Goal: Communication & Community: Answer question/provide support

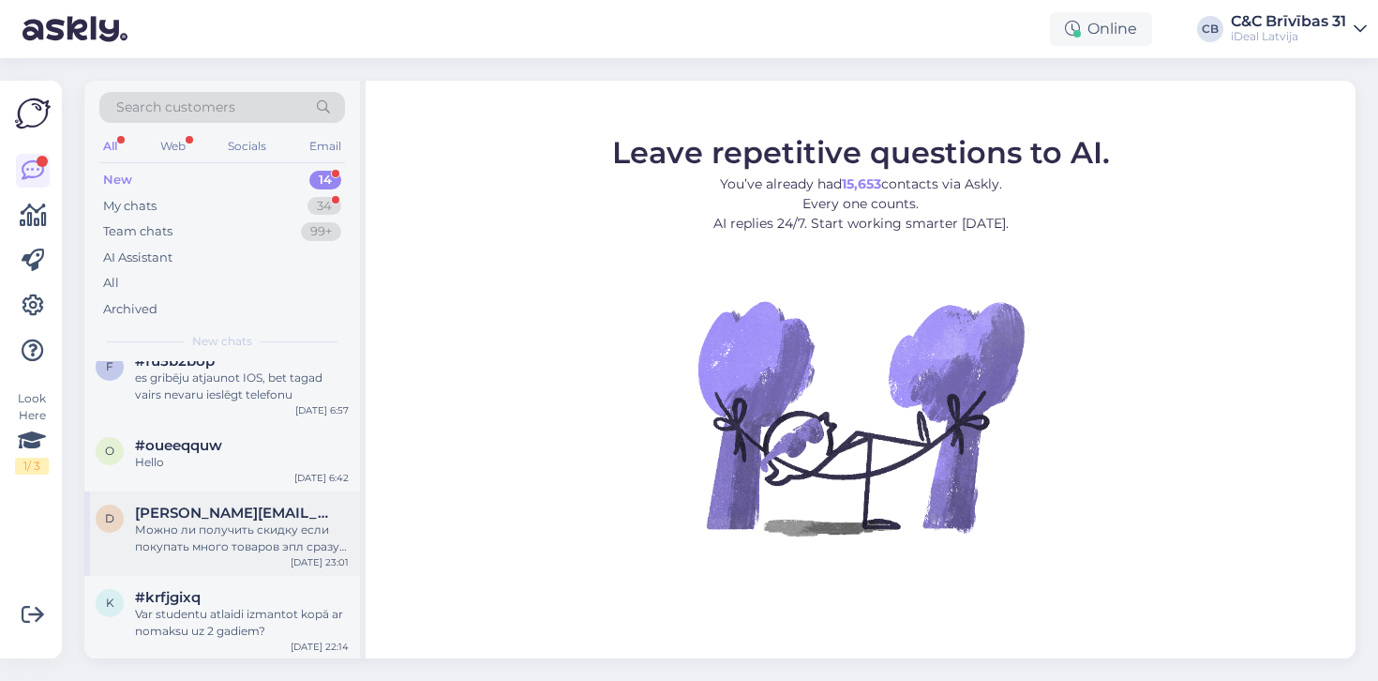
scroll to position [831, 0]
click at [210, 181] on div "New 14" at bounding box center [222, 180] width 246 height 26
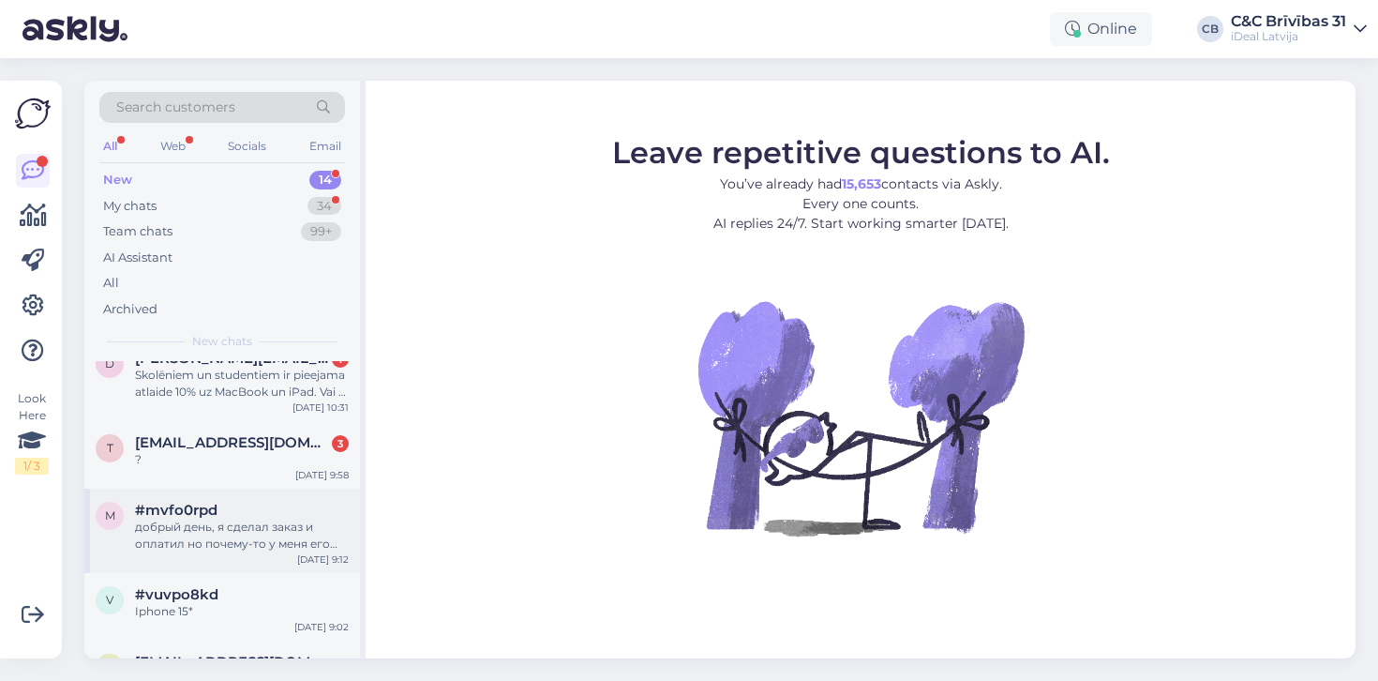
scroll to position [360, 0]
click at [209, 460] on div "?" at bounding box center [242, 461] width 214 height 17
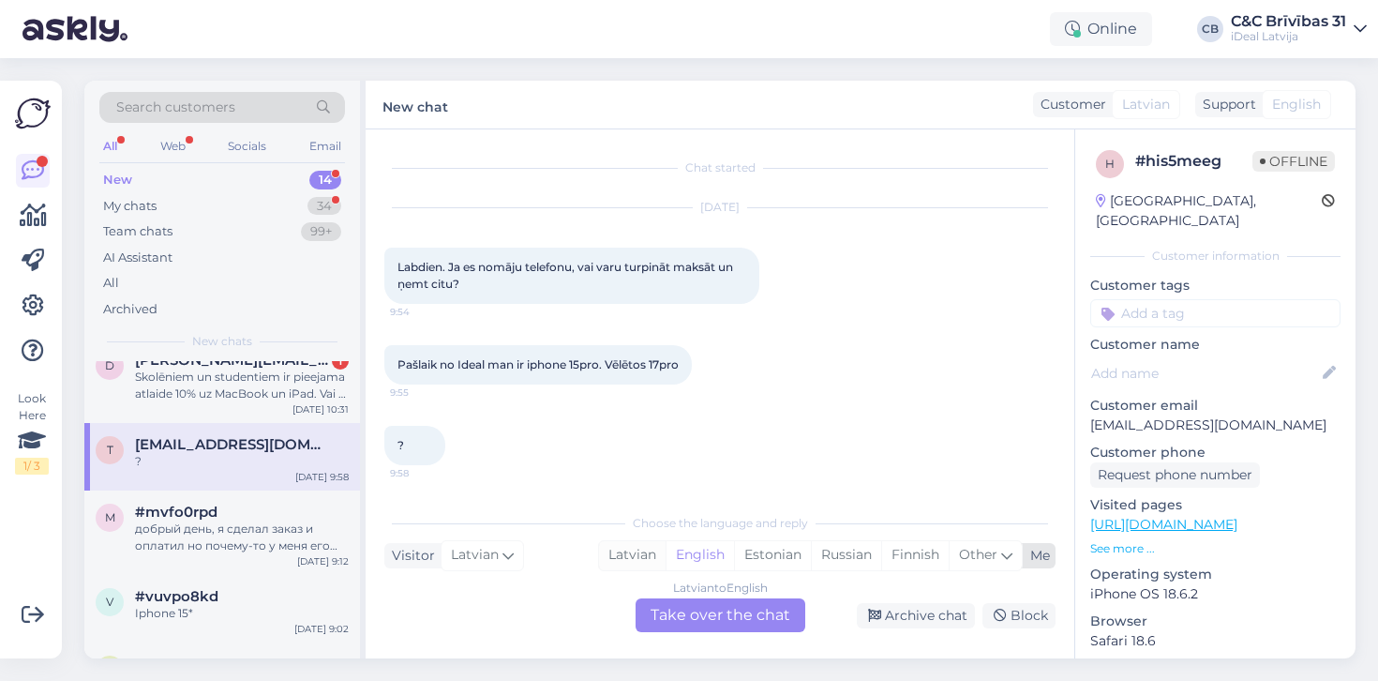
click at [621, 558] on div "Latvian" at bounding box center [632, 555] width 67 height 28
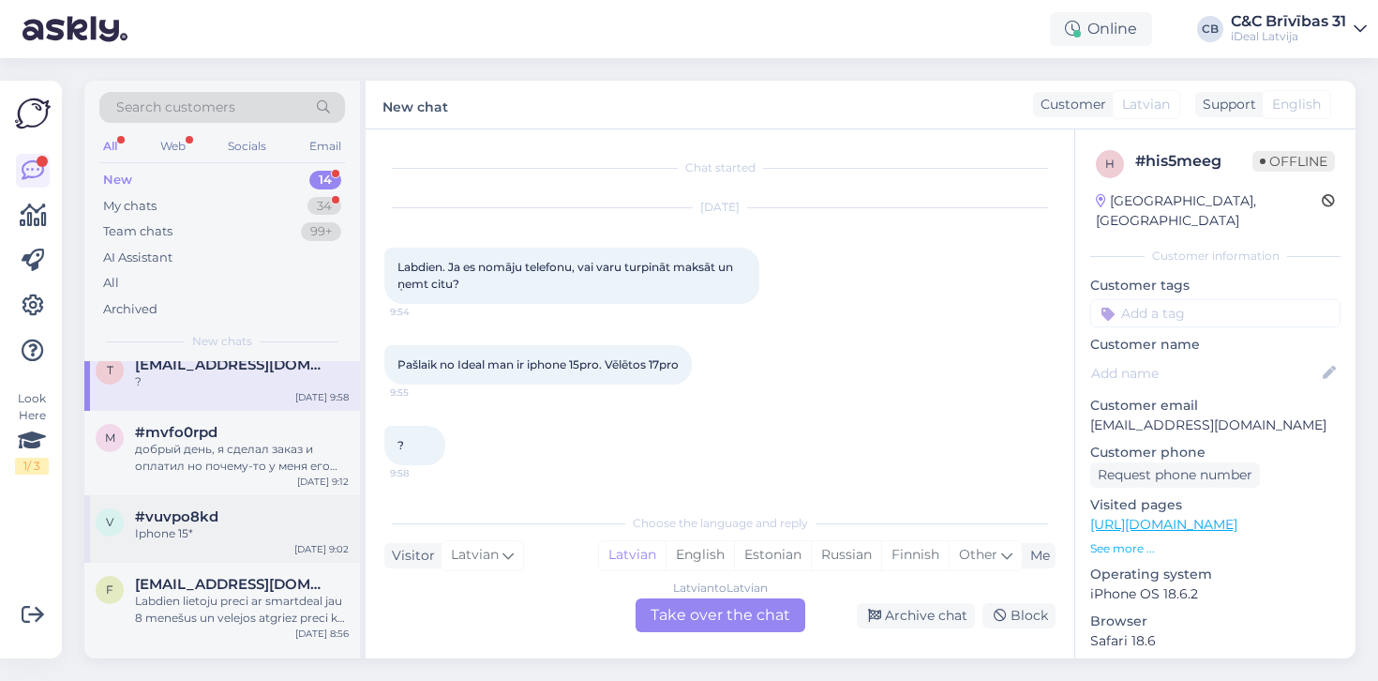
click at [281, 509] on div "#vuvpo8kd" at bounding box center [242, 516] width 214 height 17
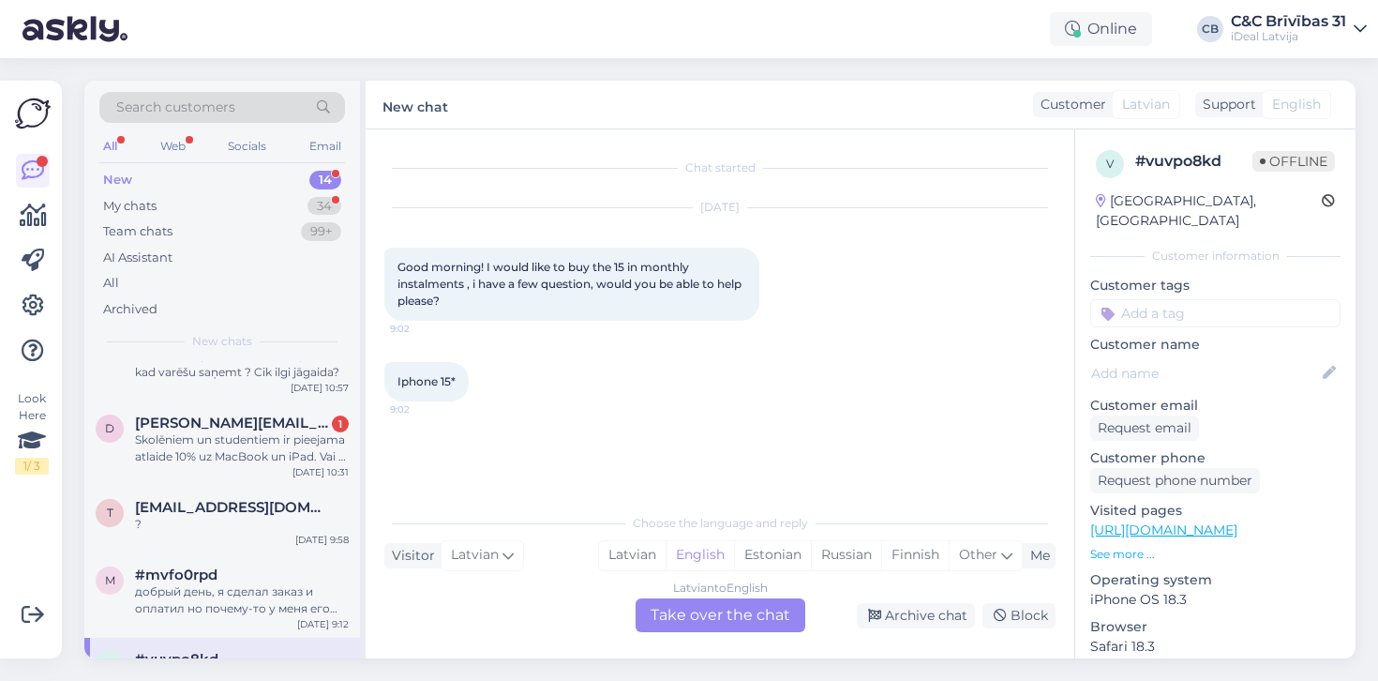
scroll to position [297, 0]
click at [281, 508] on span "[EMAIL_ADDRESS][DOMAIN_NAME]" at bounding box center [232, 507] width 195 height 17
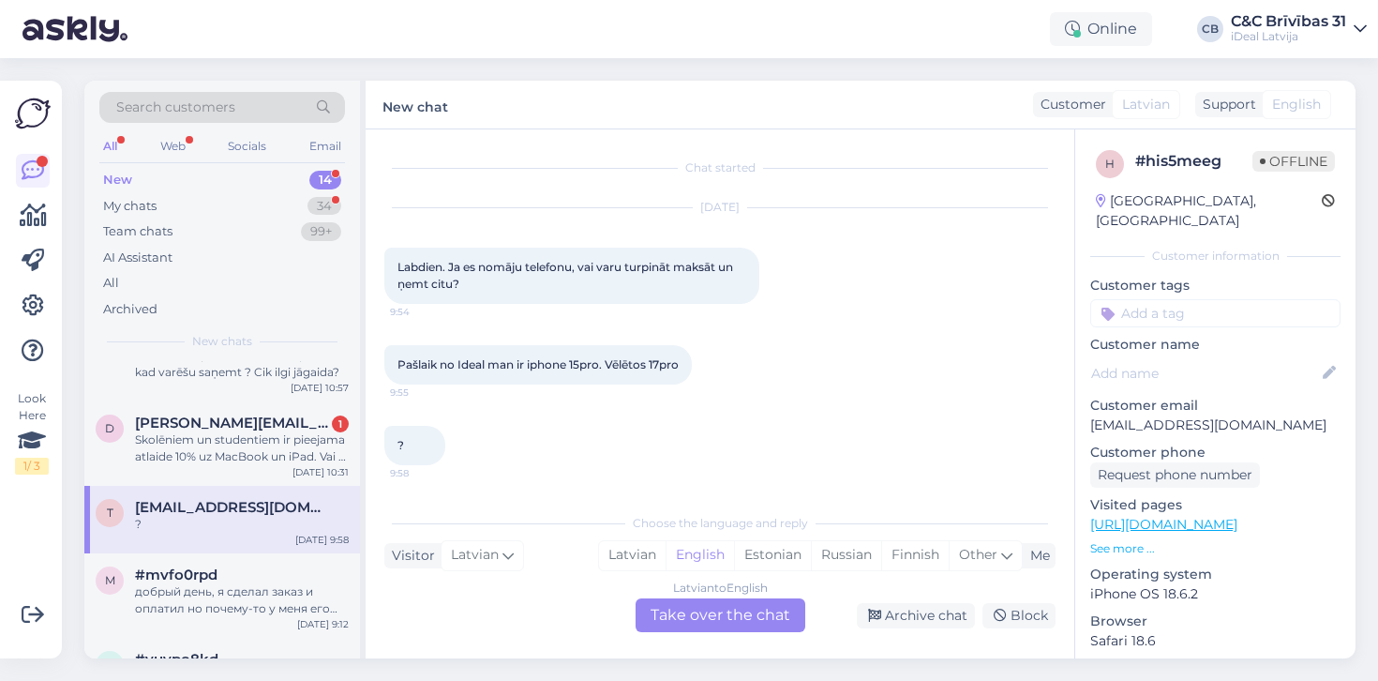
click at [316, 492] on div "t [EMAIL_ADDRESS][DOMAIN_NAME] ? [DATE] 9:58" at bounding box center [222, 520] width 276 height 68
click at [627, 543] on div "Latvian" at bounding box center [632, 555] width 67 height 28
drag, startPoint x: 400, startPoint y: 266, endPoint x: 466, endPoint y: 286, distance: 68.5
click at [466, 286] on div "Labdien. Ja es nomāju telefonu, vai varu turpināt maksāt un ņemt citu? 9:54" at bounding box center [571, 276] width 375 height 56
click at [470, 282] on div "Labdien. Ja es nomāju telefonu, vai varu turpināt maksāt un ņemt citu? 9:54" at bounding box center [571, 276] width 375 height 56
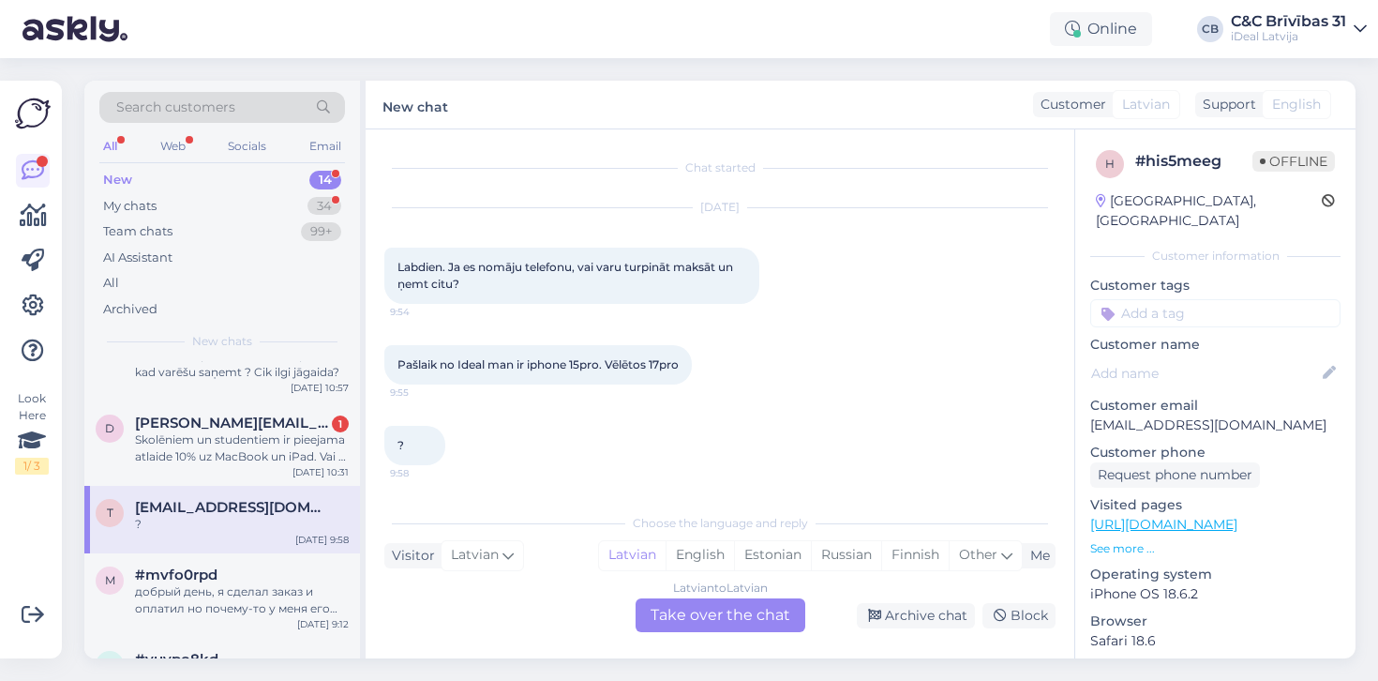
click at [649, 619] on div "Latvian to Latvian Take over the chat" at bounding box center [721, 615] width 170 height 34
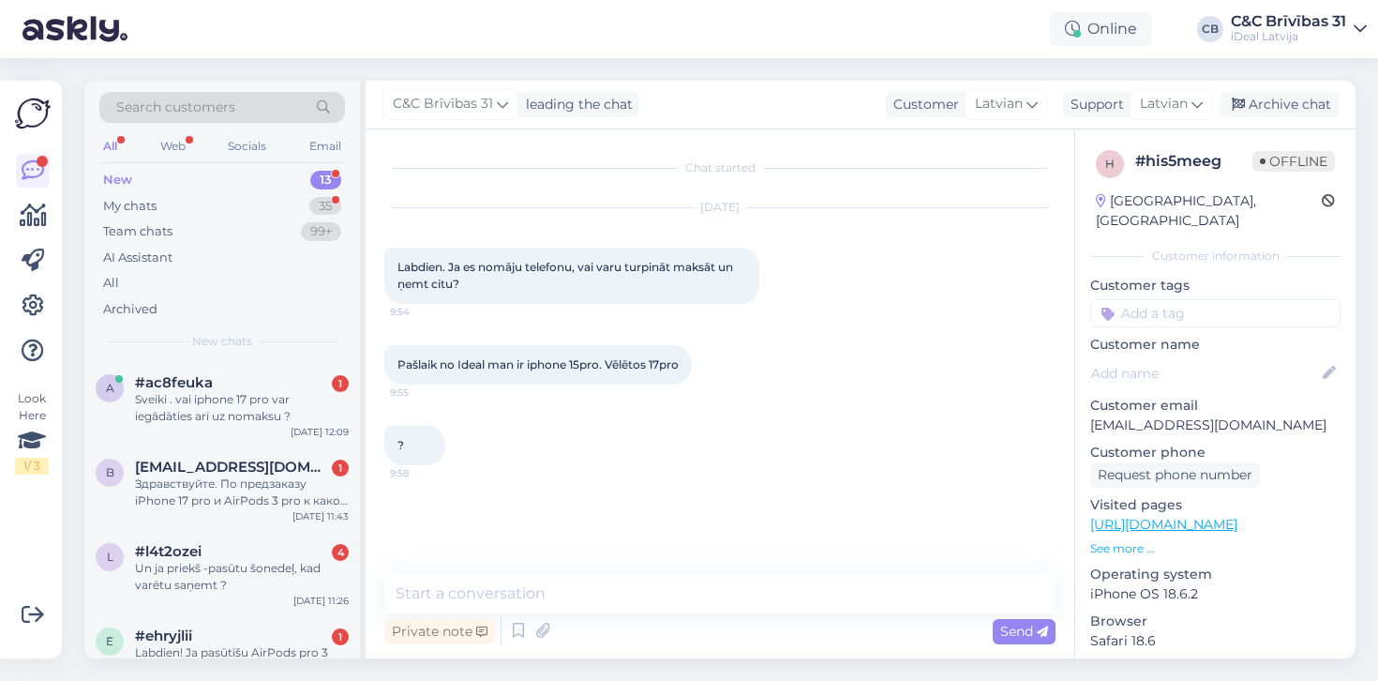
click at [650, 617] on div "Private note Send" at bounding box center [719, 631] width 671 height 36
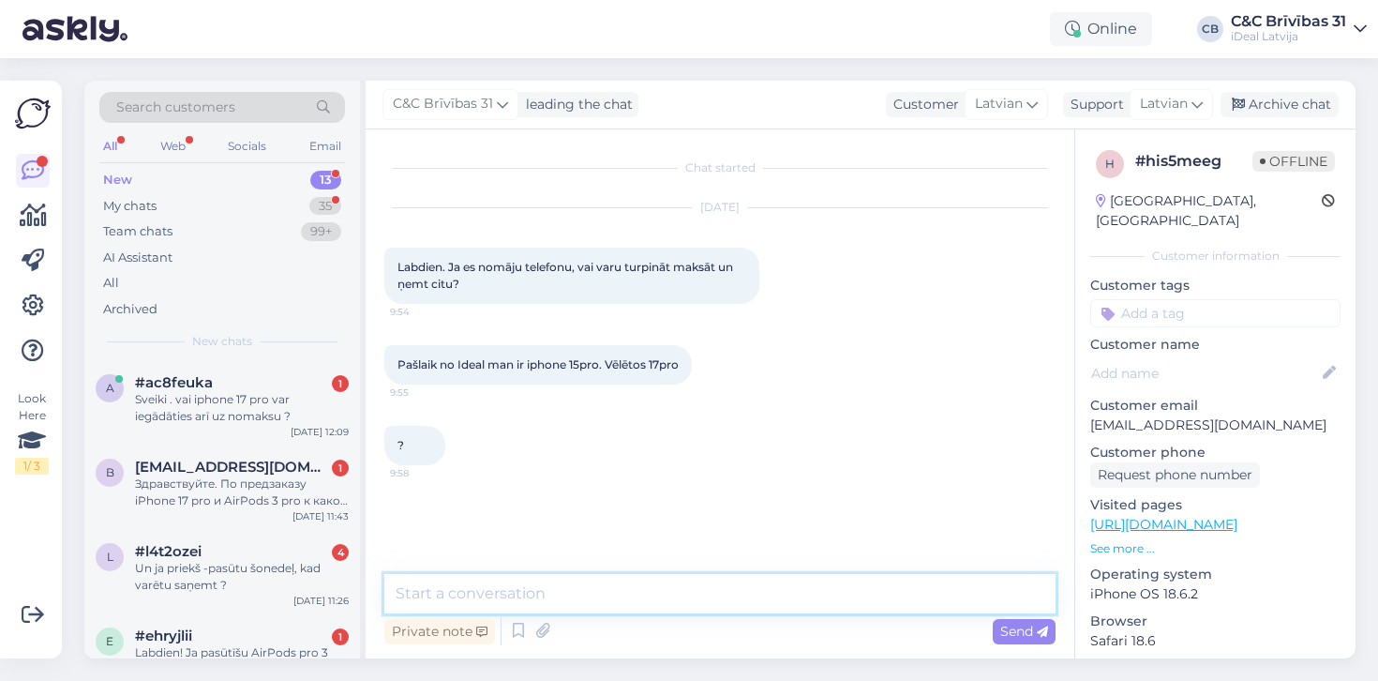
click at [646, 587] on textarea at bounding box center [719, 593] width 671 height 39
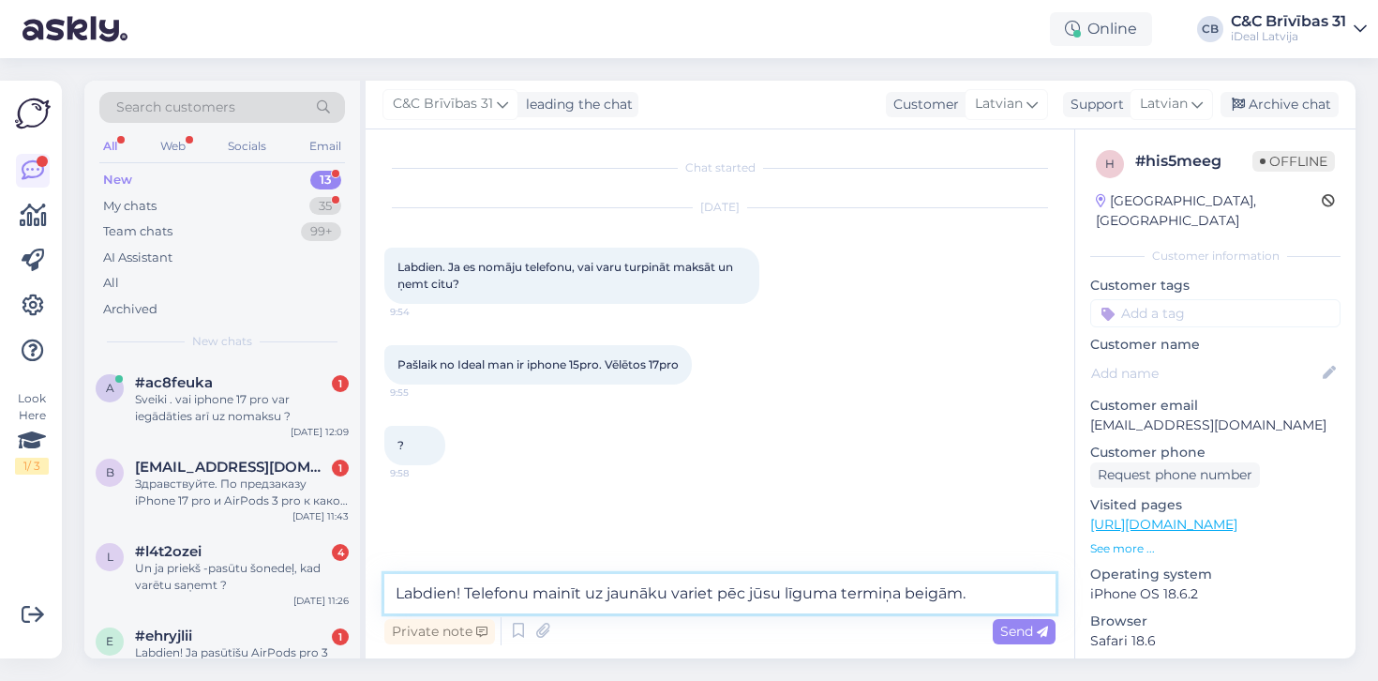
click at [699, 599] on textarea "Labdien! Telefonu mainīt uz jaunāku variet pēc jūsu līguma termiņa beigām." at bounding box center [719, 593] width 671 height 39
click at [988, 588] on textarea "Labdien! Telefonu mainīt uz jaunāku varat pēc jūsu līguma termiņa beigām." at bounding box center [719, 593] width 671 height 39
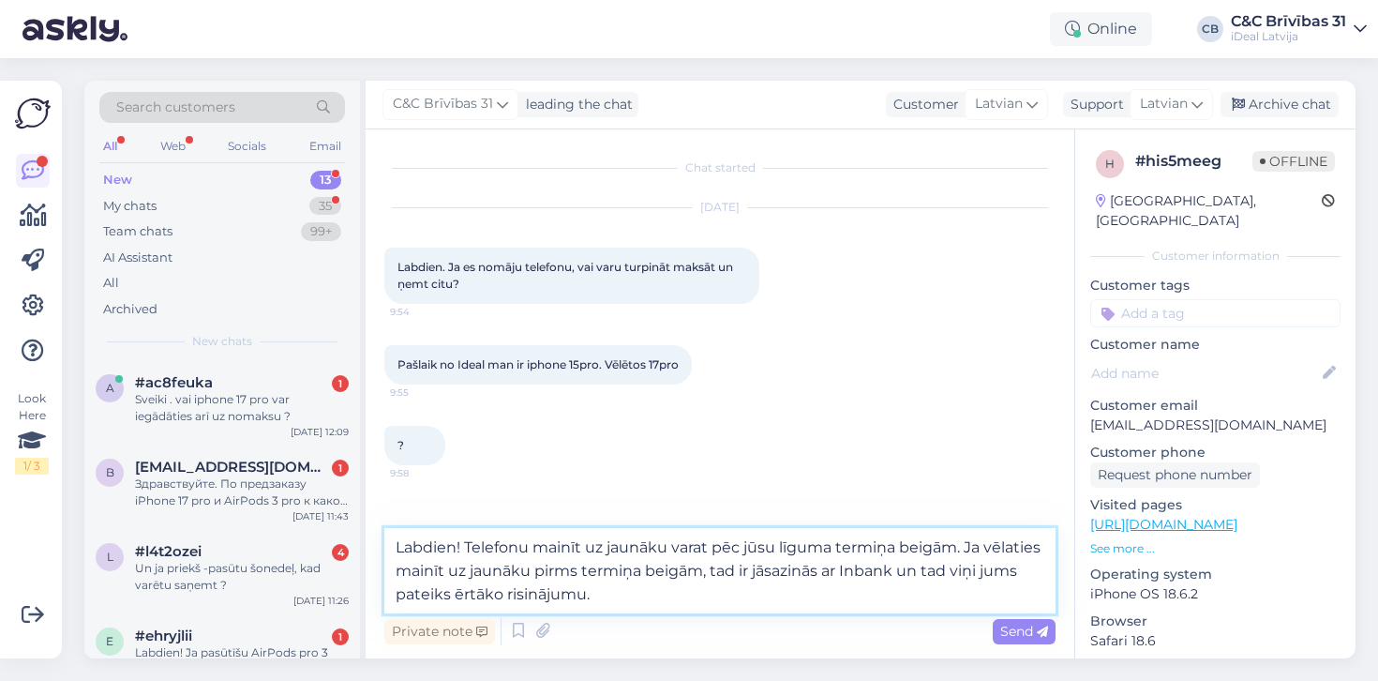
click at [513, 575] on textarea "Labdien! Telefonu mainīt uz jaunāku varat pēc jūsu līguma termiņa beigām. Ja vē…" at bounding box center [719, 570] width 671 height 85
click at [535, 573] on textarea "Labdien! Telefonu mainīt uz jaunāku varat pēc jūsu līguma termiņa beigām. Ja vē…" at bounding box center [719, 570] width 671 height 85
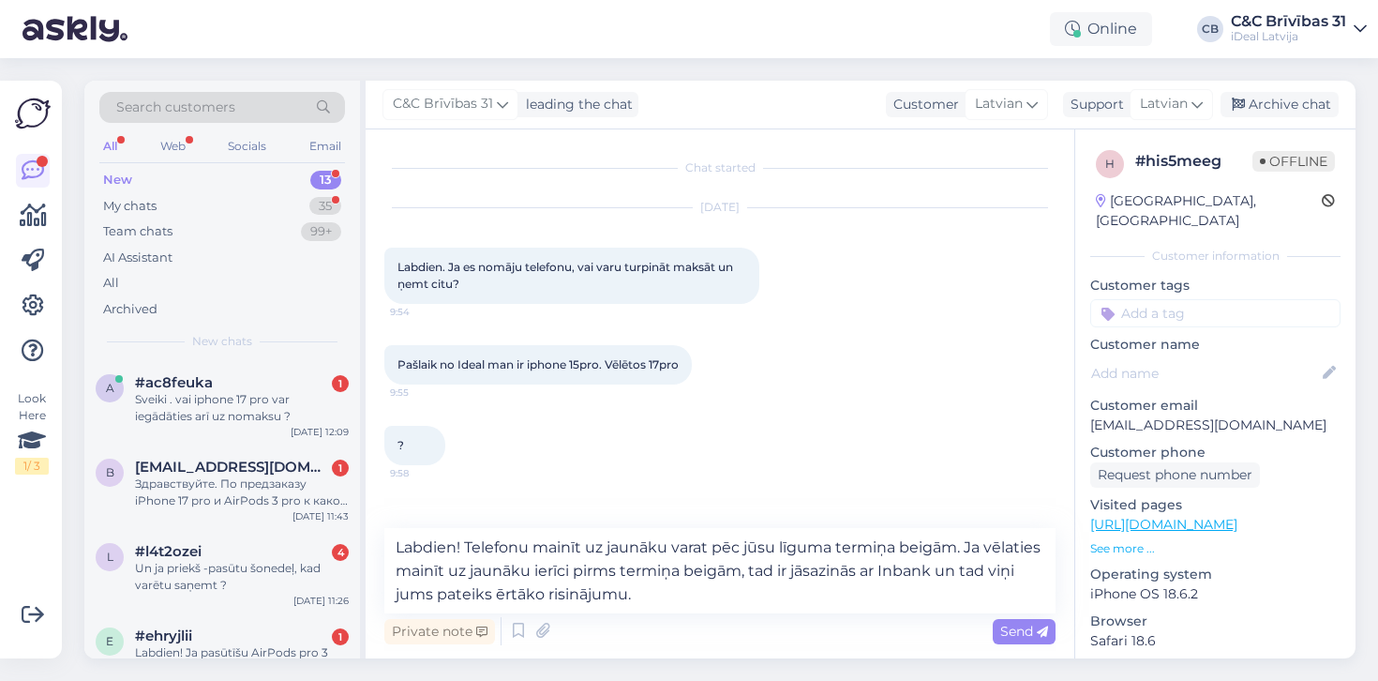
click at [725, 638] on div "Private note Send" at bounding box center [719, 631] width 671 height 36
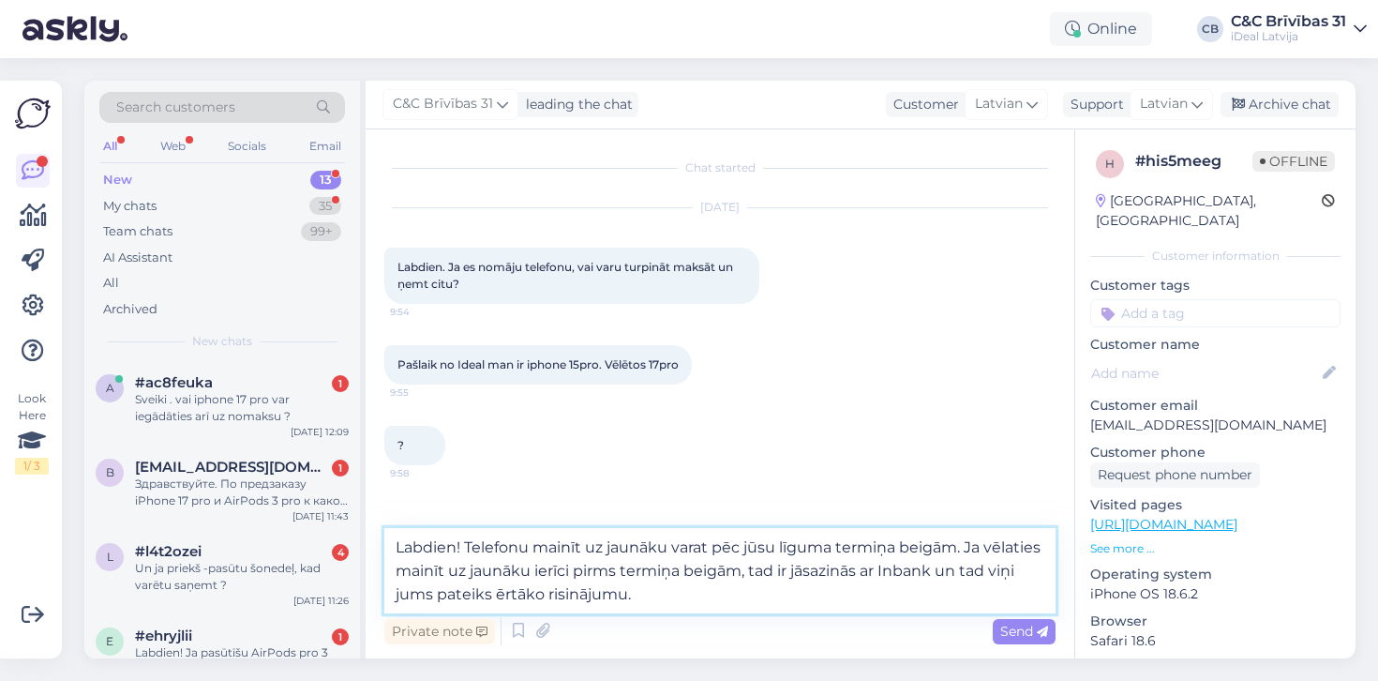
click at [984, 572] on textarea "Labdien! Telefonu mainīt uz jaunāku varat pēc jūsu līguma termiņa beigām. Ja vē…" at bounding box center [719, 570] width 671 height 85
type textarea "Labdien! Telefonu mainīt uz jaunāku varat pēc jūsu līguma termiņa beigām. Ja vē…"
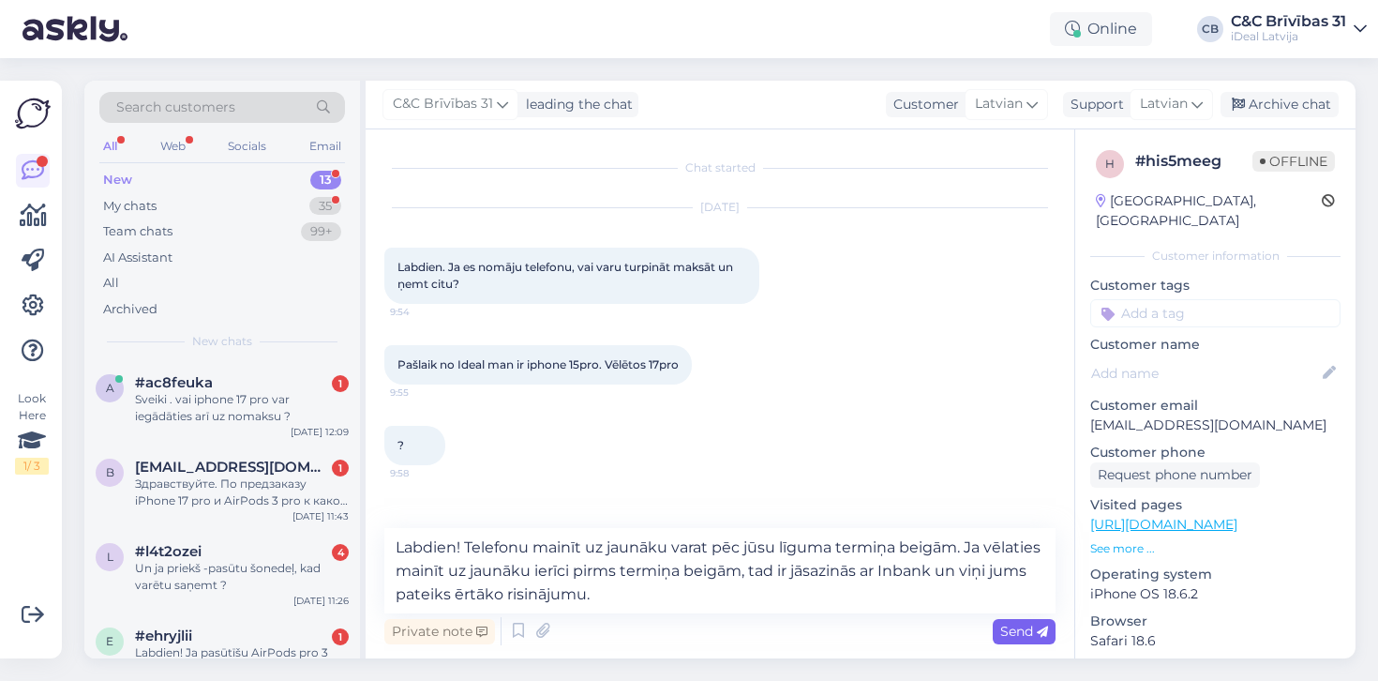
click at [1016, 623] on span "Send" at bounding box center [1024, 631] width 48 height 17
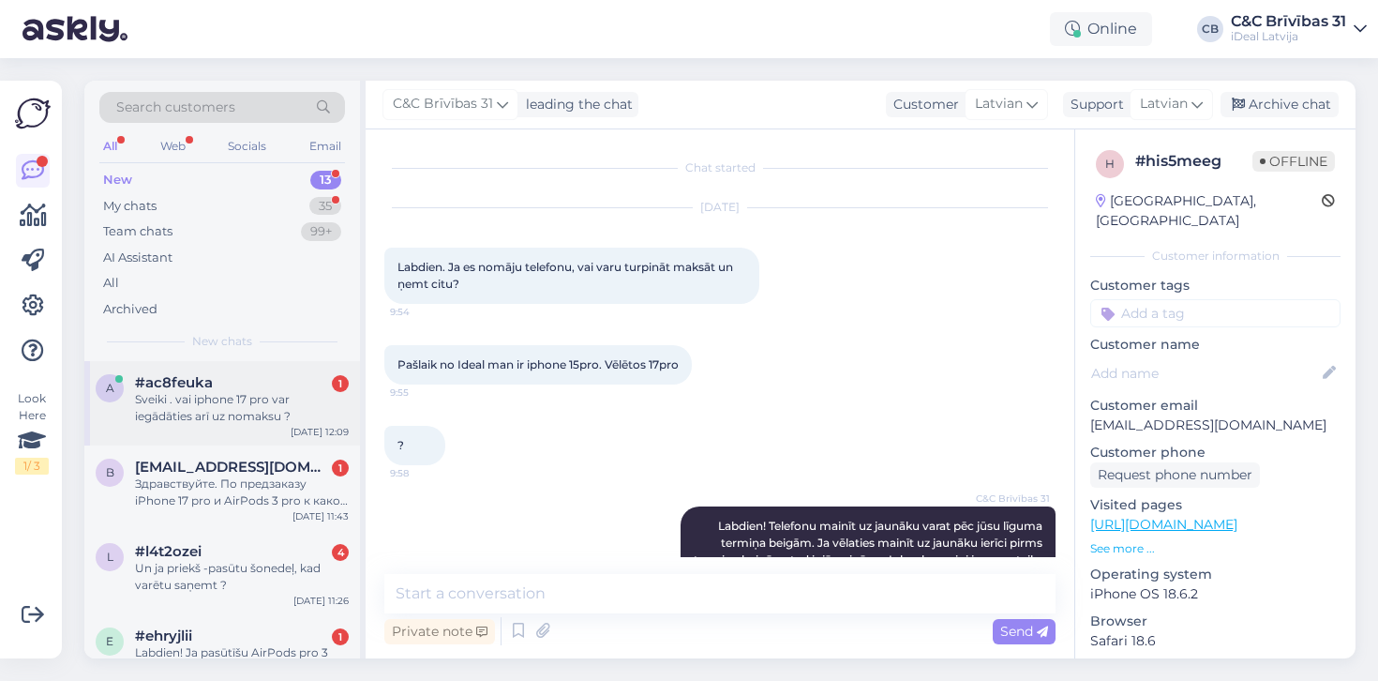
scroll to position [60, 0]
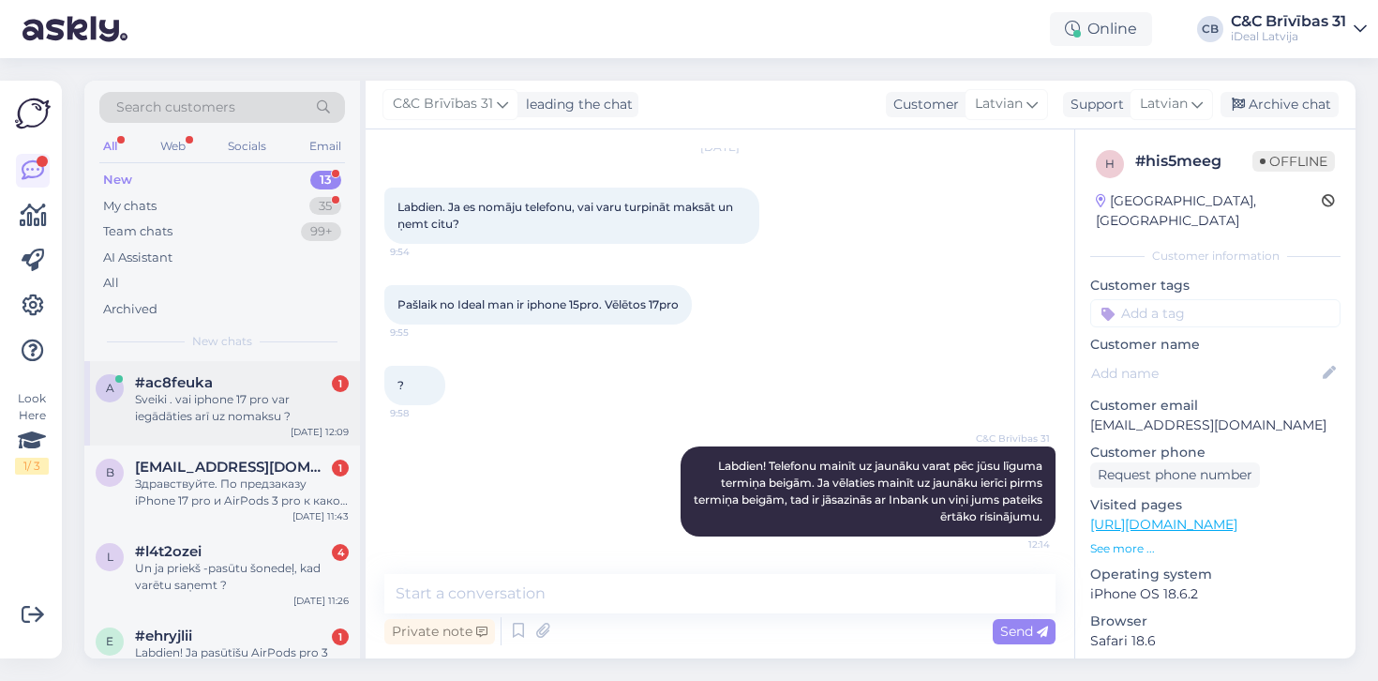
click at [282, 398] on div "Sveiki . vai iphone 17 pro var iegādāties arī uz nomaksu ?" at bounding box center [242, 408] width 214 height 34
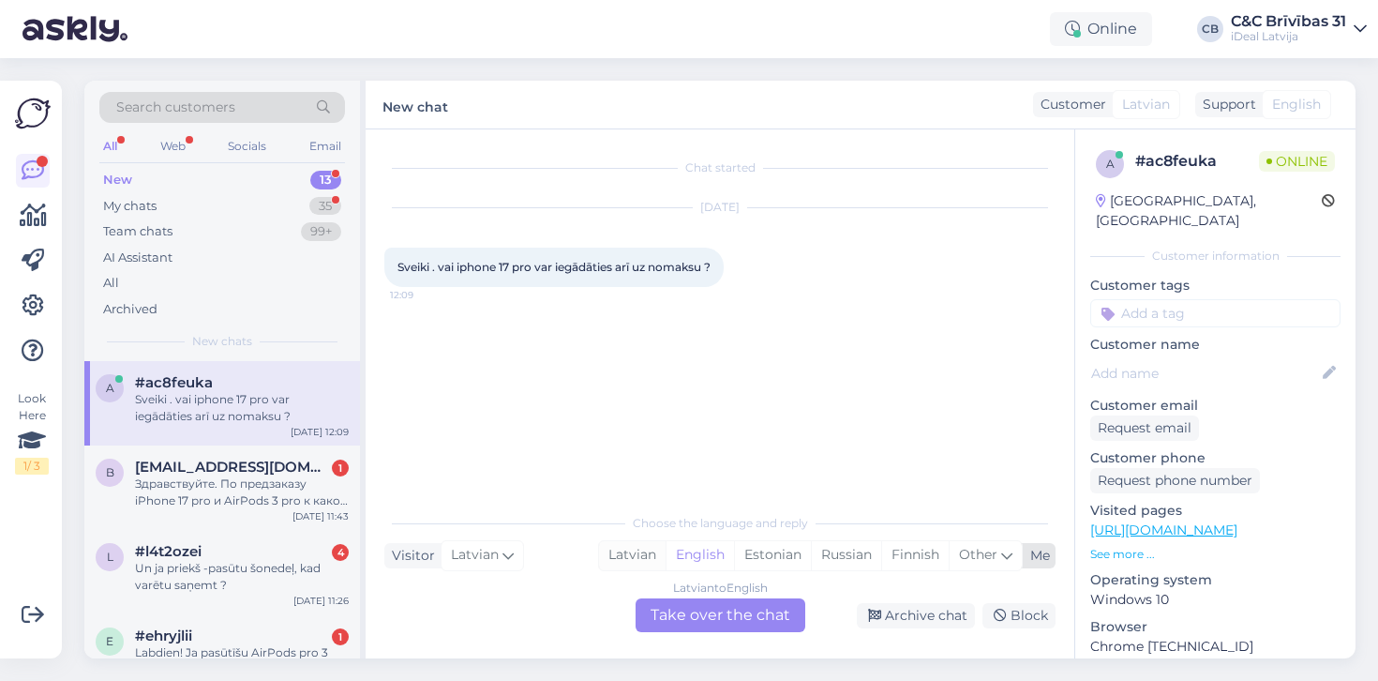
click at [617, 543] on div "Latvian" at bounding box center [632, 555] width 67 height 28
click at [680, 614] on div "Latvian to Latvian Take over the chat" at bounding box center [721, 615] width 170 height 34
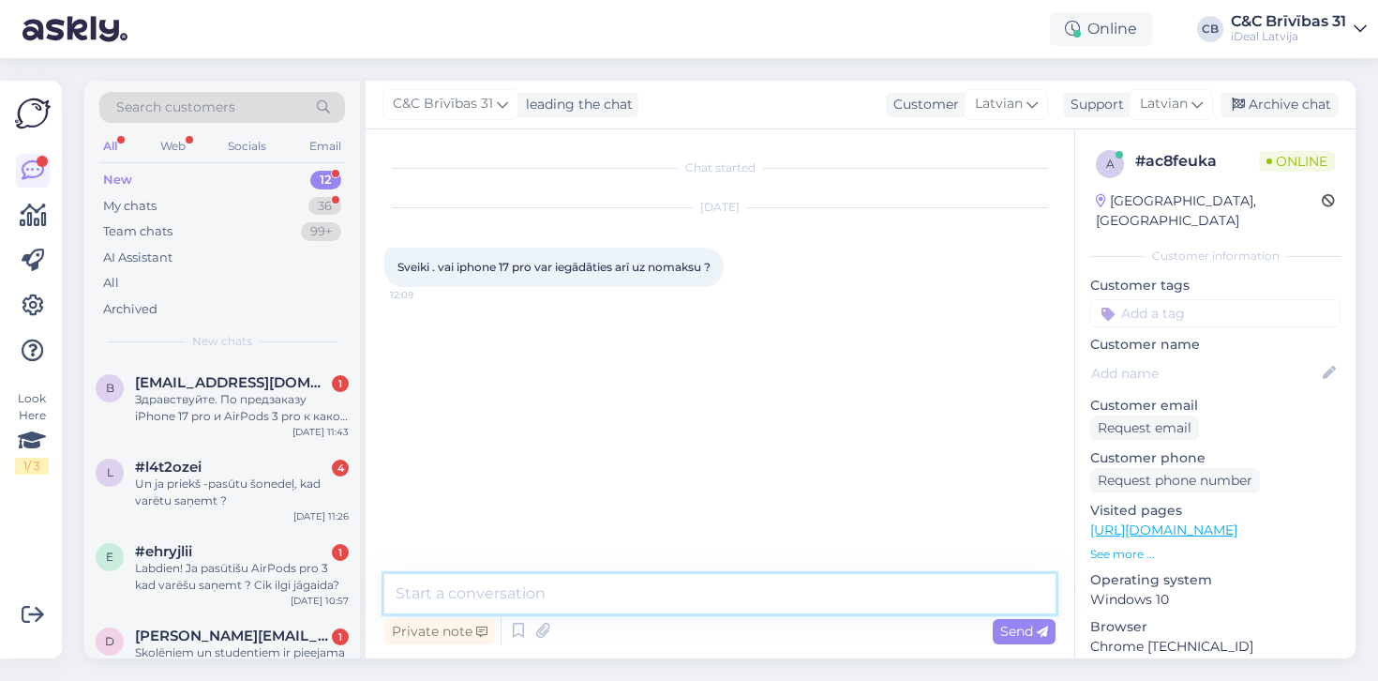
click at [680, 611] on textarea at bounding box center [719, 593] width 671 height 39
type textarea "Labdien! Jā, protams."
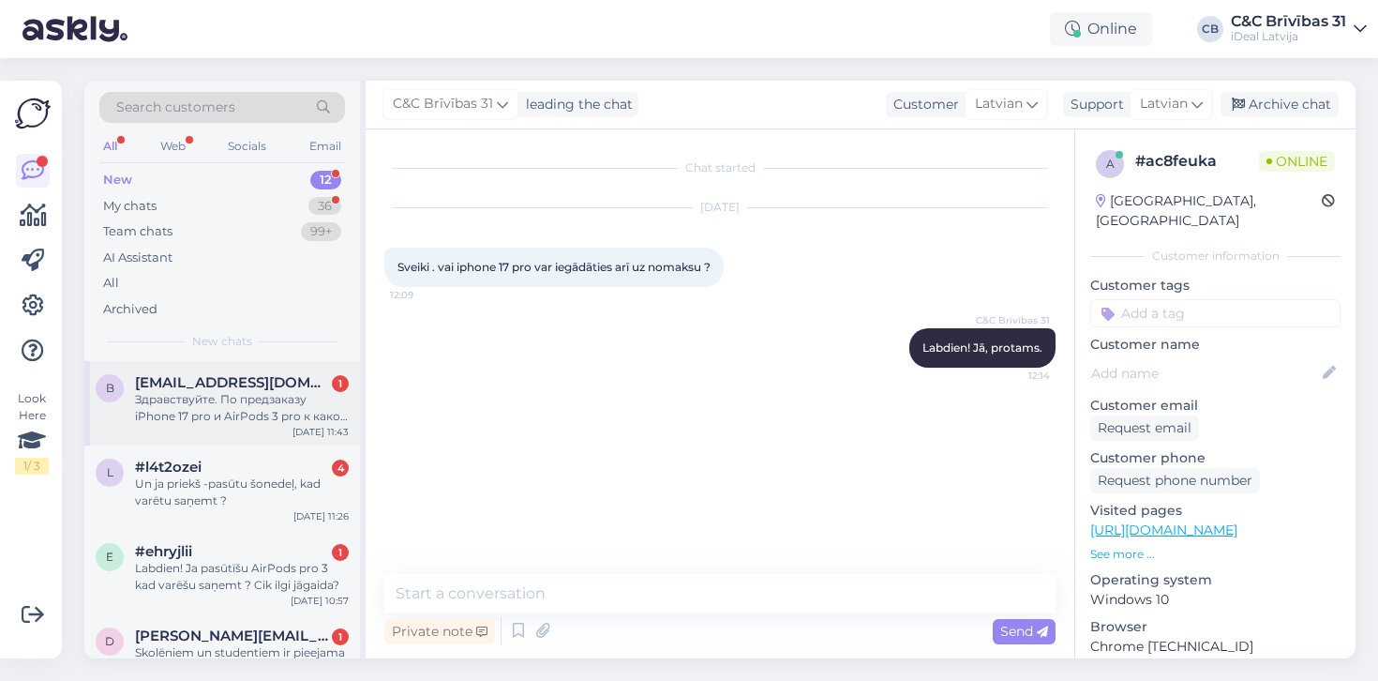
click at [317, 429] on div "Sep 16 11:43" at bounding box center [321, 432] width 56 height 14
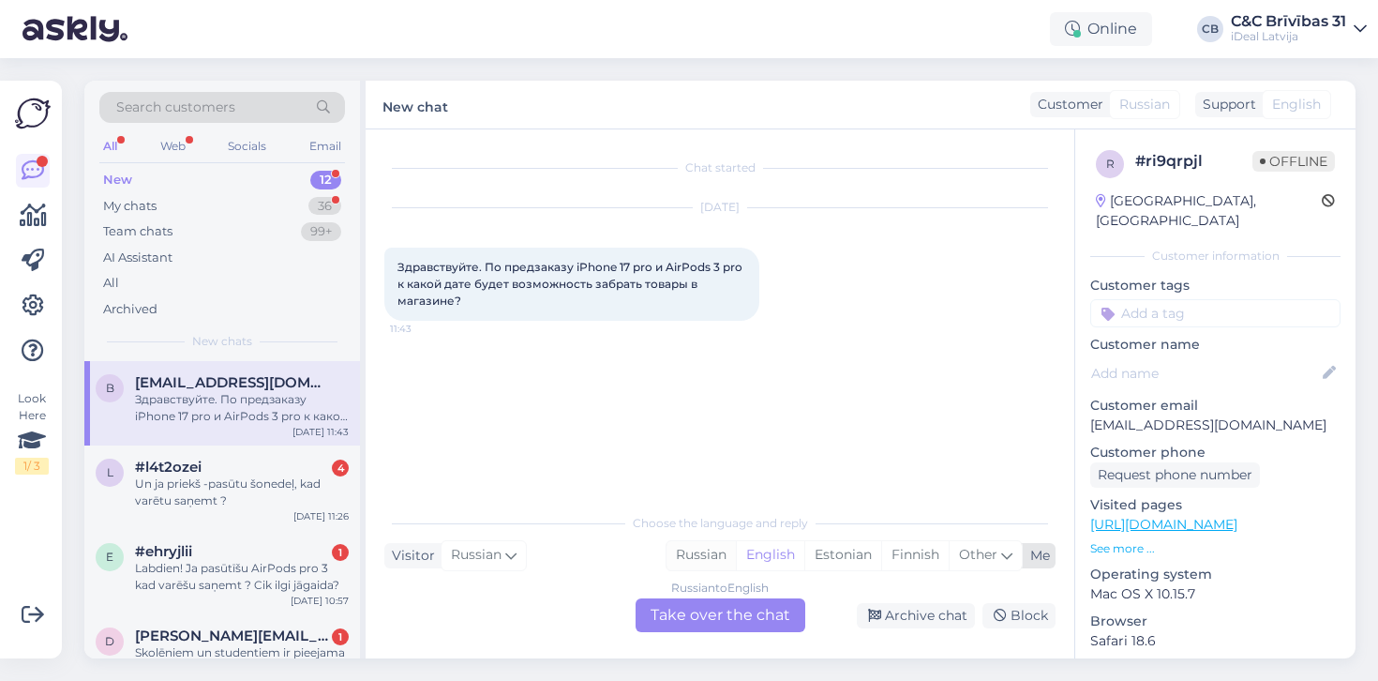
click at [712, 553] on div "Russian" at bounding box center [701, 555] width 69 height 28
click at [765, 553] on div "English" at bounding box center [770, 555] width 68 height 28
click at [742, 637] on div "Chat started Sep 16 2025 Здравствуйте. По предзаказу iPhone 17 pro и AirPods 3 …" at bounding box center [720, 393] width 709 height 529
click at [744, 633] on div "Chat started Sep 16 2025 Здравствуйте. По предзаказу iPhone 17 pro и AirPods 3 …" at bounding box center [720, 393] width 709 height 529
click at [753, 623] on div "Russian to English Take over the chat" at bounding box center [721, 615] width 170 height 34
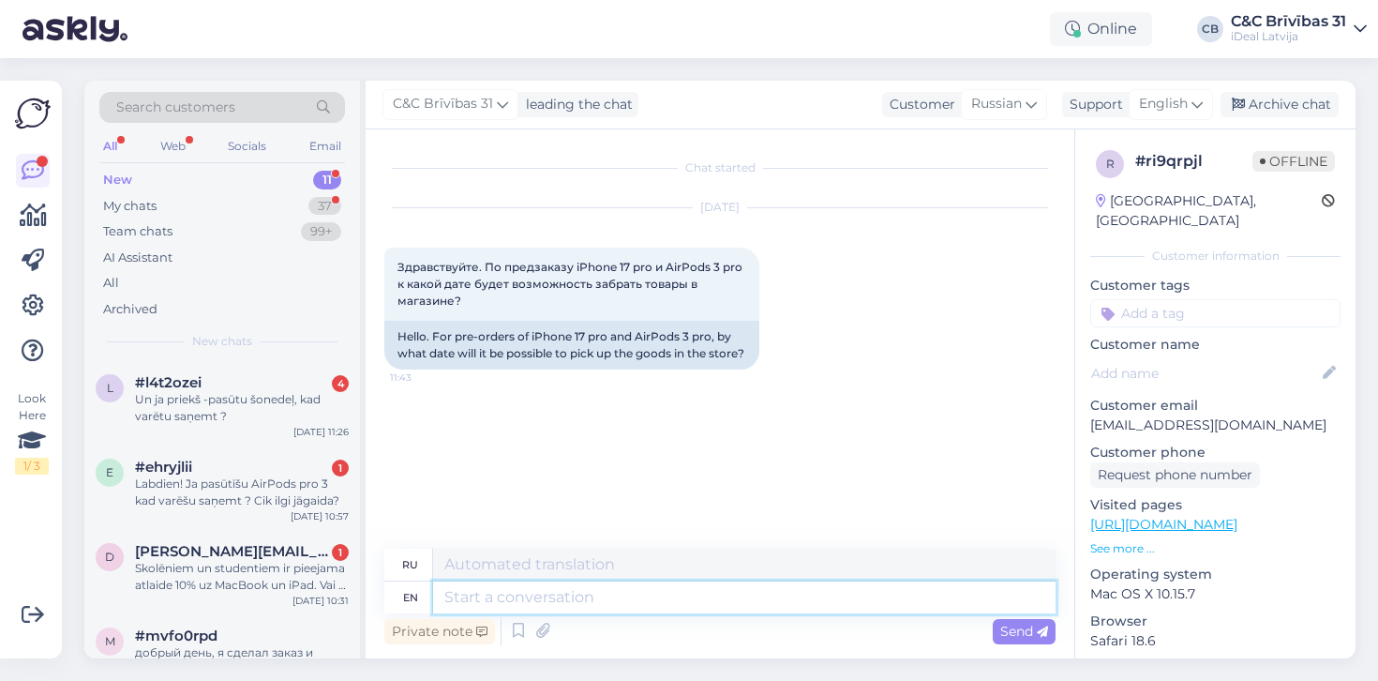
click at [594, 605] on textarea at bounding box center [744, 597] width 623 height 32
click at [560, 604] on textarea at bounding box center [744, 597] width 623 height 32
click at [249, 201] on div "My chats 37" at bounding box center [222, 206] width 246 height 26
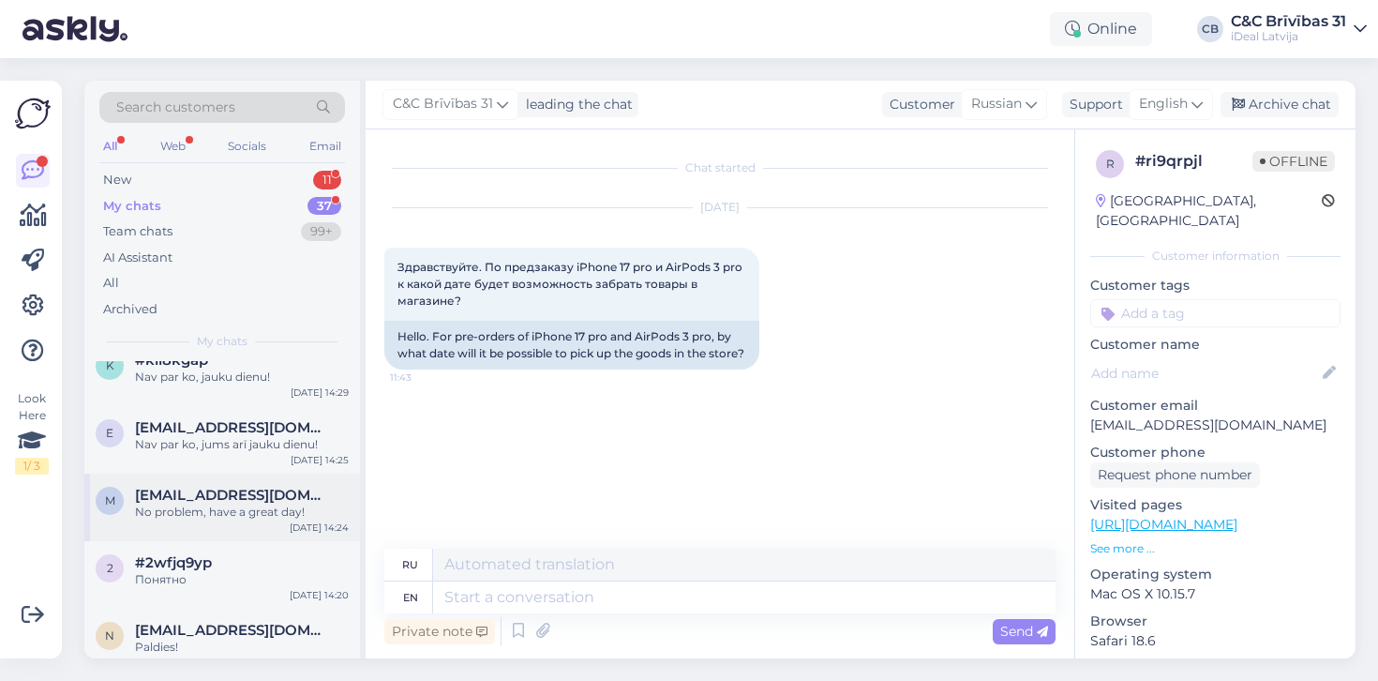
scroll to position [418, 0]
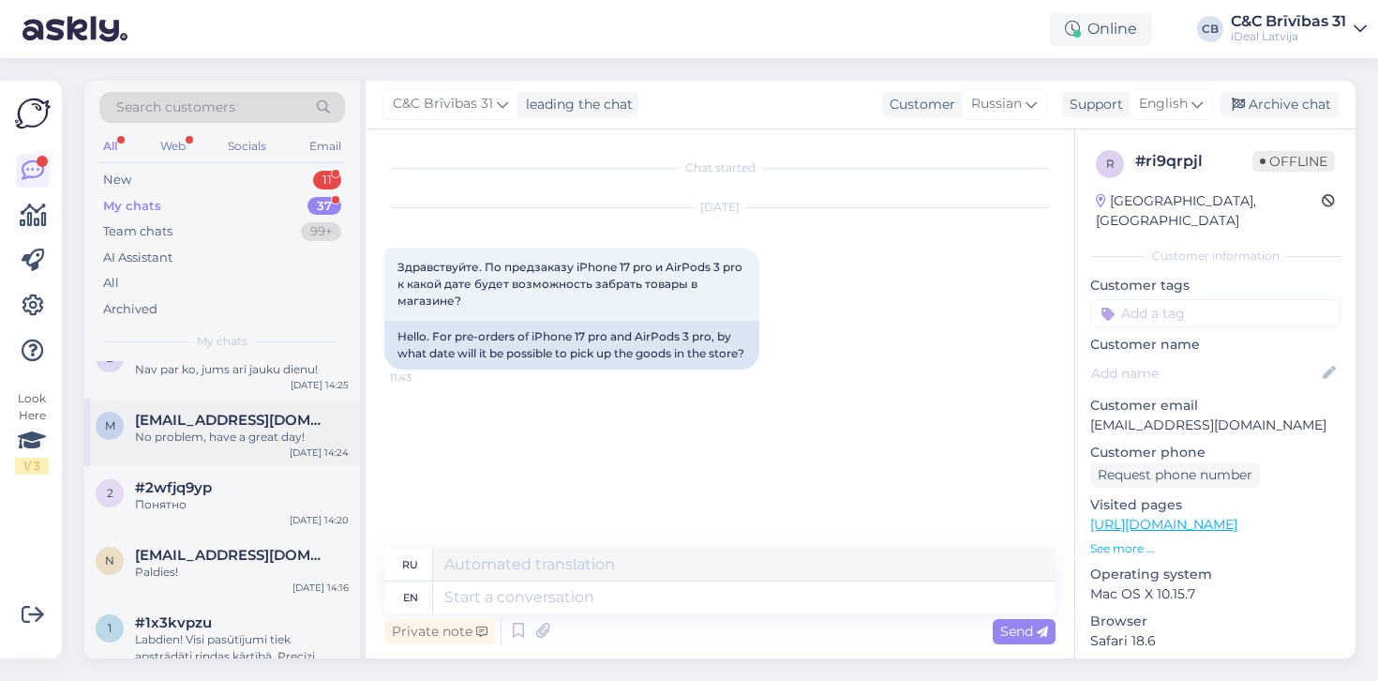
click at [262, 433] on div "No problem, have a great day!" at bounding box center [242, 437] width 214 height 17
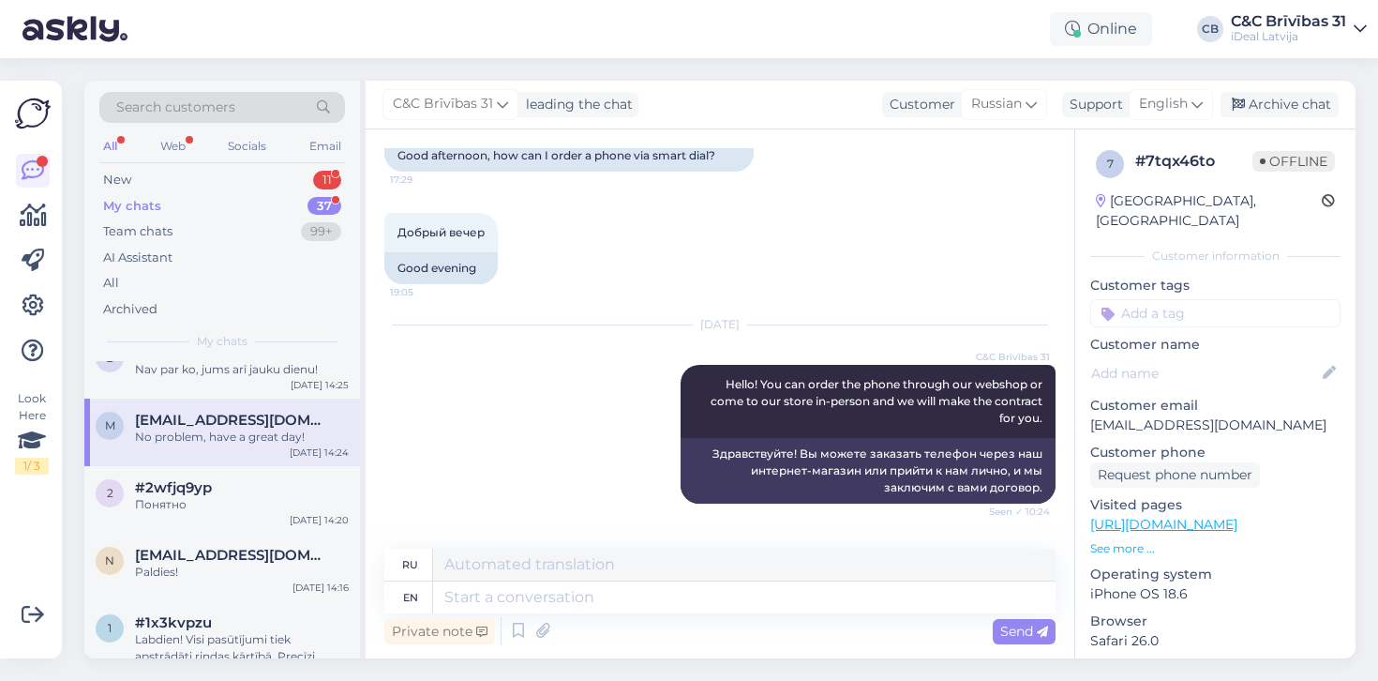
scroll to position [147, 0]
click at [238, 499] on div "Понятно" at bounding box center [242, 504] width 214 height 17
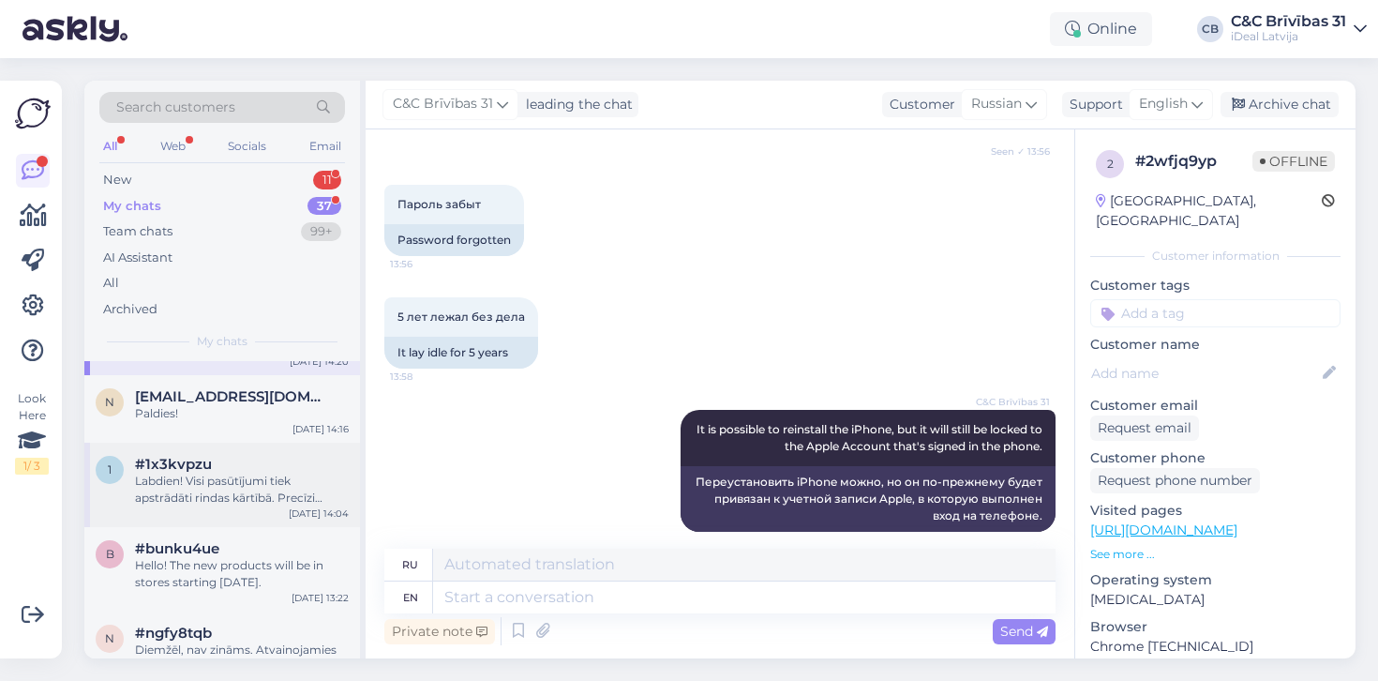
scroll to position [579, 0]
click at [201, 542] on span "#bunku4ue" at bounding box center [177, 546] width 84 height 17
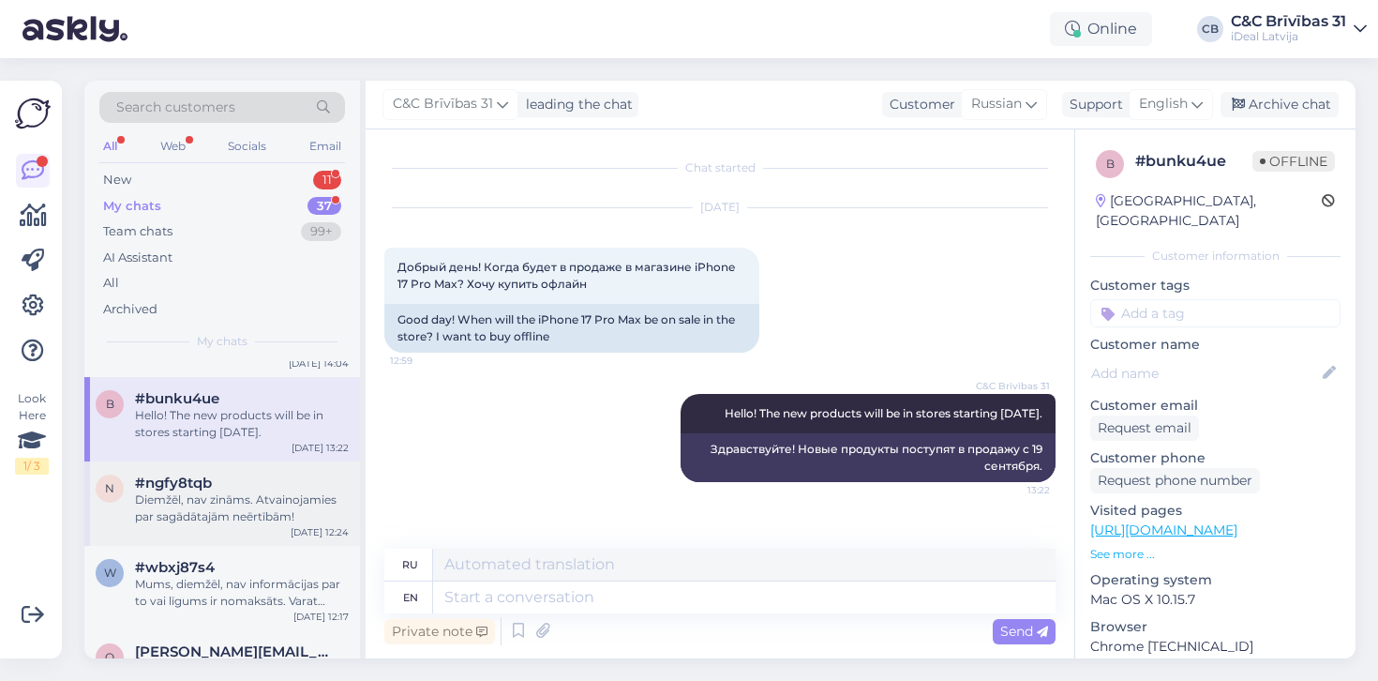
scroll to position [728, 0]
click at [203, 520] on div "Diemžēl, nav zināms. Atvainojamies par sagādātajām neērtībām!" at bounding box center [242, 507] width 214 height 34
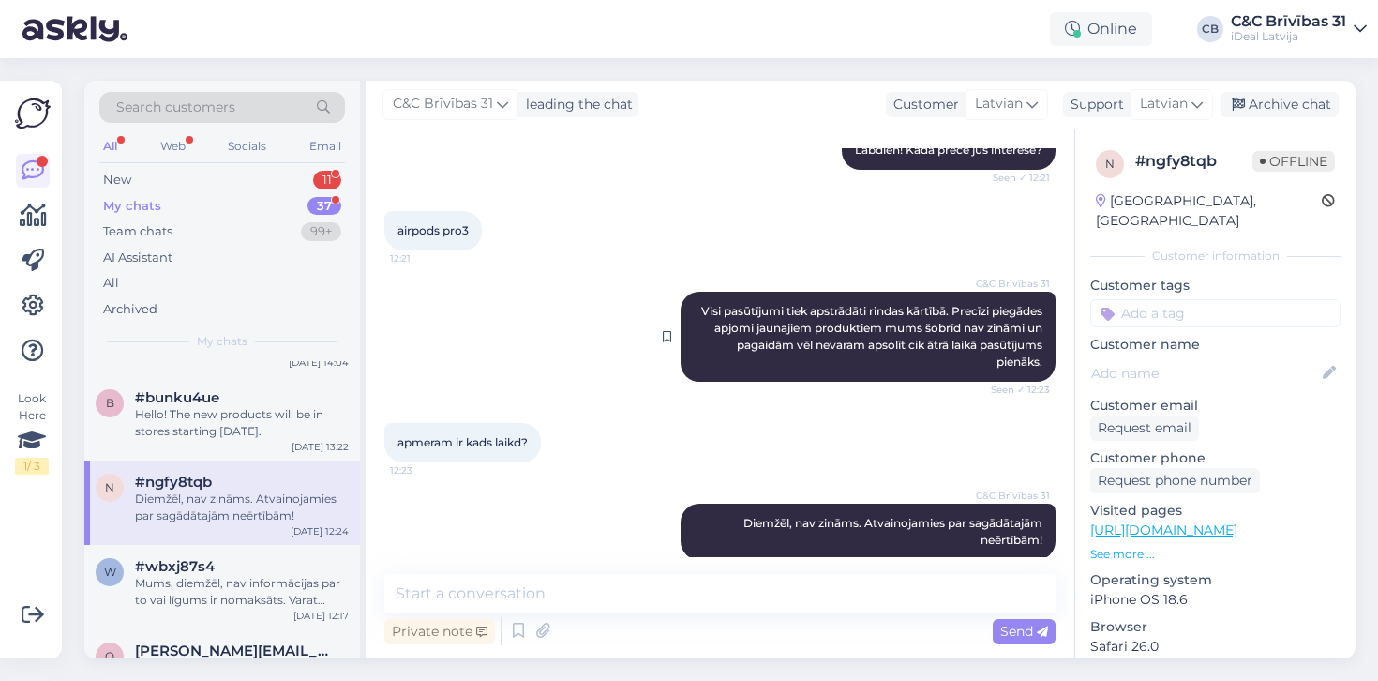
scroll to position [279, 0]
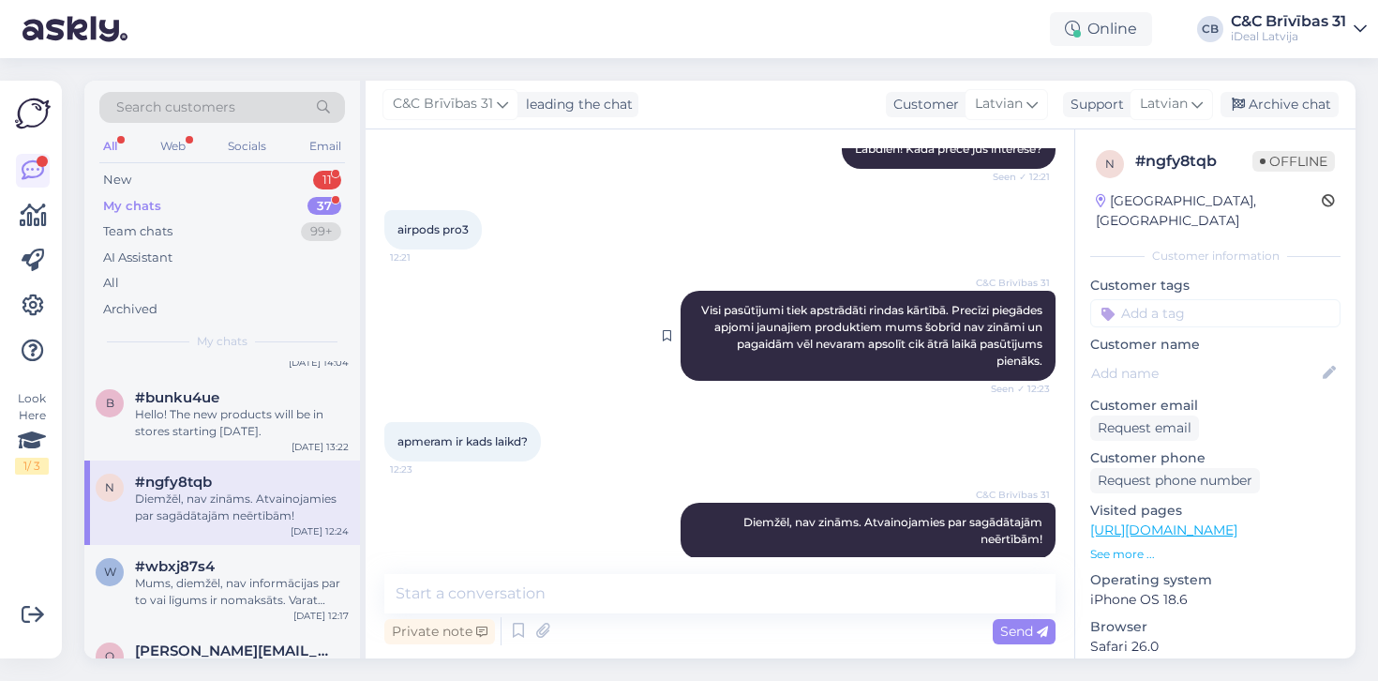
click at [747, 308] on span "Visi pasūtījumi tiek apstrādāti rindas kārtībā. Precīzi piegādes apjomi jaunaji…" at bounding box center [873, 335] width 344 height 65
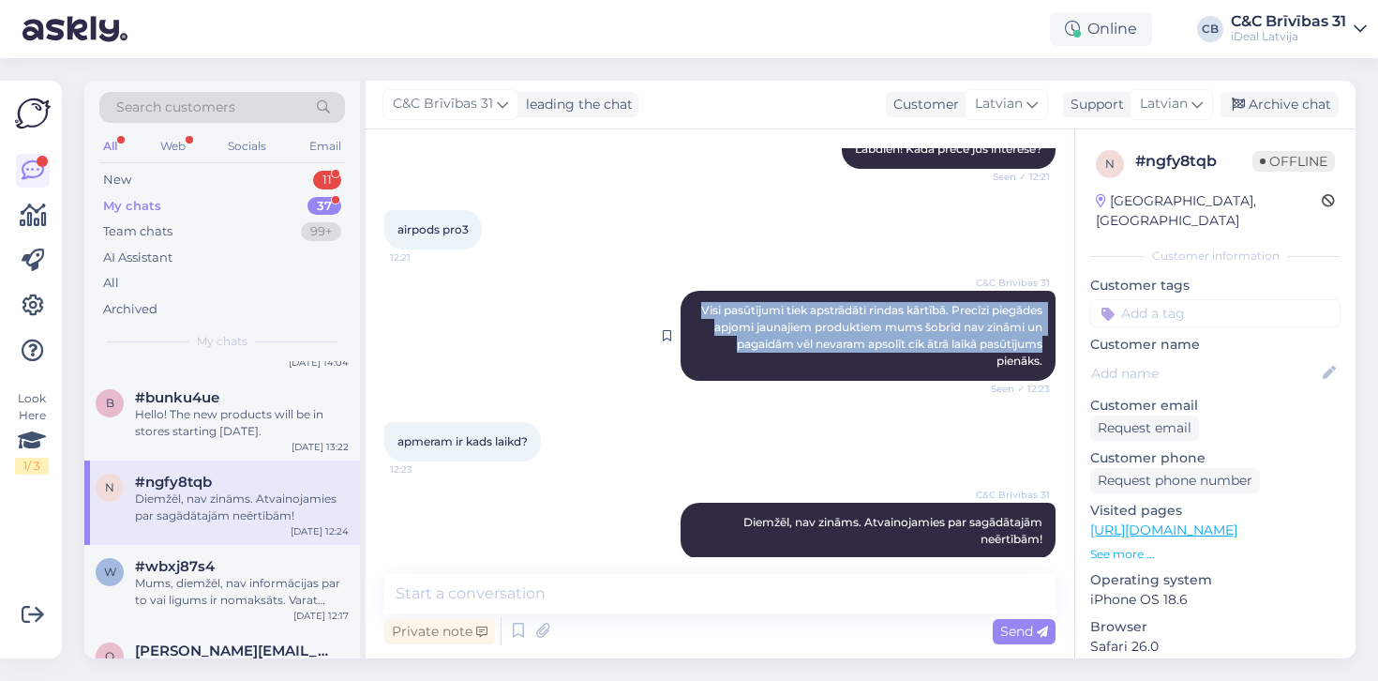
drag, startPoint x: 747, startPoint y: 308, endPoint x: 1043, endPoint y: 357, distance: 299.5
click at [1043, 359] on div "C&C Brīvības 31 Visi pasūtījumi tiek apstrādāti rindas kārtībā. Precīzi piegāde…" at bounding box center [868, 336] width 375 height 90
copy span "Visi pasūtījumi tiek apstrādāti rindas kārtībā. Precīzi piegādes apjomi jaunaji…"
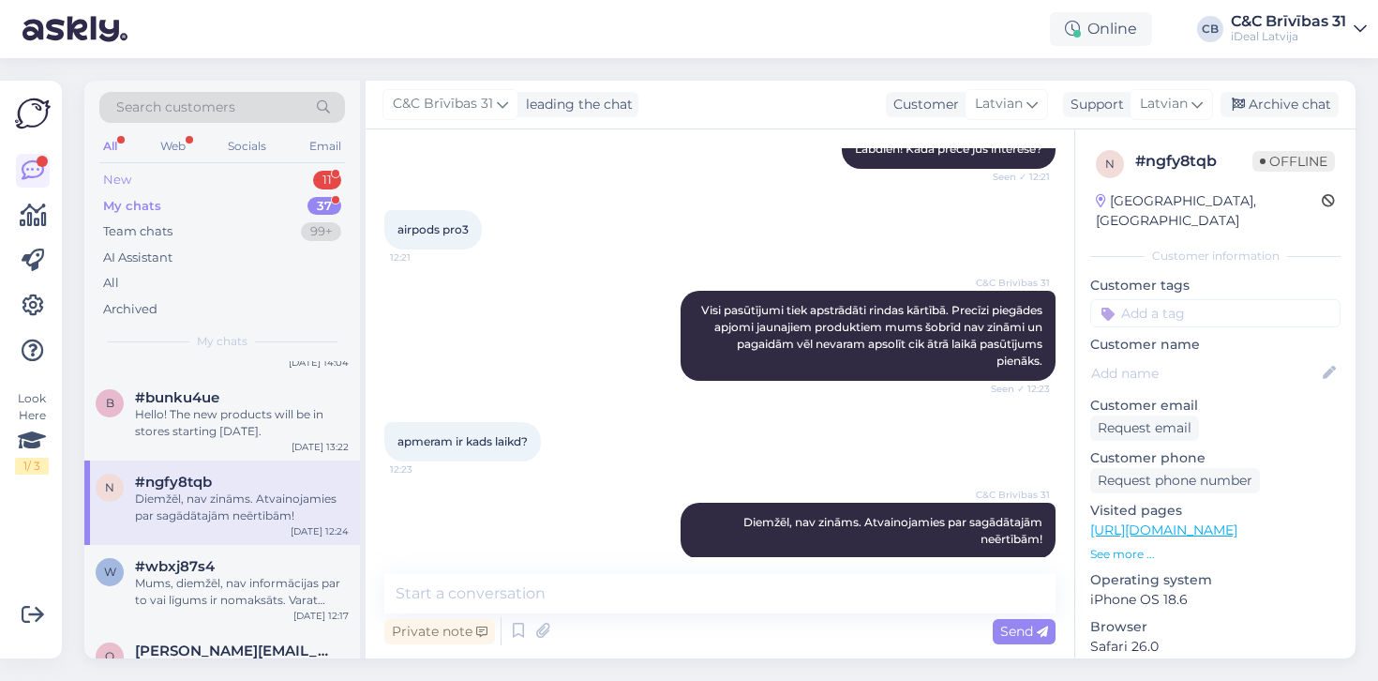
click at [242, 183] on div "New 11" at bounding box center [222, 180] width 246 height 26
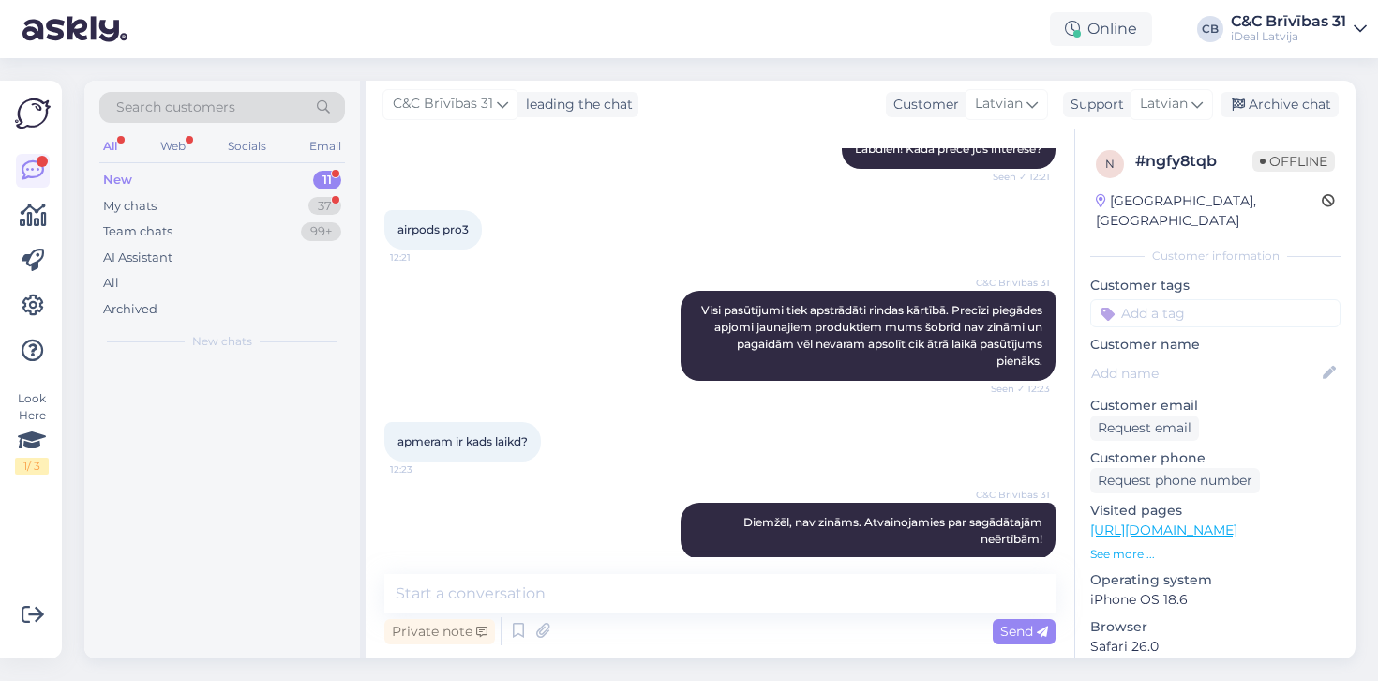
scroll to position [0, 0]
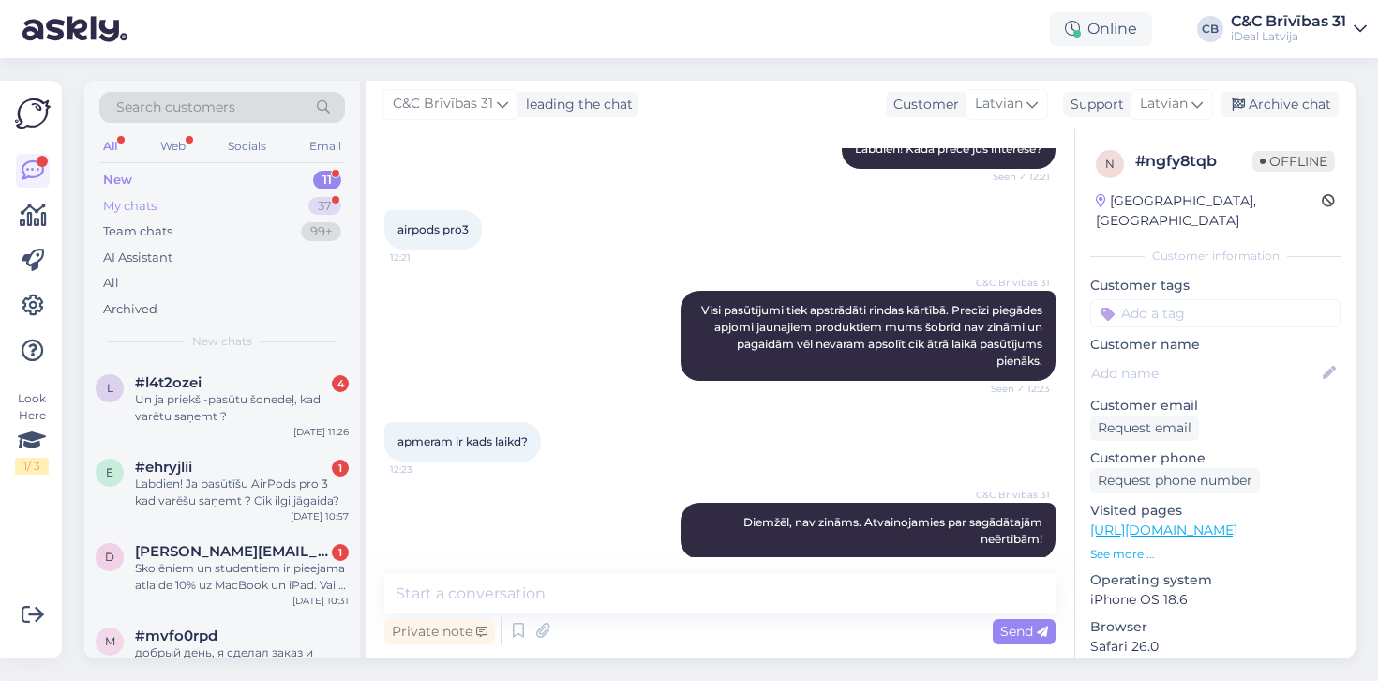
click at [263, 206] on div "My chats 37" at bounding box center [222, 206] width 246 height 26
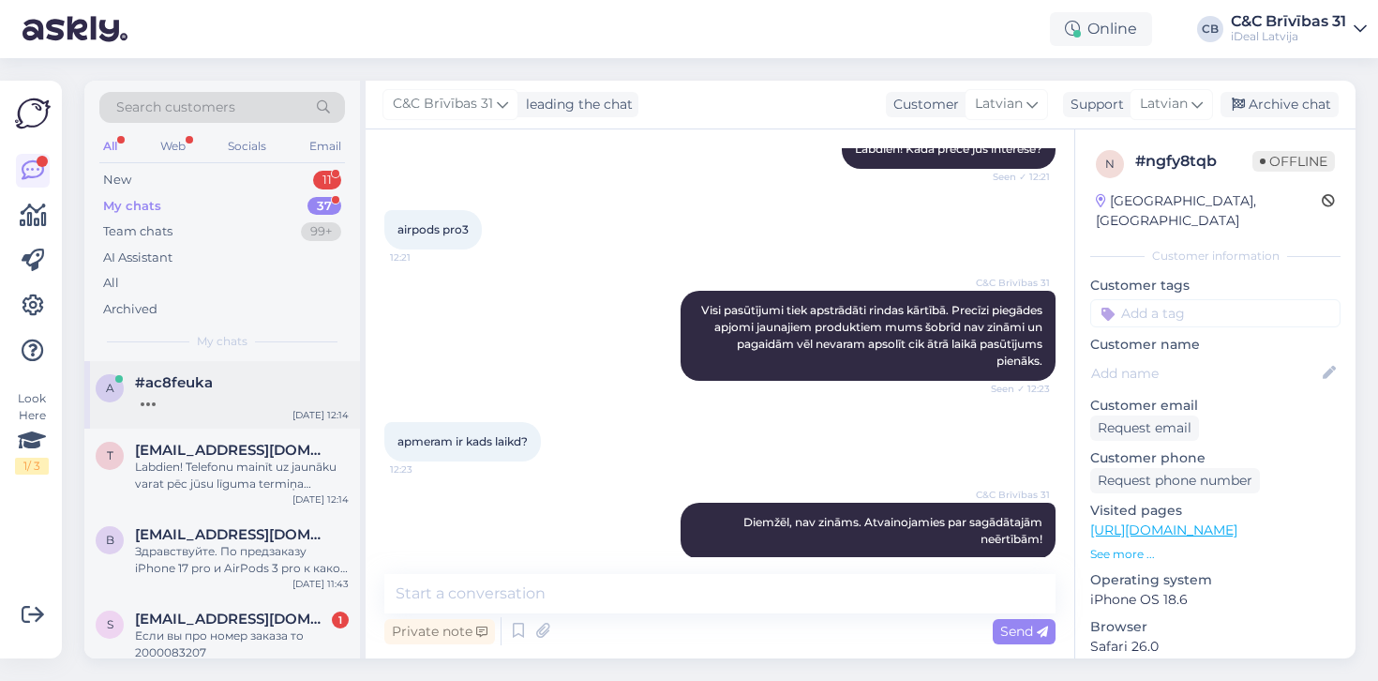
click at [202, 401] on div at bounding box center [242, 399] width 214 height 17
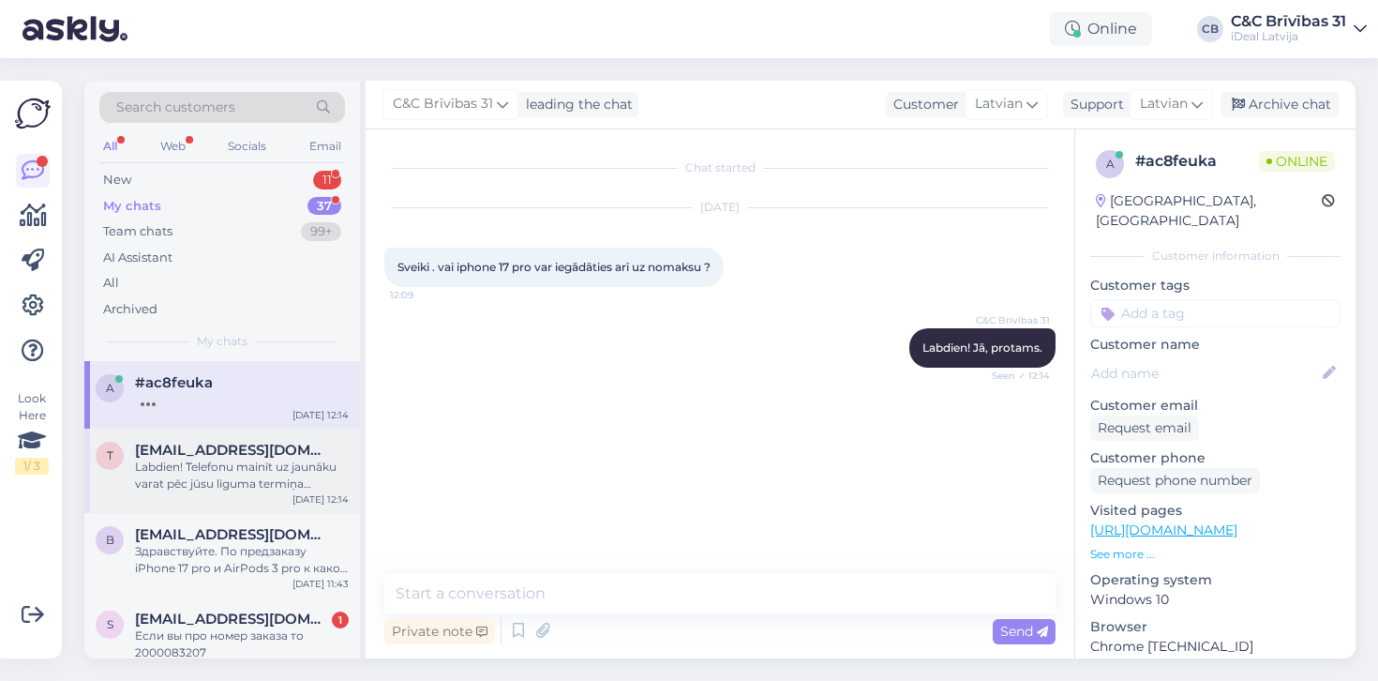
click at [321, 500] on div "[DATE] 12:14" at bounding box center [321, 499] width 56 height 14
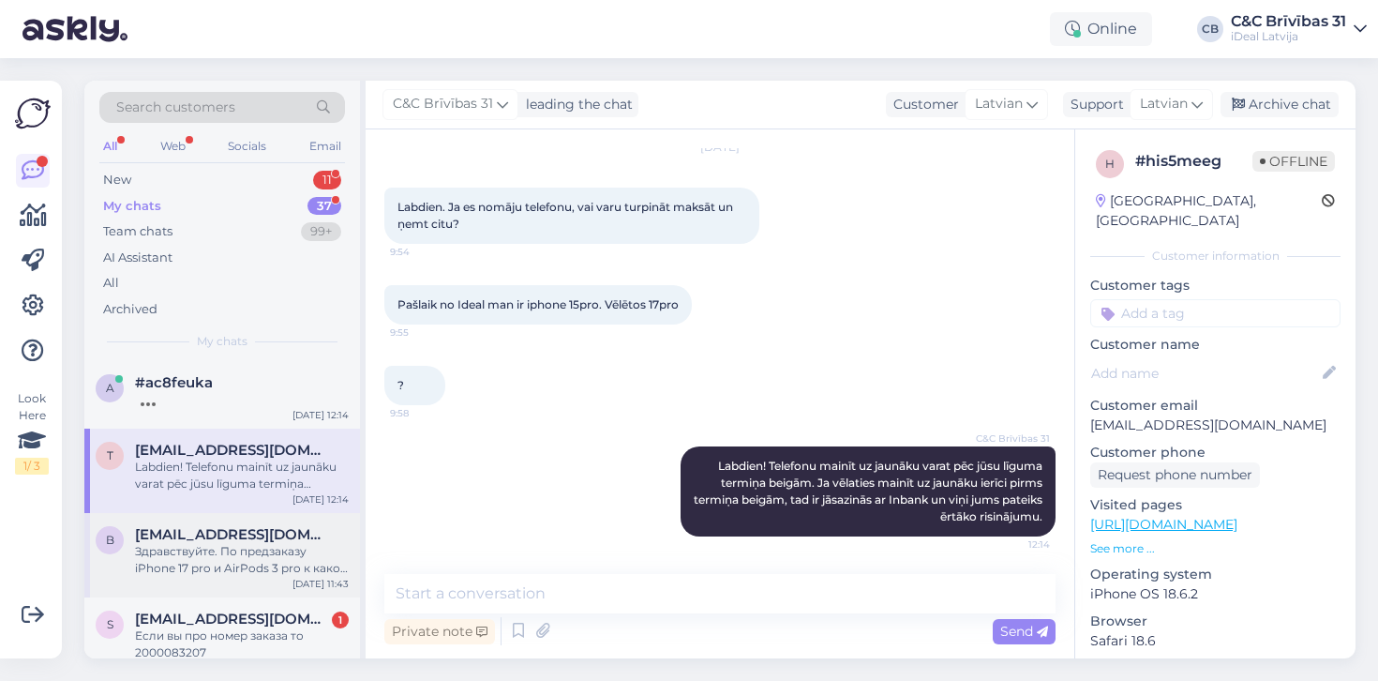
click at [178, 517] on div "b baimuradov.rafail@gmail.com Здравствуйте. По предзаказу iPhone 17 pro и AirPo…" at bounding box center [222, 555] width 276 height 84
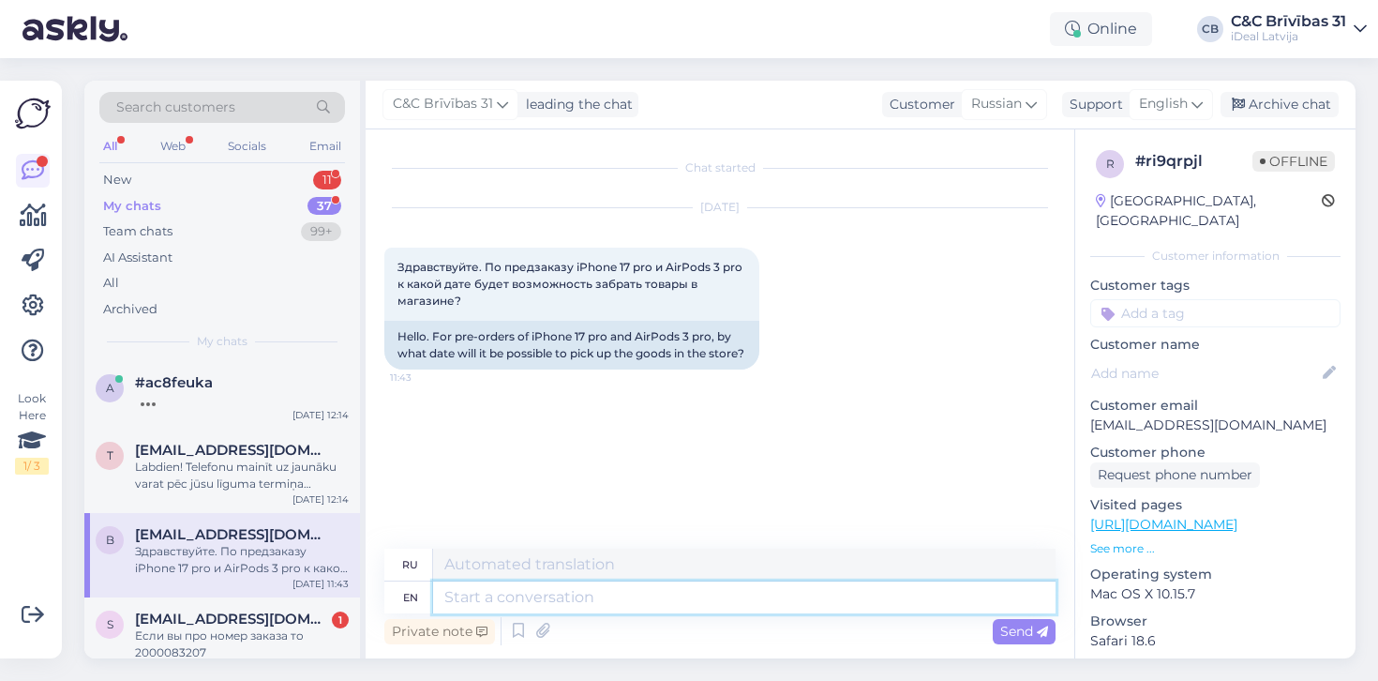
click at [494, 589] on textarea at bounding box center [744, 597] width 623 height 32
click at [1145, 102] on span "English" at bounding box center [1163, 104] width 49 height 21
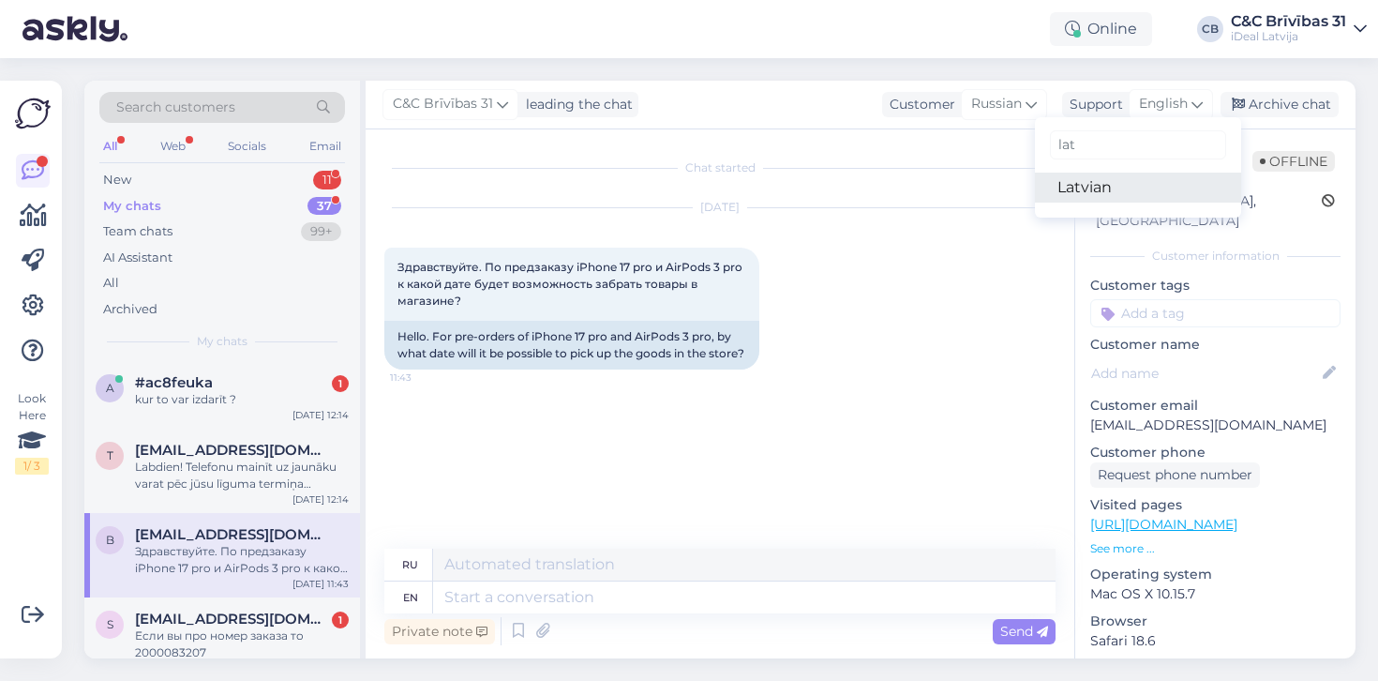
type input "lat"
click at [1084, 192] on link "Latvian" at bounding box center [1138, 188] width 206 height 30
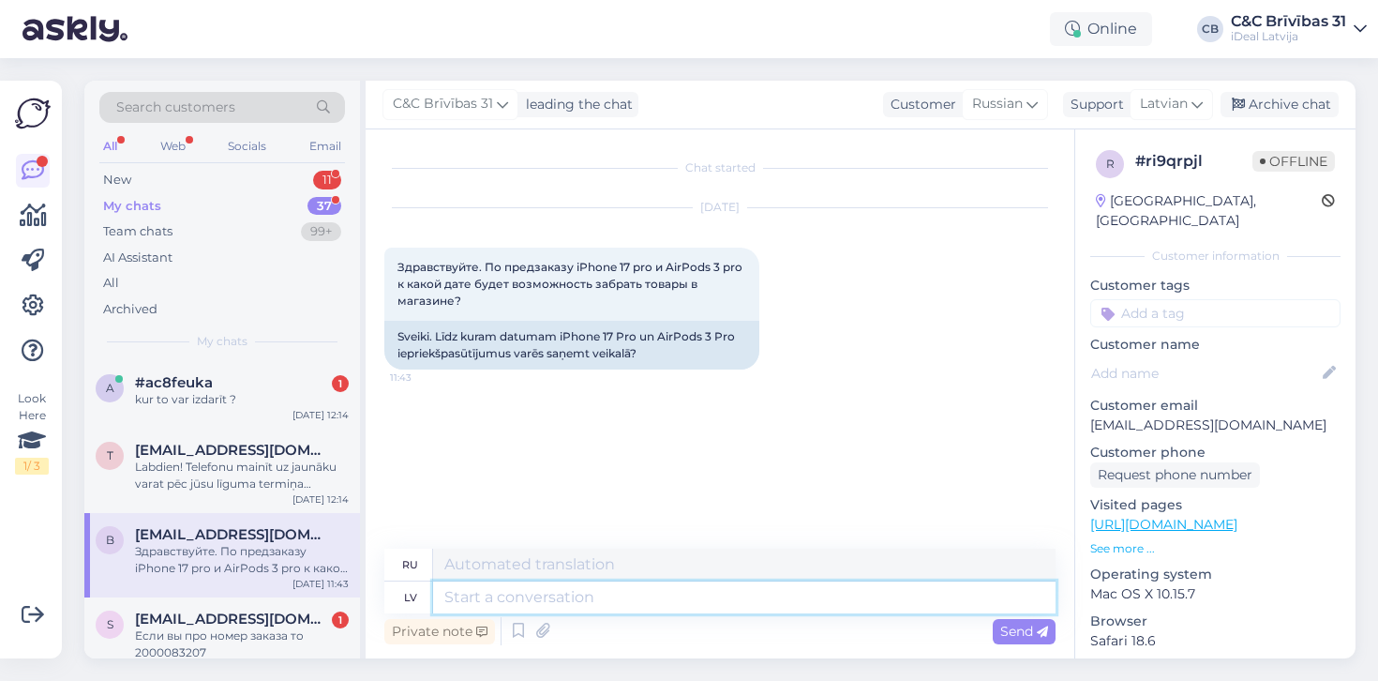
click at [546, 600] on textarea at bounding box center [744, 597] width 623 height 32
paste textarea "Visi pasūtījumi tiek apstrādāti rindas kārtībā. Precīzi piegādes apjomi jaunaji…"
type textarea "Visi pasūtījumi tiek apstrādāti rindas kārtībā. Precīzi piegādes apjomi jaunaji…"
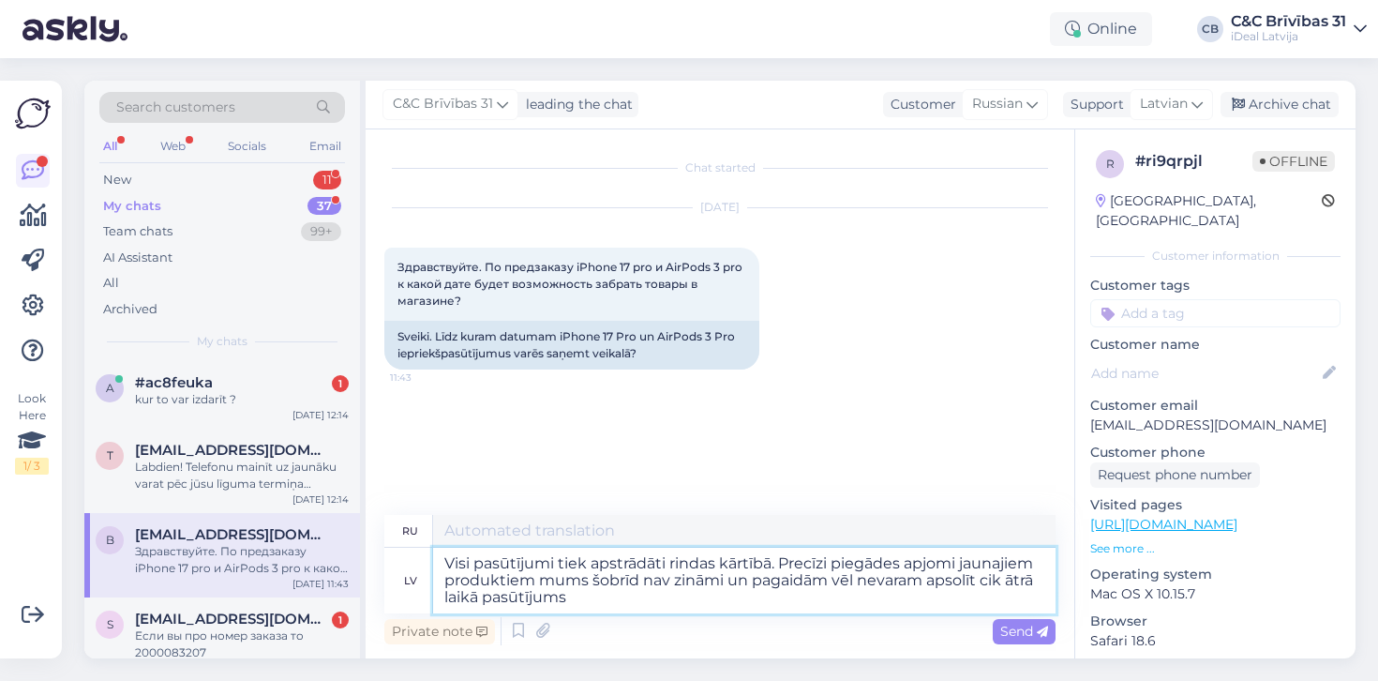
click at [445, 563] on textarea "Visi pasūtījumi tiek apstrādāti rindas kārtībā. Precīzi piegādes apjomi jaunaji…" at bounding box center [744, 581] width 623 height 66
type textarea "Все заказы обрабатываются в порядке живой очереди. В настоящее время мы не знае…"
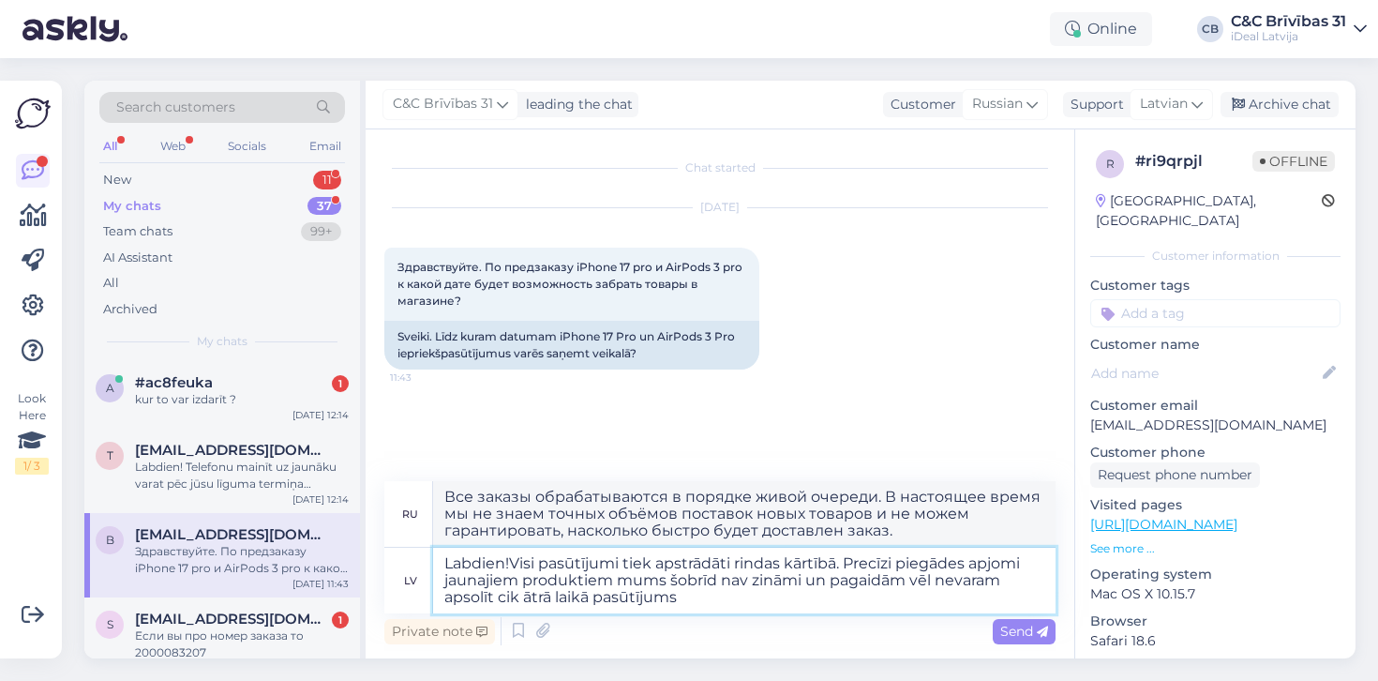
type textarea "Labdien! Visi pasūtījumi tiek apstrādāti rindas kārtībā. Precīzi piegādes apjom…"
type textarea "Здравствуйте! Все заказы обрабатываются в порядке поступления. На данный момент…"
click at [730, 601] on textarea "Labdien! Visi pasūtījumi tiek apstrādāti rindas kārtībā. Precīzi piegādes apjom…" at bounding box center [744, 581] width 623 height 66
type textarea "Labdien! Visi pasūtījumi tiek apstrādāti rindas kārtībā. Precīzi piegādes apjom…"
type textarea "Здравствуйте! Все заказы обрабатываются в порядке живой очереди. На данный моме…"
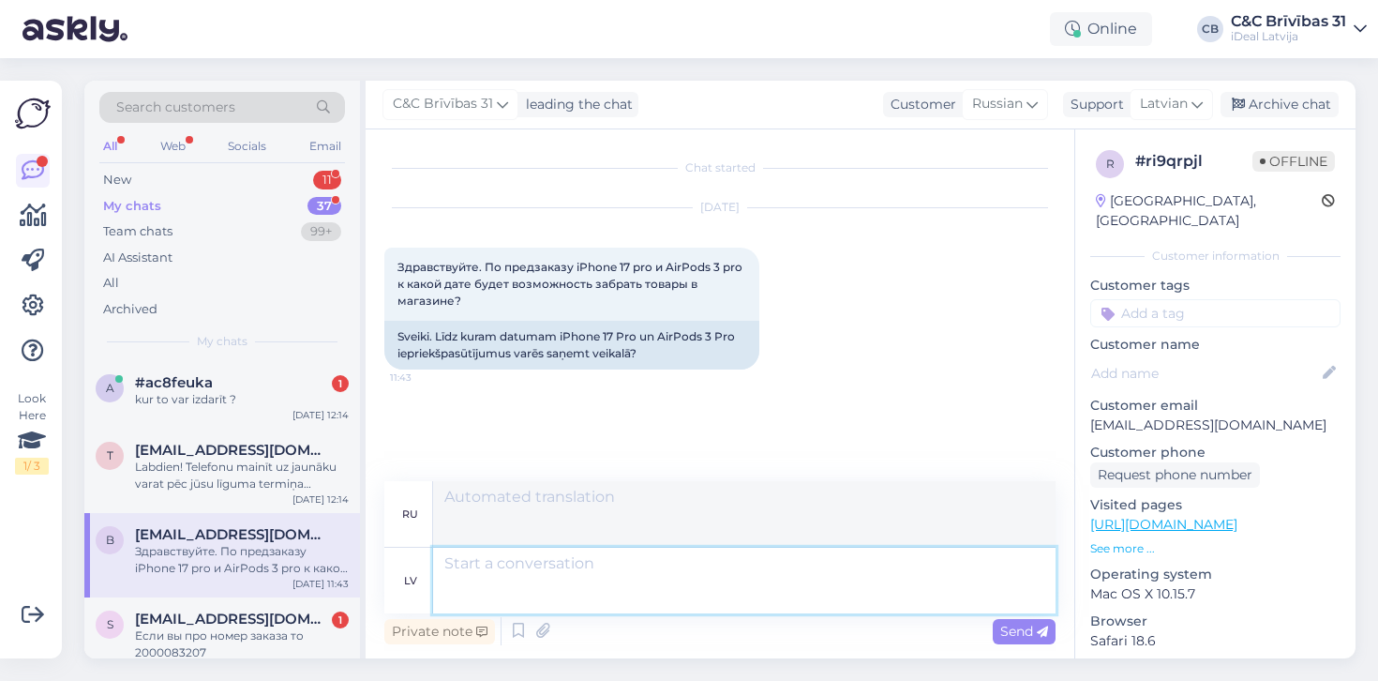
scroll to position [72, 0]
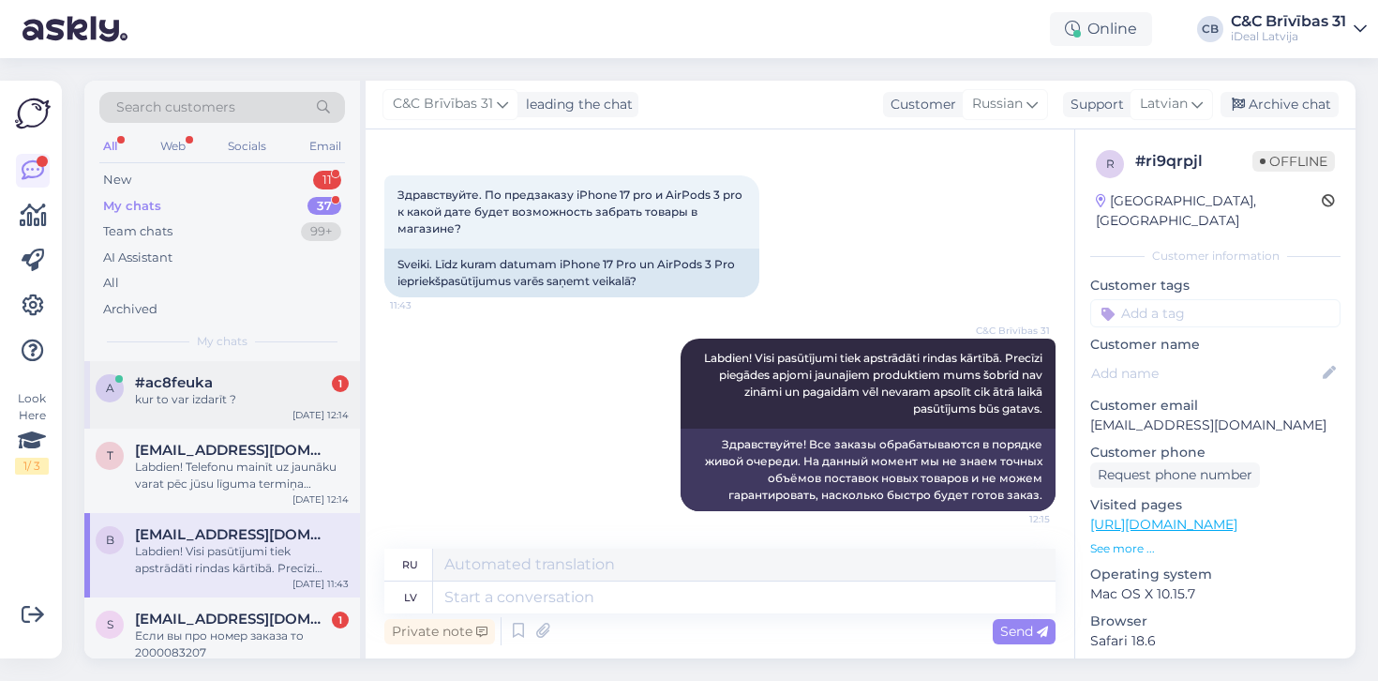
click at [306, 362] on div "a #ac8feuka 1 kur to var izdarīt ? Sep 16 12:14" at bounding box center [222, 395] width 276 height 68
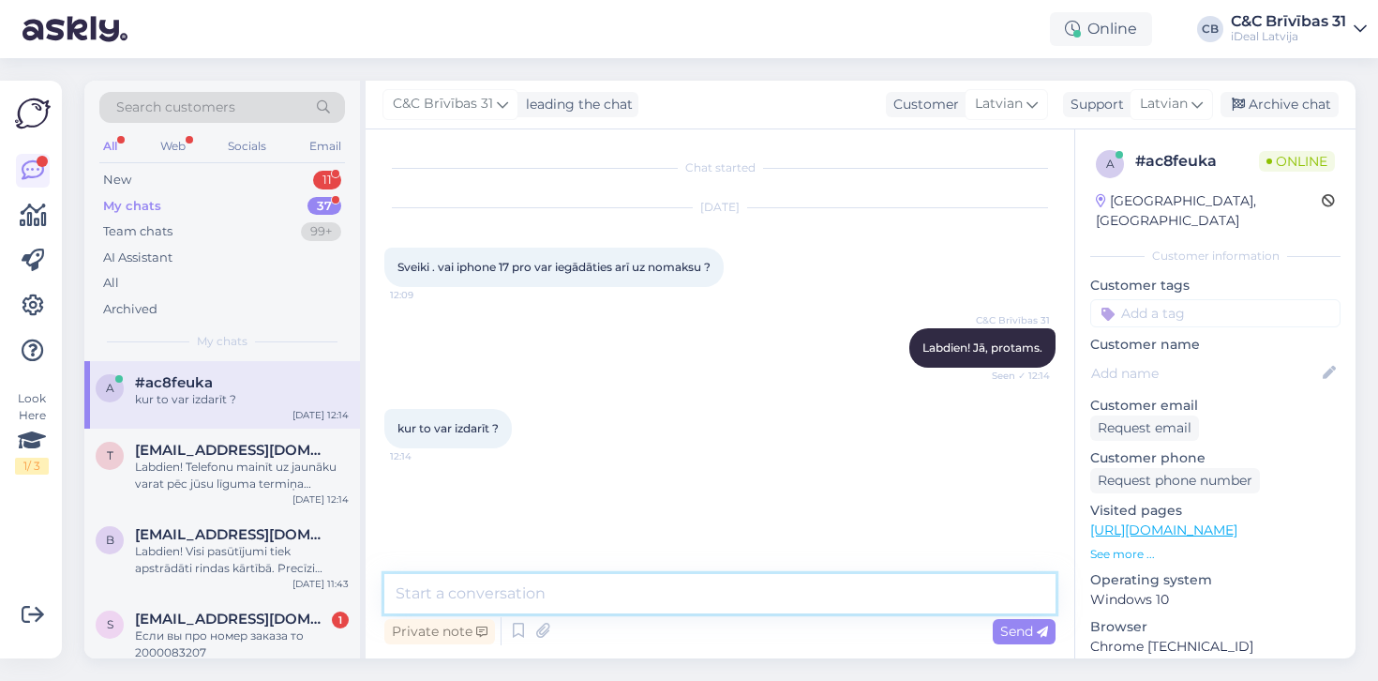
click at [536, 590] on textarea at bounding box center [719, 593] width 671 height 39
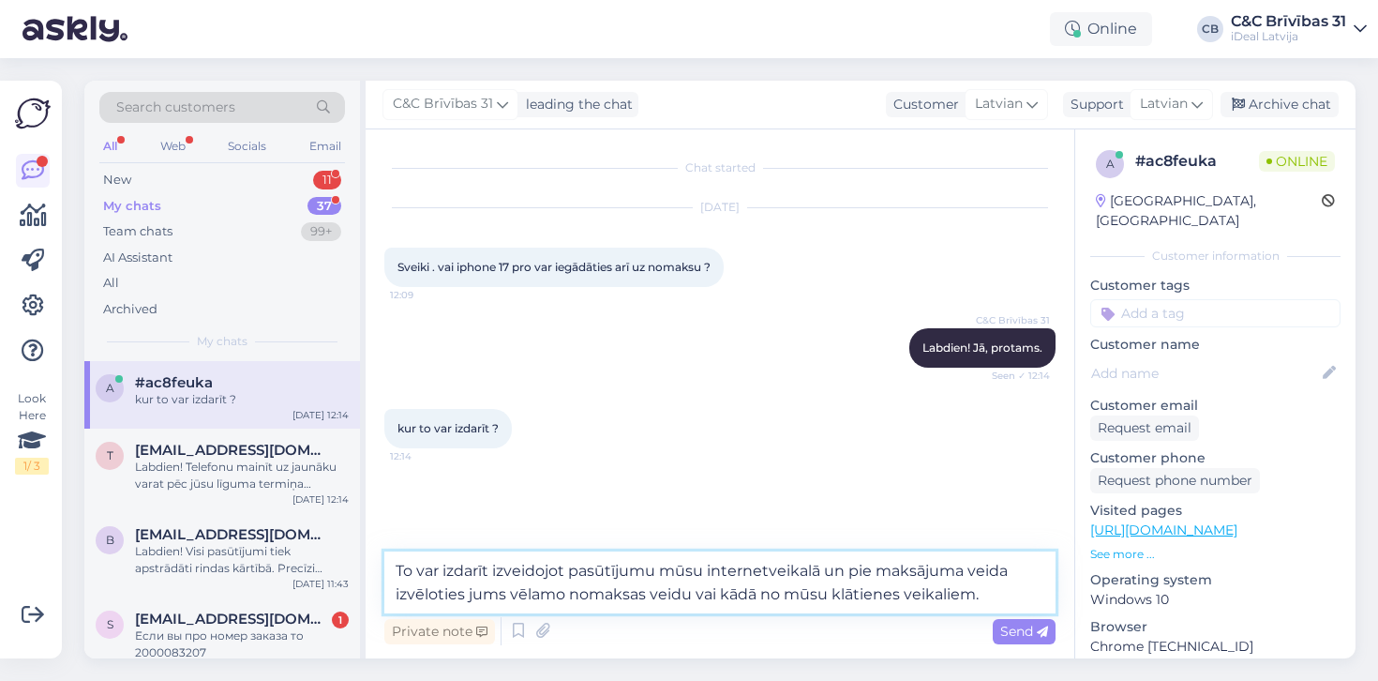
click at [394, 571] on textarea "To var izdarīt izveidojot pasūtījumu mūsu internetveikalā un pie maksājuma veid…" at bounding box center [719, 582] width 671 height 62
click at [432, 565] on textarea "To var izdarīt izveidojot pasūtījumu mūsu internetveikalā un pie maksājuma veid…" at bounding box center [719, 582] width 671 height 62
click at [566, 570] on textarea "To var izdarīt izveidojot pasūtījumu mūsu internetveikalā un pie maksājuma veid…" at bounding box center [719, 582] width 671 height 62
click at [986, 595] on textarea "To var izdarīt izveidojot pasūtījumu mūsu internetveikalā un pie maksājuma veid…" at bounding box center [719, 582] width 671 height 62
type textarea "To var izdarīt izveidojot pasūtījumu mūsu internetveikalā un pie maksājuma veid…"
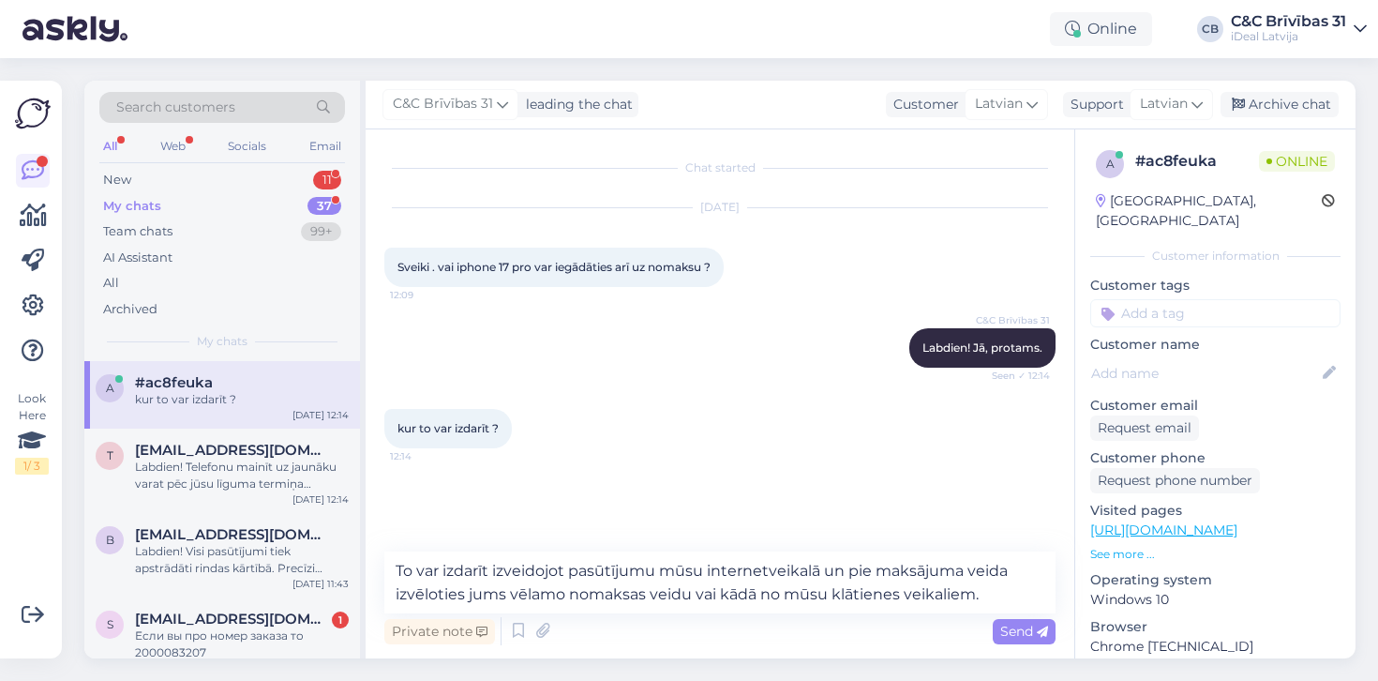
click at [789, 620] on div "Private note Send" at bounding box center [719, 631] width 671 height 36
click at [991, 590] on textarea "To var izdarīt izveidojot pasūtījumu mūsu internetveikalā un pie maksājuma veid…" at bounding box center [719, 582] width 671 height 62
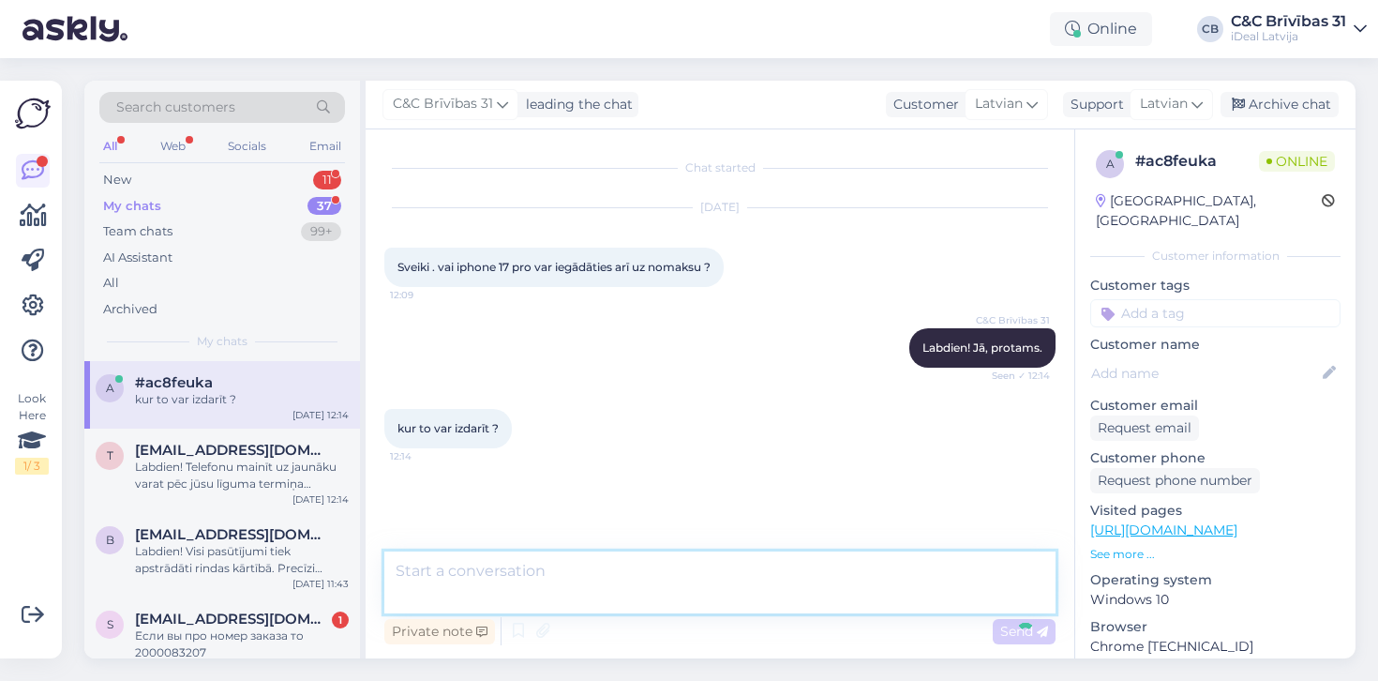
scroll to position [26, 0]
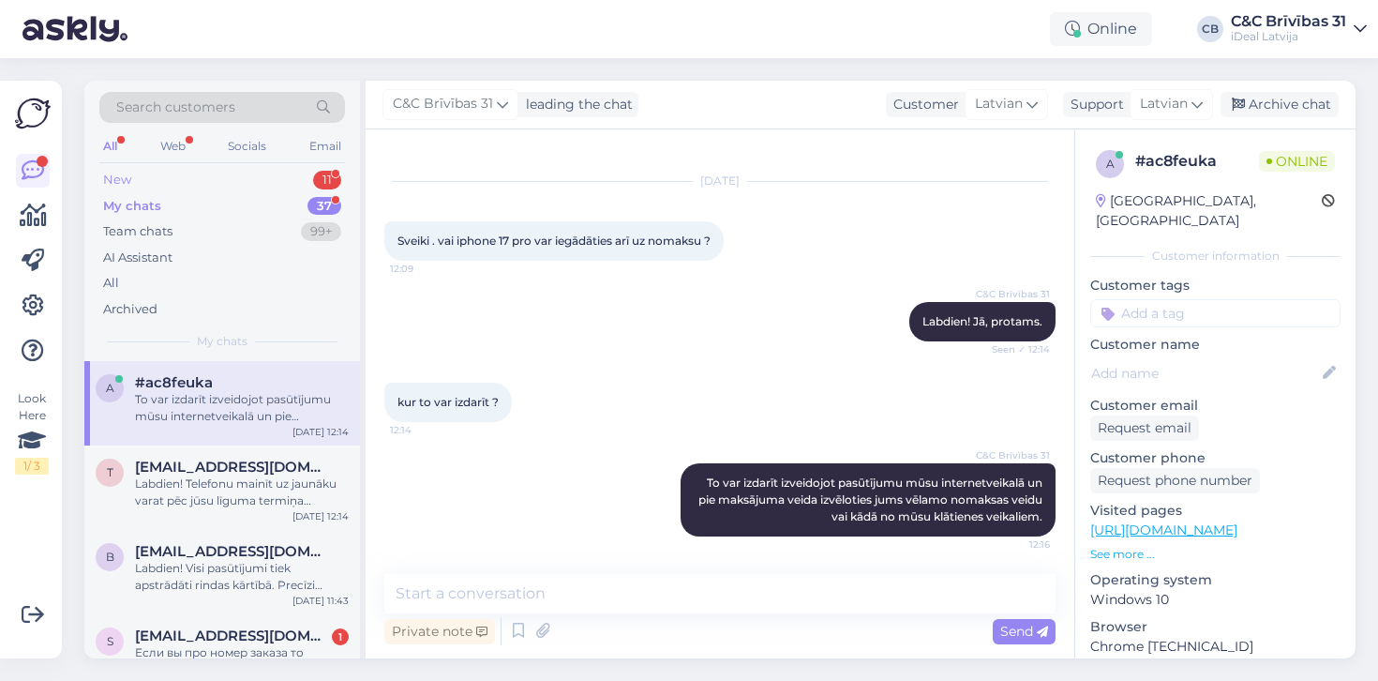
click at [265, 172] on div "New 11" at bounding box center [222, 180] width 246 height 26
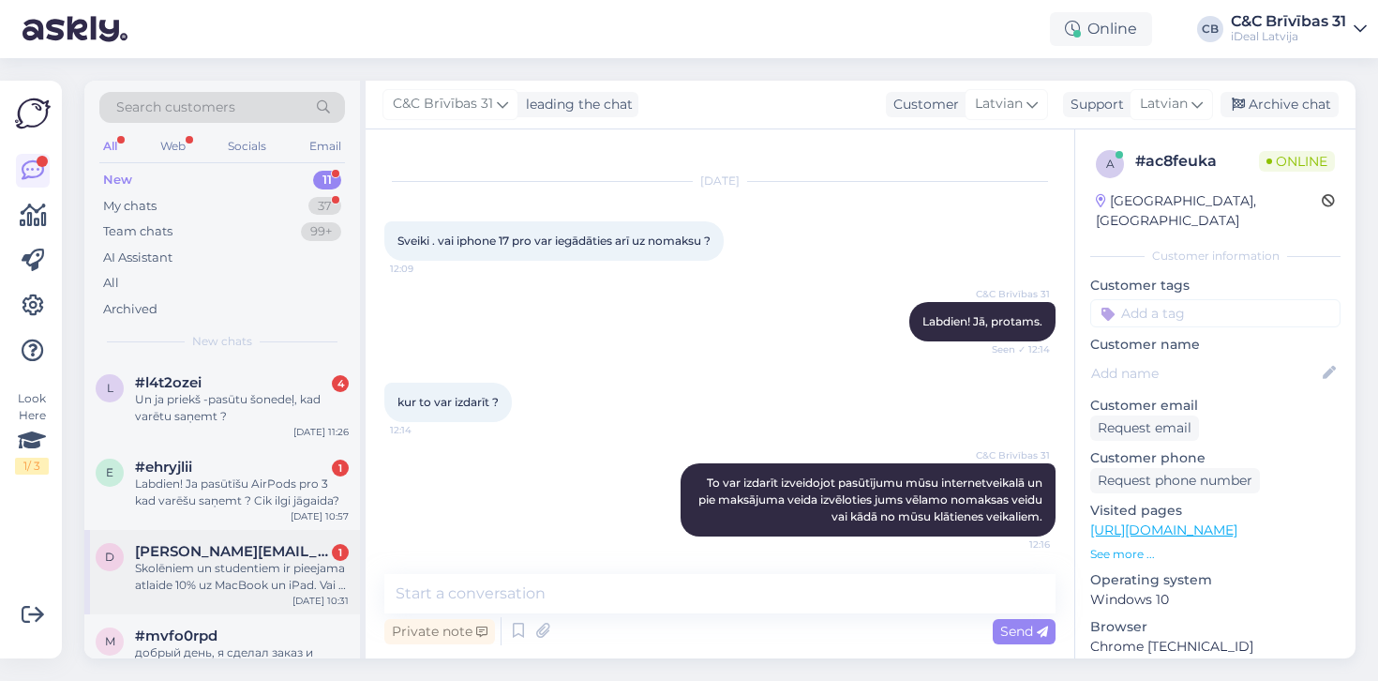
click at [274, 545] on span "[PERSON_NAME][EMAIL_ADDRESS][DOMAIN_NAME]" at bounding box center [232, 551] width 195 height 17
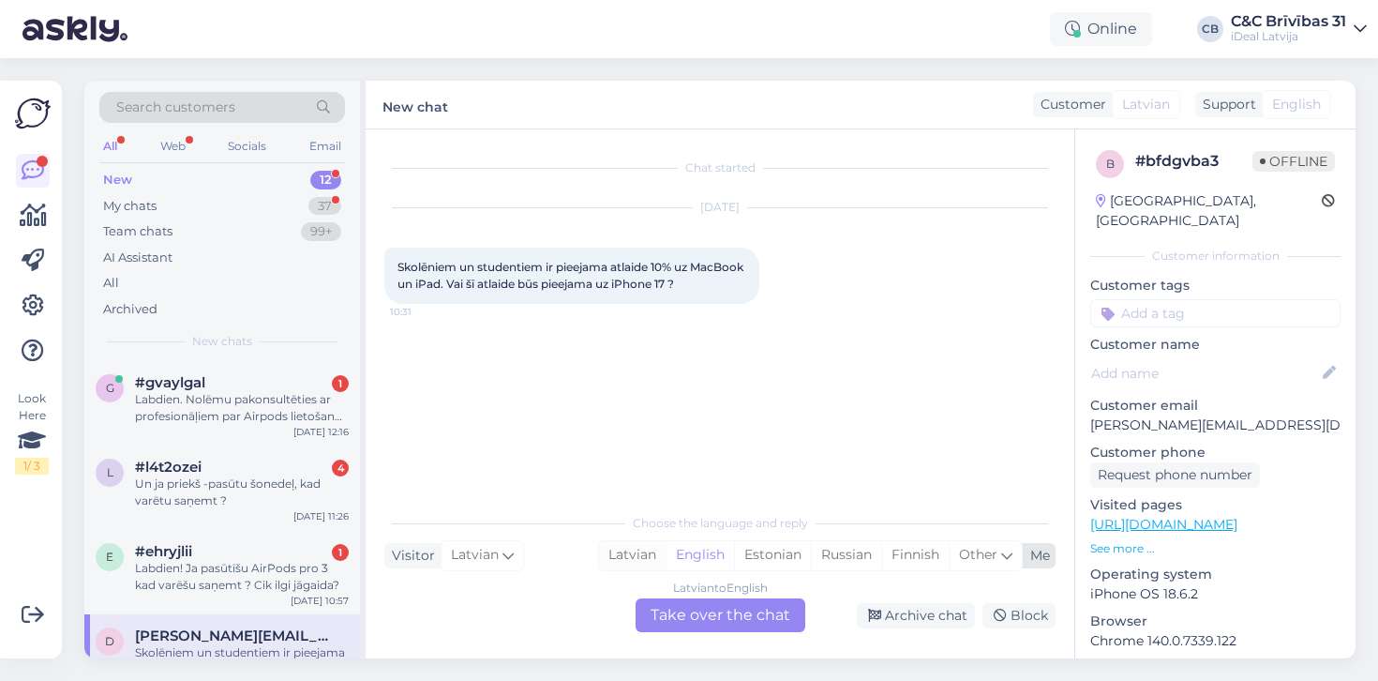
click at [626, 549] on div "Latvian" at bounding box center [632, 555] width 67 height 28
click at [656, 626] on div "Latvian to Latvian Take over the chat" at bounding box center [721, 615] width 170 height 34
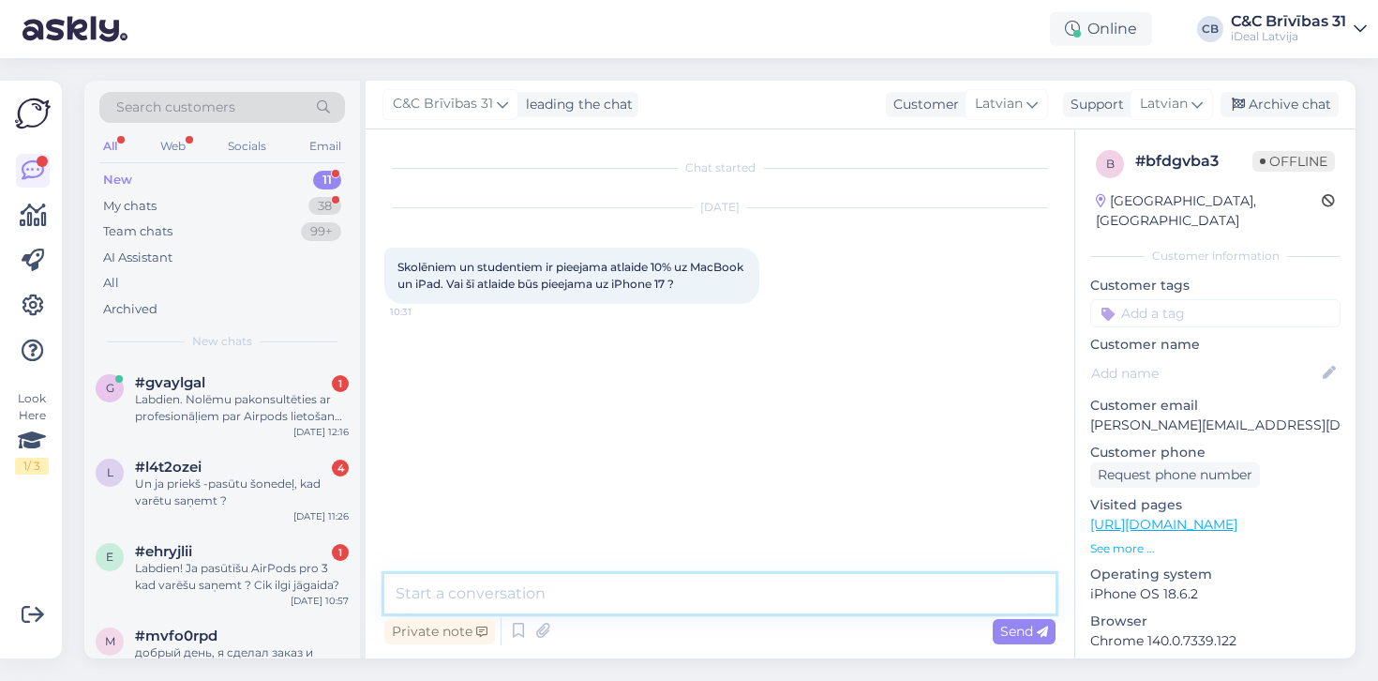
click at [673, 606] on textarea at bounding box center [719, 593] width 671 height 39
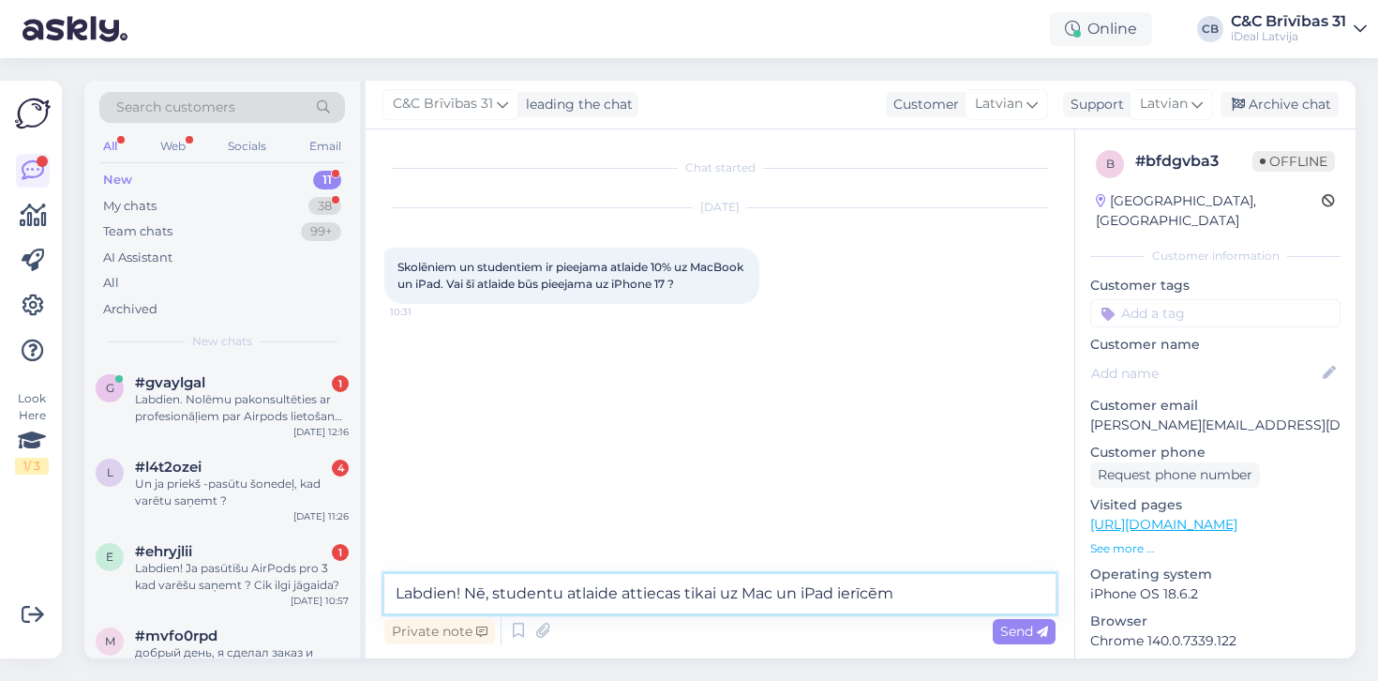
type textarea "Labdien! Nē, studentu atlaide attiecas tikai uz Mac un iPad ierīcēm."
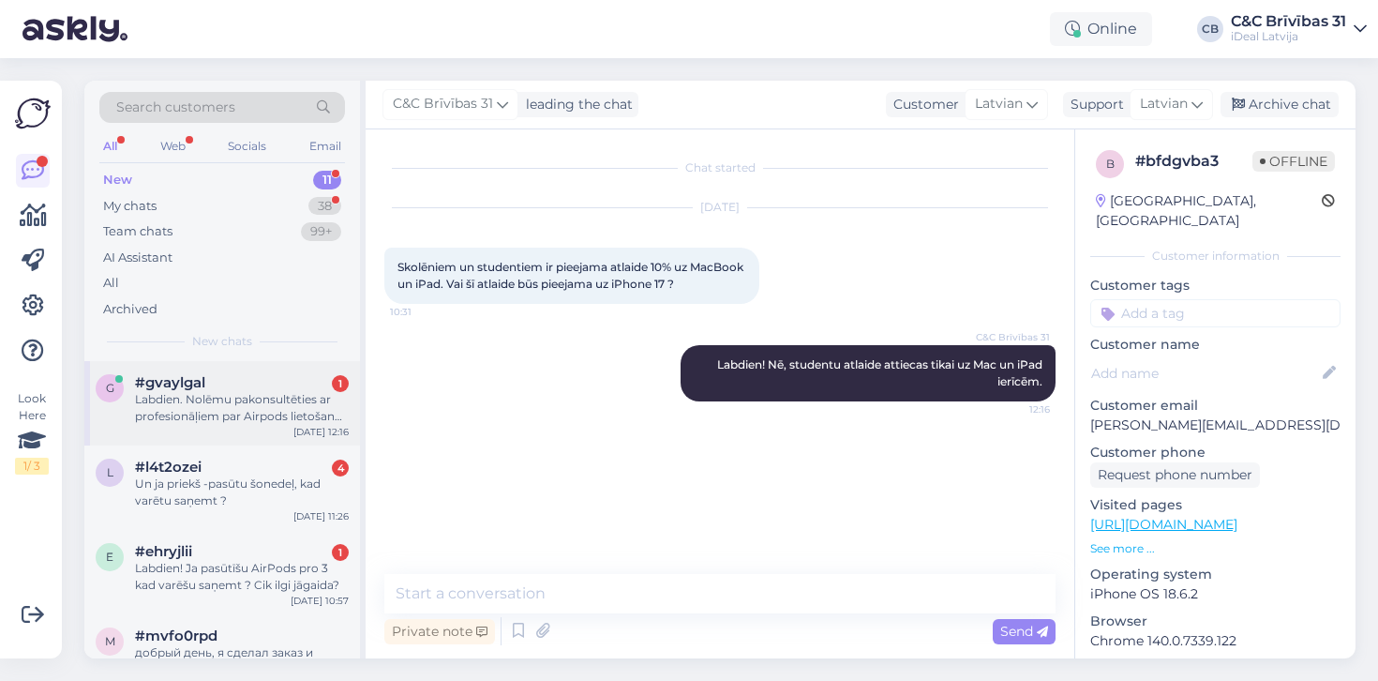
click at [233, 404] on div "Labdien. Nolēmu pakonsultēties ar profesionāļiem par Airpods lietošanu sakariem…" at bounding box center [242, 408] width 214 height 34
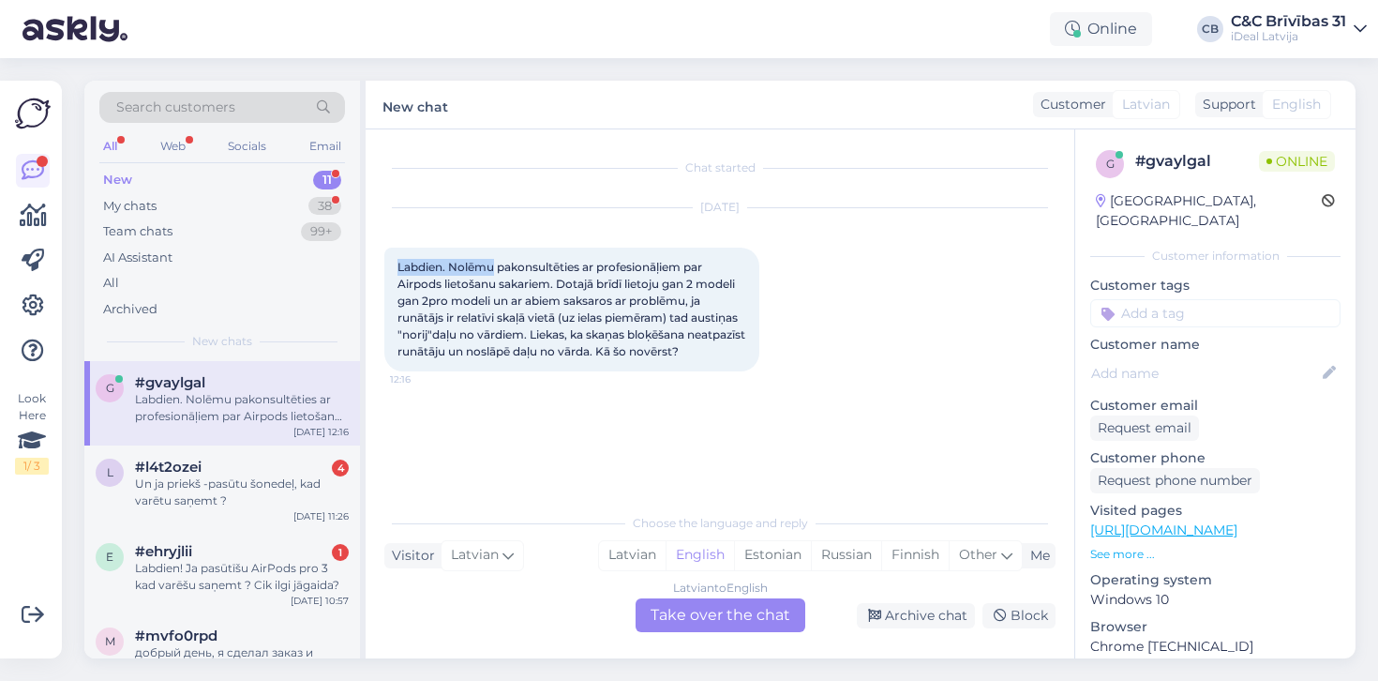
drag, startPoint x: 398, startPoint y: 261, endPoint x: 496, endPoint y: 265, distance: 98.6
click at [496, 265] on span "Labdien. Nolēmu pakonsultēties ar profesionāļiem par Airpods lietošanu sakariem…" at bounding box center [573, 309] width 351 height 98
click at [516, 290] on span "Labdien. Nolēmu pakonsultēties ar profesionāļiem par Airpods lietošanu sakariem…" at bounding box center [573, 309] width 351 height 98
drag, startPoint x: 396, startPoint y: 265, endPoint x: 552, endPoint y: 275, distance: 156.9
click at [552, 275] on div "Labdien. Nolēmu pakonsultēties ar profesionāļiem par Airpods lietošanu sakariem…" at bounding box center [571, 310] width 375 height 124
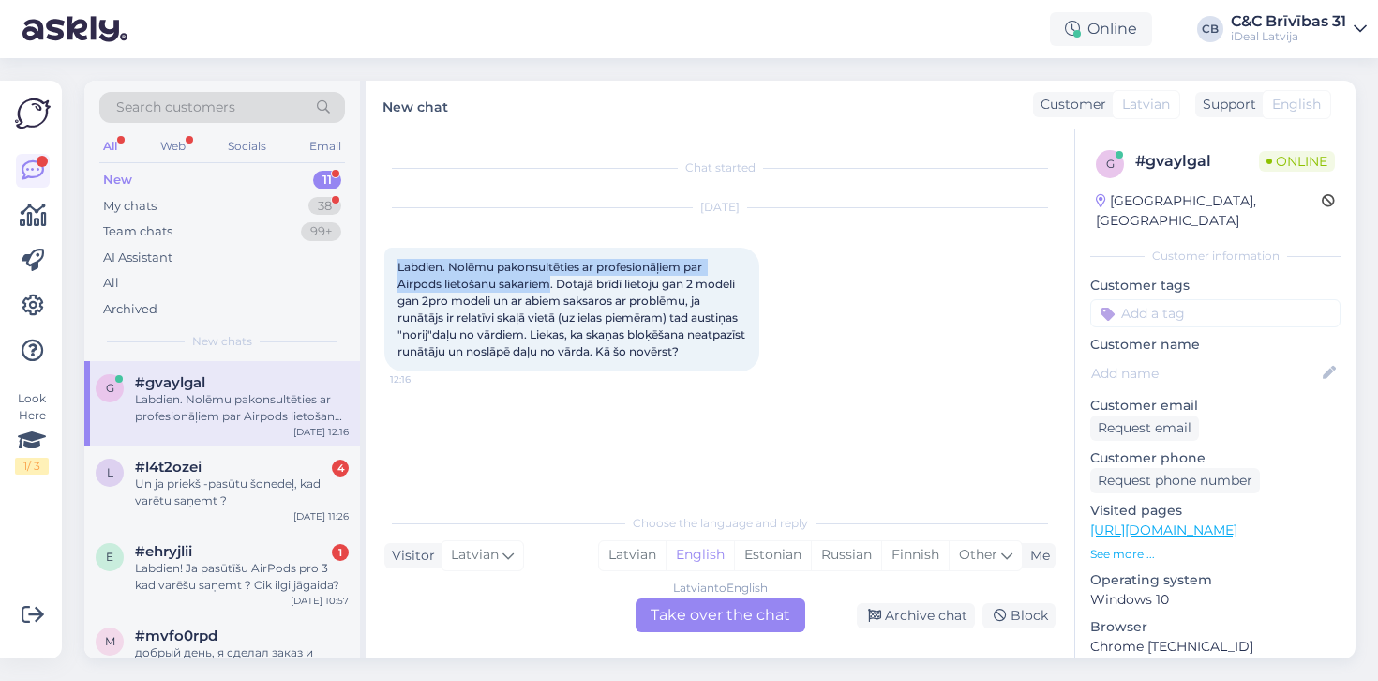
click at [552, 275] on div "Labdien. Nolēmu pakonsultēties ar profesionāļiem par Airpods lietošanu sakariem…" at bounding box center [571, 310] width 375 height 124
click at [329, 471] on div "#l4t2ozei 4" at bounding box center [242, 467] width 214 height 17
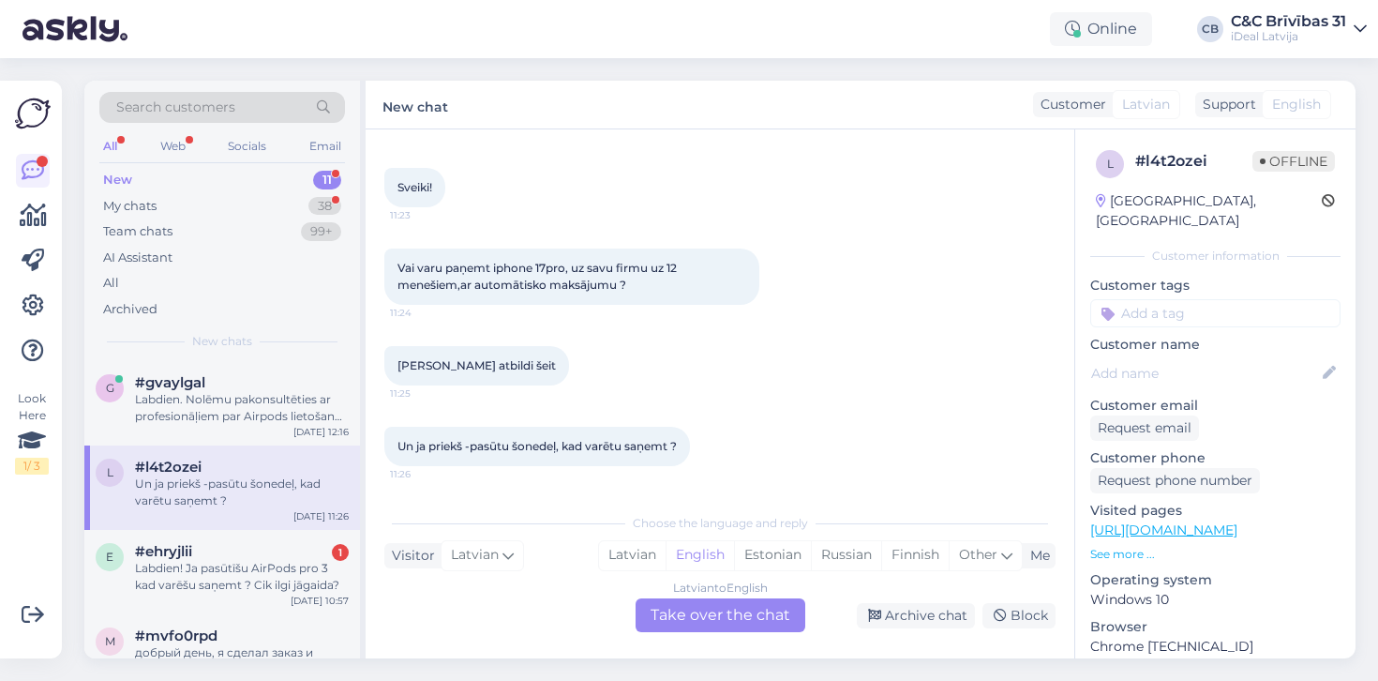
scroll to position [80, 0]
click at [201, 203] on div "My chats 38" at bounding box center [222, 206] width 246 height 26
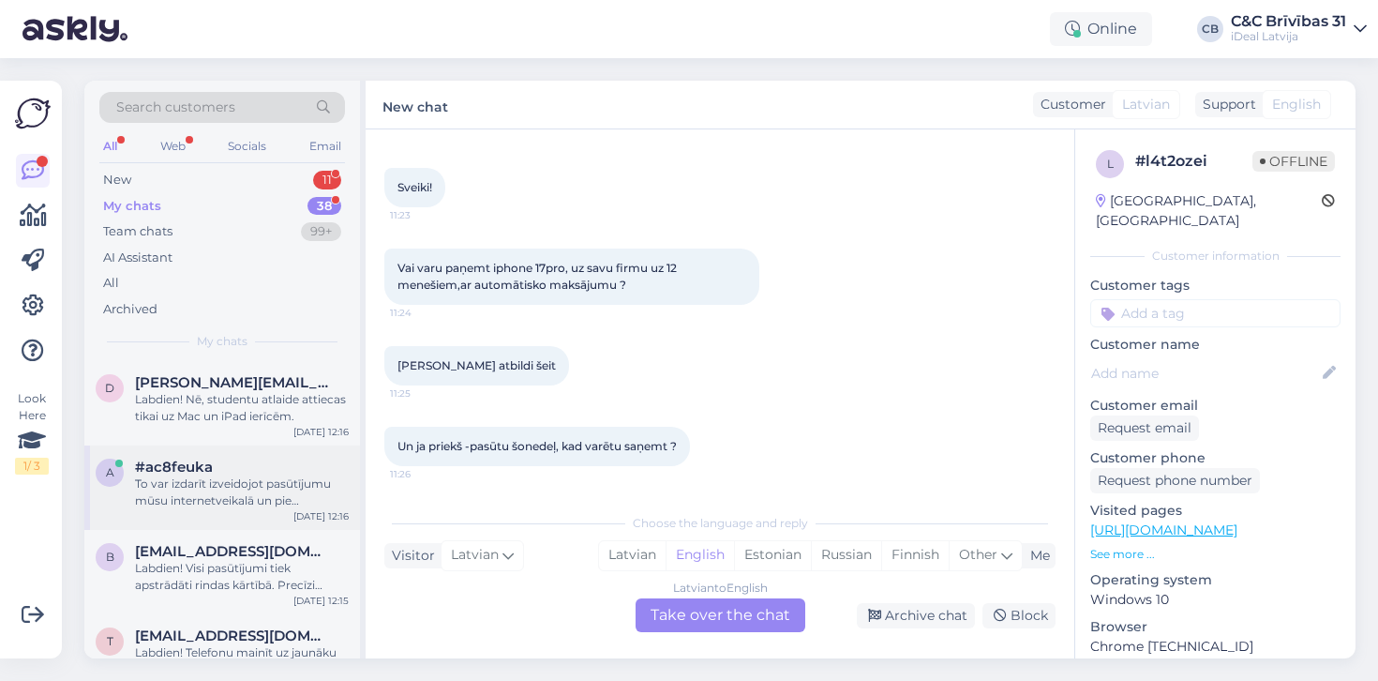
click at [237, 494] on div "To var izdarīt izveidojot pasūtījumu mūsu internetveikalā un pie maksājuma veid…" at bounding box center [242, 492] width 214 height 34
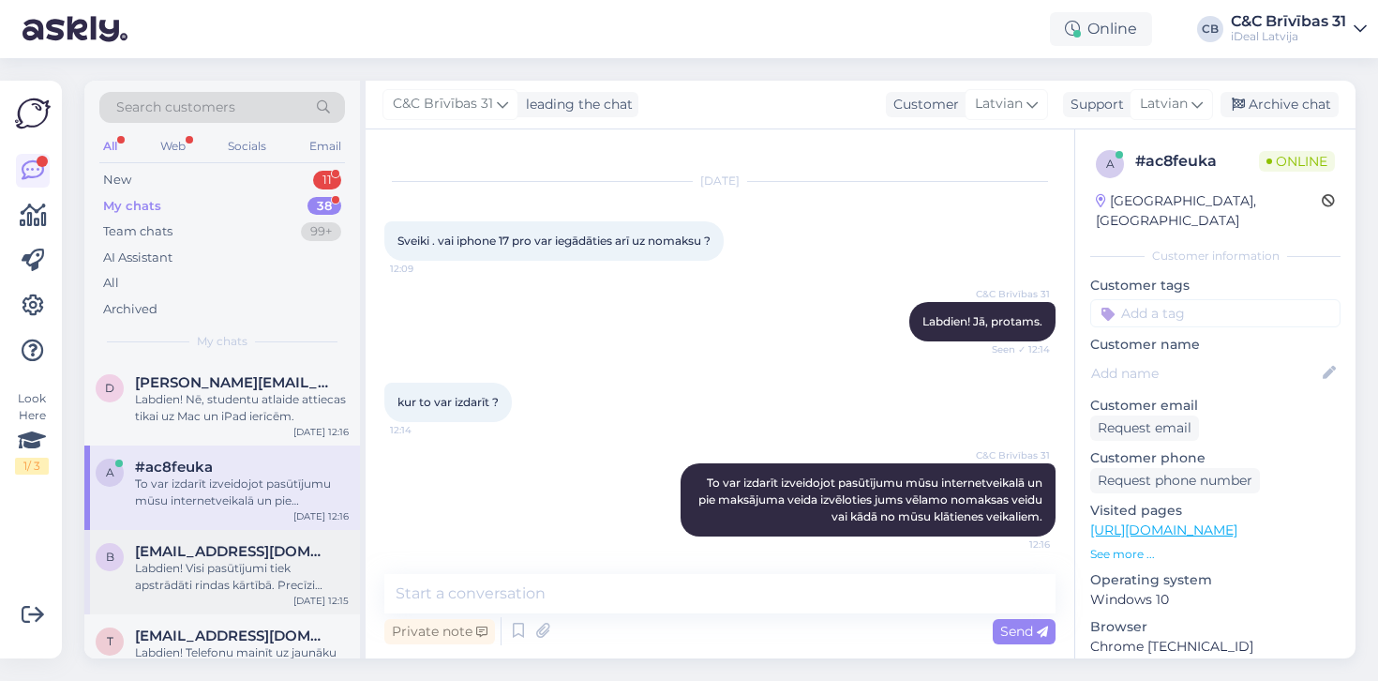
click at [237, 552] on span "[EMAIL_ADDRESS][DOMAIN_NAME]" at bounding box center [232, 551] width 195 height 17
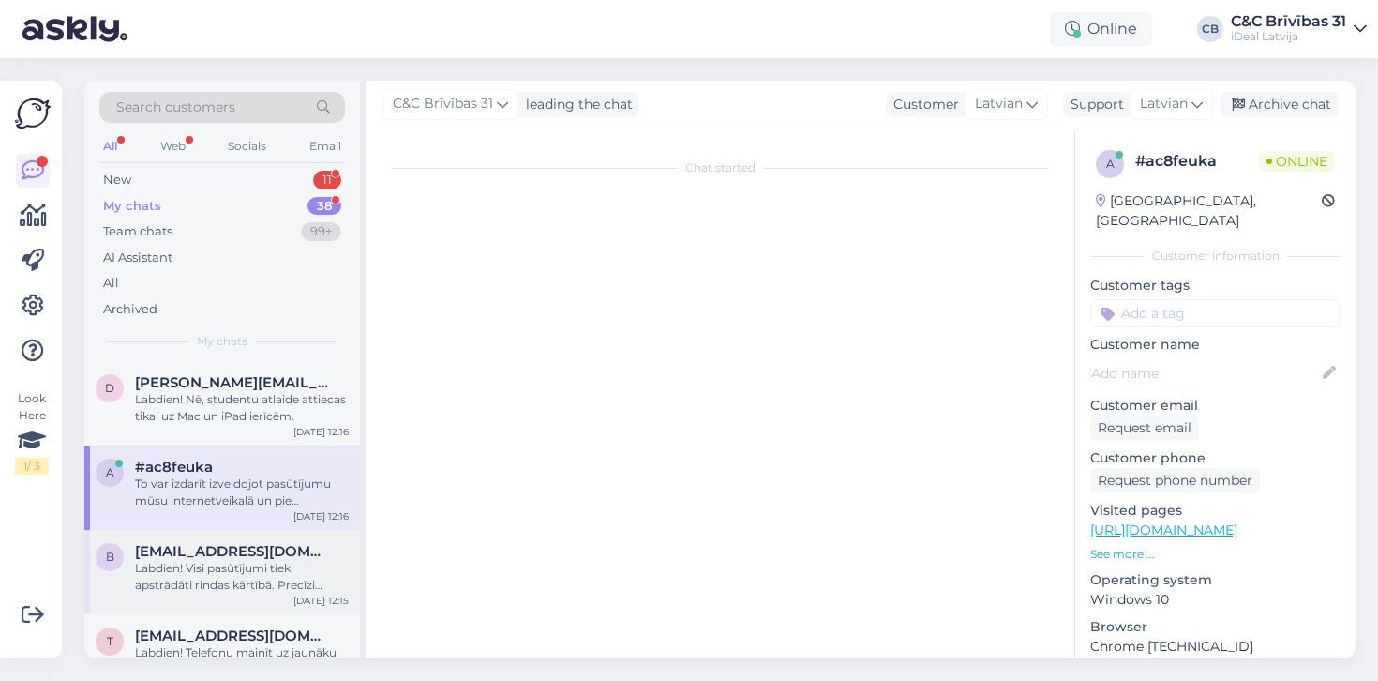
scroll to position [72, 0]
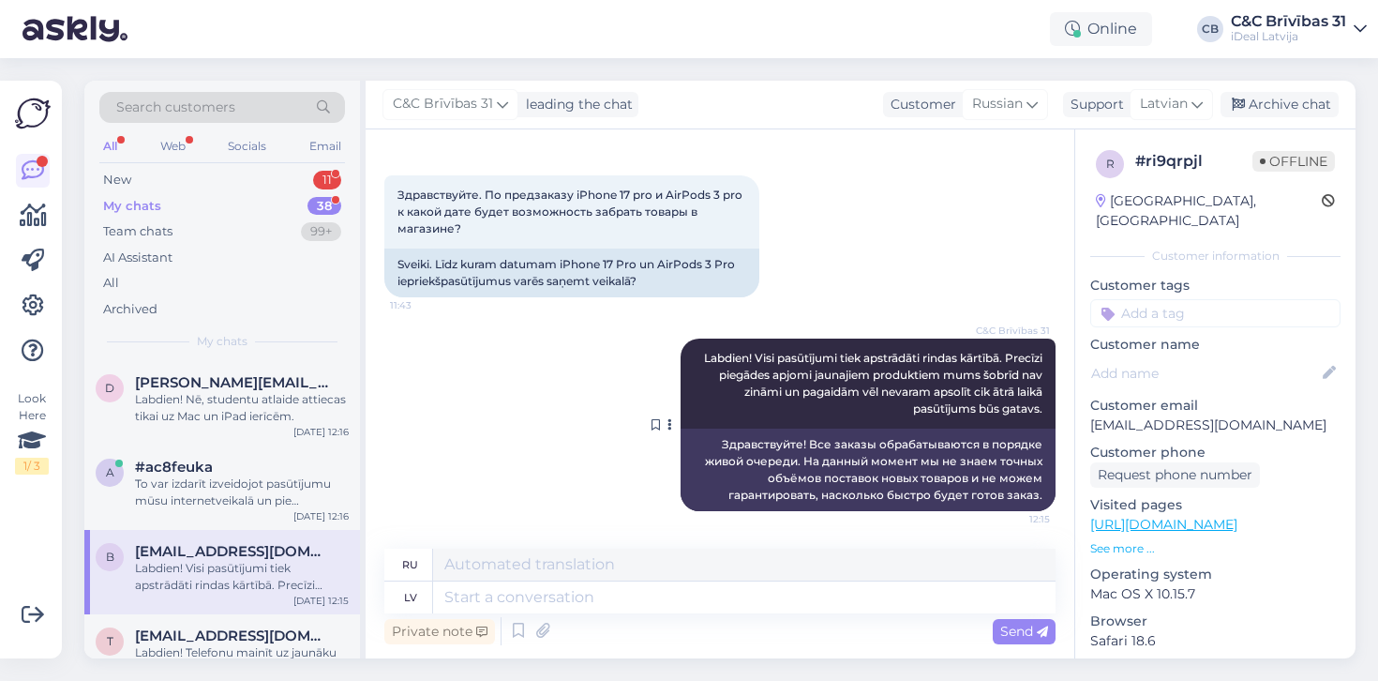
click at [755, 359] on span "Labdien! Visi pasūtījumi tiek apstrādāti rindas kārtībā. Precīzi piegādes apjom…" at bounding box center [874, 383] width 341 height 65
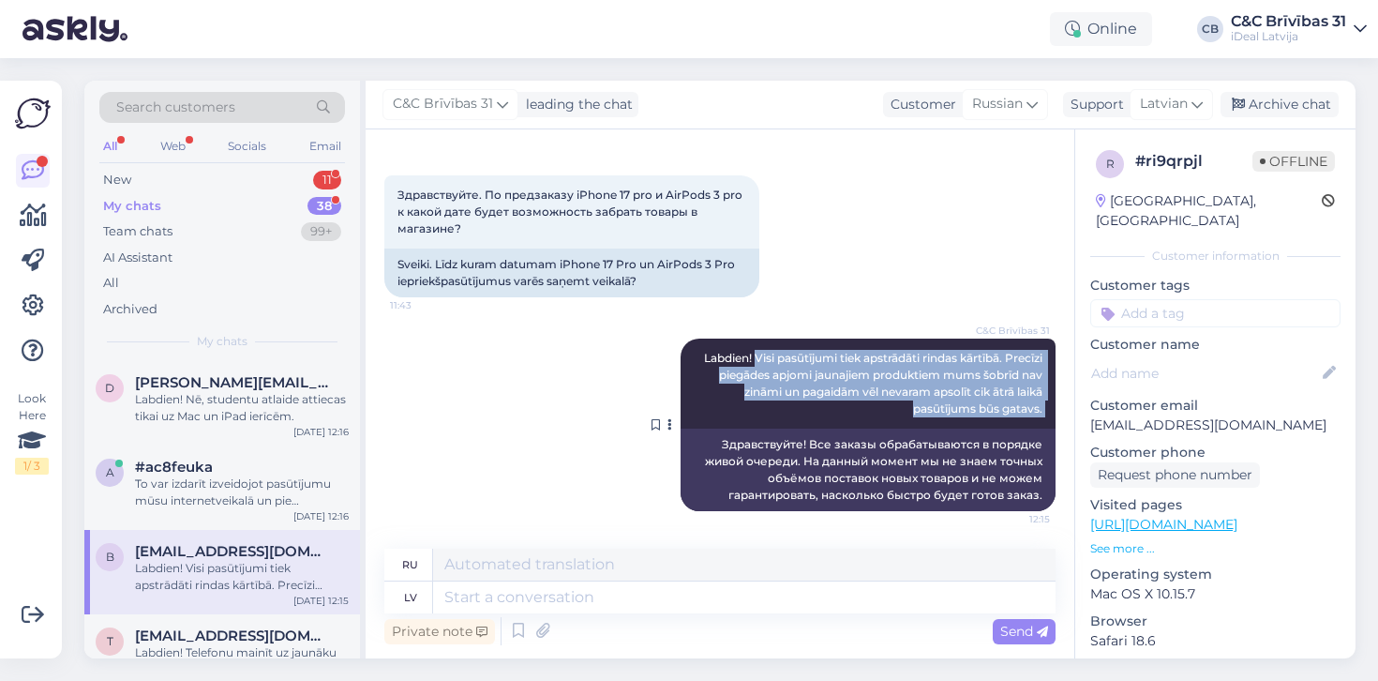
drag, startPoint x: 755, startPoint y: 359, endPoint x: 1050, endPoint y: 406, distance: 299.1
click at [1050, 407] on div "C&C Brīvības 31 Labdien! Visi pasūtījumi tiek apstrādāti rindas kārtībā. Precīz…" at bounding box center [868, 383] width 375 height 90
copy div "Visi pasūtījumi tiek apstrādāti rindas kārtībā. Precīzi piegādes apjomi jaunaji…"
click at [214, 172] on div "New 11" at bounding box center [222, 180] width 246 height 26
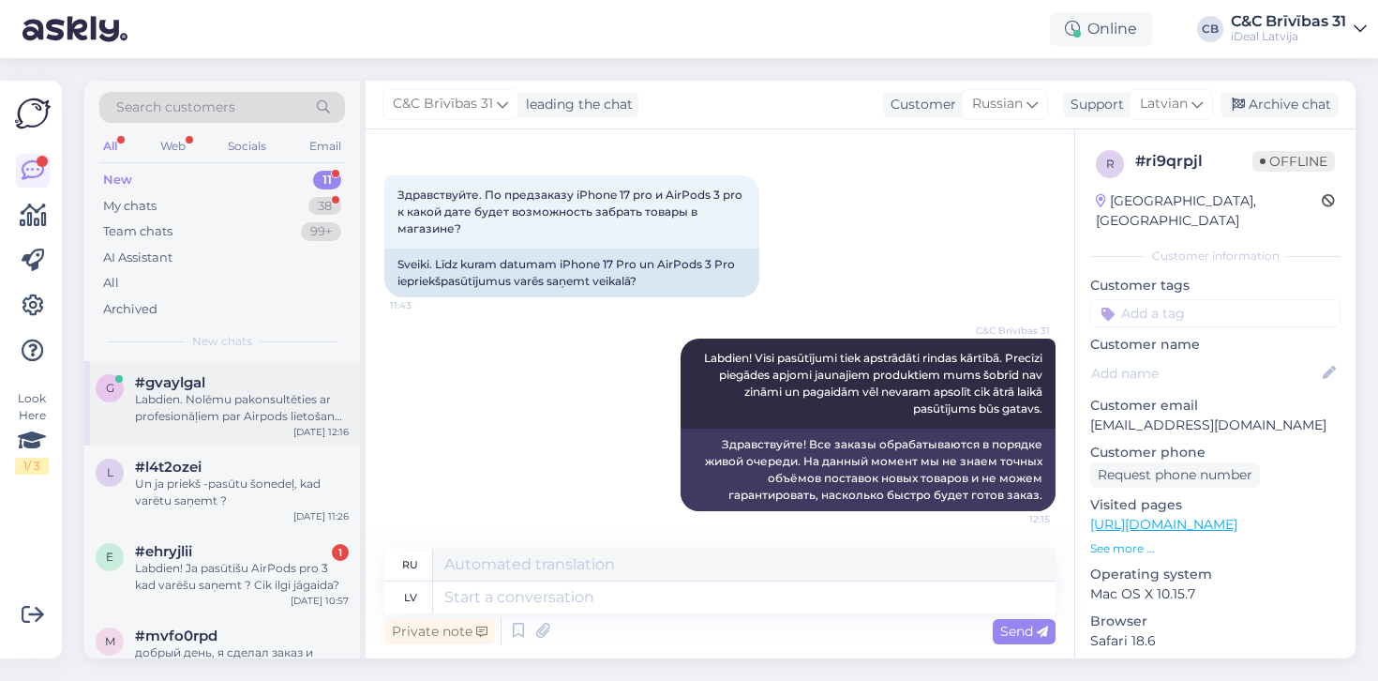
click at [214, 421] on div "Labdien. Nolēmu pakonsultēties ar profesionāļiem par Airpods lietošanu sakariem…" at bounding box center [242, 408] width 214 height 34
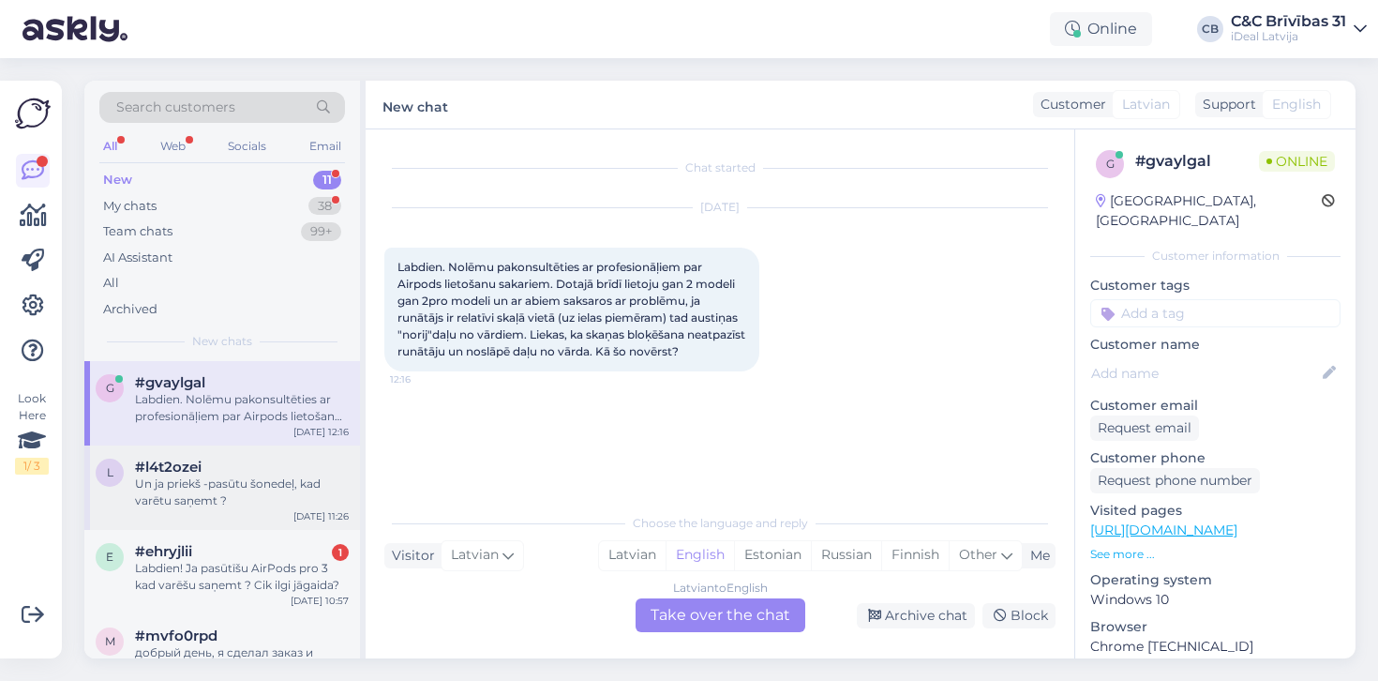
click at [238, 486] on div "Un ja priekš -pasūtu šonedeļ, kad varētu saņemt ?" at bounding box center [242, 492] width 214 height 34
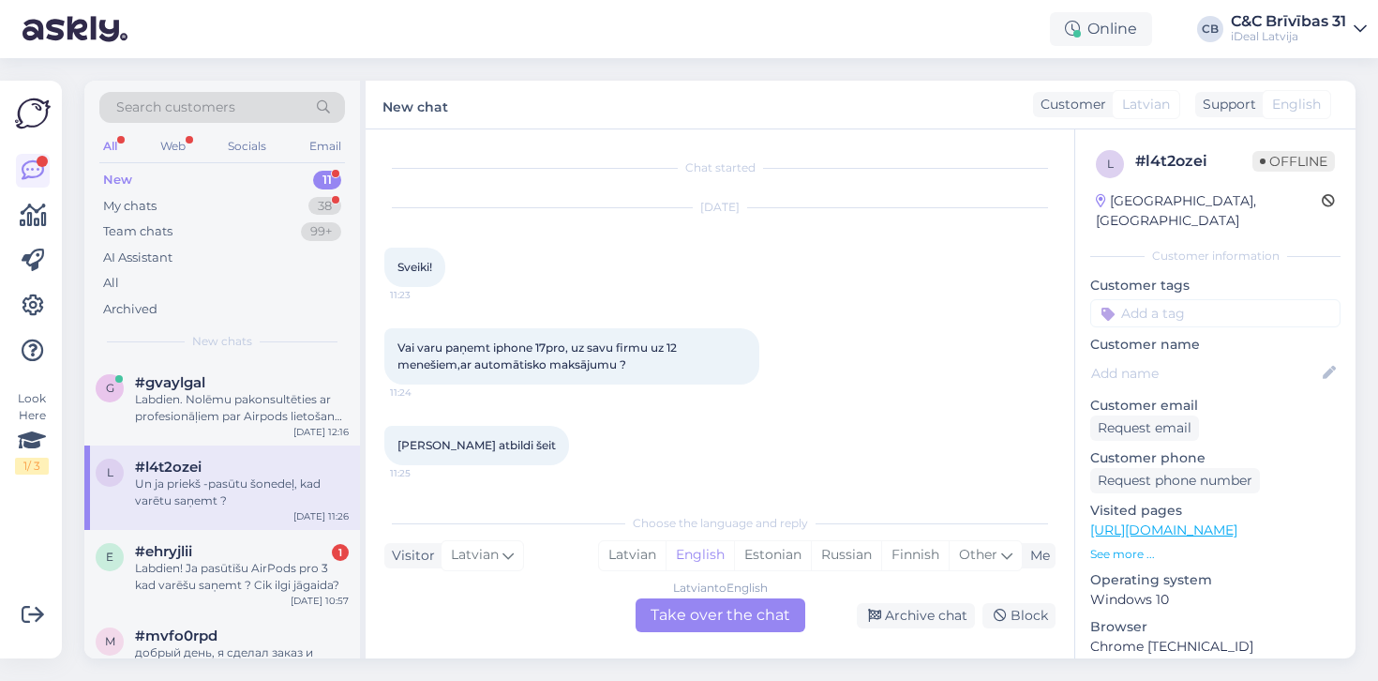
scroll to position [80, 0]
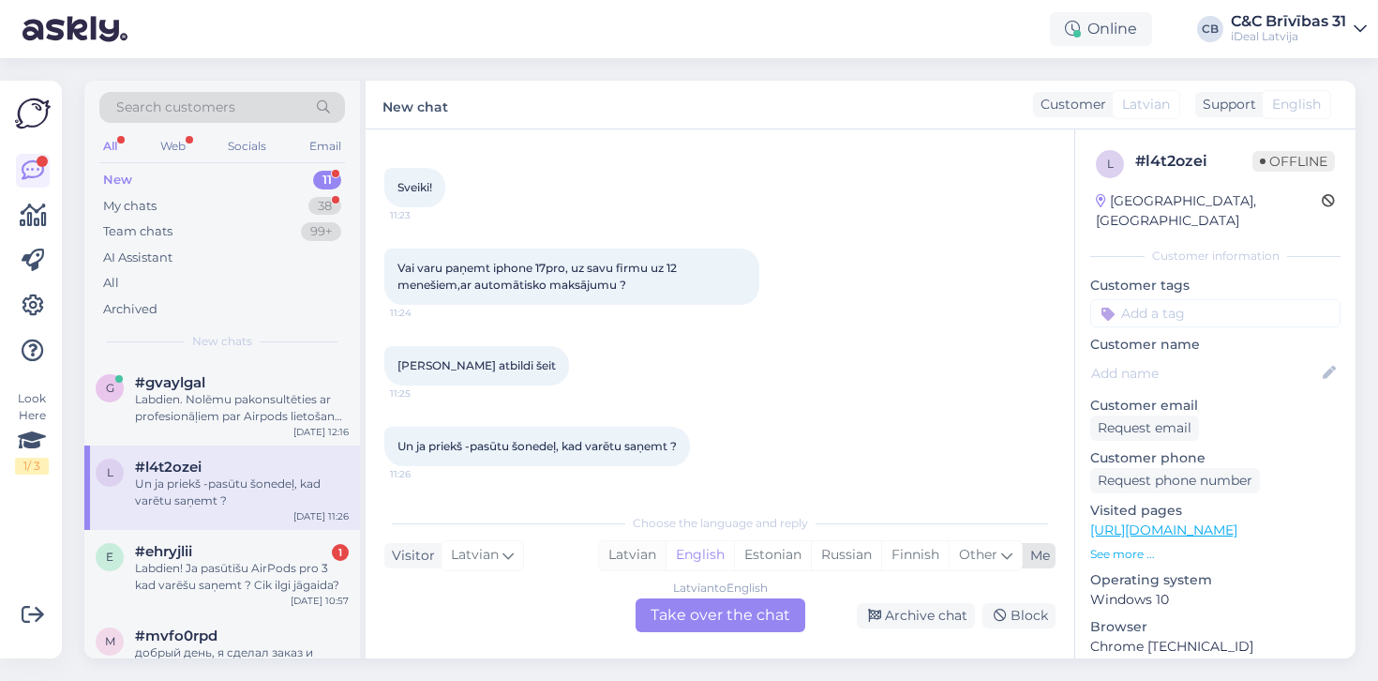
click at [629, 552] on div "Latvian" at bounding box center [632, 555] width 67 height 28
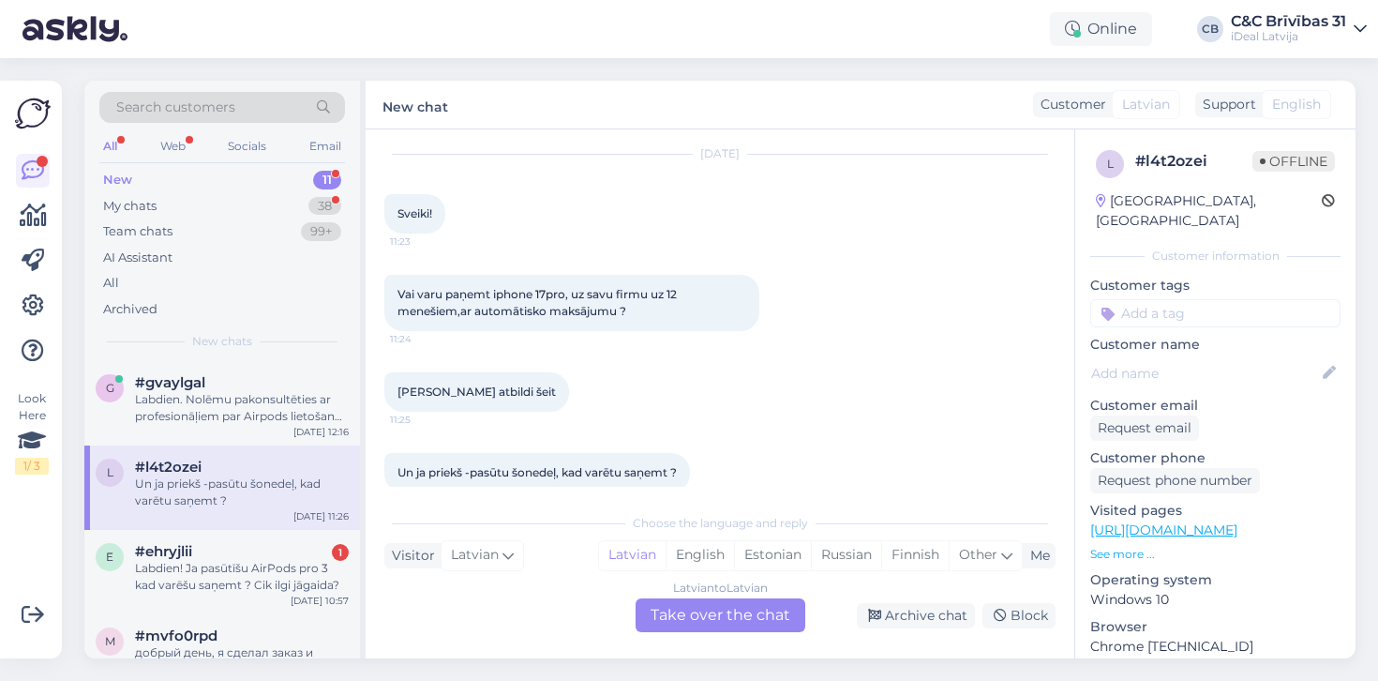
click at [702, 610] on div "Latvian to Latvian Take over the chat" at bounding box center [721, 615] width 170 height 34
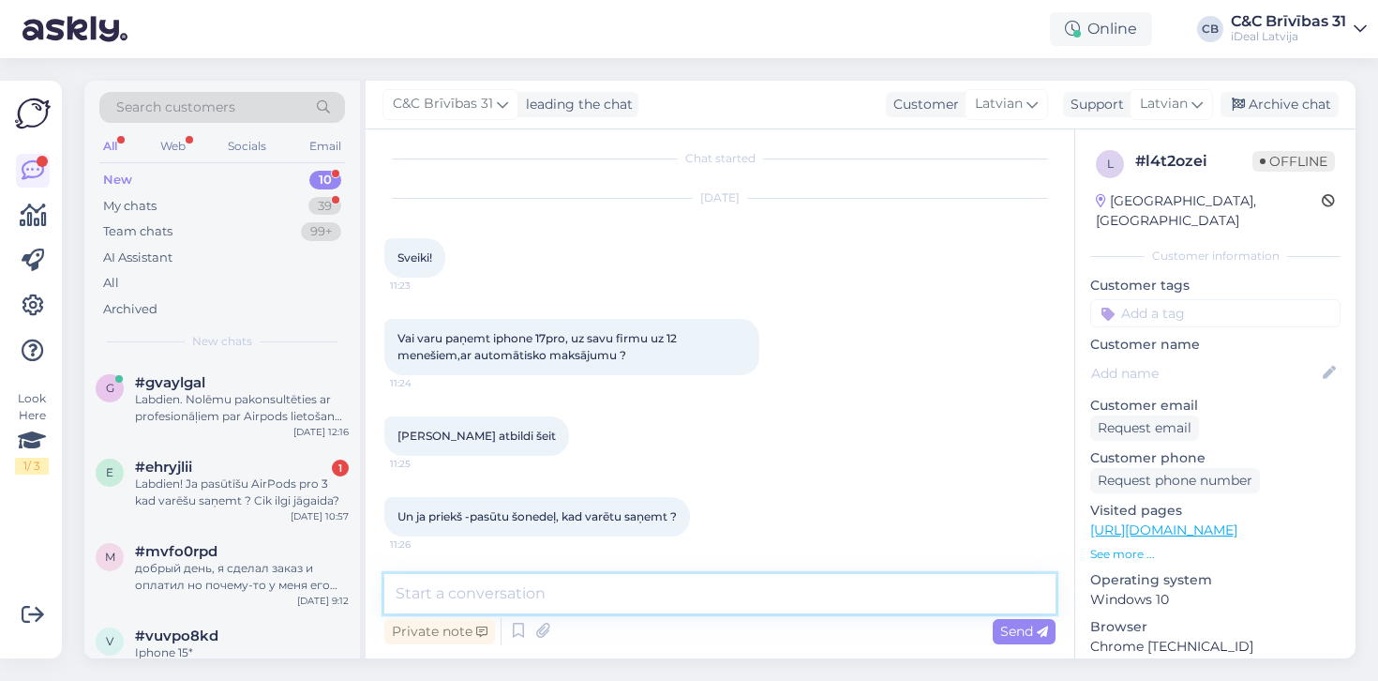
click at [682, 593] on textarea at bounding box center [719, 593] width 671 height 39
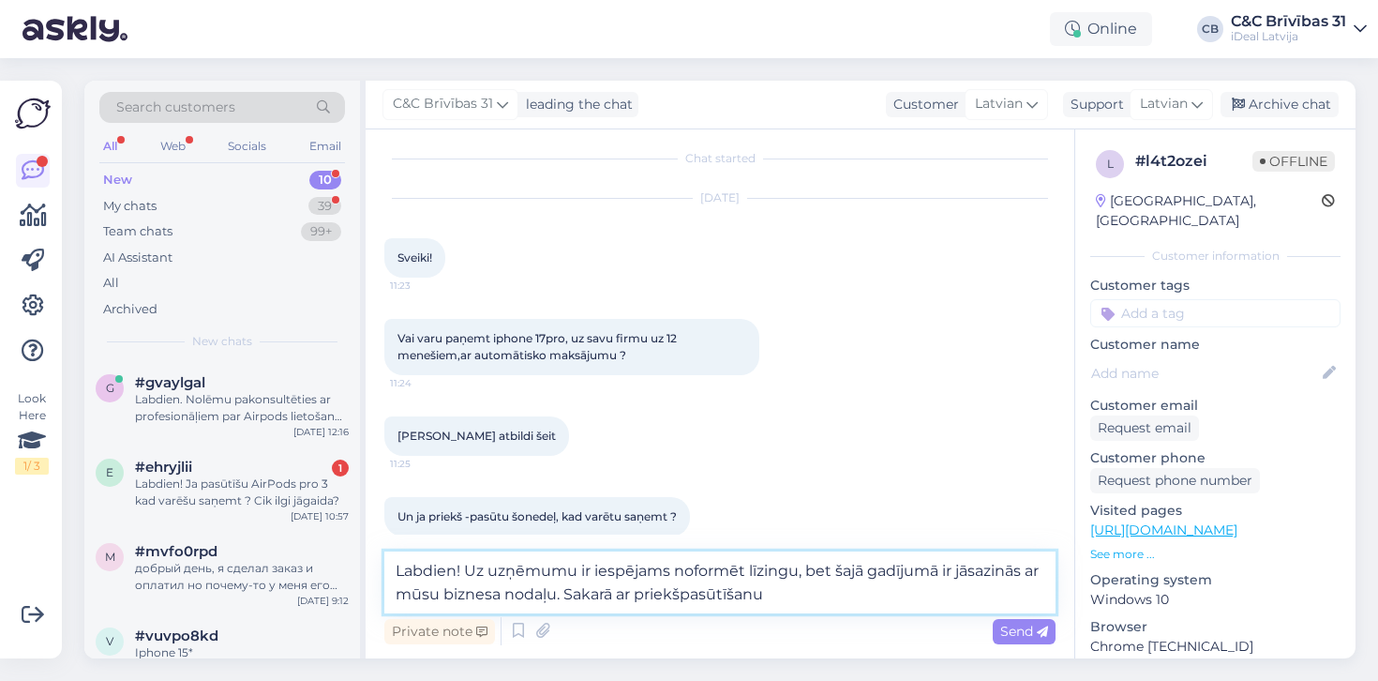
click at [663, 604] on textarea "Labdien! Uz uzņēmumu ir iespējams noformēt līzingu, bet šajā gadījumā ir jāsazi…" at bounding box center [719, 582] width 671 height 62
click at [660, 594] on textarea "Labdien! Uz uzņēmumu ir iespējams noformēt līzingu, bet šajā gadījumā ir jāsazi…" at bounding box center [719, 582] width 671 height 62
click at [921, 597] on textarea "Labdien! Uz uzņēmumu ir iespējams noformēt līzingu, bet šajā gadījumā ir jāsazi…" at bounding box center [719, 582] width 671 height 62
paste textarea "Visi pasūtījumi tiek apstrādāti rindas kārtībā. Precīzi piegādes apjomi jaunaji…"
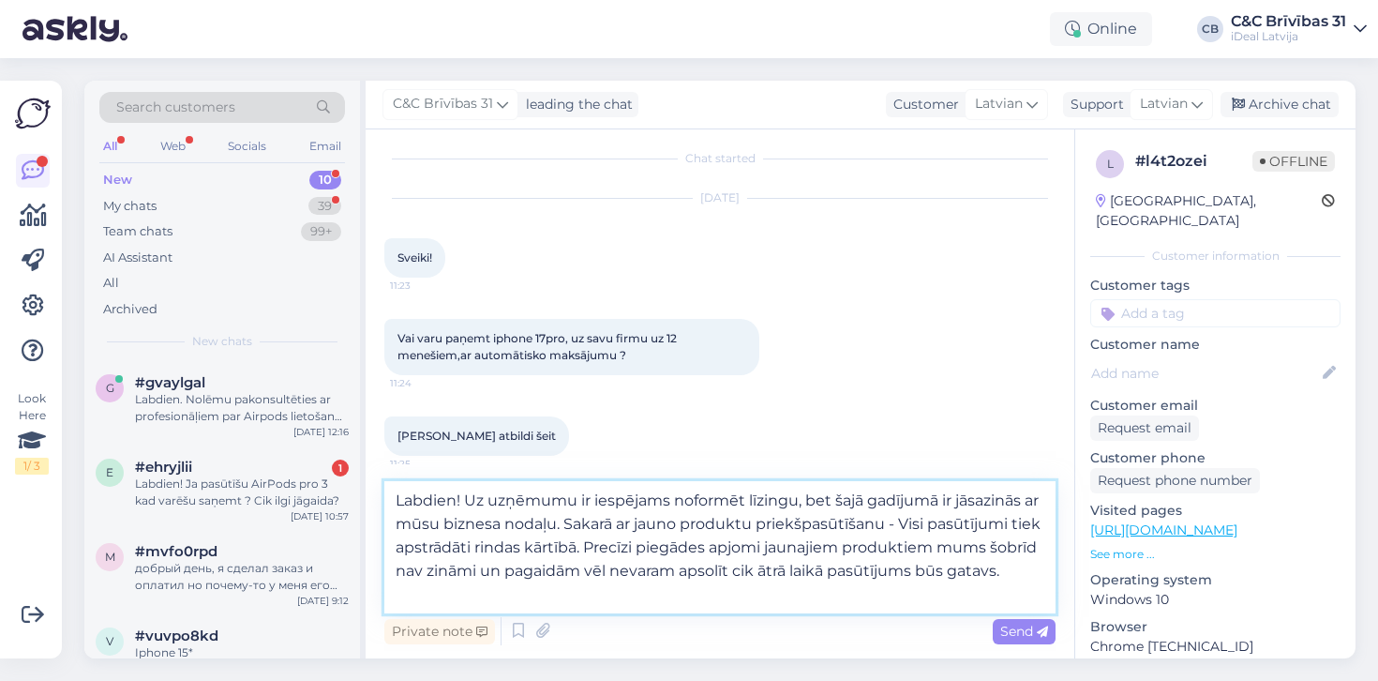
click at [578, 526] on textarea "Labdien! Uz uzņēmumu ir iespējams noformēt līzingu, bet šajā gadījumā ir jāsazi…" at bounding box center [719, 547] width 671 height 132
paste textarea "https://www.shop.cec.lv/apple-biznesa-risinajumi"
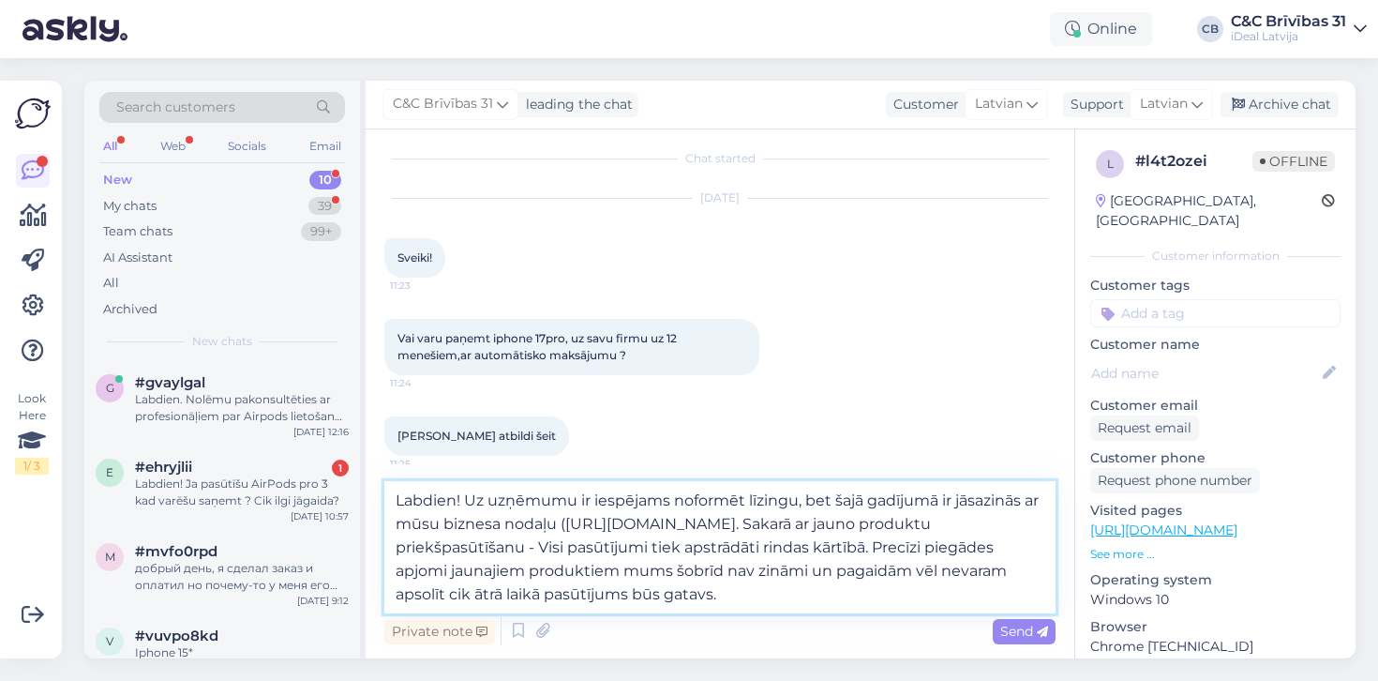
type textarea "Labdien! Uz uzņēmumu ir iespējams noformēt līzingu, bet šajā gadījumā ir jāsazi…"
click at [822, 607] on textarea "Labdien! Uz uzņēmumu ir iespējams noformēt līzingu, bet šajā gadījumā ir jāsazi…" at bounding box center [719, 547] width 671 height 132
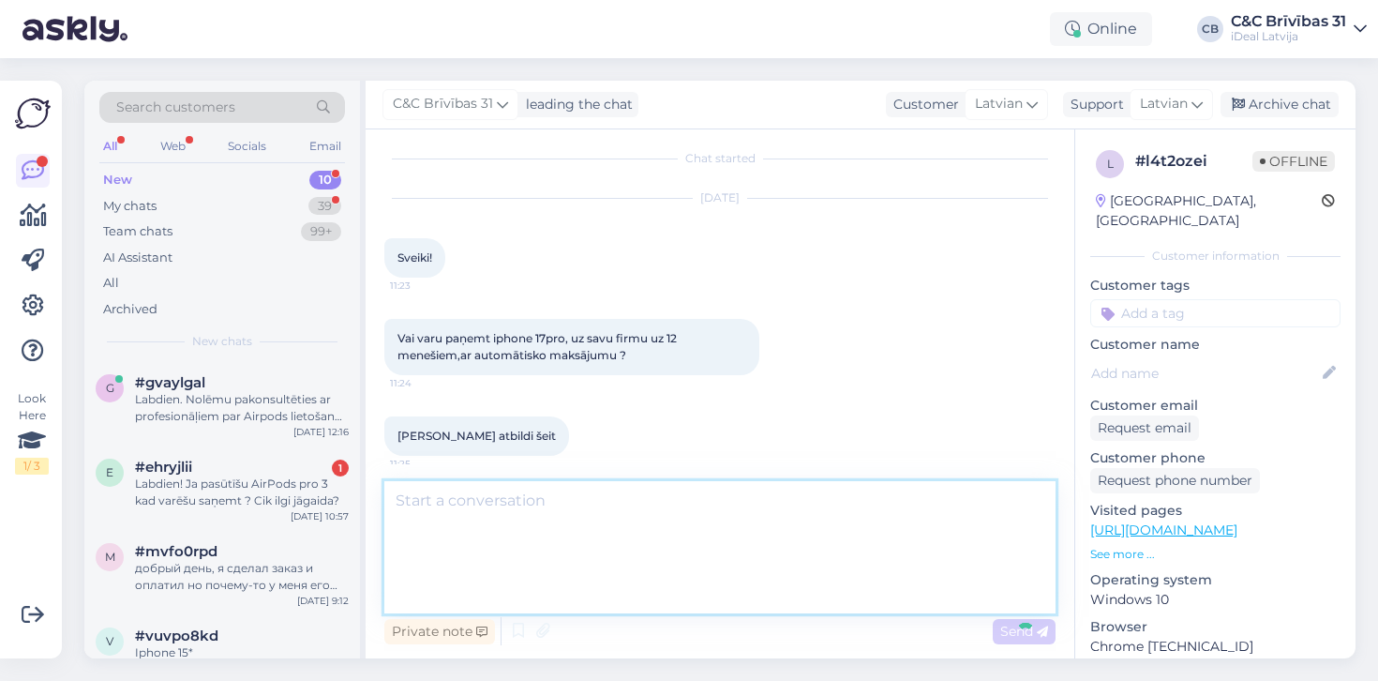
scroll to position [191, 0]
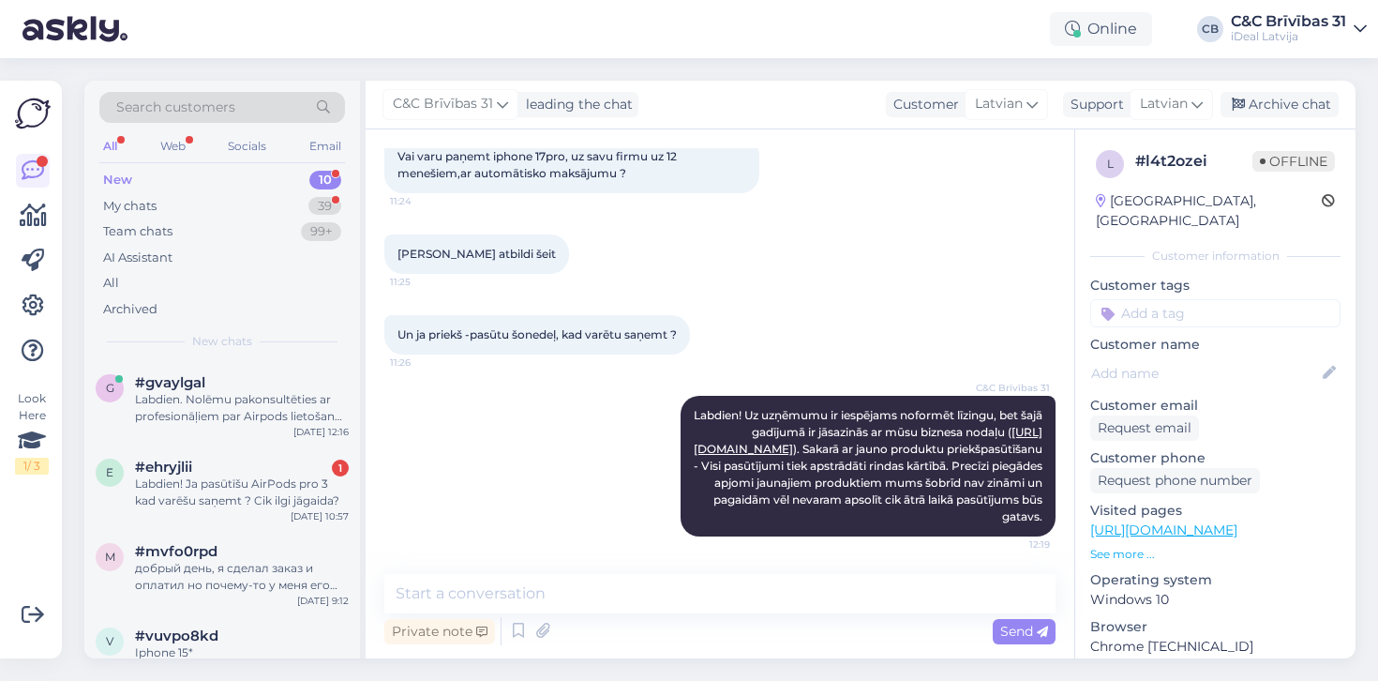
click at [274, 179] on div "New 10" at bounding box center [222, 180] width 246 height 26
click at [241, 485] on div "Labdien! Ja pasūtīšu AirPods pro 3 kad varēšu saņemt ? Cik ilgi jāgaida?" at bounding box center [242, 492] width 214 height 34
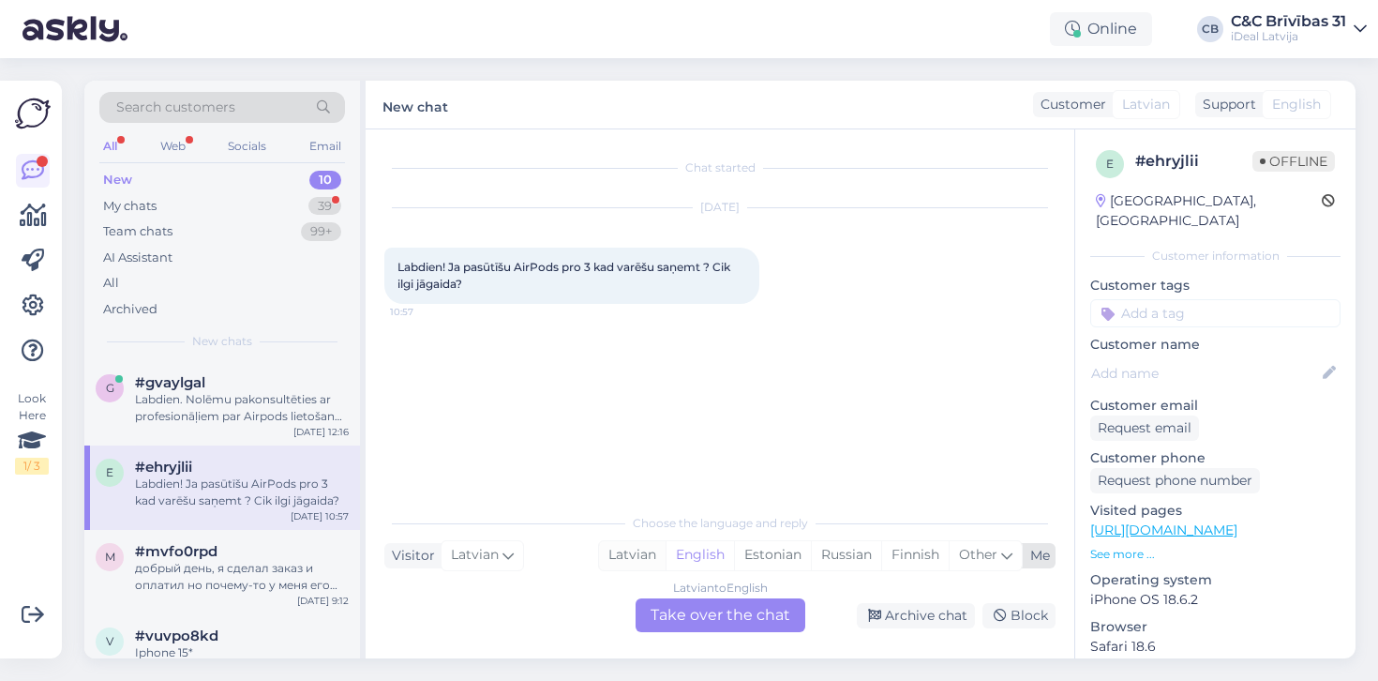
click at [640, 545] on div "Latvian" at bounding box center [632, 555] width 67 height 28
click at [655, 599] on div "Latvian to Latvian Take over the chat" at bounding box center [721, 615] width 170 height 34
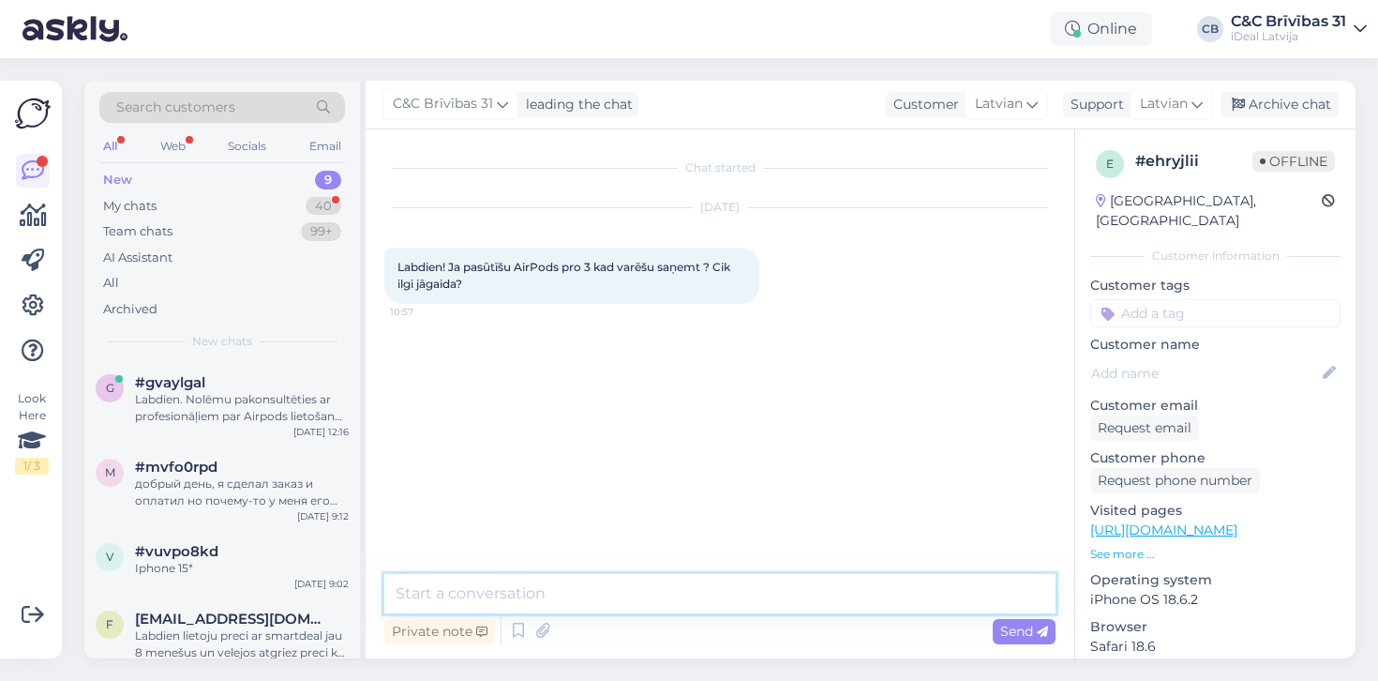
click at [665, 597] on textarea at bounding box center [719, 593] width 671 height 39
paste textarea "https://www.shop.cec.lv/apple-biznesa-risinajumi"
type textarea "Labdien!"
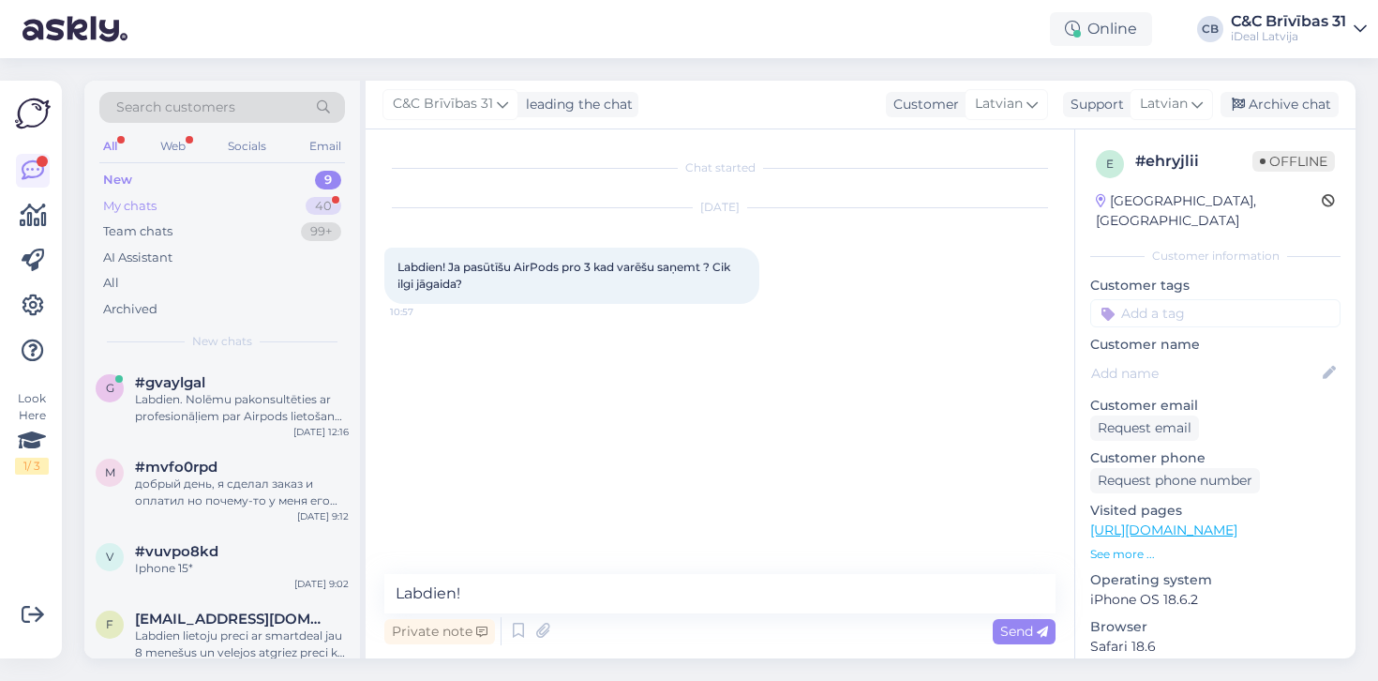
click at [285, 199] on div "My chats 40" at bounding box center [222, 206] width 246 height 26
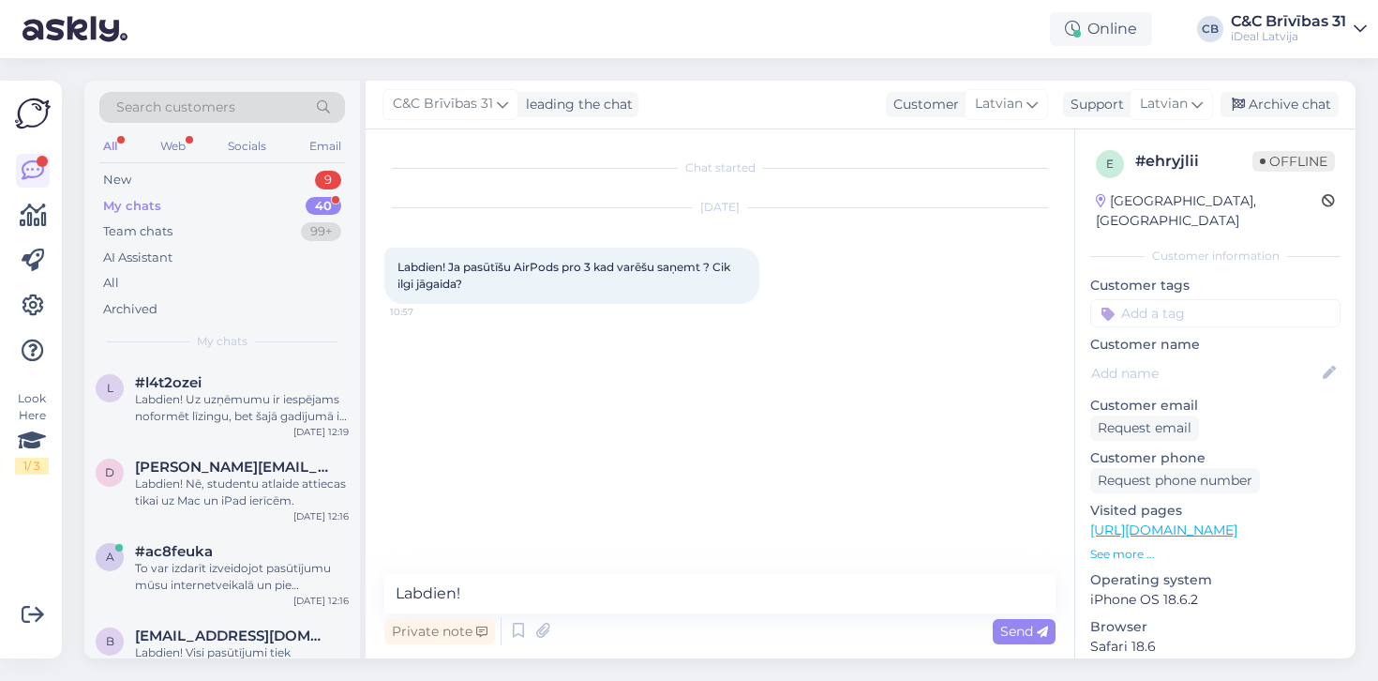
click at [244, 353] on div "Search customers All Web Socials Email New 9 My chats 40 Team chats 99+ AI Assi…" at bounding box center [222, 221] width 276 height 280
click at [244, 376] on div "#l4t2ozei" at bounding box center [242, 382] width 214 height 17
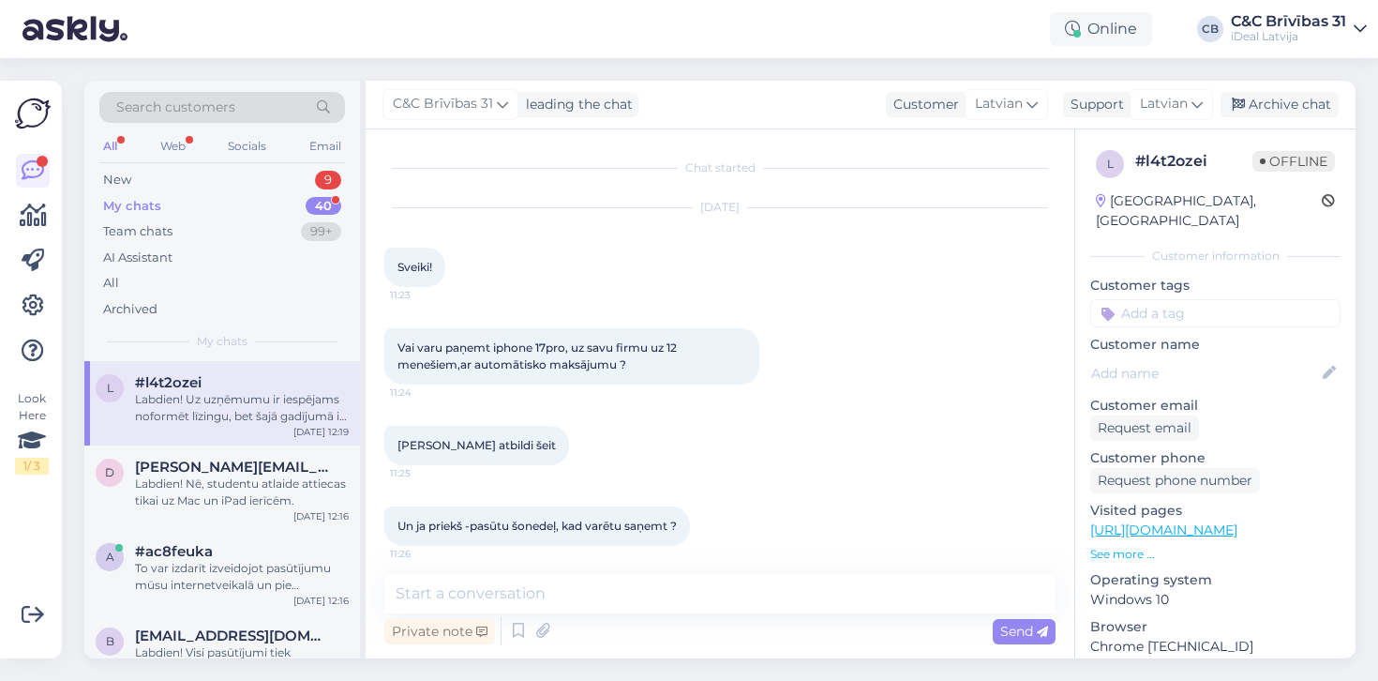
scroll to position [191, 0]
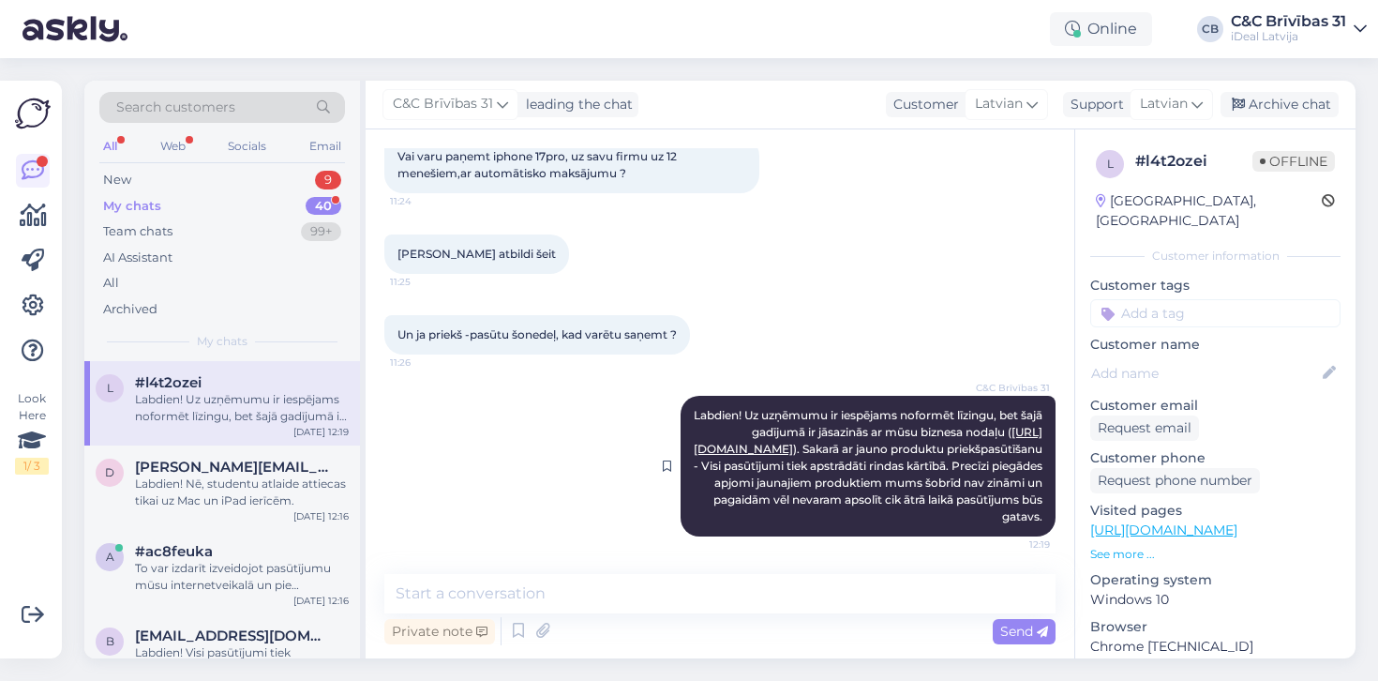
click at [946, 467] on span "Labdien! Uz uzņēmumu ir iespējams noformēt līzingu, bet šajā gadījumā ir jāsazi…" at bounding box center [870, 465] width 352 height 115
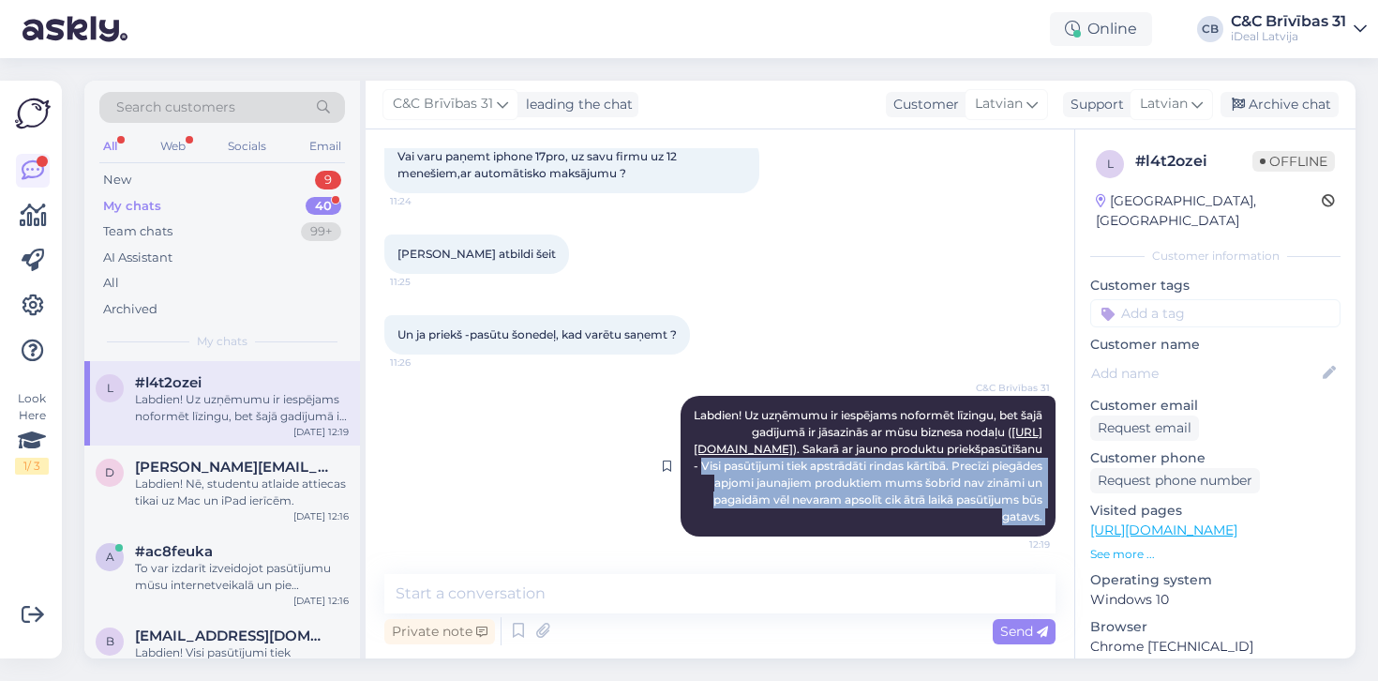
drag, startPoint x: 946, startPoint y: 467, endPoint x: 1042, endPoint y: 517, distance: 107.8
click at [1042, 517] on span "Labdien! Uz uzņēmumu ir iespējams noformēt līzingu, bet šajā gadījumā ir jāsazi…" at bounding box center [870, 465] width 352 height 115
copy div "Visi pasūtījumi tiek apstrādāti rindas kārtībā. Precīzi piegādes apjomi jaunaji…"
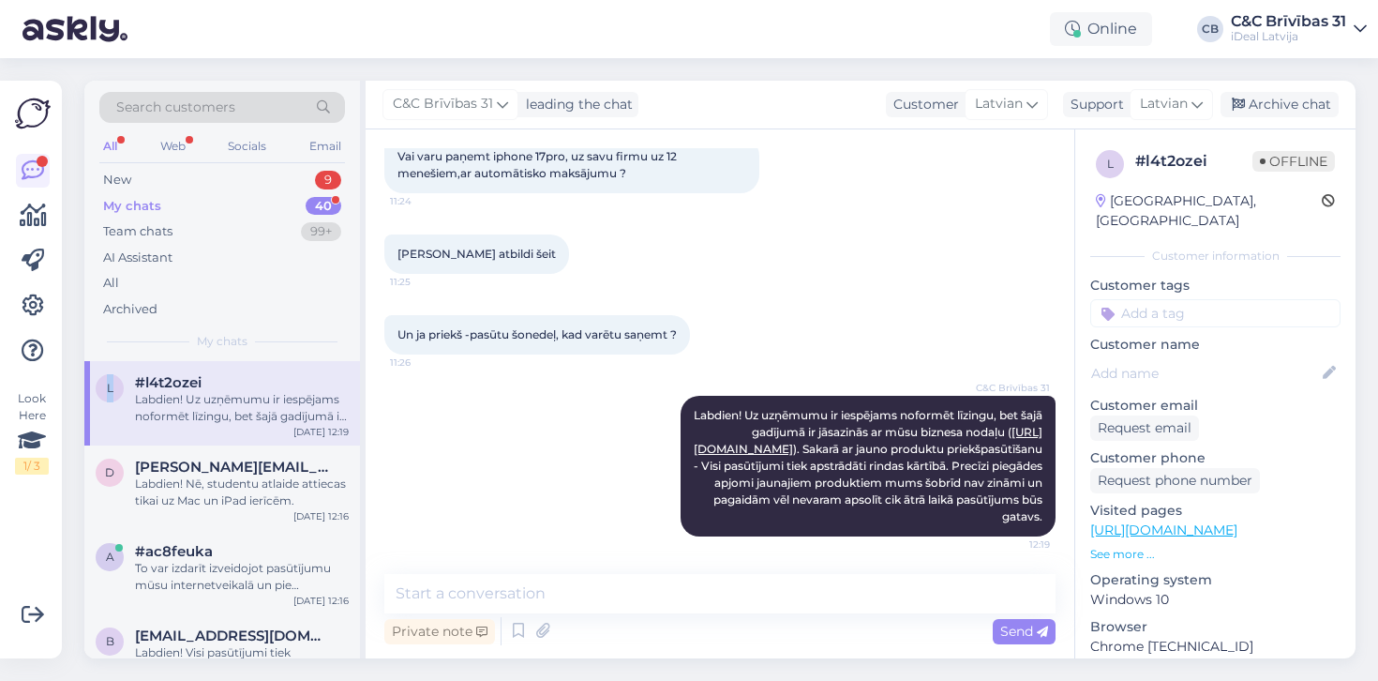
click at [269, 200] on div "My chats 40" at bounding box center [222, 206] width 246 height 26
click at [268, 184] on div "New 9" at bounding box center [222, 180] width 246 height 26
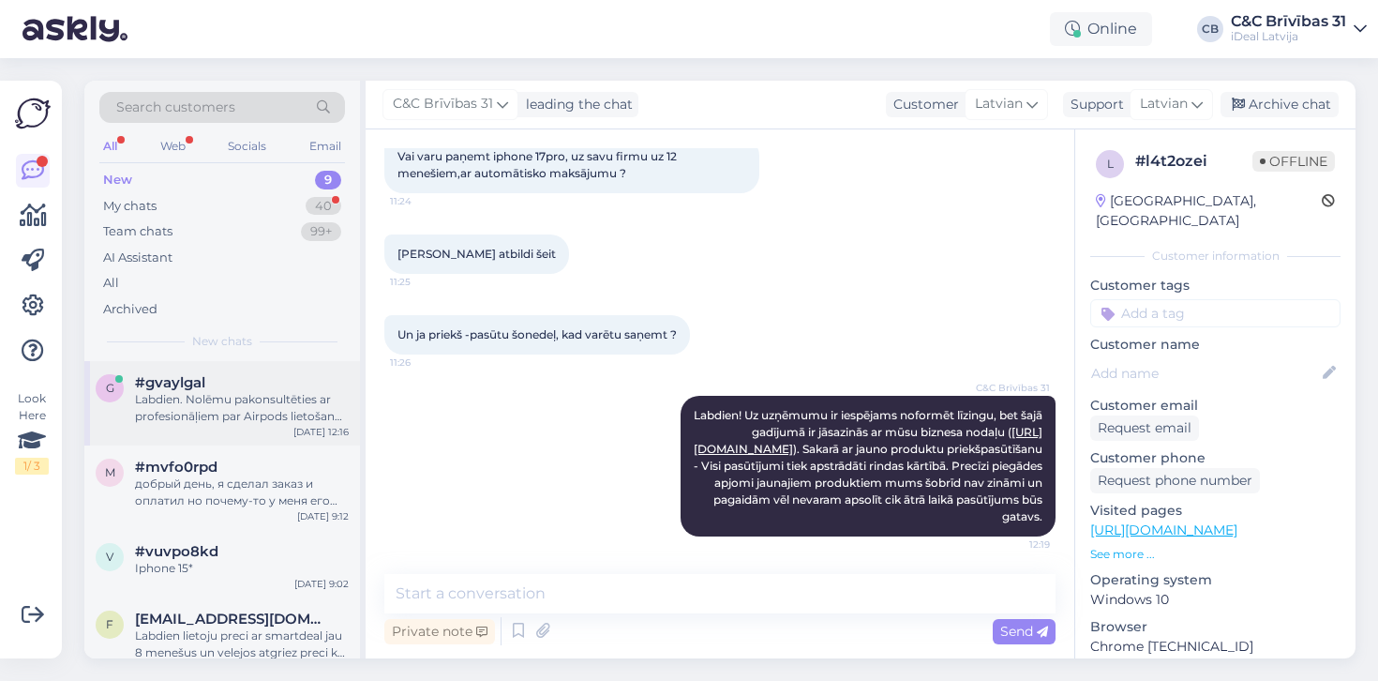
click at [207, 395] on div "Labdien. Nolēmu pakonsultēties ar profesionāļiem par Airpods lietošanu sakariem…" at bounding box center [242, 408] width 214 height 34
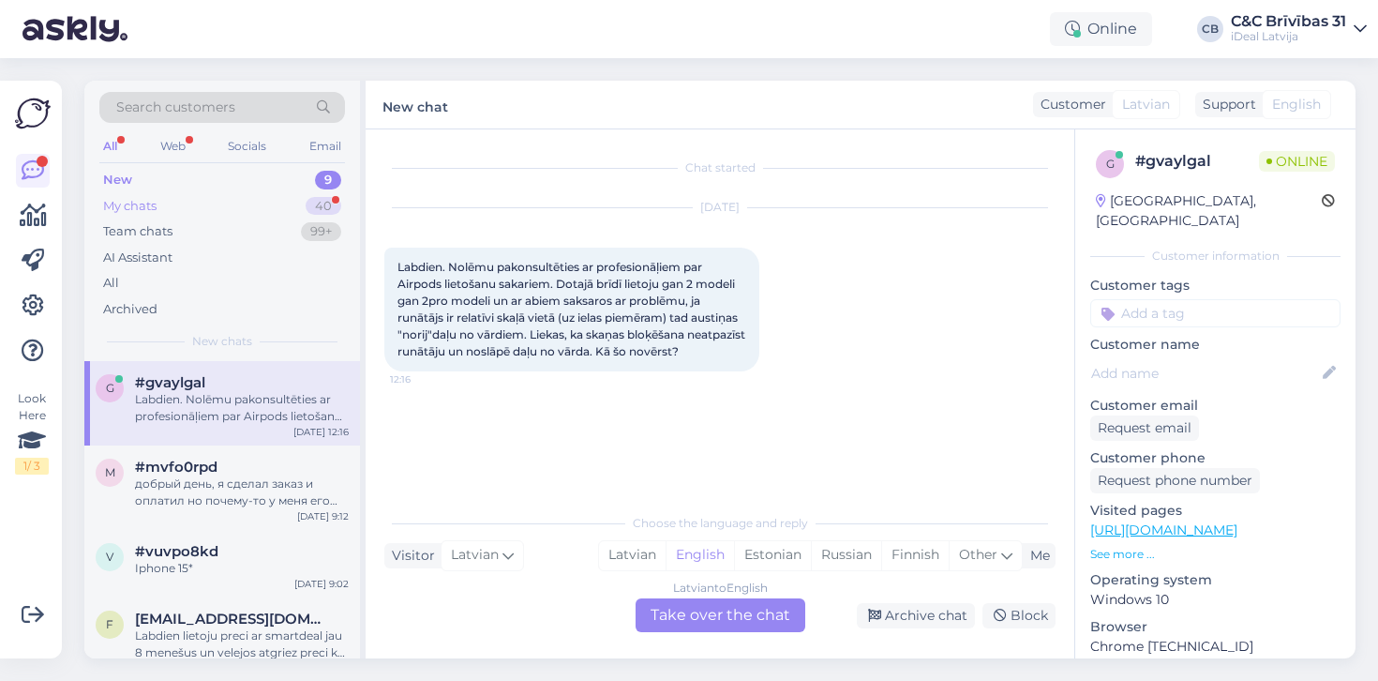
click at [129, 215] on div "My chats 40" at bounding box center [222, 206] width 246 height 26
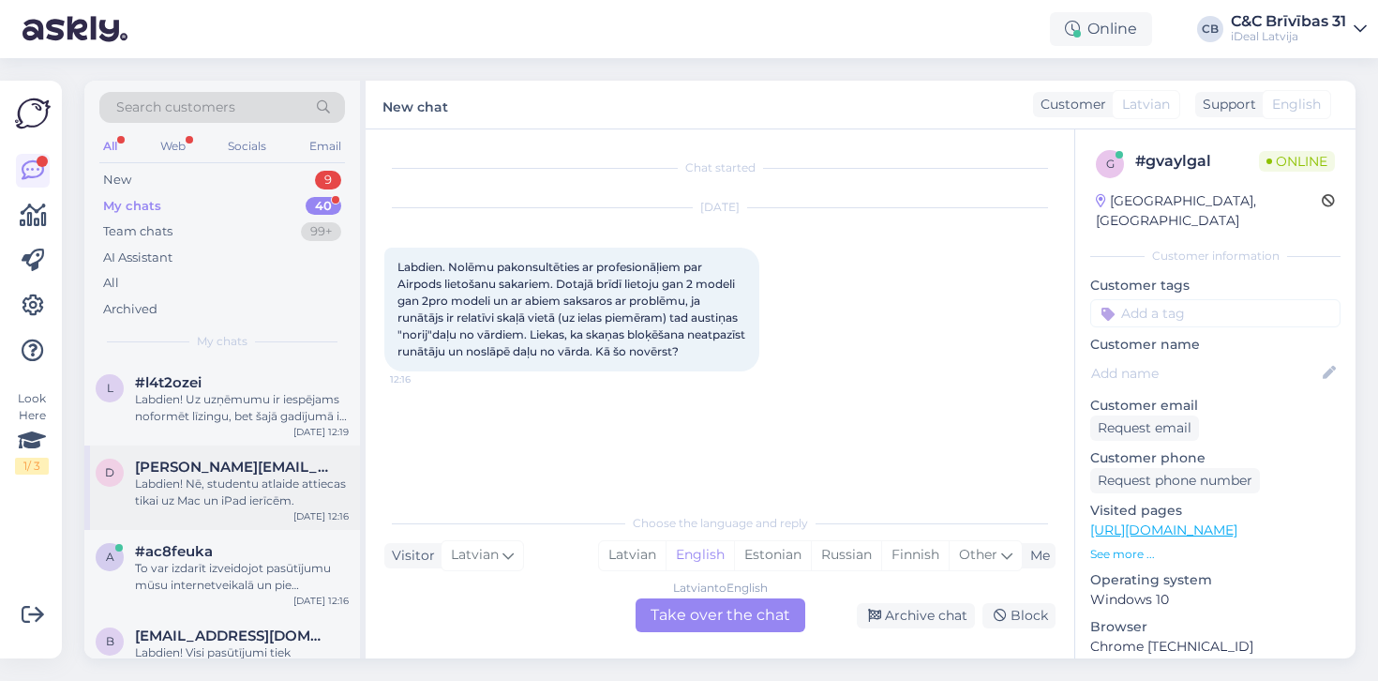
click at [161, 478] on div "Labdien! Nē, studentu atlaide attiecas tikai uz Mac un iPad ierīcēm." at bounding box center [242, 492] width 214 height 34
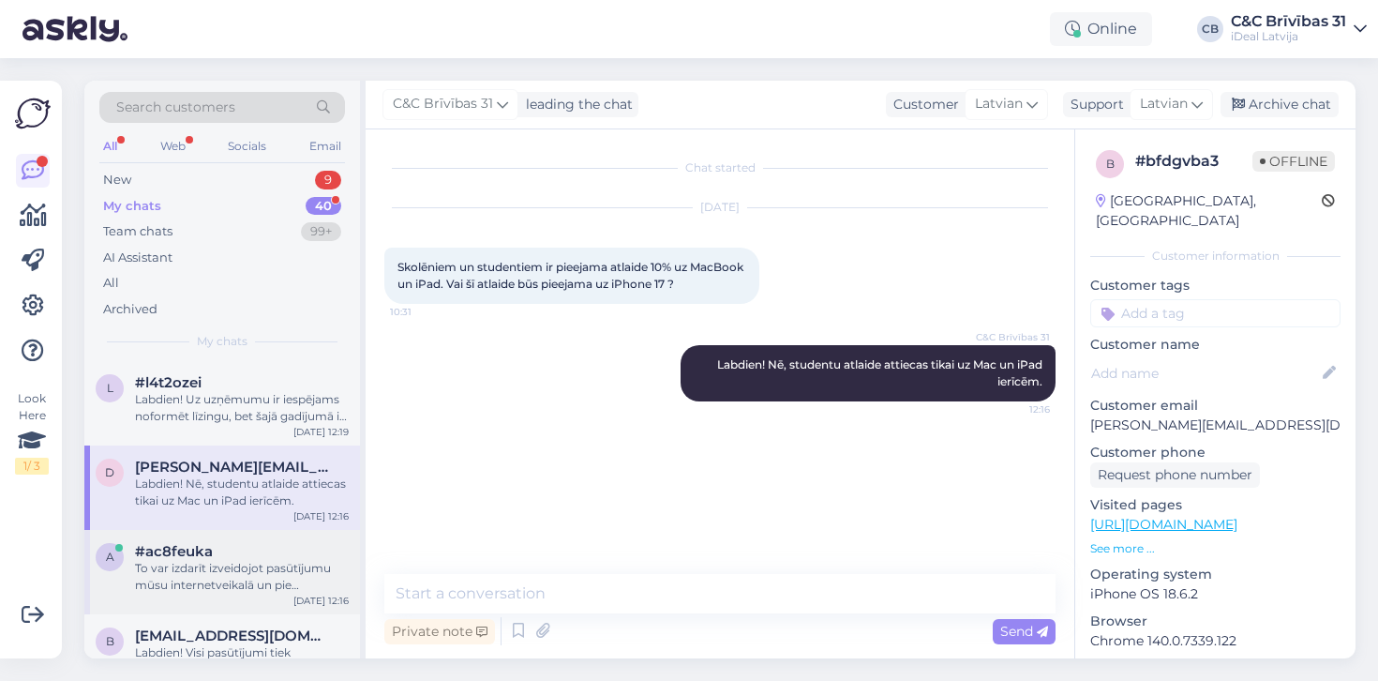
click at [247, 540] on div "a #ac8feuka To var izdarīt izveidojot pasūtījumu mūsu internetveikalā un pie ma…" at bounding box center [222, 572] width 276 height 84
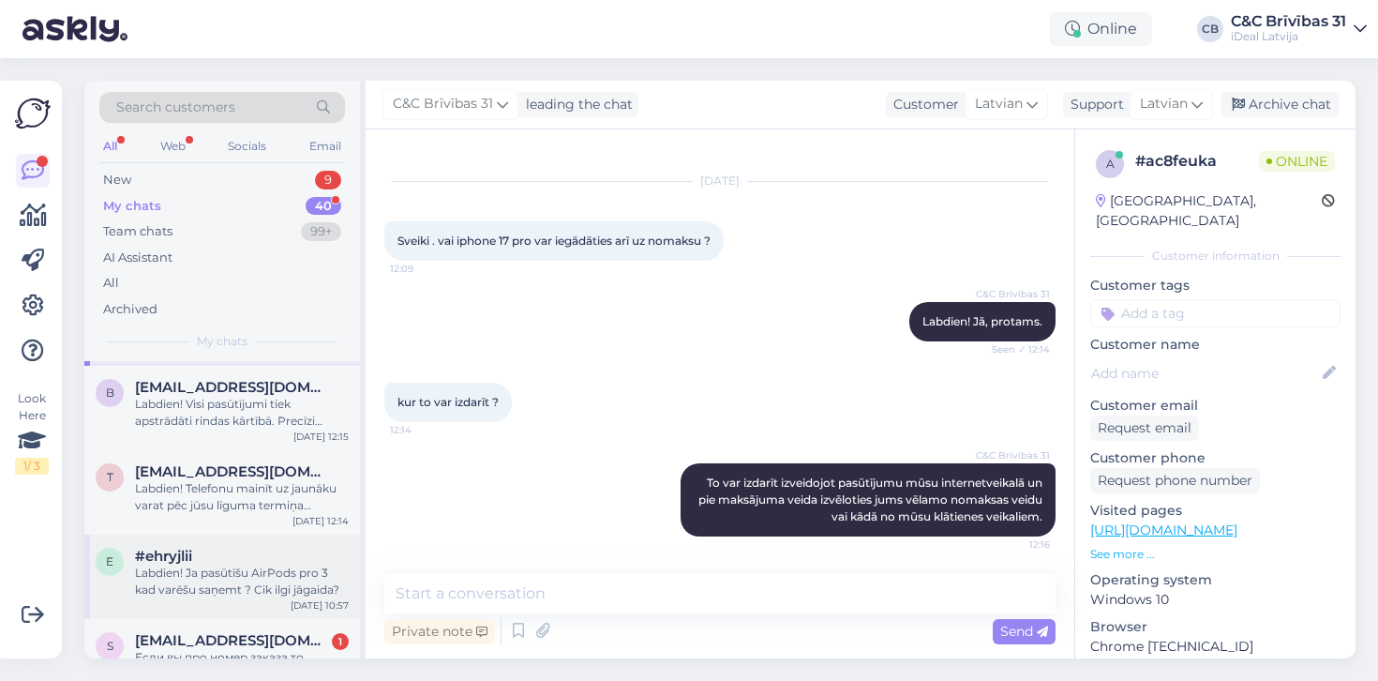
scroll to position [318, 0]
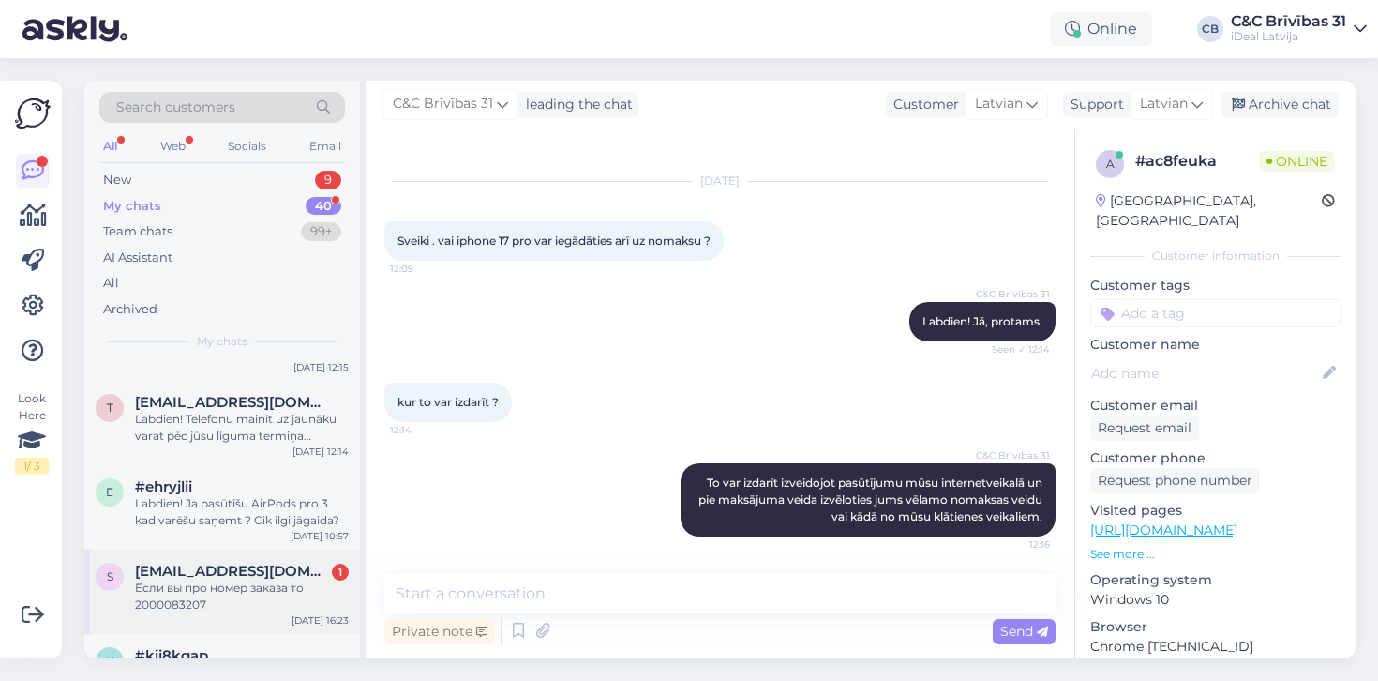
click at [251, 549] on div "s sasa11693@icloud.com 1 Если вы про номер заказа то 2000083207 Sep 15 16:23" at bounding box center [222, 591] width 276 height 84
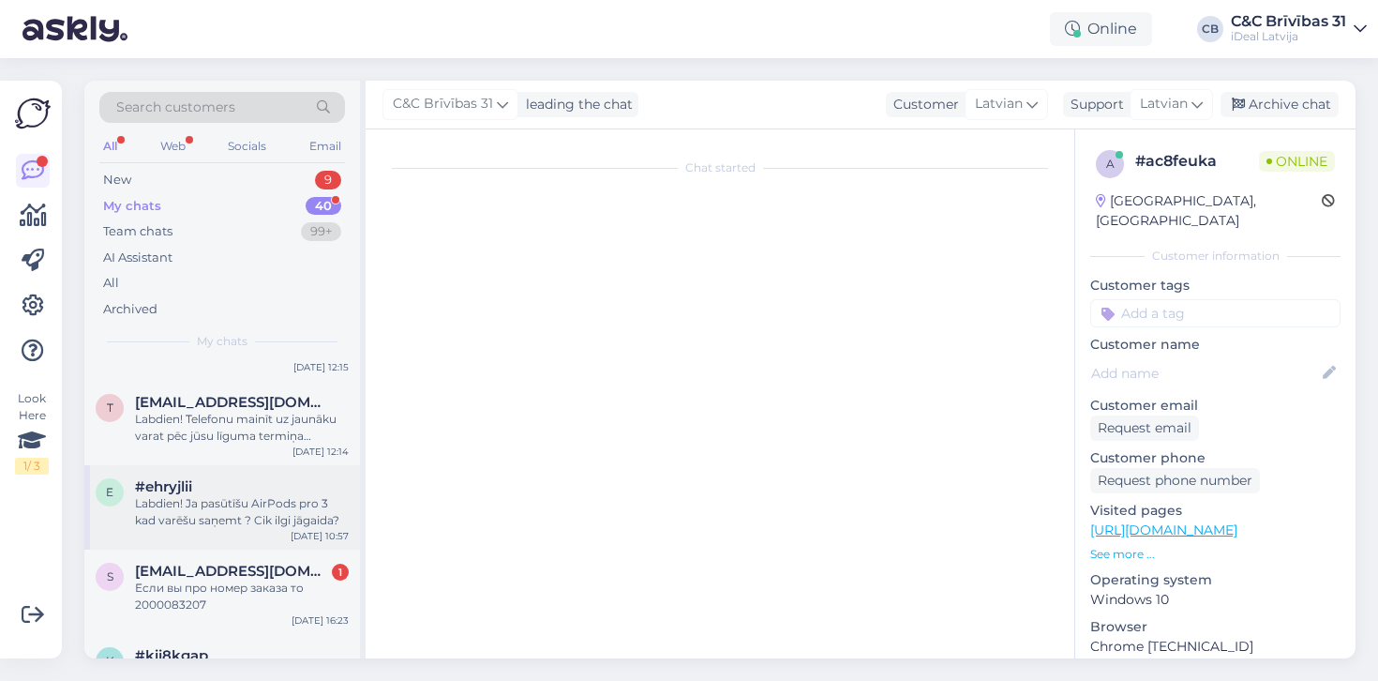
scroll to position [134, 0]
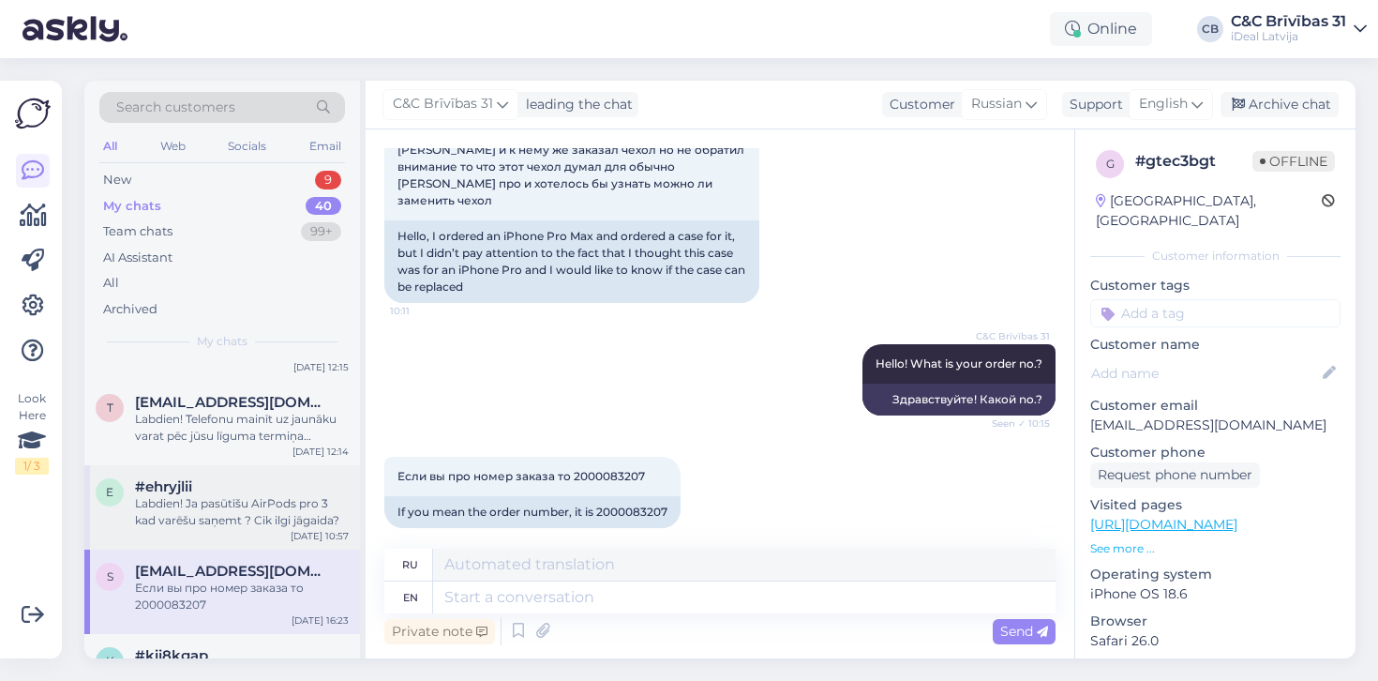
click at [263, 527] on div "e #ehryjlii Labdien! Ja pasūtīšu AirPods pro 3 kad varēšu saņemt ? Cik ilgi jāg…" at bounding box center [222, 507] width 276 height 84
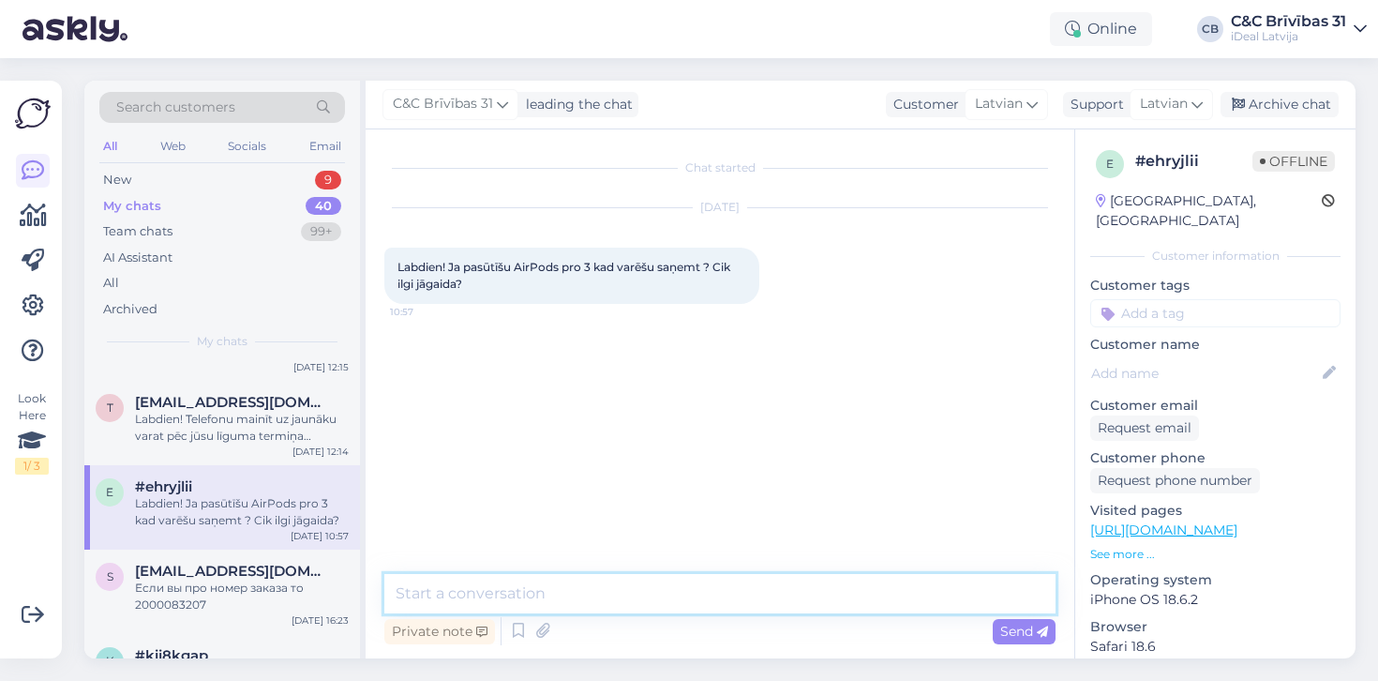
click at [521, 594] on textarea at bounding box center [719, 593] width 671 height 39
paste textarea "Visi pasūtījumi tiek apstrādāti rindas kārtībā. Precīzi piegādes apjomi jaunaji…"
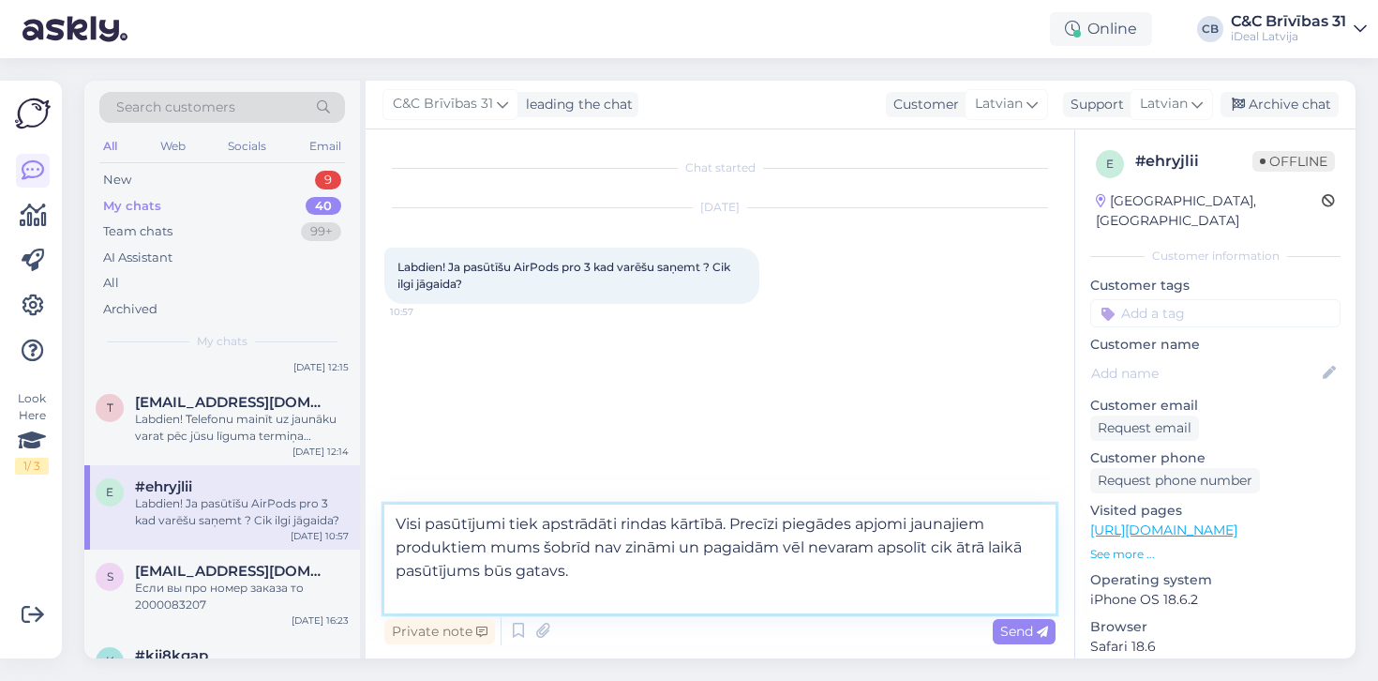
click at [397, 518] on textarea "Visi pasūtījumi tiek apstrādāti rindas kārtībā. Precīzi piegādes apjomi jaunaji…" at bounding box center [719, 558] width 671 height 109
click at [432, 596] on textarea "Labdien! Visi pasūtījumi tiek apstrādāti rindas kārtībā. Precīzi piegādes apjom…" at bounding box center [719, 558] width 671 height 109
type textarea "Labdien! Visi pasūtījumi tiek apstrādāti rindas kārtībā. Precīzi piegādes apjom…"
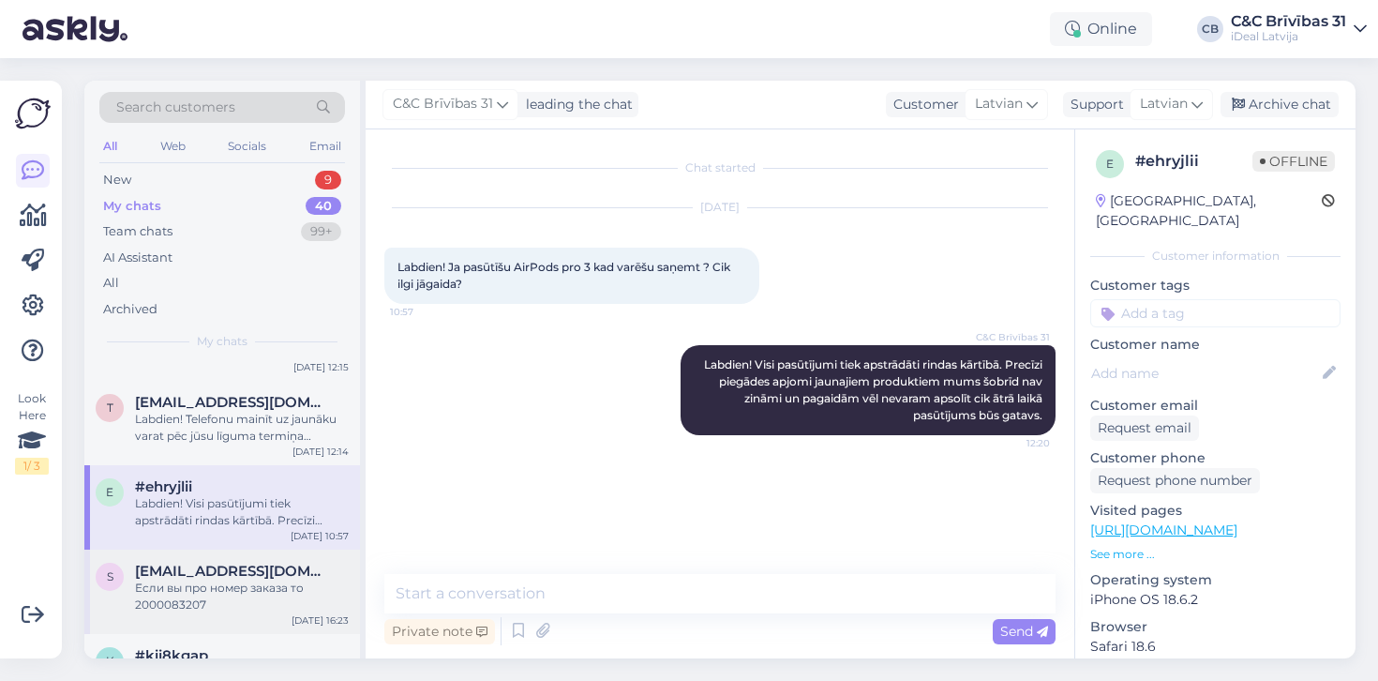
click at [283, 581] on div "Если вы про номер заказа то 2000083207" at bounding box center [242, 596] width 214 height 34
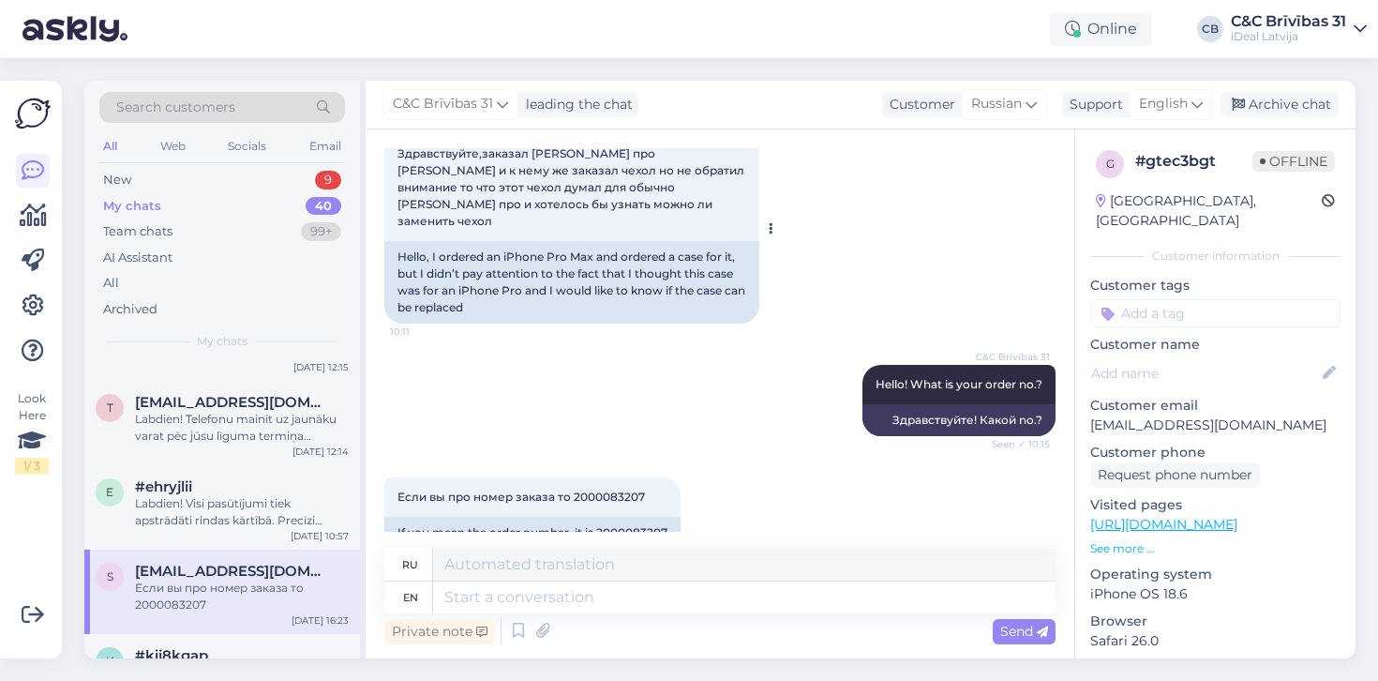
scroll to position [134, 0]
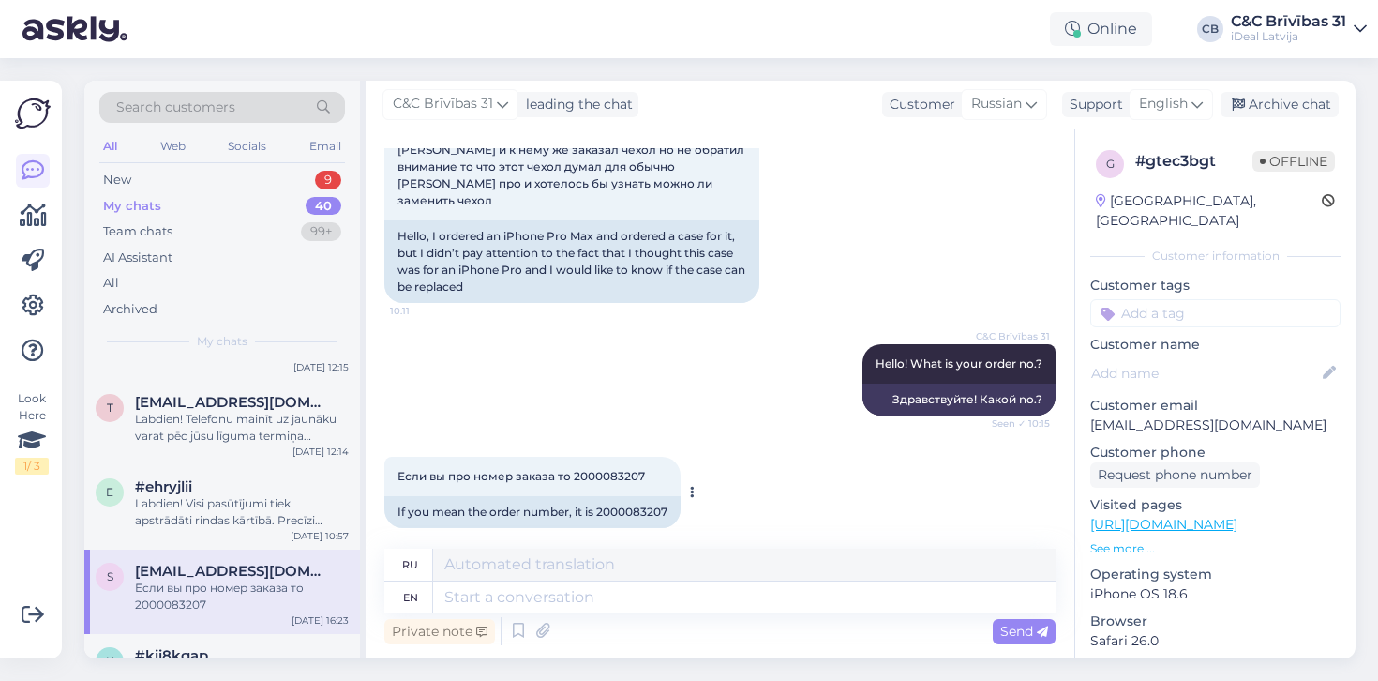
click at [606, 469] on span "Если вы про номер заказа то 2000083207" at bounding box center [522, 476] width 248 height 14
copy div "2000083207 16:23"
click at [638, 594] on textarea at bounding box center [744, 597] width 623 height 32
type textarea "I hav"
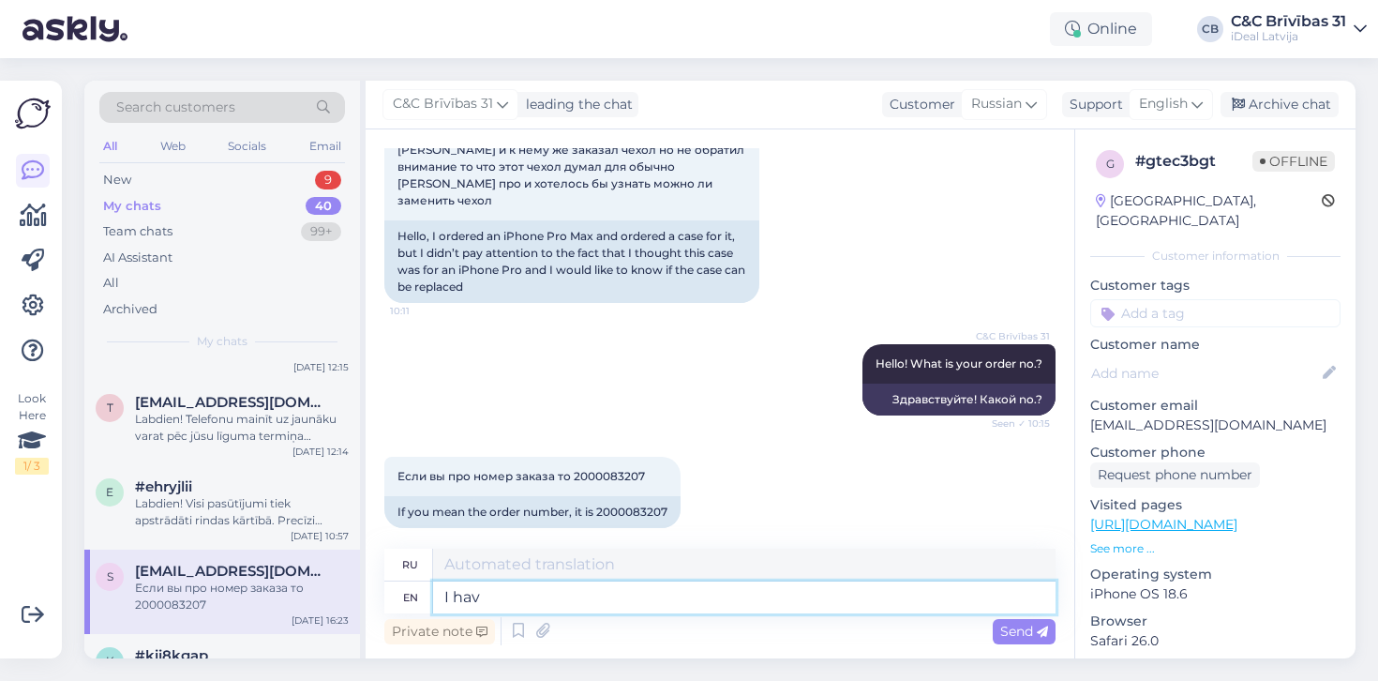
type textarea "я"
type textarea "I have c"
type textarea "У меня есть"
type textarea "I have changed"
type textarea "Я изменился"
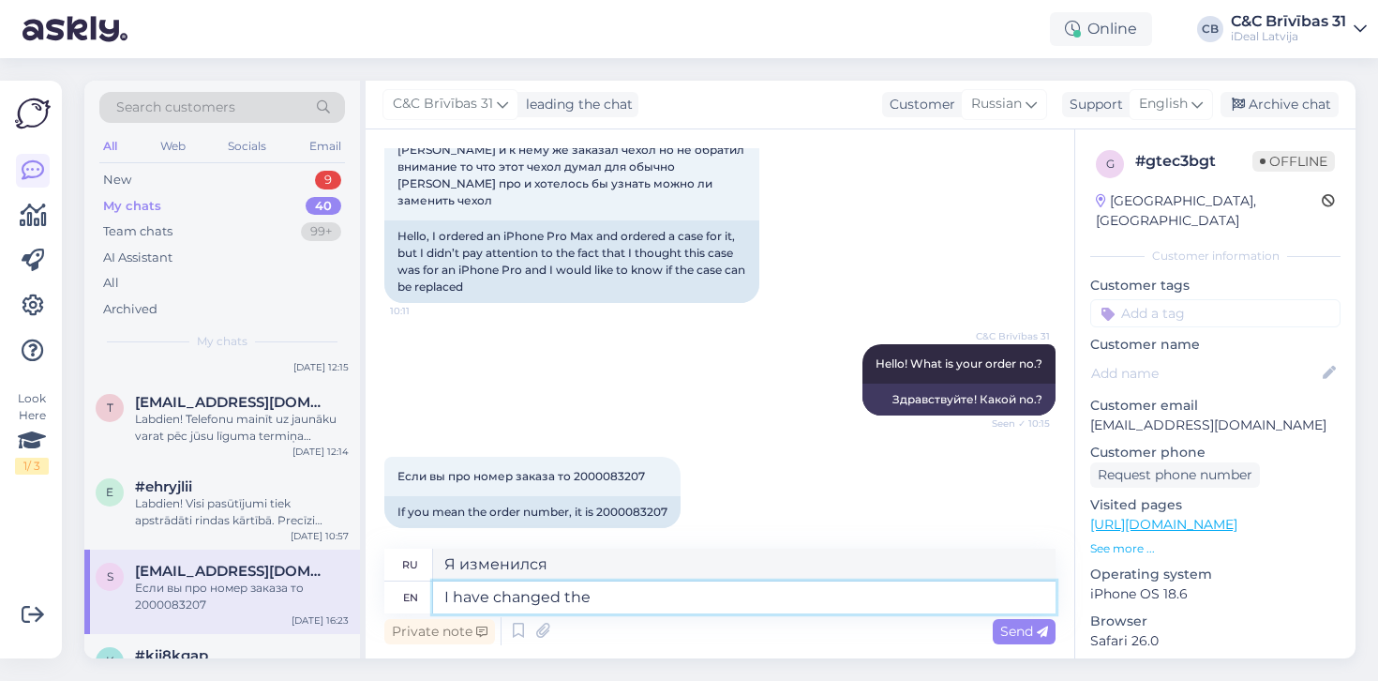
type textarea "I have changed the"
type textarea "Я изменил"
type textarea "I have changed"
type textarea "Я изменился"
type textarea "I have changed your or"
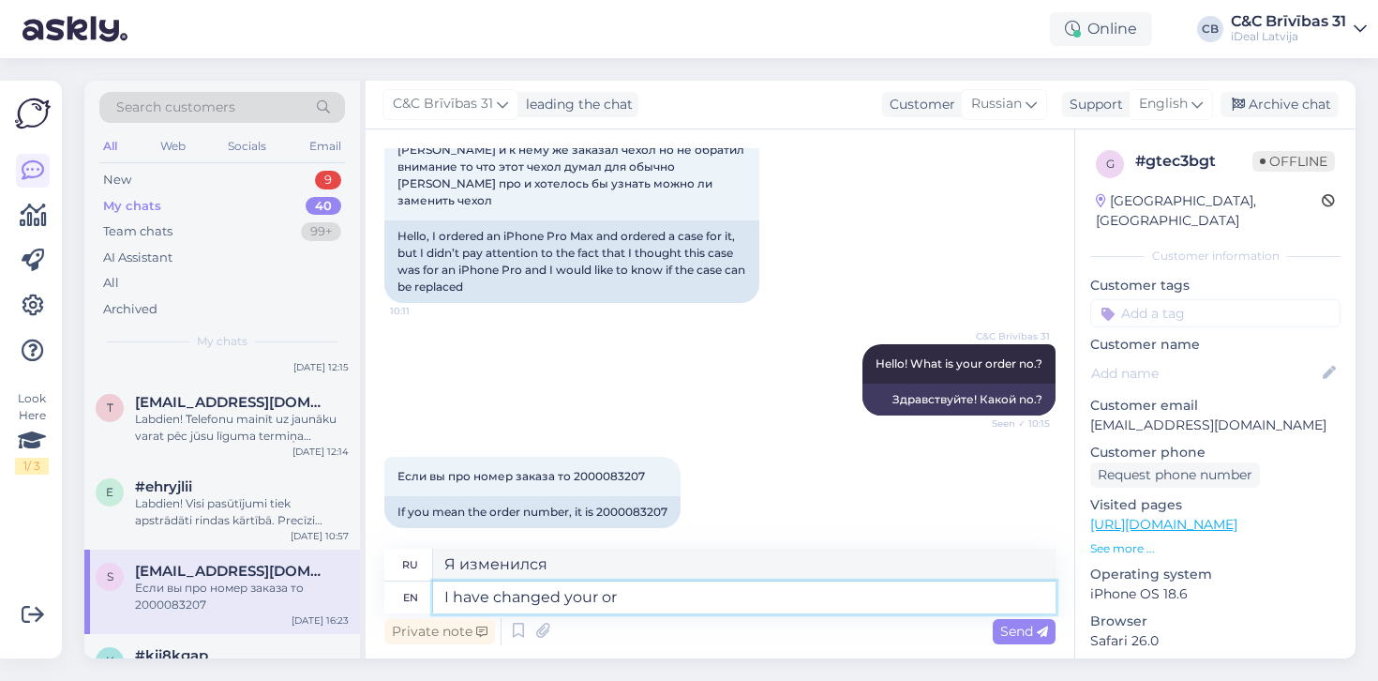
type textarea "Я изменил твой"
type textarea "I have changed your order to"
type textarea "Я изменил ваш заказ."
type textarea "I have changed your order to th"
type textarea "Я изменил ваш заказ на"
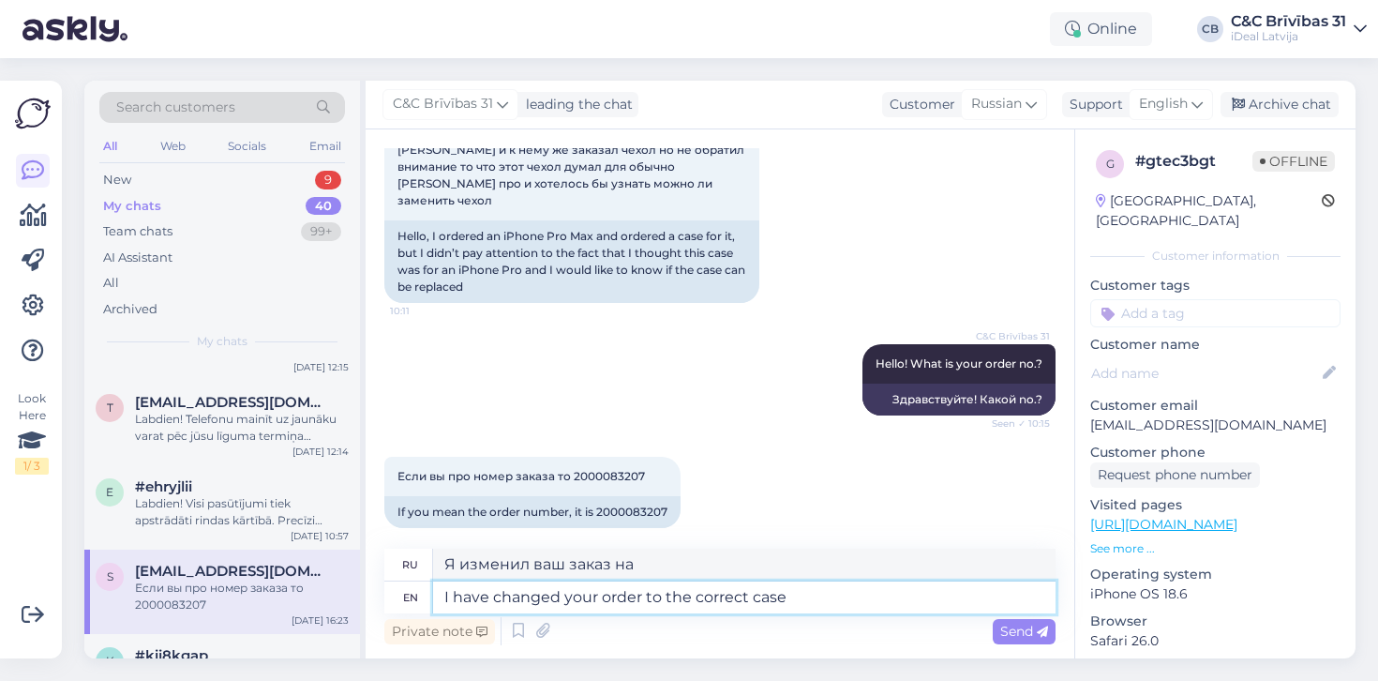
type textarea "I have changed your order to the correct case."
type textarea "Я изменил ваш заказ на правильный регистр."
click at [444, 598] on textarea "I have changed your order to the correct case." at bounding box center [744, 597] width 623 height 32
type textarea "It was indeed the 17 Pro case. I have changed your order to the correct case."
type textarea "Это действительно был чехол 17 Pro. Я изменил ваш заказ на правильный чехол."
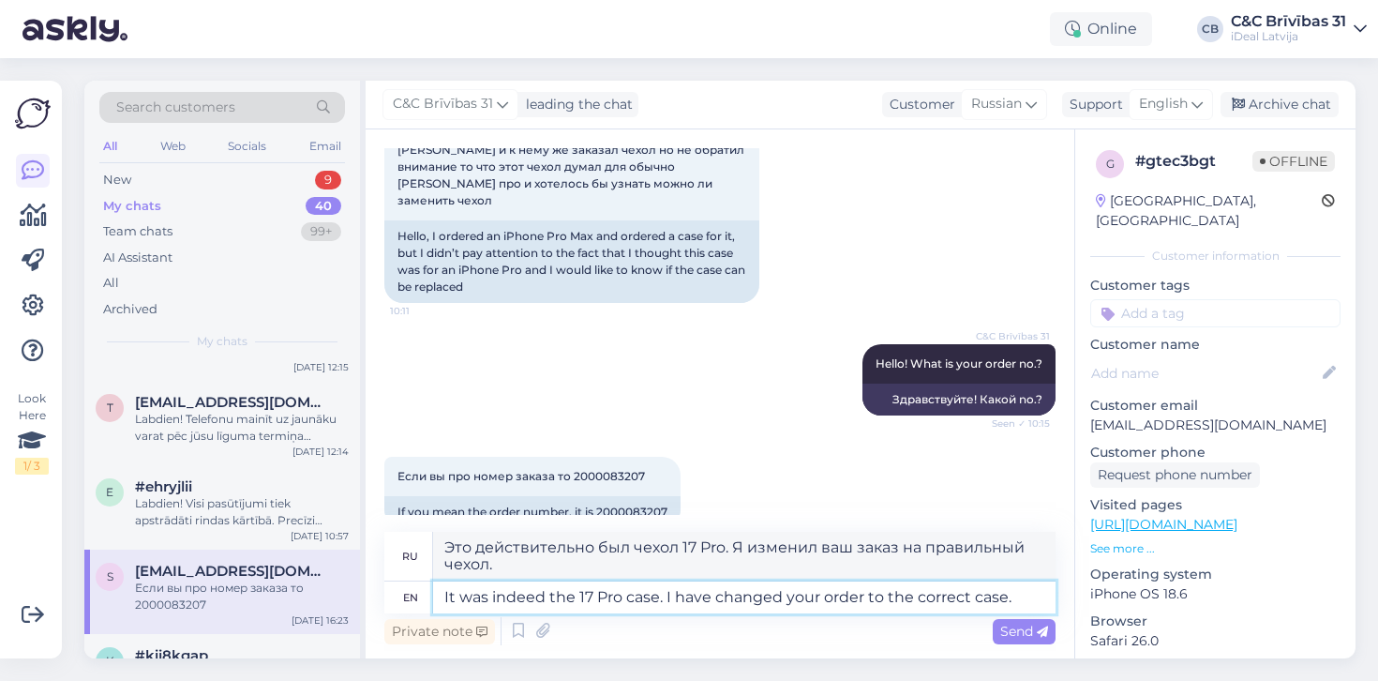
click at [697, 599] on textarea "It was indeed the 17 Pro case. I have changed your order to the correct case." at bounding box center [744, 597] width 623 height 32
click at [987, 597] on textarea "It was indeed the 17 Pro case. I changed your order to the correct case." at bounding box center [744, 597] width 623 height 32
type textarea "It was indeed the 17 Pro case. I changed your order to the correct case, for th"
type textarea "Это действительно был чехол 17 Pro. Я изменил ваш заказ на правильный чехол, по…"
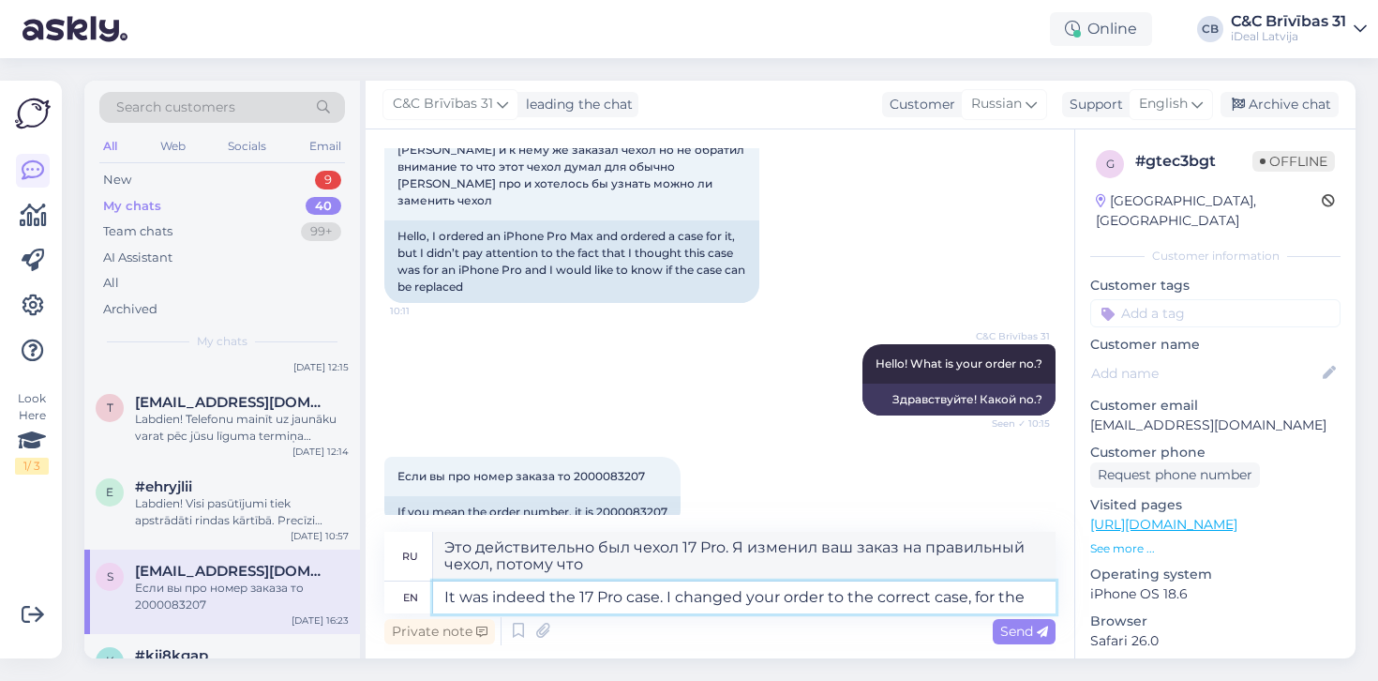
type textarea "It was indeed the 17 Pro case. I changed your order to the correct case, for th…"
type textarea "Это действительно был чехол 17 Pro. Я изменил ваш заказ на правильный чехол, для"
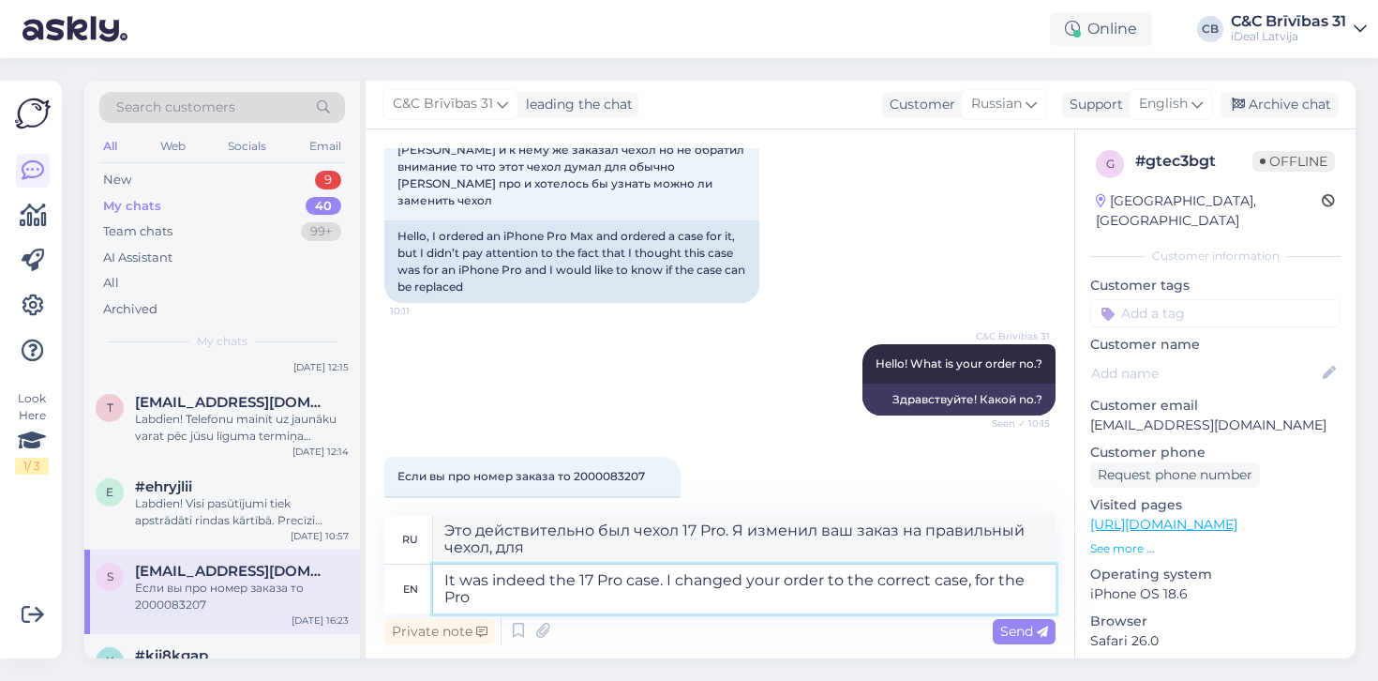
type textarea "It was indeed the 17 Pro case. I changed your order to the correct case, for th…"
type textarea "Это действительно был чехол 17 Pro. Я изменил ваш заказ на правильный чехол для…"
type textarea "It was indeed the 17 Pro case. I changed your order to the correct case, for th…"
type textarea "Это действительно был чехол для Pro 17. Я изменил ваш заказ на правильный чехол…"
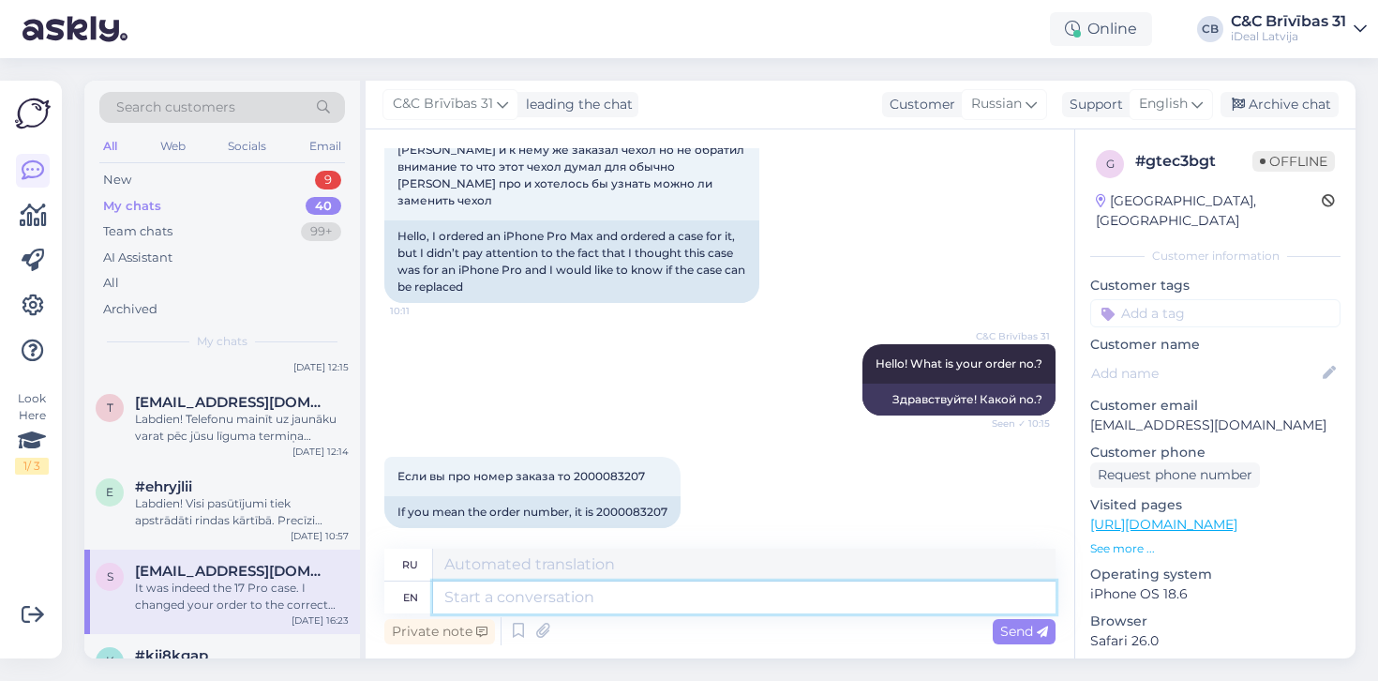
scroll to position [320, 0]
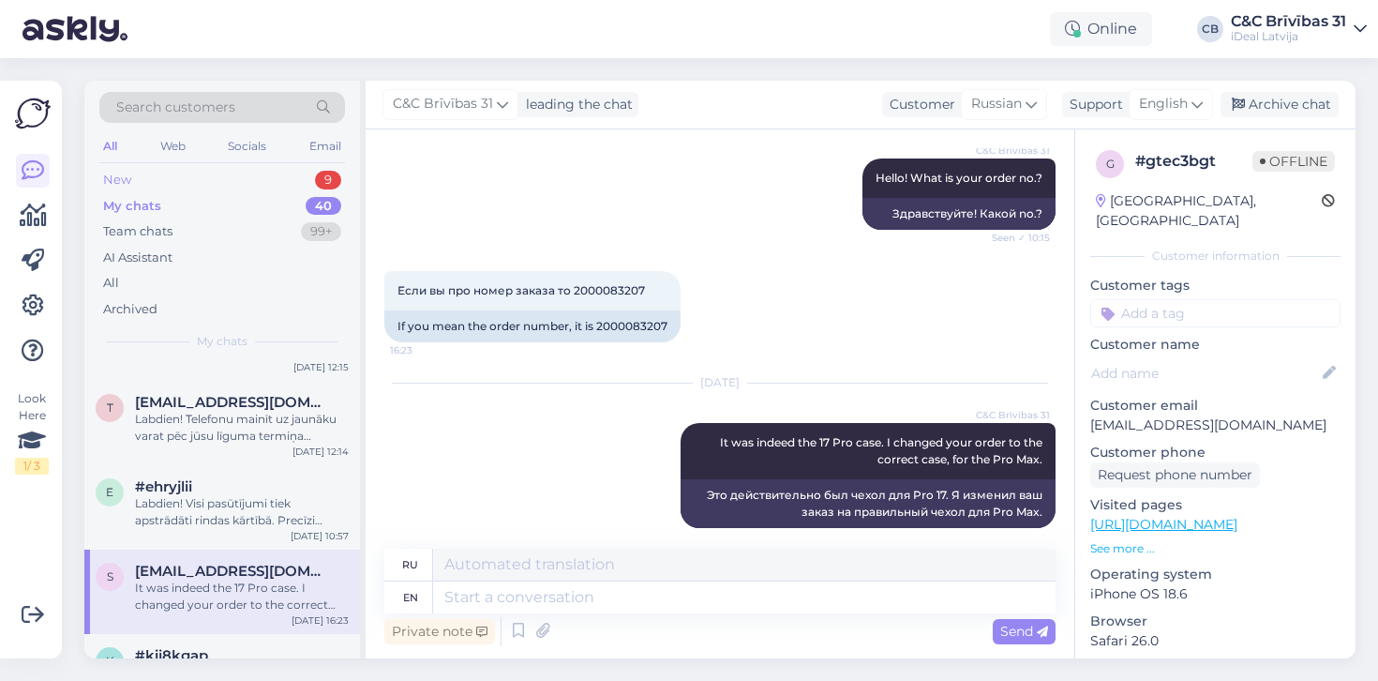
click at [286, 183] on div "New 9" at bounding box center [222, 180] width 246 height 26
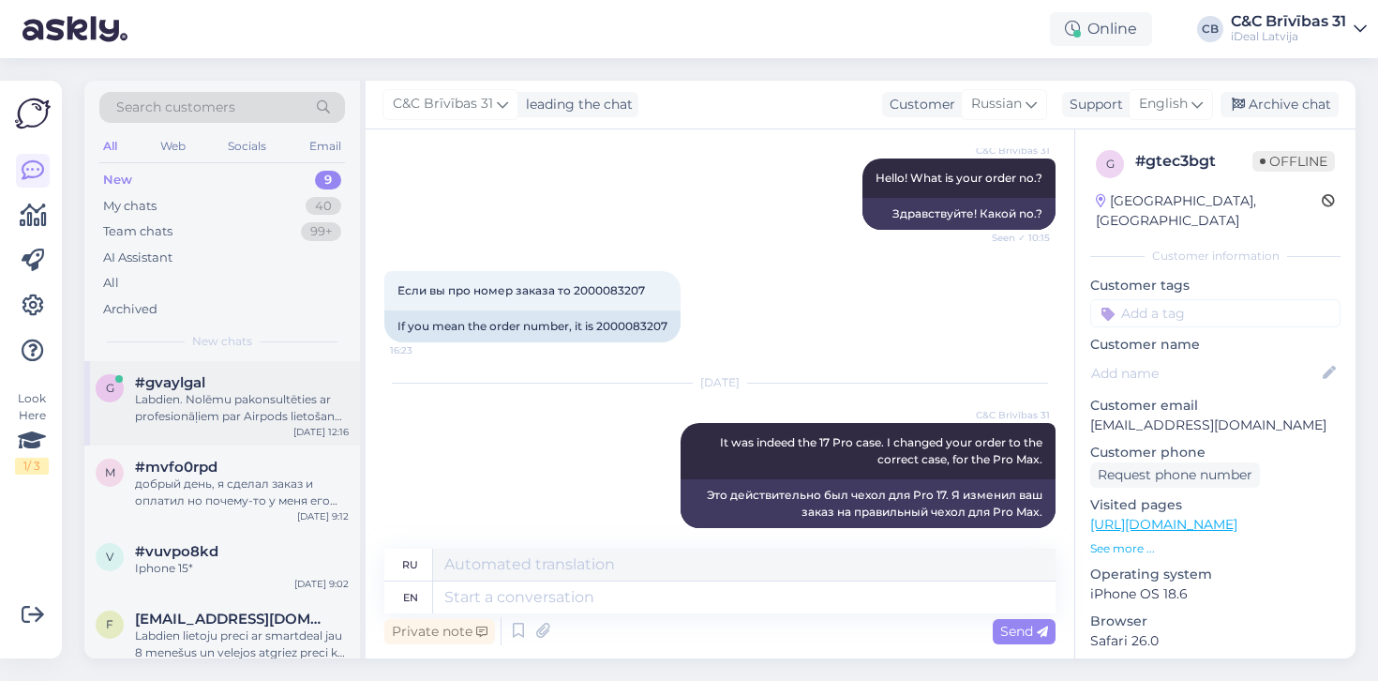
click at [261, 415] on div "Labdien. Nolēmu pakonsultēties ar profesionāļiem par Airpods lietošanu sakariem…" at bounding box center [242, 408] width 214 height 34
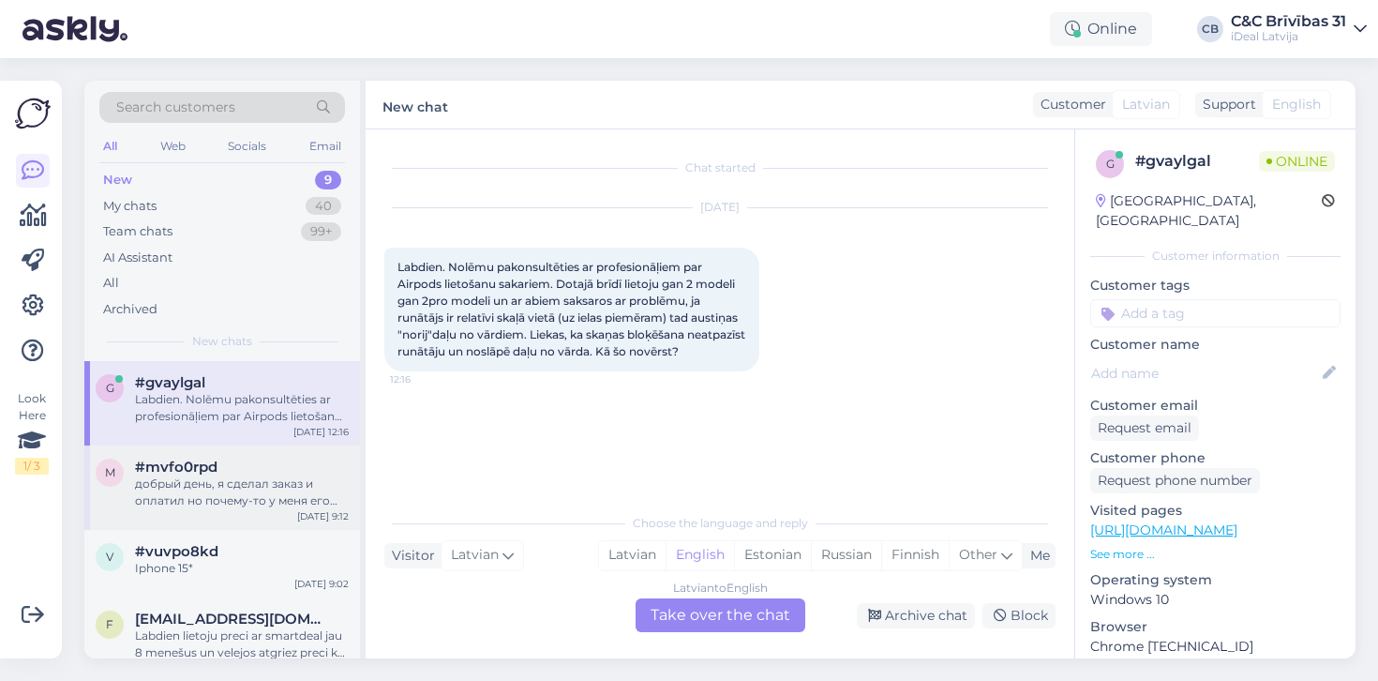
click at [244, 514] on div "m #mvfo0rpd добрый день, я сделал заказ и оплатил но почему-то у меня его нет в…" at bounding box center [222, 487] width 276 height 84
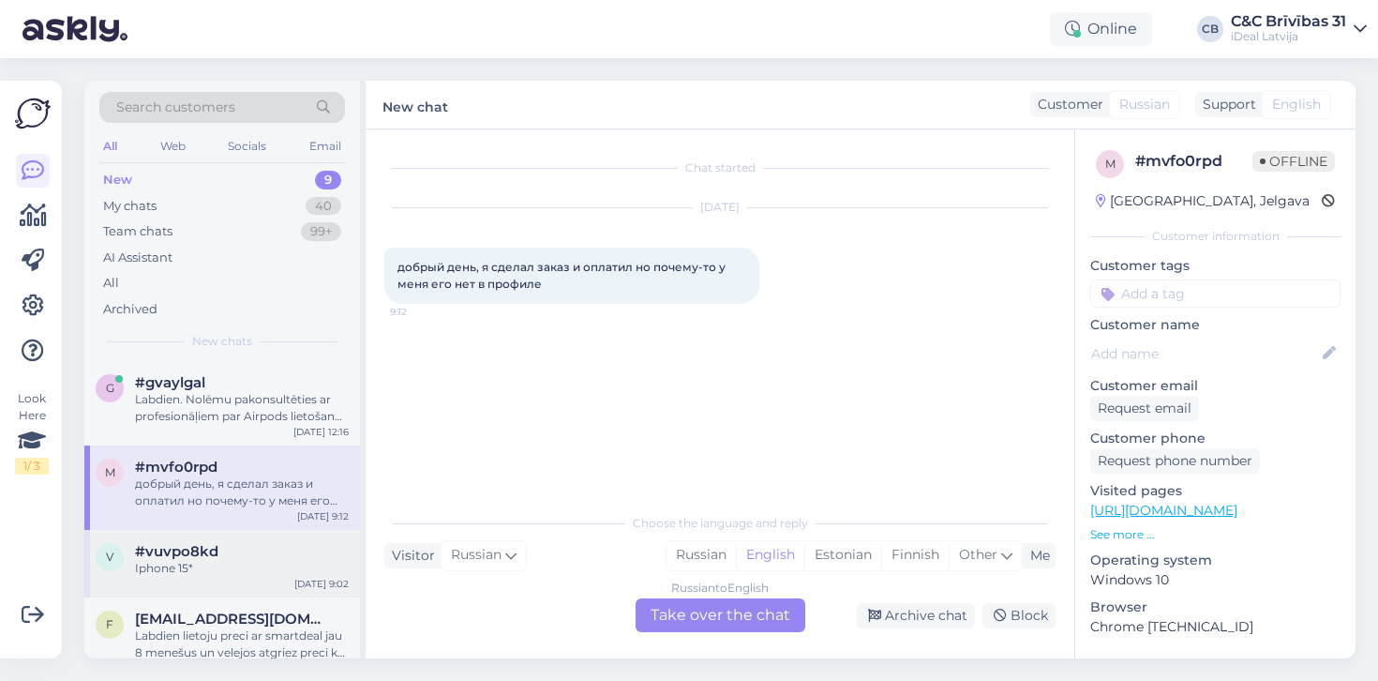
click at [251, 569] on div "Iphone 15*" at bounding box center [242, 568] width 214 height 17
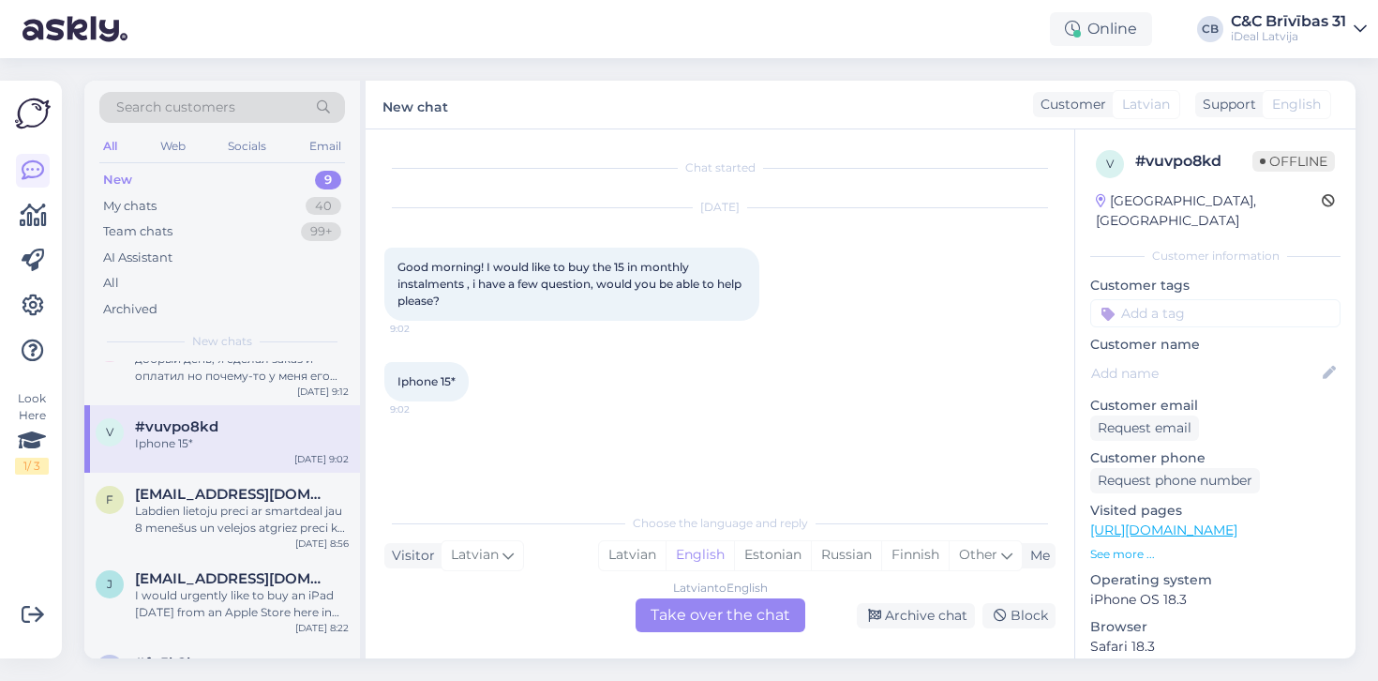
scroll to position [150, 0]
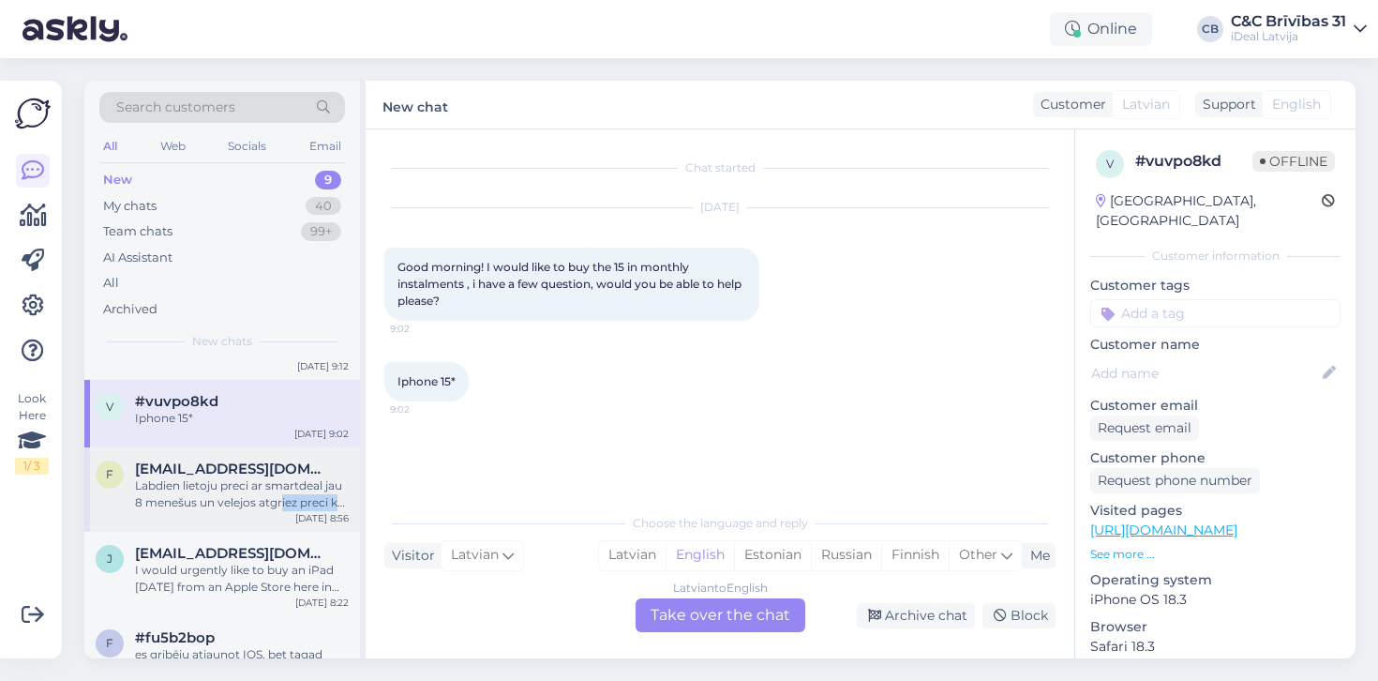
click at [282, 505] on div "Labdien lietoju preci ar smartdeal jau 8 menešus un velejos atgriez preci kā to…" at bounding box center [242, 494] width 214 height 34
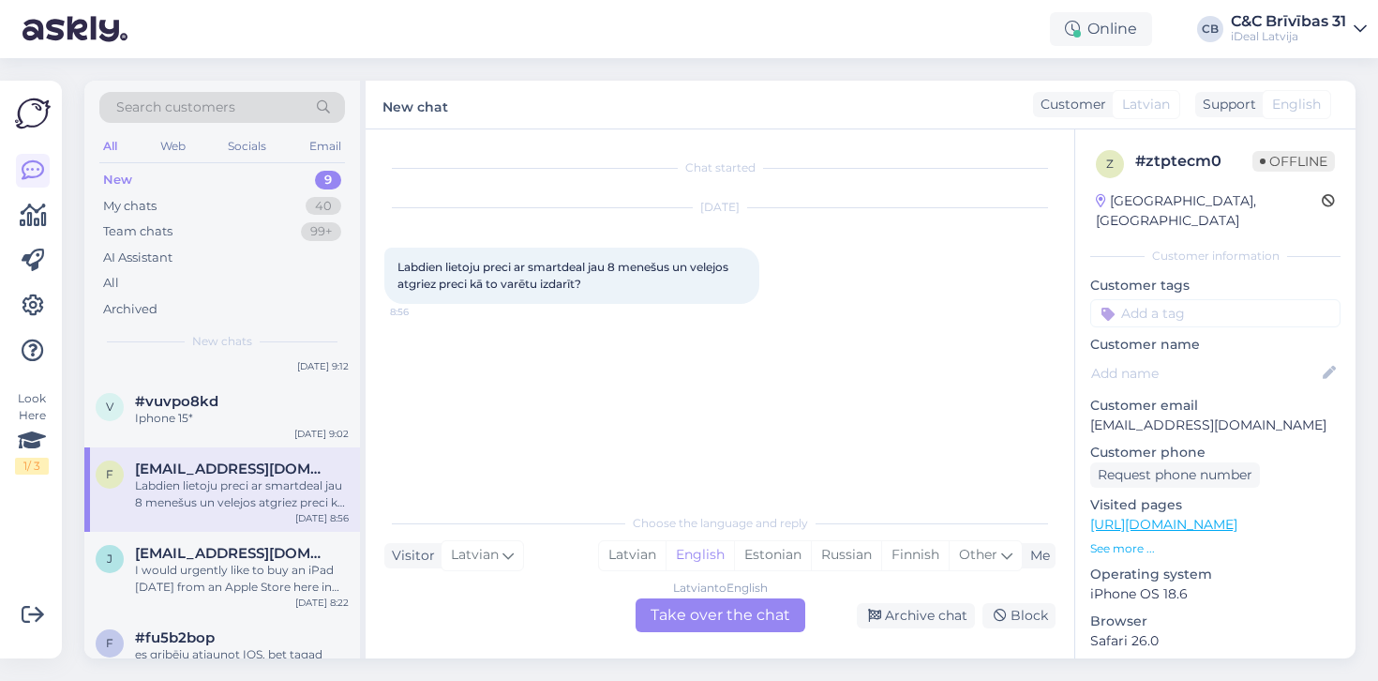
click at [483, 399] on div "Chat started Sep 16 2025 Labdien lietoju preci ar smartdeal jau 8 menešus un ve…" at bounding box center [728, 317] width 688 height 338
click at [271, 553] on span "[EMAIL_ADDRESS][DOMAIN_NAME]" at bounding box center [232, 553] width 195 height 17
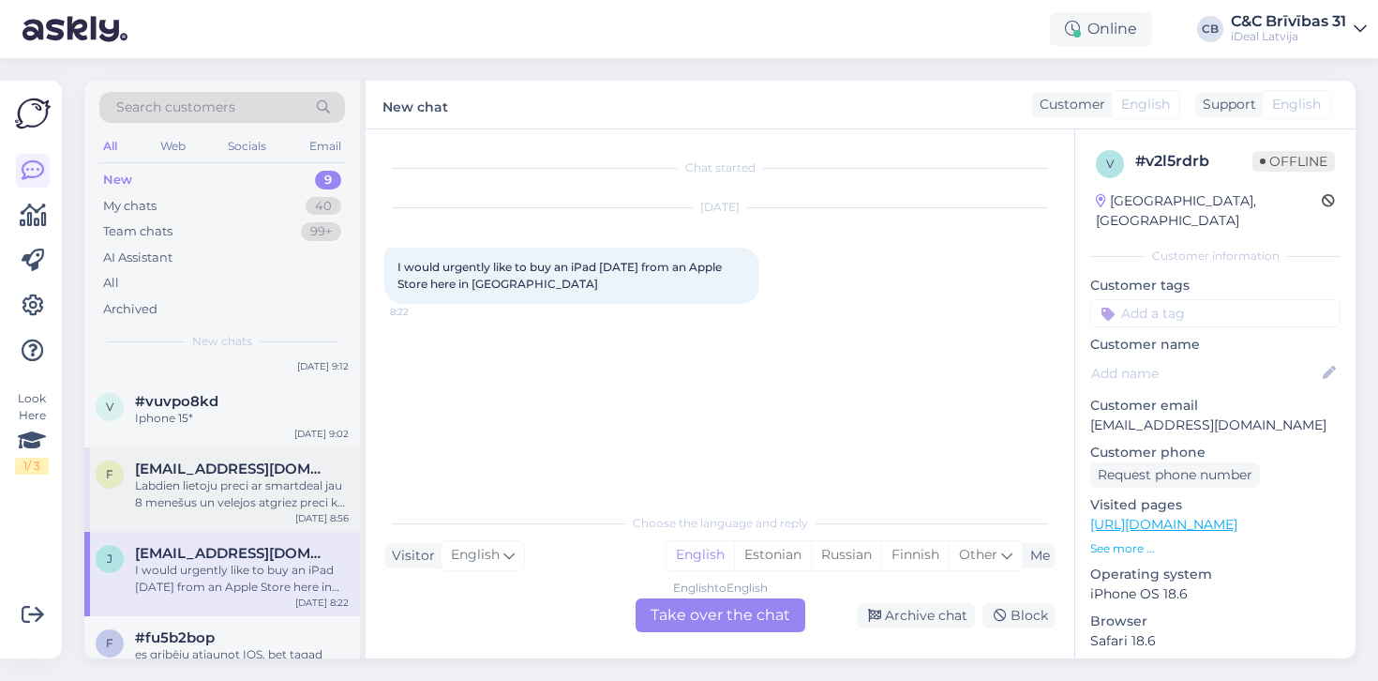
click at [291, 499] on div "Labdien lietoju preci ar smartdeal jau 8 menešus un velejos atgriez preci kā to…" at bounding box center [242, 494] width 214 height 34
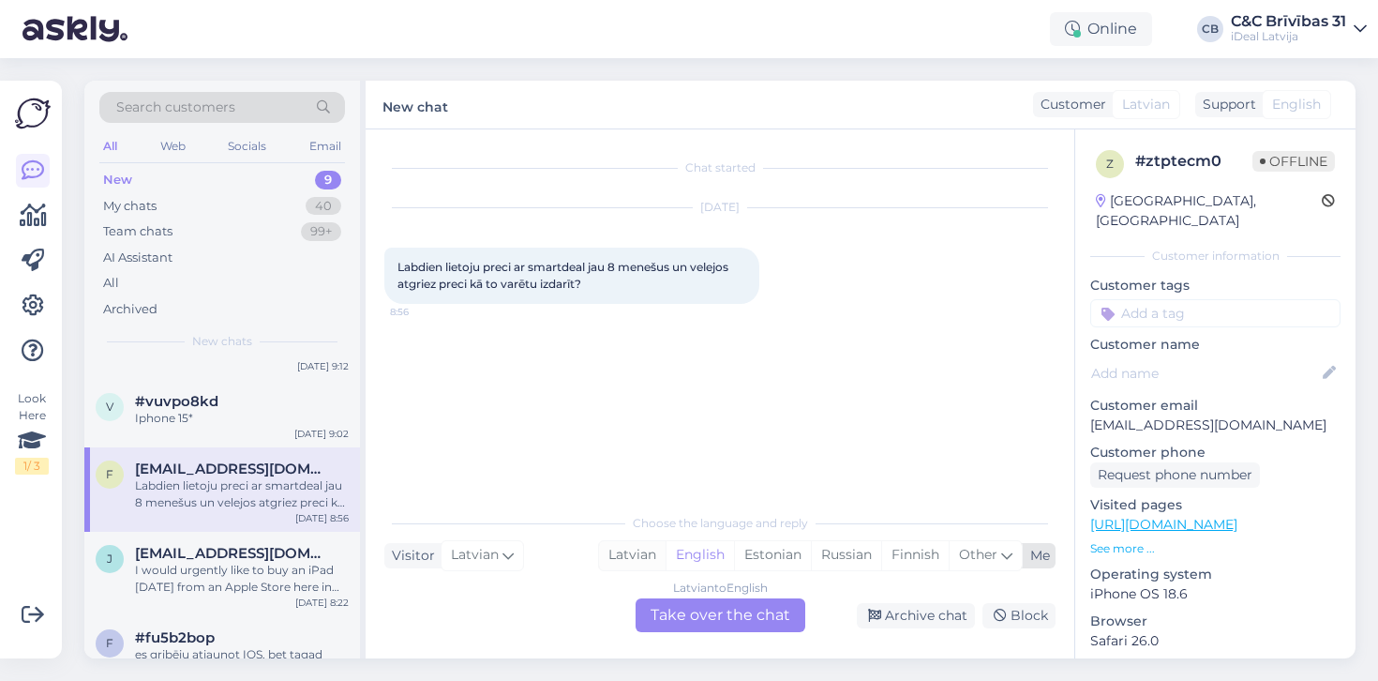
click at [626, 541] on div "Latvian" at bounding box center [632, 555] width 67 height 28
click at [660, 594] on div "Choose the language and reply Visitor Latvian Me Latvian English Estonian Russi…" at bounding box center [719, 568] width 671 height 128
click at [660, 598] on div "Choose the language and reply Visitor Latvian Me Latvian English Estonian Russi…" at bounding box center [719, 568] width 671 height 128
click at [683, 607] on div "Latvian to Latvian Take over the chat" at bounding box center [721, 615] width 170 height 34
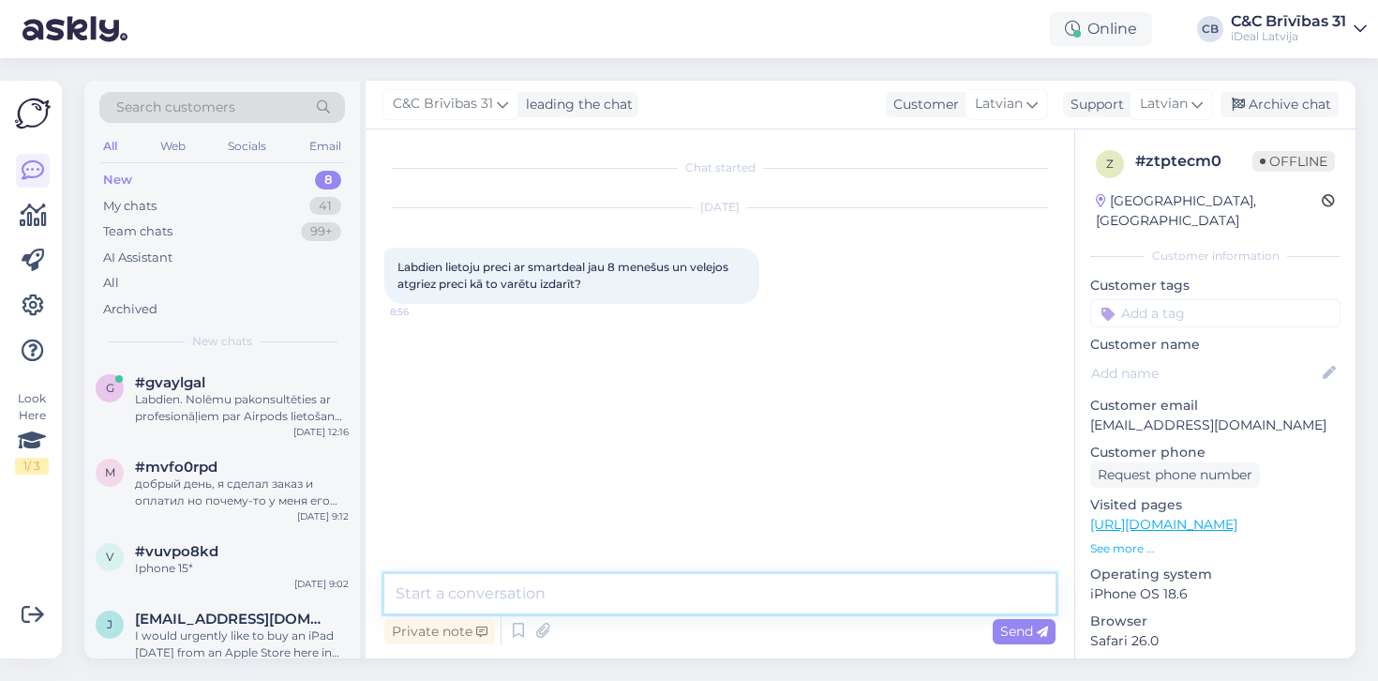
click at [644, 592] on textarea at bounding box center [719, 593] width 671 height 39
type textarea "L"
type textarea "a"
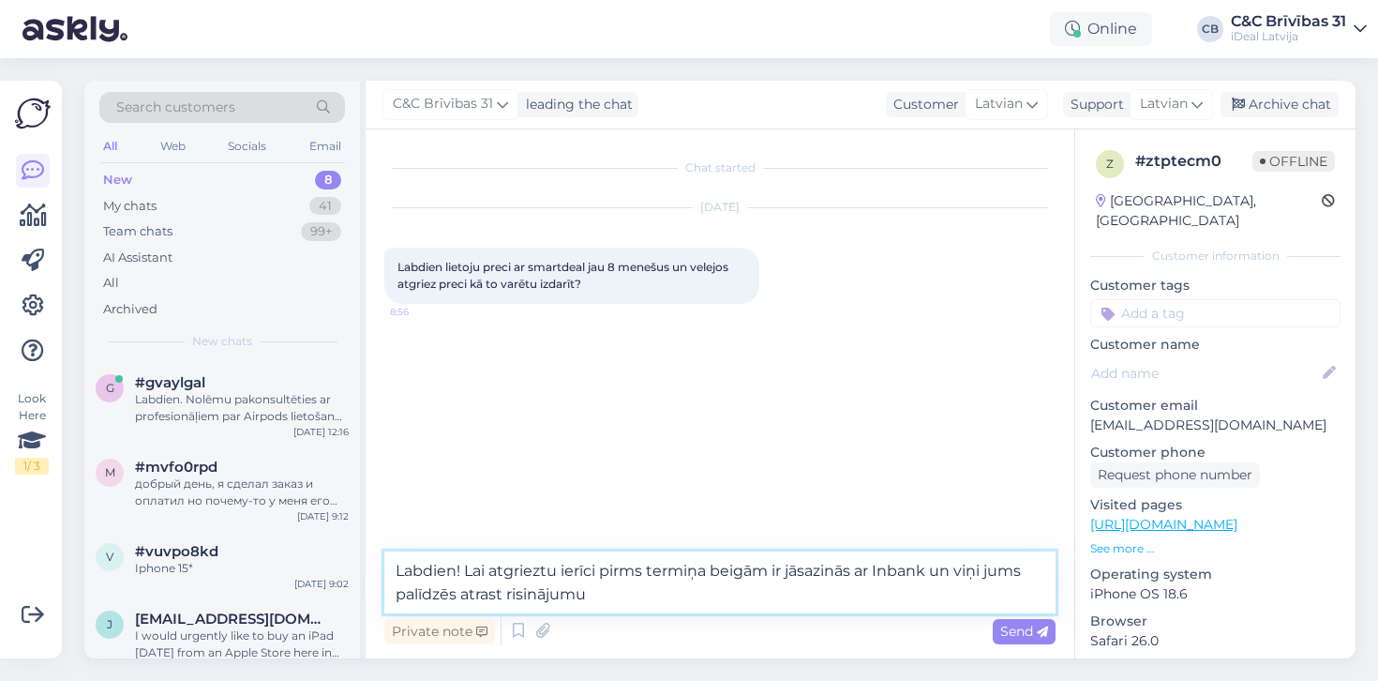
type textarea "Labdien! Lai atgrieztu ierīci pirms termiņa beigām ir jāsazinās ar Inbank un vi…"
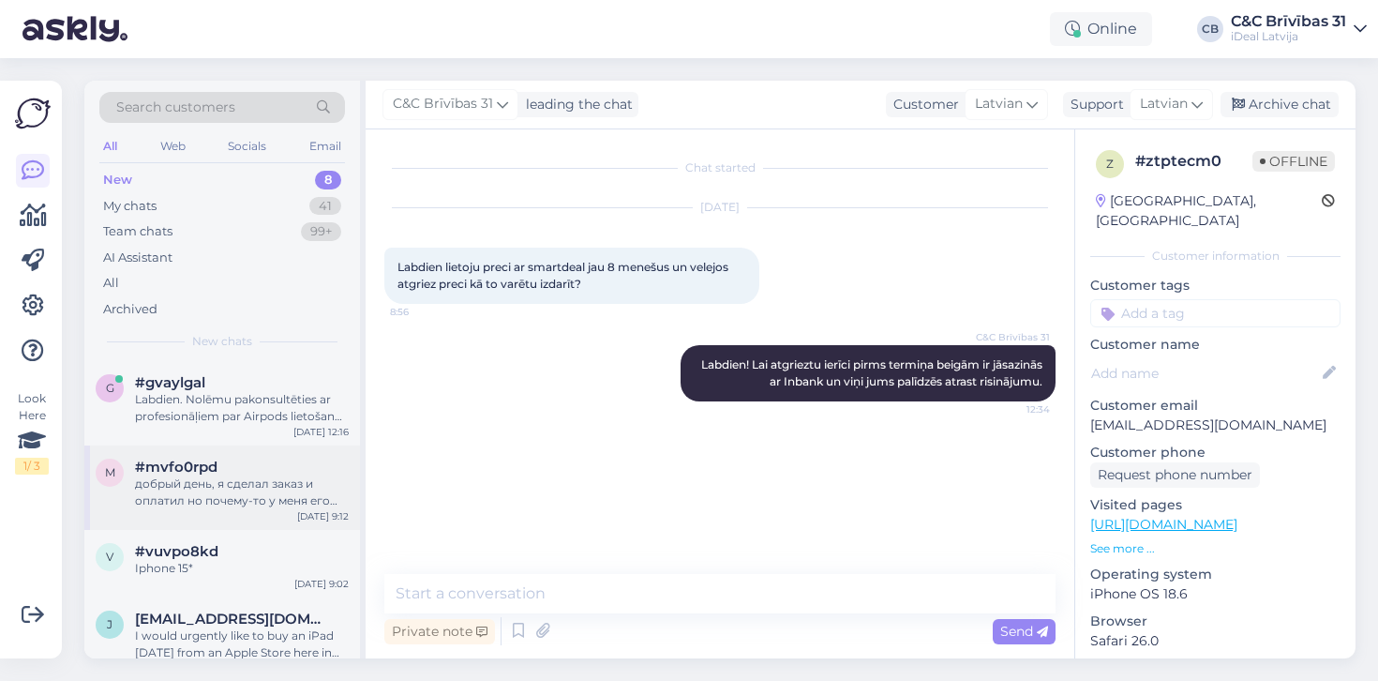
click at [161, 503] on div "добрый день, я сделал заказ и оплатил но почему-то у меня его нет в профиле" at bounding box center [242, 492] width 214 height 34
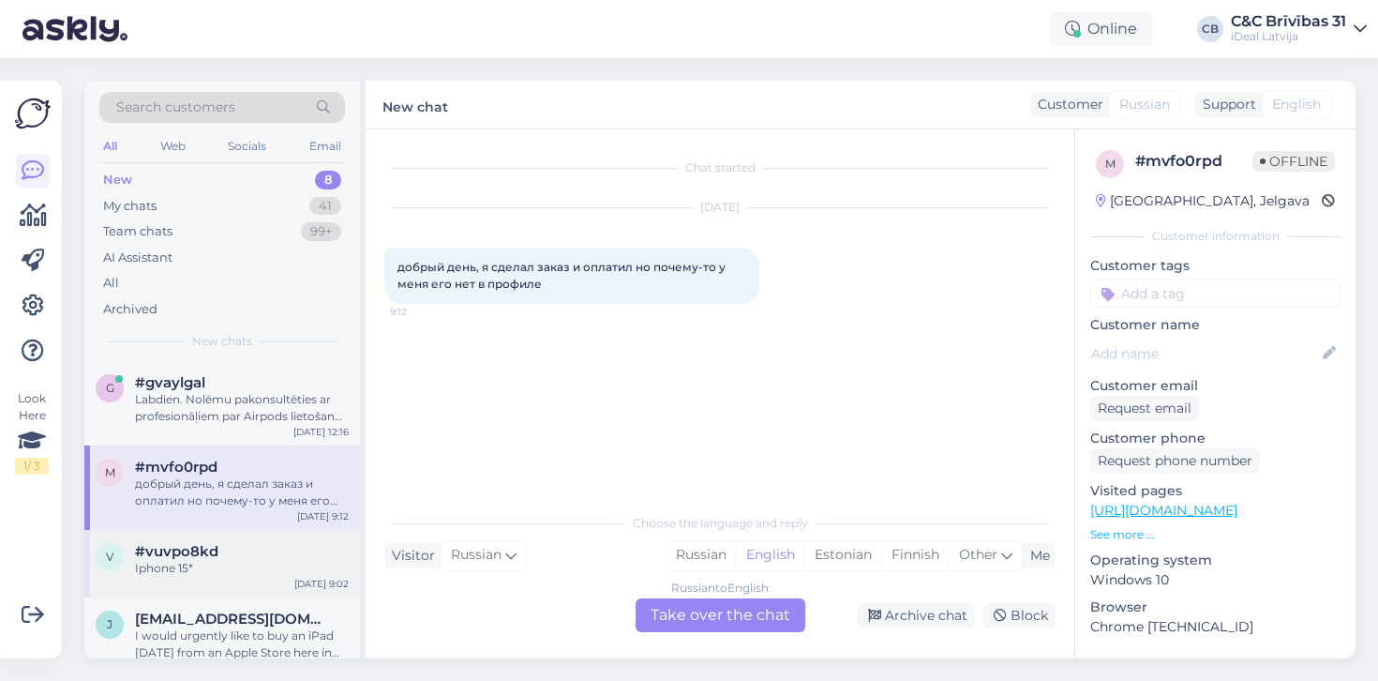
click at [165, 543] on span "#vuvpo8kd" at bounding box center [176, 551] width 83 height 17
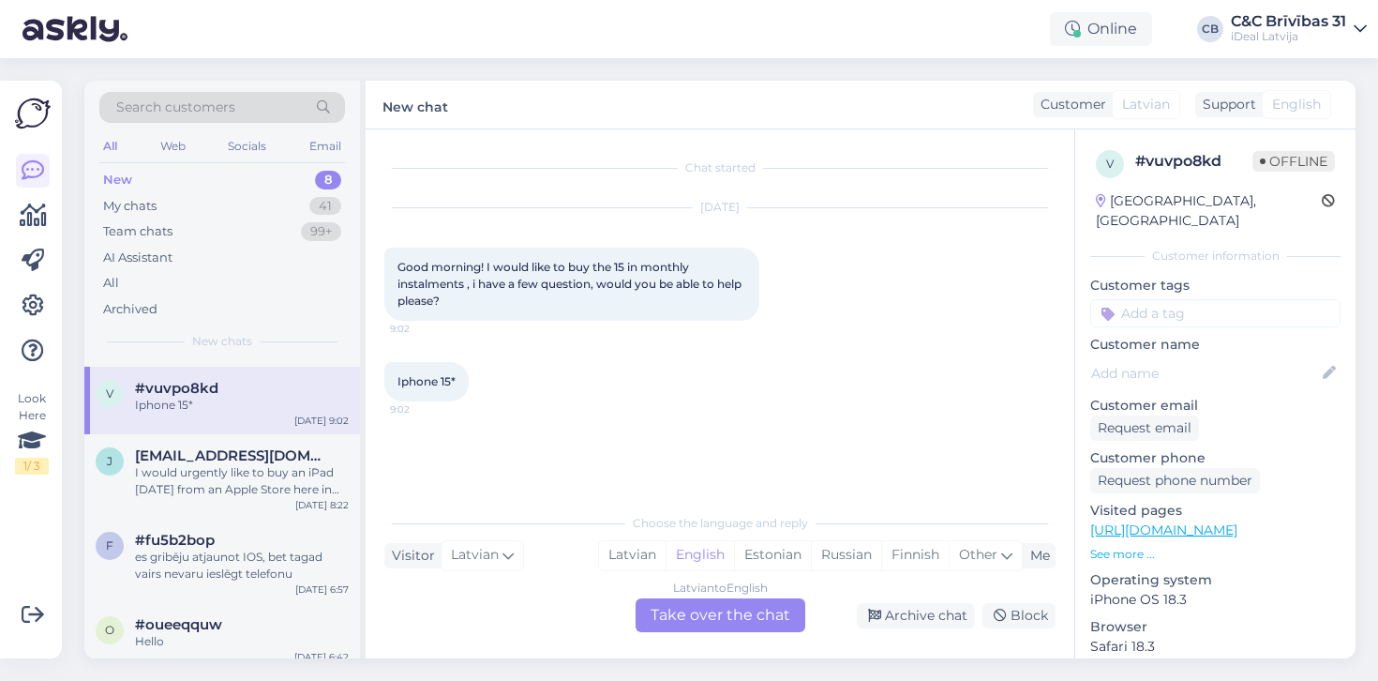
scroll to position [164, 0]
click at [234, 486] on div "I would urgently like to buy an iPad today from an Apple Store here in Riga" at bounding box center [242, 480] width 214 height 34
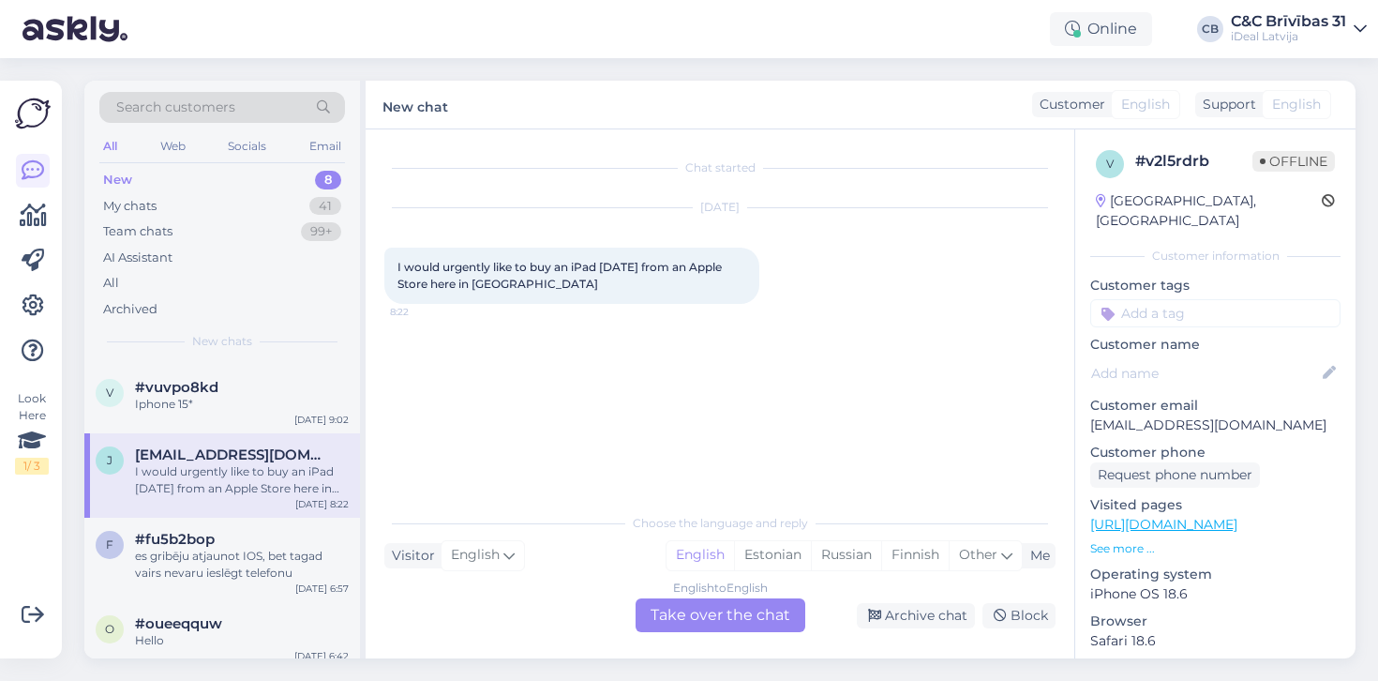
scroll to position [255, 0]
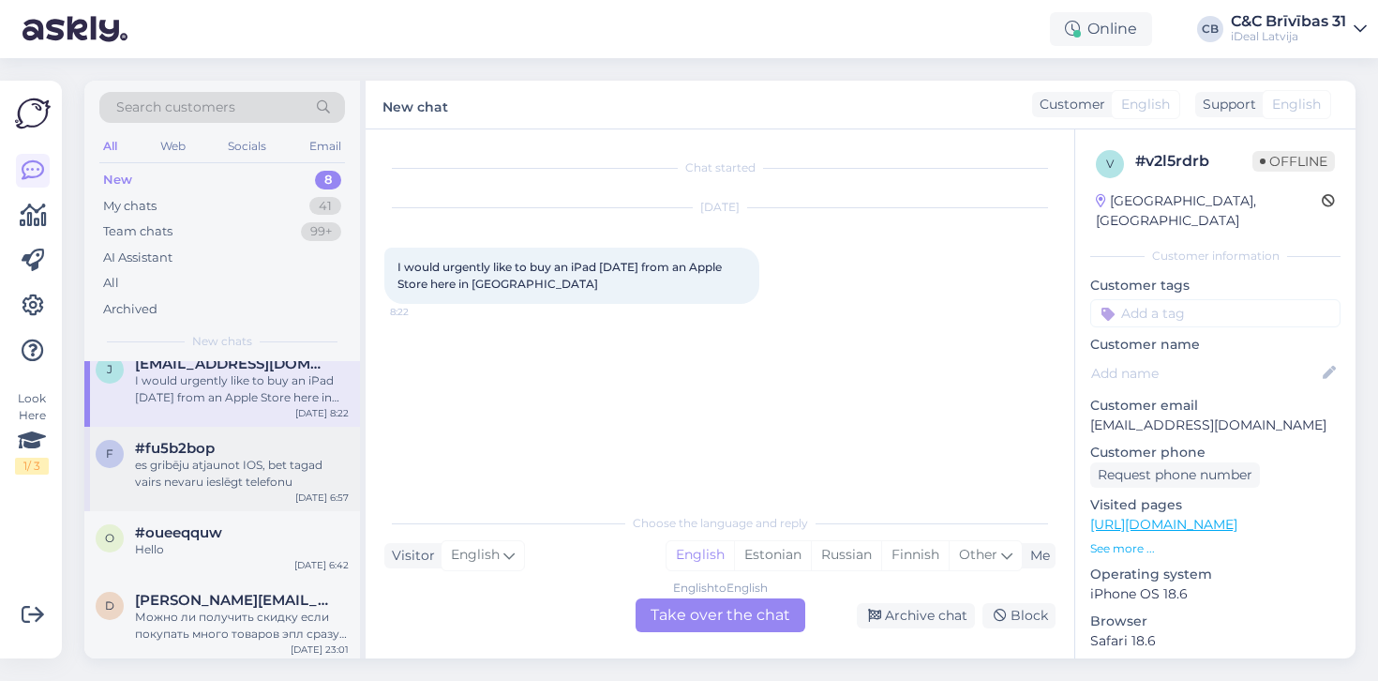
click at [266, 466] on div "es gribēju atjaunot IOS, bet tagad vairs nevaru ieslēgt telefonu" at bounding box center [242, 474] width 214 height 34
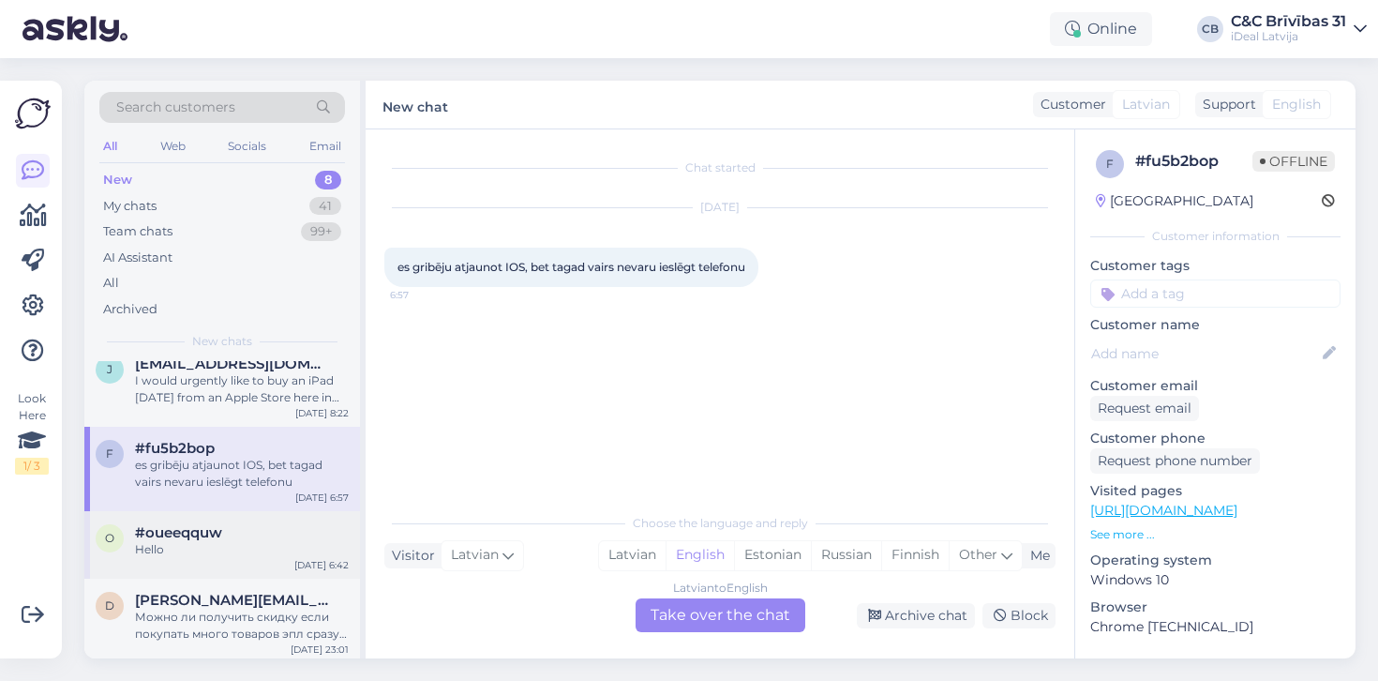
scroll to position [332, 0]
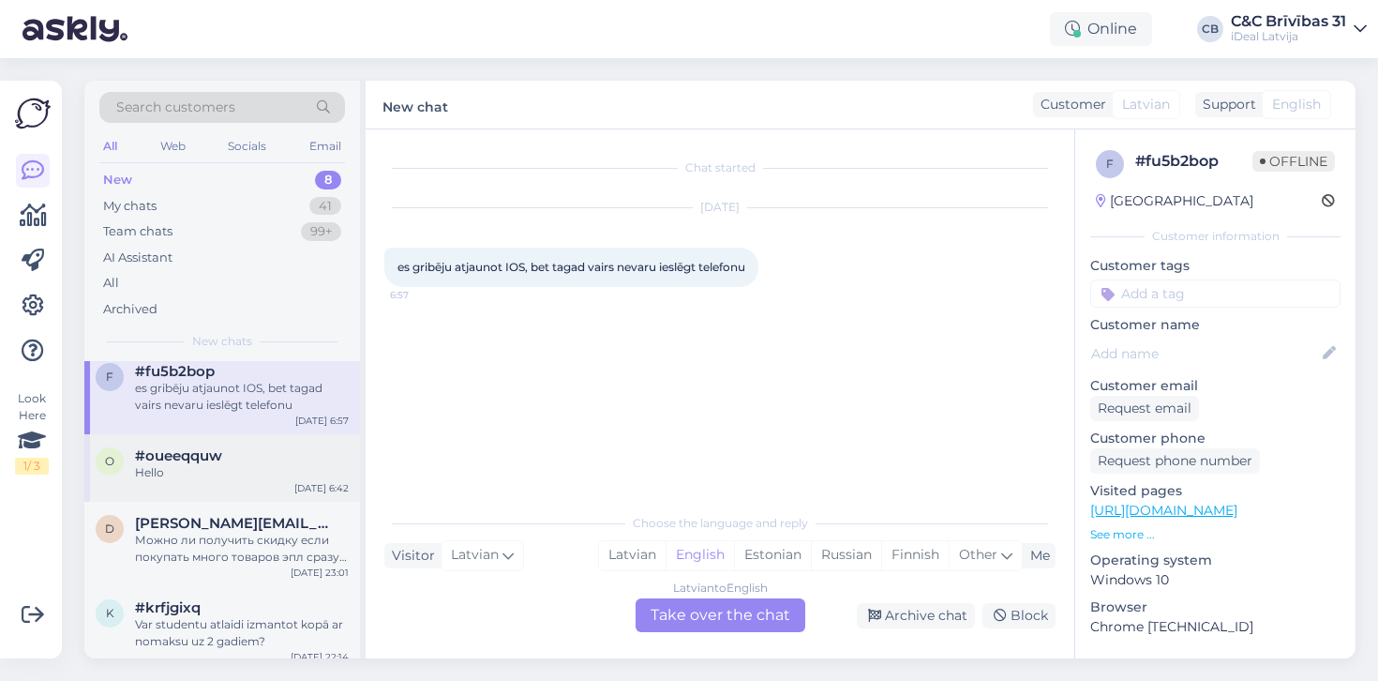
click at [286, 442] on div "o #oueeqquw Hello Sep 16 6:42" at bounding box center [222, 468] width 276 height 68
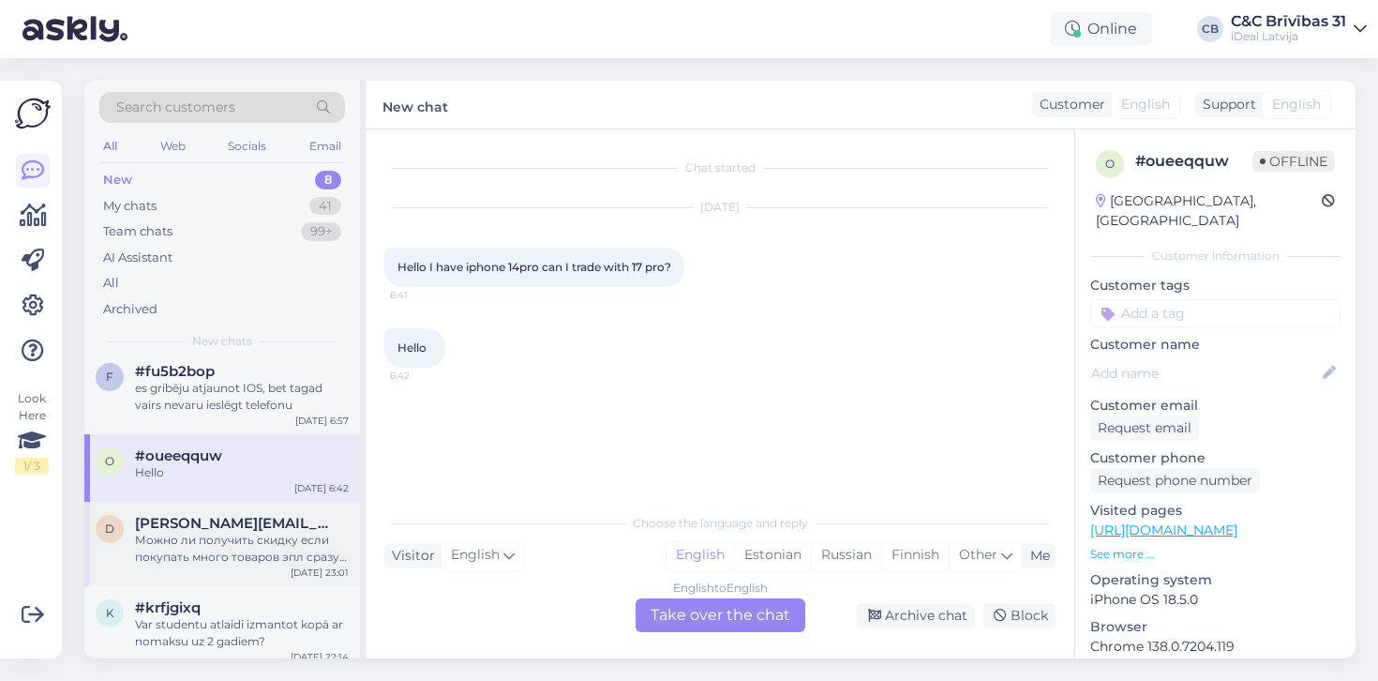
click at [219, 576] on div "d dmitrijs.akasevs@gmail.com Можно ли получить скидку если покупать много товар…" at bounding box center [222, 544] width 276 height 84
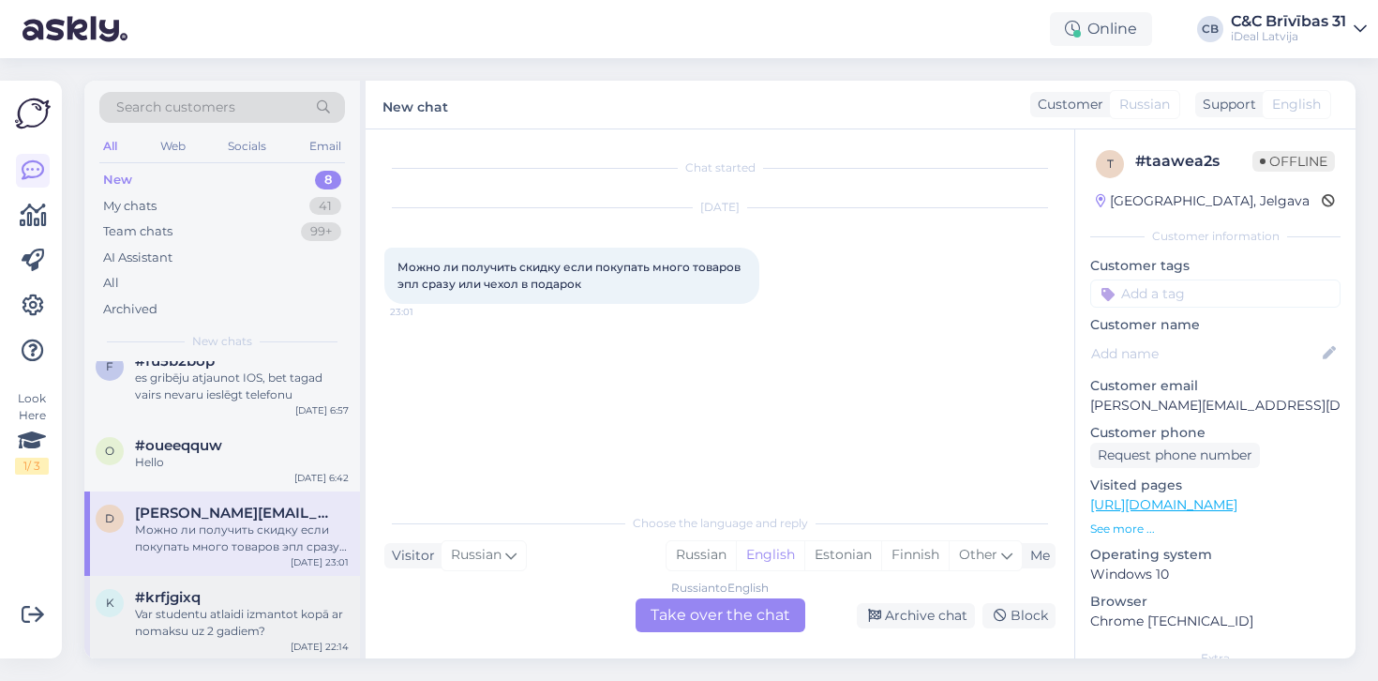
scroll to position [341, 0]
click at [285, 618] on div "Var studentu atlaidi izmantot kopā ar nomaksu uz 2 gadiem?" at bounding box center [242, 624] width 214 height 34
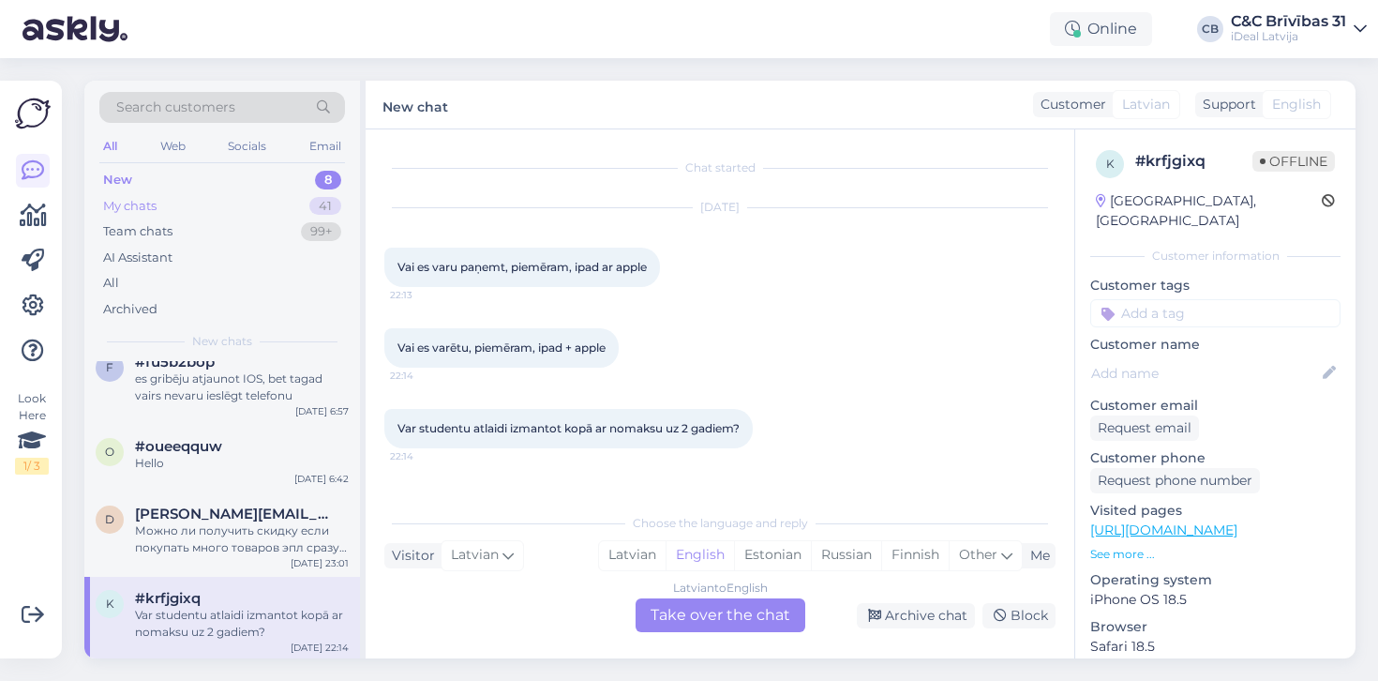
click at [274, 210] on div "My chats 41" at bounding box center [222, 206] width 246 height 26
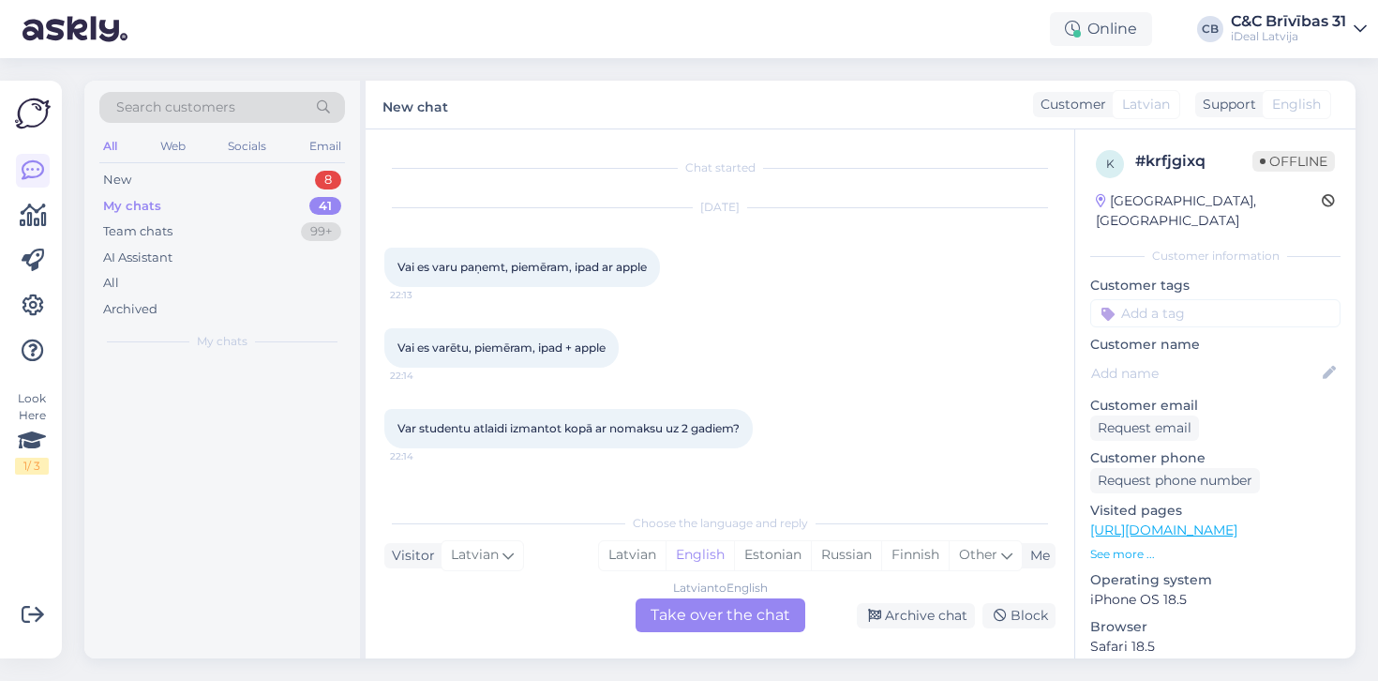
scroll to position [0, 0]
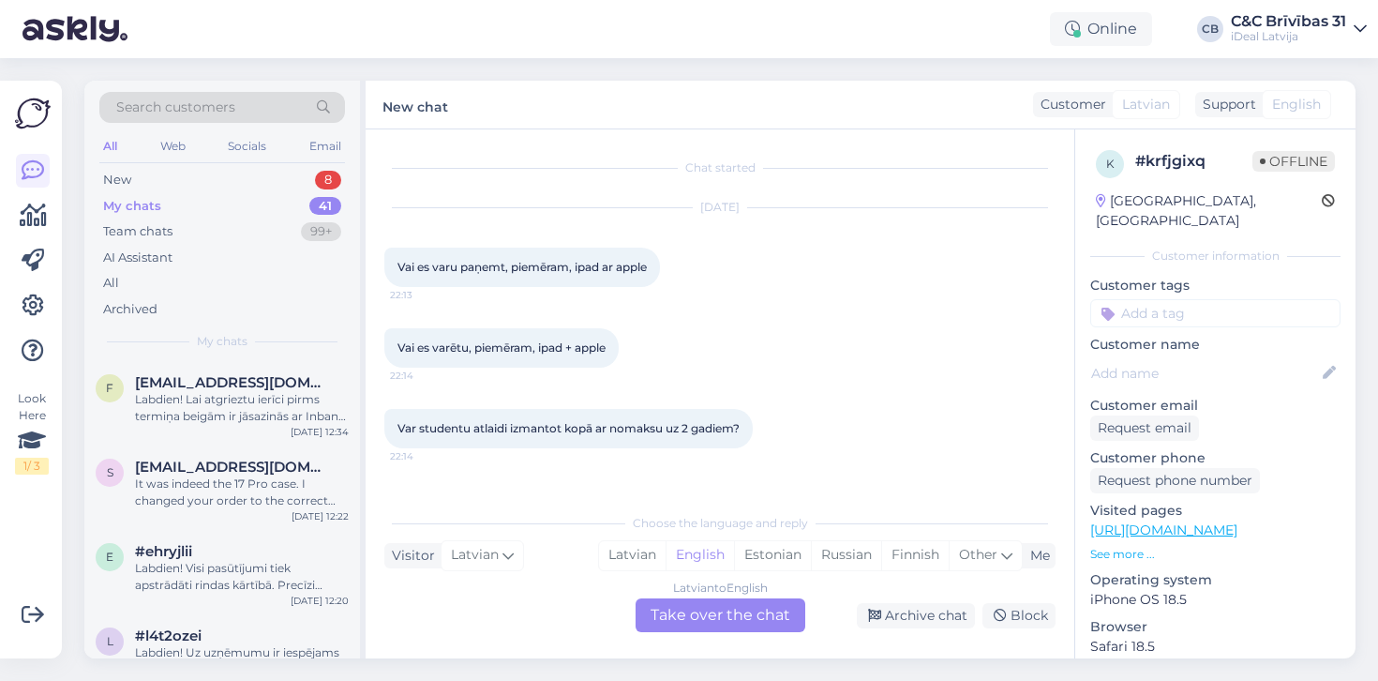
click at [269, 199] on div "My chats 41" at bounding box center [222, 206] width 246 height 26
click at [269, 193] on div "My chats 41" at bounding box center [222, 206] width 246 height 26
click at [272, 188] on div "New 8" at bounding box center [222, 180] width 246 height 26
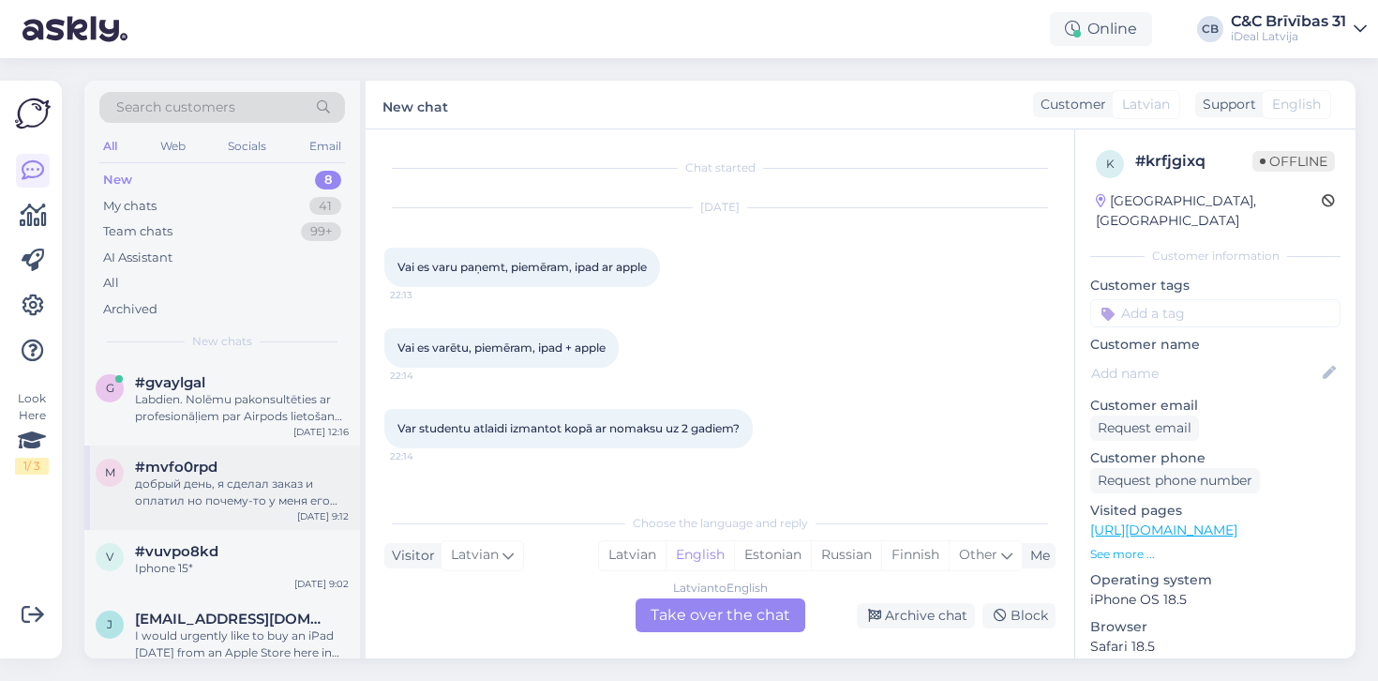
scroll to position [93, 0]
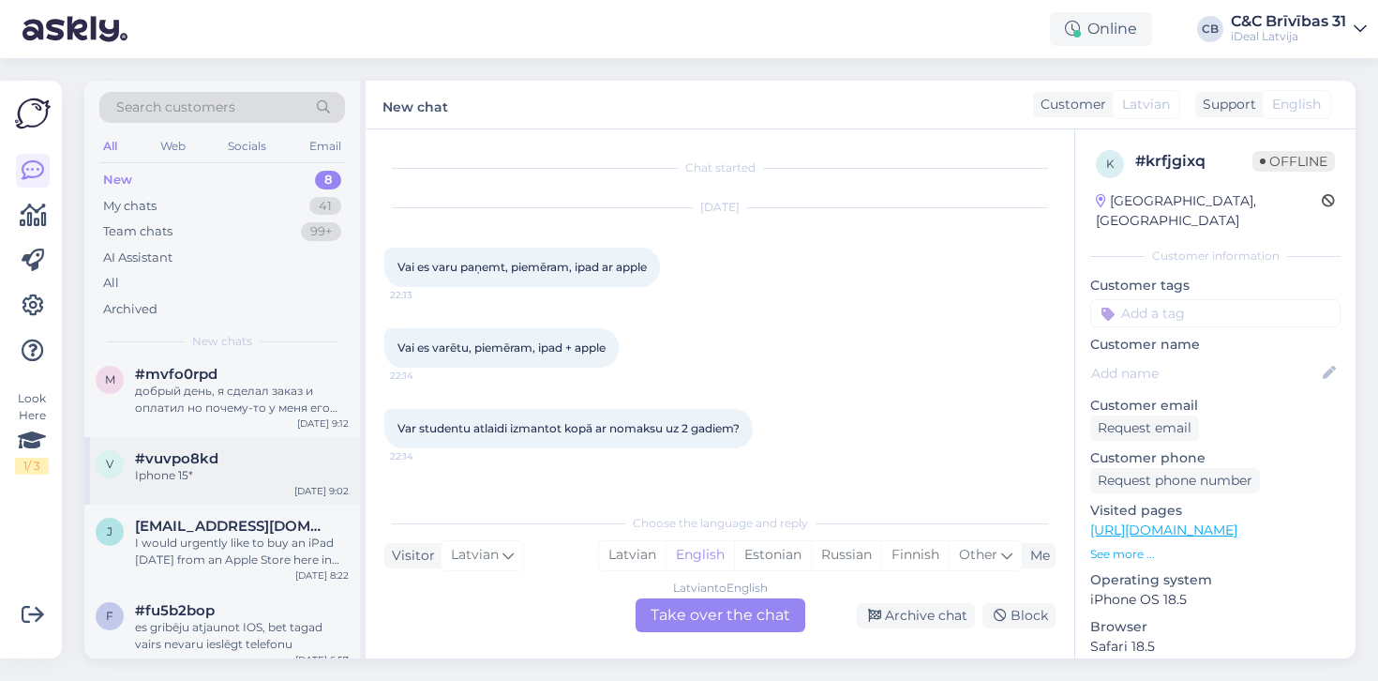
click at [282, 497] on div "v #vuvpo8kd Iphone 15* Sep 16 9:02" at bounding box center [222, 471] width 276 height 68
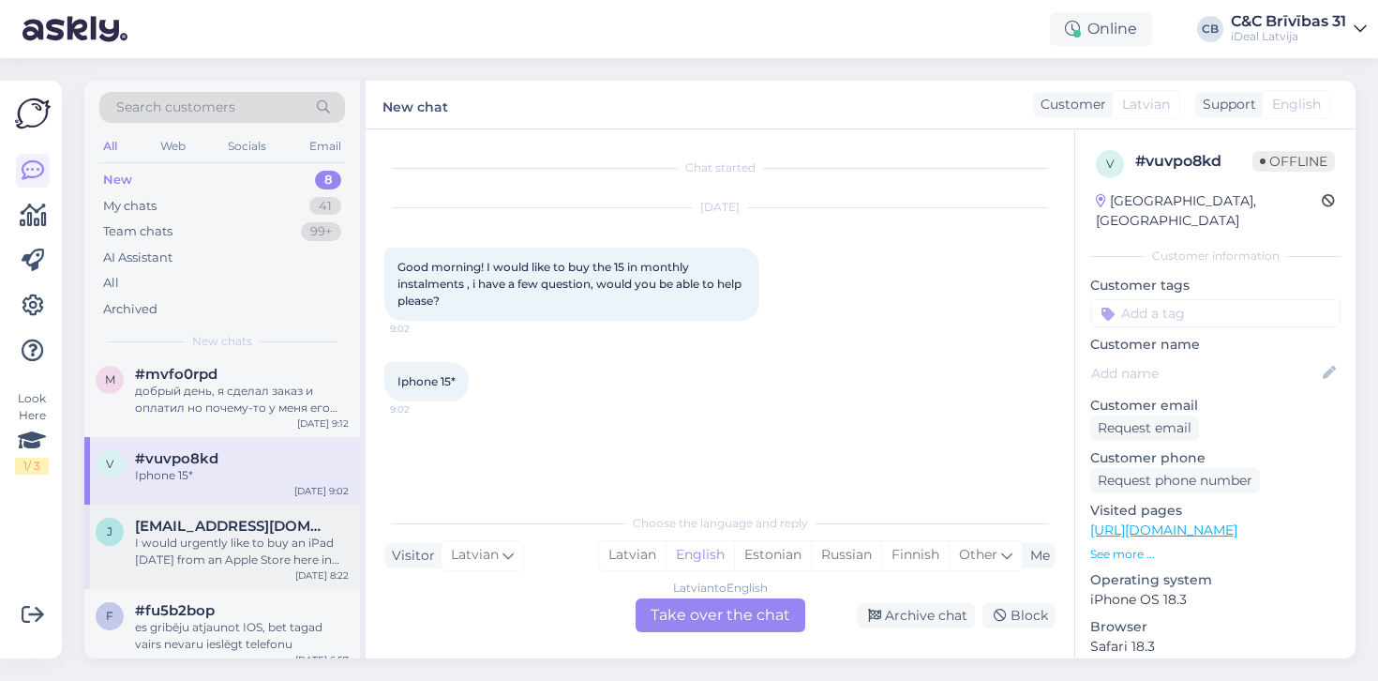
click at [279, 540] on div "I would urgently like to buy an iPad today from an Apple Store here in Riga" at bounding box center [242, 551] width 214 height 34
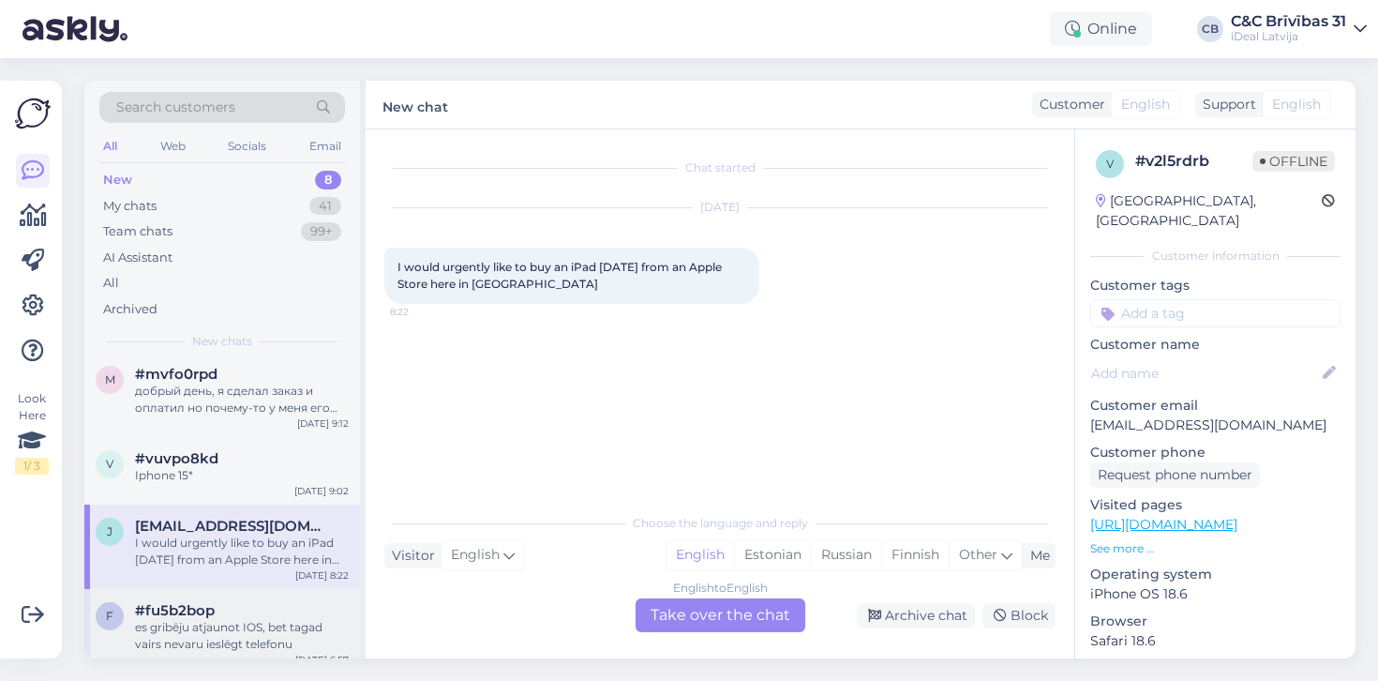
scroll to position [220, 0]
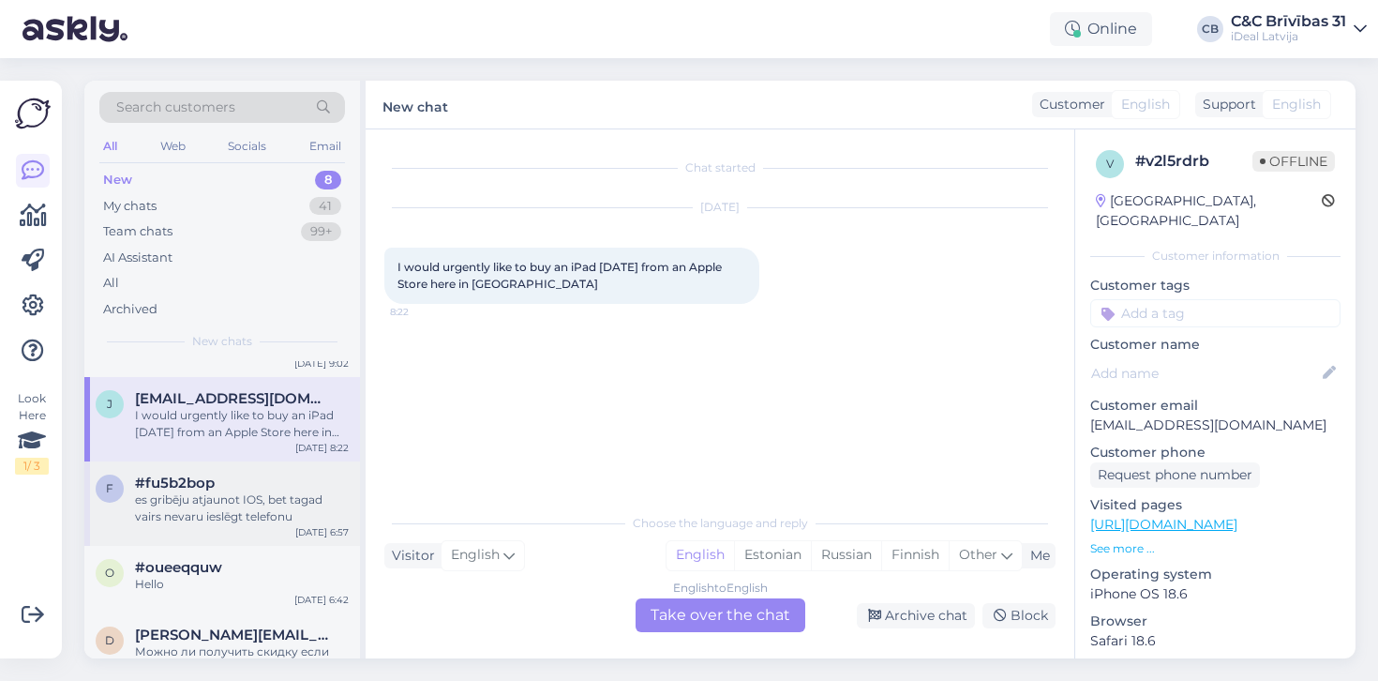
click at [295, 461] on div "f #fu5b2bop es gribēju atjaunot IOS, bet tagad vairs nevaru ieslēgt telefonu Se…" at bounding box center [222, 503] width 276 height 84
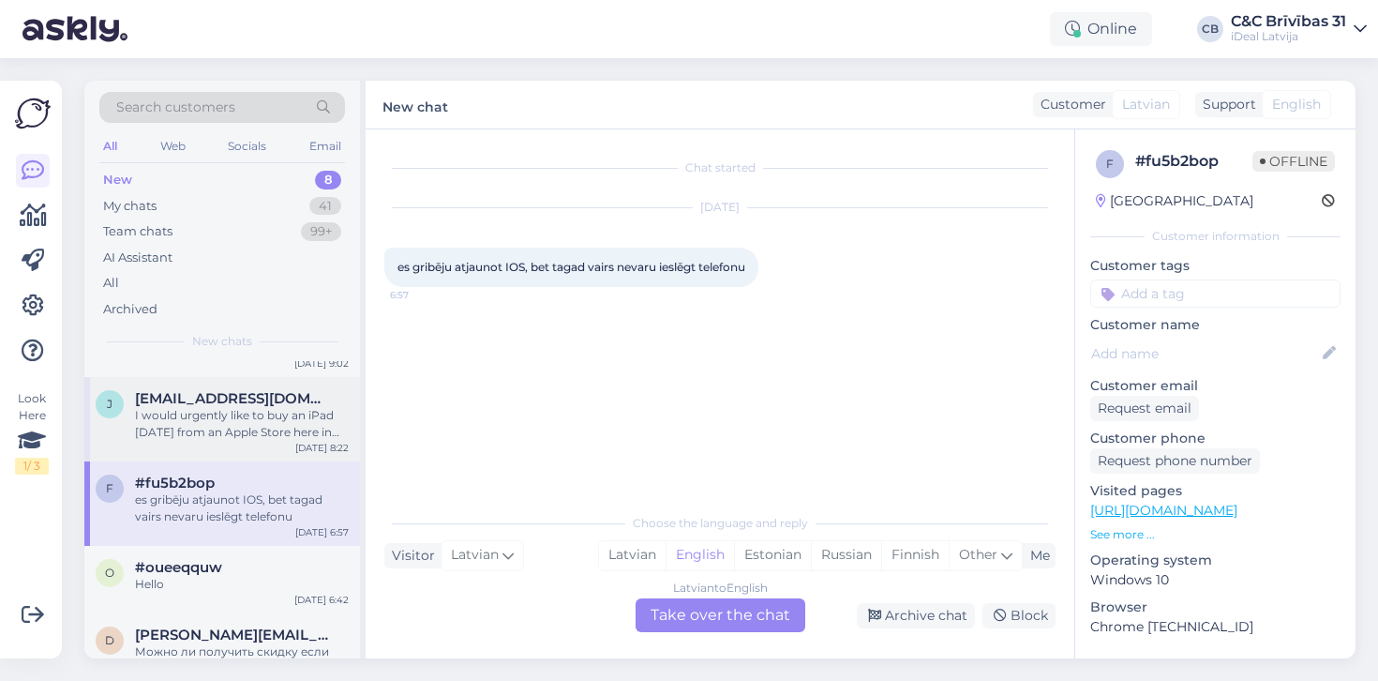
click at [289, 418] on div "I would urgently like to buy an iPad today from an Apple Store here in Riga" at bounding box center [242, 424] width 214 height 34
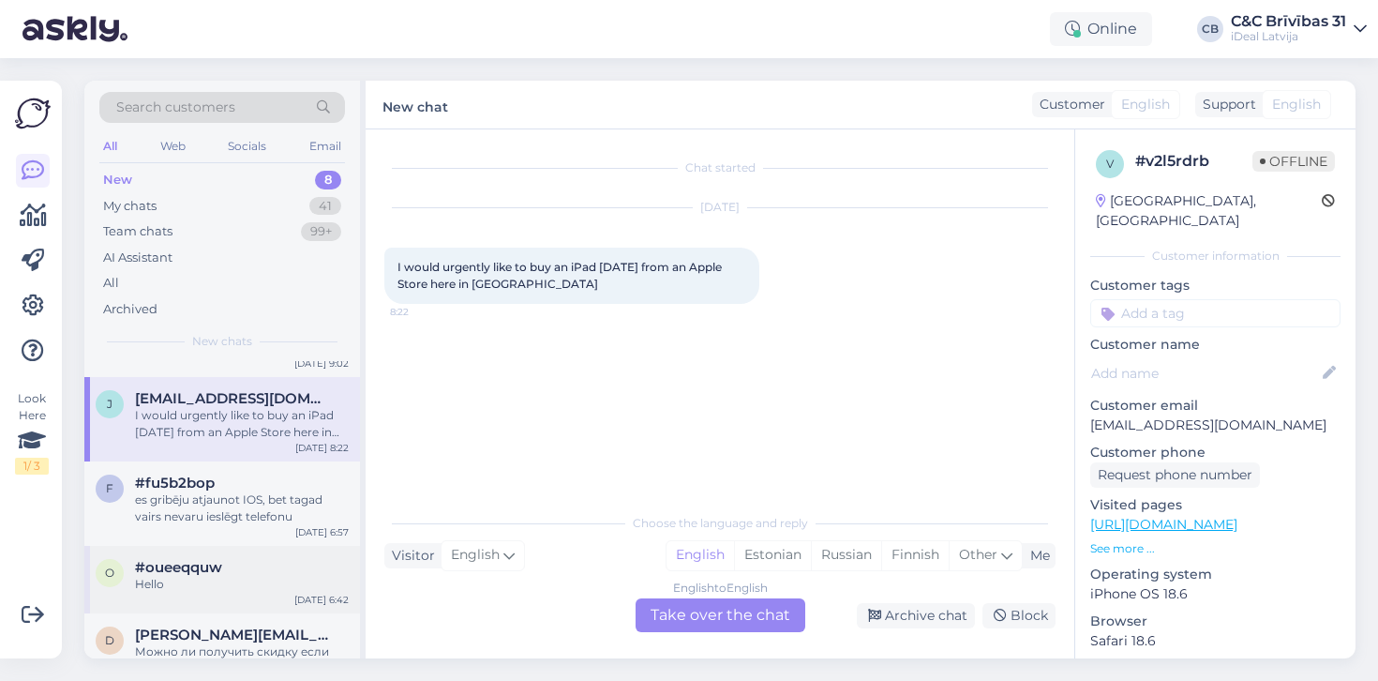
click at [265, 567] on div "#oueeqquw" at bounding box center [242, 567] width 214 height 17
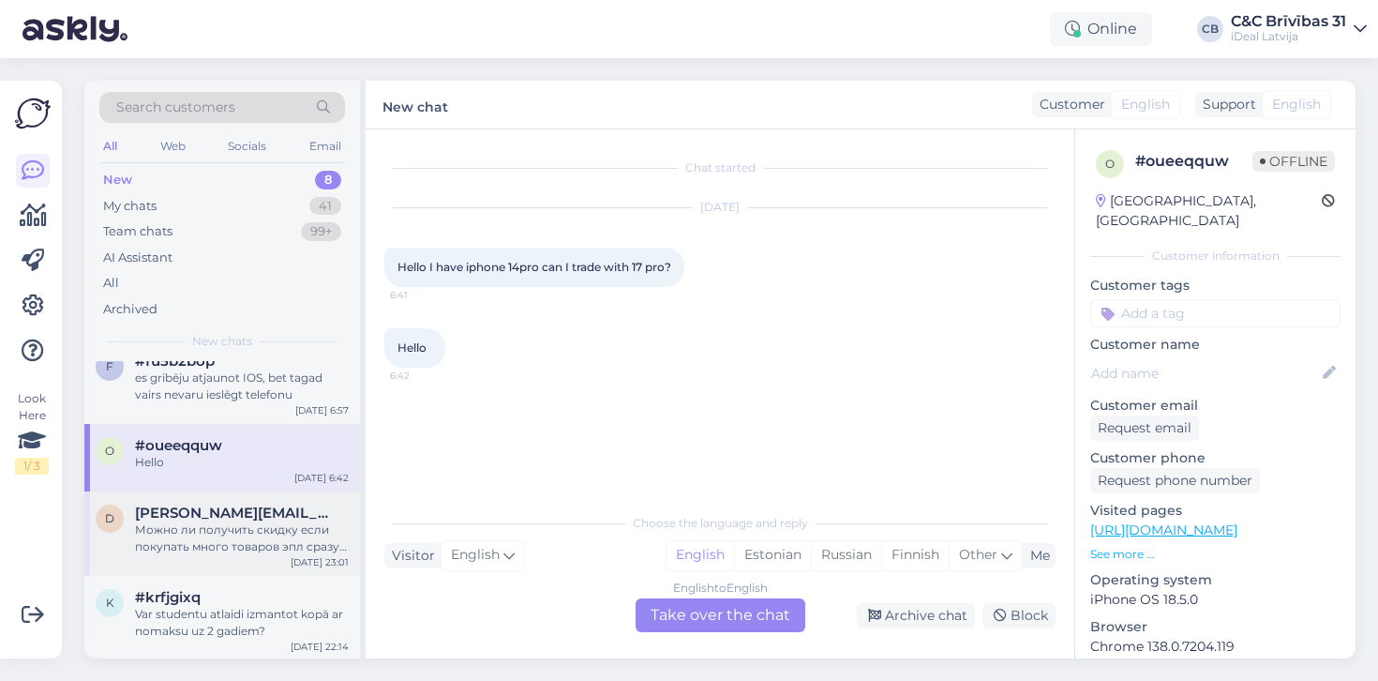
scroll to position [341, 0]
click at [236, 536] on div "Можно ли получить скидку если покупать много товаров эпл сразу или чехол в пода…" at bounding box center [242, 539] width 214 height 34
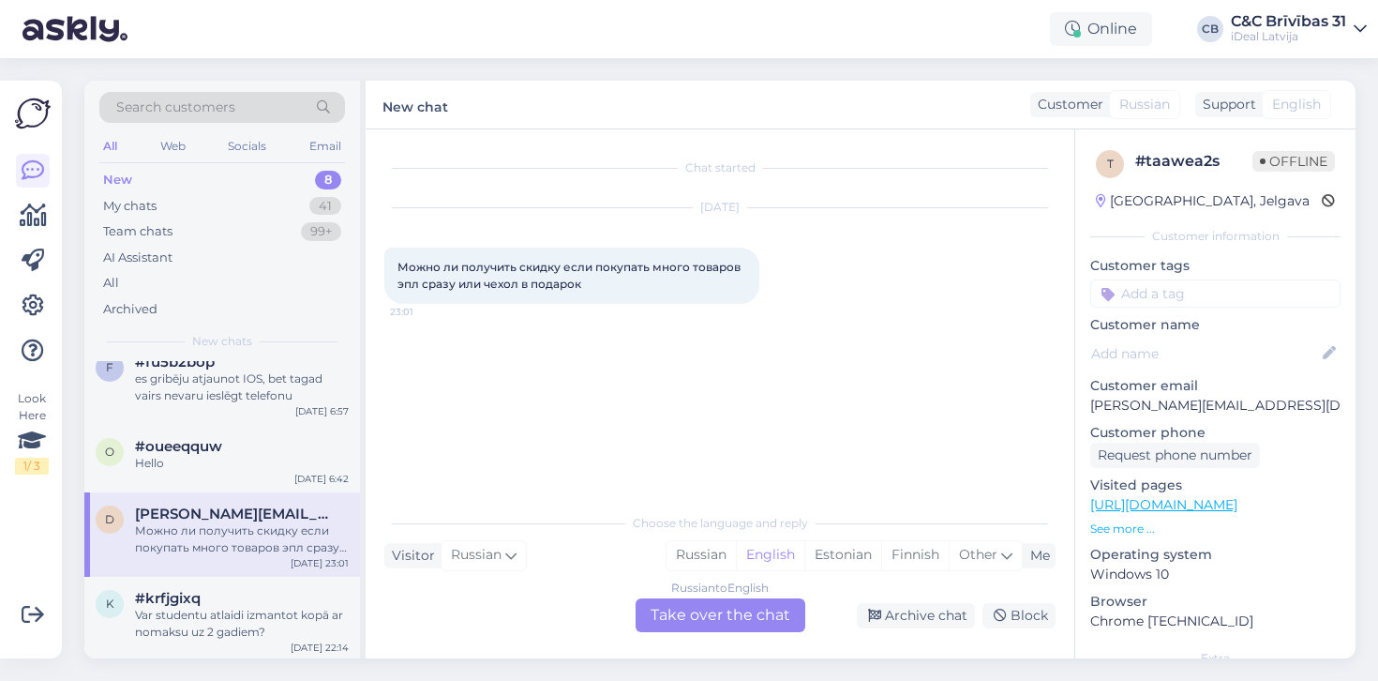
click at [764, 602] on div "Russian to English Take over the chat" at bounding box center [721, 615] width 170 height 34
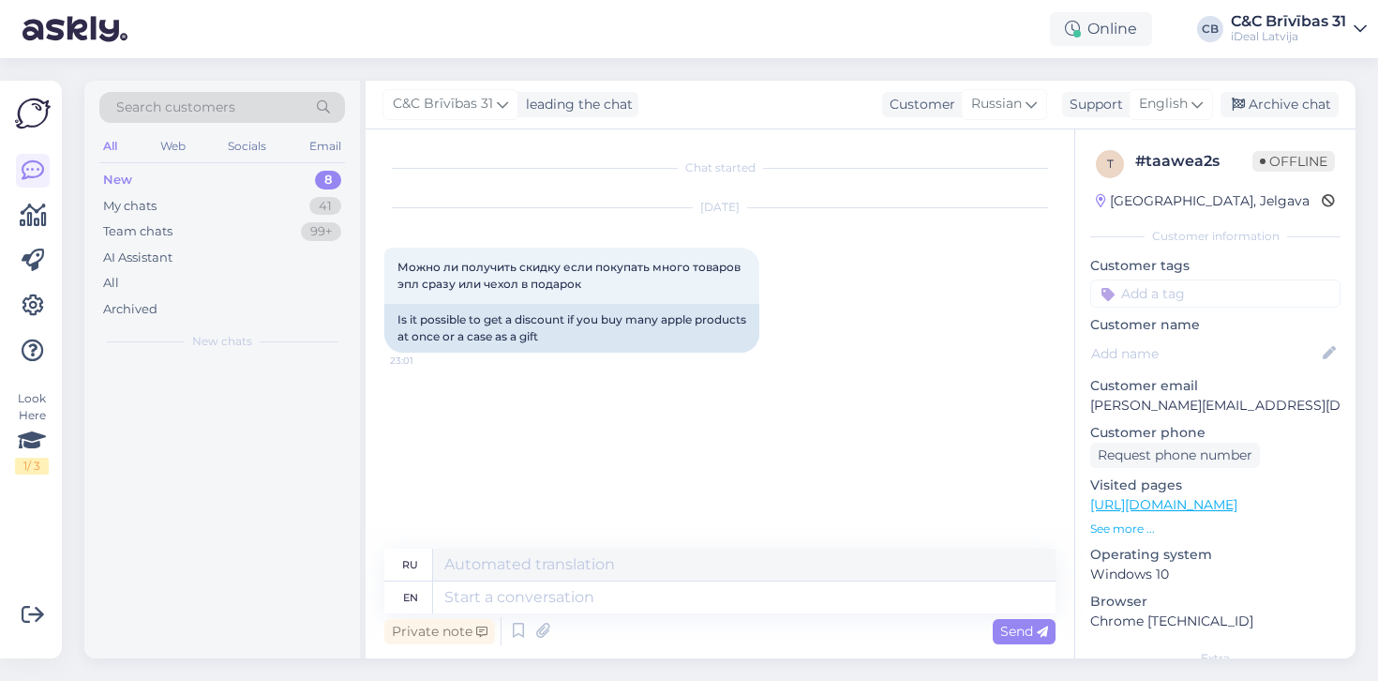
scroll to position [0, 0]
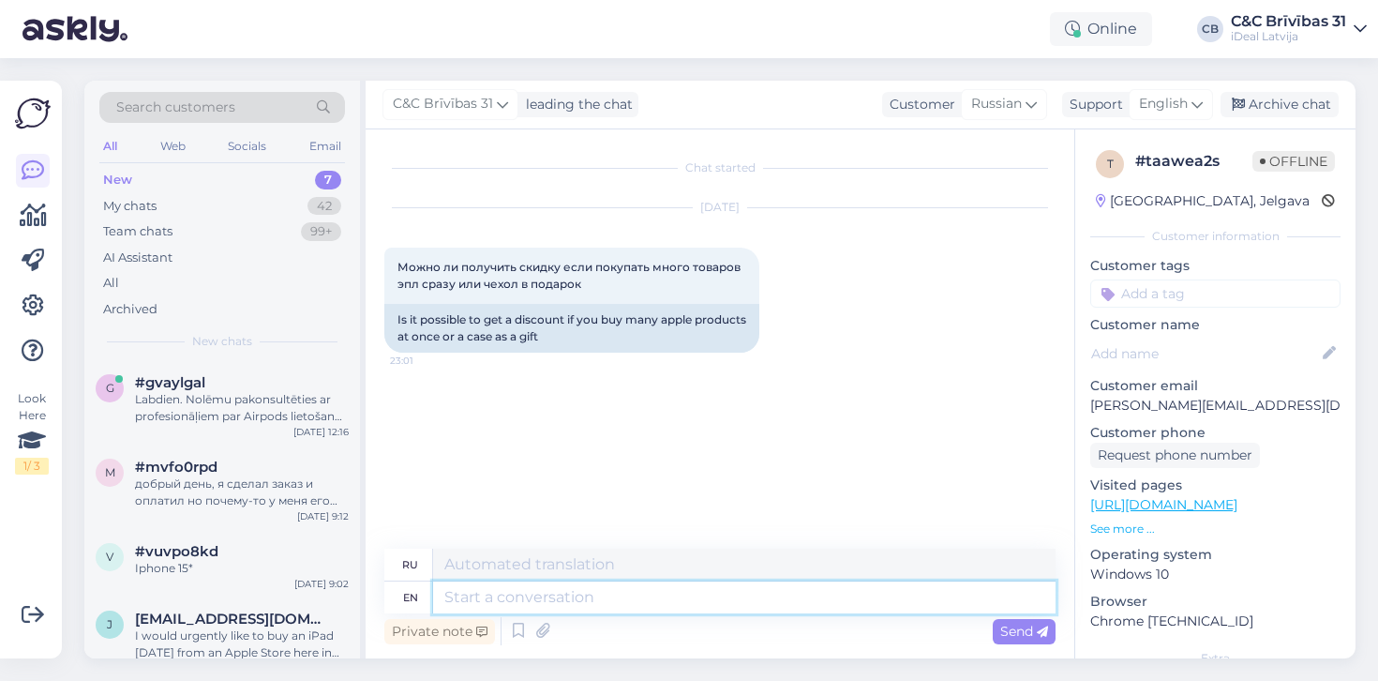
click at [648, 594] on textarea at bounding box center [744, 597] width 623 height 32
type textarea "Hello!"
type textarea "Привет!"
type textarea "Hello! Currently"
type textarea "Привет! В настоящее время"
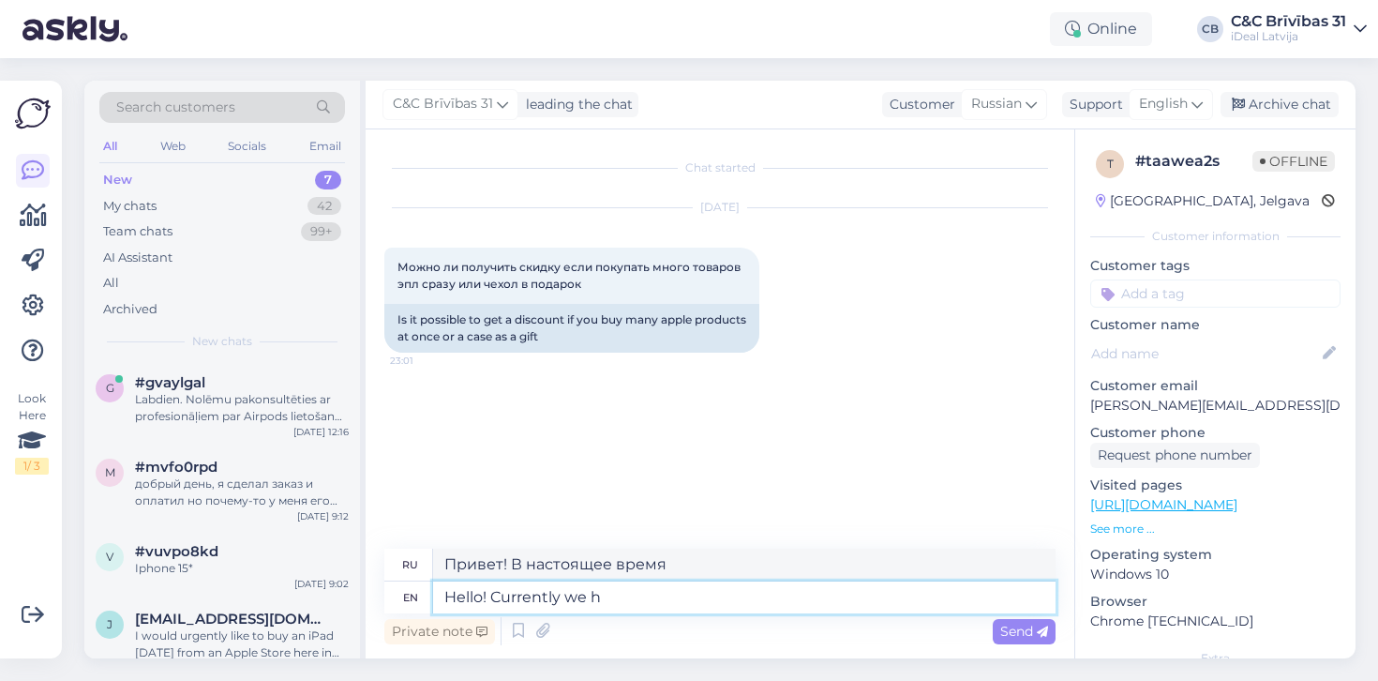
type textarea "Hello! Currently we ha"
type textarea "Здравствуйте! В настоящее время мы"
type textarea "Hello! Currently we have"
type textarea "Здравствуйте! В настоящее время у нас есть"
type textarea "Hello! Currently we have 10%"
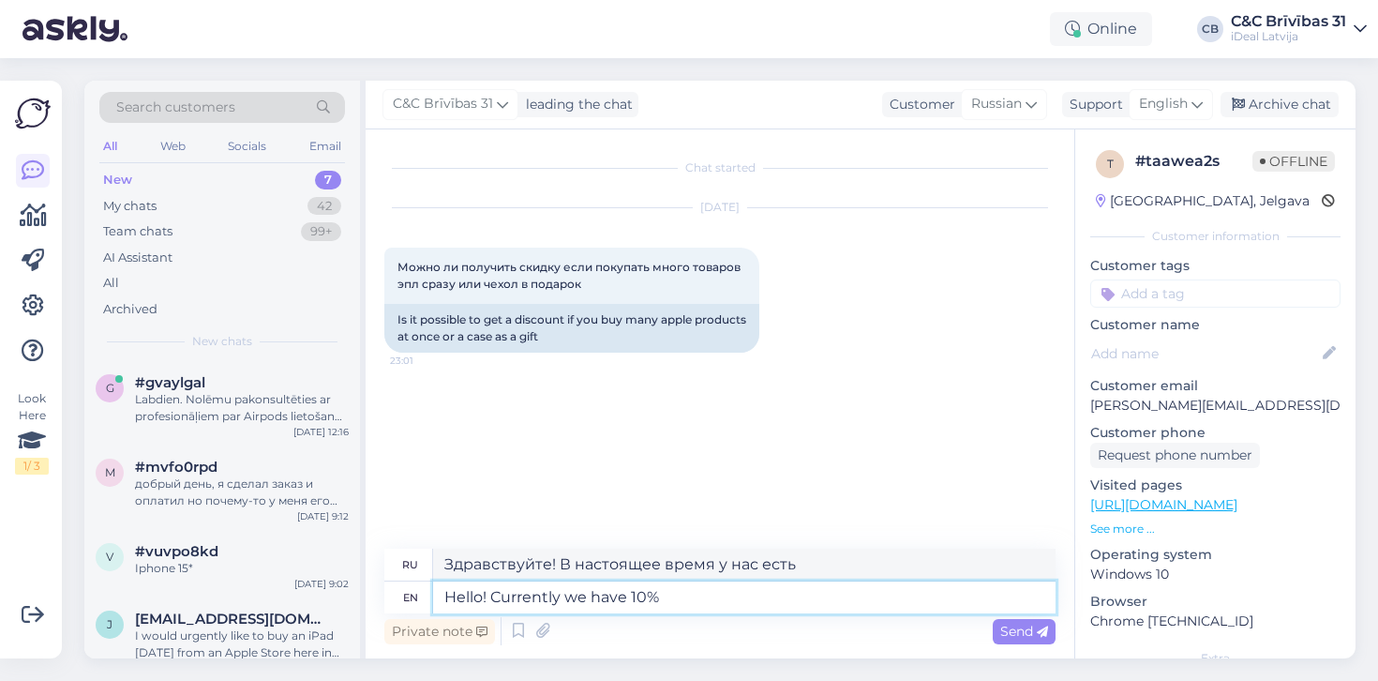
type textarea "Здравствуйте! Сейчас у нас 10%"
type textarea "Hello! Currently we have 10% discount on"
type textarea "Здравствуйте! Сейчас у нас скидка 10%."
type textarea "Hello! Currently we have 10% discount on ac"
type textarea "Здравствуйте! Сейчас у нас действует скидка 10% на"
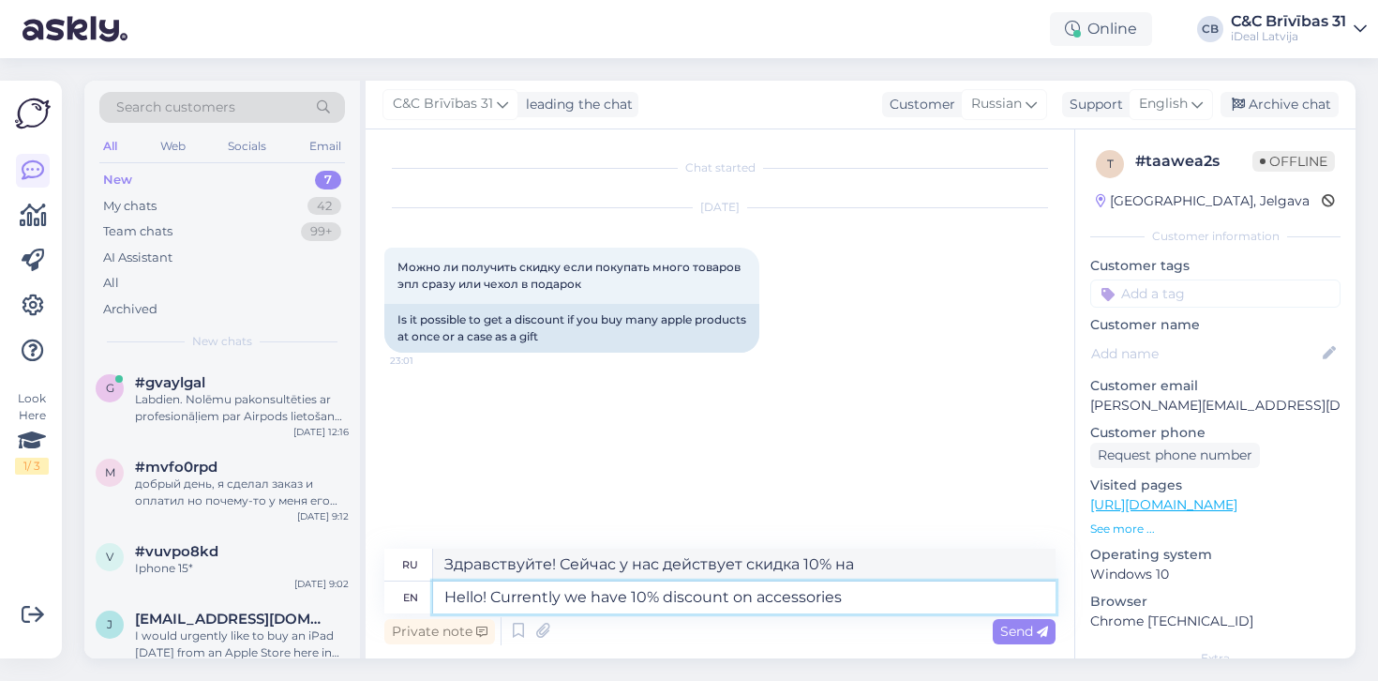
type textarea "Hello! Currently we have 10% discount on accessories"
type textarea "Здравствуйте! Сейчас у нас действует скидка 10% на аксессуары."
type textarea "Hello! Currently we have 10% discount on accessories Mac,"
type textarea "Здравствуйте! Сейчас у нас действует скидка 10% на аксессуары для Mac."
type textarea "Hello! Currently we have 10% discount on accessories Mac and i"
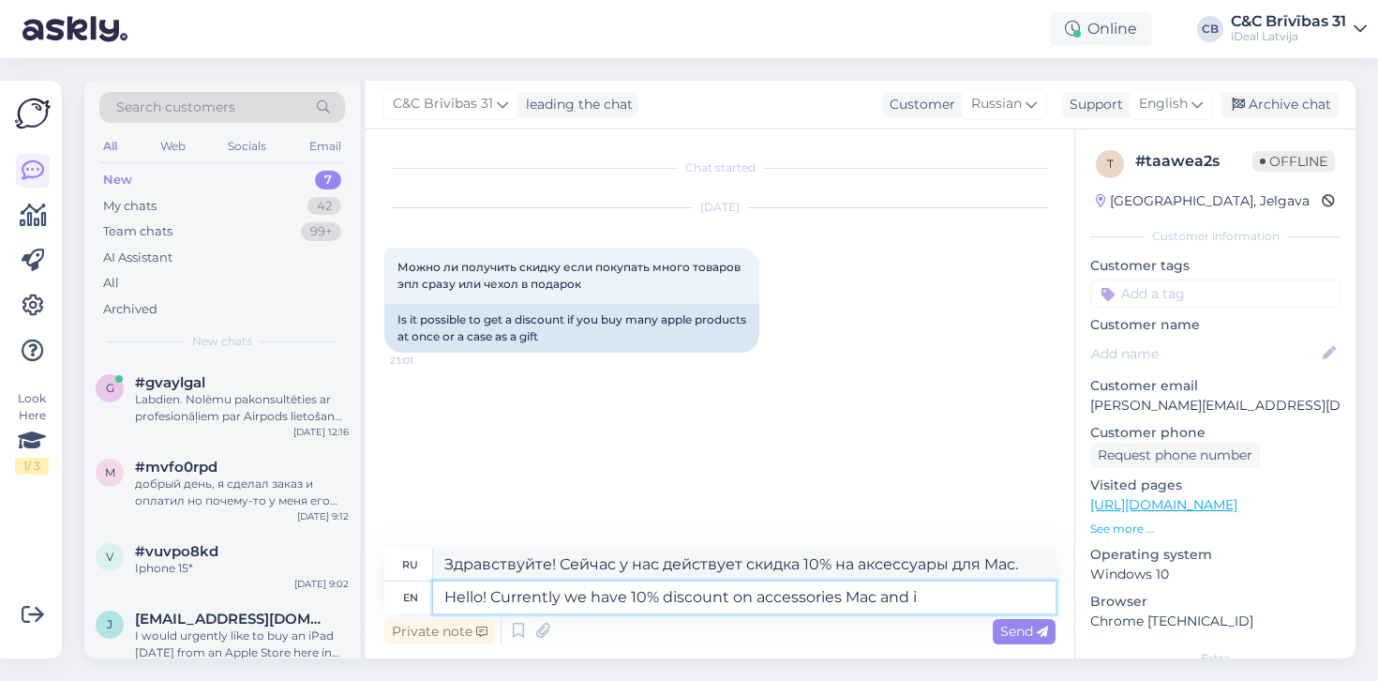
type textarea "Здравствуйте! Сейчас у нас действует скидка 10% на аксессуары для Mac и"
type textarea "Hello! Currently we have 10% discount on accessories Mac and iPad for"
type textarea "Здравствуйте! Сейчас у нас действует скидка 10% на аксессуары для Mac и iPad."
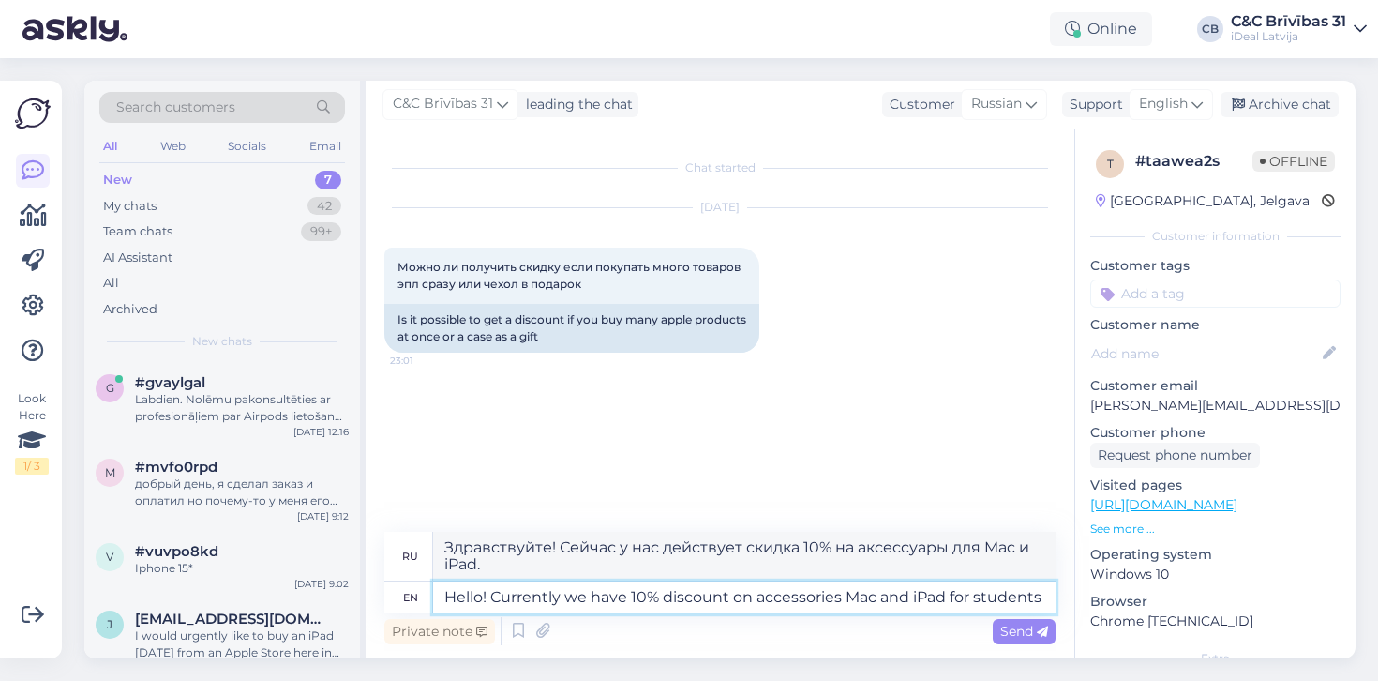
type textarea "Hello! Currently we have 10% discount on accessories Mac and iPad for students"
type textarea "Здравствуйте! Сейчас у нас действует скидка 10% на аксессуары для Mac и iPad дл…"
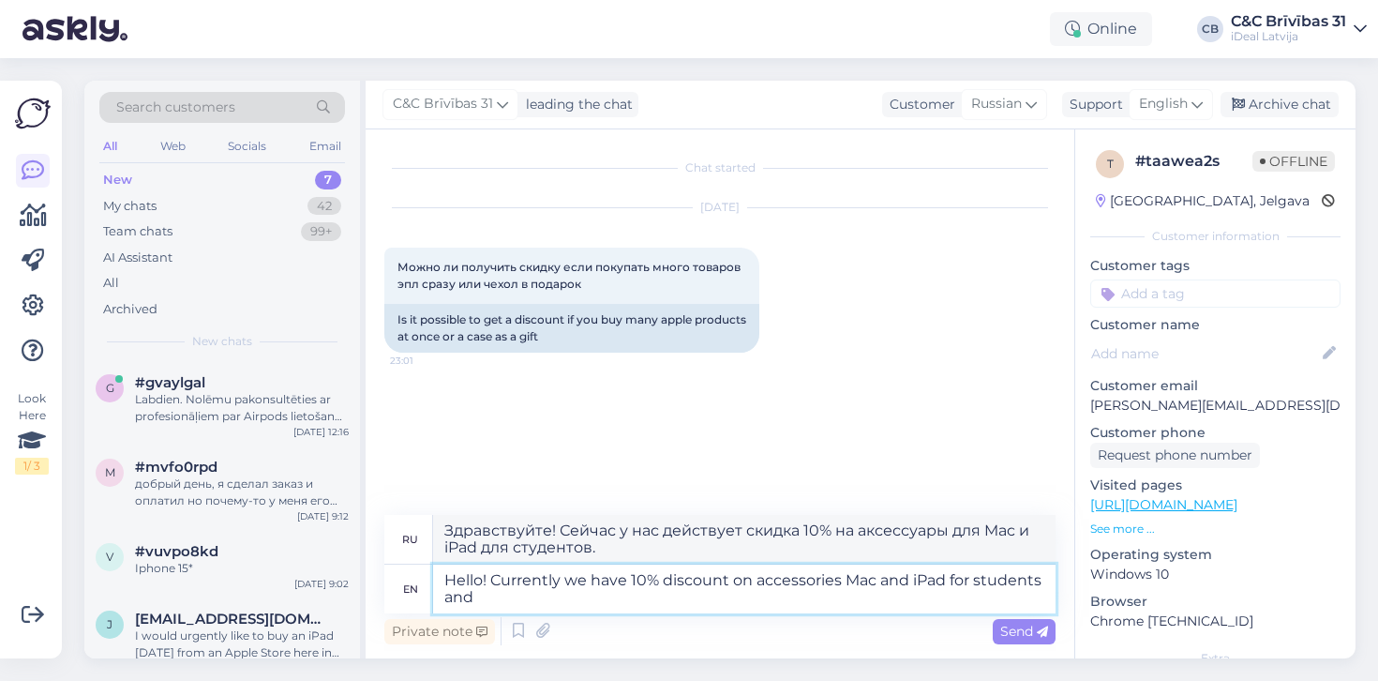
type textarea "Hello! Currently we have 10% discount on accessories Mac and iPad for students …"
type textarea "Здравствуйте! Сейчас у нас действует скидка 10% на аксессуары для Mac и iPad дл…"
type textarea "Hello! Currently we have 10% discount on accessories Mac and iPad for students …"
type textarea "Здравствуйте! Сейчас у нас действует скидка 10% на аксессуары для Mac и iPad дл…"
click at [843, 580] on textarea "Hello! Currently we have 10% discount on accessories Mac and iPad for students …" at bounding box center [744, 588] width 623 height 49
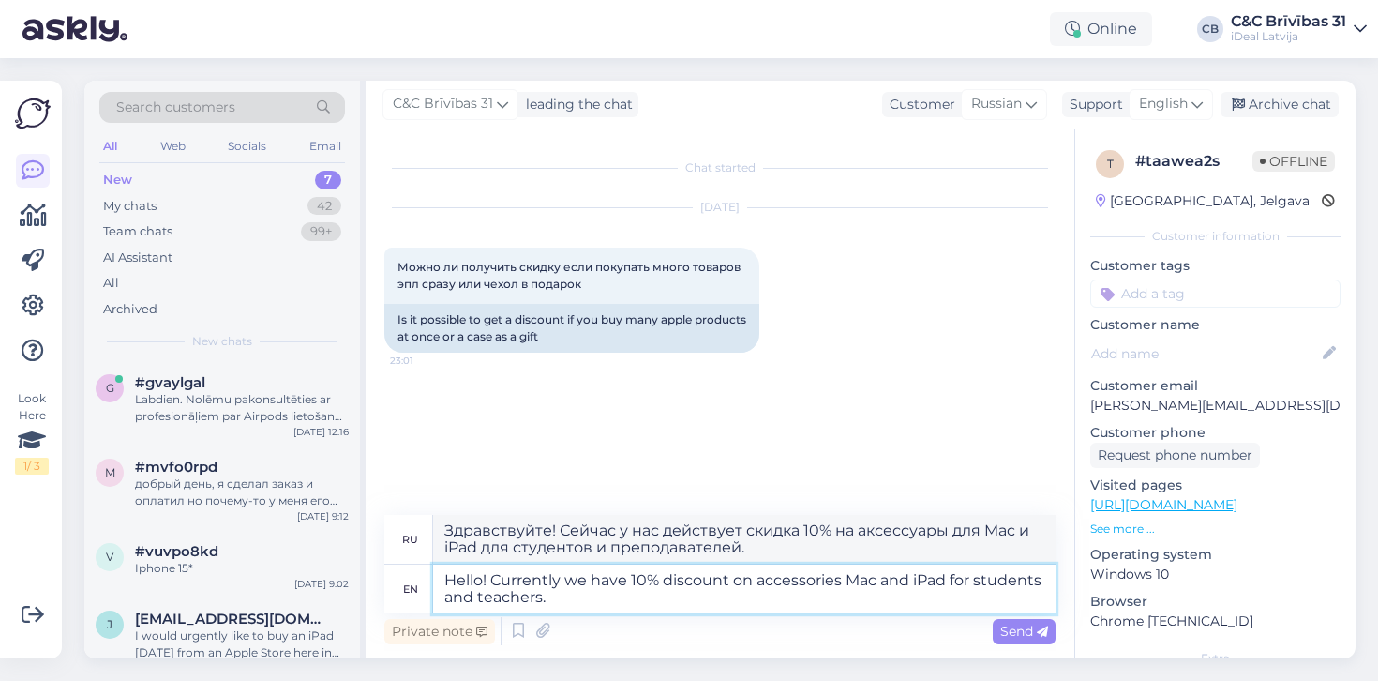
type textarea "Hello! Currently we have 10% discount on accessories, Mac and iPad for students…"
click at [864, 607] on textarea "Hello! Currently we have 10% discount on accessories, Mac and iPad for students…" at bounding box center [744, 588] width 623 height 49
type textarea "Здравствуйте! Сейчас у нас действует скидка 10% на аксессуары, Mac и iPad для с…"
click at [880, 581] on textarea "Hello! Currently we have 10% discount on accessories, Mac and iPad for students…" at bounding box center [744, 588] width 623 height 49
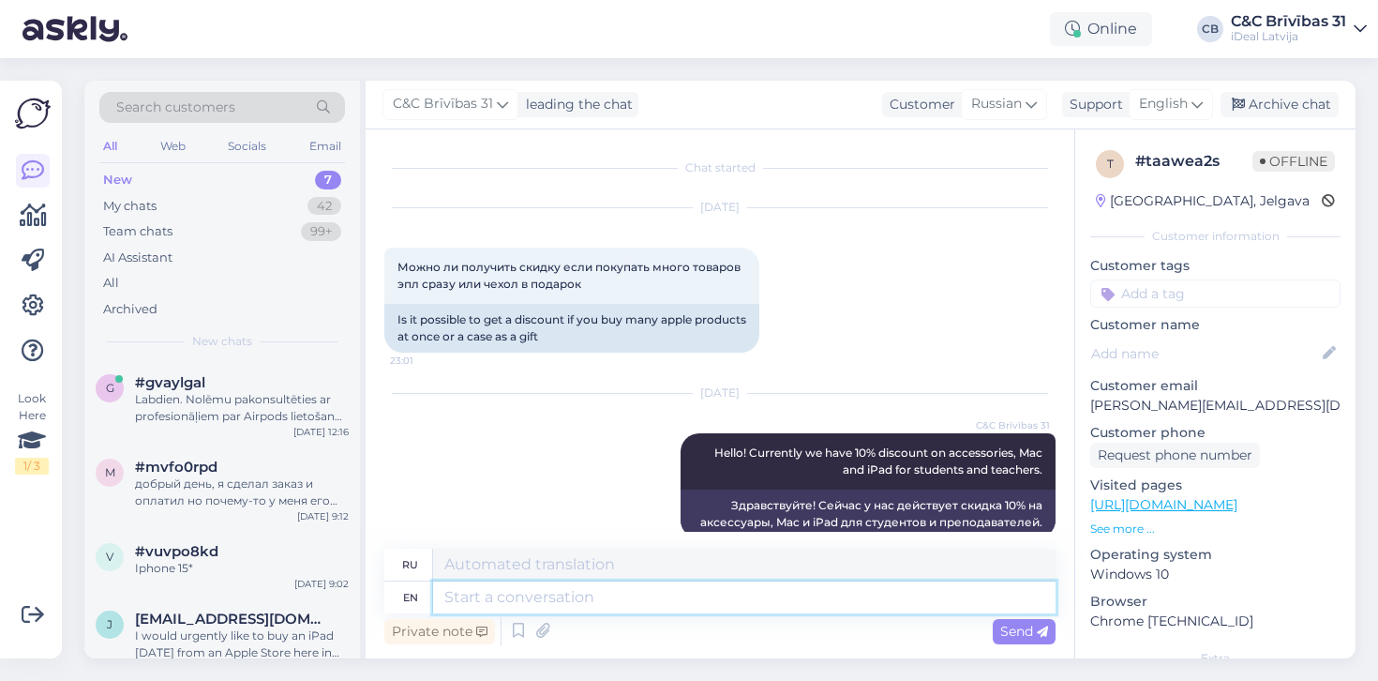
scroll to position [27, 0]
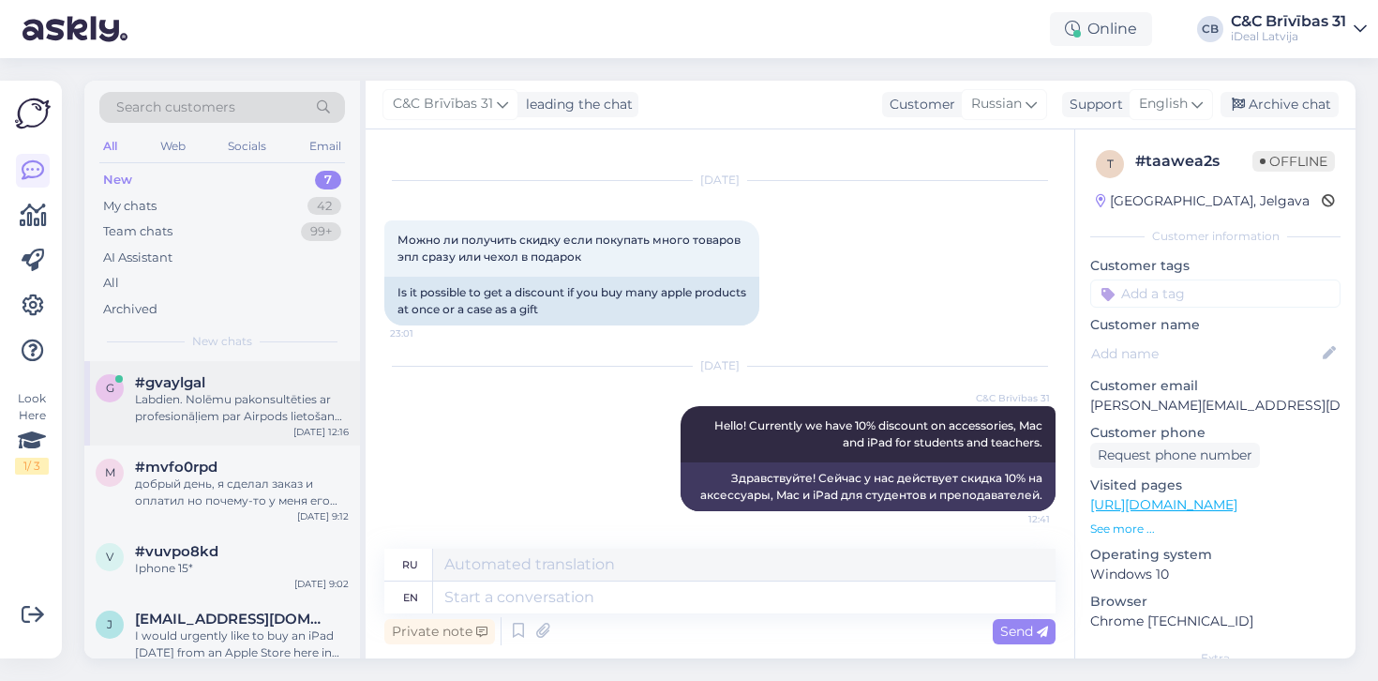
click at [221, 404] on div "Labdien. Nolēmu pakonsultēties ar profesionāļiem par Airpods lietošanu sakariem…" at bounding box center [242, 408] width 214 height 34
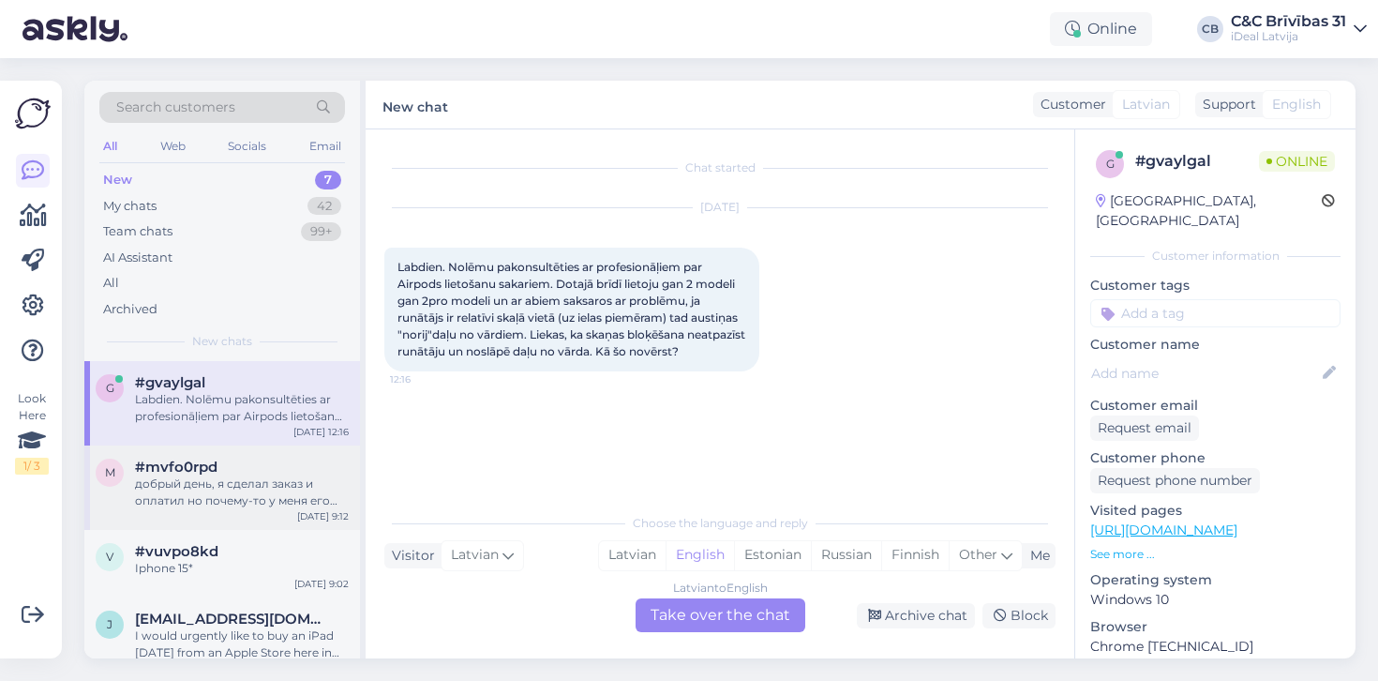
click at [232, 487] on div "добрый день, я сделал заказ и оплатил но почему-то у меня его нет в профиле" at bounding box center [242, 492] width 214 height 34
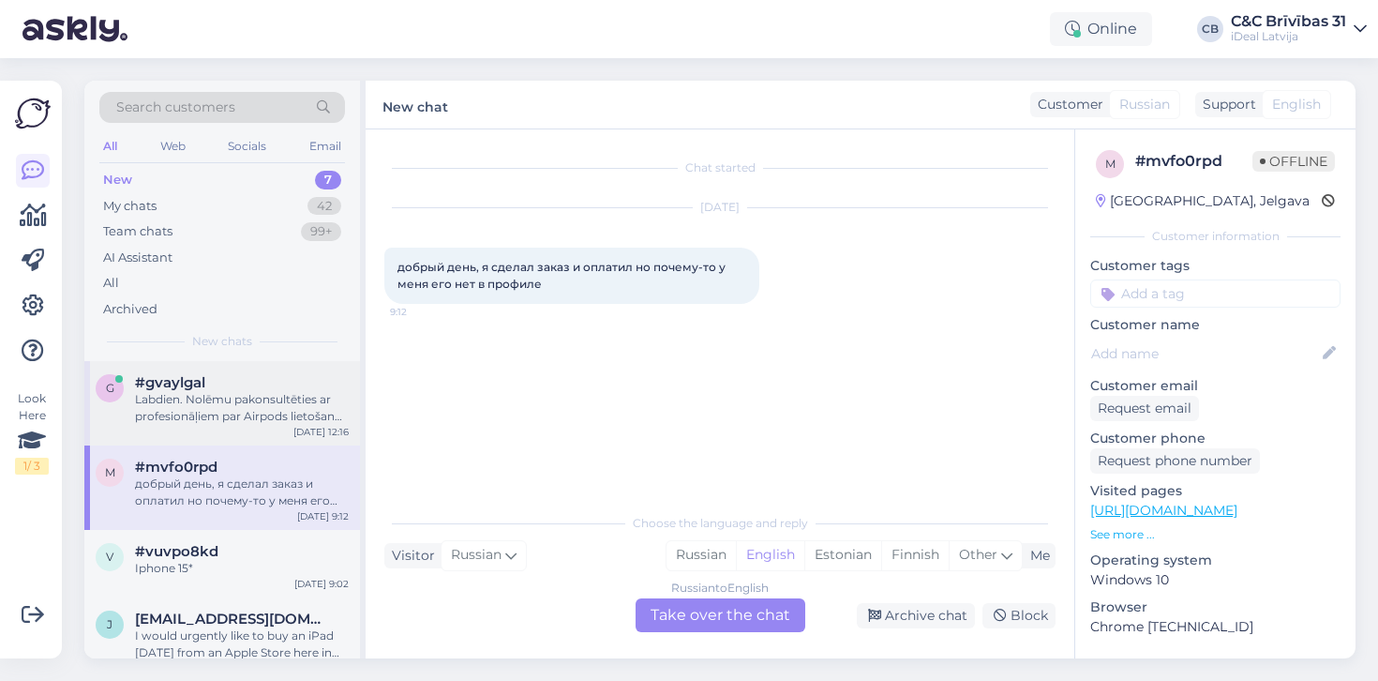
click at [290, 432] on div "g #gvaylgal Labdien. Nolēmu pakonsultēties ar profesionāļiem par Airpods lietoš…" at bounding box center [222, 403] width 276 height 84
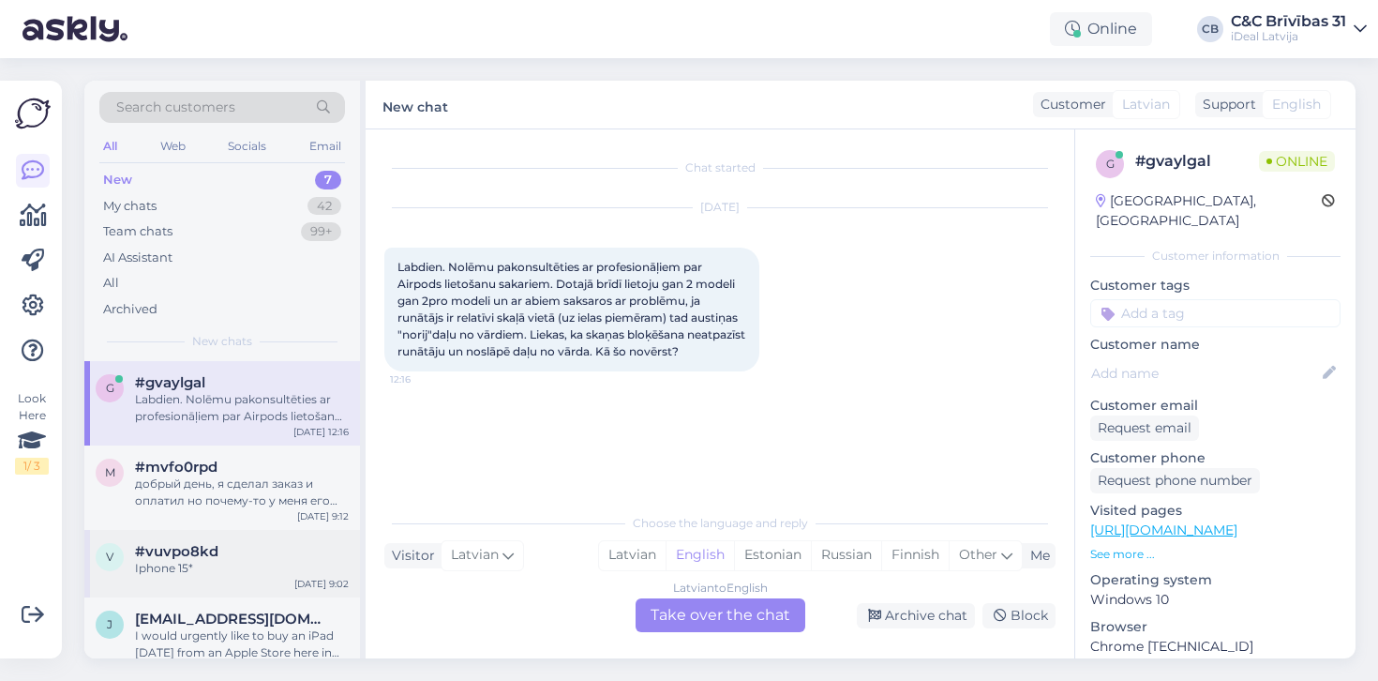
click at [238, 561] on div "Iphone 15*" at bounding box center [242, 568] width 214 height 17
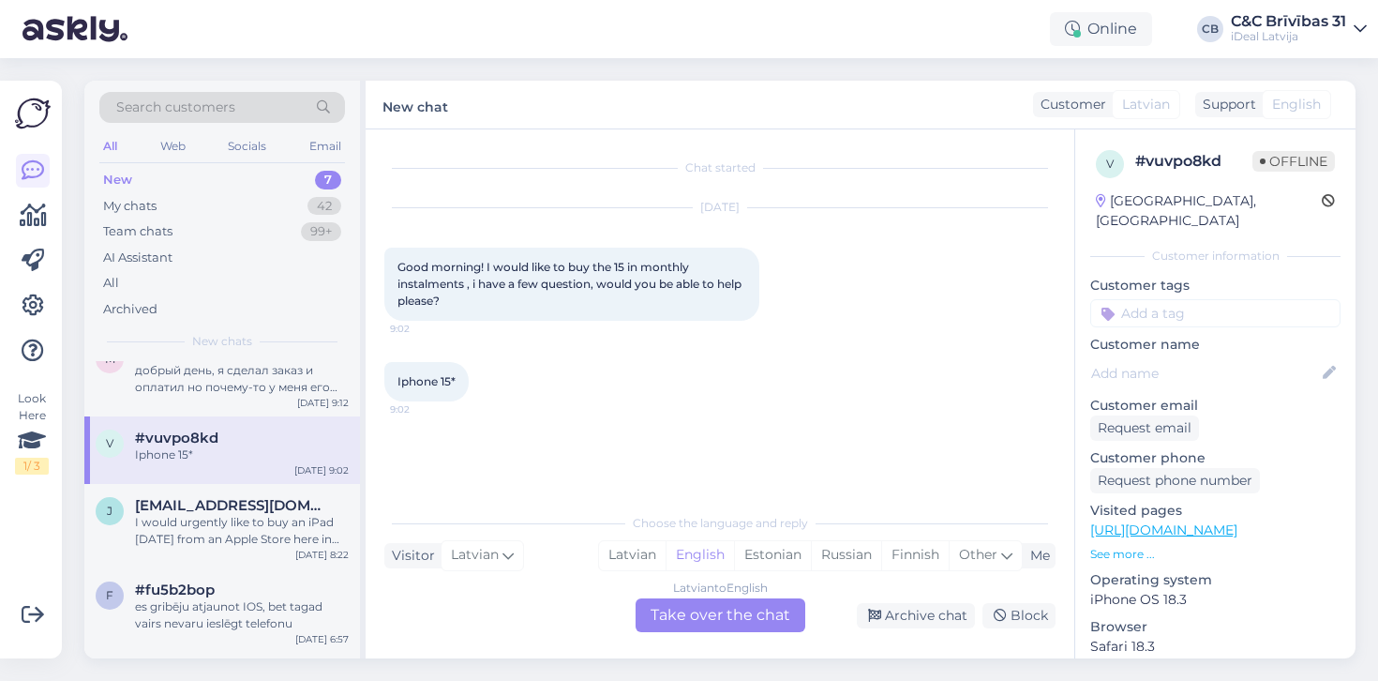
scroll to position [118, 0]
click at [634, 562] on div "Latvian" at bounding box center [632, 555] width 67 height 28
click at [652, 605] on div "Latvian to Latvian Take over the chat" at bounding box center [721, 615] width 170 height 34
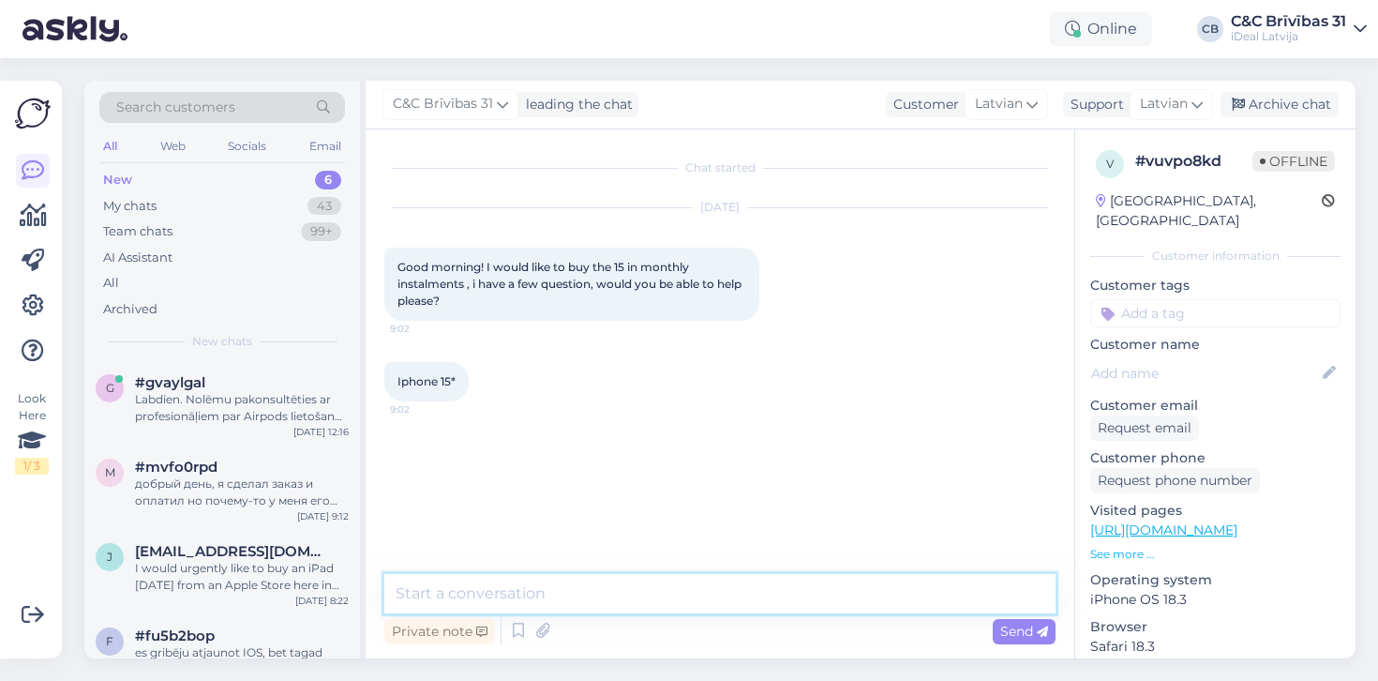
click at [682, 601] on textarea at bounding box center [719, 593] width 671 height 39
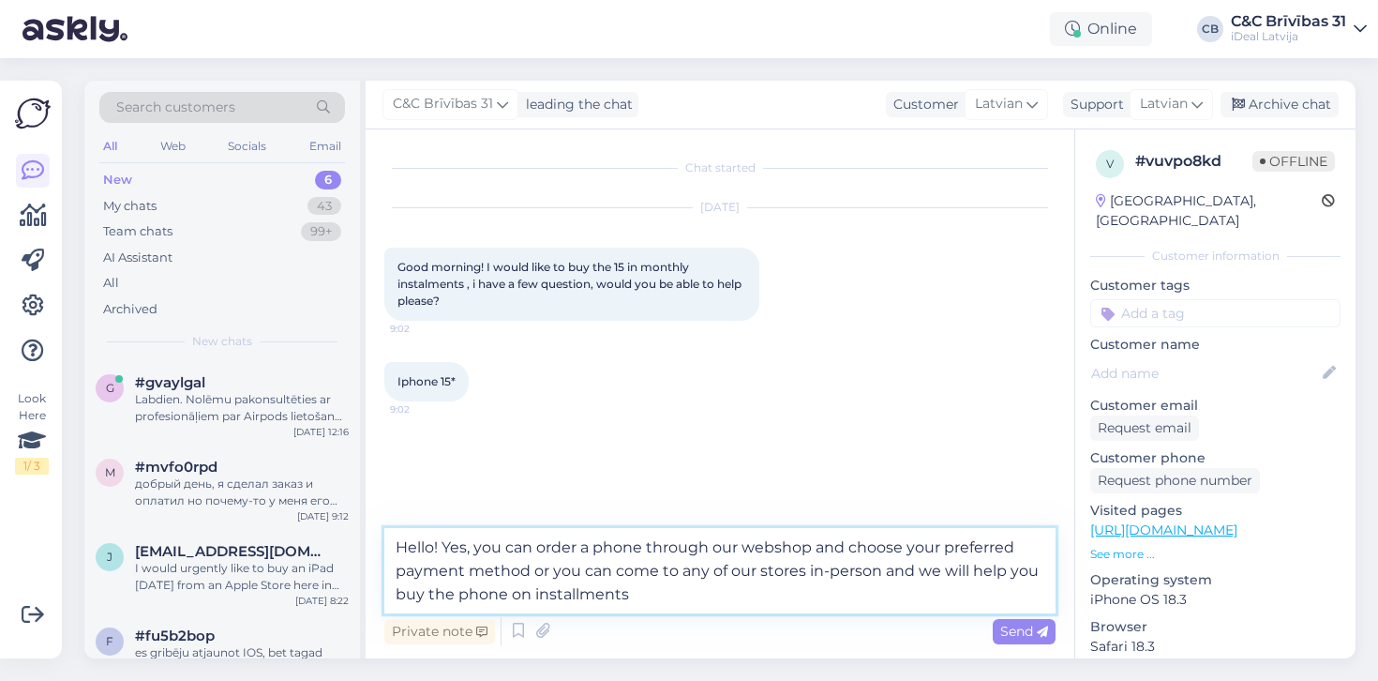
type textarea "Hello! Yes, you can order a phone through our webshop and choose your preferred…"
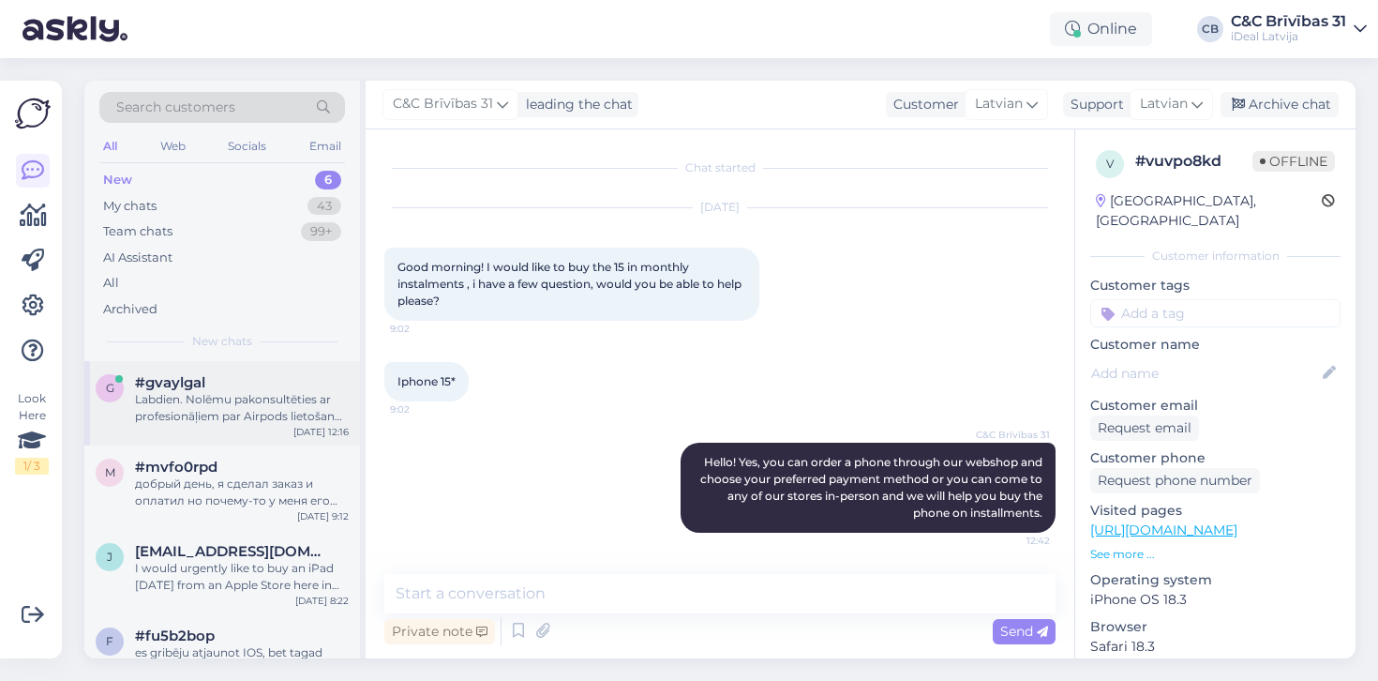
click at [248, 432] on div "g #gvaylgal Labdien. Nolēmu pakonsultēties ar profesionāļiem par Airpods lietoš…" at bounding box center [222, 403] width 276 height 84
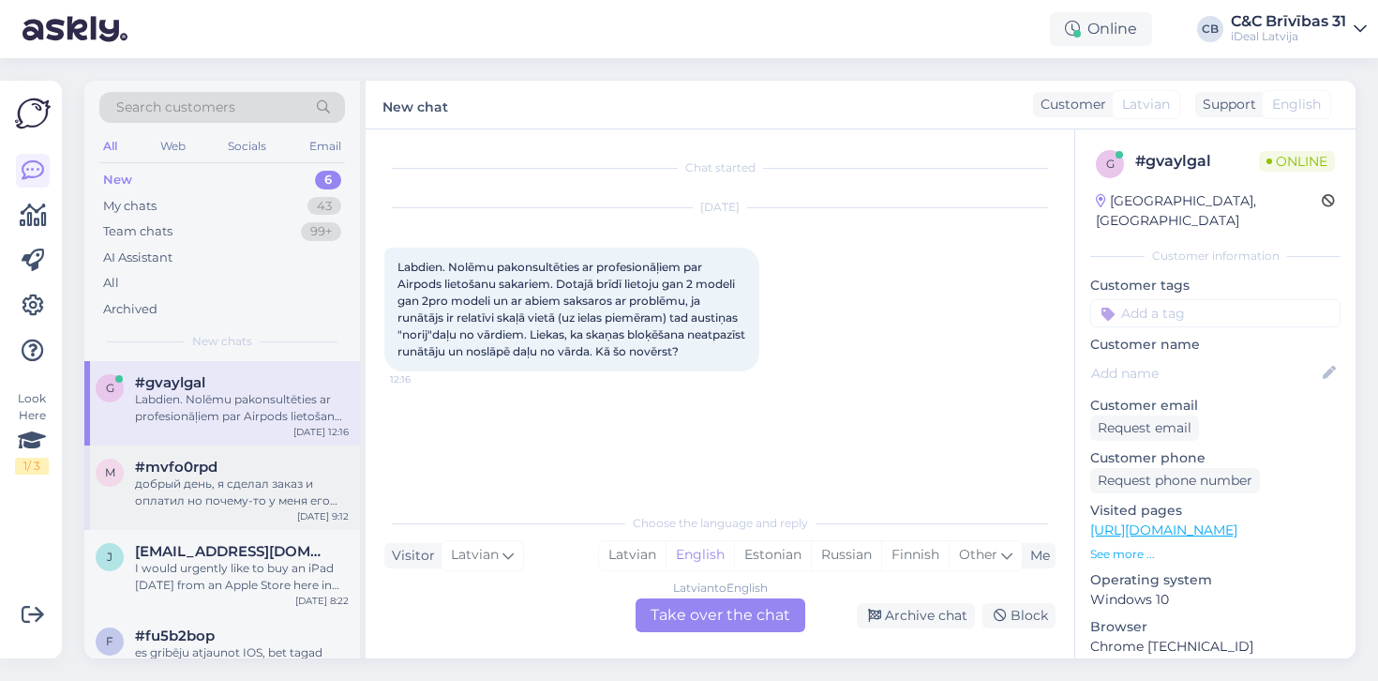
click at [271, 498] on div "добрый день, я сделал заказ и оплатил но почему-то у меня его нет в профиле" at bounding box center [242, 492] width 214 height 34
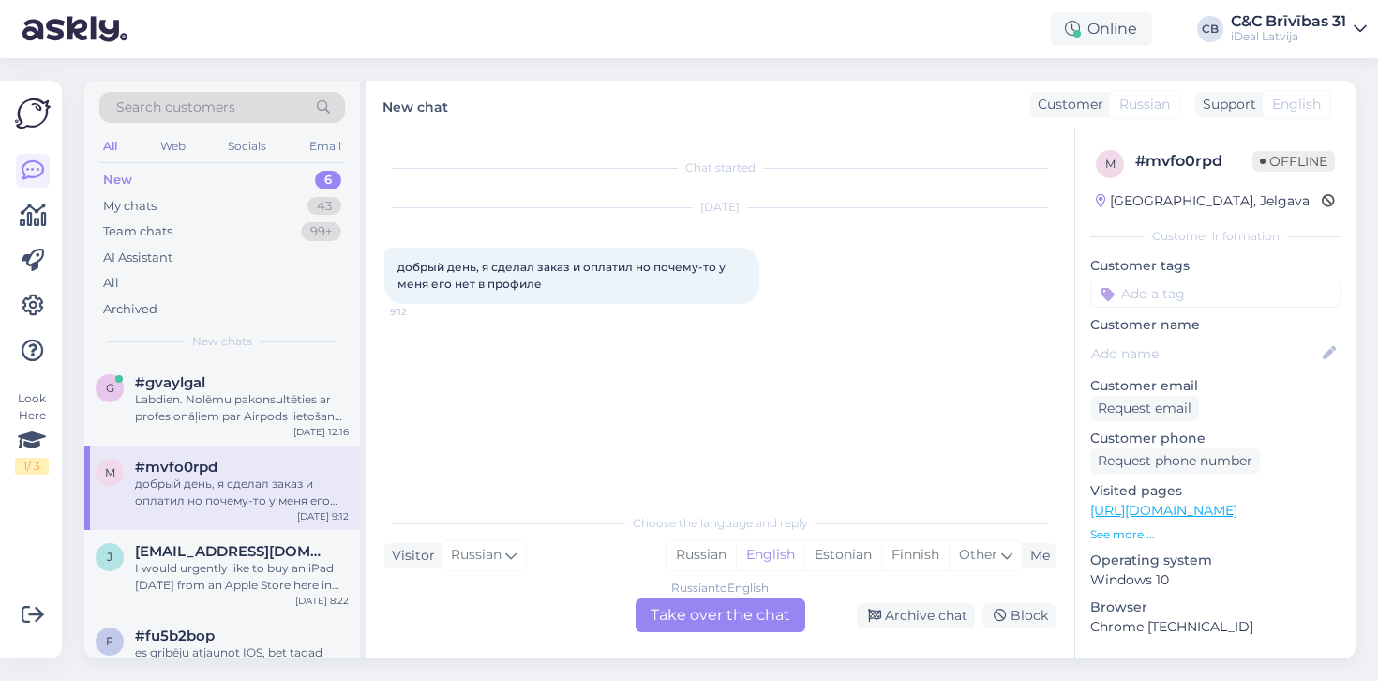
click at [731, 611] on div "Russian to English Take over the chat" at bounding box center [721, 615] width 170 height 34
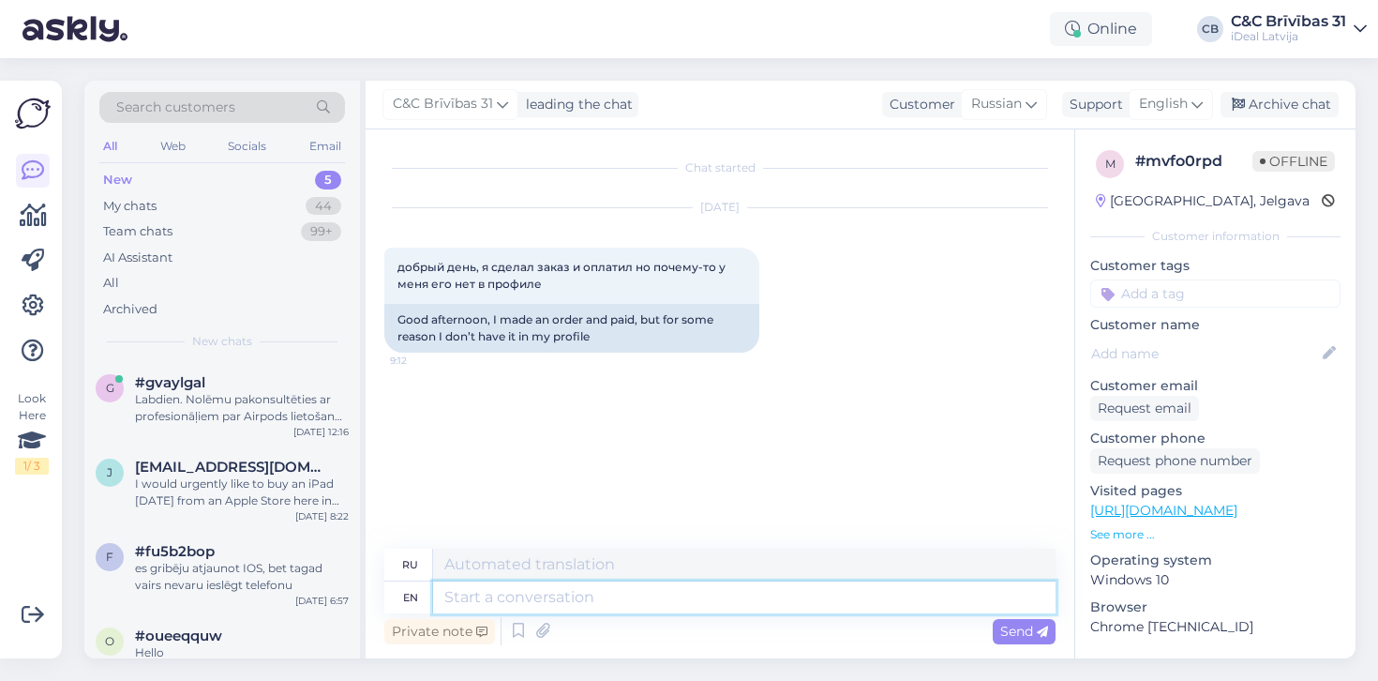
click at [489, 609] on textarea at bounding box center [744, 597] width 623 height 32
type textarea "Hello!"
type textarea "Привет!"
type textarea "Hello! What is"
type textarea "Привет! Что?"
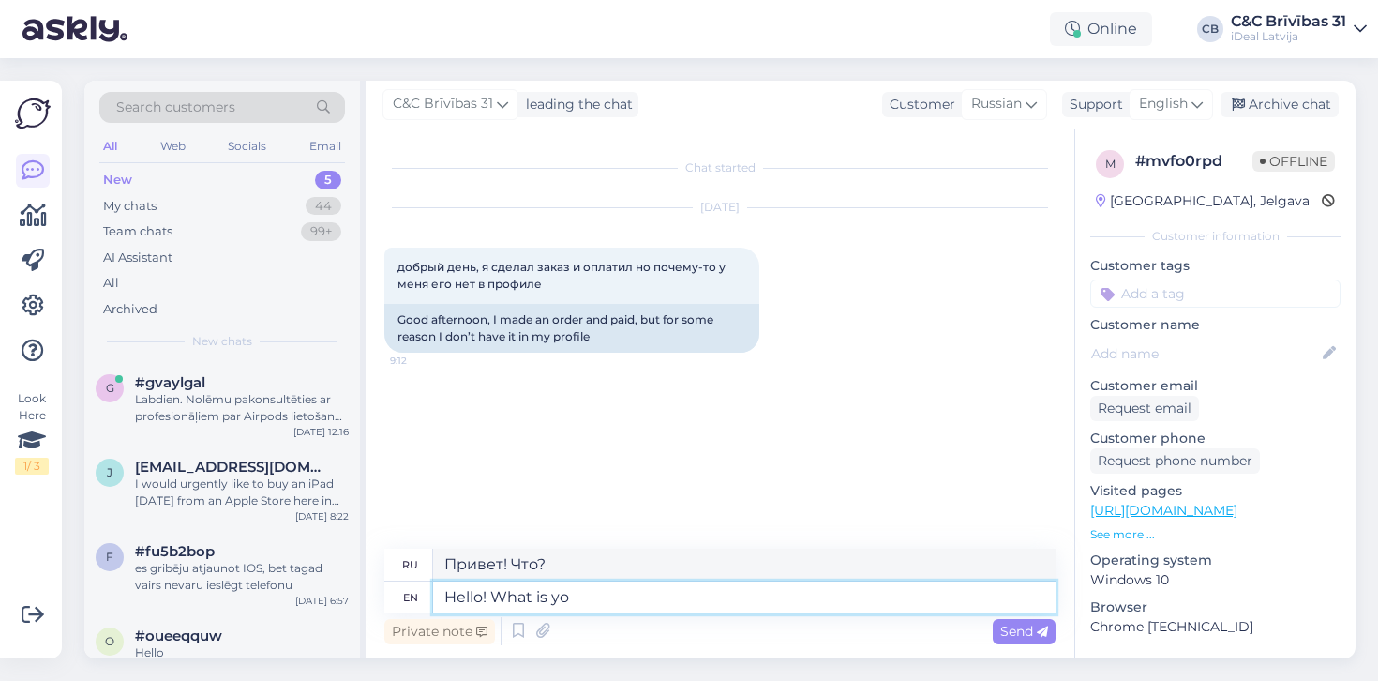
type textarea "Hello! What is you"
type textarea "Привет! Что такое"
type textarea "Hello! What is your o"
type textarea "Привет! Что у тебя?"
type textarea "Hello! What is your order n"
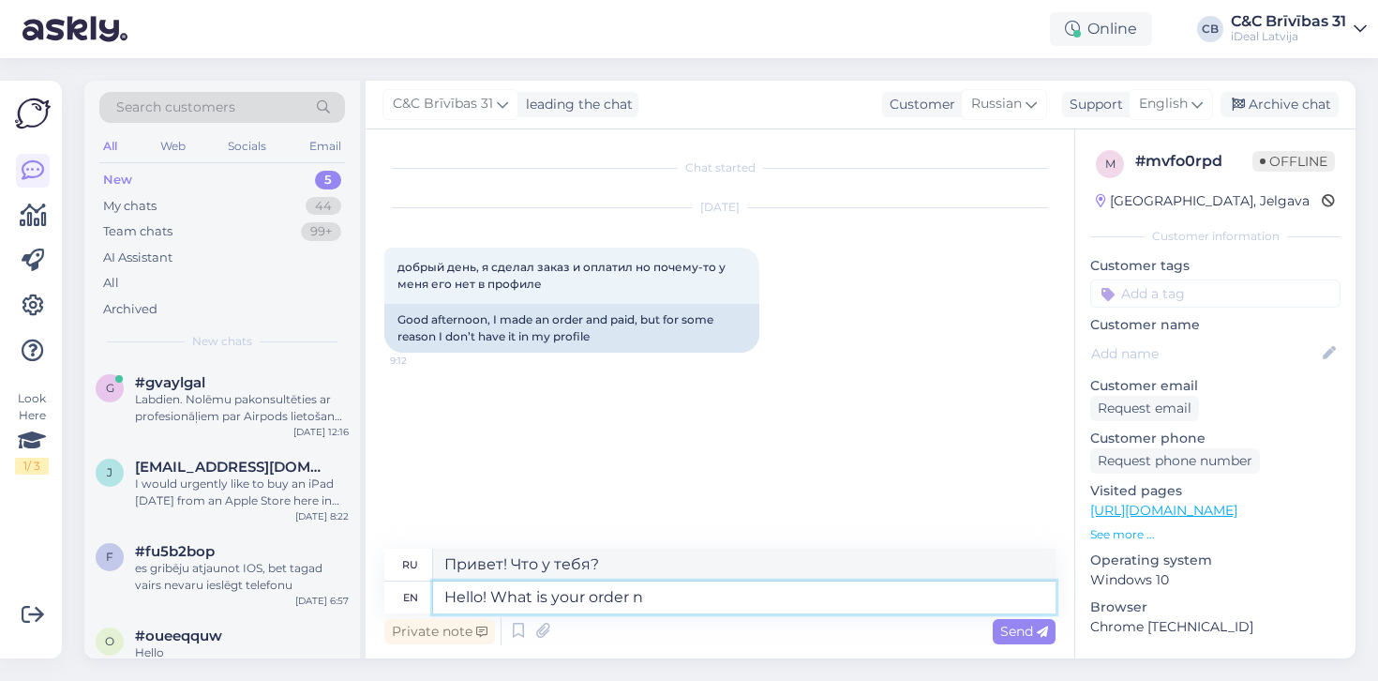
type textarea "Здравствуйте! Какой у вас заказ?"
type textarea "Hello! What is your order no.?"
type textarea "Здравствуйте! Какой no.?"
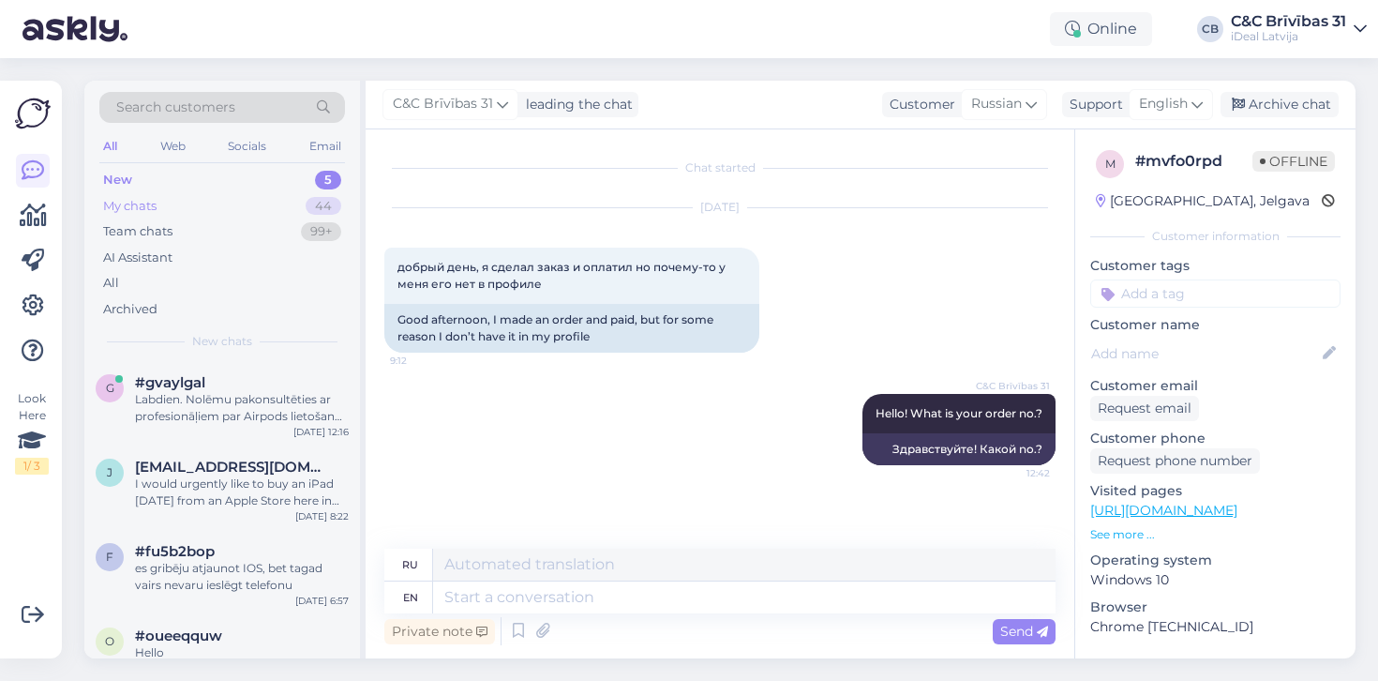
click at [195, 214] on div "My chats 44" at bounding box center [222, 206] width 246 height 26
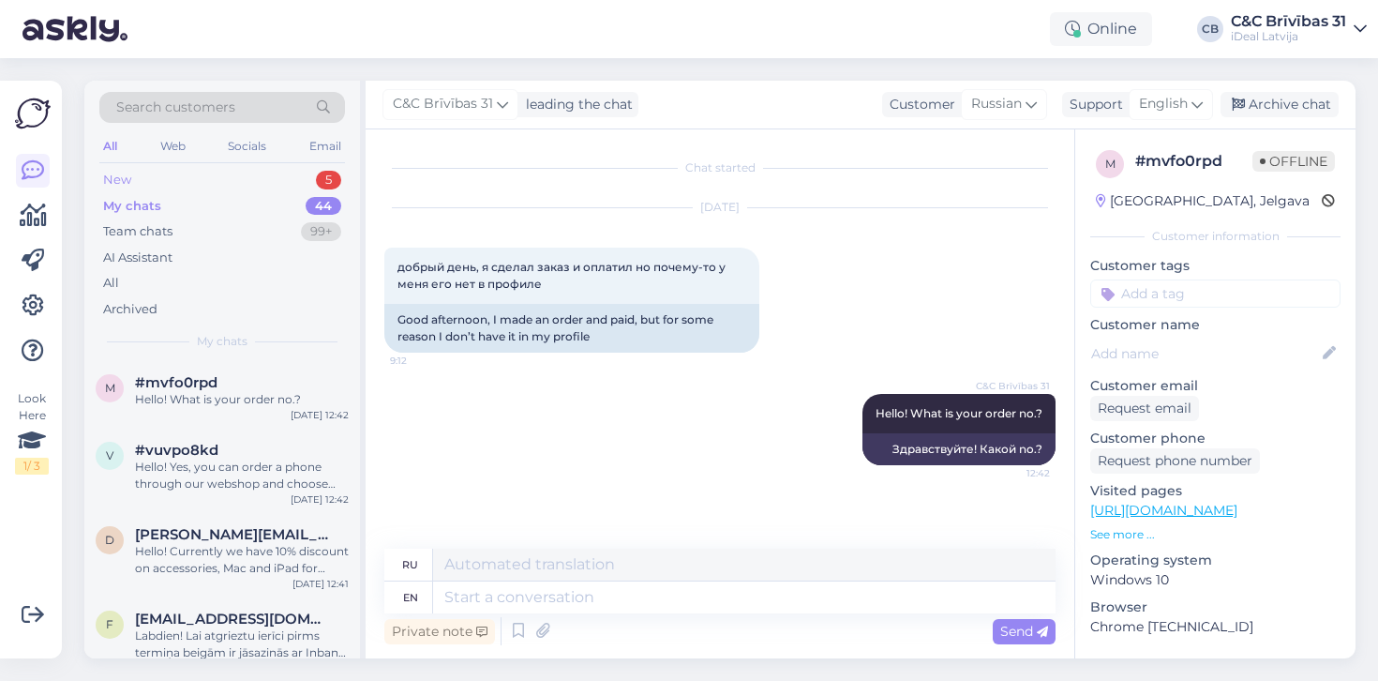
click at [304, 179] on div "New 5" at bounding box center [222, 180] width 246 height 26
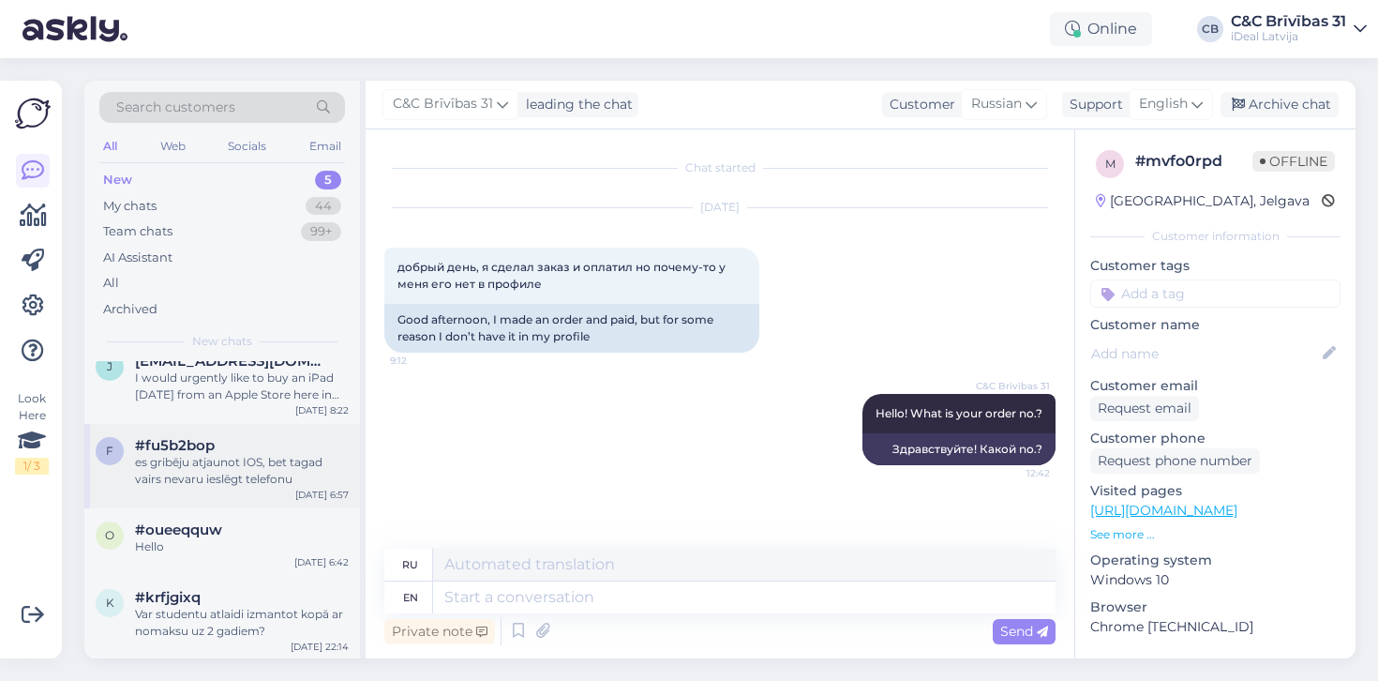
scroll to position [105, 0]
click at [266, 444] on div "#fu5b2bop" at bounding box center [242, 446] width 214 height 17
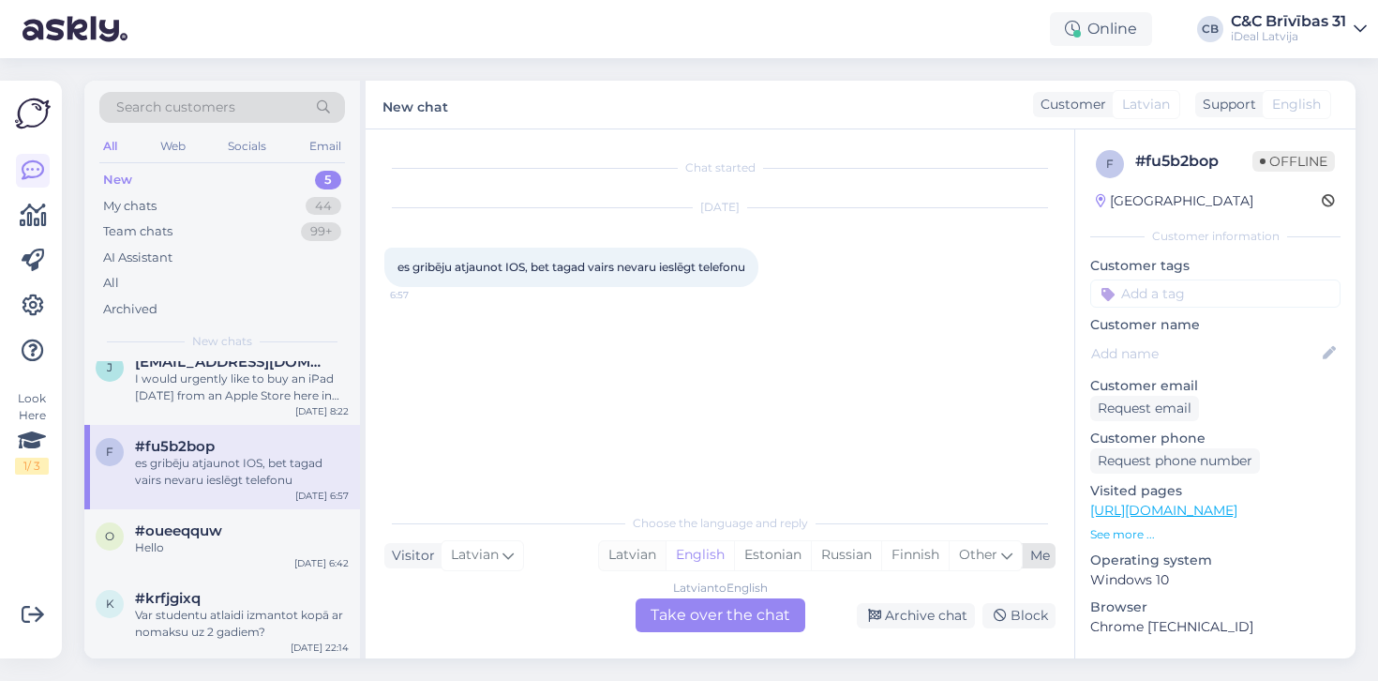
click at [630, 559] on div "Latvian" at bounding box center [632, 555] width 67 height 28
click at [650, 608] on div "Latvian to Latvian Take over the chat" at bounding box center [721, 615] width 170 height 34
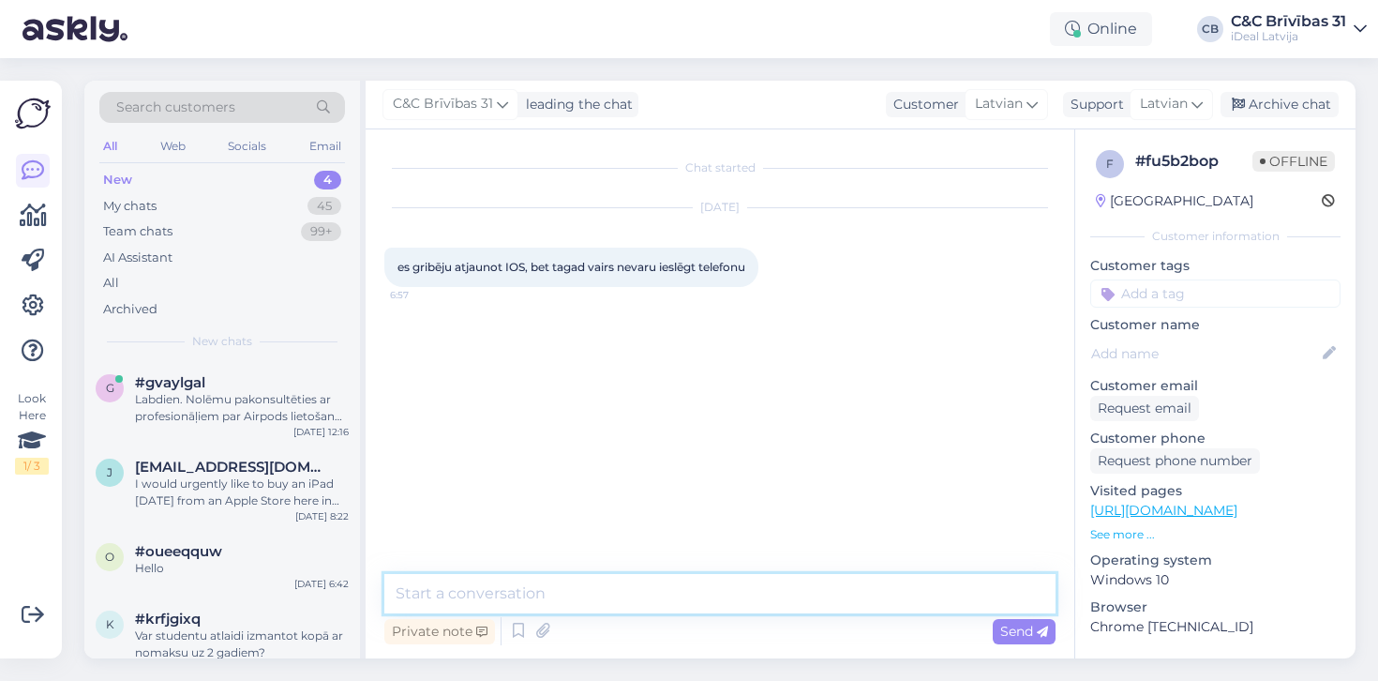
click at [632, 598] on textarea at bounding box center [719, 593] width 671 height 39
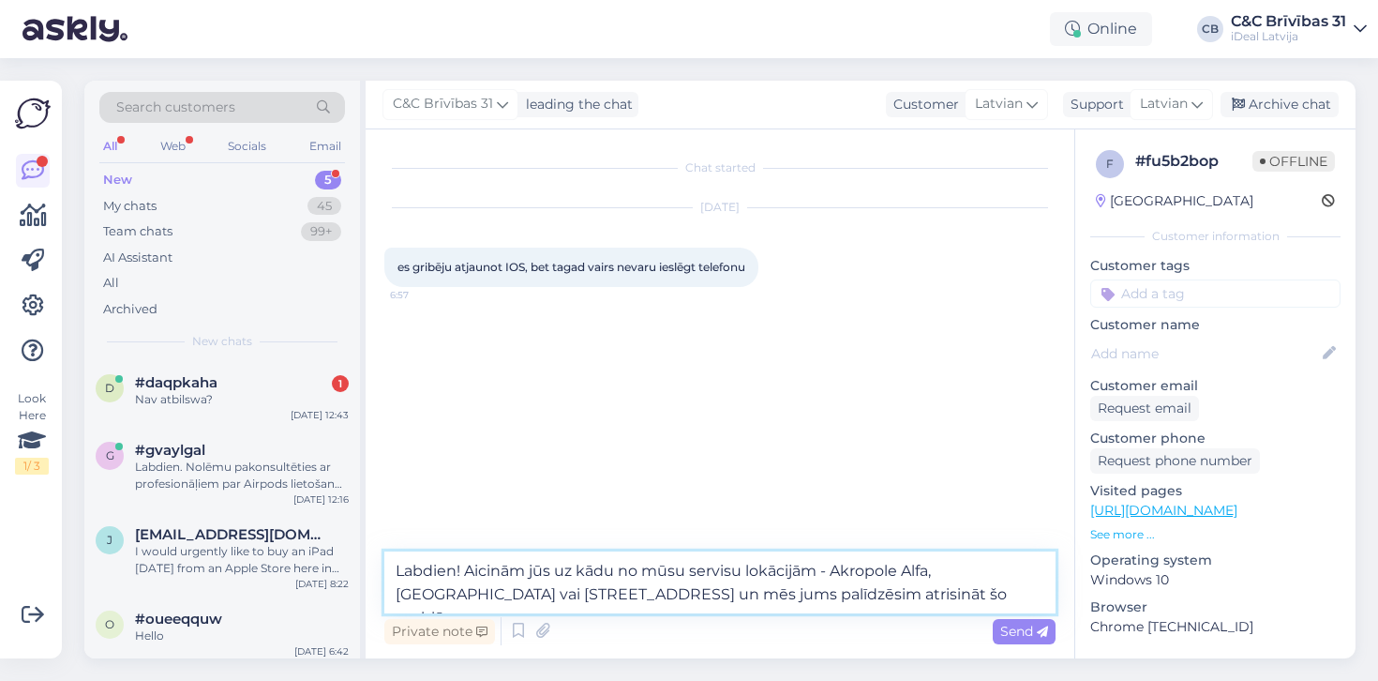
type textarea "Labdien! Aicinām jūs uz kādu no mūsu servisu lokācijām - Akropole Alfa, [GEOGRA…"
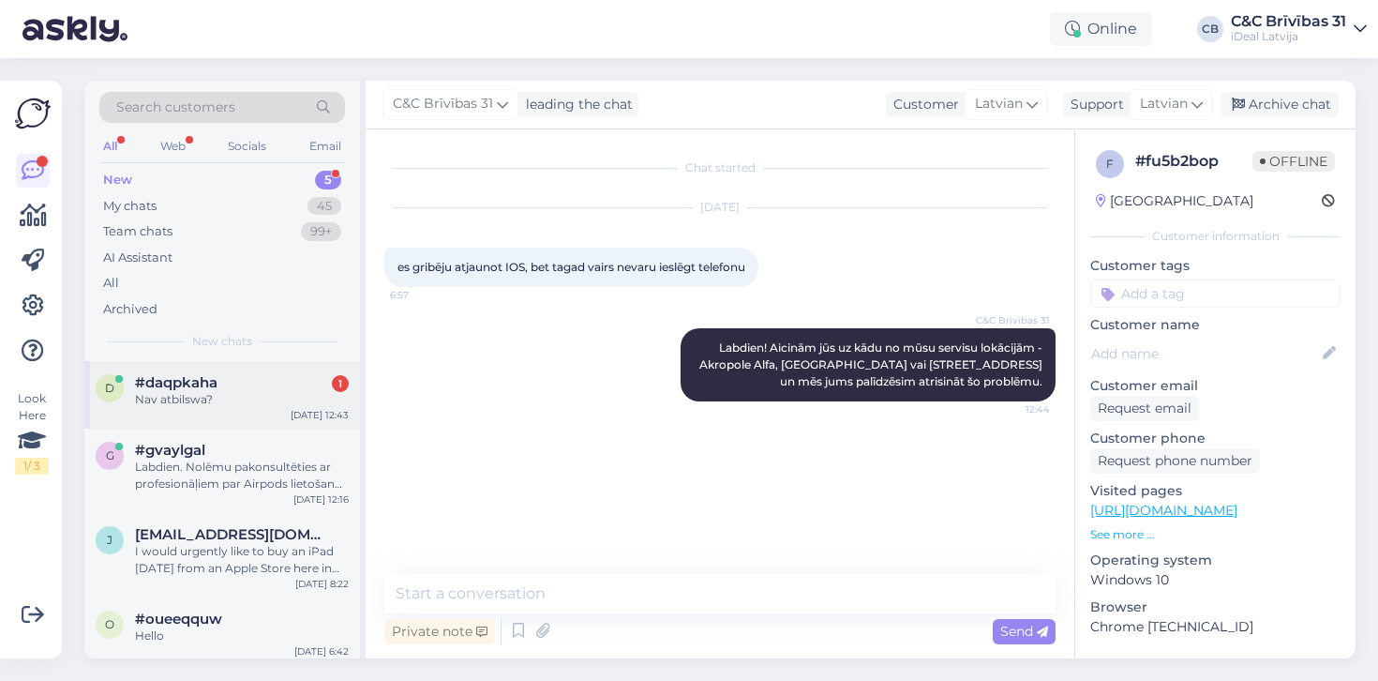
click at [305, 401] on div "Nav atbilswa?" at bounding box center [242, 399] width 214 height 17
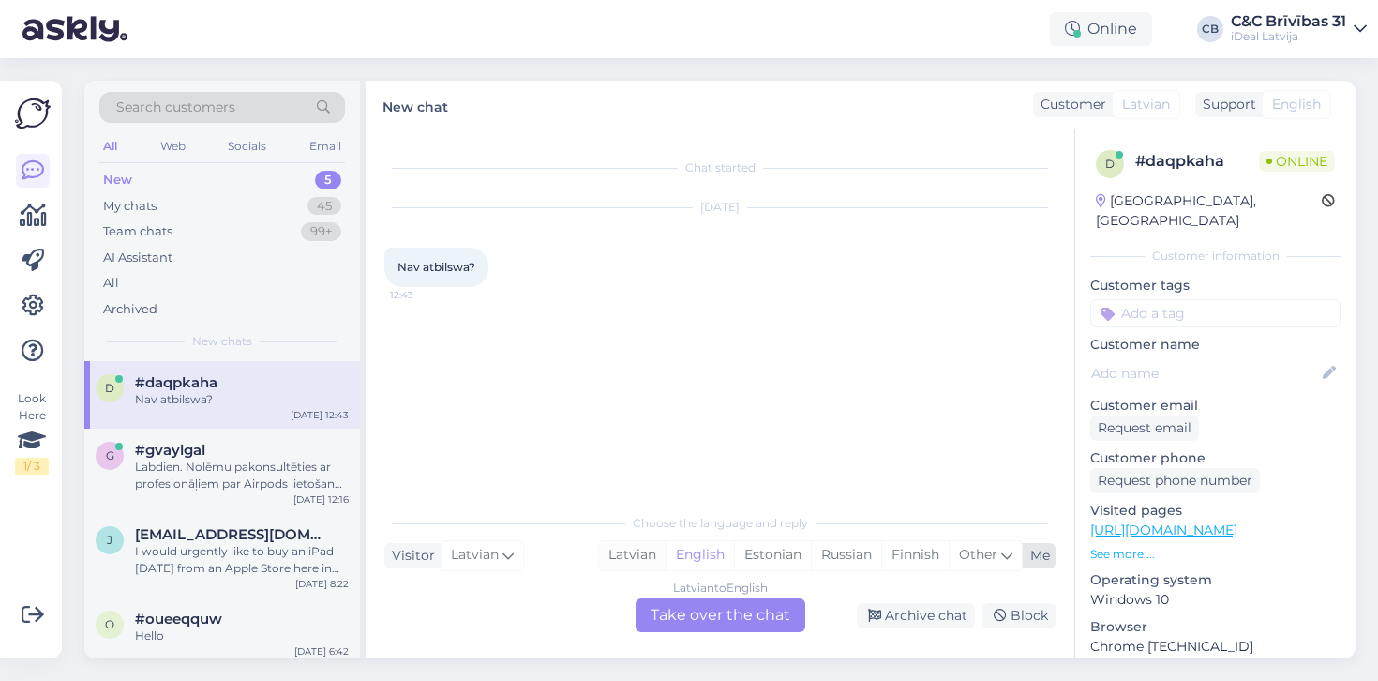
click at [648, 546] on div "Latvian" at bounding box center [632, 555] width 67 height 28
click at [657, 604] on div "Latvian to Latvian Take over the chat" at bounding box center [721, 615] width 170 height 34
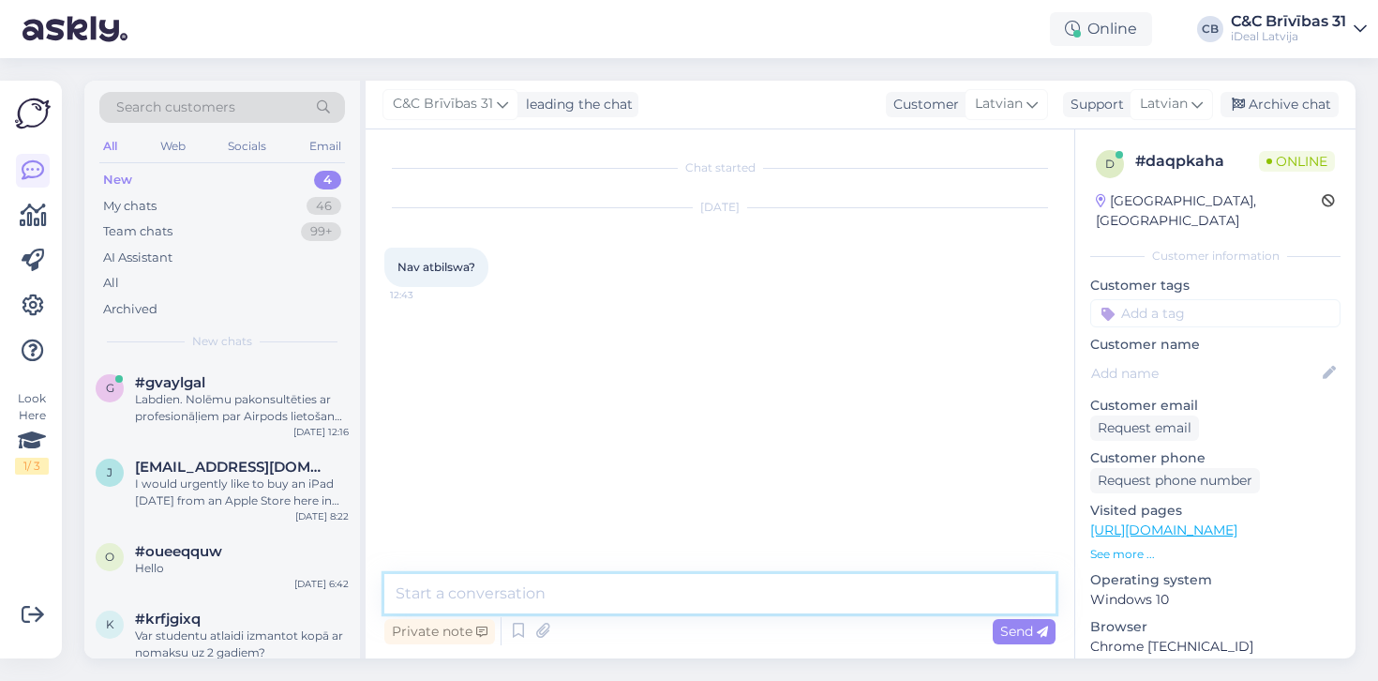
click at [658, 602] on textarea at bounding box center [719, 593] width 671 height 39
click at [491, 596] on textarea "Labdien! Kāds ir jūsu jautājums?" at bounding box center [719, 593] width 671 height 39
drag, startPoint x: 491, startPoint y: 596, endPoint x: 709, endPoint y: 599, distance: 217.6
click at [709, 599] on textarea "Labdien! Kāds ir jūsu jautājums?" at bounding box center [719, 593] width 671 height 39
type textarea "Labdien! Kā varam jums palīdzēt?"
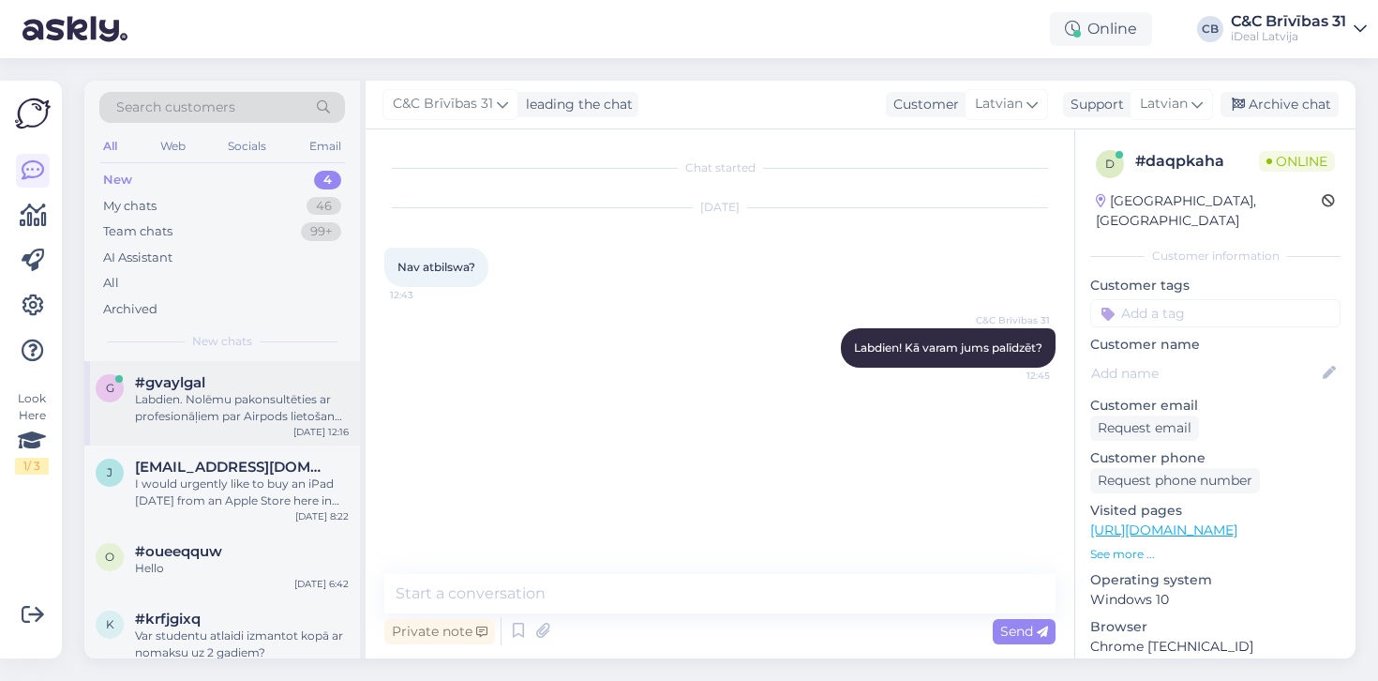
click at [241, 403] on div "Labdien. Nolēmu pakonsultēties ar profesionāļiem par Airpods lietošanu sakariem…" at bounding box center [242, 408] width 214 height 34
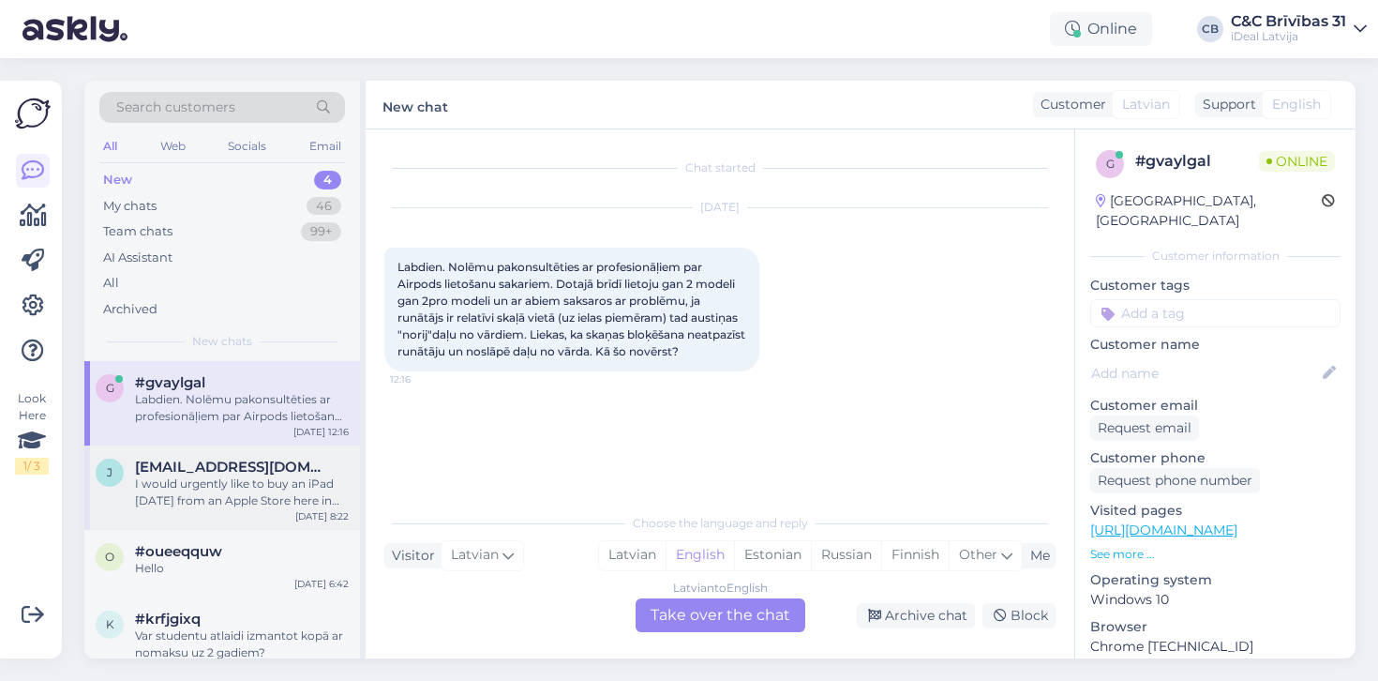
click at [232, 481] on div "I would urgently like to buy an iPad today from an Apple Store here in Riga" at bounding box center [242, 492] width 214 height 34
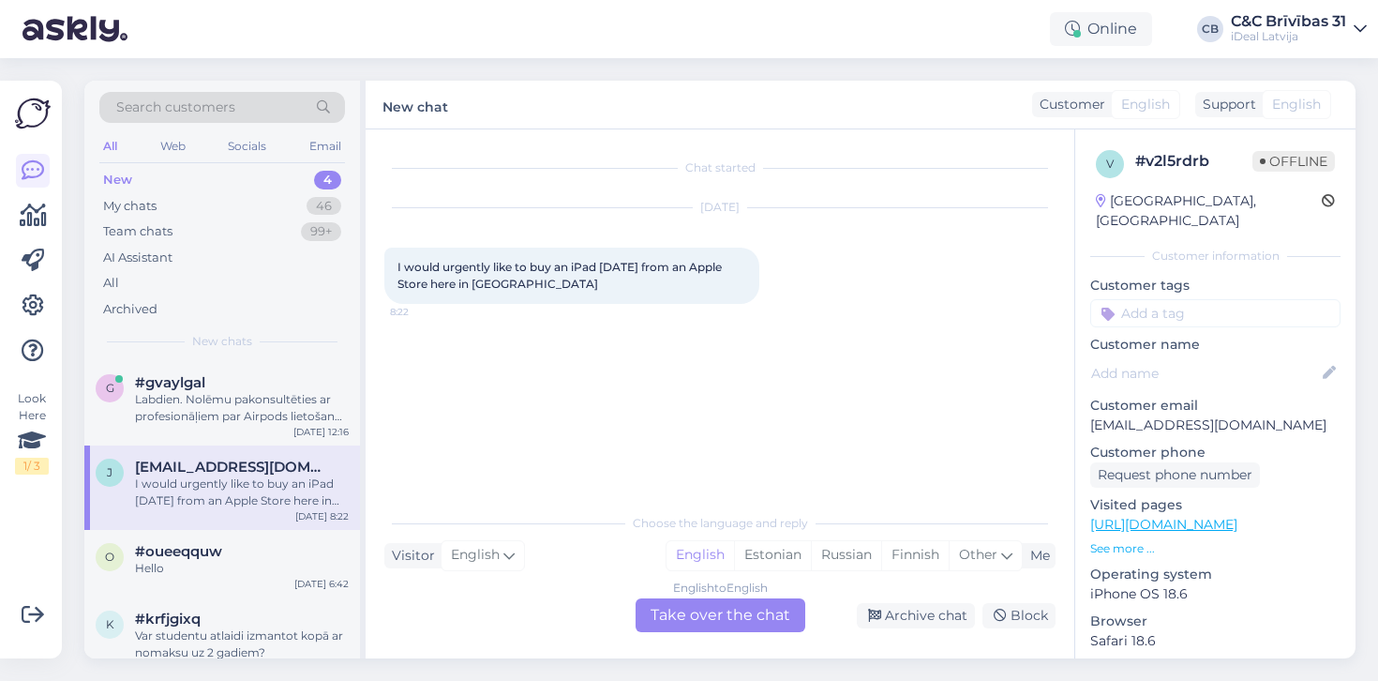
click at [651, 608] on div "English to English Take over the chat" at bounding box center [721, 615] width 170 height 34
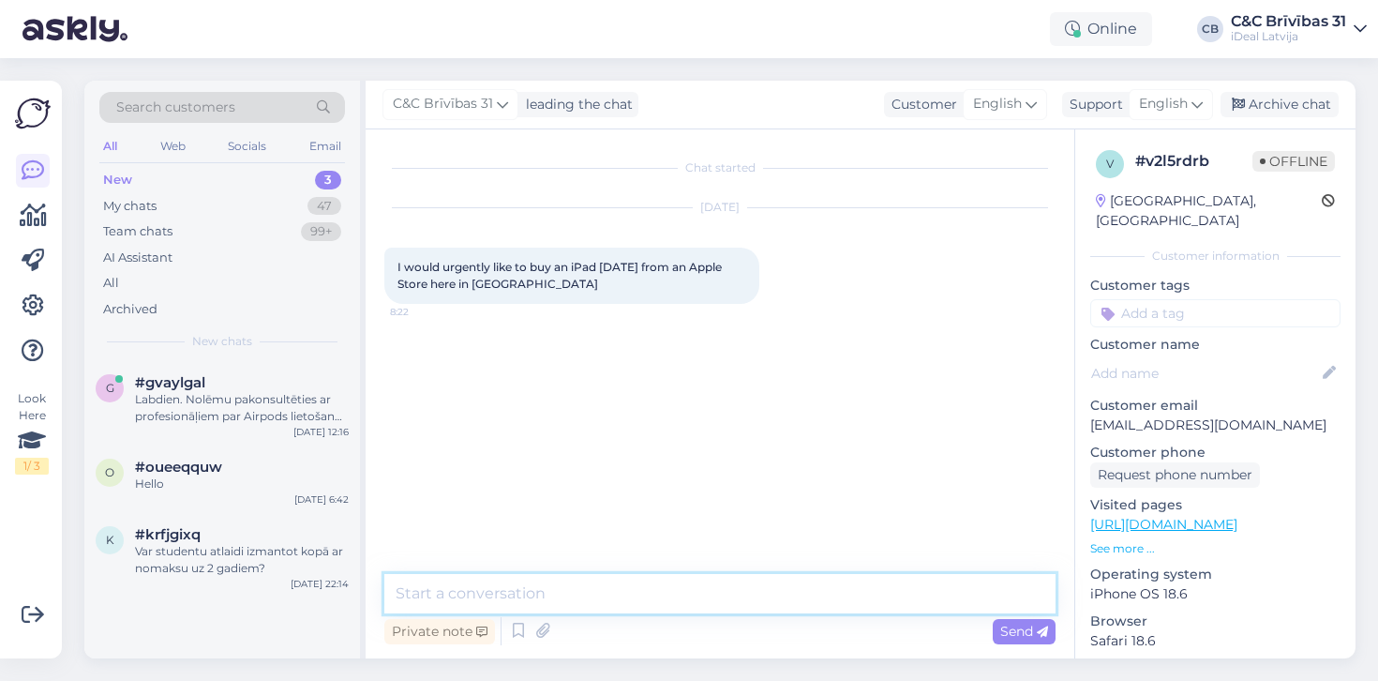
click at [645, 599] on textarea at bounding box center [719, 593] width 671 height 39
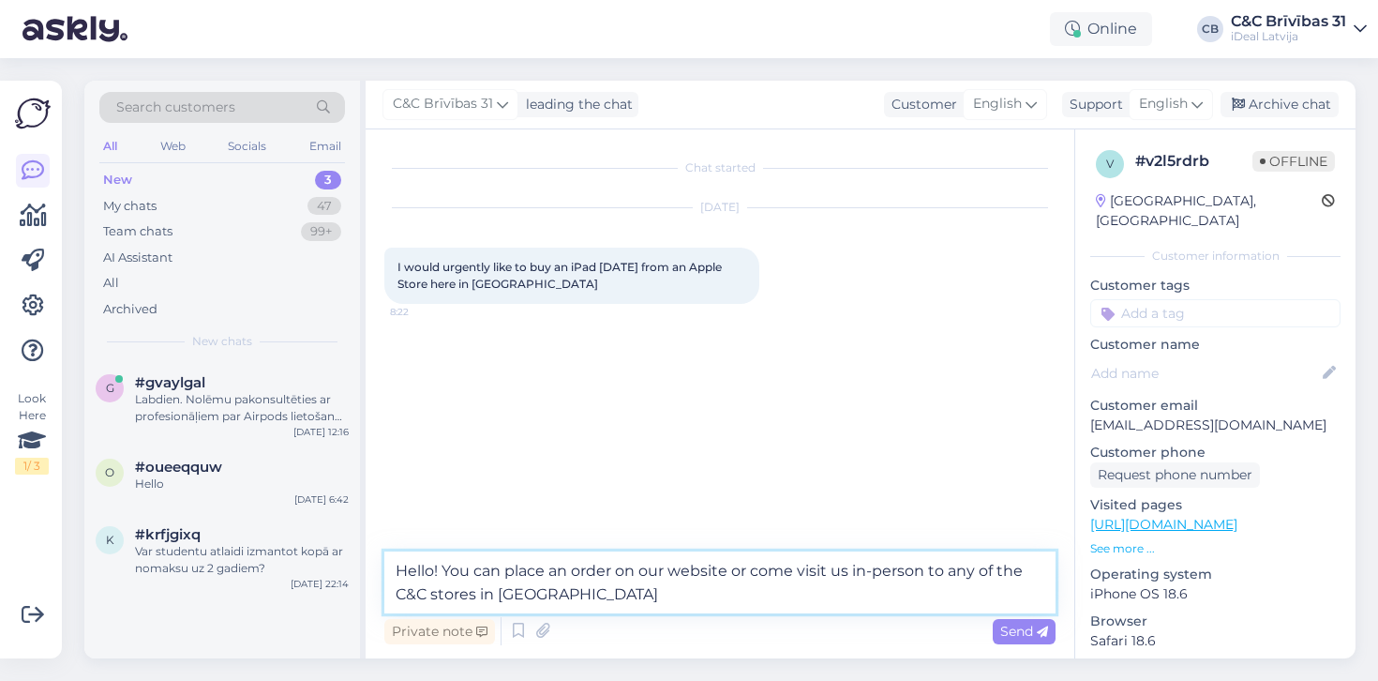
type textarea "Hello! You can place an order on our website or come visit us in-person to any …"
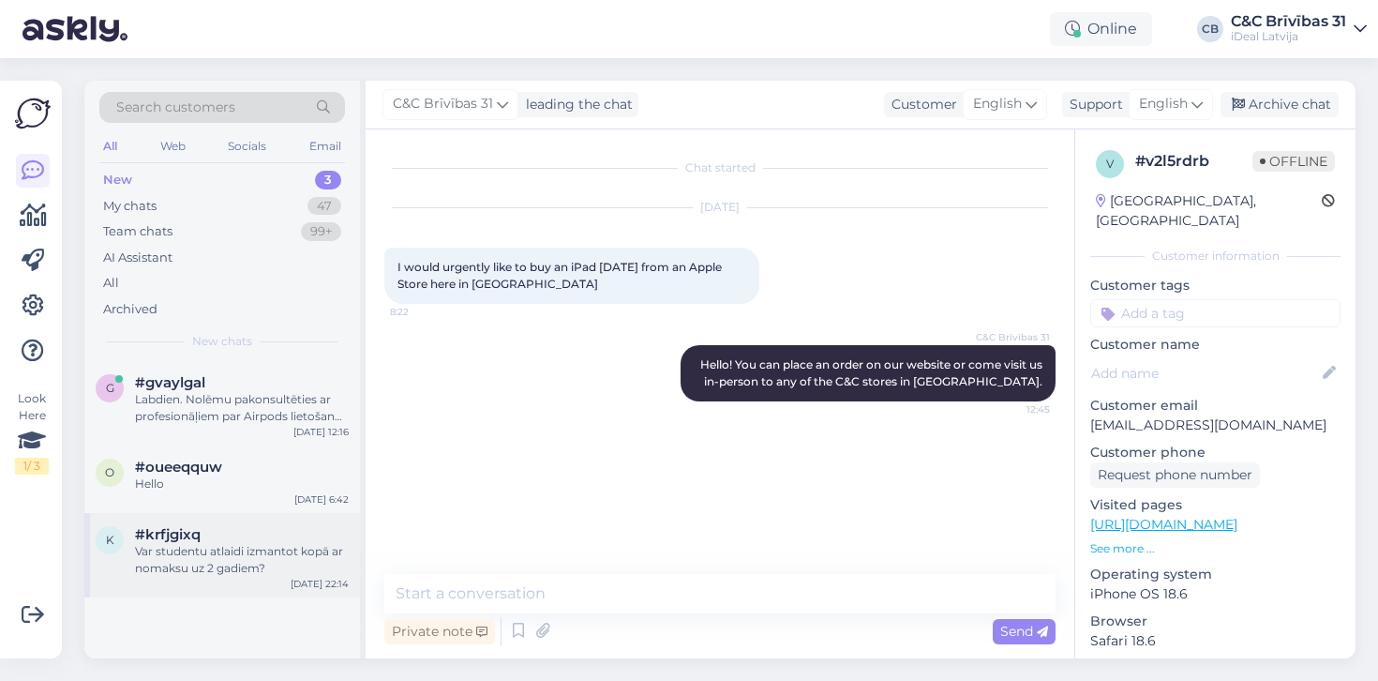
click at [311, 513] on div "k #krfjgixq Var studentu atlaidi izmantot kopā ar nomaksu uz 2 gadiem? Sep 15 2…" at bounding box center [222, 555] width 276 height 84
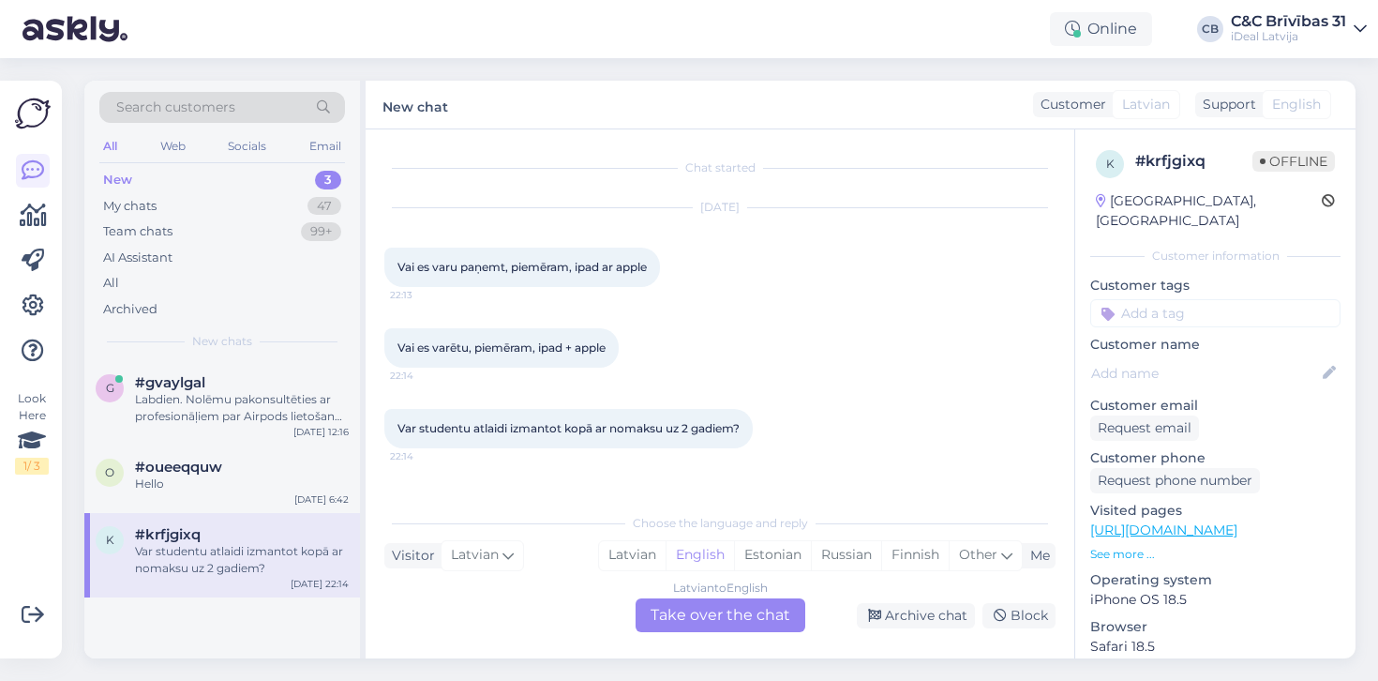
drag, startPoint x: 390, startPoint y: 264, endPoint x: 756, endPoint y: 263, distance: 365.7
click at [756, 264] on div "Sep 15 2025 Vai es varu paņemt, piemēram, ipad ar apple 22:13" at bounding box center [719, 248] width 671 height 120
click at [756, 263] on div "Sep 15 2025 Vai es varu paņemt, piemēram, ipad ar apple 22:13" at bounding box center [719, 248] width 671 height 120
click at [234, 207] on div "My chats 47" at bounding box center [222, 206] width 246 height 26
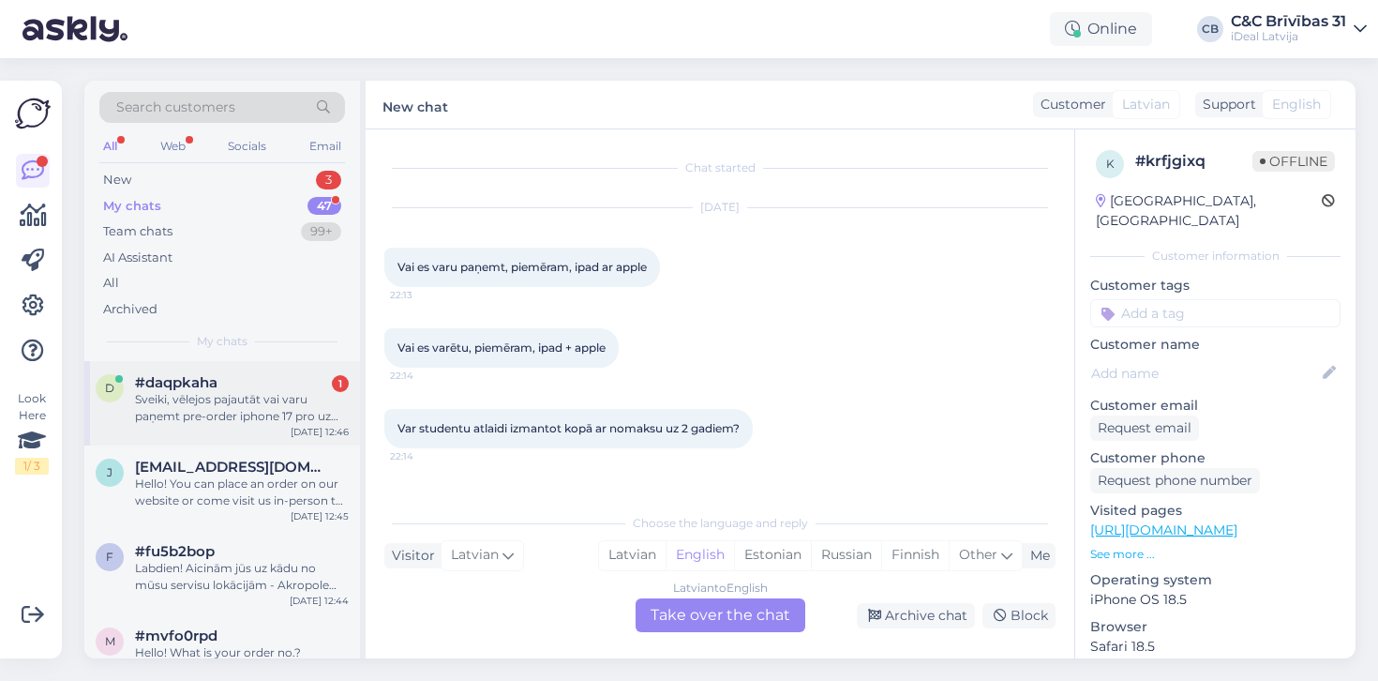
click at [250, 383] on div "#daqpkaha 1" at bounding box center [242, 382] width 214 height 17
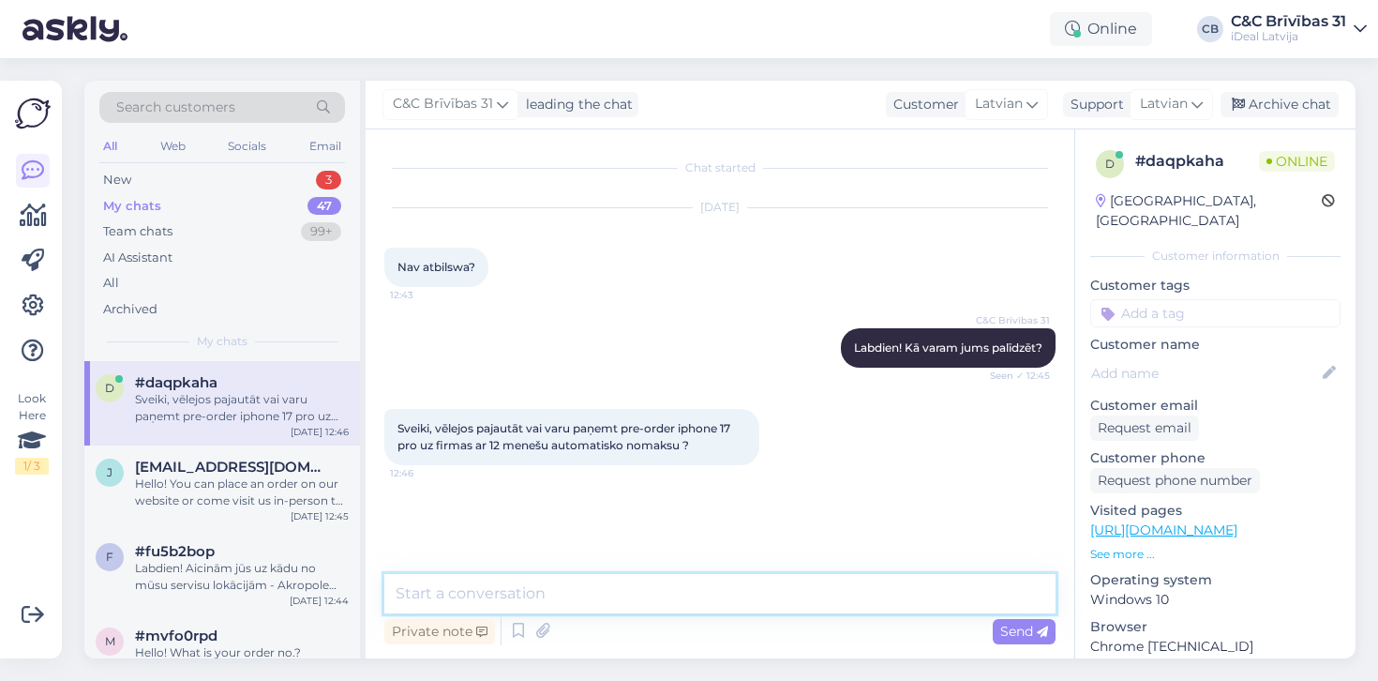
click at [608, 578] on textarea at bounding box center [719, 593] width 671 height 39
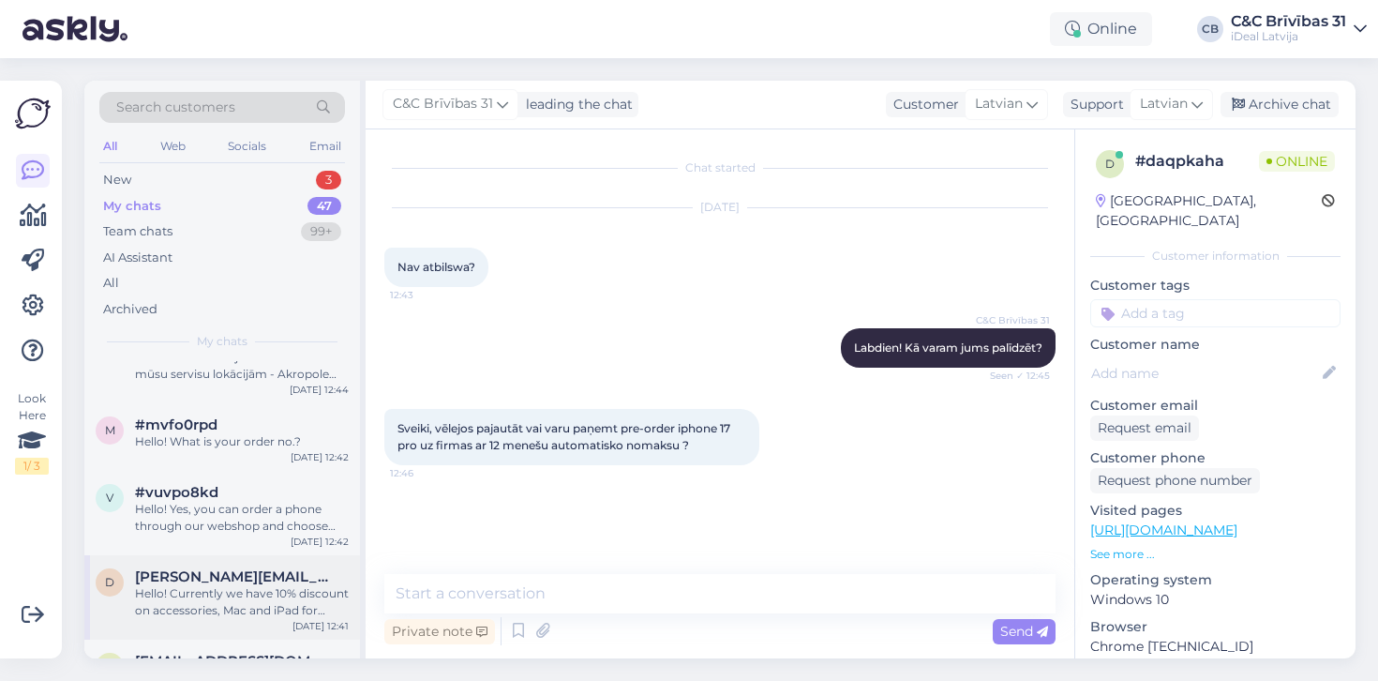
click at [233, 559] on div "d dmitrijs.akasevs@gmail.com Hello! Currently we have 10% discount on accessori…" at bounding box center [222, 597] width 276 height 84
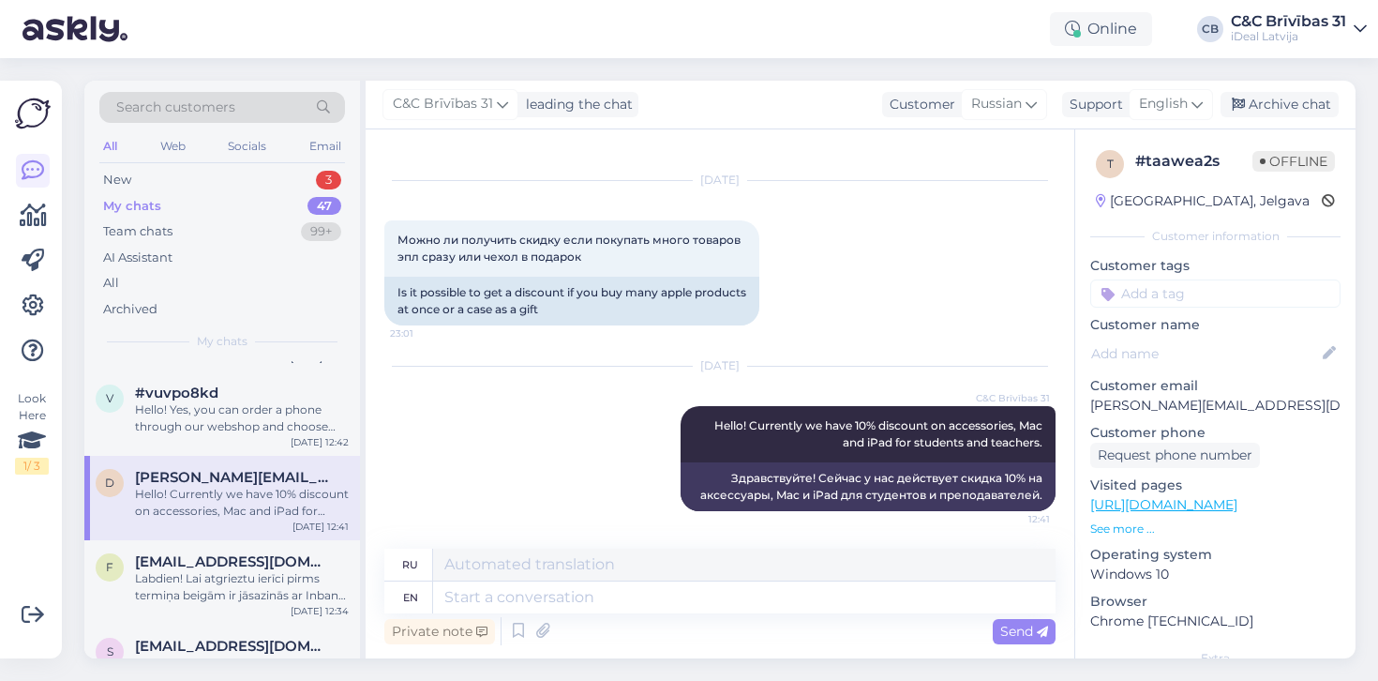
scroll to position [326, 0]
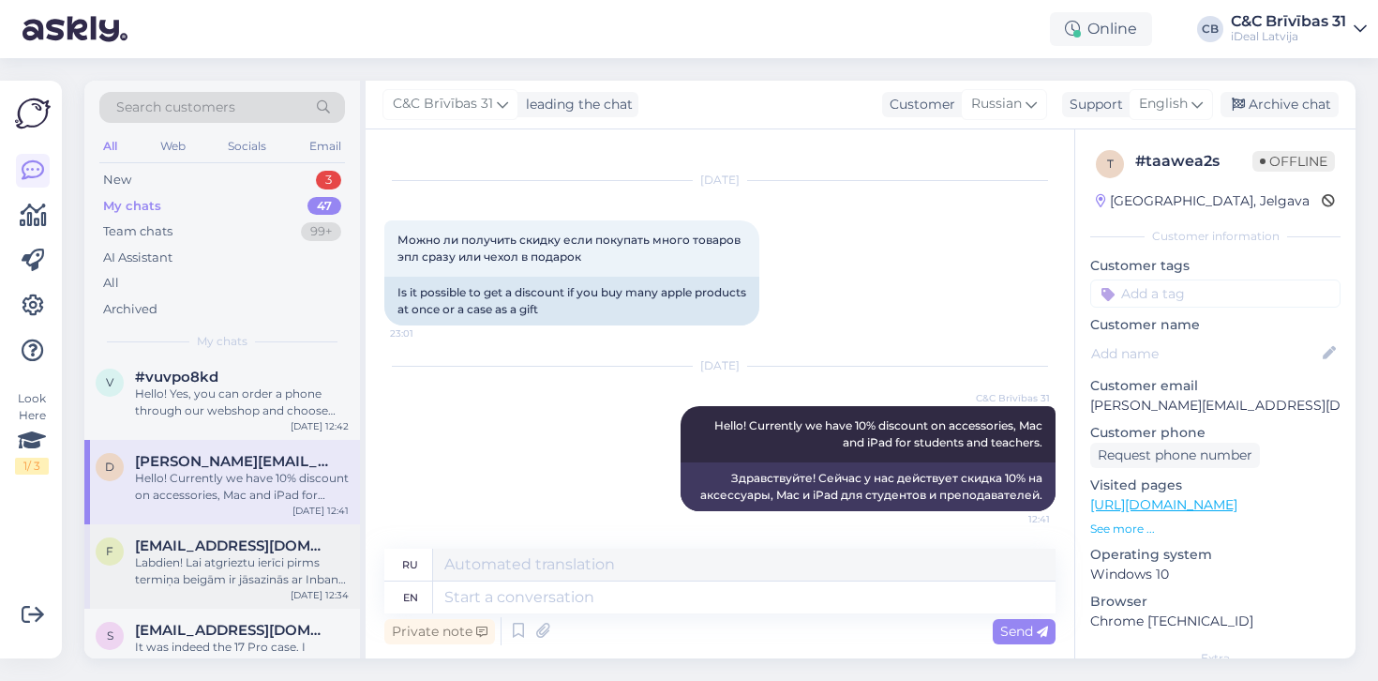
click at [233, 559] on div "Labdien! Lai atgrieztu ierīci pirms termiņa beigām ir jāsazinās ar Inbank un vi…" at bounding box center [242, 571] width 214 height 34
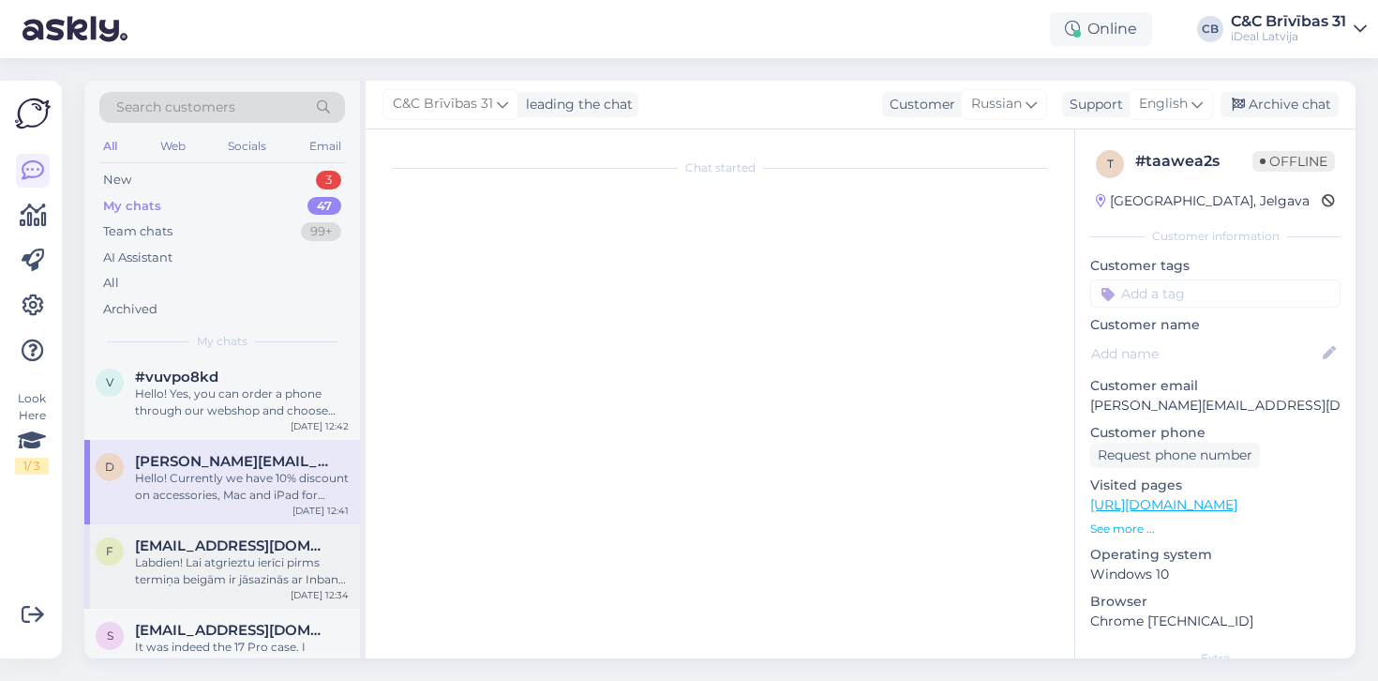
scroll to position [0, 0]
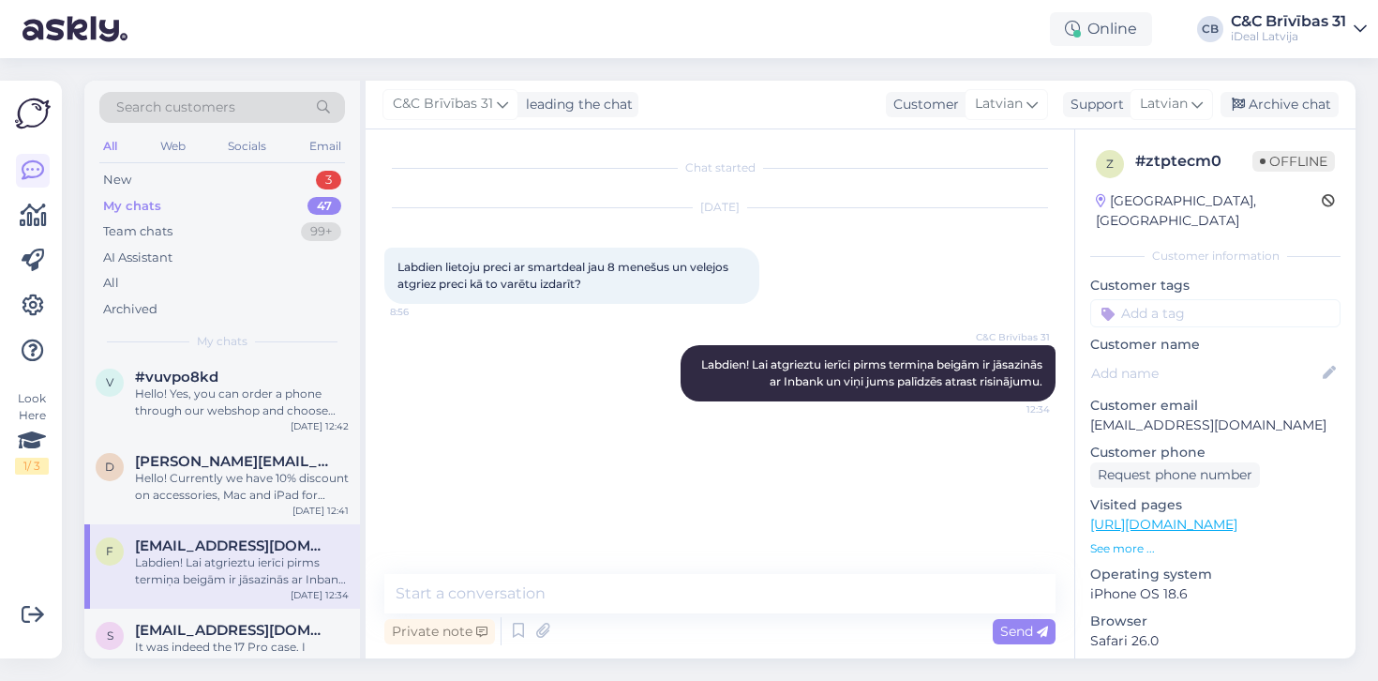
click at [290, 546] on span "[EMAIL_ADDRESS][DOMAIN_NAME]" at bounding box center [232, 545] width 195 height 17
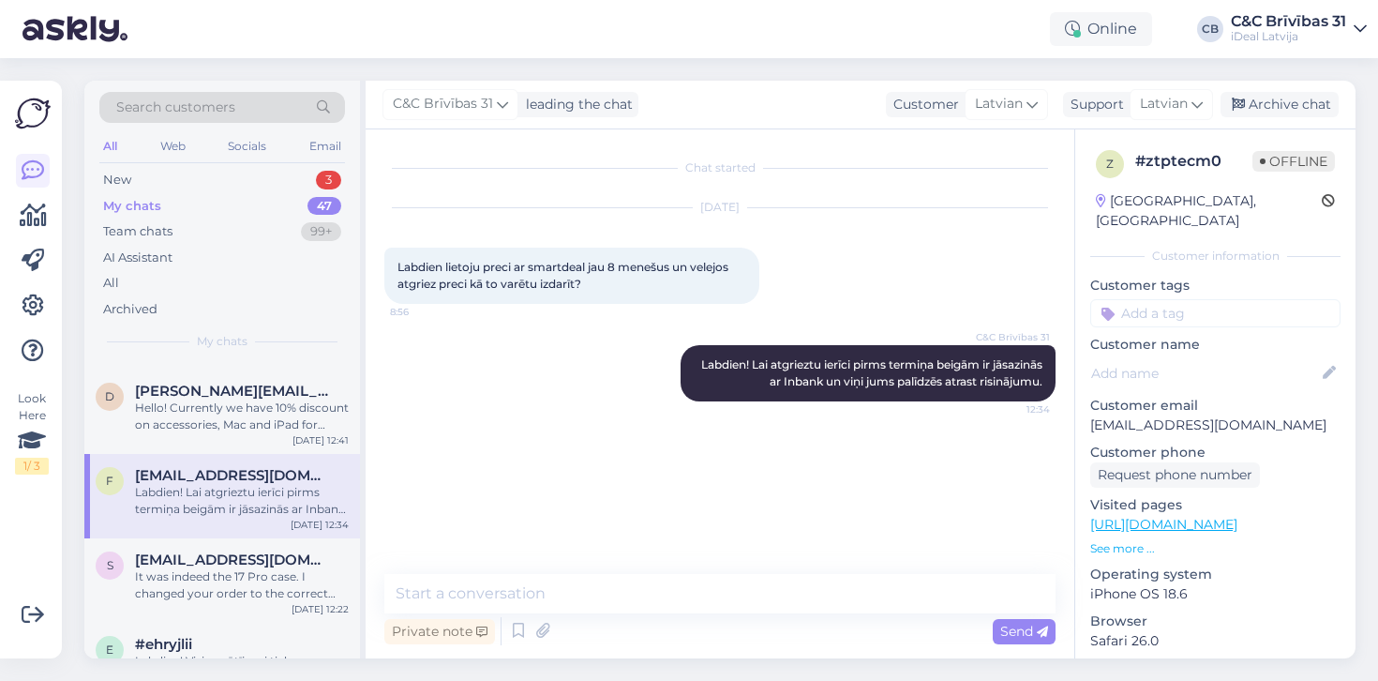
scroll to position [409, 0]
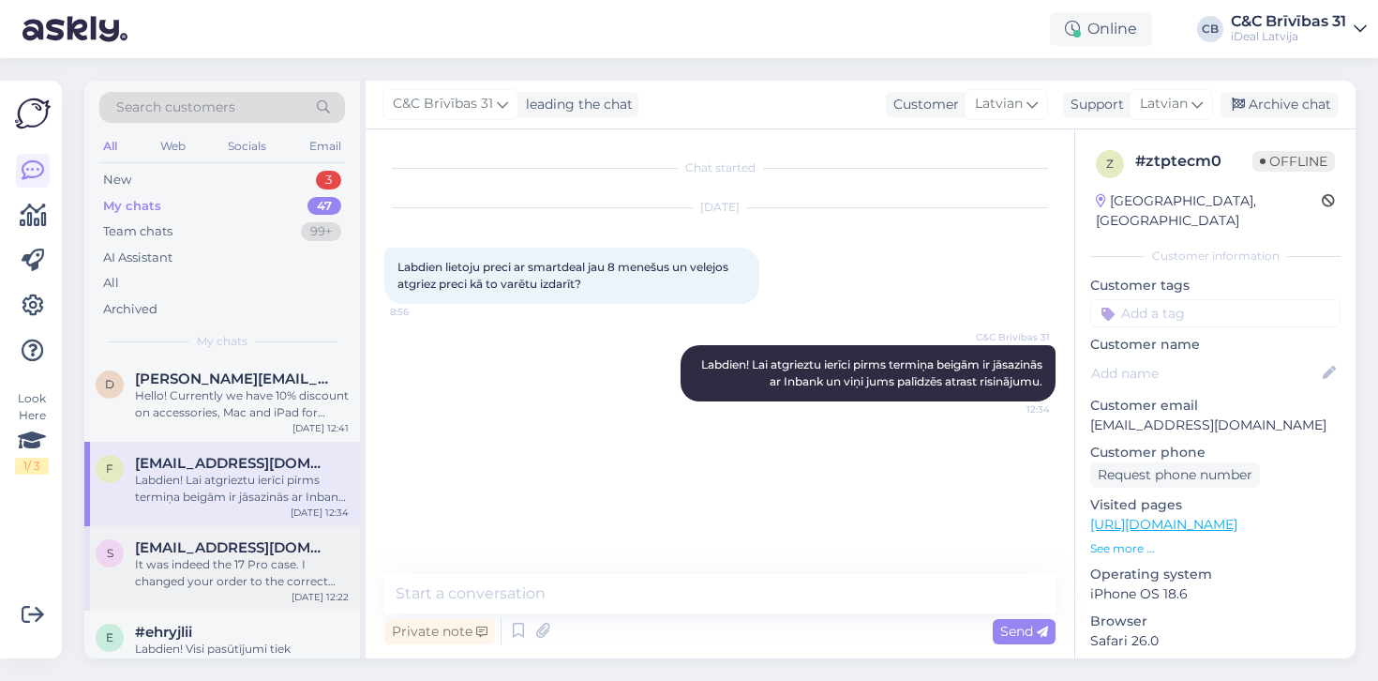
click at [286, 545] on span "[EMAIL_ADDRESS][DOMAIN_NAME]" at bounding box center [232, 547] width 195 height 17
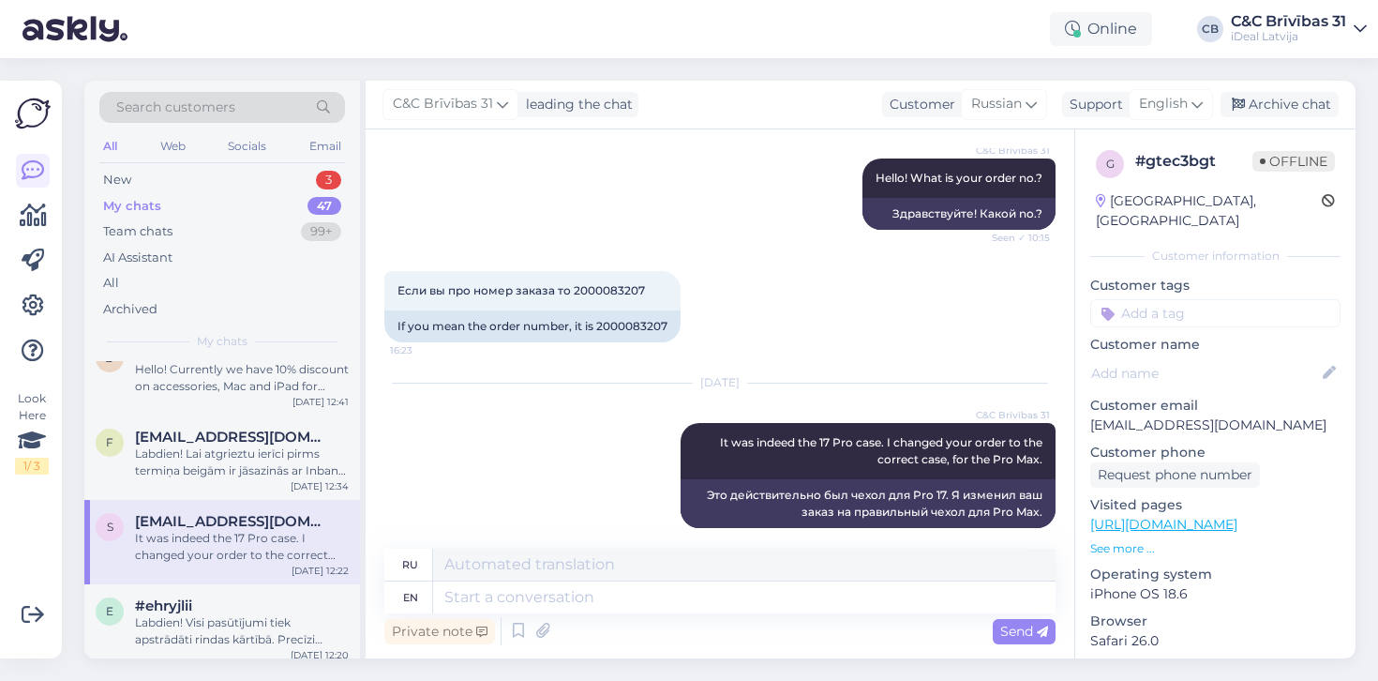
scroll to position [436, 0]
click at [297, 575] on div "s sasa11693@icloud.com It was indeed the 17 Pro case. I changed your order to t…" at bounding box center [222, 541] width 276 height 84
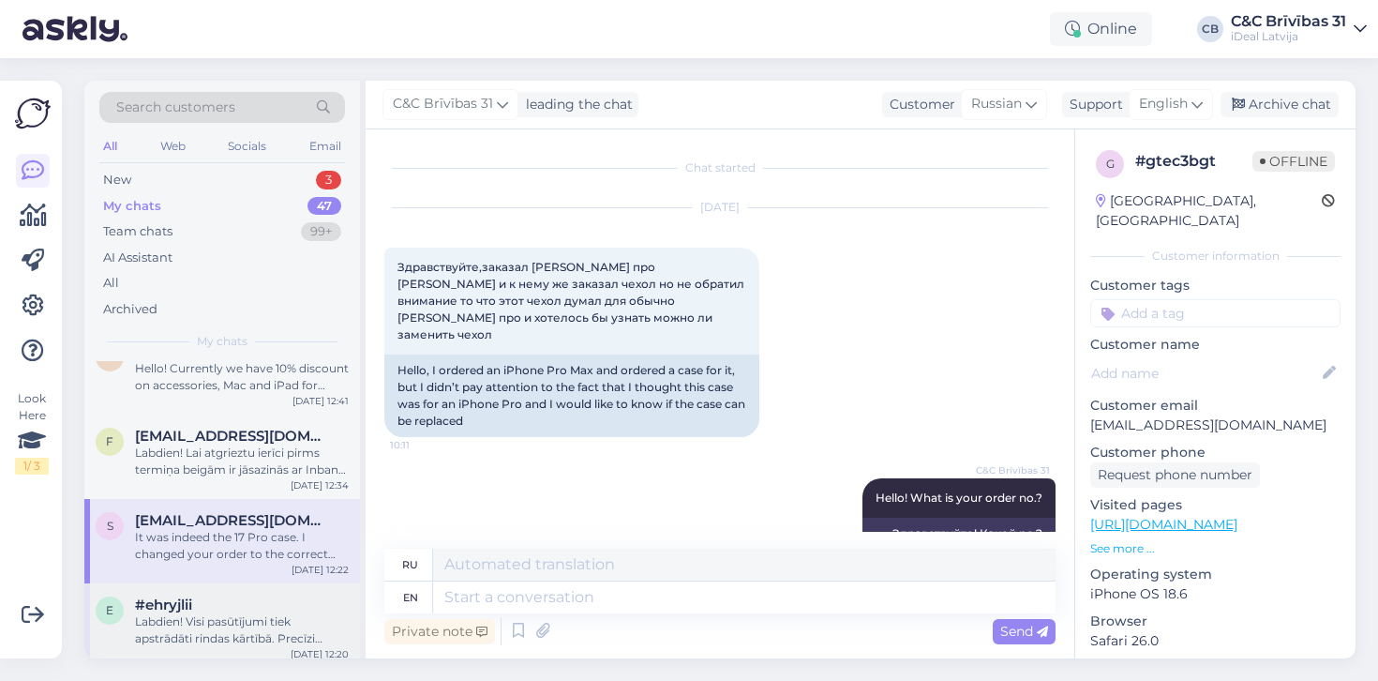
click at [291, 606] on div "#ehryjlii" at bounding box center [242, 604] width 214 height 17
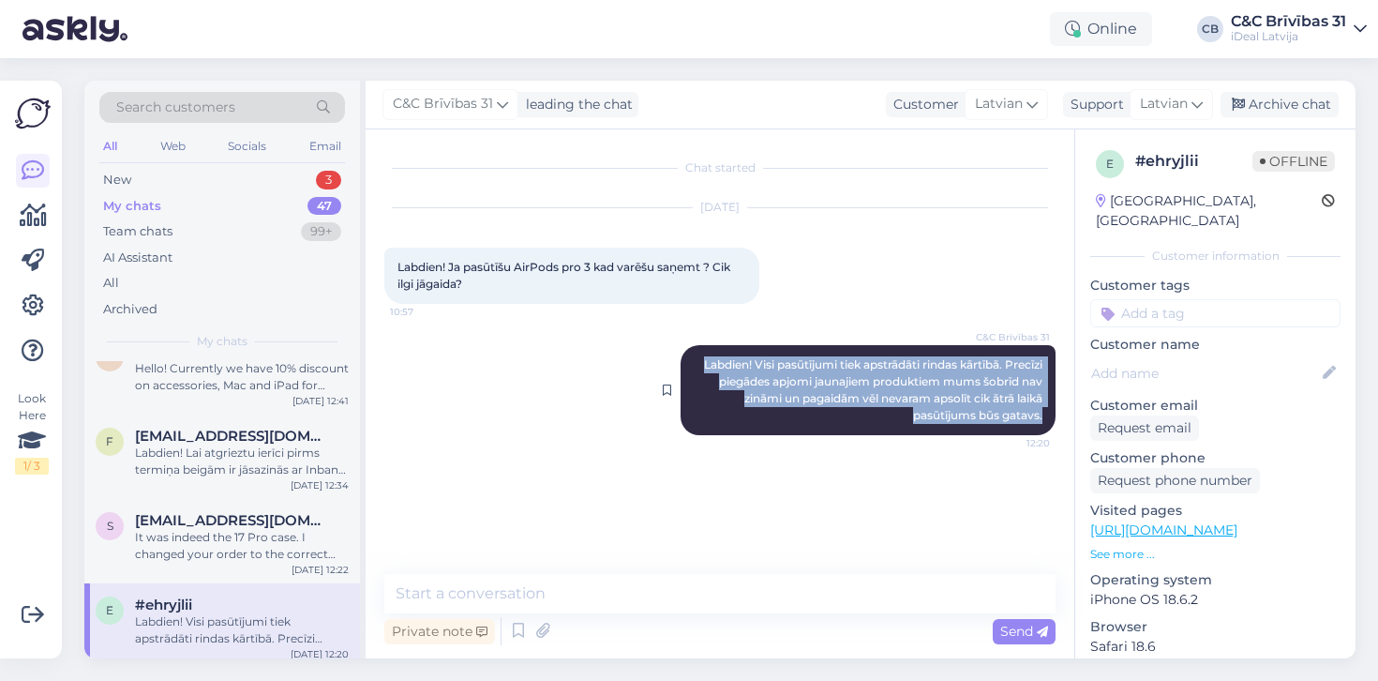
drag, startPoint x: 694, startPoint y: 367, endPoint x: 1053, endPoint y: 413, distance: 362.2
click at [1053, 413] on div "C&C Brīvības 31 Labdien! Visi pasūtījumi tiek apstrādāti rindas kārtībā. Precīz…" at bounding box center [868, 390] width 375 height 90
copy span "Labdien! Visi pasūtījumi tiek apstrādāti rindas kārtībā. Precīzi piegādes apjom…"
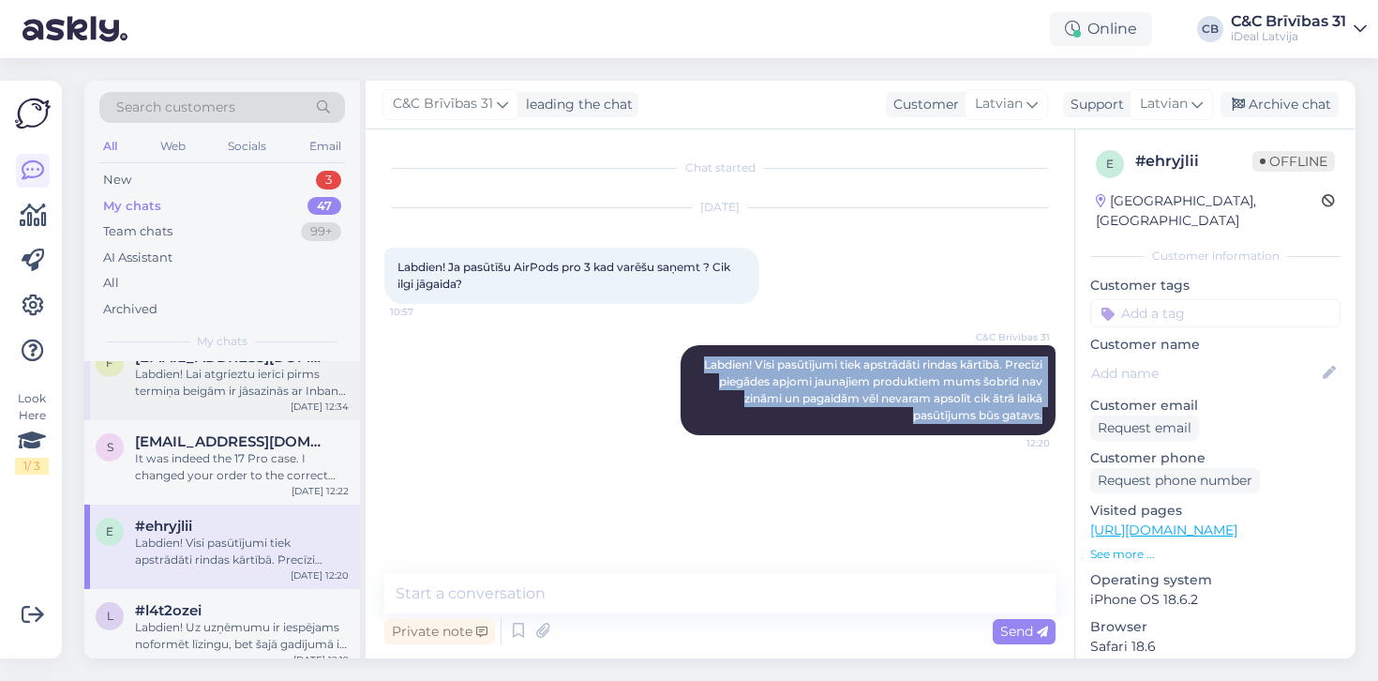
scroll to position [545, 0]
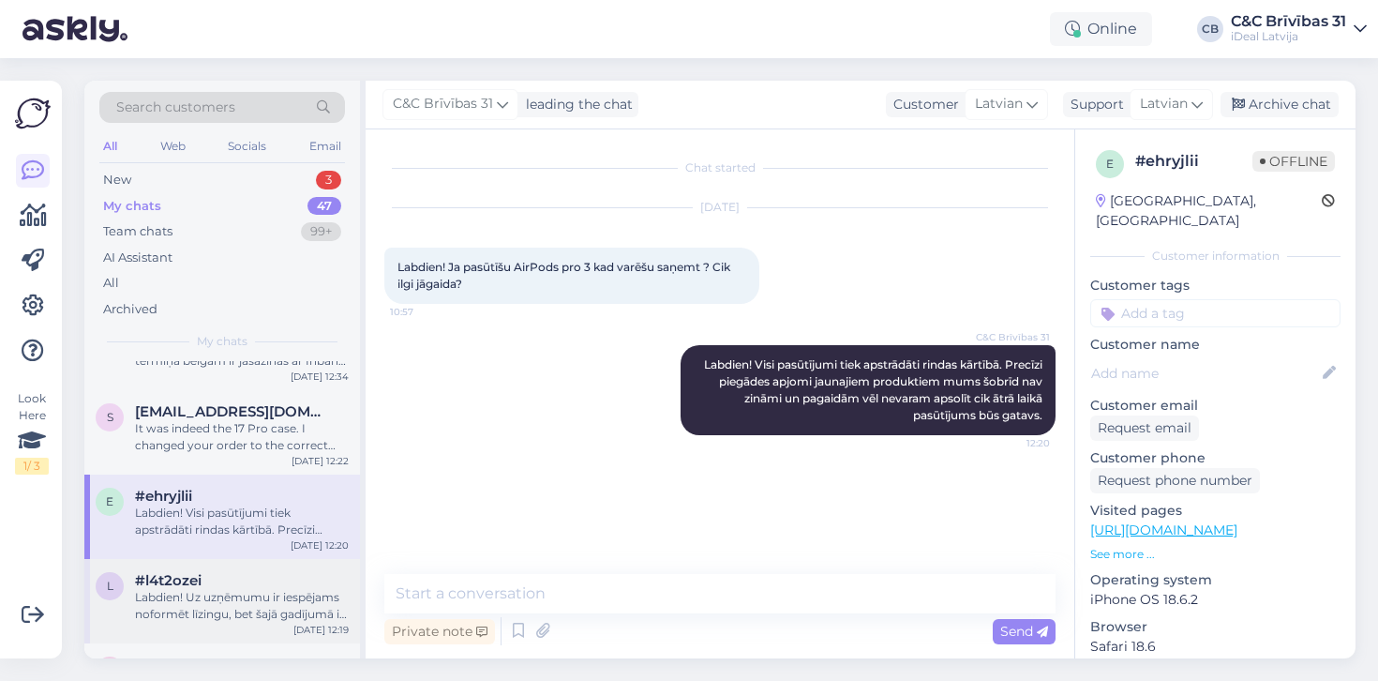
click at [177, 611] on div "Labdien! Uz uzņēmumu ir iespējams noformēt līzingu, bet šajā gadījumā ir jāsazi…" at bounding box center [242, 606] width 214 height 34
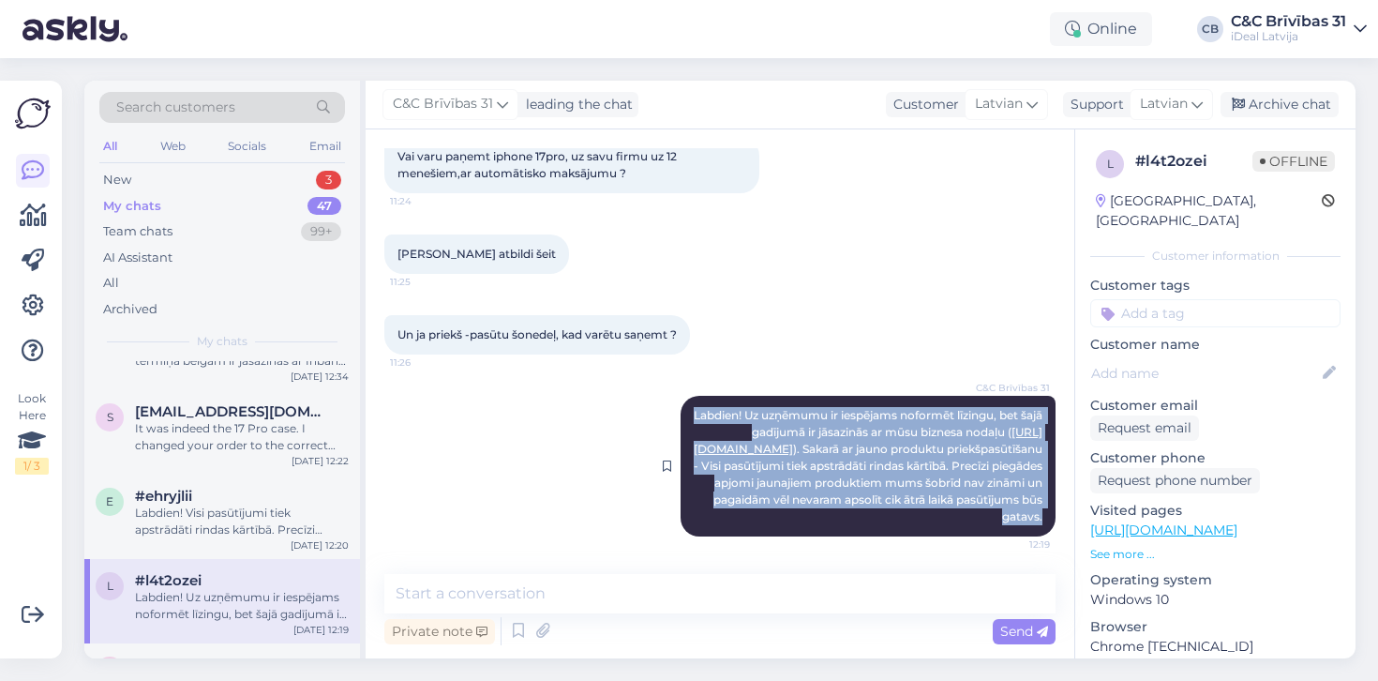
drag, startPoint x: 711, startPoint y: 415, endPoint x: 1052, endPoint y: 520, distance: 357.1
click at [1052, 520] on div "C&C Brīvības 31 Labdien! Uz uzņēmumu ir iespējams noformēt līzingu, bet šajā ga…" at bounding box center [868, 466] width 375 height 141
copy span "Labdien! Uz uzņēmumu ir iespējams noformēt līzingu, bet šajā gadījumā ir jāsazi…"
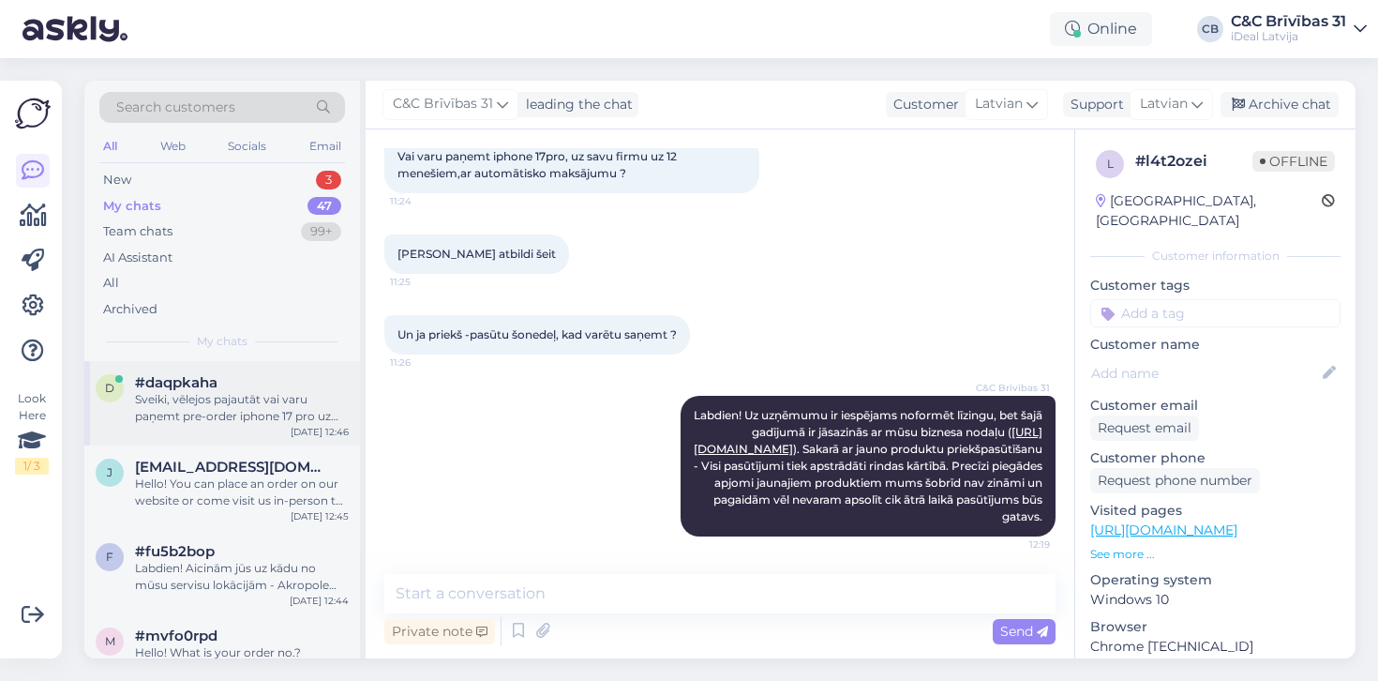
click at [213, 412] on div "Sveiki, vēlejos pajautāt vai varu paņemt pre-order iphone 17 pro uz firmas ar 1…" at bounding box center [242, 408] width 214 height 34
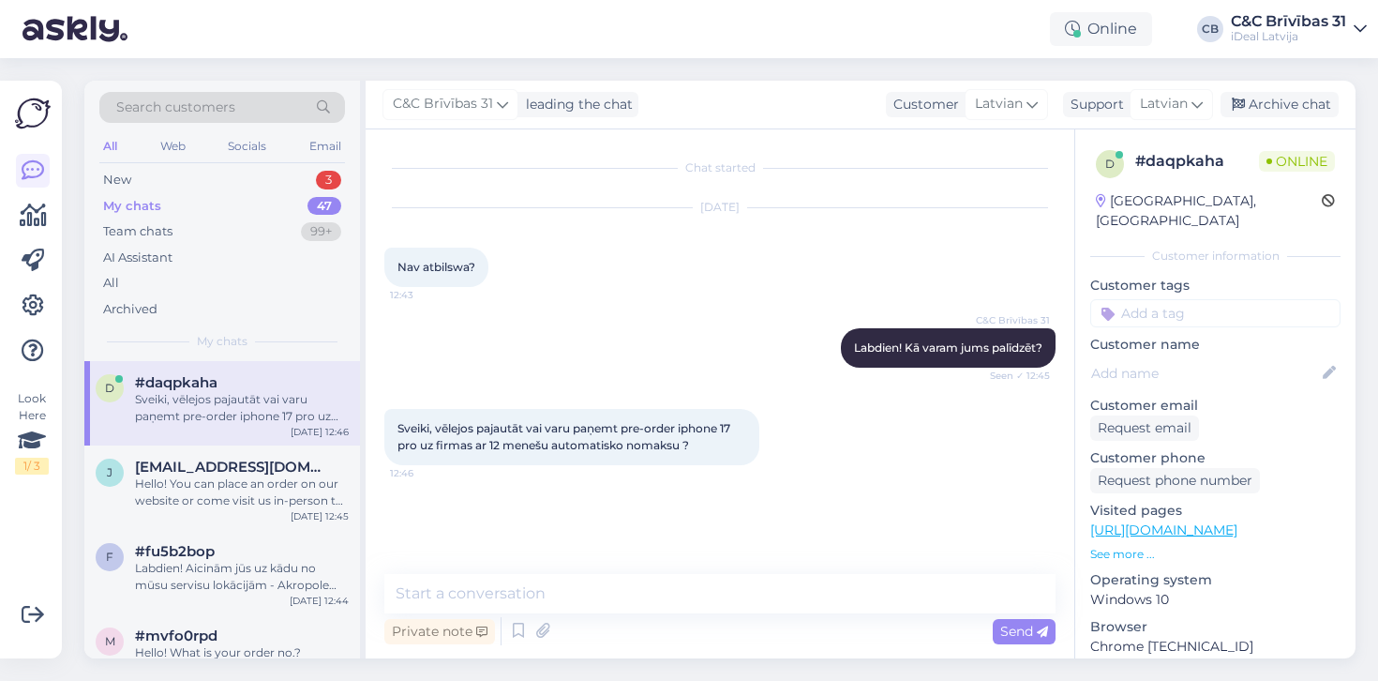
scroll to position [0, 0]
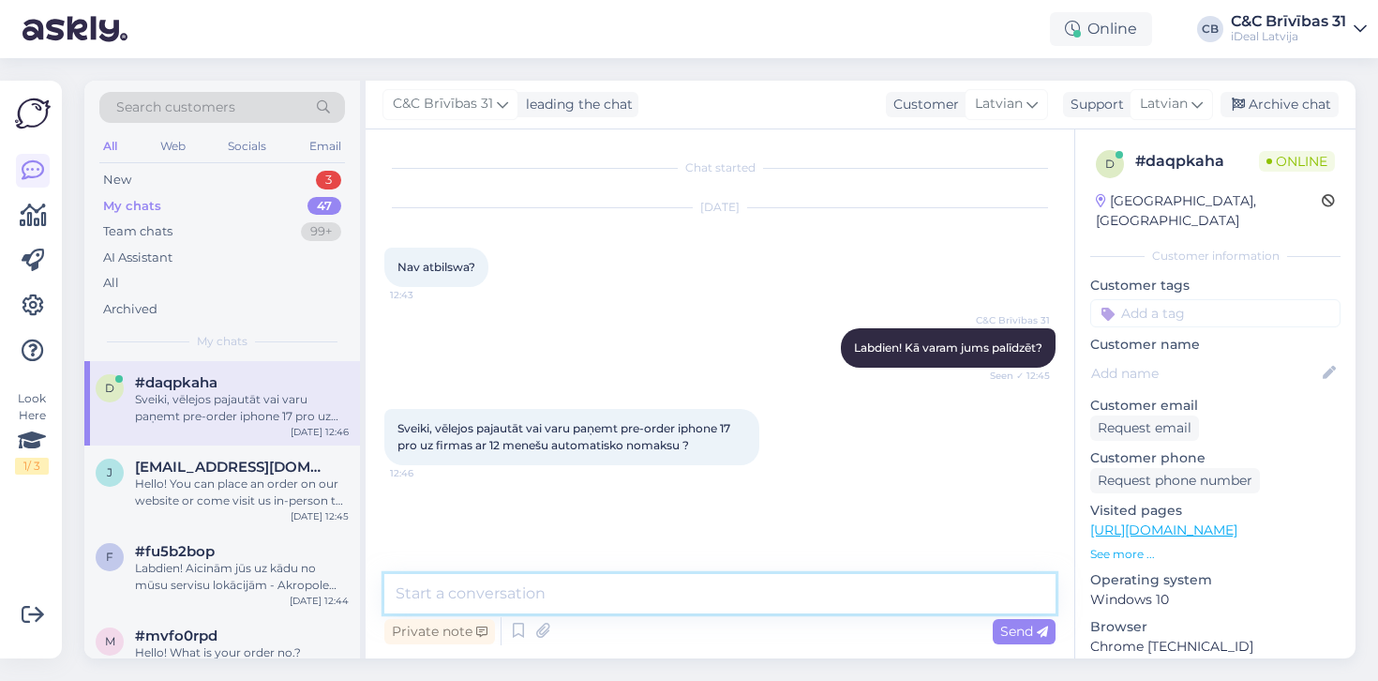
click at [557, 598] on textarea at bounding box center [719, 593] width 671 height 39
paste textarea "Labdien! Uz uzņēmumu ir iespējams noformēt līzingu, bet šajā gadījumā ir jāsazi…"
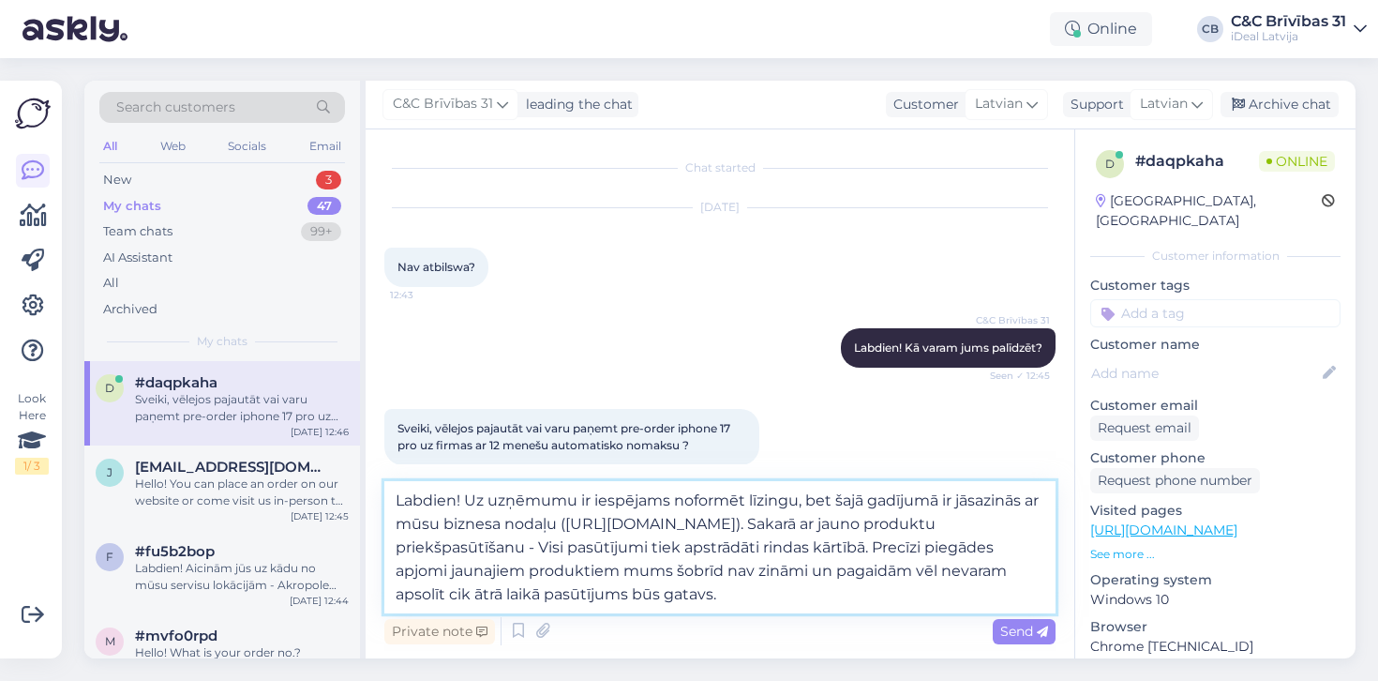
click at [842, 598] on textarea "Labdien! Uz uzņēmumu ir iespējams noformēt līzingu, bet šajā gadījumā ir jāsazi…" at bounding box center [719, 547] width 671 height 132
click at [508, 546] on textarea "Labdien! Uz uzņēmumu ir iespējams noformēt līzingu, bet šajā gadījumā ir jāsazi…" at bounding box center [719, 547] width 671 height 132
click at [538, 546] on textarea "Labdien! Uz uzņēmumu ir iespējams noformēt līzingu, bet šajā gadījumā ir jāsazi…" at bounding box center [719, 547] width 671 height 132
click at [581, 546] on textarea "Labdien! Uz uzņēmumu ir iespējams noformēt līzingu, bet šajā gadījumā ir jāsazi…" at bounding box center [719, 547] width 671 height 132
click at [598, 546] on textarea "Labdien! Uz uzņēmumu ir iespējams noformēt līzingu, bet šajā gadījumā ir jāsazi…" at bounding box center [719, 547] width 671 height 132
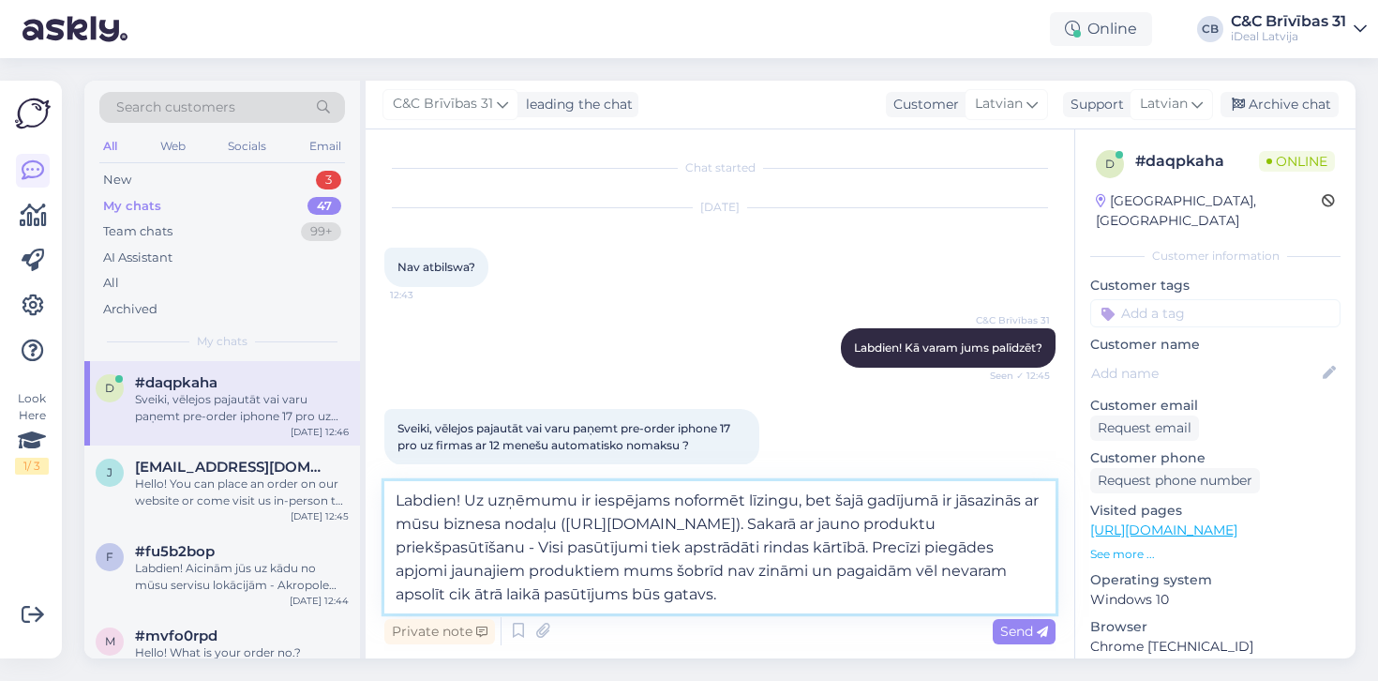
click at [610, 546] on textarea "Labdien! Uz uzņēmumu ir iespējams noformēt līzingu, bet šajā gadījumā ir jāsazi…" at bounding box center [719, 547] width 671 height 132
click at [627, 546] on textarea "Labdien! Uz uzņēmumu ir iespējams noformēt līzingu, bet šajā gadījumā ir jāsazi…" at bounding box center [719, 547] width 671 height 132
click at [634, 547] on textarea "Labdien! Uz uzņēmumu ir iespējams noformēt līzingu, bet šajā gadījumā ir jāsazi…" at bounding box center [719, 547] width 671 height 132
click at [641, 549] on textarea "Labdien! Uz uzņēmumu ir iespējams noformēt līzingu, bet šajā gadījumā ir jāsazi…" at bounding box center [719, 547] width 671 height 132
click at [661, 579] on textarea "Labdien! Uz uzņēmumu ir iespējams noformēt līzingu, bet šajā gadījumā ir jāsazi…" at bounding box center [719, 547] width 671 height 132
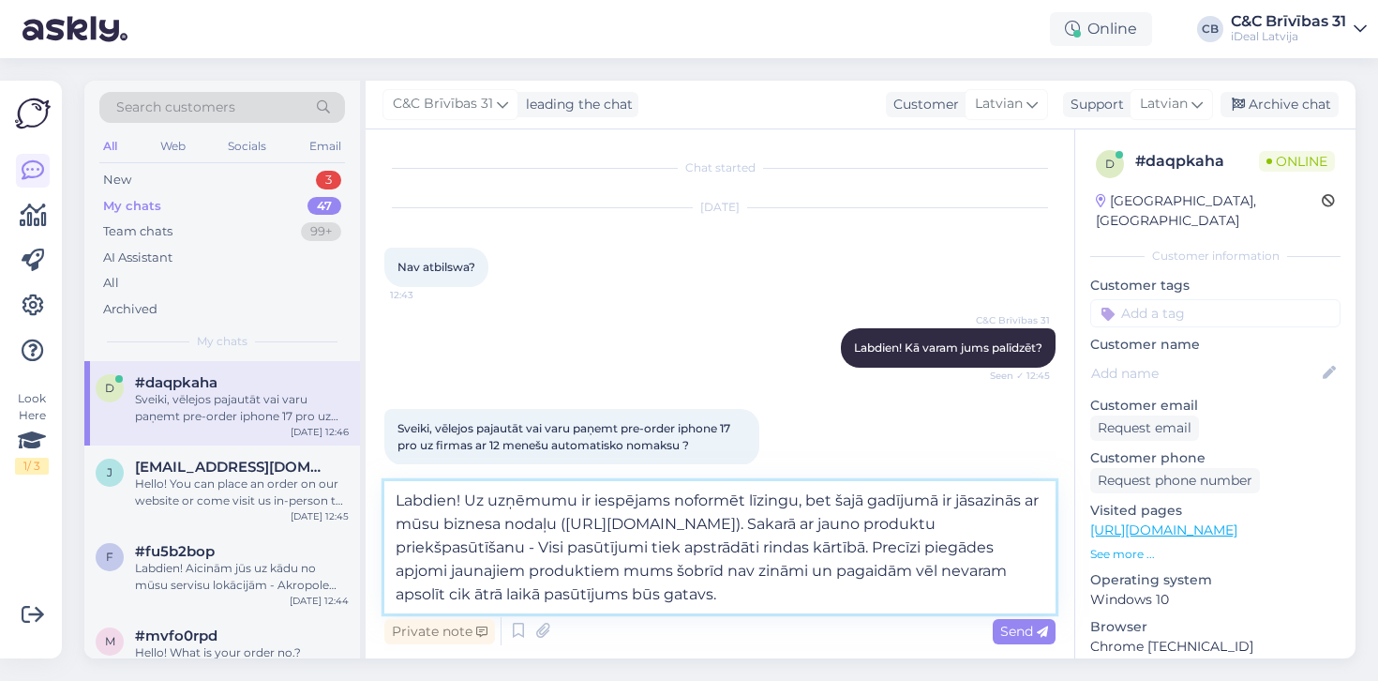
click at [819, 598] on textarea "Labdien! Uz uzņēmumu ir iespējams noformēt līzingu, bet šajā gadījumā ir jāsazi…" at bounding box center [719, 547] width 671 height 132
click at [390, 491] on textarea "Labdien! Uz uzņēmumu ir iespējams noformēt līzingu, bet šajā gadījumā ir jāsazi…" at bounding box center [719, 547] width 671 height 132
click at [467, 501] on textarea "Labdien! Uz uzņēmumu ir iespējams noformēt līzingu, bet šajā gadījumā ir jāsazi…" at bounding box center [719, 547] width 671 height 132
click at [576, 500] on textarea "Labdien! Uz uzņēmumu ir iespējams noformēt līzingu, bet šajā gadījumā ir jāsazi…" at bounding box center [719, 547] width 671 height 132
click at [828, 602] on textarea "Labdien! Uz uzņēmumu ir iespējams noformēt līzingu, bet šajā gadījumā ir jāsazi…" at bounding box center [719, 547] width 671 height 132
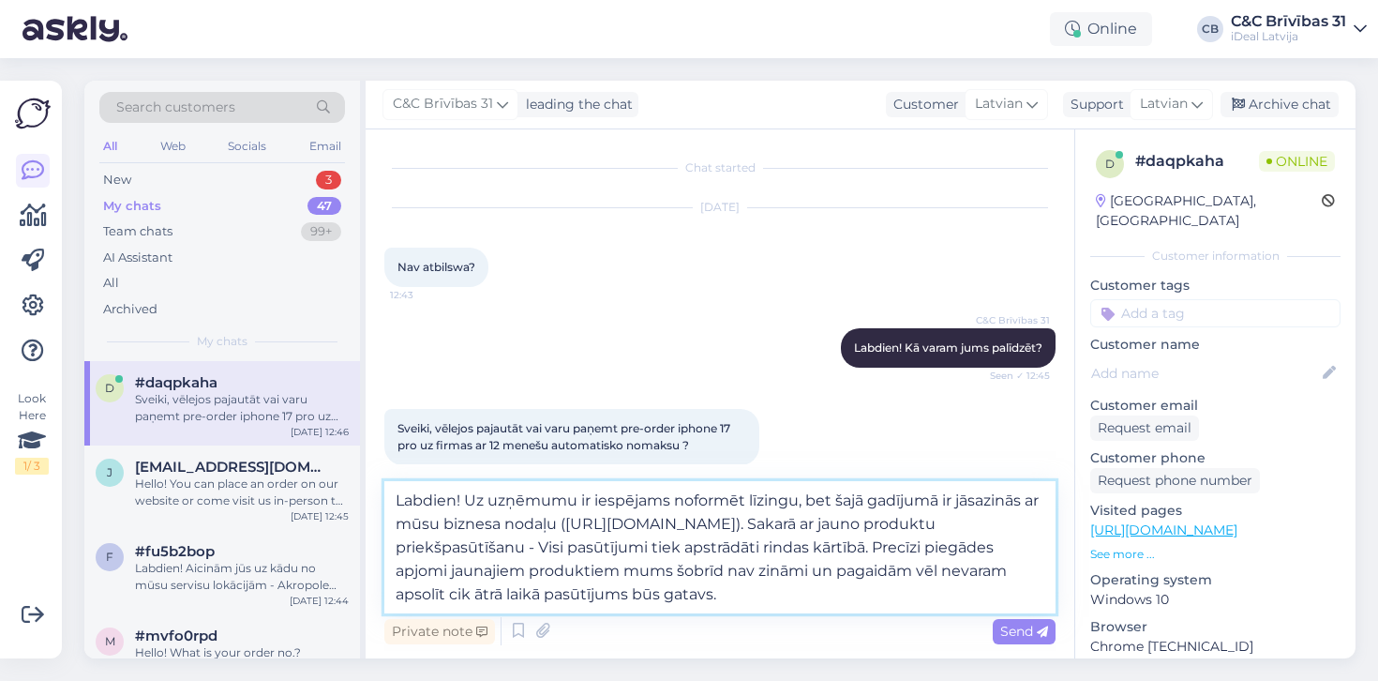
click at [829, 590] on textarea "Labdien! Uz uzņēmumu ir iespējams noformēt līzingu, bet šajā gadījumā ir jāsazi…" at bounding box center [719, 547] width 671 height 132
click at [455, 515] on textarea "Labdien! Uz uzņēmumu ir iespējams noformēt līzingu, bet šajā gadījumā ir jāsazi…" at bounding box center [719, 547] width 671 height 132
click at [458, 504] on textarea "Labdien! Uz uzņēmumu ir iespējams noformēt līzingu, bet šajā gadījumā ir jāsazi…" at bounding box center [719, 547] width 671 height 132
click at [463, 504] on textarea "Labdien! Uz uzņēmumu ir iespējams noformēt līzingu, bet šajā gadījumā ir jāsazi…" at bounding box center [719, 547] width 671 height 132
click at [843, 583] on textarea "Labdien! Uz uzņēmumu ir iespējams noformēt līzingu, bet šajā gadījumā ir jāsazi…" at bounding box center [719, 547] width 671 height 132
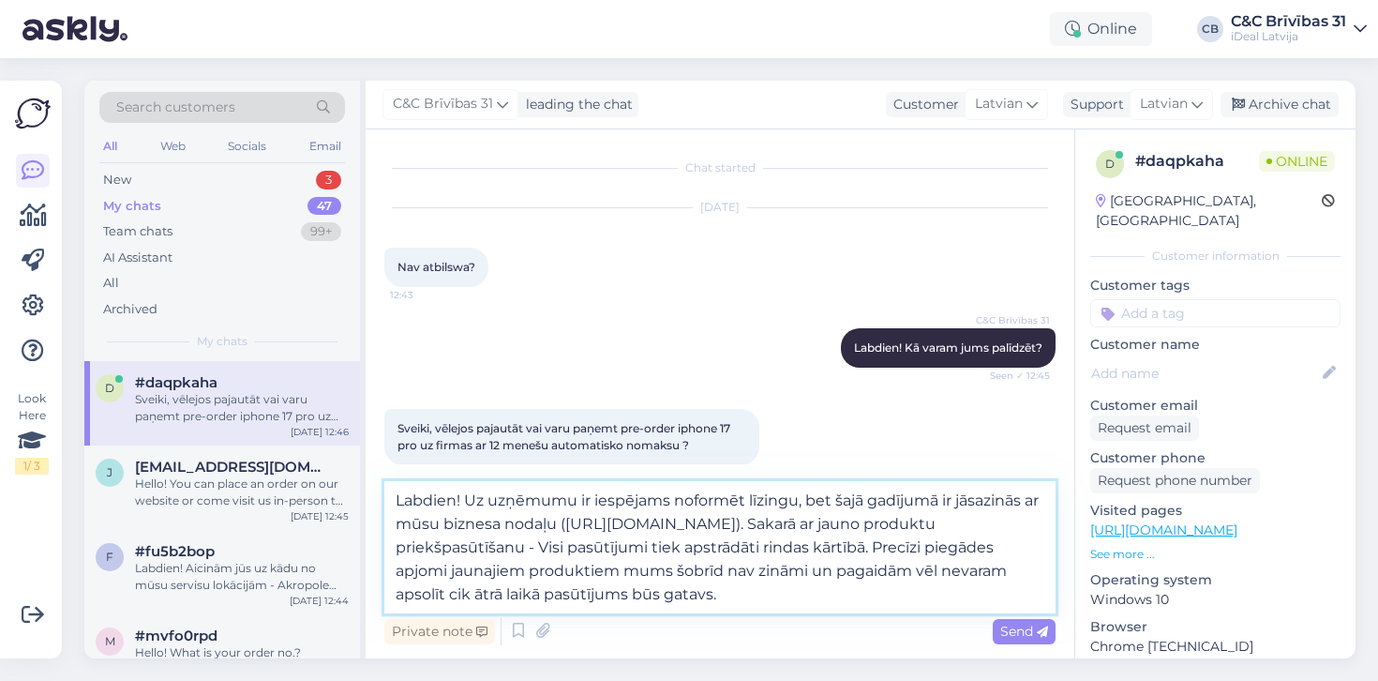
drag, startPoint x: 840, startPoint y: 605, endPoint x: 646, endPoint y: 543, distance: 203.7
click at [646, 543] on textarea "Labdien! Uz uzņēmumu ir iespējams noformēt līzingu, bet šajā gadījumā ir jāsazi…" at bounding box center [719, 547] width 671 height 132
click at [858, 557] on textarea "Labdien! Uz uzņēmumu ir iespējams noformēt līzingu, bet šajā gadījumā ir jāsazi…" at bounding box center [719, 547] width 671 height 132
drag, startPoint x: 960, startPoint y: 525, endPoint x: 962, endPoint y: 624, distance: 98.5
click at [962, 624] on div "Labdien! Uz uzņēmumu ir iespējams noformēt līzingu, bet šajā gadījumā ir jāsazi…" at bounding box center [719, 565] width 671 height 168
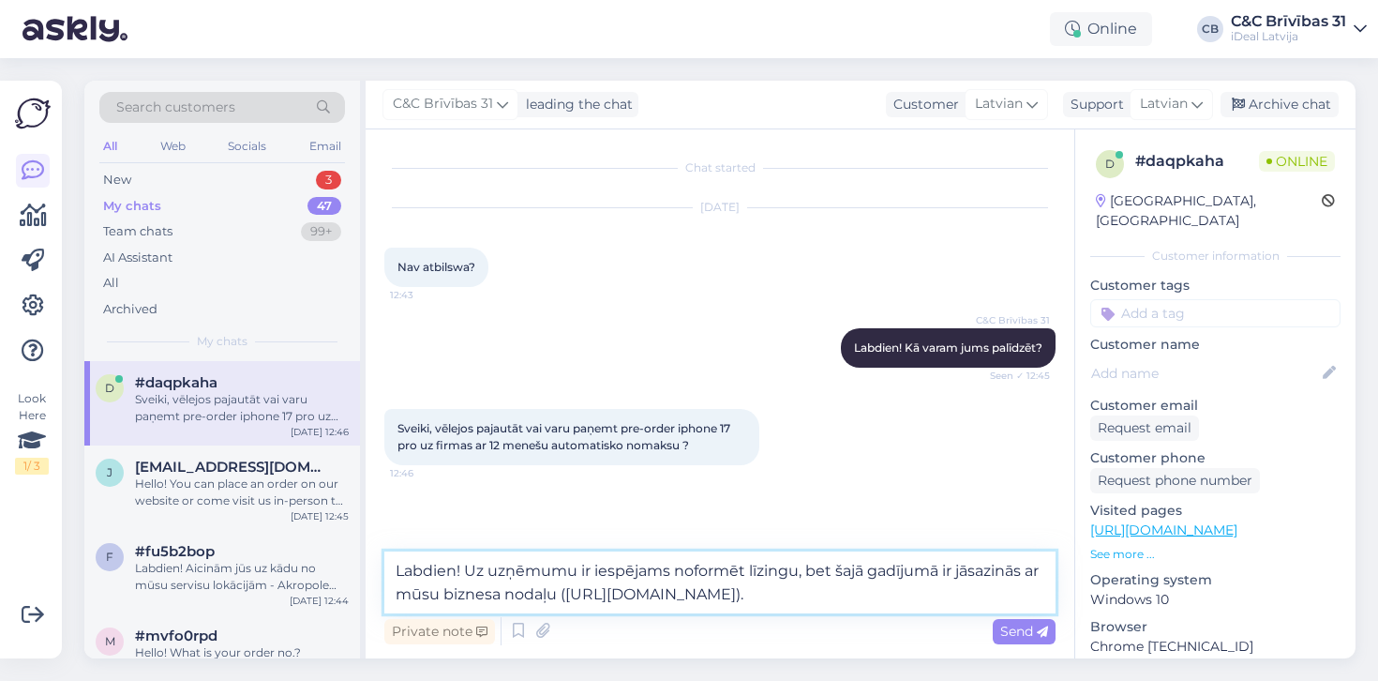
type textarea "Labdien! Uz uzņēmumu ir iespējams noformēt līzingu, bet šajā gadījumā ir jāsazi…"
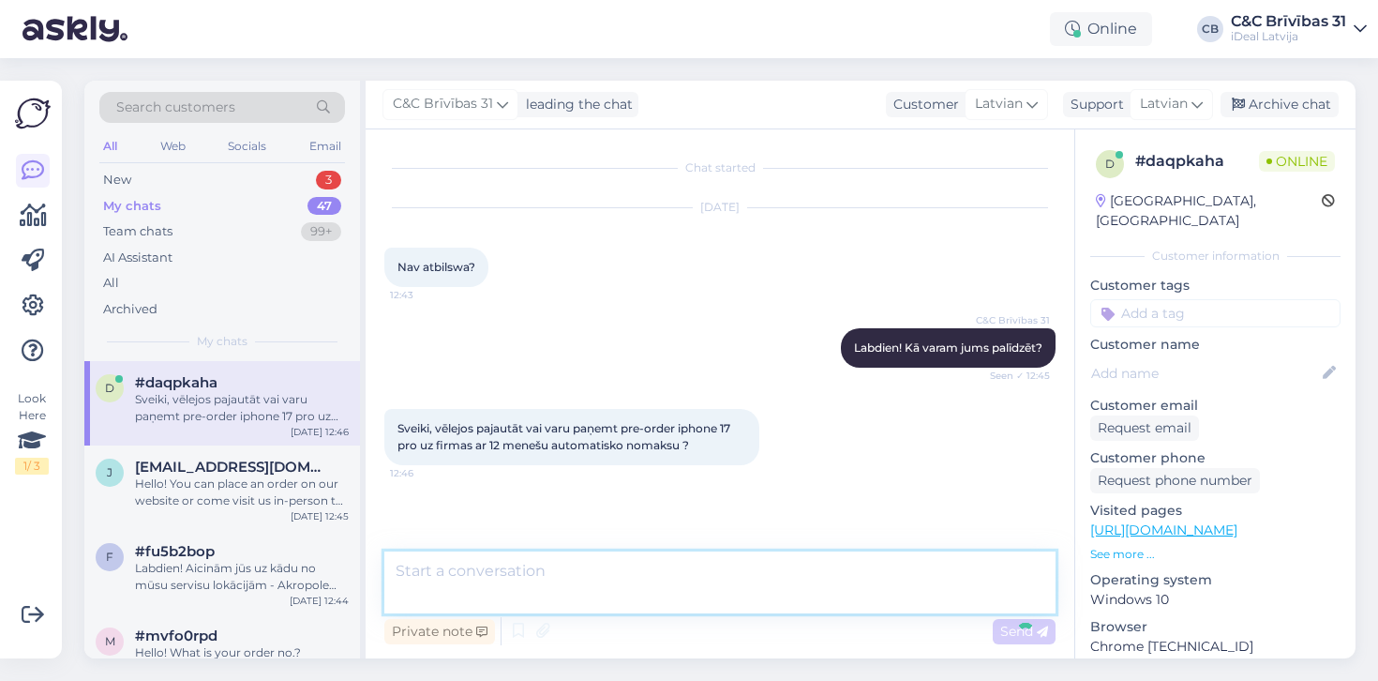
scroll to position [43, 0]
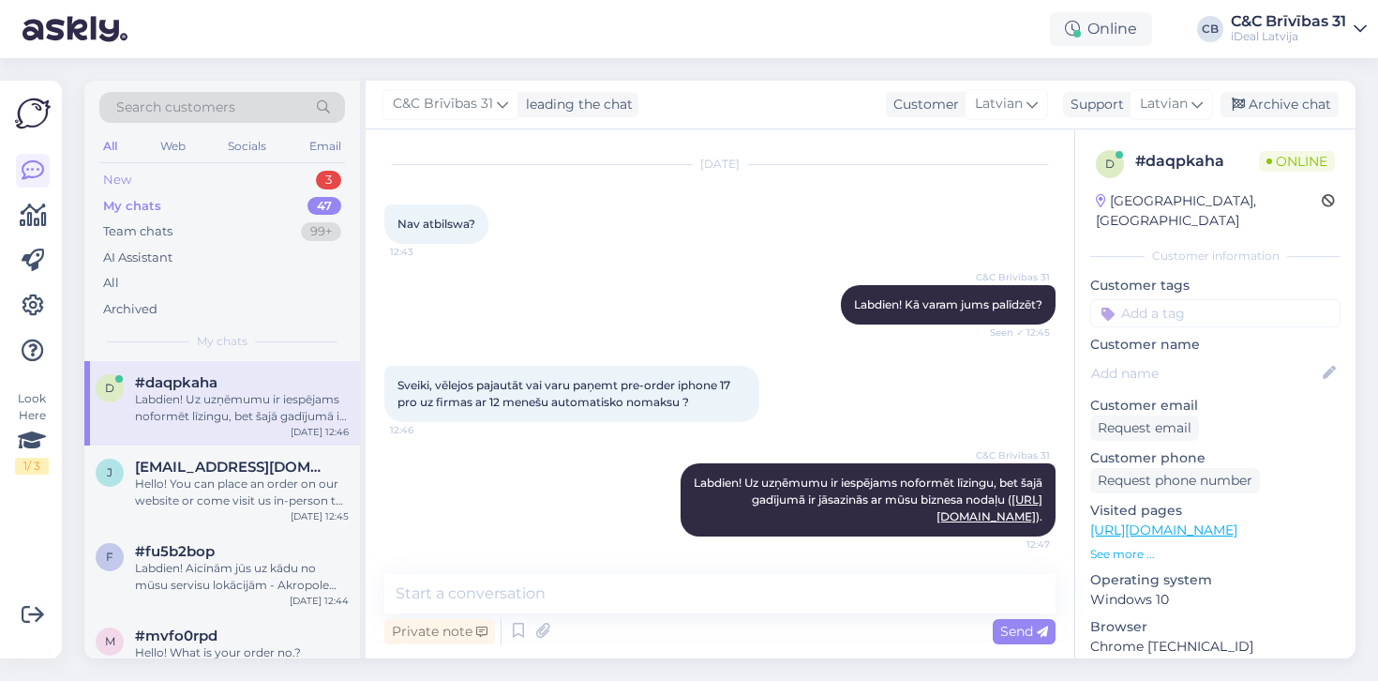
click at [268, 183] on div "New 3" at bounding box center [222, 180] width 246 height 26
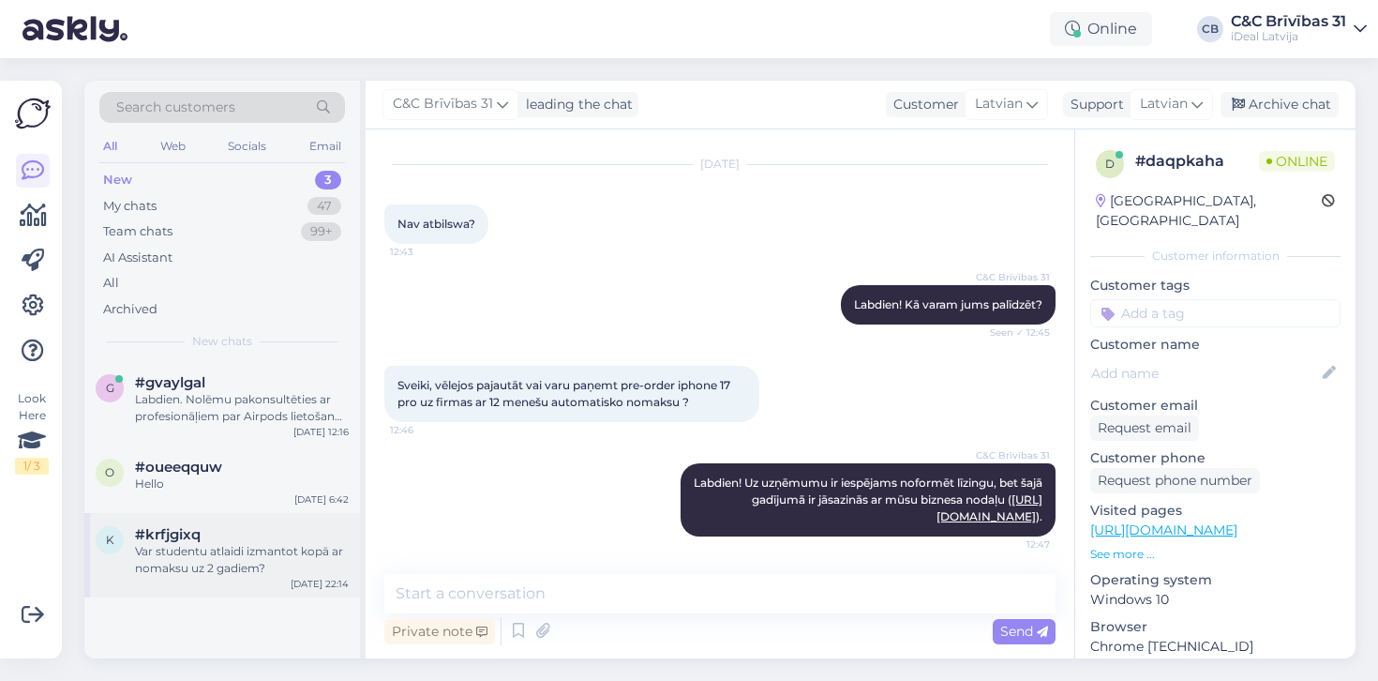
click at [190, 549] on div "Var studentu atlaidi izmantot kopā ar nomaksu uz 2 gadiem?" at bounding box center [242, 560] width 214 height 34
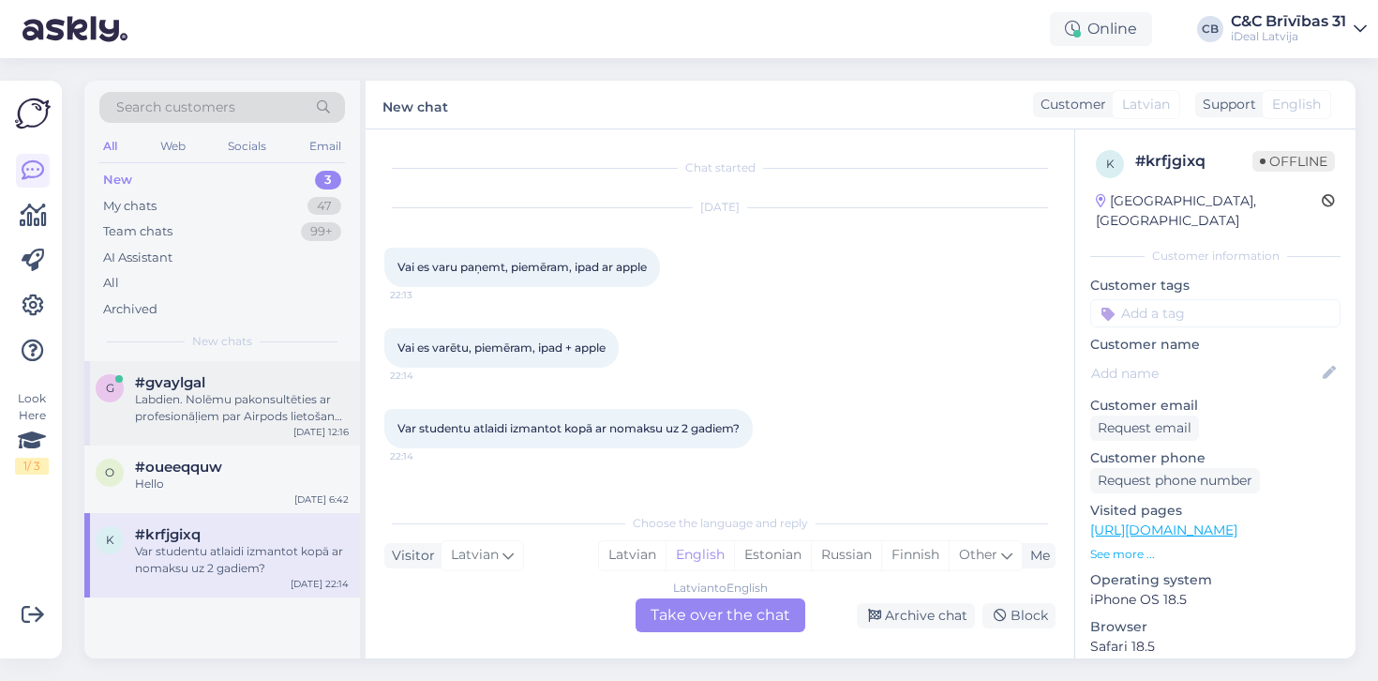
click at [223, 429] on div "g #gvaylgal Labdien. Nolēmu pakonsultēties ar profesionāļiem par Airpods lietoš…" at bounding box center [222, 403] width 276 height 84
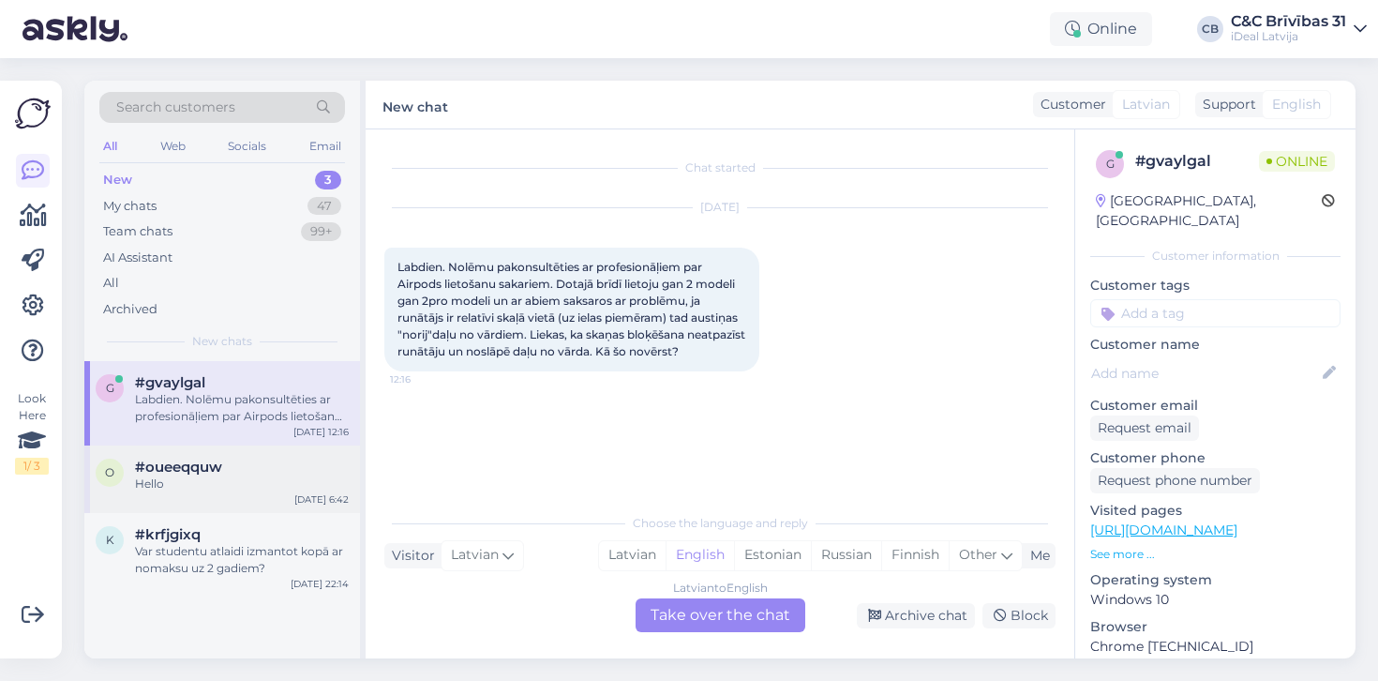
click at [248, 452] on div "o #oueeqquw Hello Sep 16 6:42" at bounding box center [222, 479] width 276 height 68
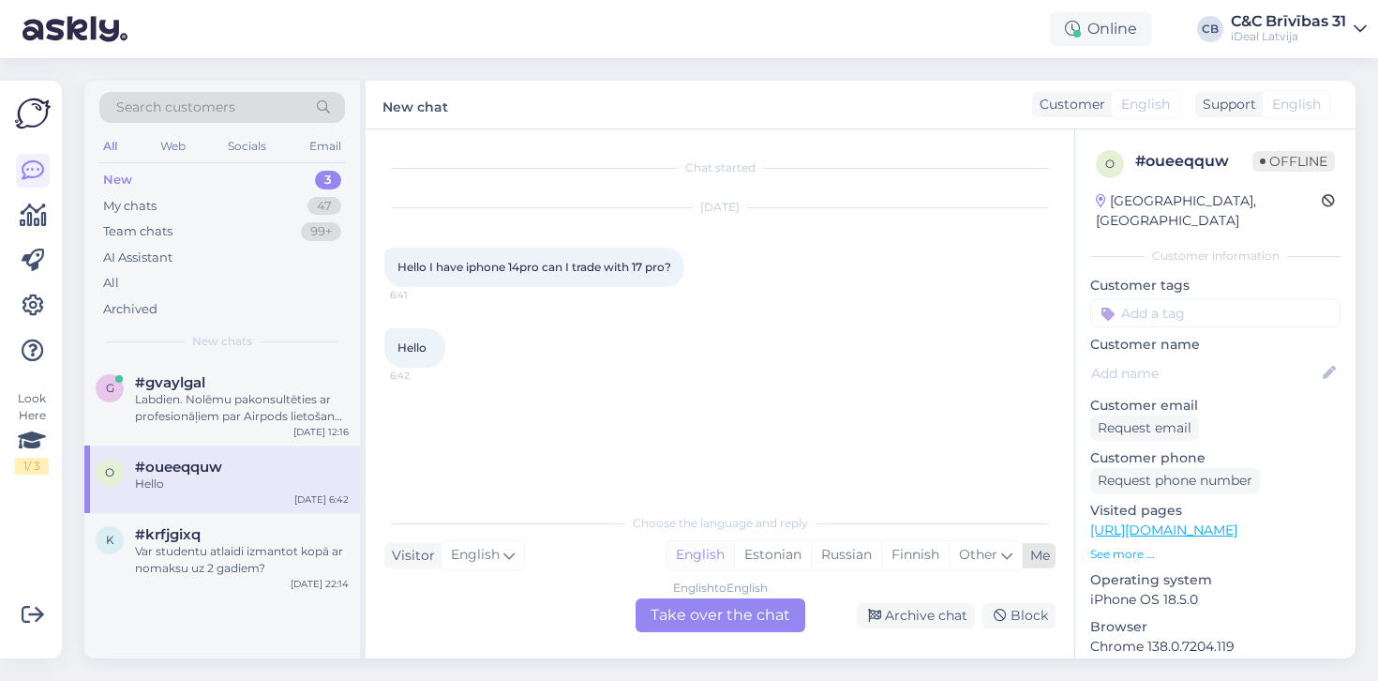
click at [702, 557] on div "English" at bounding box center [701, 555] width 68 height 28
click at [702, 650] on div "Chat started Sep 16 2025 Hello I have iphone 14pro can I trade with 17 pro? 6:4…" at bounding box center [720, 393] width 709 height 529
click at [707, 632] on div "Chat started Sep 16 2025 Hello I have iphone 14pro can I trade with 17 pro? 6:4…" at bounding box center [720, 393] width 709 height 529
click at [708, 616] on div "English to English Take over the chat" at bounding box center [721, 615] width 170 height 34
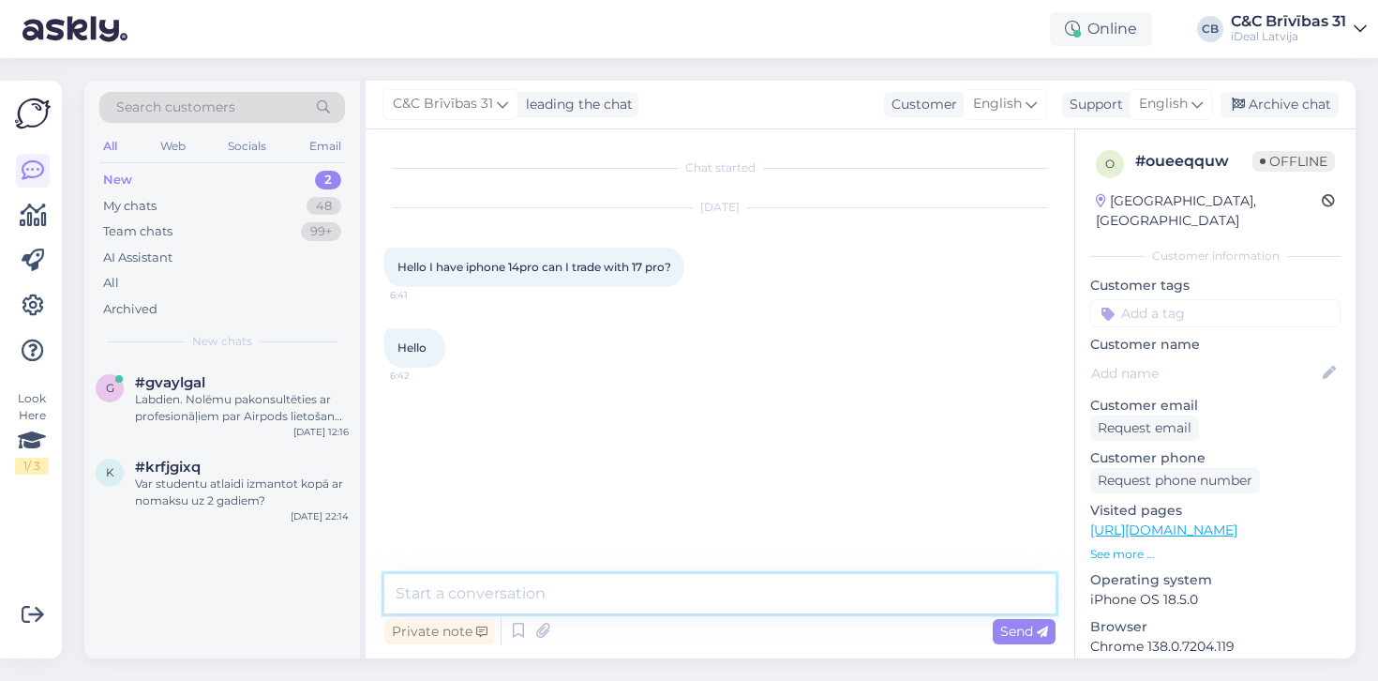
click at [645, 603] on textarea at bounding box center [719, 593] width 671 height 39
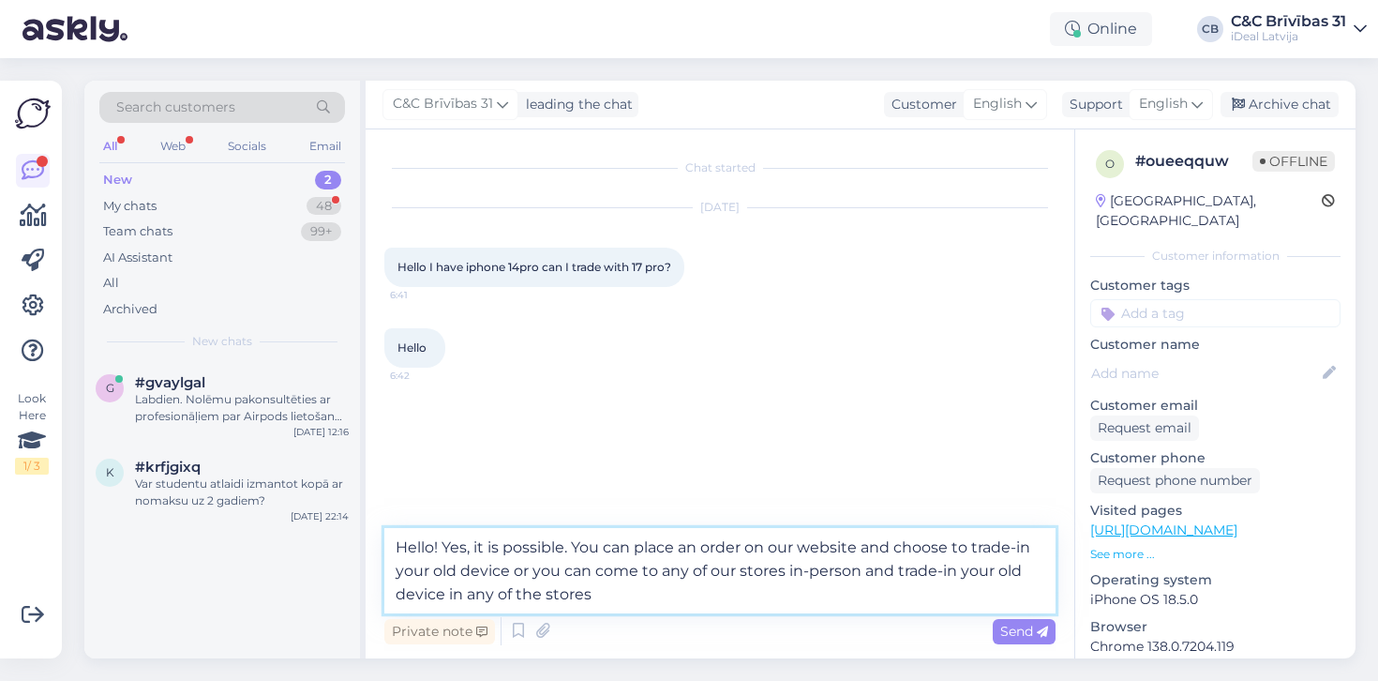
type textarea "Hello! Yes, it is possible. You can place an order on our website and choose to…"
click at [615, 593] on textarea "Hello! Yes, it is possible. You can place an order on our website and choose to…" at bounding box center [719, 570] width 671 height 85
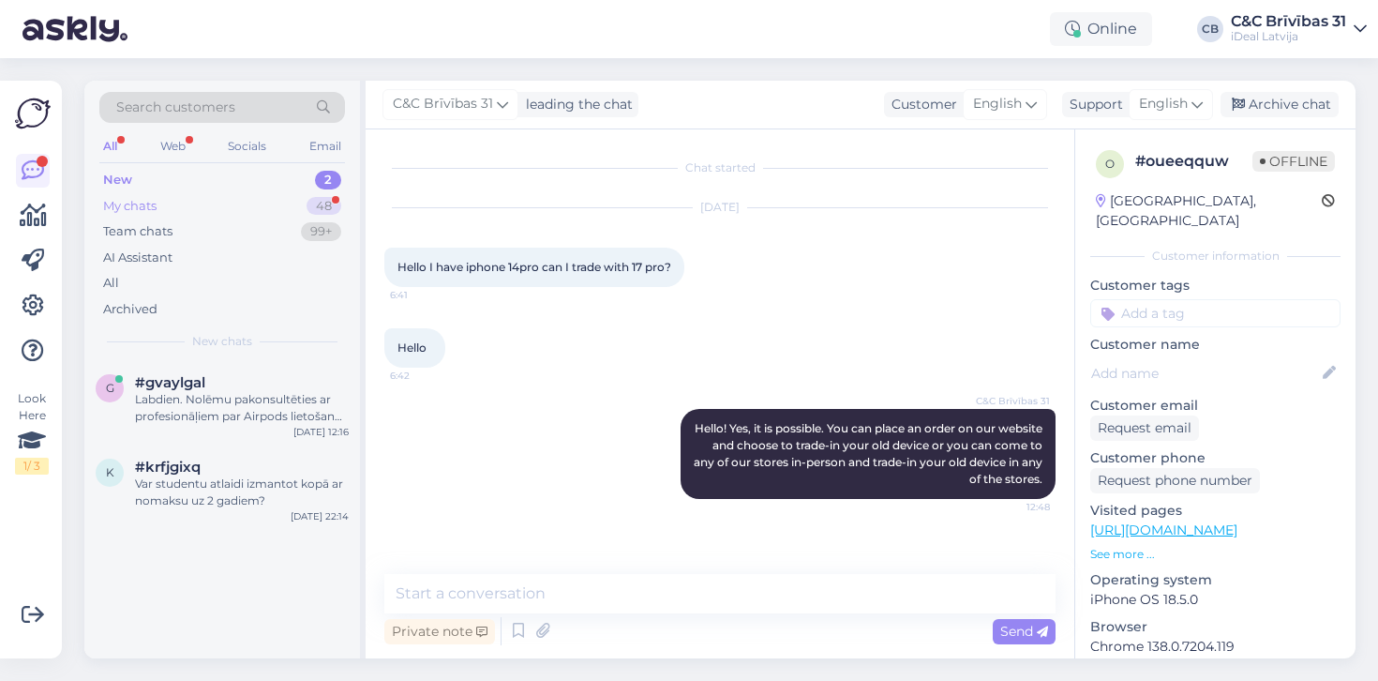
click at [211, 199] on div "My chats 48" at bounding box center [222, 206] width 246 height 26
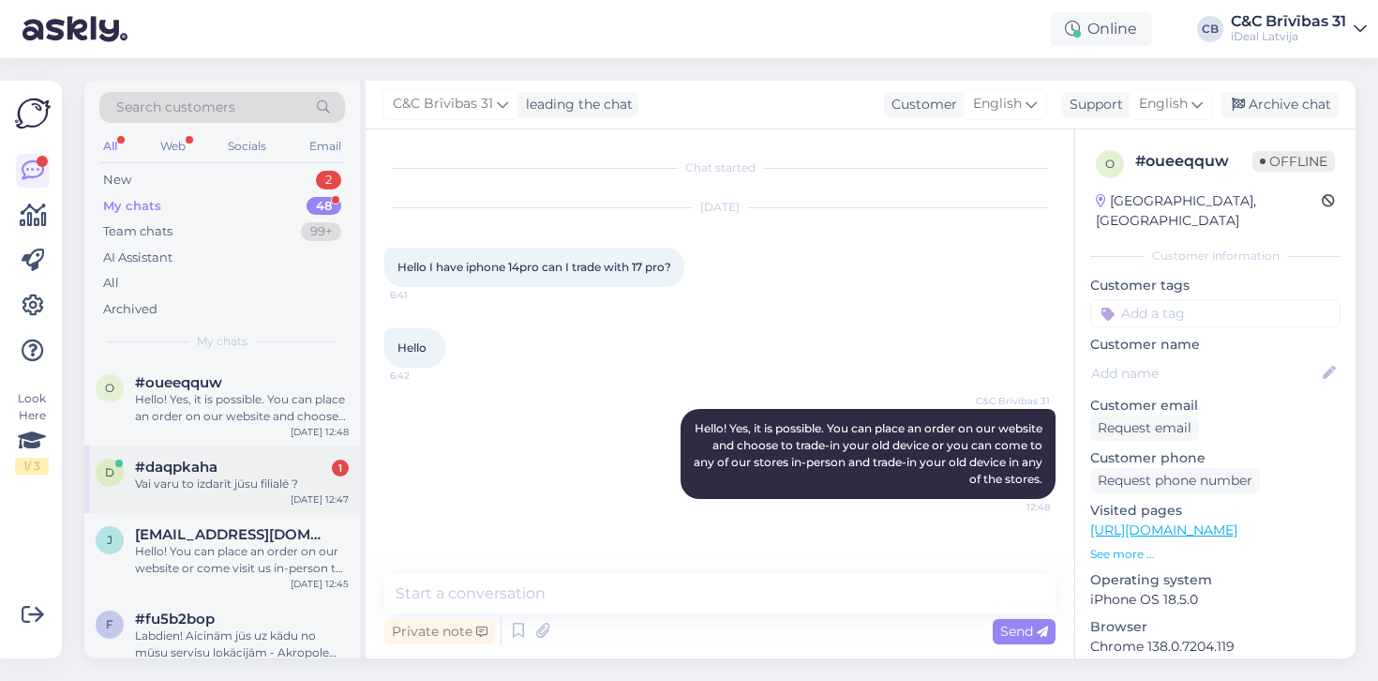
click at [259, 470] on div "#daqpkaha 1" at bounding box center [242, 467] width 214 height 17
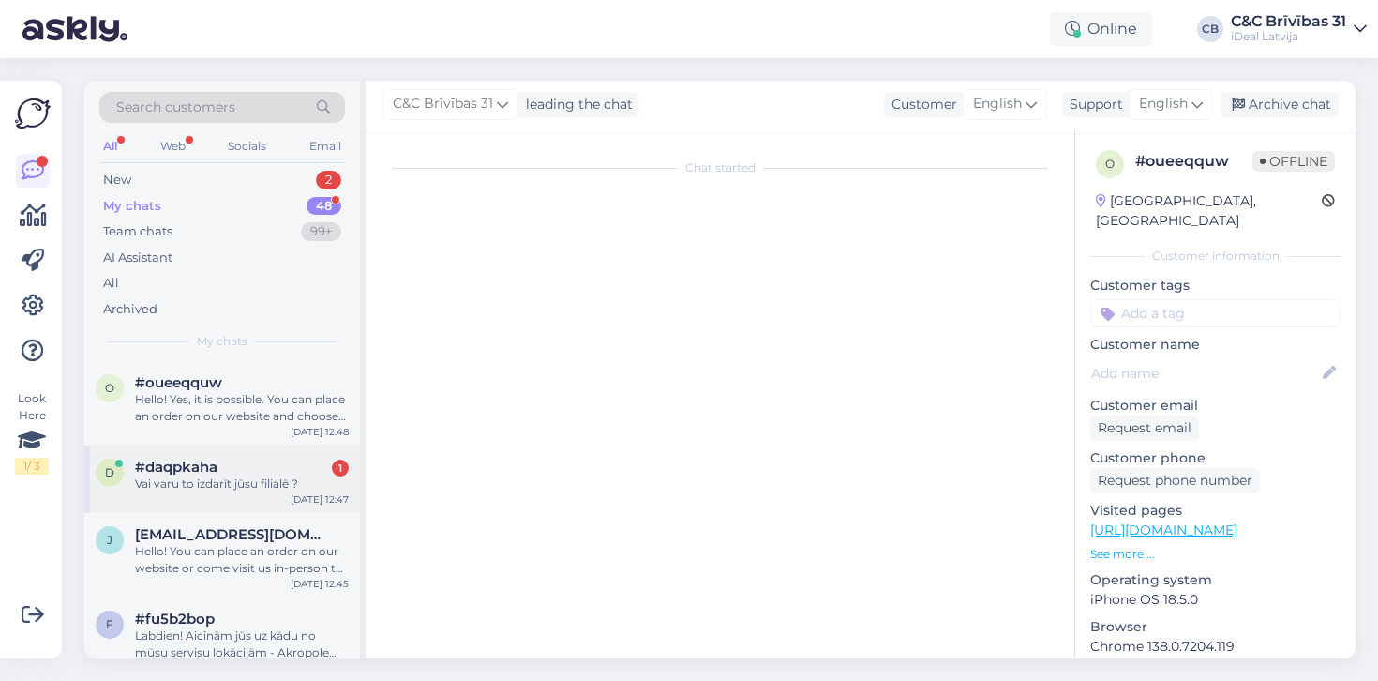
scroll to position [124, 0]
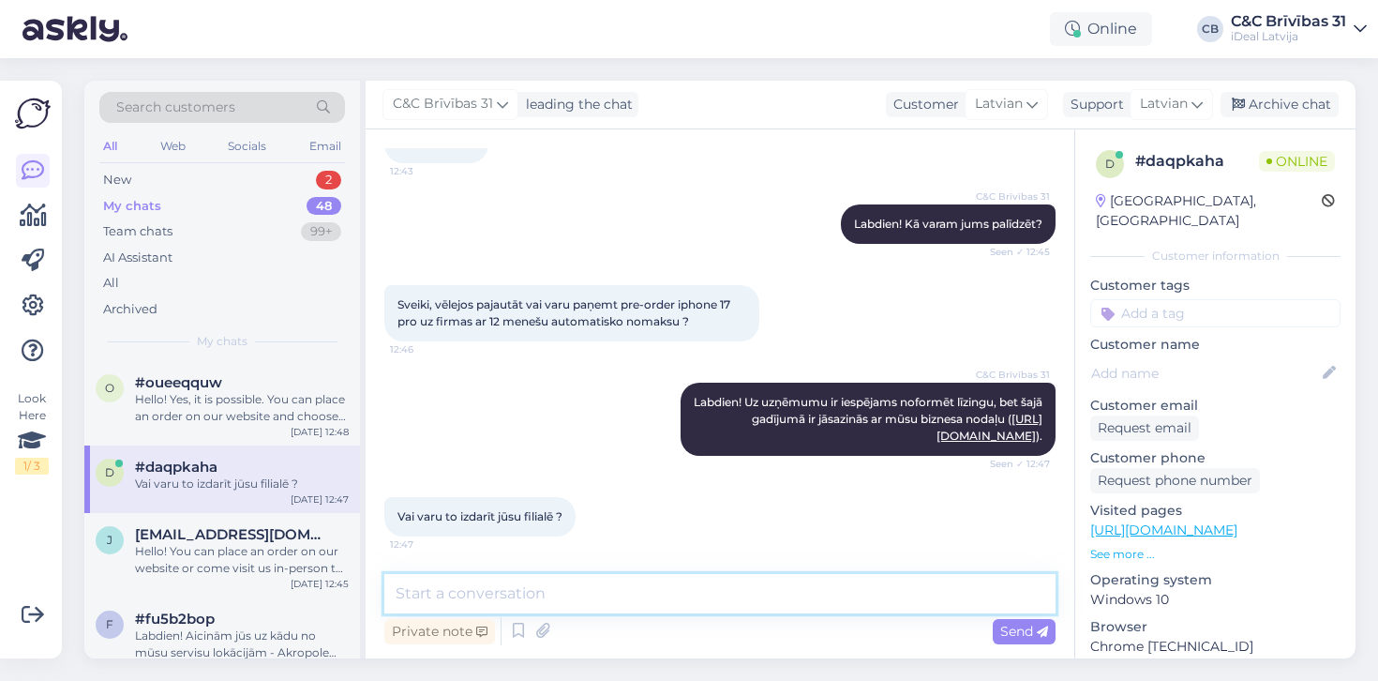
click at [722, 592] on textarea at bounding box center [719, 593] width 671 height 39
click at [654, 591] on textarea at bounding box center [719, 593] width 671 height 39
click at [612, 589] on textarea at bounding box center [719, 593] width 671 height 39
click at [557, 588] on textarea at bounding box center [719, 593] width 671 height 39
click at [545, 586] on textarea at bounding box center [719, 593] width 671 height 39
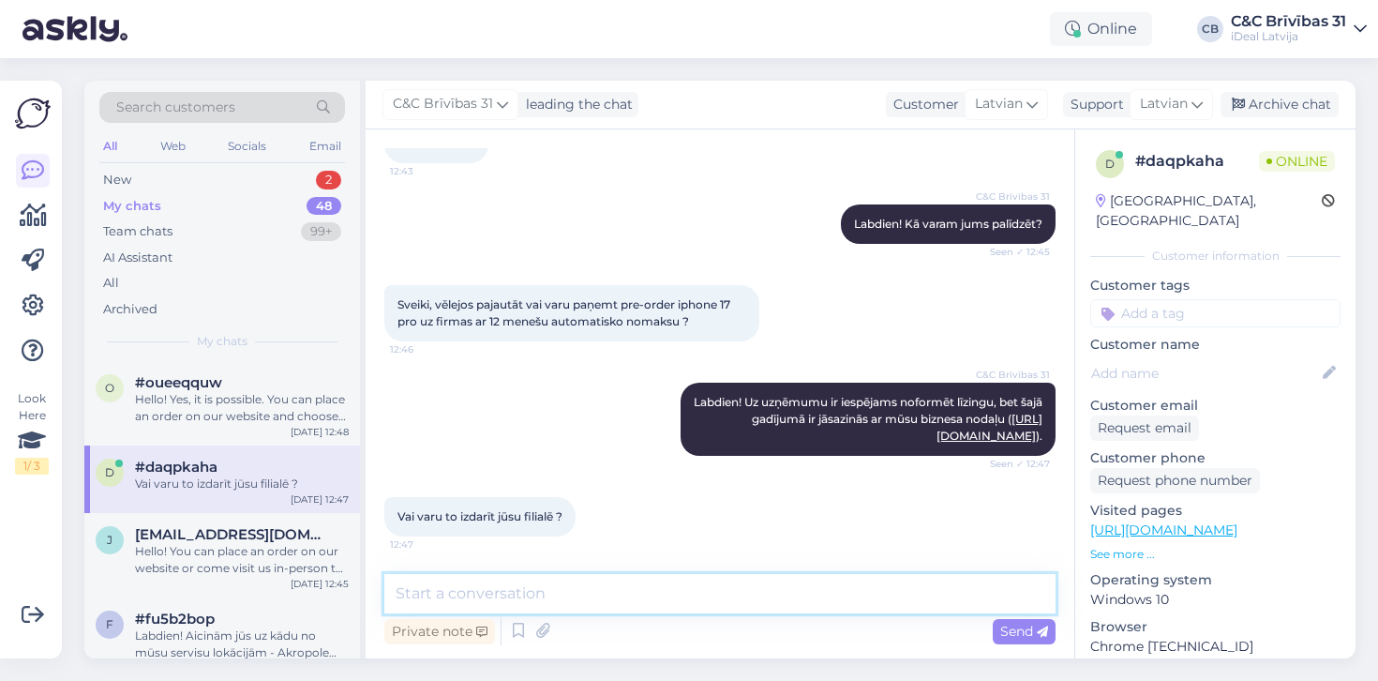
drag, startPoint x: 555, startPoint y: 598, endPoint x: 575, endPoint y: 588, distance: 22.2
click at [576, 588] on textarea at bounding box center [719, 593] width 671 height 39
click at [575, 588] on textarea at bounding box center [719, 593] width 671 height 39
click at [523, 588] on textarea at bounding box center [719, 593] width 671 height 39
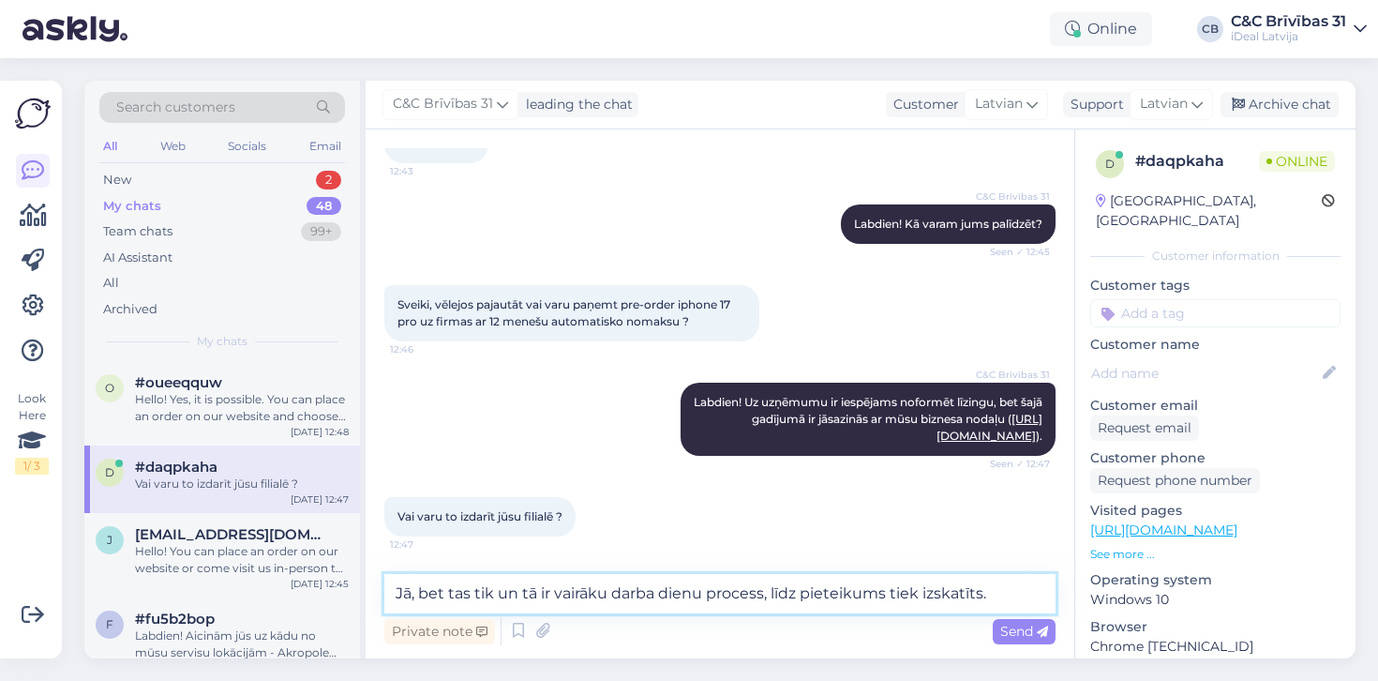
click at [474, 594] on textarea "Jā, bet tas tik un tā ir vairāku darba dienu process, līdz pieteikums tiek izsk…" at bounding box center [719, 593] width 671 height 39
click at [540, 587] on textarea "Jā, bet tas, tik un tā ir vairāku darba dienu process, līdz pieteikums tiek izs…" at bounding box center [719, 593] width 671 height 39
click at [1002, 596] on textarea "Jā, bet tas, tik un tā, ir vairāku darba dienu process, līdz pieteikums tiek iz…" at bounding box center [719, 593] width 671 height 39
click at [543, 595] on textarea "Jā, bet tas, tik un tā, ir vairāku darba dienu process, līdz pieteikums tiek iz…" at bounding box center [719, 593] width 671 height 39
type textarea "Jā, bet tas ir vairāku darba dienu process, līdz pieteikums tiek izskatīts."
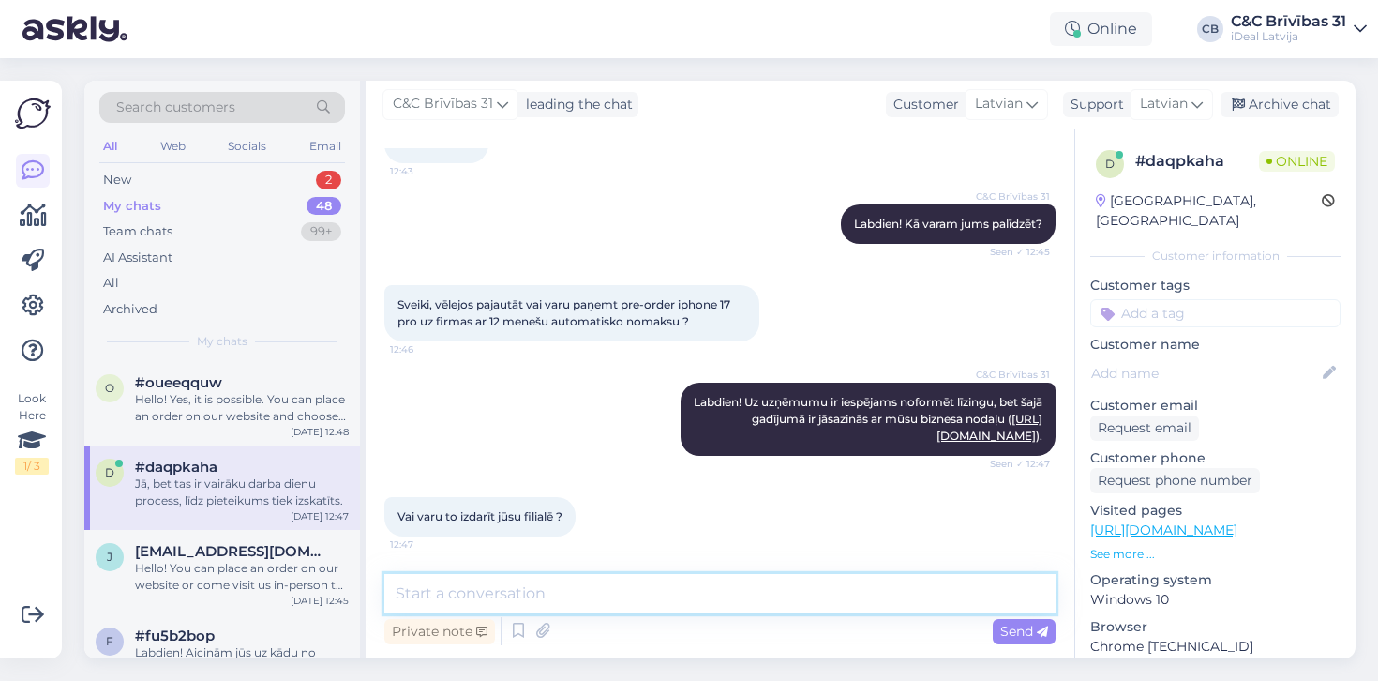
scroll to position [221, 0]
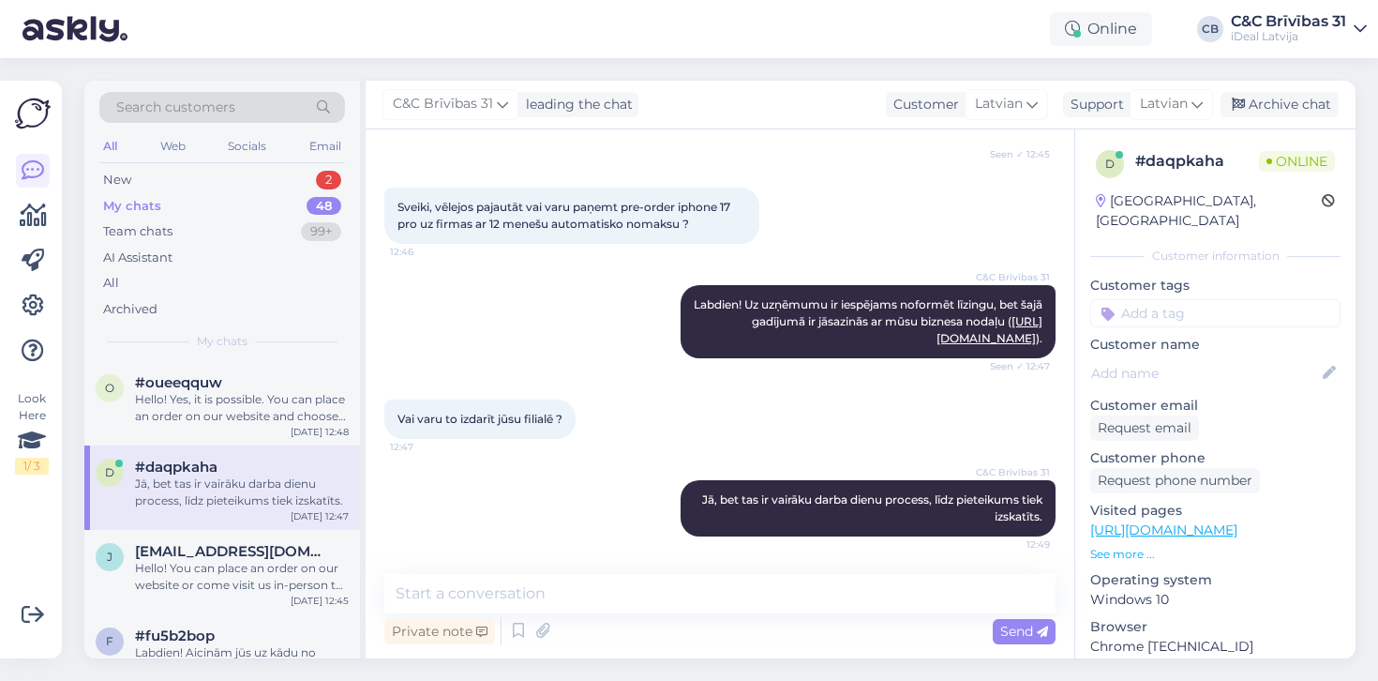
click at [280, 166] on div "Search customers All Web Socials Email New 2 My chats 48 Team chats 99+ AI Assi…" at bounding box center [222, 221] width 276 height 280
click at [280, 173] on div "New 2" at bounding box center [222, 180] width 246 height 26
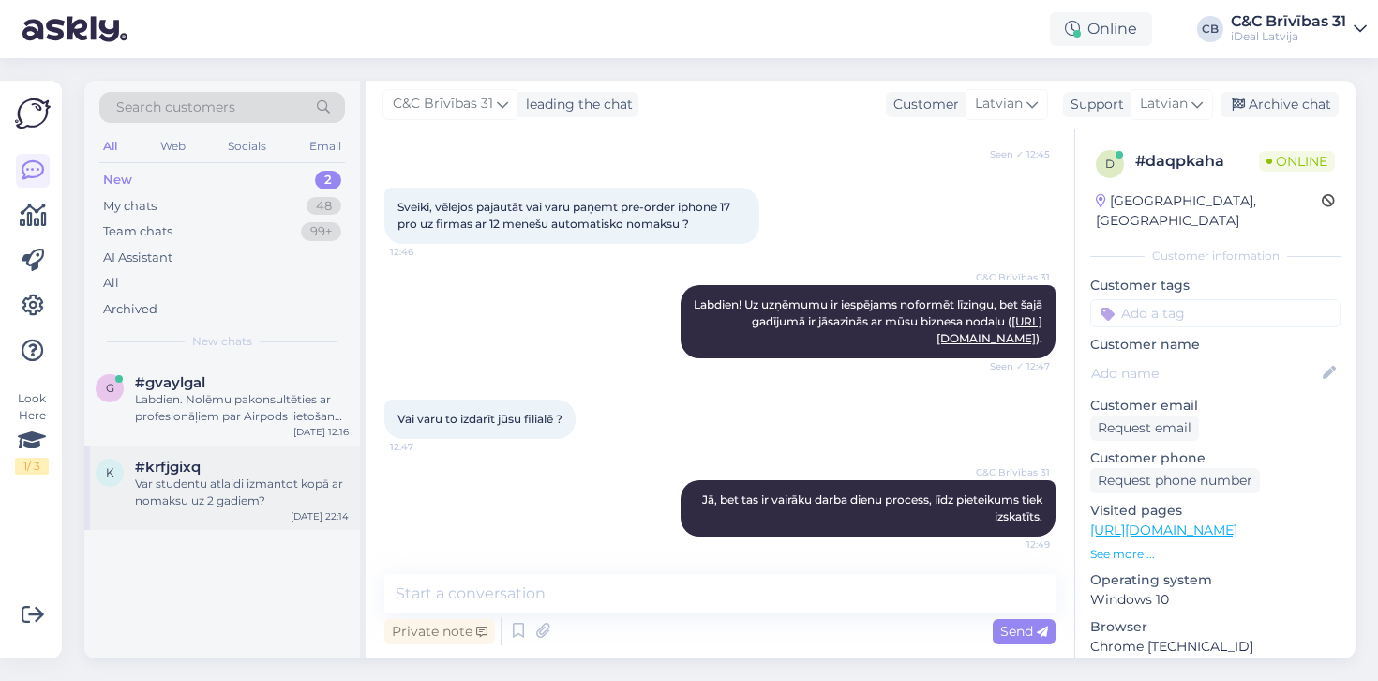
click at [221, 467] on div "#krfjgixq" at bounding box center [242, 467] width 214 height 17
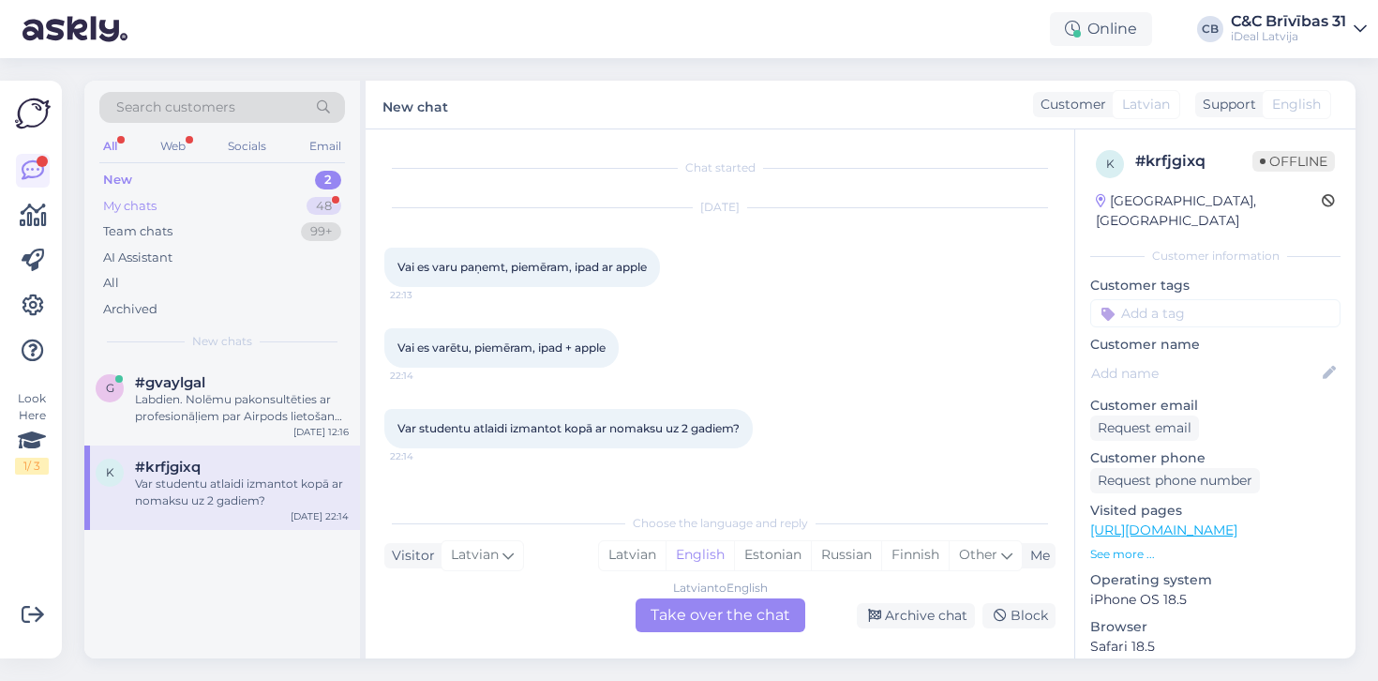
click at [182, 208] on div "My chats 48" at bounding box center [222, 206] width 246 height 26
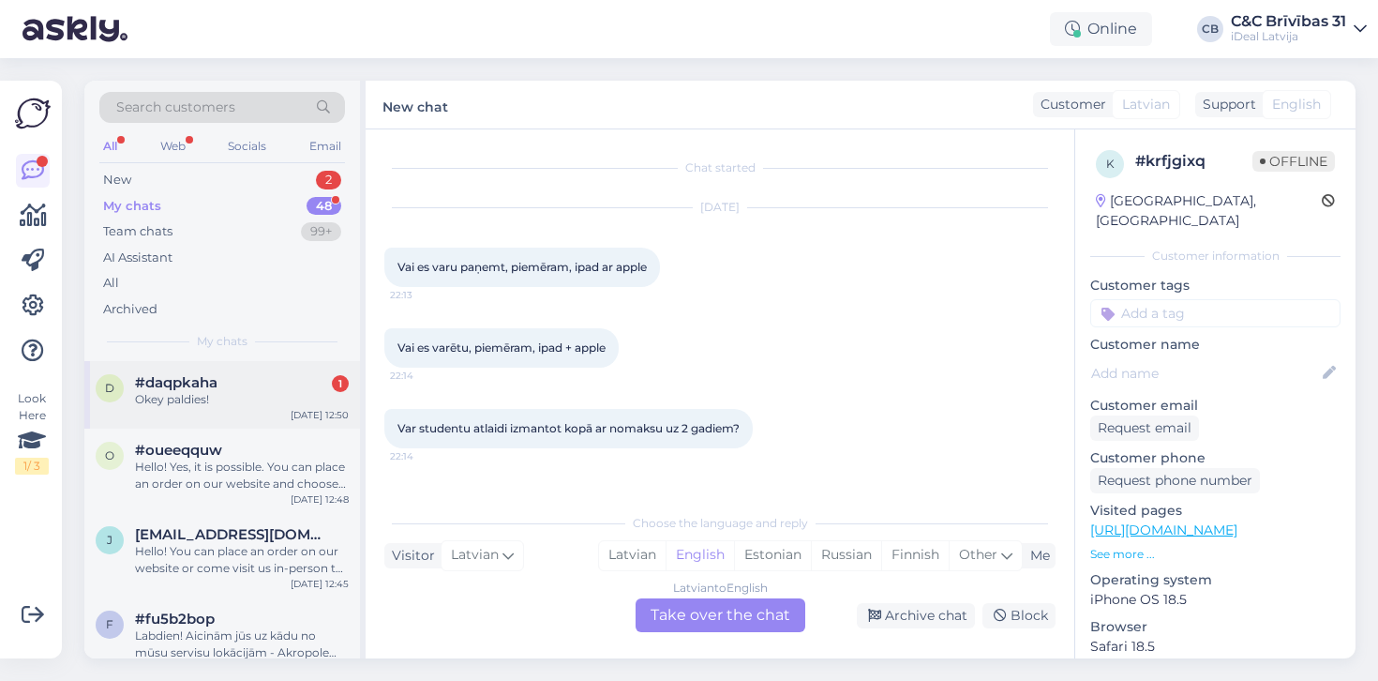
click at [216, 423] on div "d #daqpkaha 1 Okey paldies! Sep 16 12:50" at bounding box center [222, 395] width 276 height 68
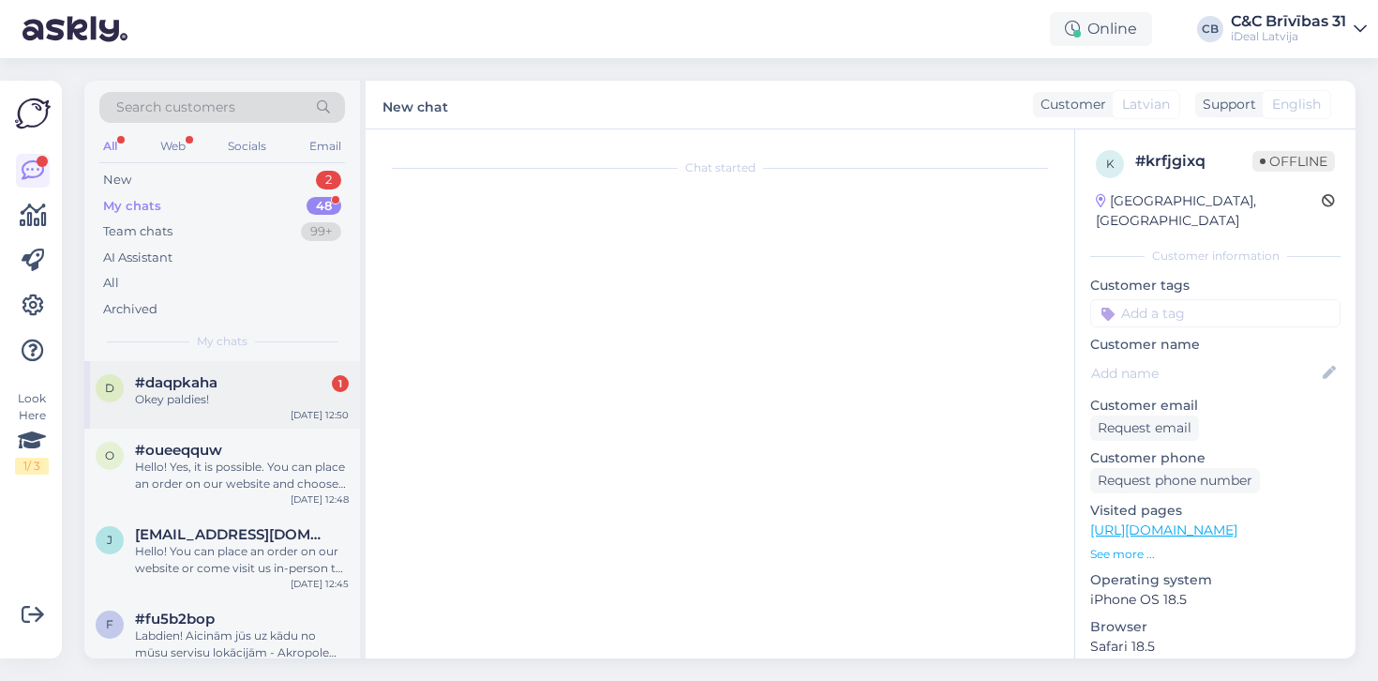
scroll to position [302, 0]
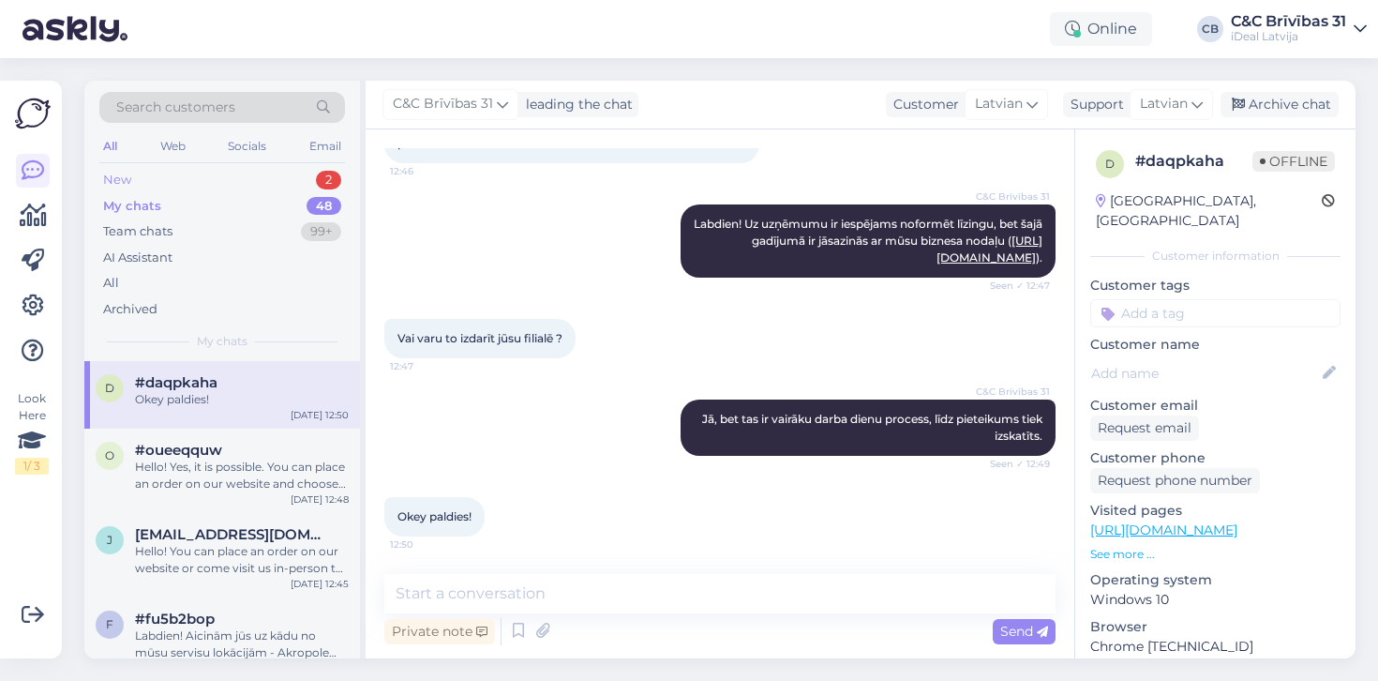
click at [308, 180] on div "New 2" at bounding box center [222, 180] width 246 height 26
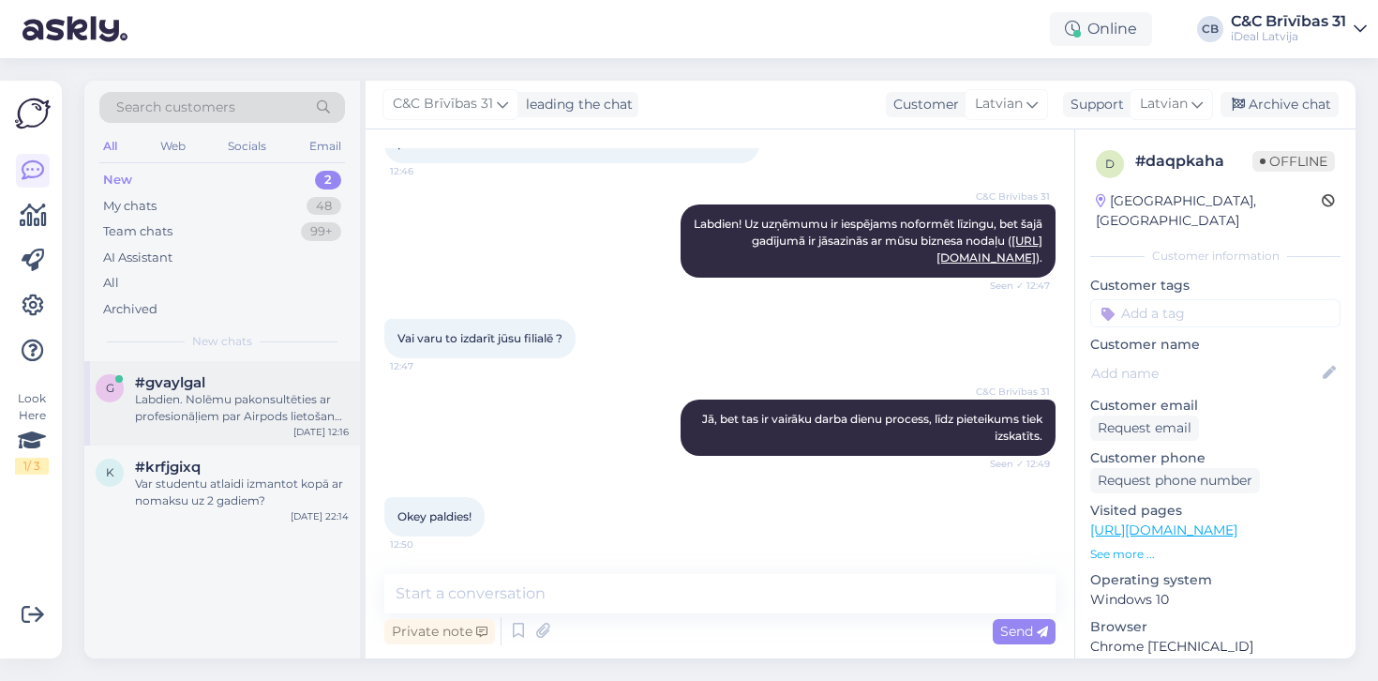
click at [243, 391] on div "Labdien. Nolēmu pakonsultēties ar profesionāļiem par Airpods lietošanu sakariem…" at bounding box center [242, 408] width 214 height 34
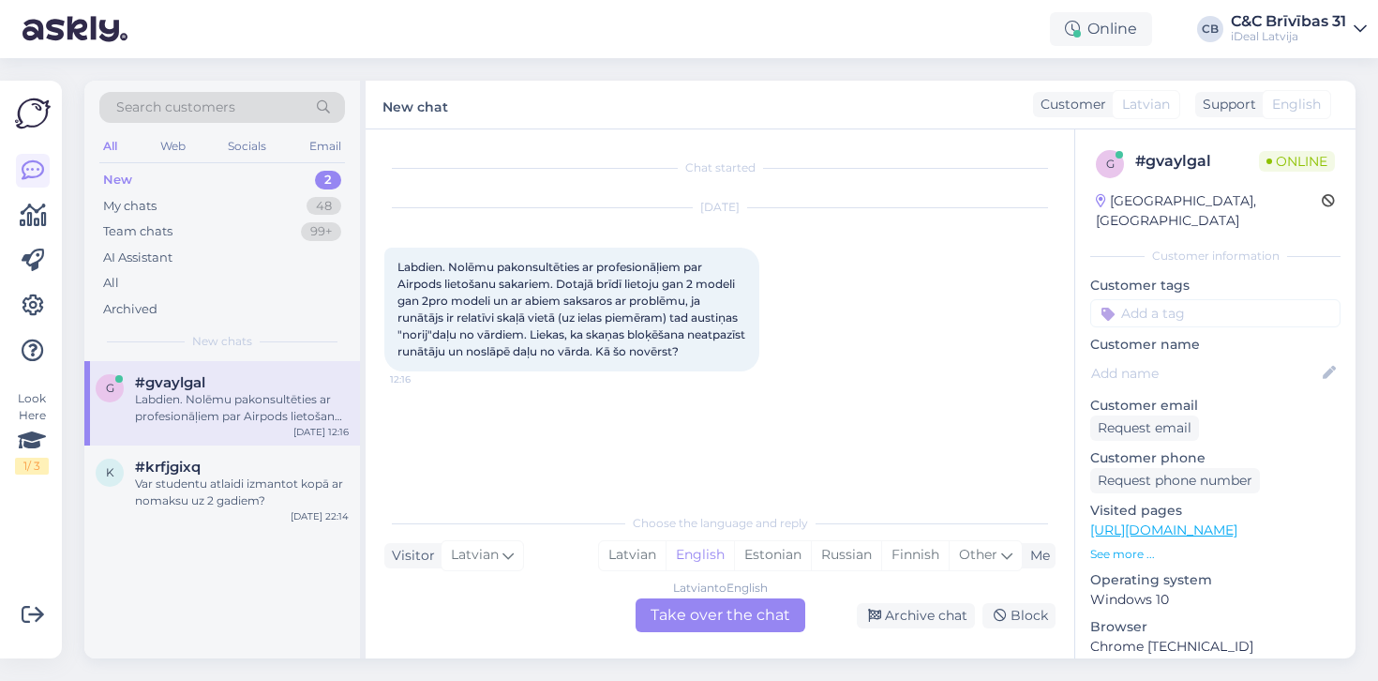
click at [749, 349] on div "Labdien. Nolēmu pakonsultēties ar profesionāļiem par Airpods lietošanu sakariem…" at bounding box center [571, 310] width 375 height 124
drag, startPoint x: 387, startPoint y: 260, endPoint x: 710, endPoint y: 268, distance: 322.7
click at [710, 268] on div "Labdien. Nolēmu pakonsultēties ar profesionāļiem par Airpods lietošanu sakariem…" at bounding box center [571, 310] width 375 height 124
click at [710, 268] on span "Labdien. Nolēmu pakonsultēties ar profesionāļiem par Airpods lietošanu sakariem…" at bounding box center [573, 309] width 351 height 98
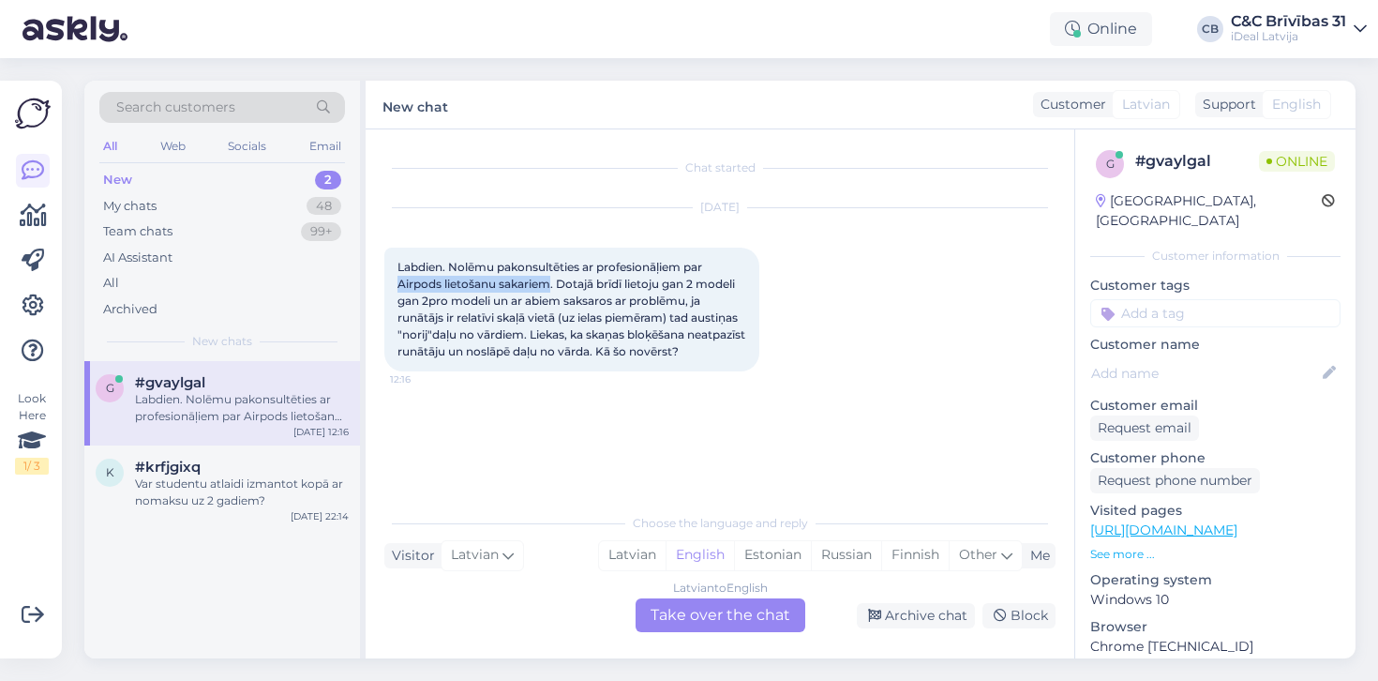
drag, startPoint x: 398, startPoint y: 281, endPoint x: 552, endPoint y: 285, distance: 154.8
click at [552, 285] on span "Labdien. Nolēmu pakonsultēties ar profesionāļiem par Airpods lietošanu sakariem…" at bounding box center [573, 309] width 351 height 98
click at [623, 564] on div "Latvian" at bounding box center [632, 555] width 67 height 28
click at [672, 613] on div "Latvian to Latvian Take over the chat" at bounding box center [721, 615] width 170 height 34
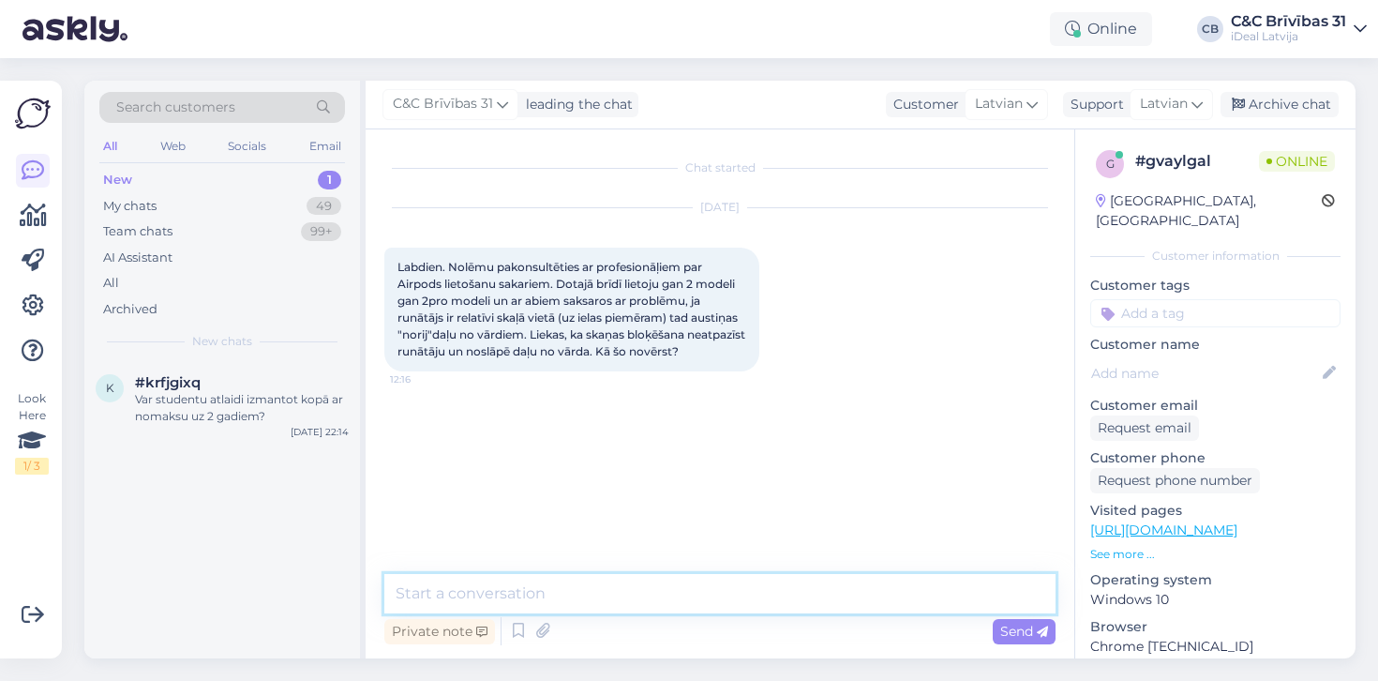
click at [688, 602] on textarea at bounding box center [719, 593] width 671 height 39
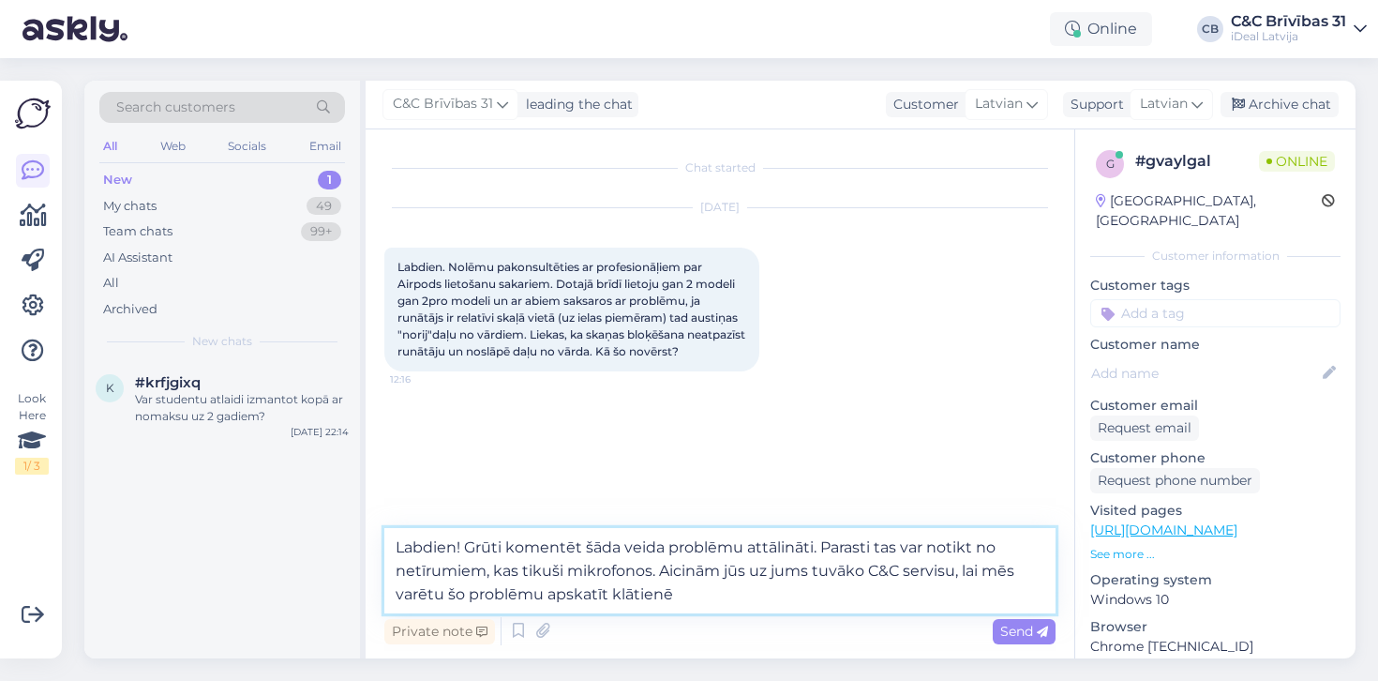
type textarea "Labdien! Grūti komentēt šāda veida problēmu attālināti. Parasti tas var notikt …"
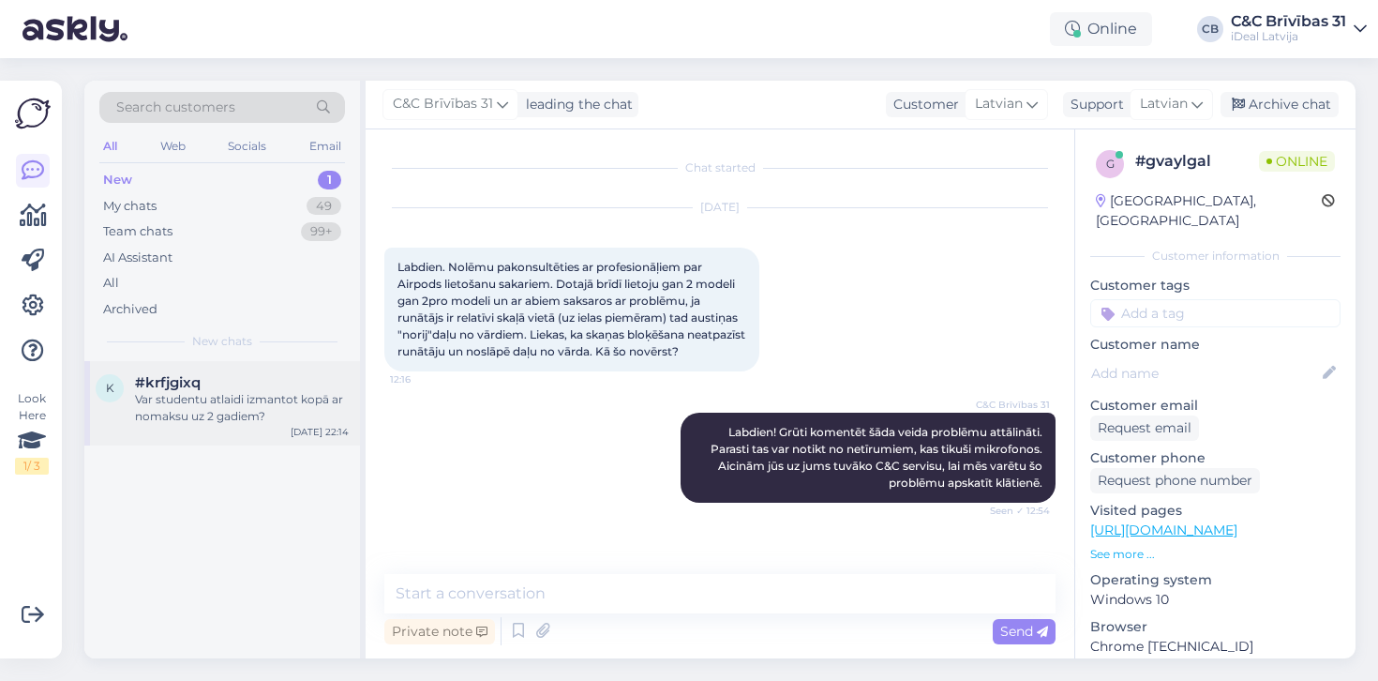
click at [220, 381] on div "#krfjgixq" at bounding box center [242, 382] width 214 height 17
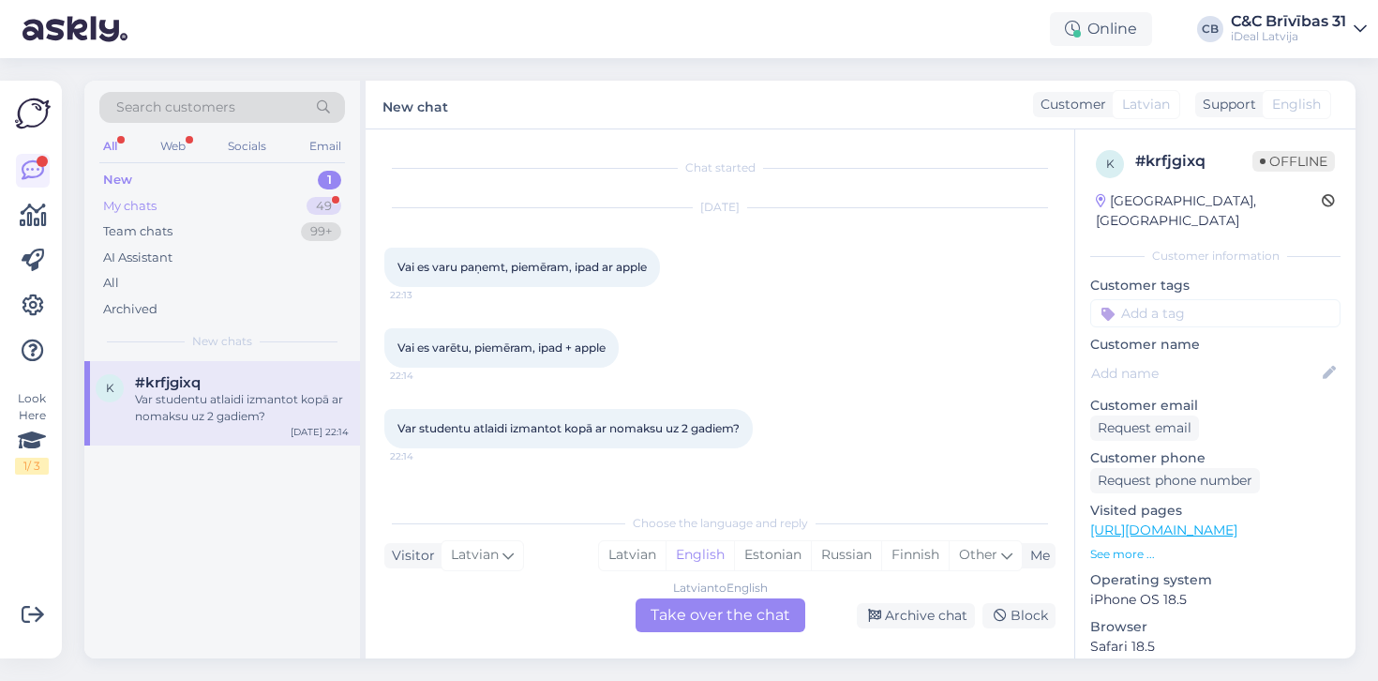
click at [224, 209] on div "My chats 49" at bounding box center [222, 206] width 246 height 26
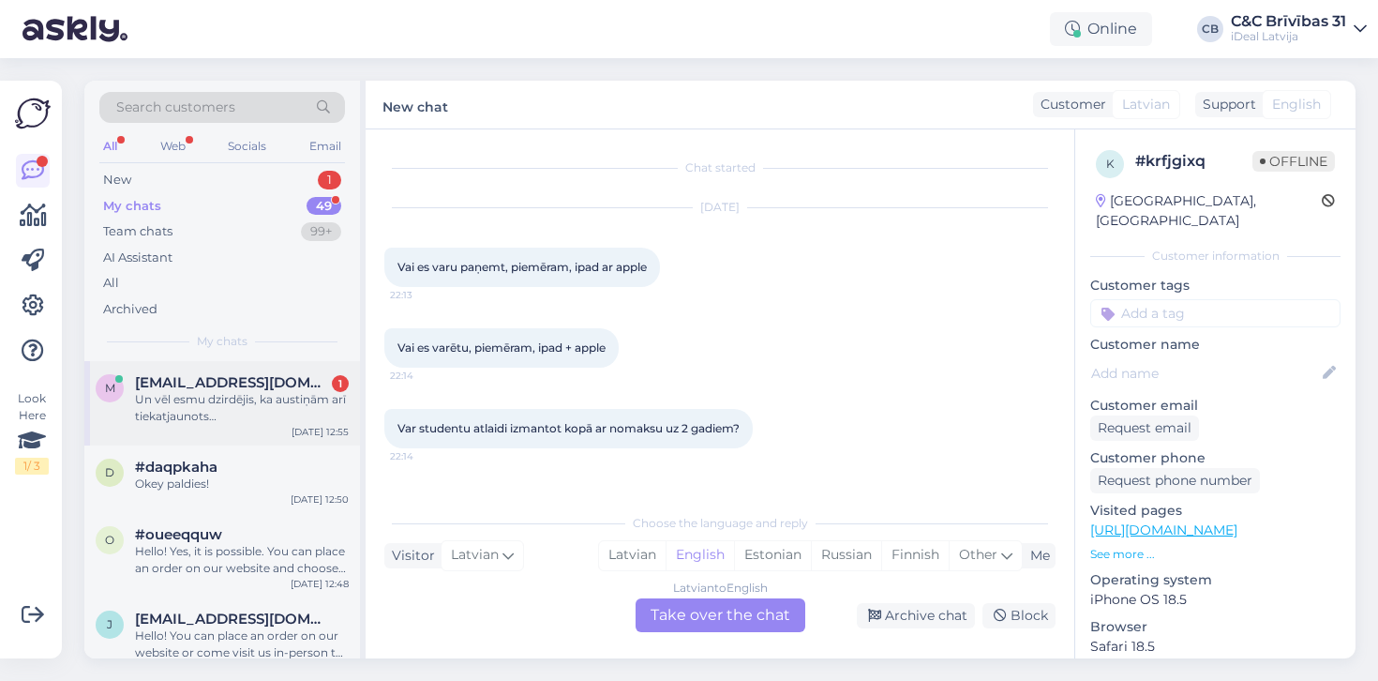
click at [202, 402] on div "Un vēl esmu dzirdējis, ka austiņām arī tiekatjaunots programnodrošinājums. Kā r…" at bounding box center [242, 408] width 214 height 34
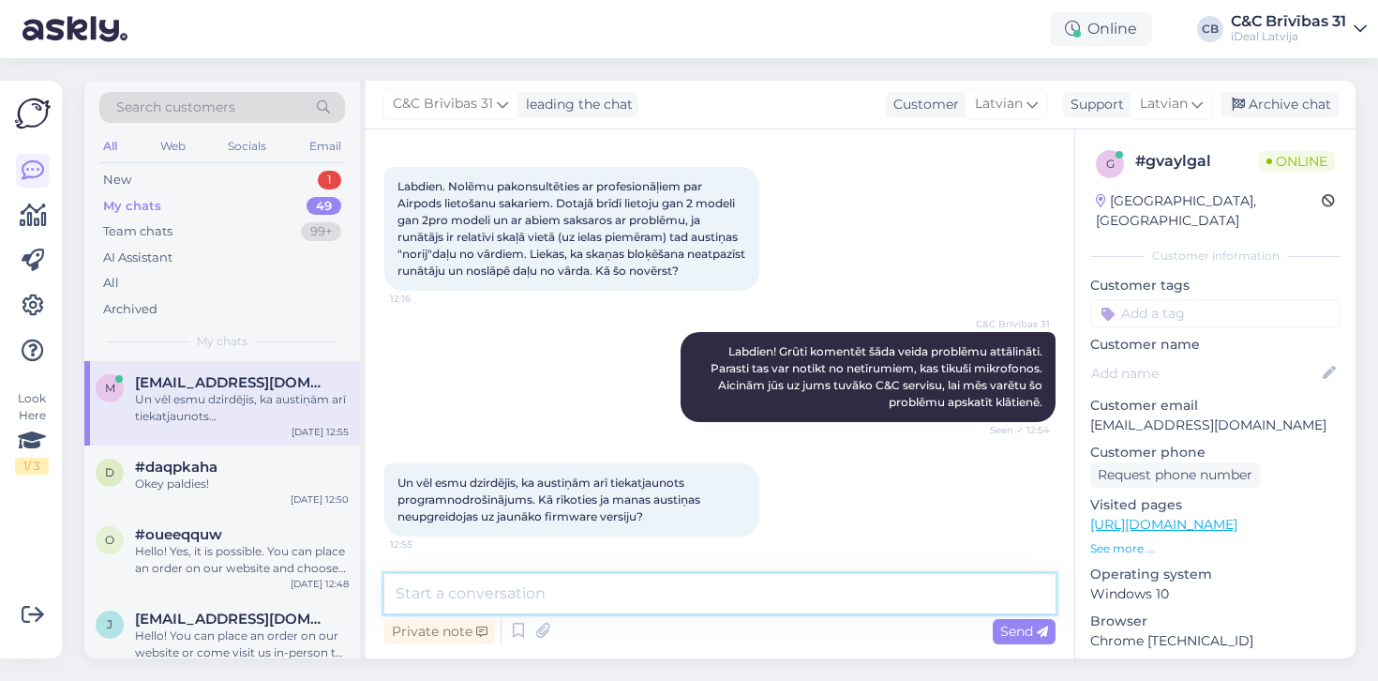
click at [577, 581] on textarea at bounding box center [719, 593] width 671 height 39
click at [542, 581] on textarea at bounding box center [719, 593] width 671 height 39
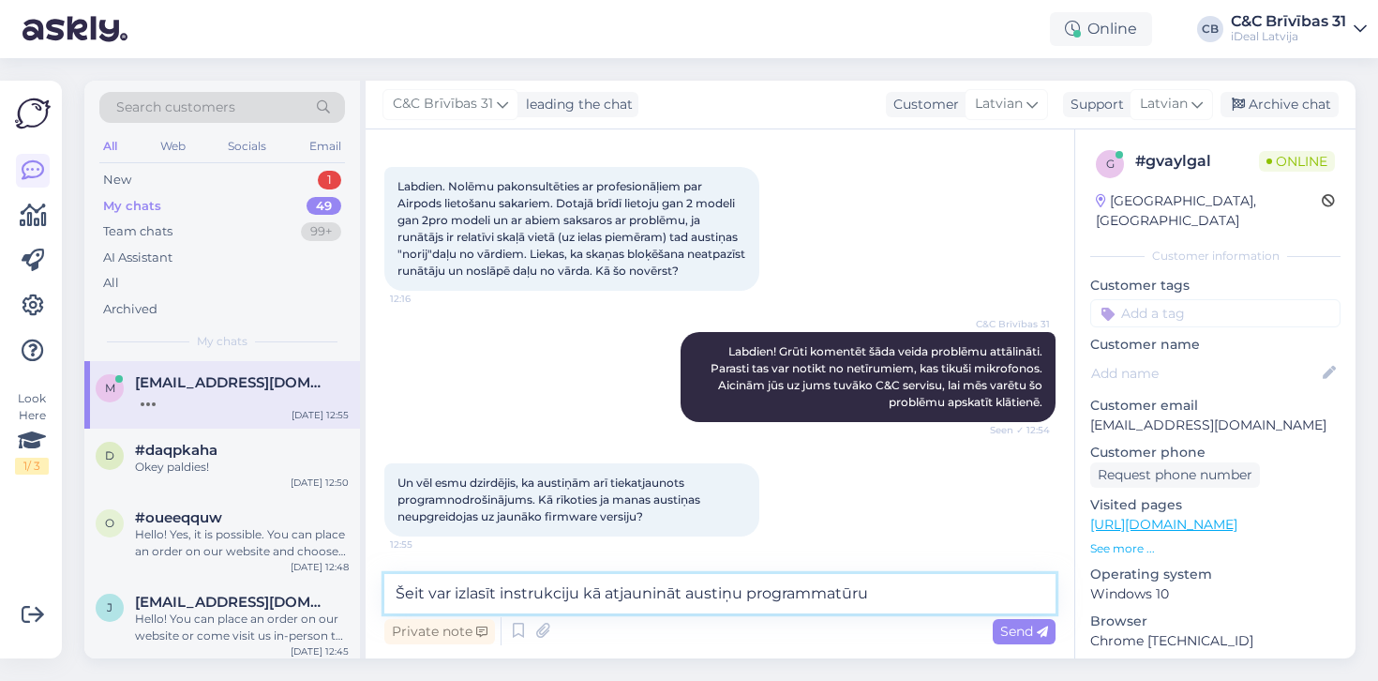
paste textarea "[URL][DOMAIN_NAME]"
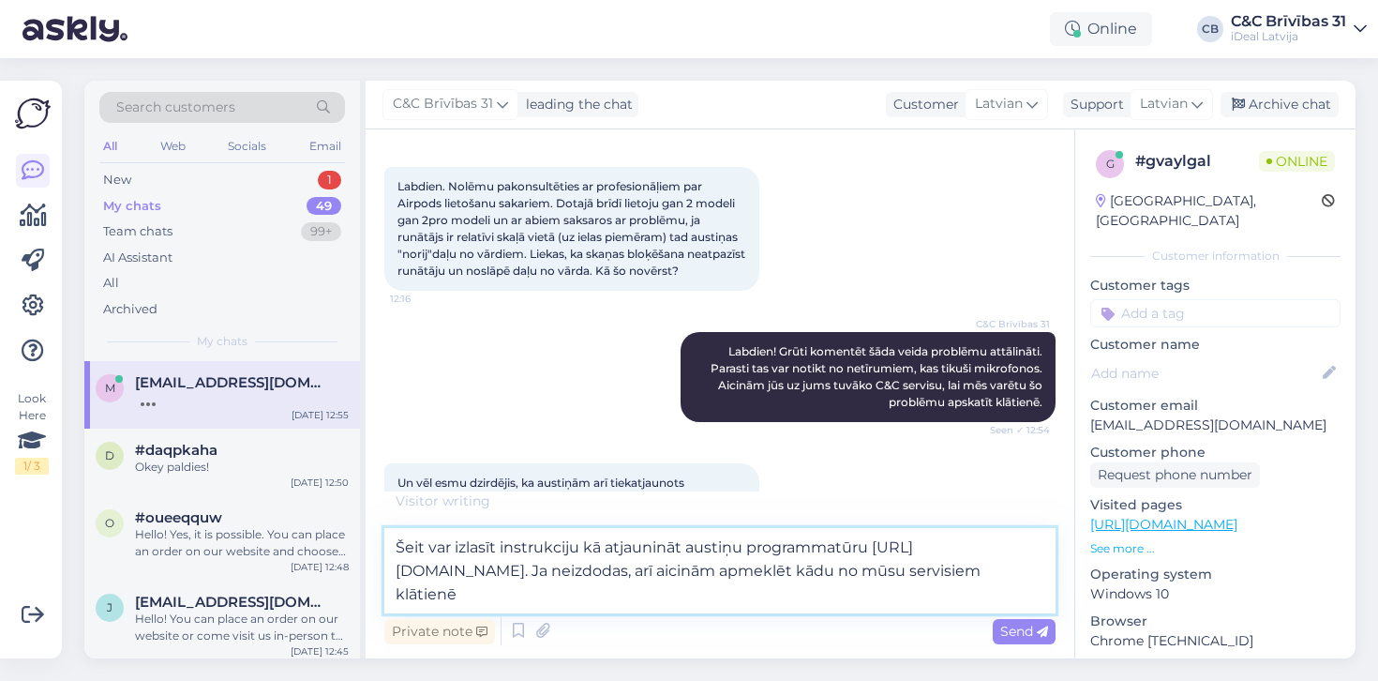
type textarea "Šeit var izlasīt instrukciju kā atjaunināt austiņu programmatūru https://suppor…"
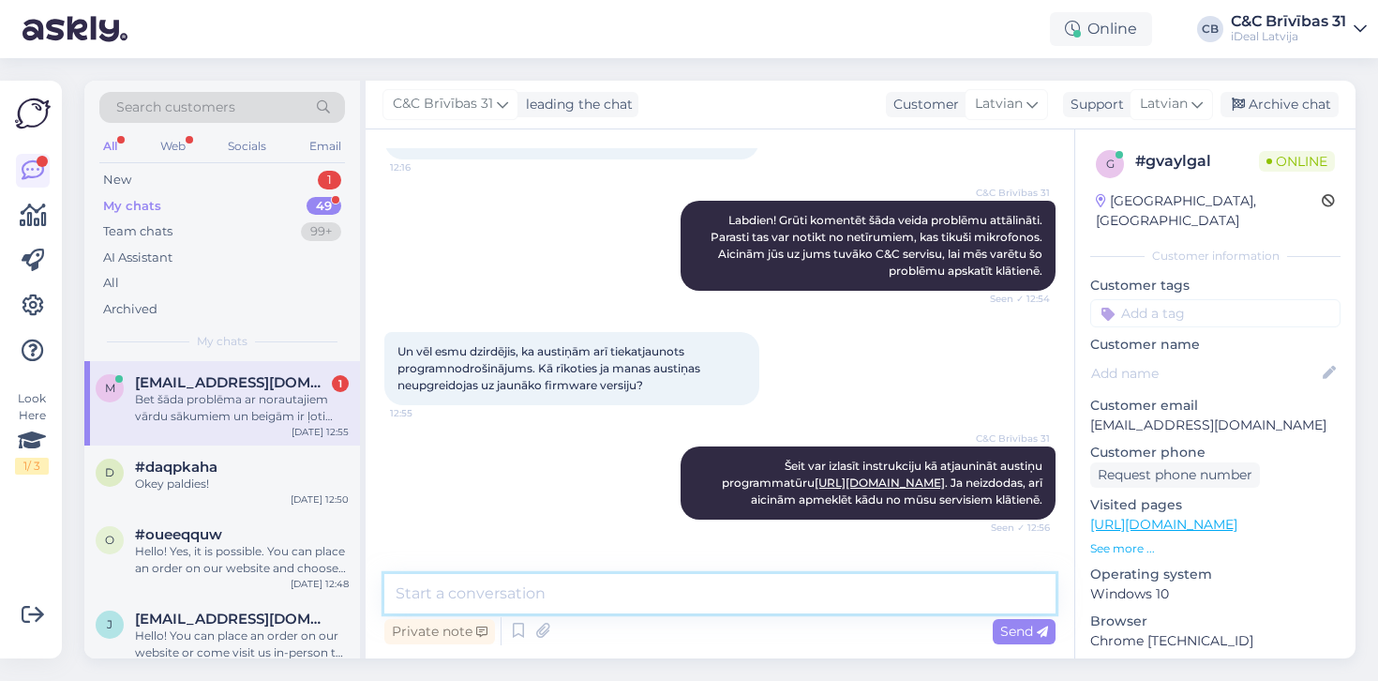
scroll to position [343, 0]
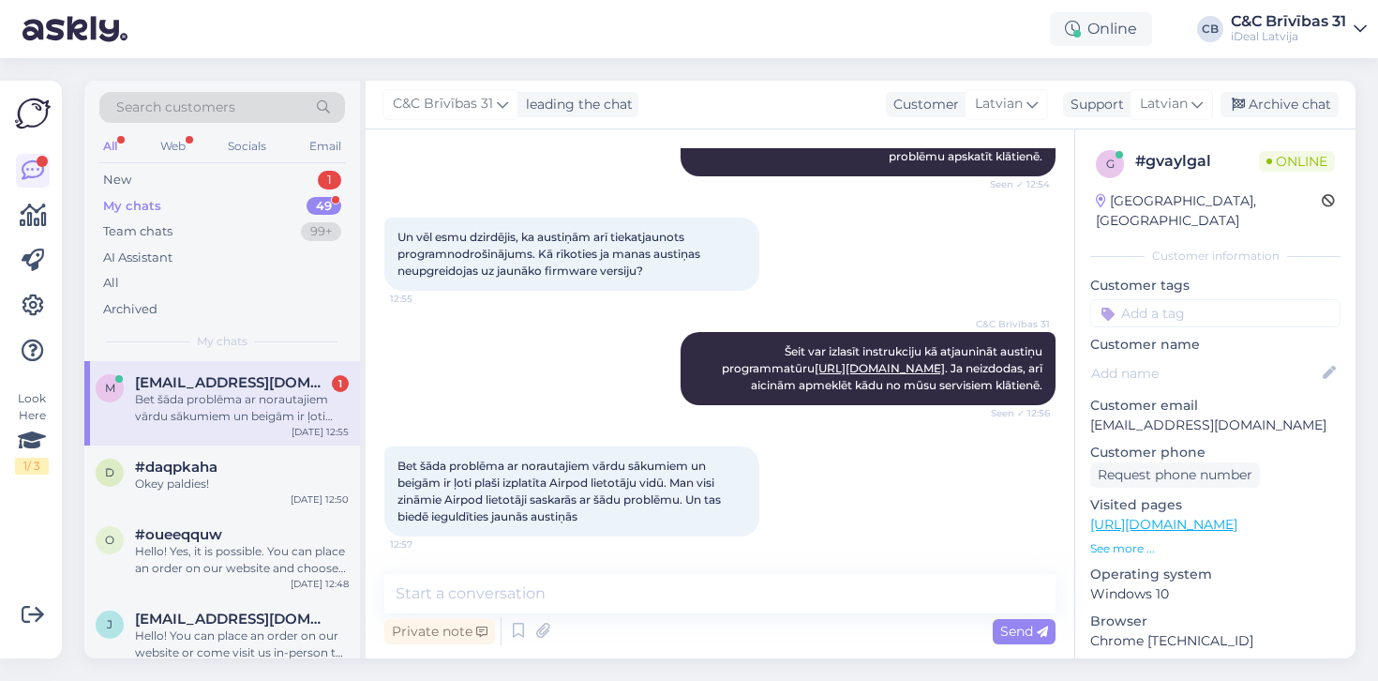
click at [248, 398] on div "Bet šāda problēma ar norautajiem vārdu sākumiem un beigām ir ļoti plaši izplatī…" at bounding box center [242, 408] width 214 height 34
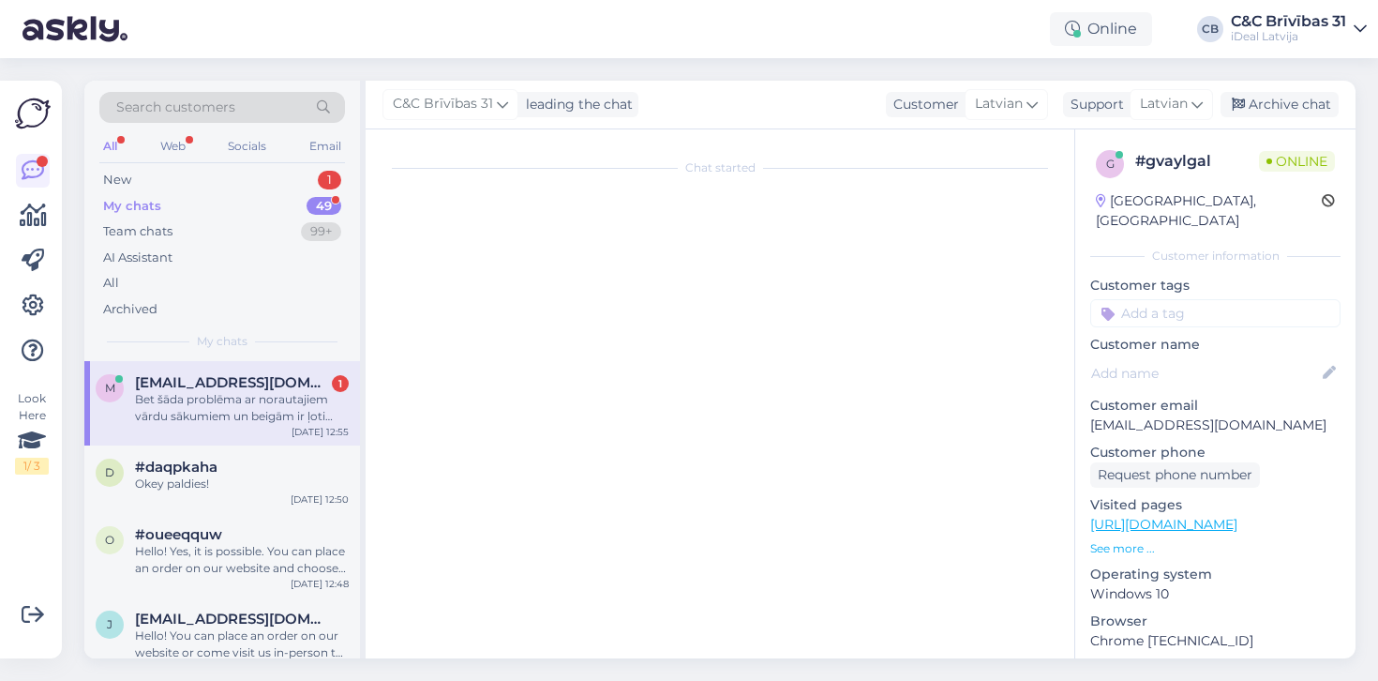
scroll to position [0, 0]
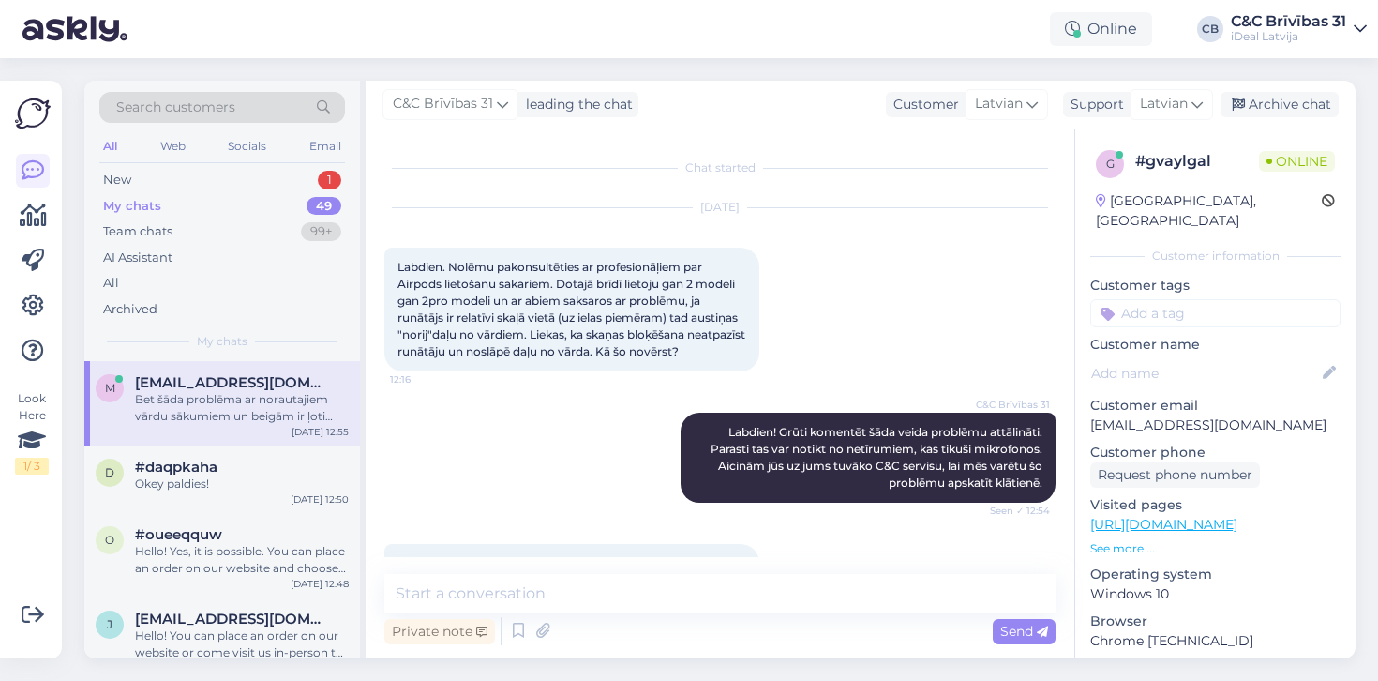
click at [248, 398] on div "Bet šāda problēma ar norautajiem vārdu sākumiem un beigām ir ļoti plaši izplatī…" at bounding box center [242, 408] width 214 height 34
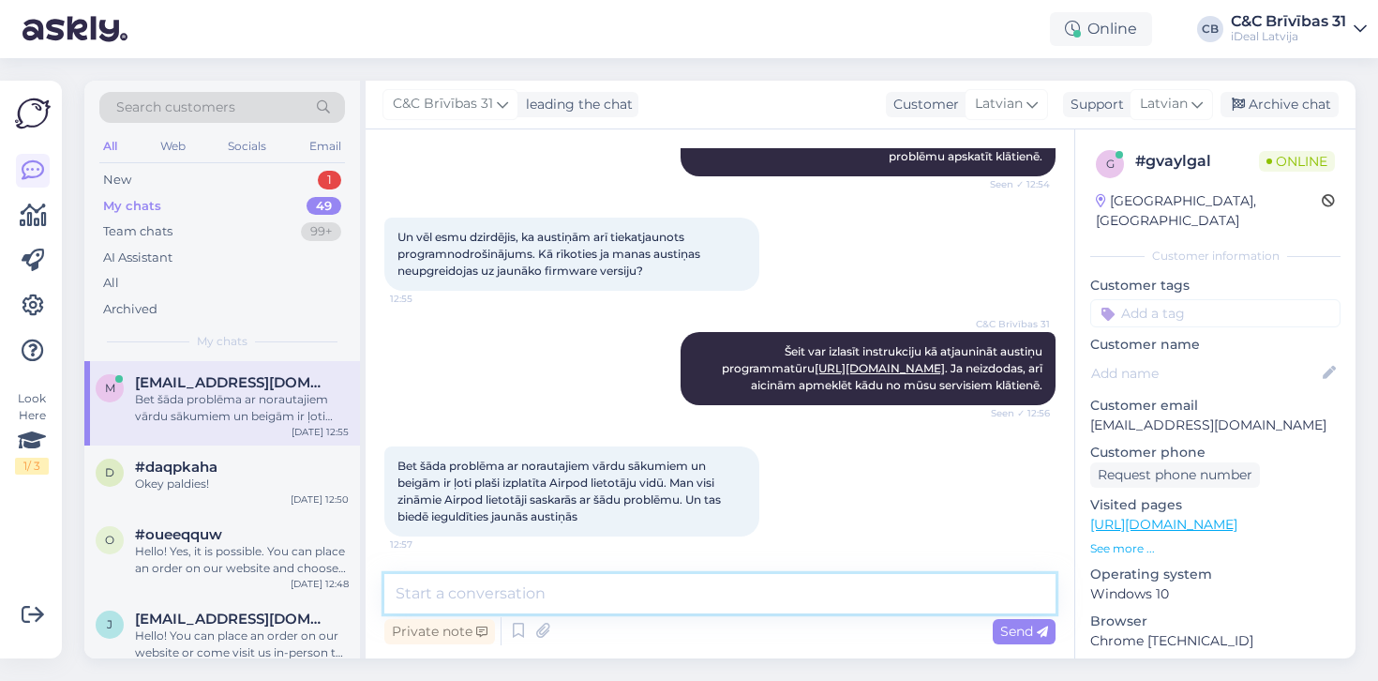
click at [474, 576] on textarea at bounding box center [719, 593] width 671 height 39
click at [604, 581] on textarea at bounding box center [719, 593] width 671 height 39
drag, startPoint x: 603, startPoint y: 581, endPoint x: 557, endPoint y: 583, distance: 46.0
click at [557, 583] on textarea at bounding box center [719, 593] width 671 height 39
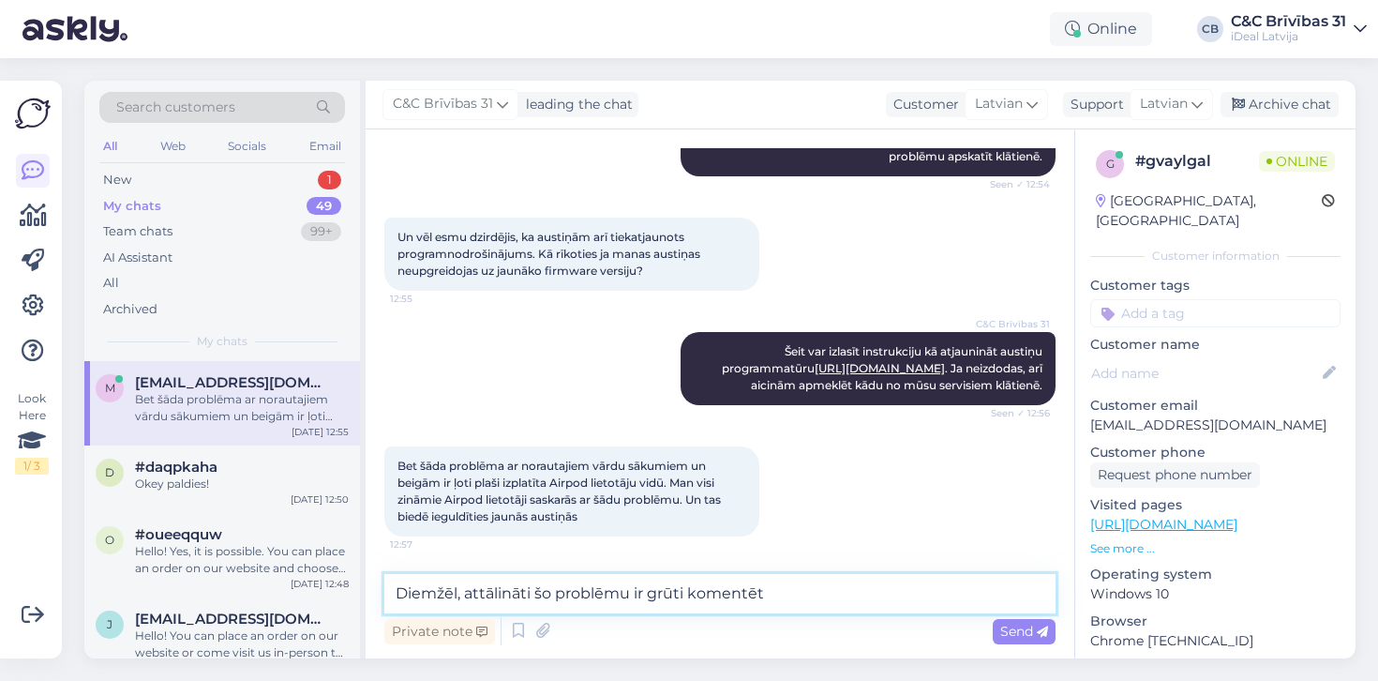
type textarea "Diemžēl, attālināti šo problēmu ir grūti komentēt."
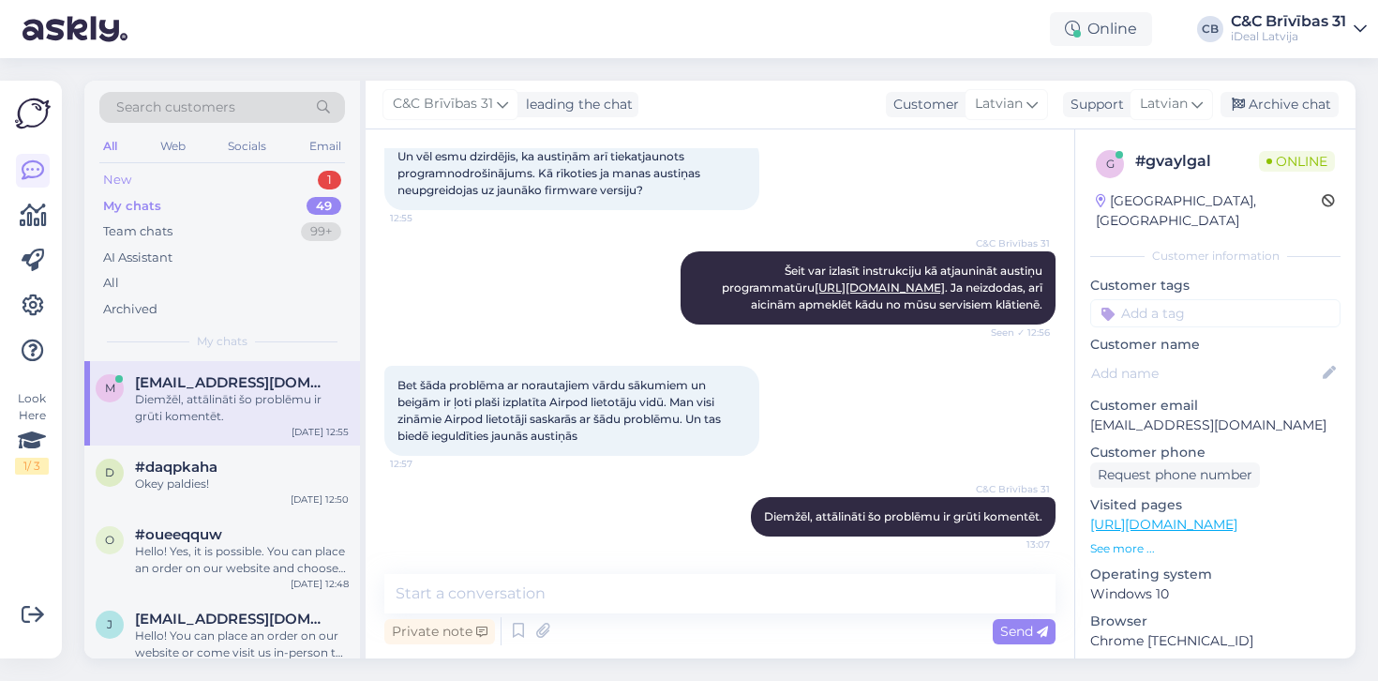
click at [311, 186] on div "New 1" at bounding box center [222, 180] width 246 height 26
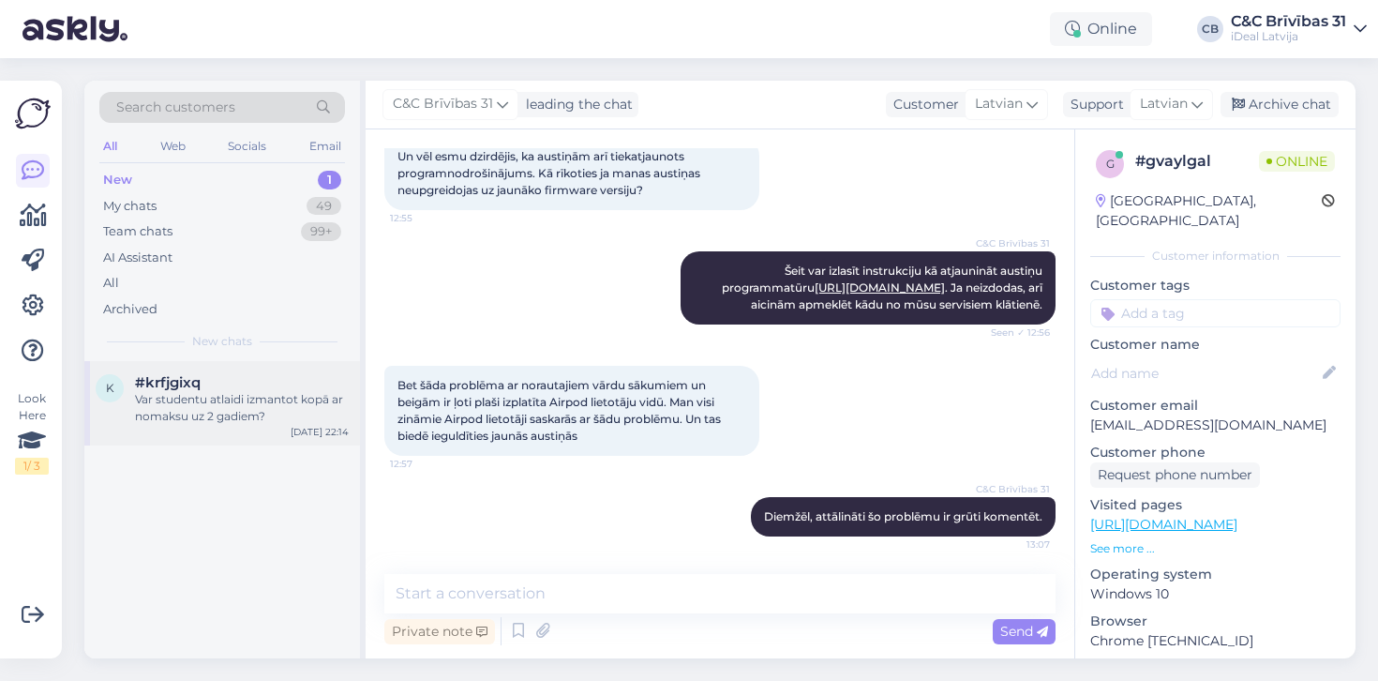
click at [233, 362] on div "k #krfjgixq Var studentu atlaidi izmantot kopā ar nomaksu uz 2 gadiem? Sep 15 2…" at bounding box center [222, 403] width 276 height 84
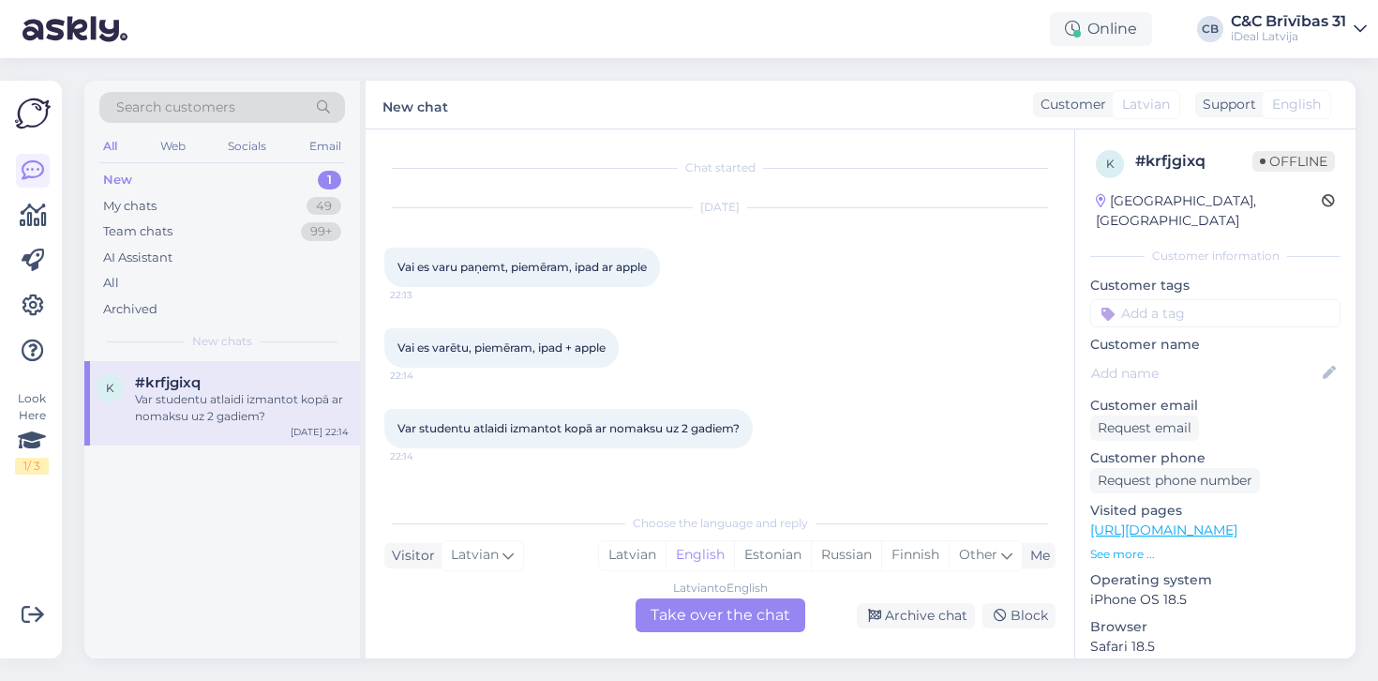
click at [788, 289] on div "Sep 15 2025 Vai es varu paņemt, piemēram, ipad ar apple 22:13" at bounding box center [719, 248] width 671 height 120
click at [775, 289] on div "Sep 15 2025 Vai es varu paņemt, piemēram, ipad ar apple 22:13" at bounding box center [719, 248] width 671 height 120
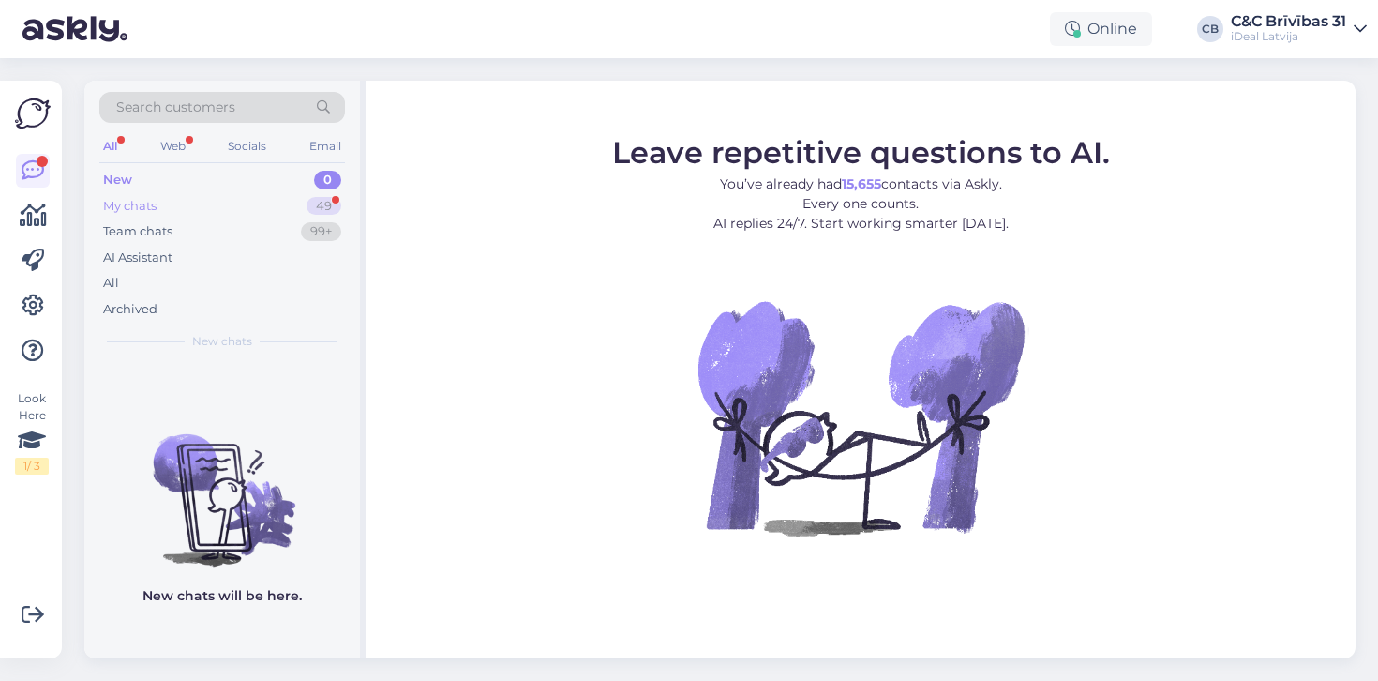
click at [286, 199] on div "My chats 49" at bounding box center [222, 206] width 246 height 26
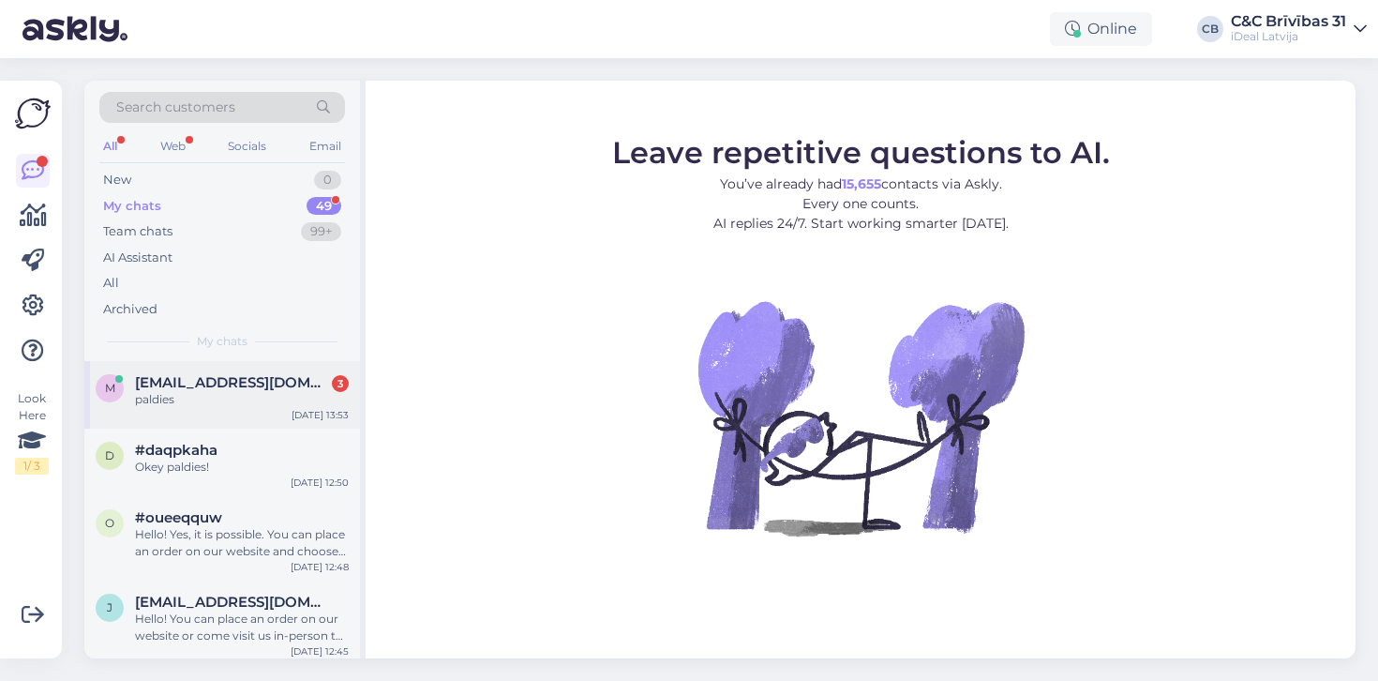
click at [236, 366] on div "m maris@inerce.lv 3 paldies Sep 16 13:53" at bounding box center [222, 395] width 276 height 68
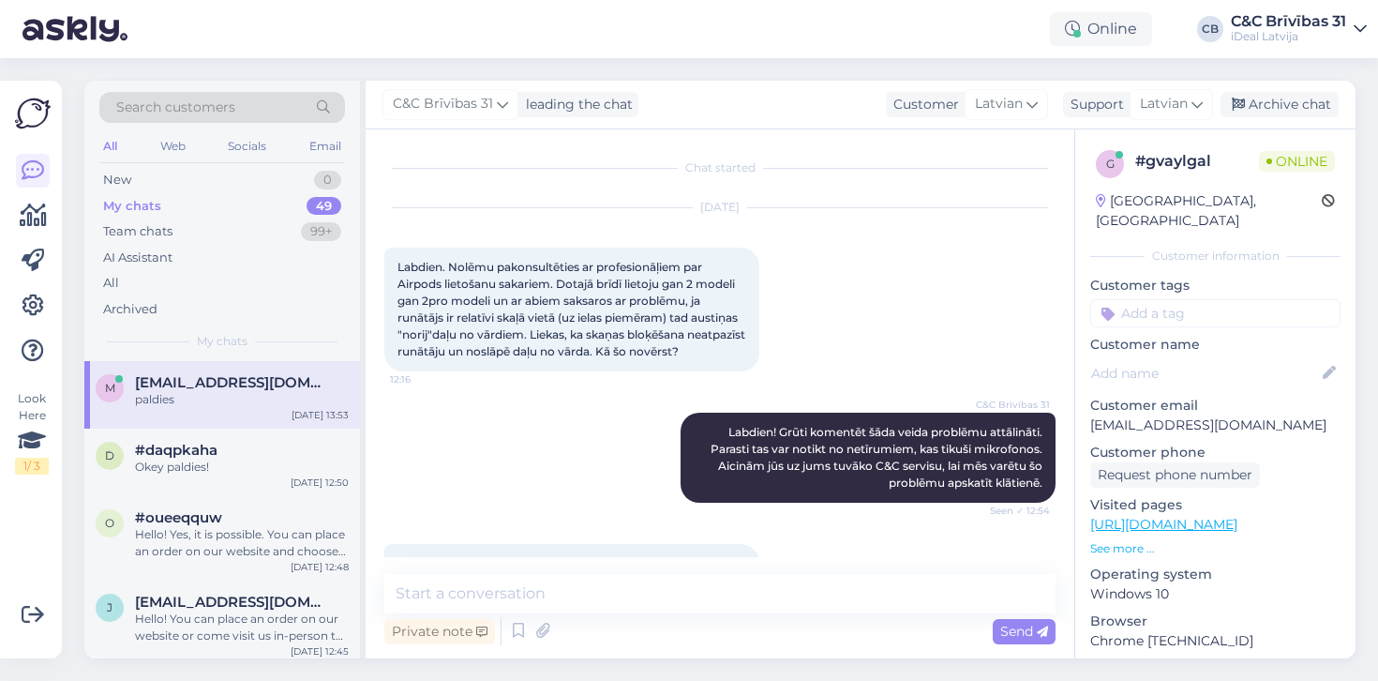
scroll to position [699, 0]
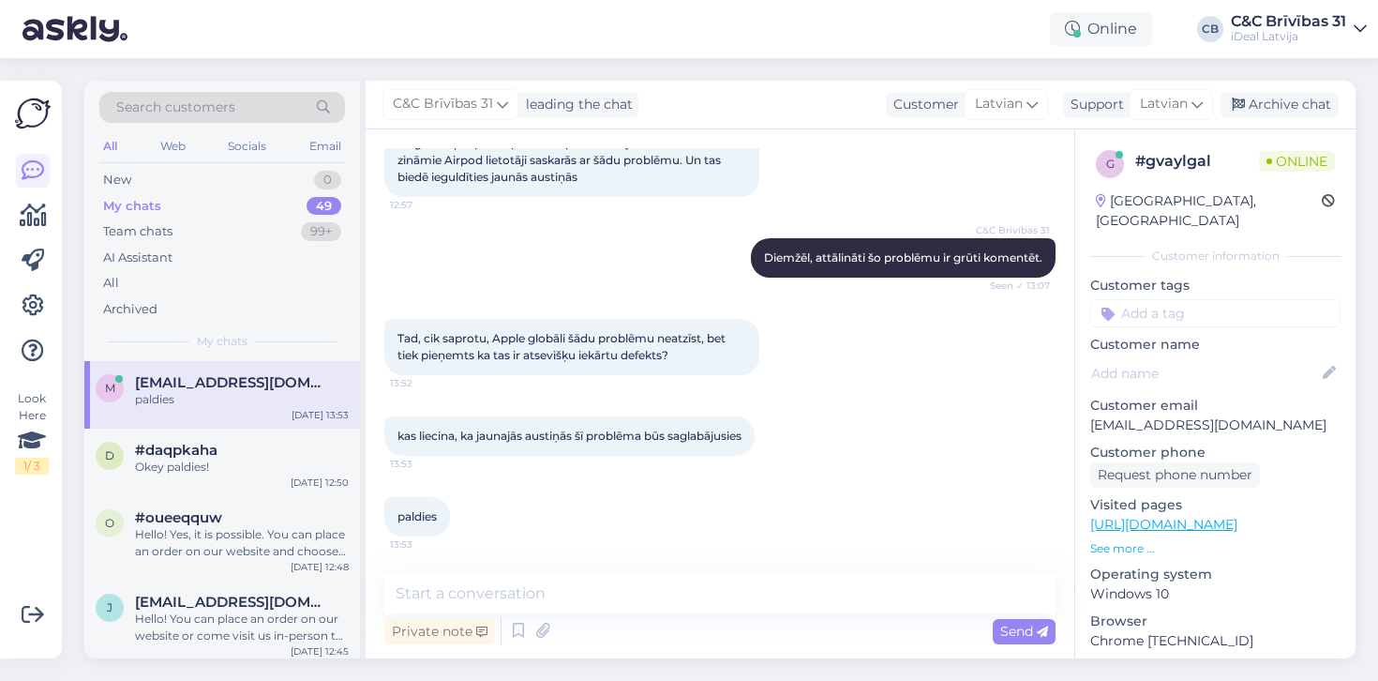
drag, startPoint x: 426, startPoint y: 324, endPoint x: 713, endPoint y: 327, distance: 286.9
click at [713, 331] on span "Tad, cik saprotu, Apple globāli šādu problēmu neatzīst, bet tiek pieņemts ka ta…" at bounding box center [563, 346] width 331 height 31
click at [713, 333] on div "Tad, cik saprotu, Apple globāli šādu problēmu neatzīst, bet tiek pieņemts ka ta…" at bounding box center [571, 347] width 375 height 56
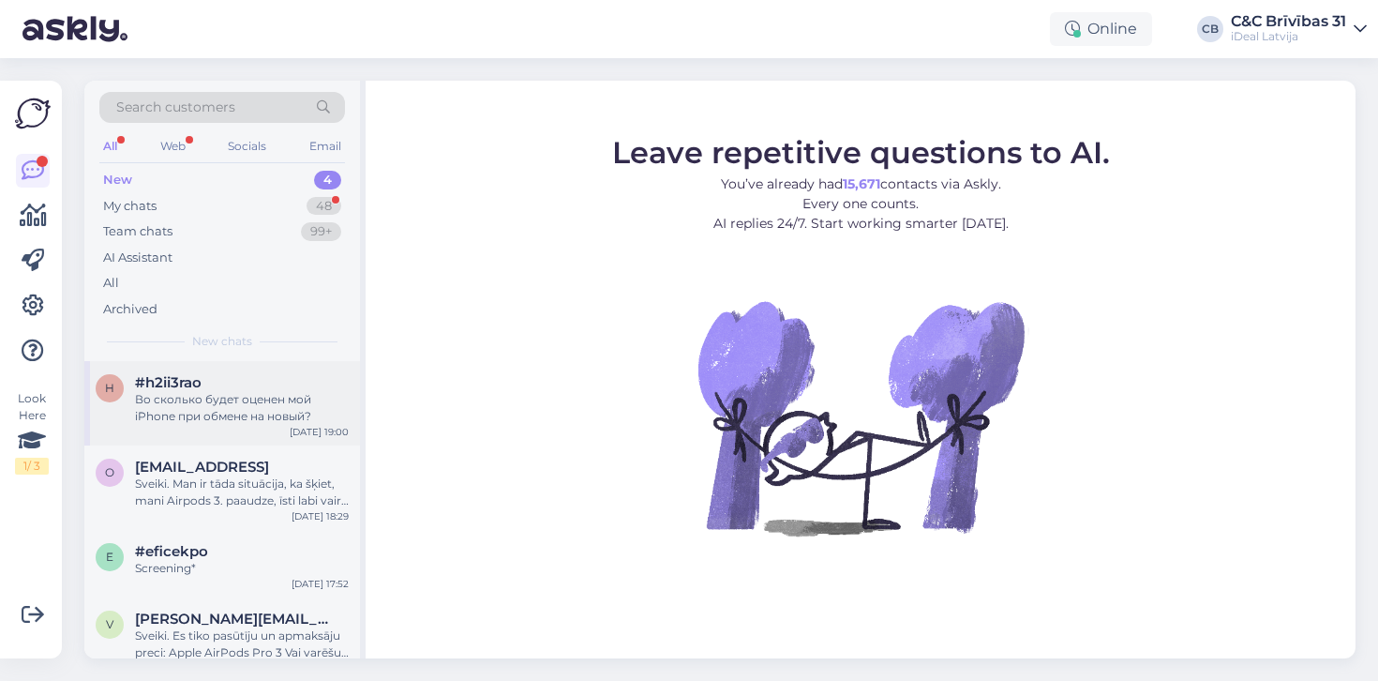
click at [137, 411] on div "Во сколько будет оценен мой iPhone при обмене на новый?" at bounding box center [242, 408] width 214 height 34
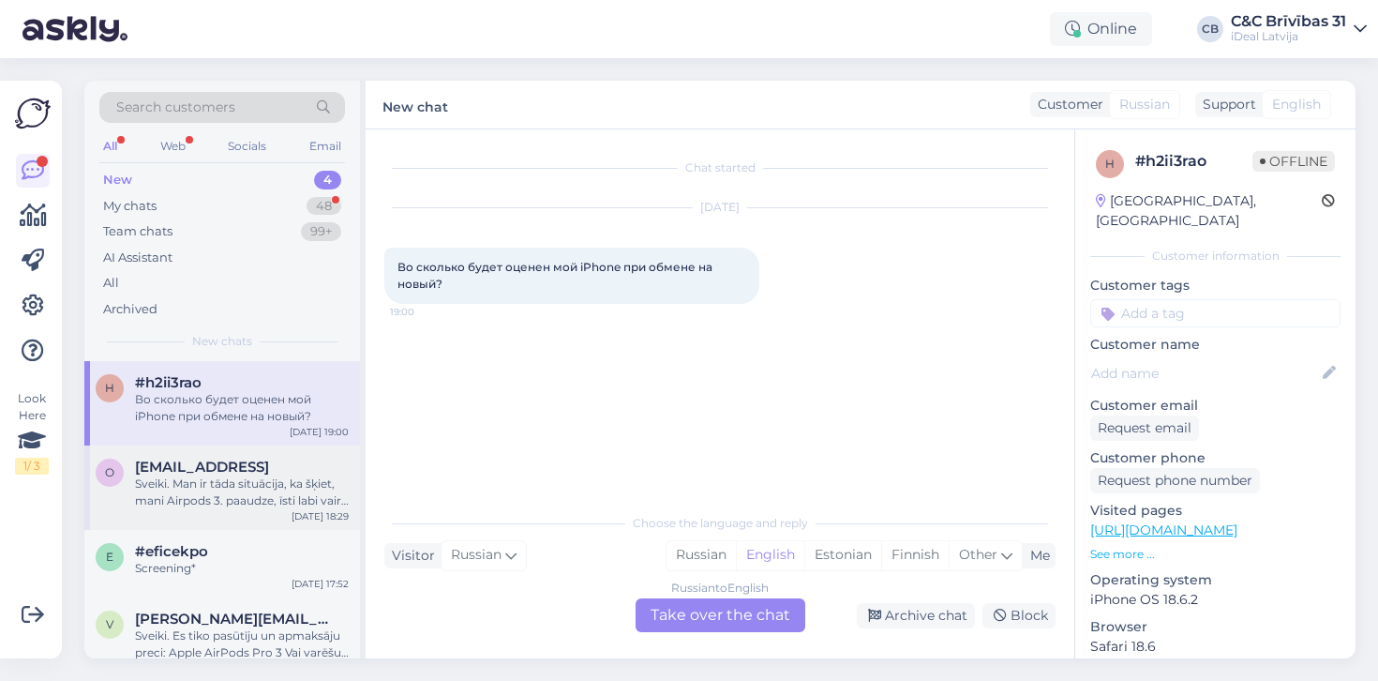
click at [227, 526] on div "o [EMAIL_ADDRESS] Sveiki. Man ir tāda situācija, ka šķiet, mani Airpods 3. paau…" at bounding box center [222, 487] width 276 height 84
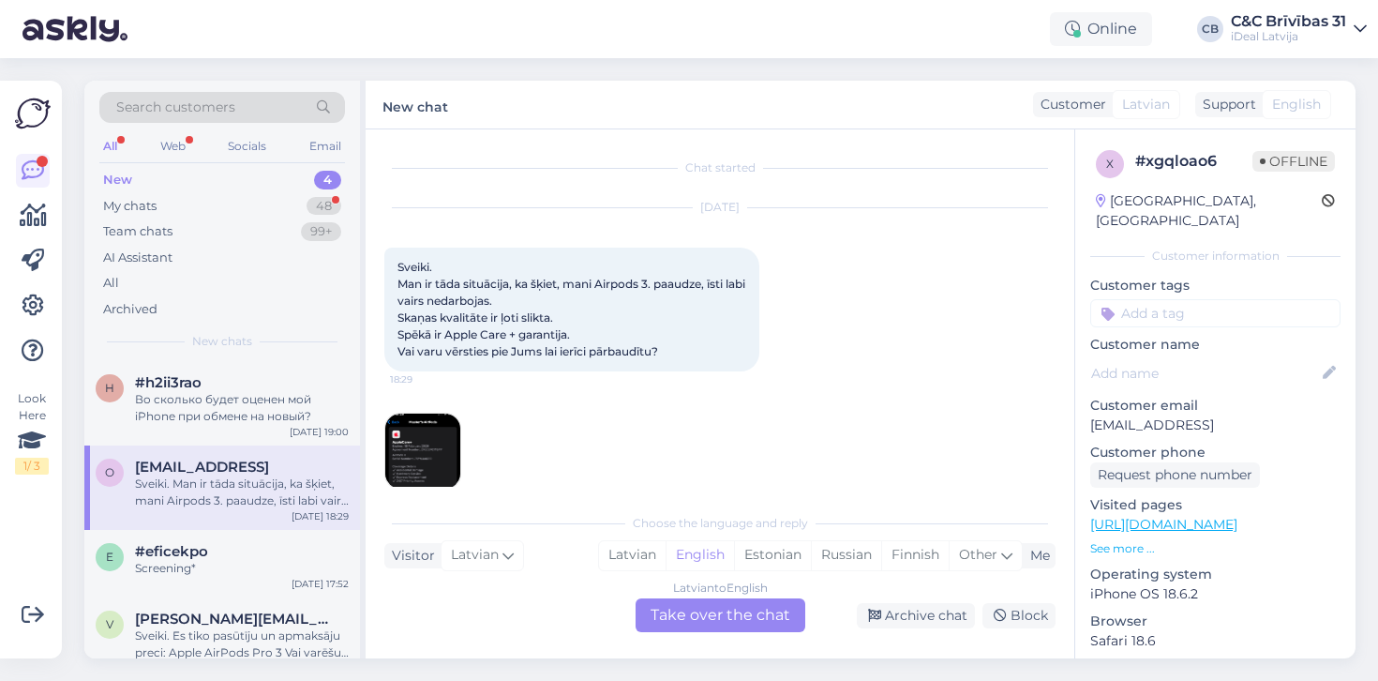
scroll to position [23, 0]
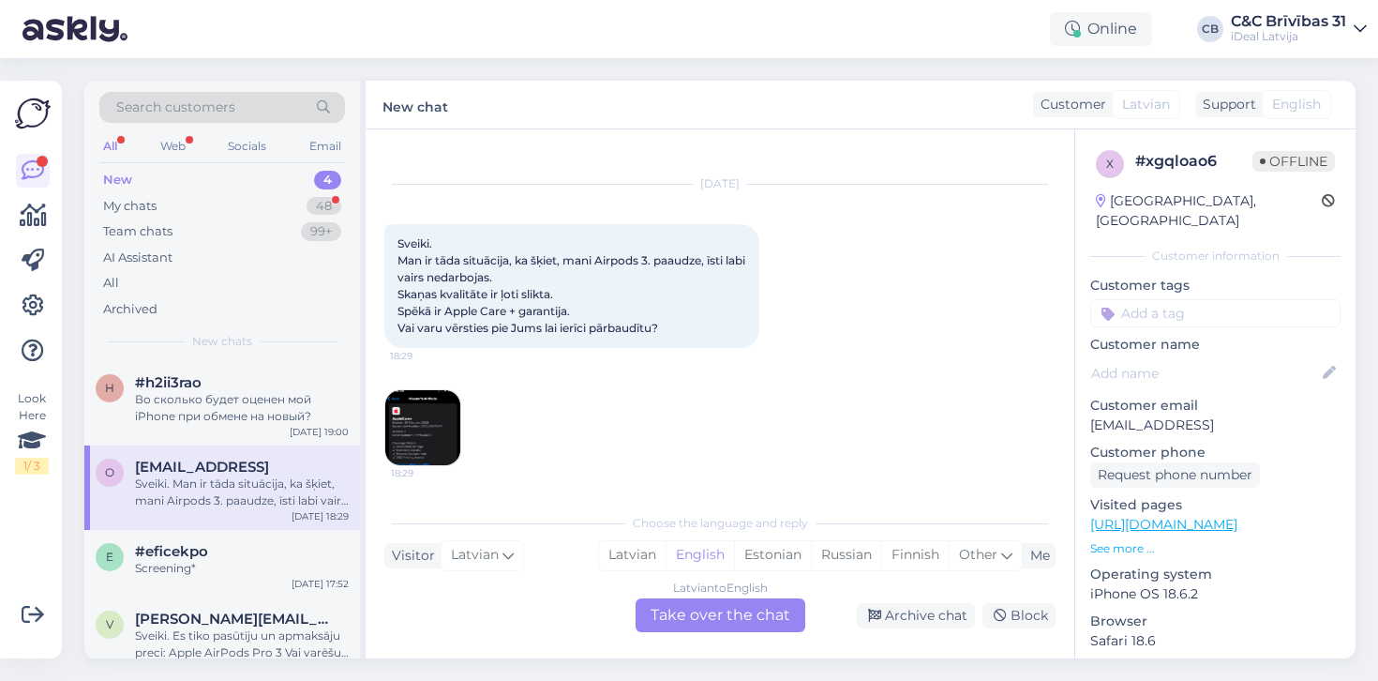
click at [817, 226] on div "[DATE] Sveiki. Man ir tāda situācija, ka šķiet, mani Airpods 3. paaudze, īsti l…" at bounding box center [719, 325] width 671 height 323
click at [446, 405] on img at bounding box center [422, 427] width 75 height 75
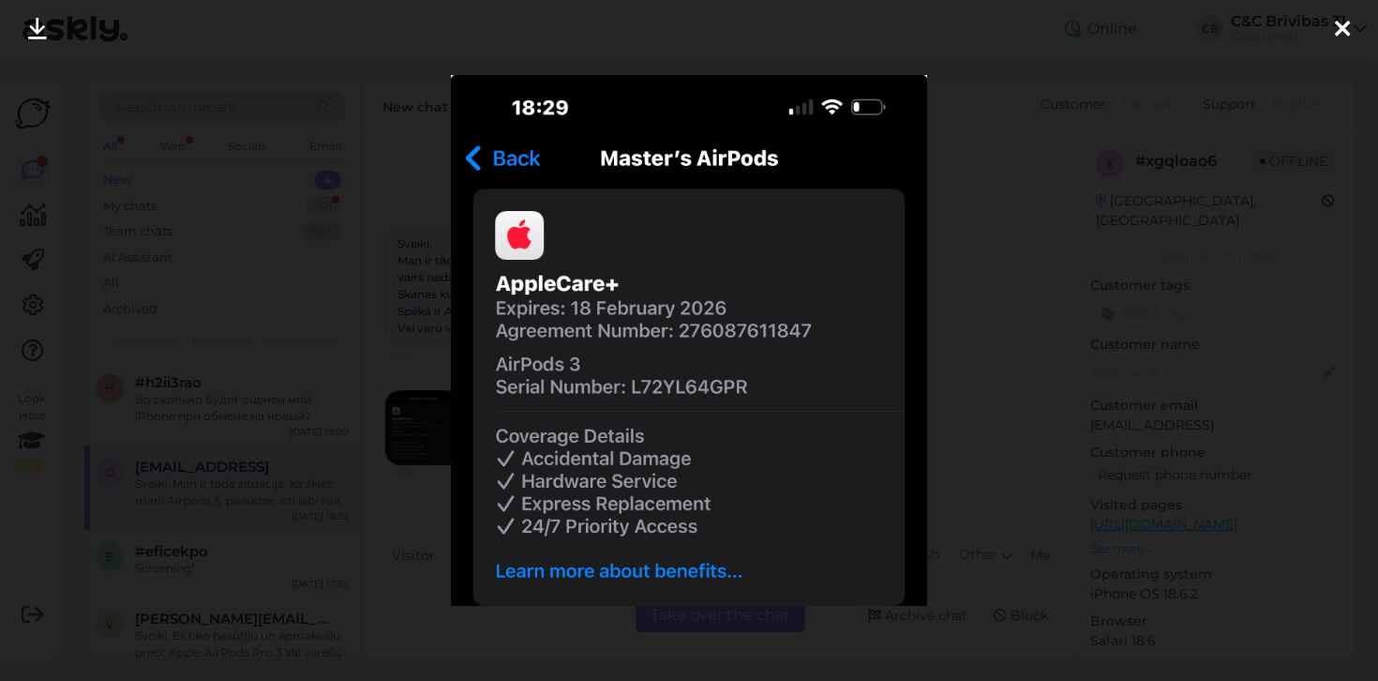
click at [984, 338] on div at bounding box center [689, 340] width 1378 height 681
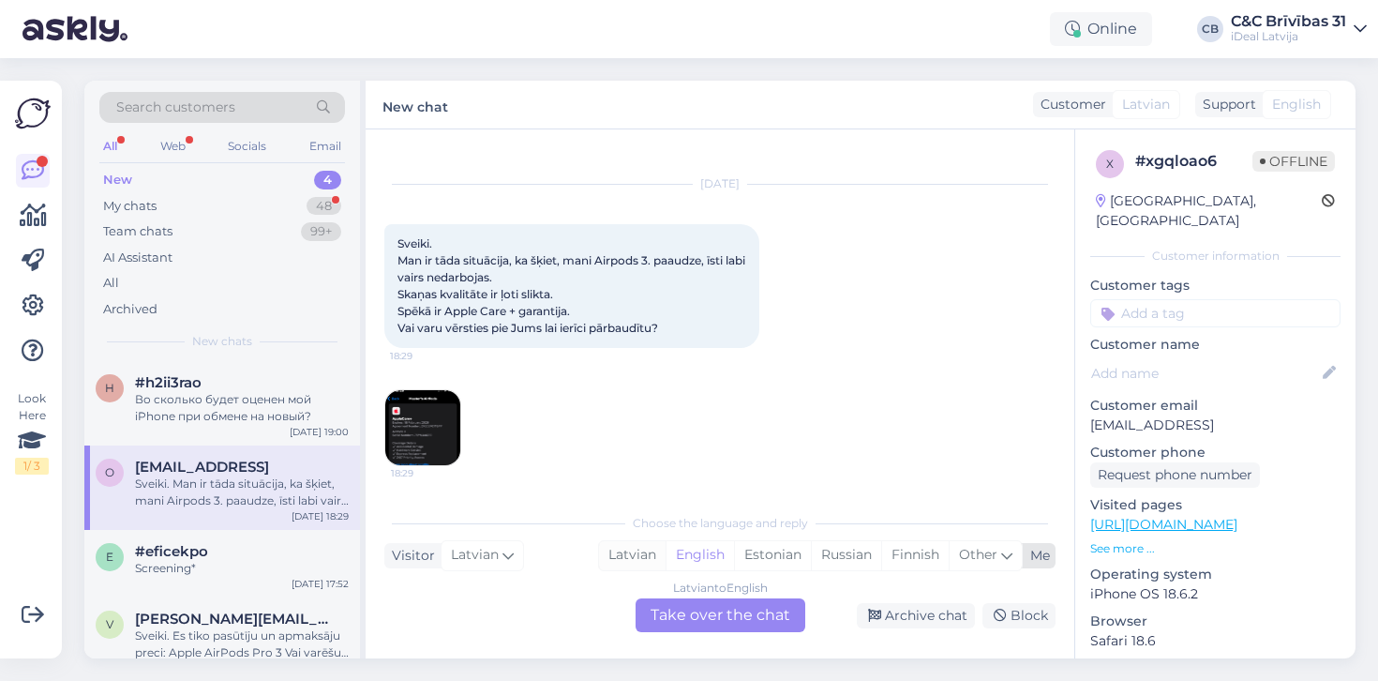
click at [616, 556] on div "Latvian" at bounding box center [632, 555] width 67 height 28
click at [687, 622] on div "Latvian to Latvian Take over the chat" at bounding box center [721, 615] width 170 height 34
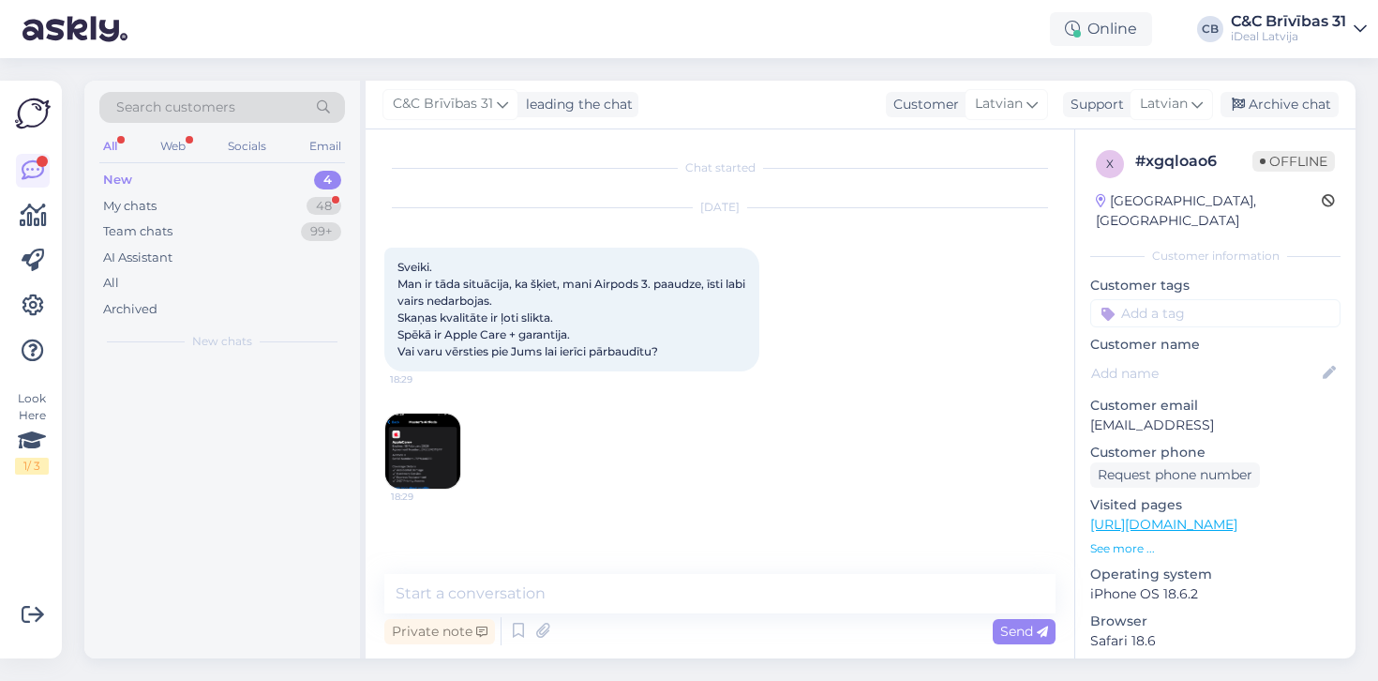
scroll to position [0, 0]
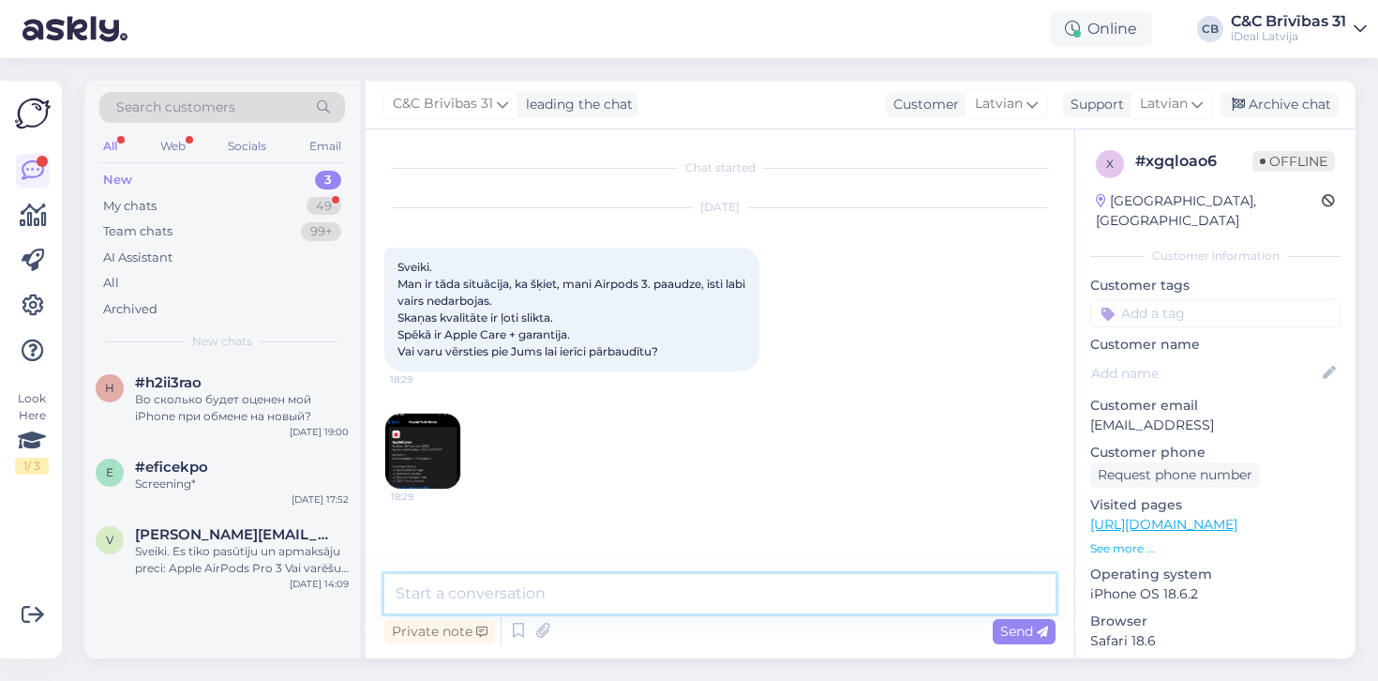
click at [681, 606] on textarea at bounding box center [719, 593] width 671 height 39
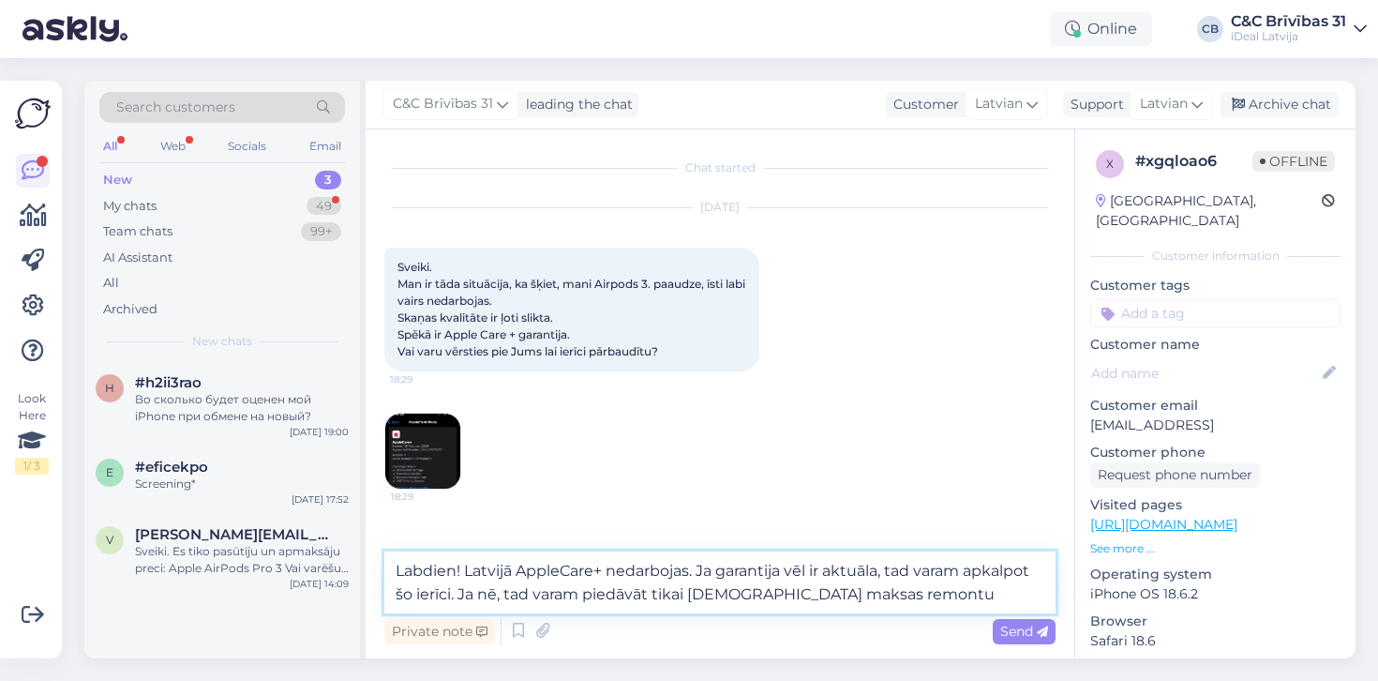
type textarea "Labdien! Latvijā AppleCare+ nedarbojas. Ja garantija vēl ir aktuāla, tad varam …"
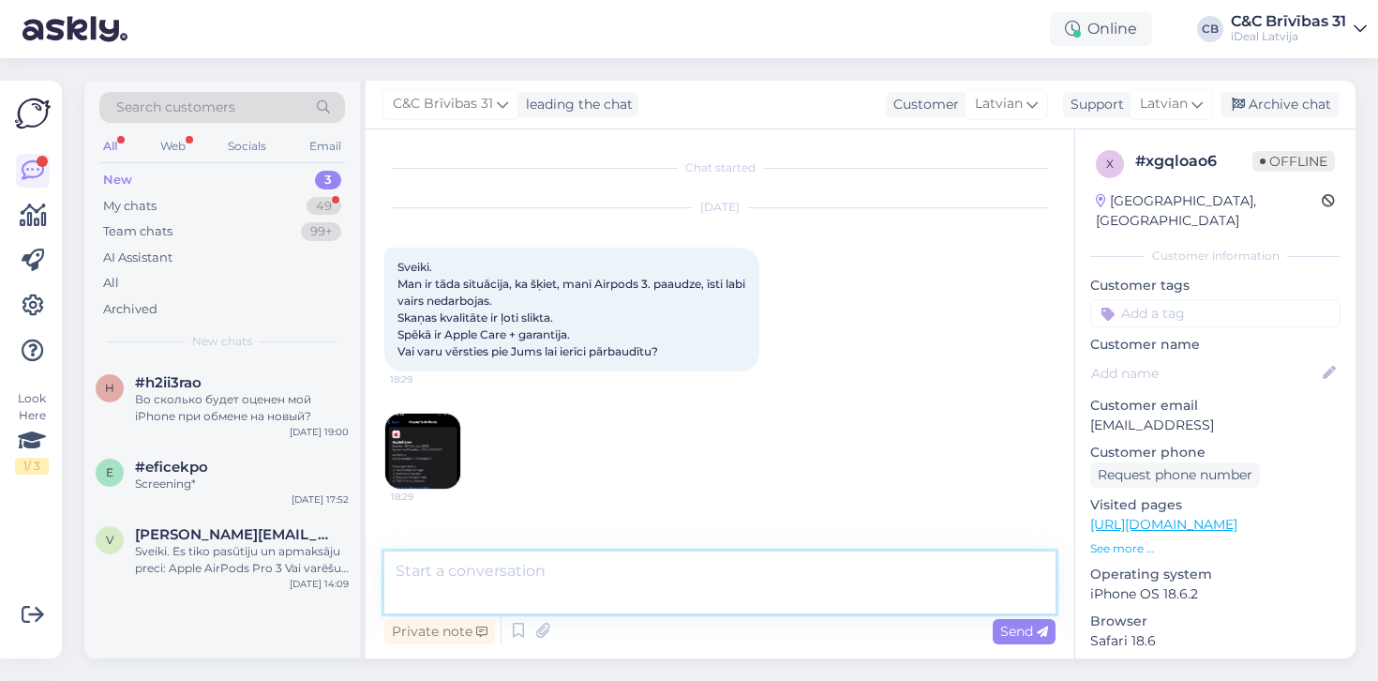
scroll to position [68, 0]
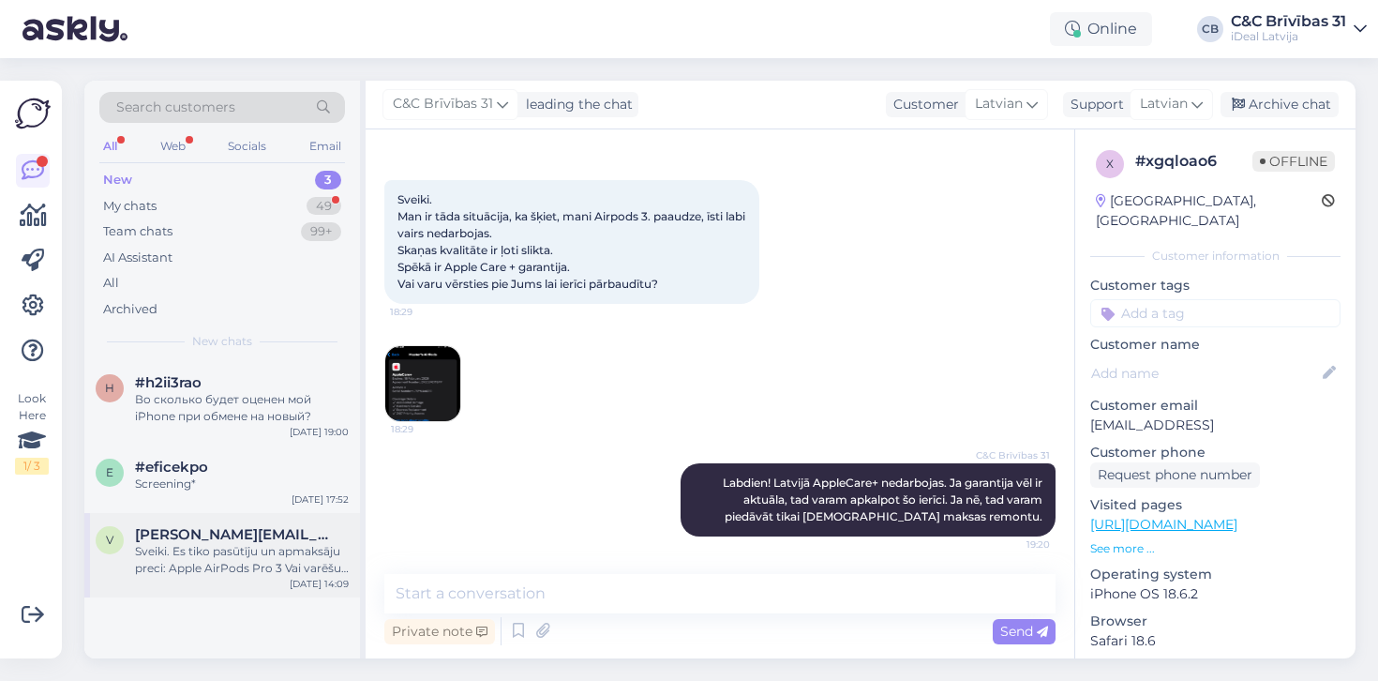
click at [325, 577] on div "[DATE] 14:09" at bounding box center [319, 584] width 59 height 14
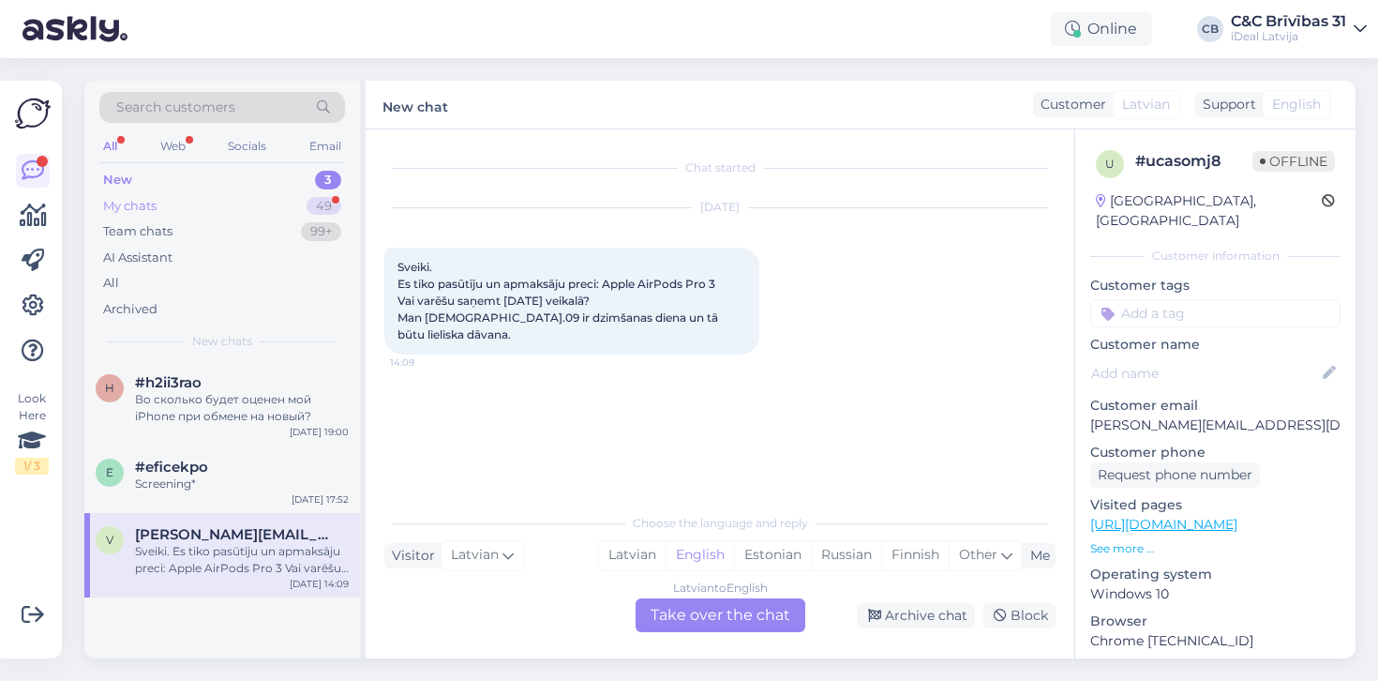
click at [214, 203] on div "My chats 49" at bounding box center [222, 206] width 246 height 26
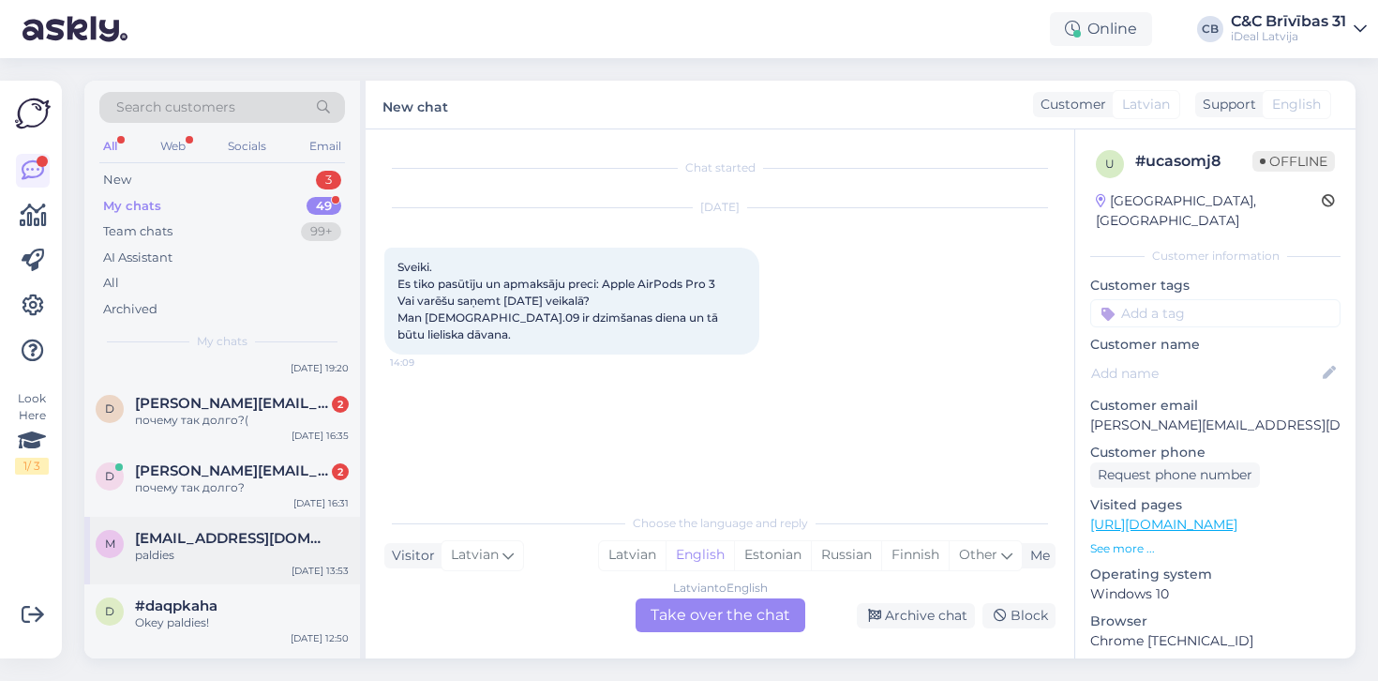
scroll to position [77, 0]
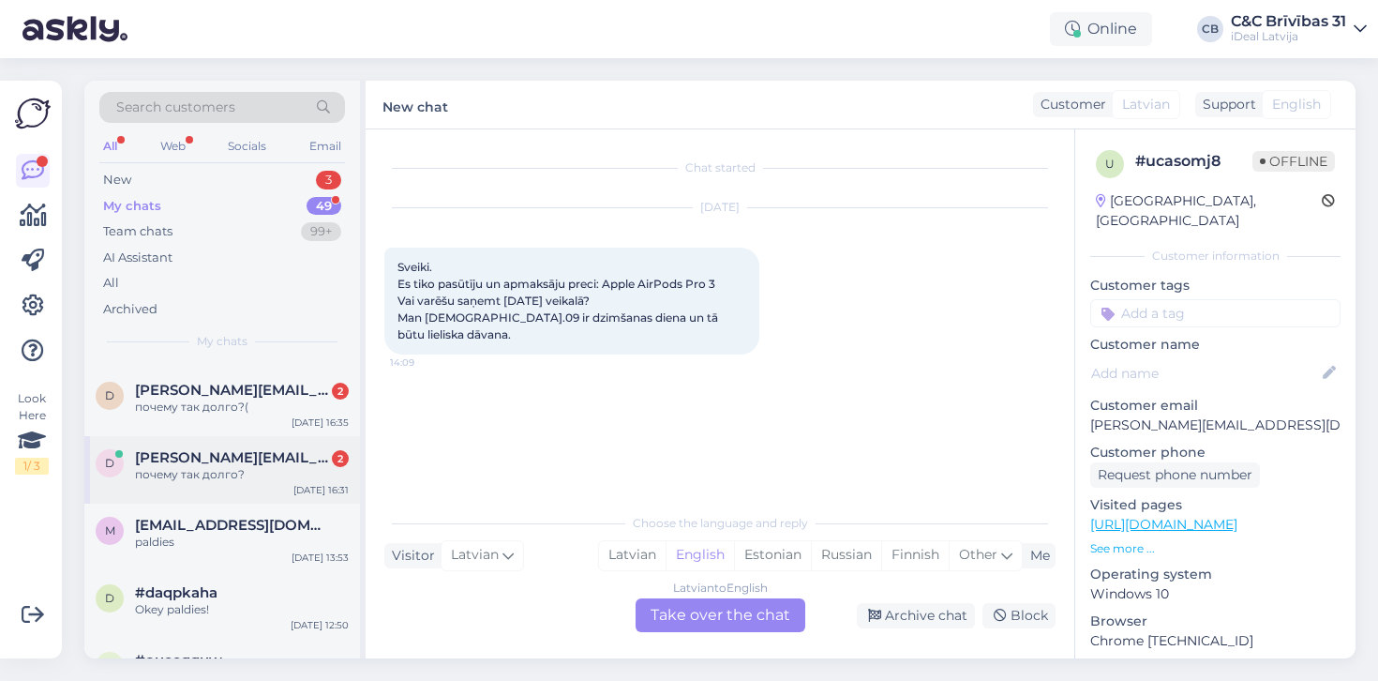
click at [297, 449] on span "[PERSON_NAME][EMAIL_ADDRESS][DOMAIN_NAME]" at bounding box center [232, 457] width 195 height 17
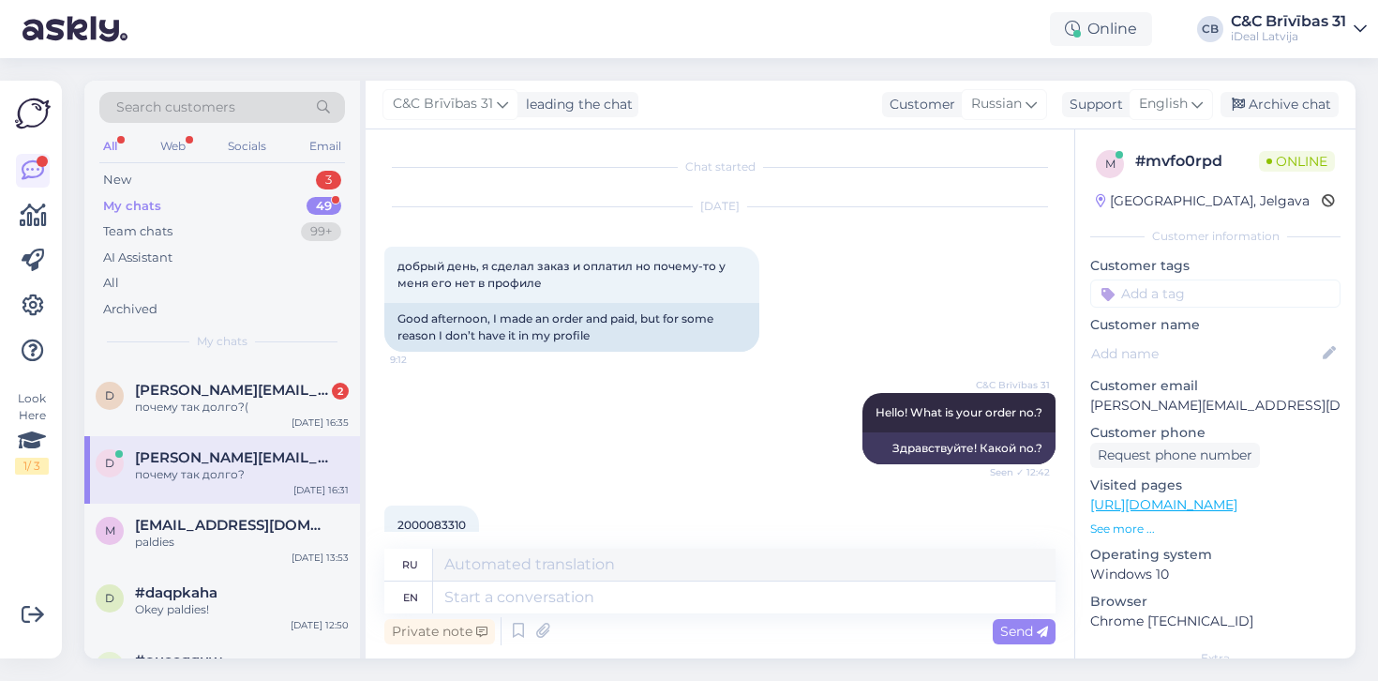
scroll to position [157, 0]
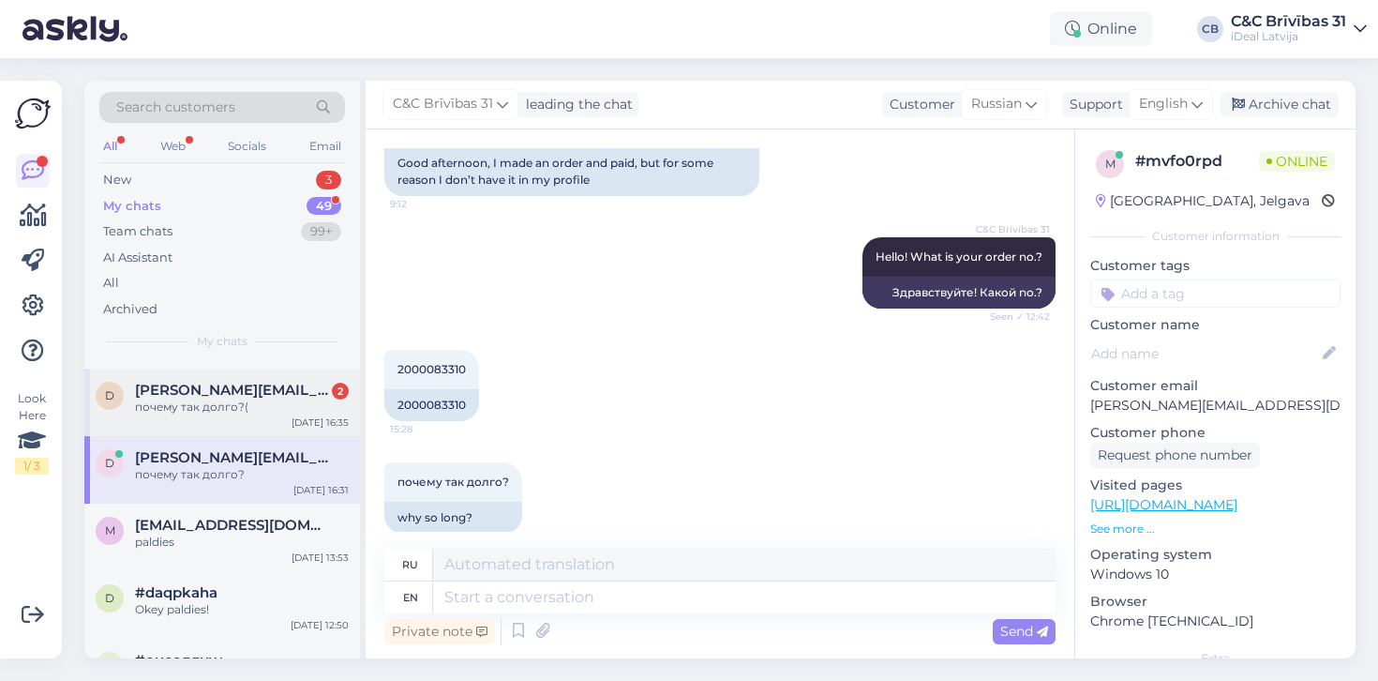
click at [311, 382] on span "[PERSON_NAME][EMAIL_ADDRESS][DOMAIN_NAME]" at bounding box center [232, 390] width 195 height 17
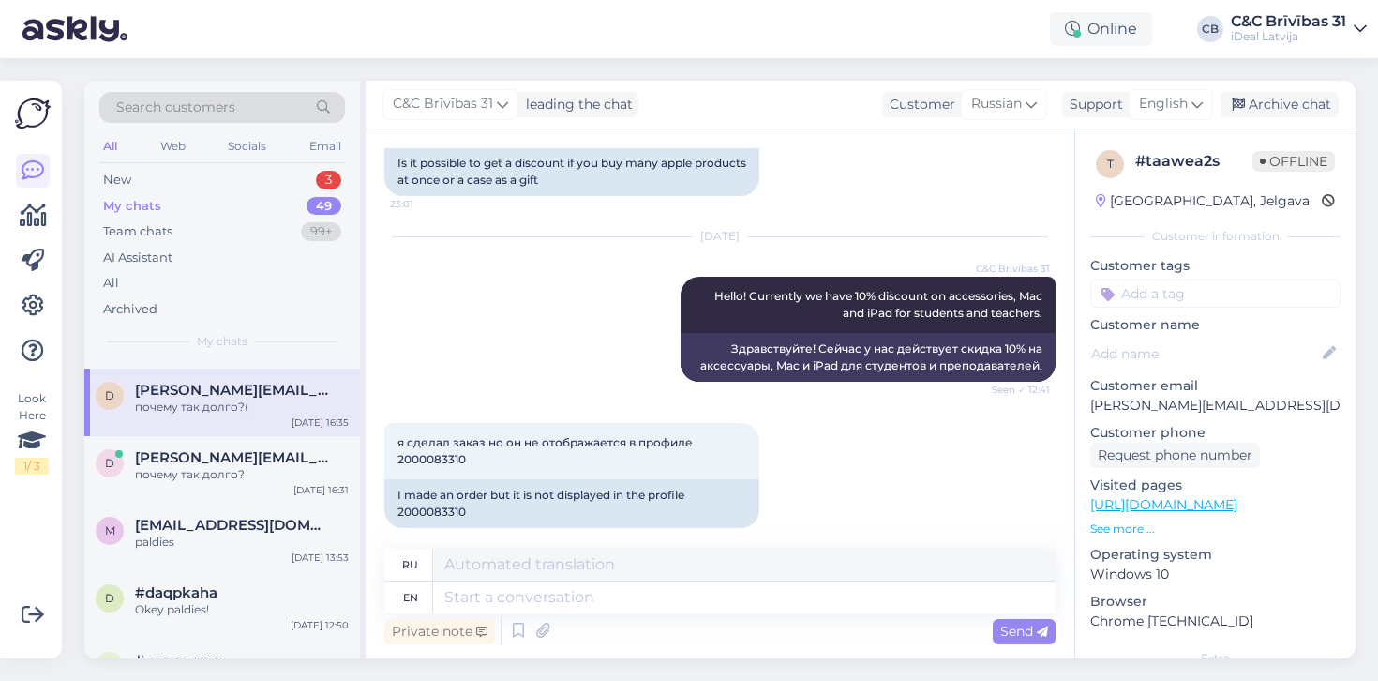
scroll to position [286, 0]
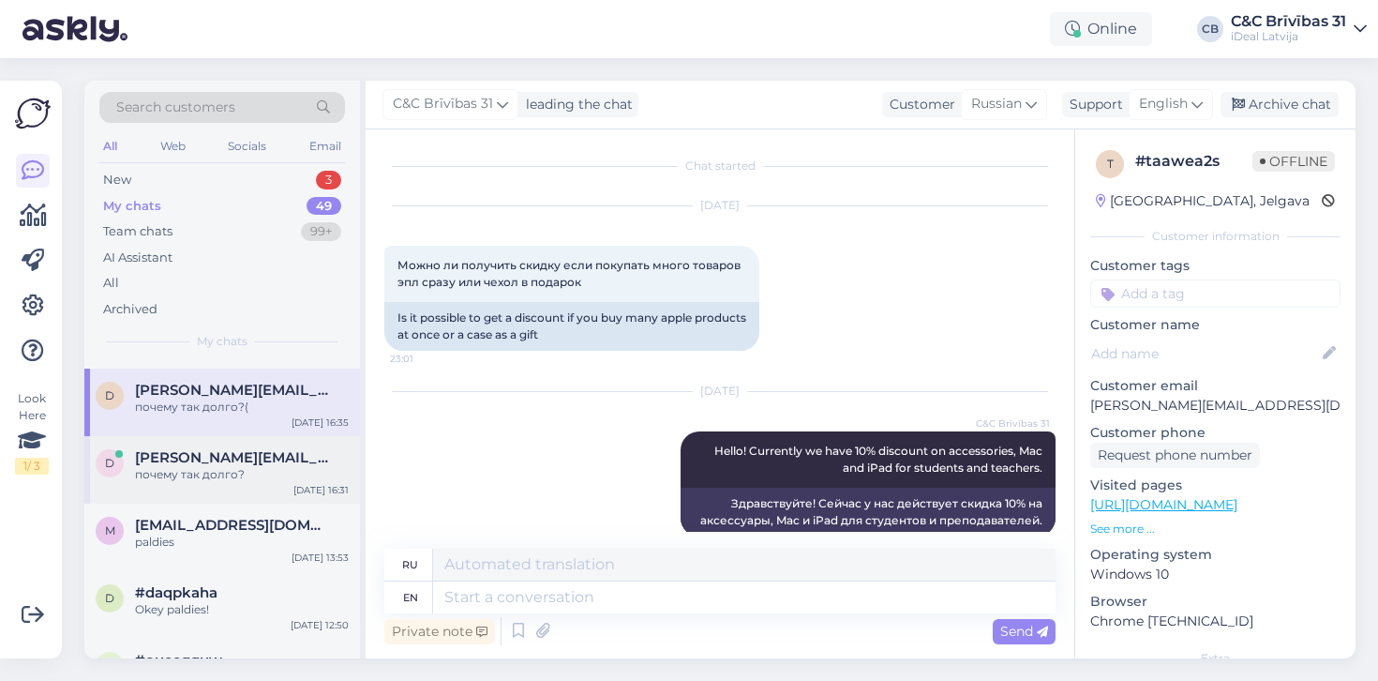
click at [220, 453] on span "[PERSON_NAME][EMAIL_ADDRESS][DOMAIN_NAME]" at bounding box center [232, 457] width 195 height 17
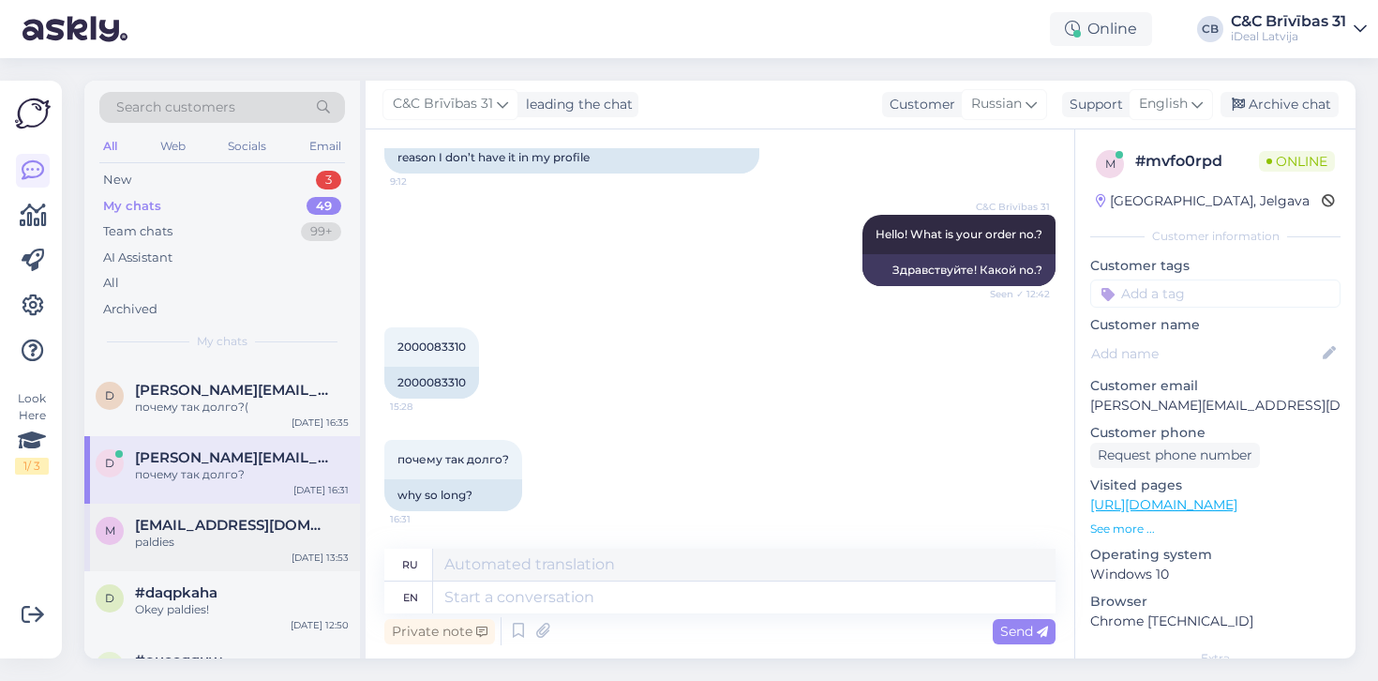
click at [233, 549] on div "m [EMAIL_ADDRESS][DOMAIN_NAME] paldies [DATE] 13:53" at bounding box center [222, 538] width 276 height 68
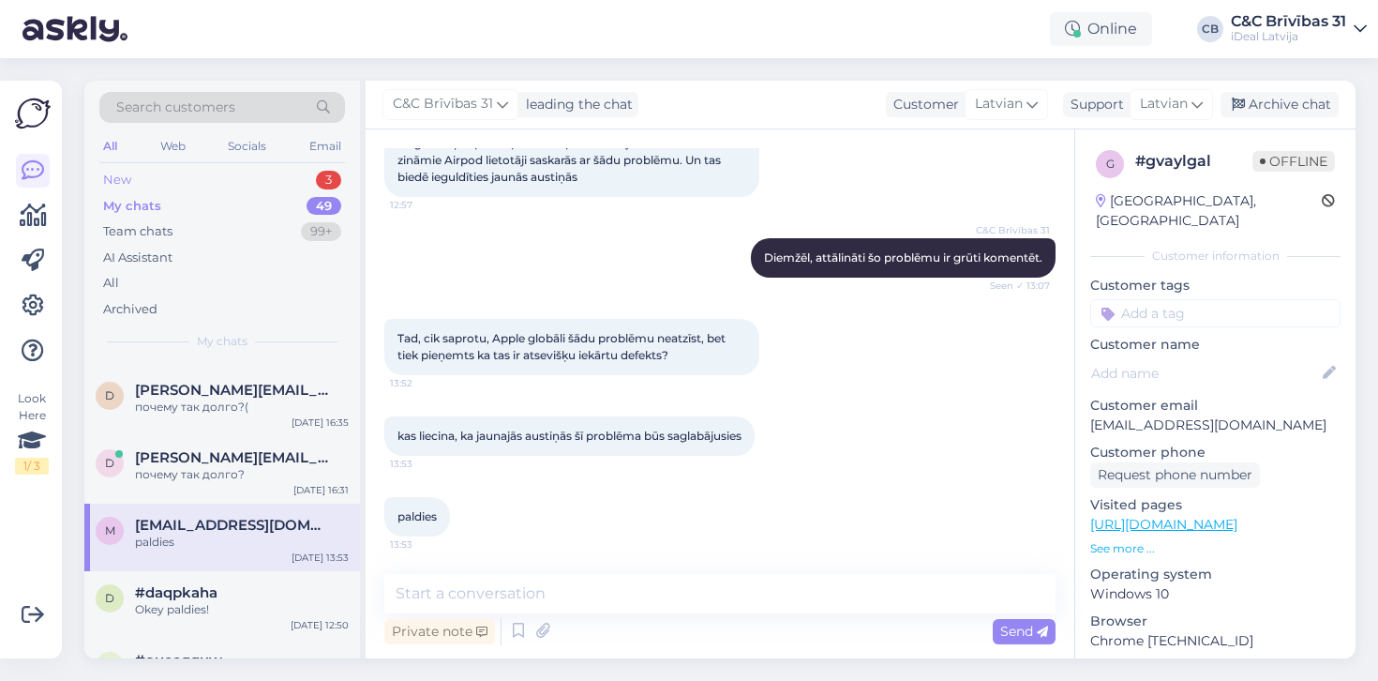
click at [281, 173] on div "New 3" at bounding box center [222, 180] width 246 height 26
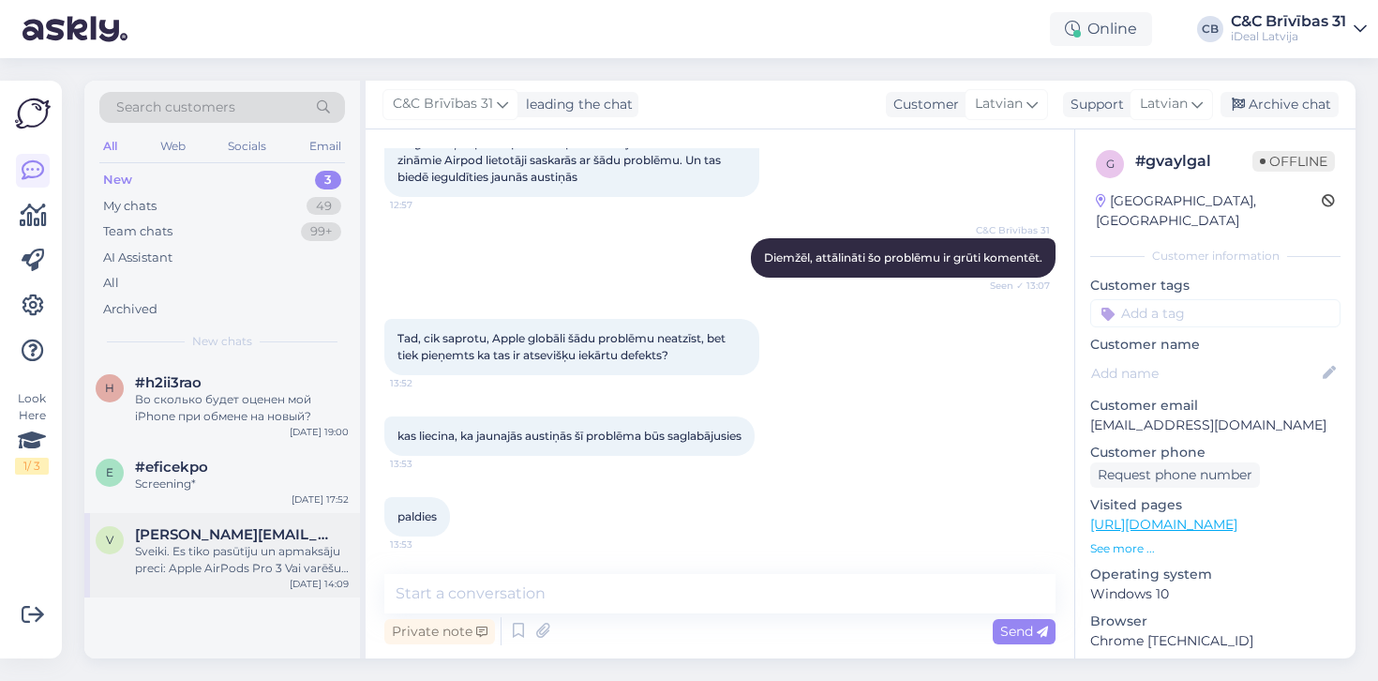
click at [203, 513] on div "v [PERSON_NAME][EMAIL_ADDRESS][DOMAIN_NAME] Sveiki. Es tiko pasūtīju un apmaksā…" at bounding box center [222, 555] width 276 height 84
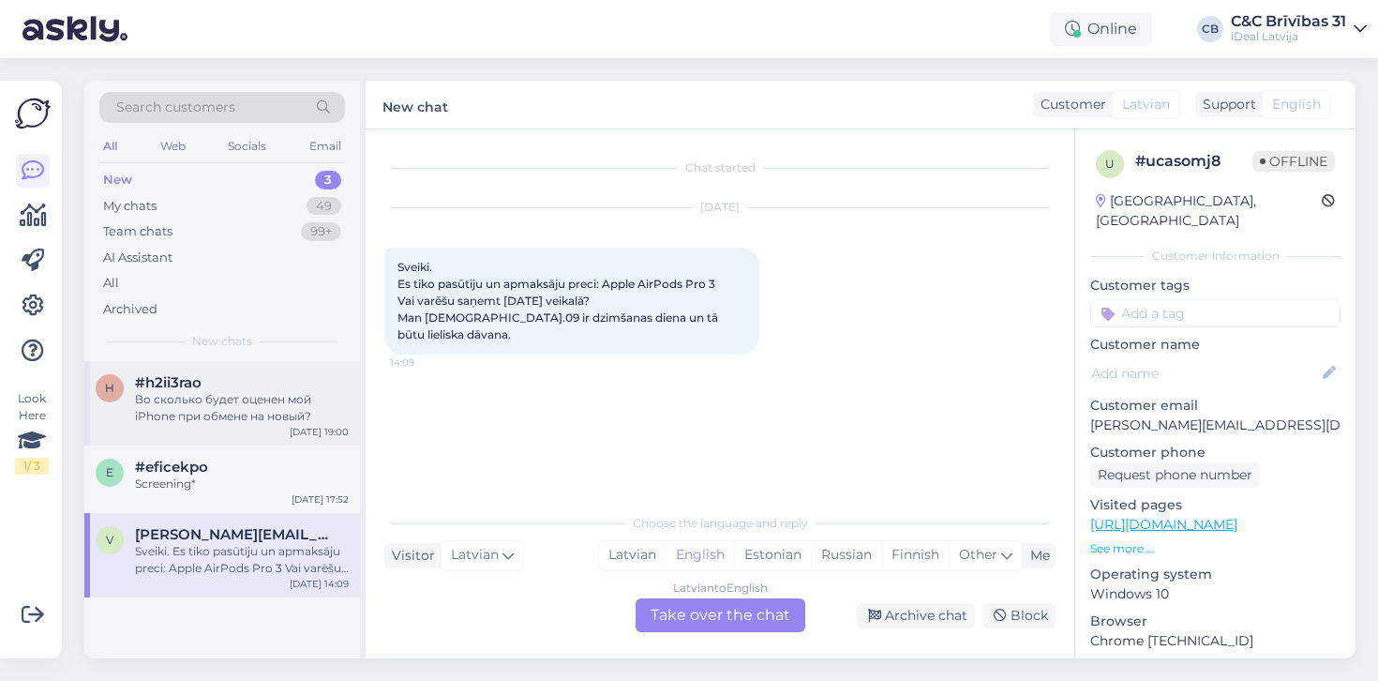
click at [186, 433] on div "h #h2ii3rao Во сколько будет оценен мой iPhone при обмене на новый? [DATE] 19:00" at bounding box center [222, 403] width 276 height 84
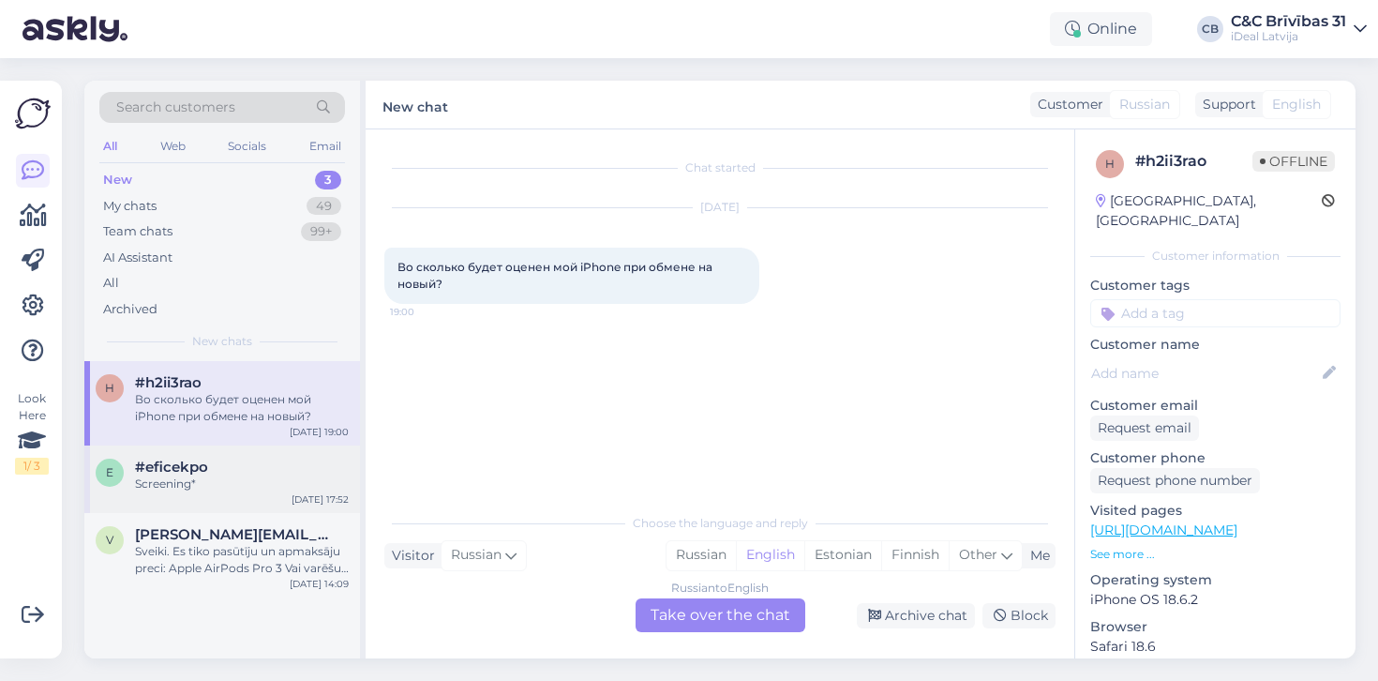
click at [191, 470] on span "#eficekpo" at bounding box center [171, 467] width 73 height 17
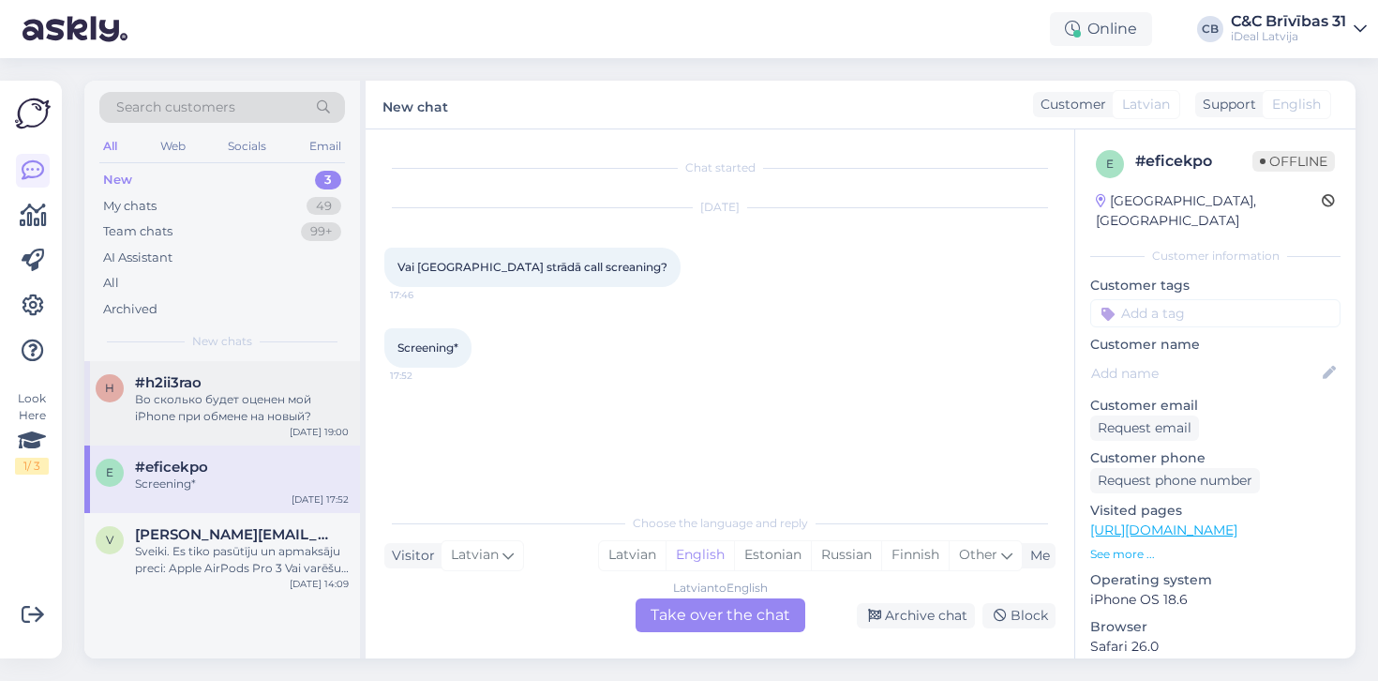
click at [249, 436] on div "h #h2ii3rao Во сколько будет оценен мой iPhone при обмене на новый? [DATE] 19:00" at bounding box center [222, 403] width 276 height 84
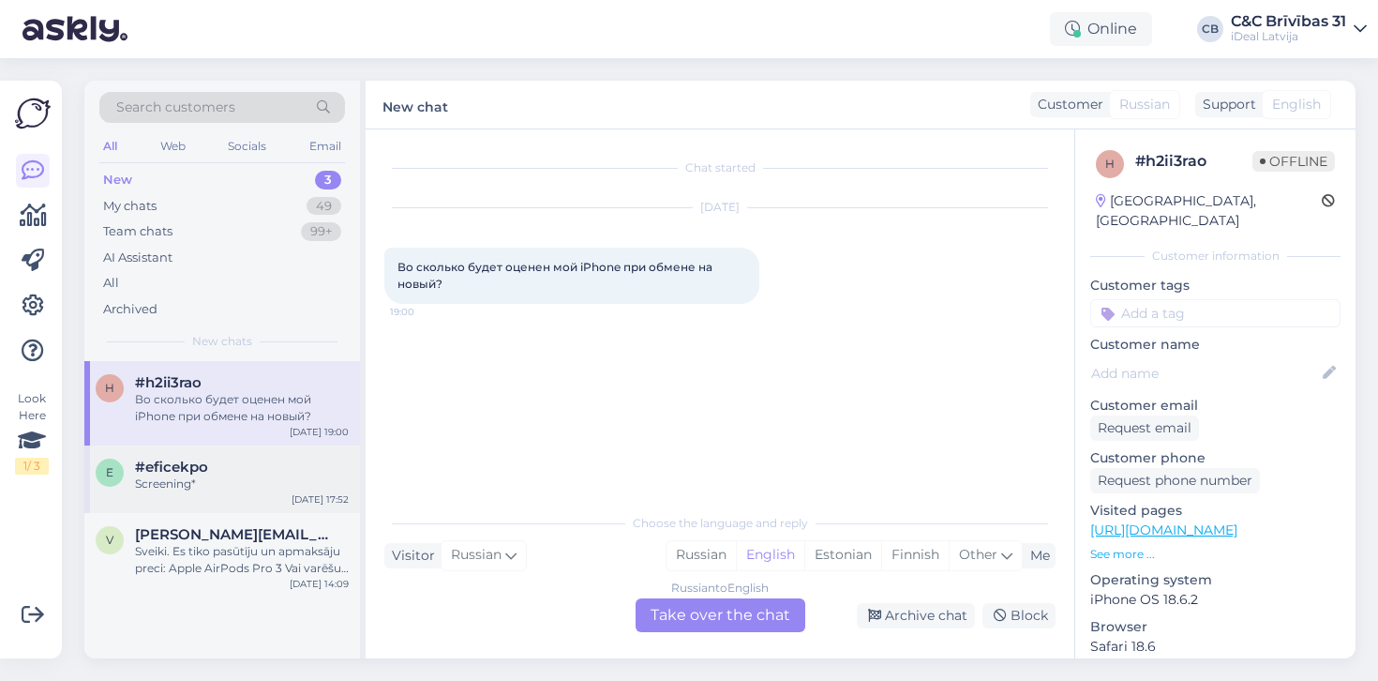
click at [246, 468] on div "#eficekpo" at bounding box center [242, 467] width 214 height 17
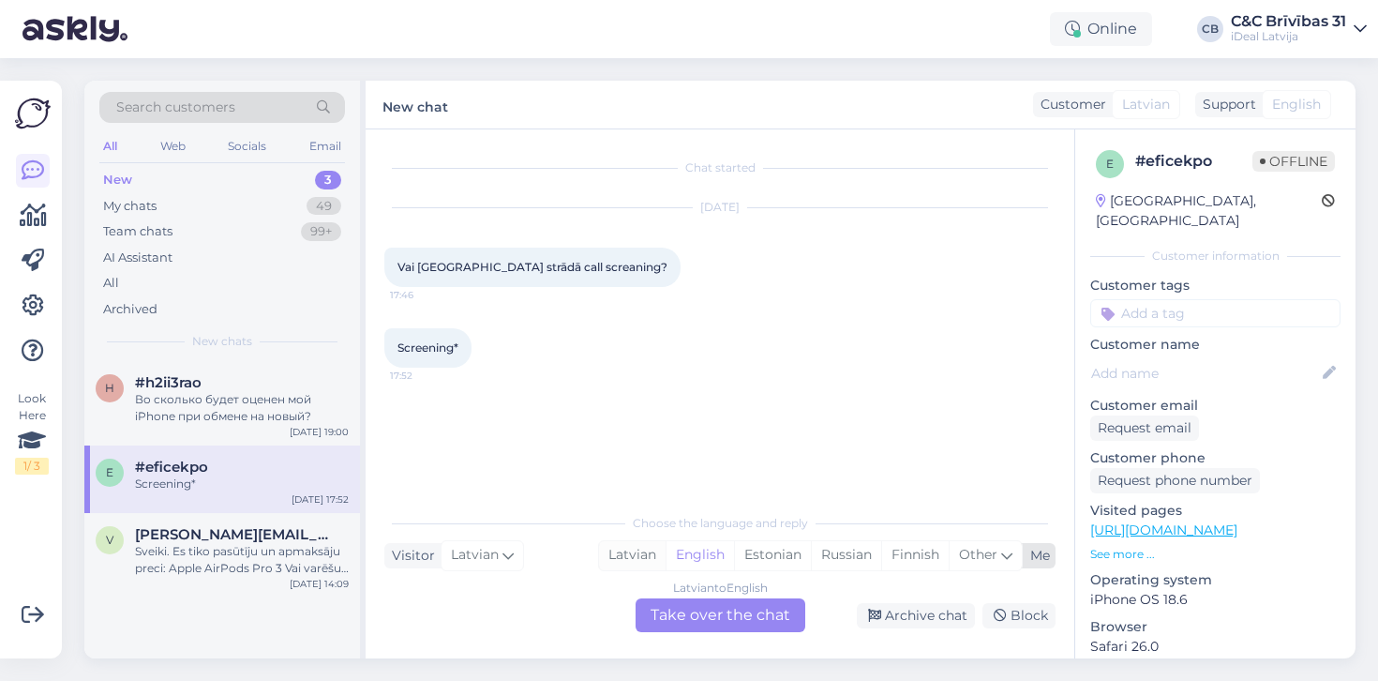
click at [634, 554] on div "Latvian" at bounding box center [632, 555] width 67 height 28
click at [683, 622] on div "Latvian to Latvian Take over the chat" at bounding box center [721, 615] width 170 height 34
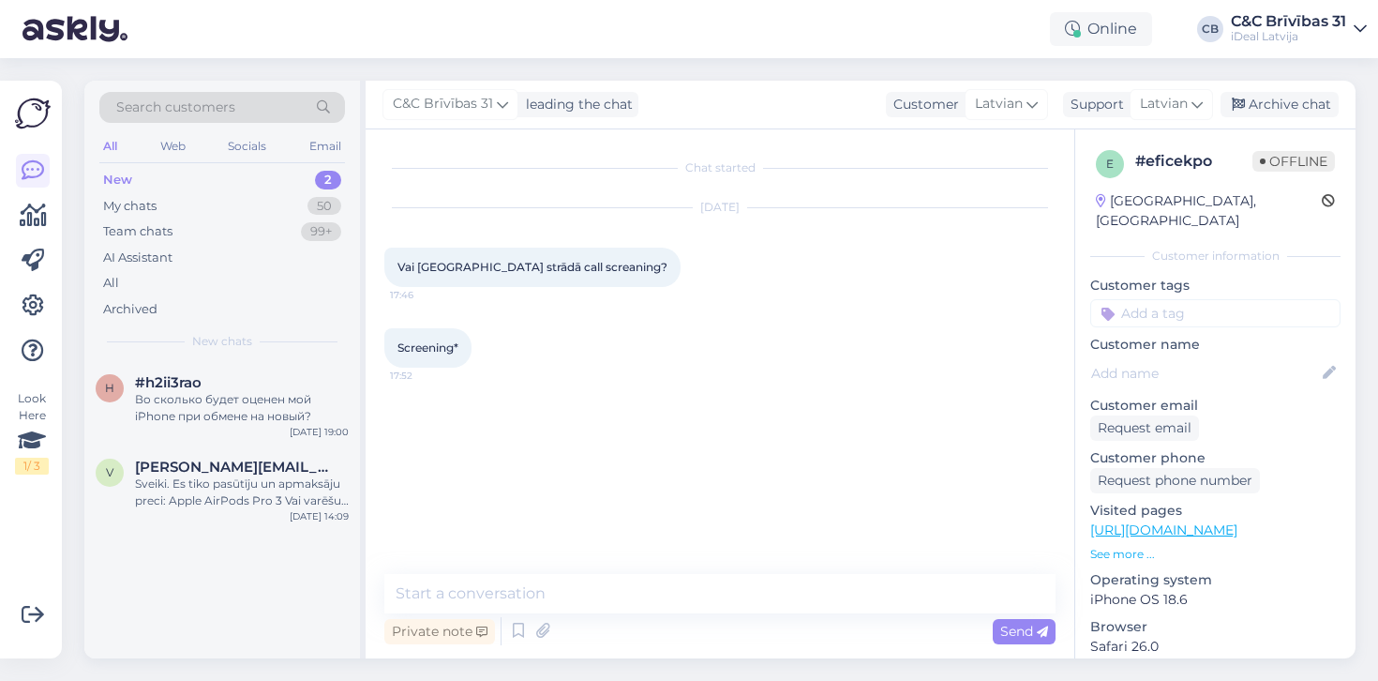
click at [683, 622] on div "Private note Send" at bounding box center [719, 631] width 671 height 36
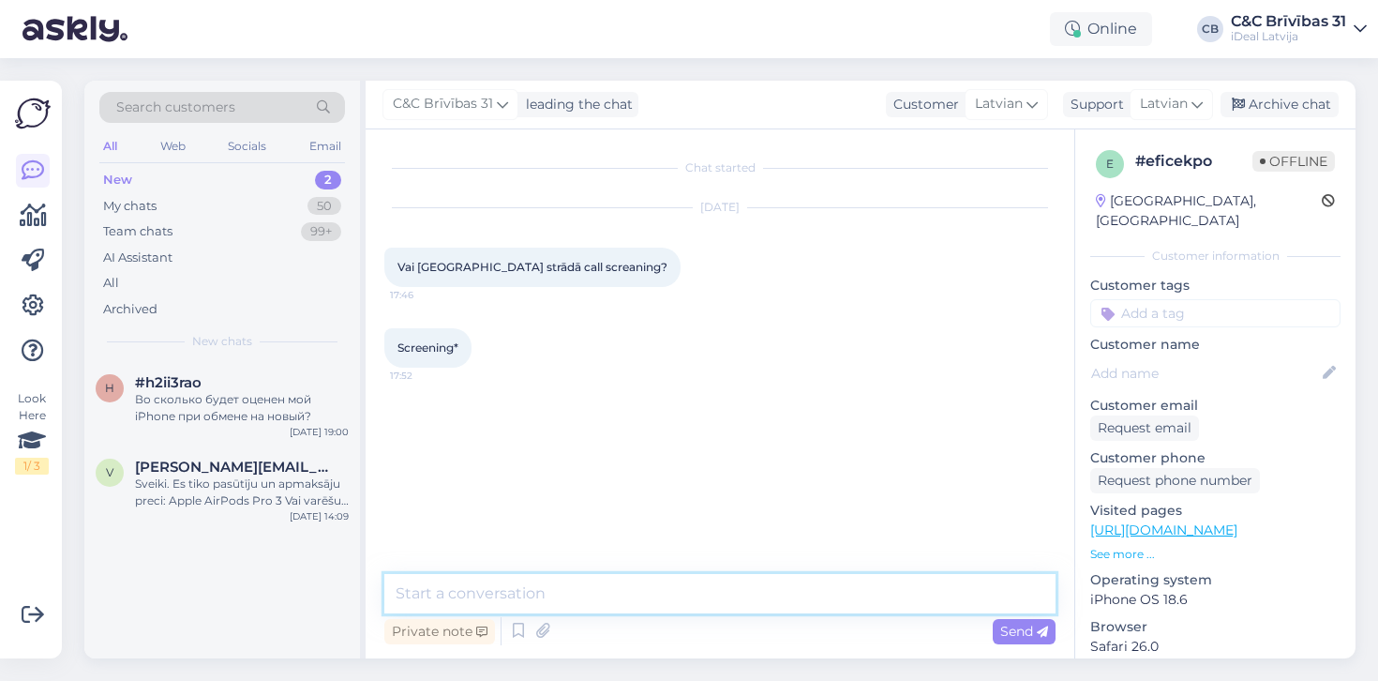
click at [687, 608] on textarea at bounding box center [719, 593] width 671 height 39
type textarea "l"
type textarea "Labdien! Šobrīd šī funkcija Latvijā nav pieejama."
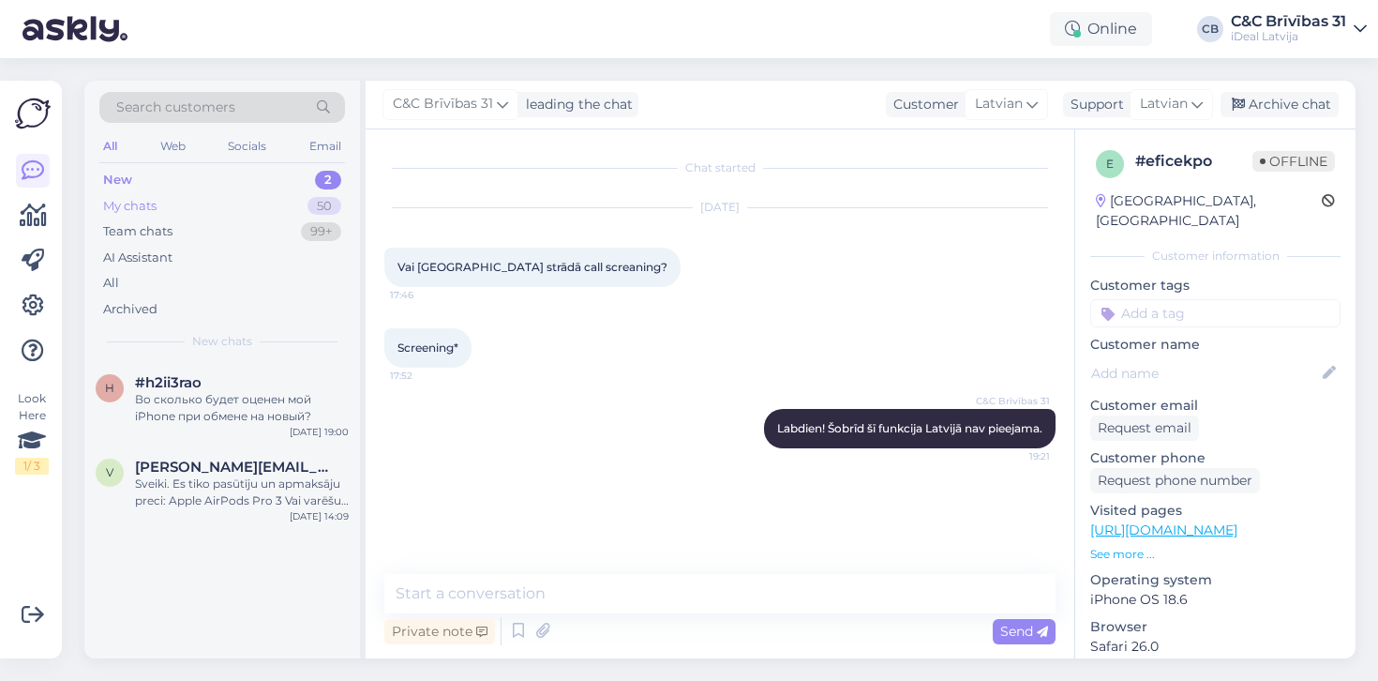
click at [299, 205] on div "My chats 50" at bounding box center [222, 206] width 246 height 26
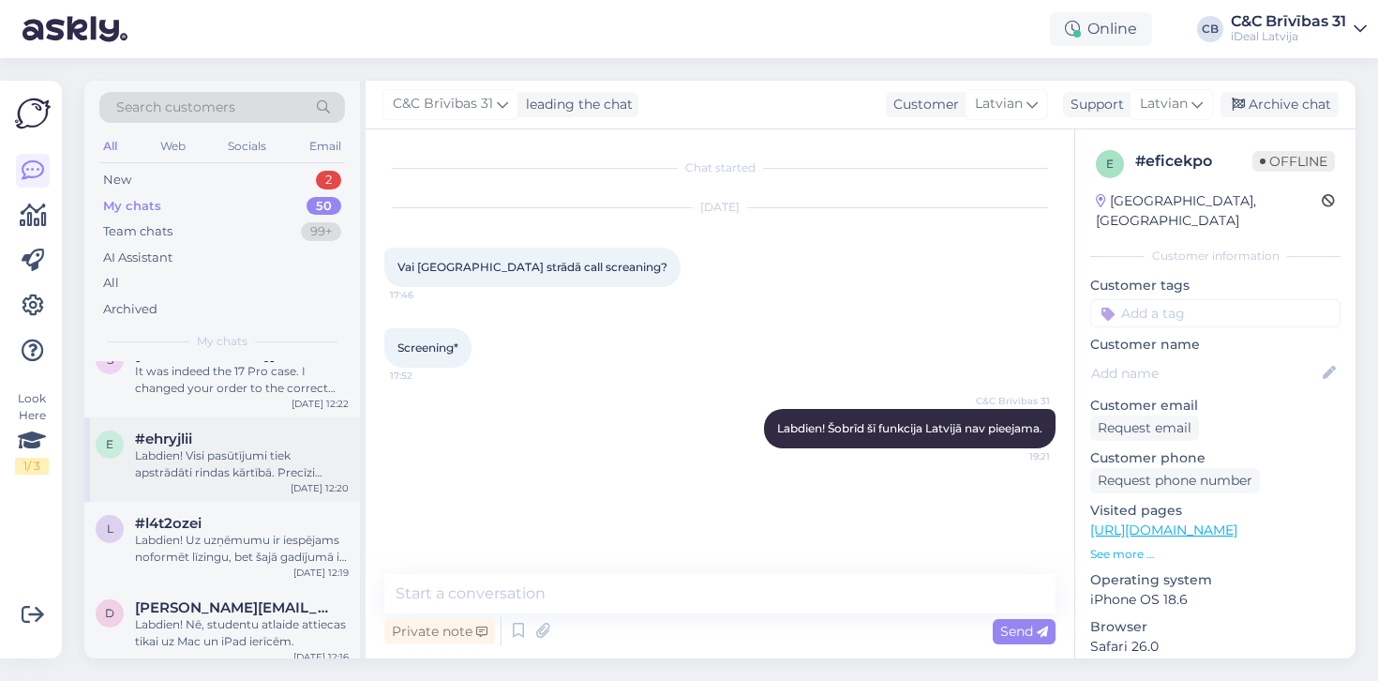
scroll to position [890, 0]
click at [287, 482] on div "e #ehryjlii Labdien! Visi pasūtījumi tiek apstrādāti rindas kārtībā. Precīzi pi…" at bounding box center [222, 458] width 276 height 84
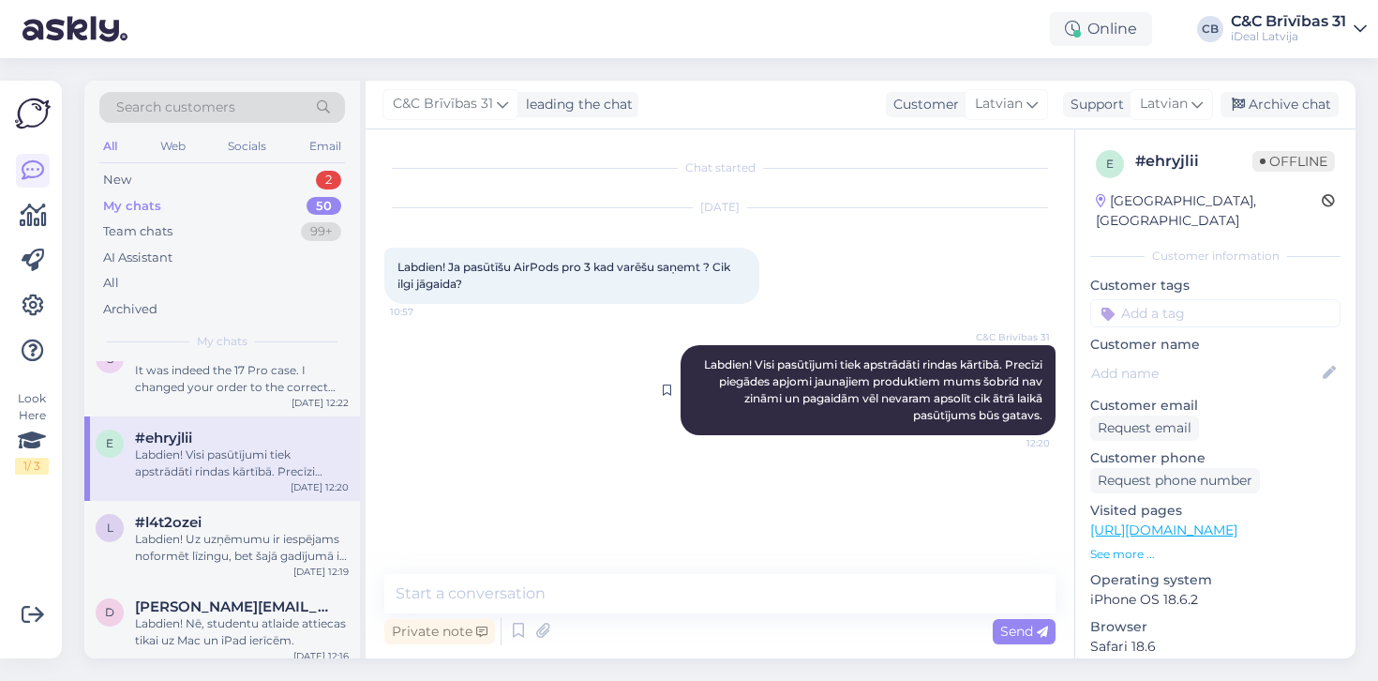
click at [706, 363] on span "Labdien! Visi pasūtījumi tiek apstrādāti rindas kārtībā. Precīzi piegādes apjom…" at bounding box center [874, 389] width 341 height 65
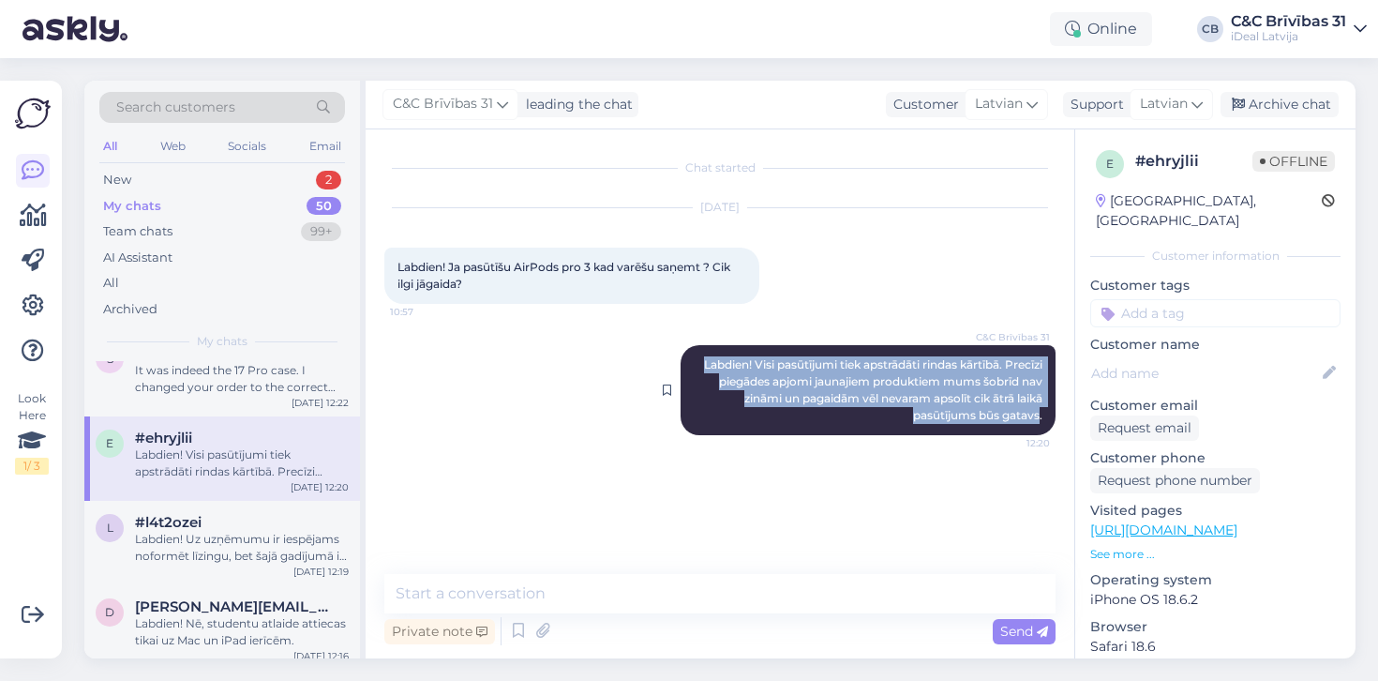
drag, startPoint x: 706, startPoint y: 363, endPoint x: 1026, endPoint y: 410, distance: 323.2
click at [1026, 410] on span "Labdien! Visi pasūtījumi tiek apstrādāti rindas kārtībā. Precīzi piegādes apjom…" at bounding box center [874, 389] width 341 height 65
copy span "Labdien! Visi pasūtījumi tiek apstrādāti rindas kārtībā. Precīzi piegādes apjom…"
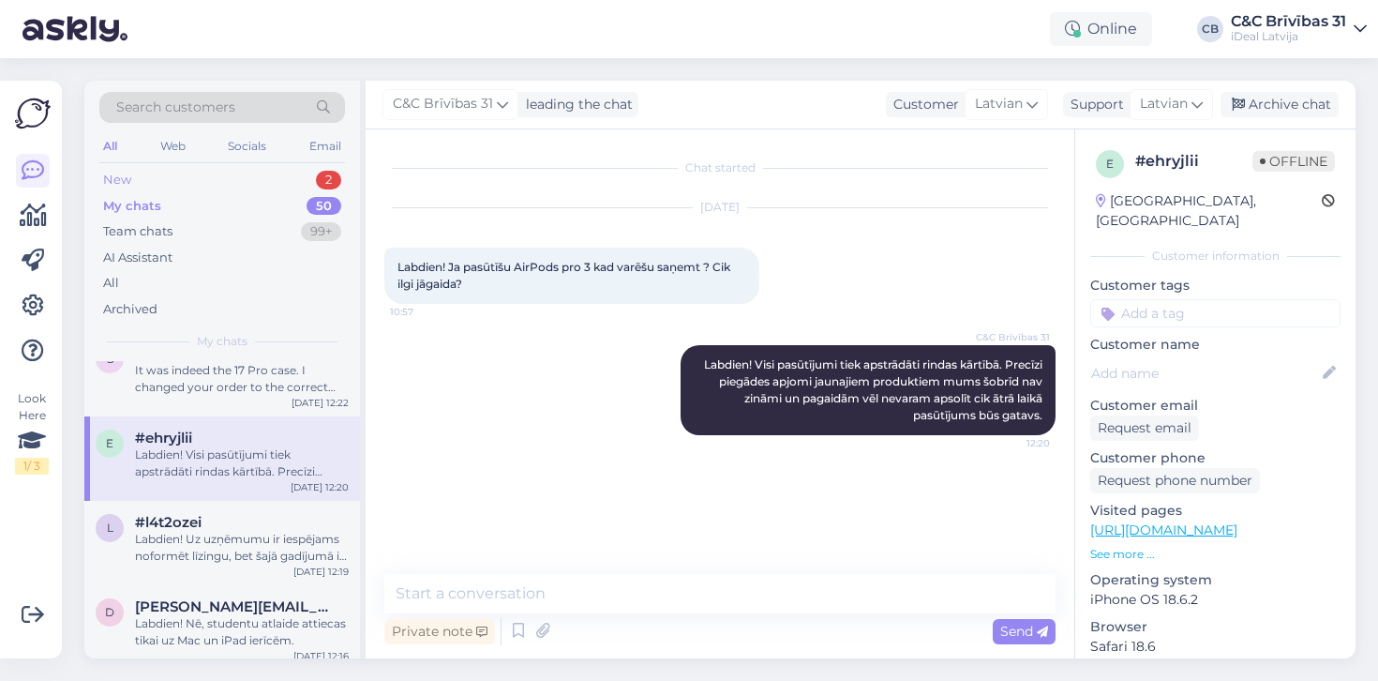
click at [221, 185] on div "New 2" at bounding box center [222, 180] width 246 height 26
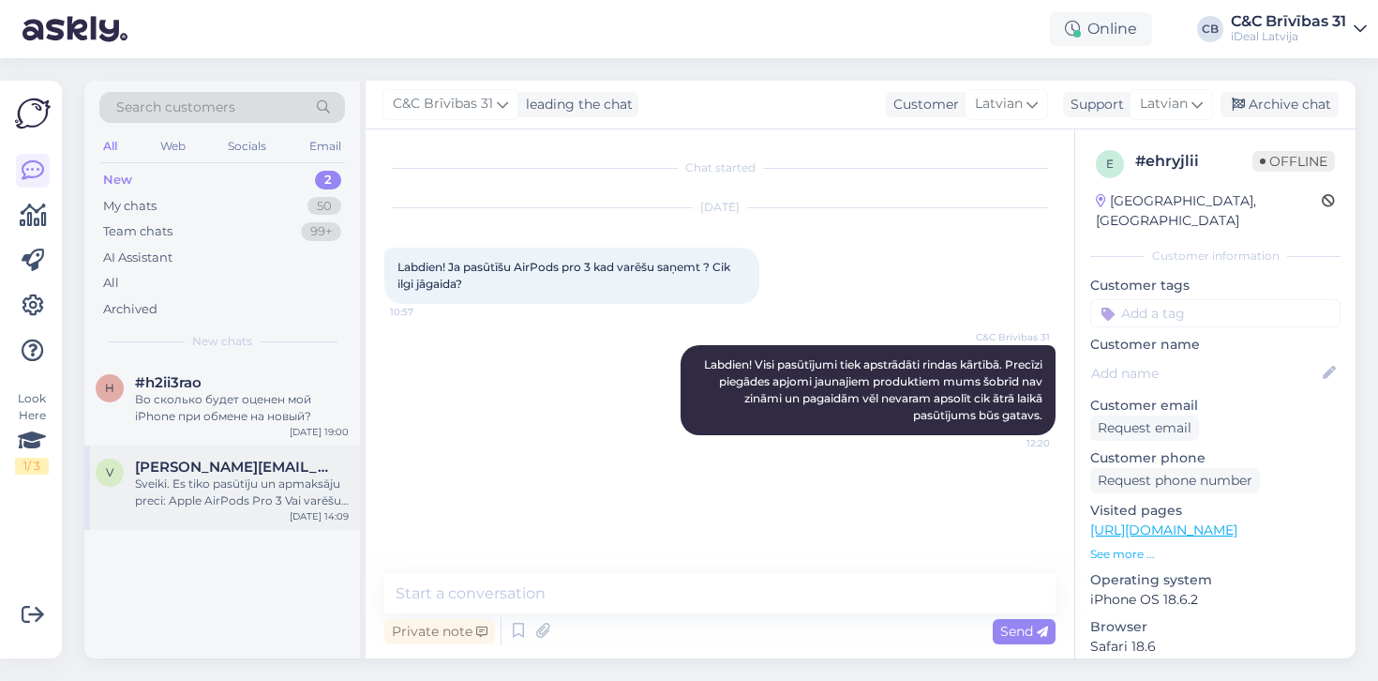
click at [191, 477] on div "Sveiki. Es tiko pasūtīju un apmaksāju preci: Apple AirPods Pro 3 Vai varēšu saņ…" at bounding box center [242, 492] width 214 height 34
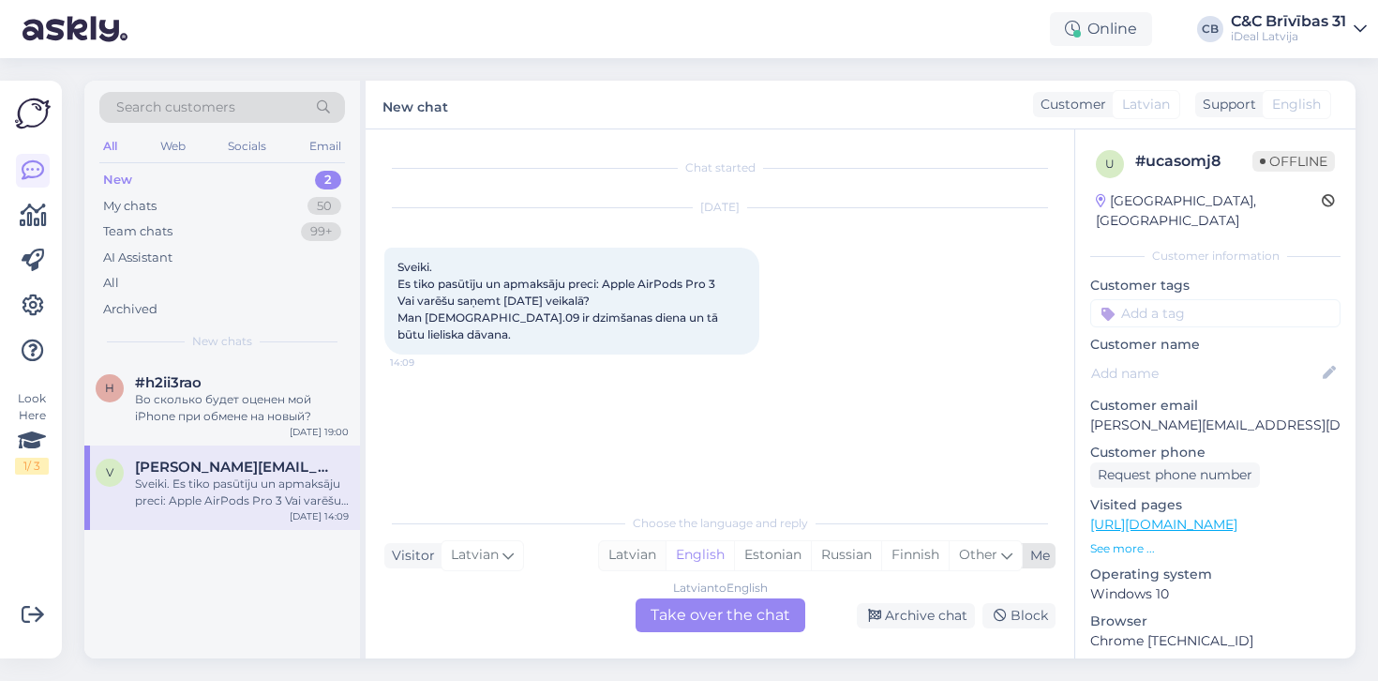
click at [609, 554] on div "Latvian" at bounding box center [632, 555] width 67 height 28
click at [653, 598] on div "Latvian to Latvian Take over the chat" at bounding box center [721, 615] width 170 height 34
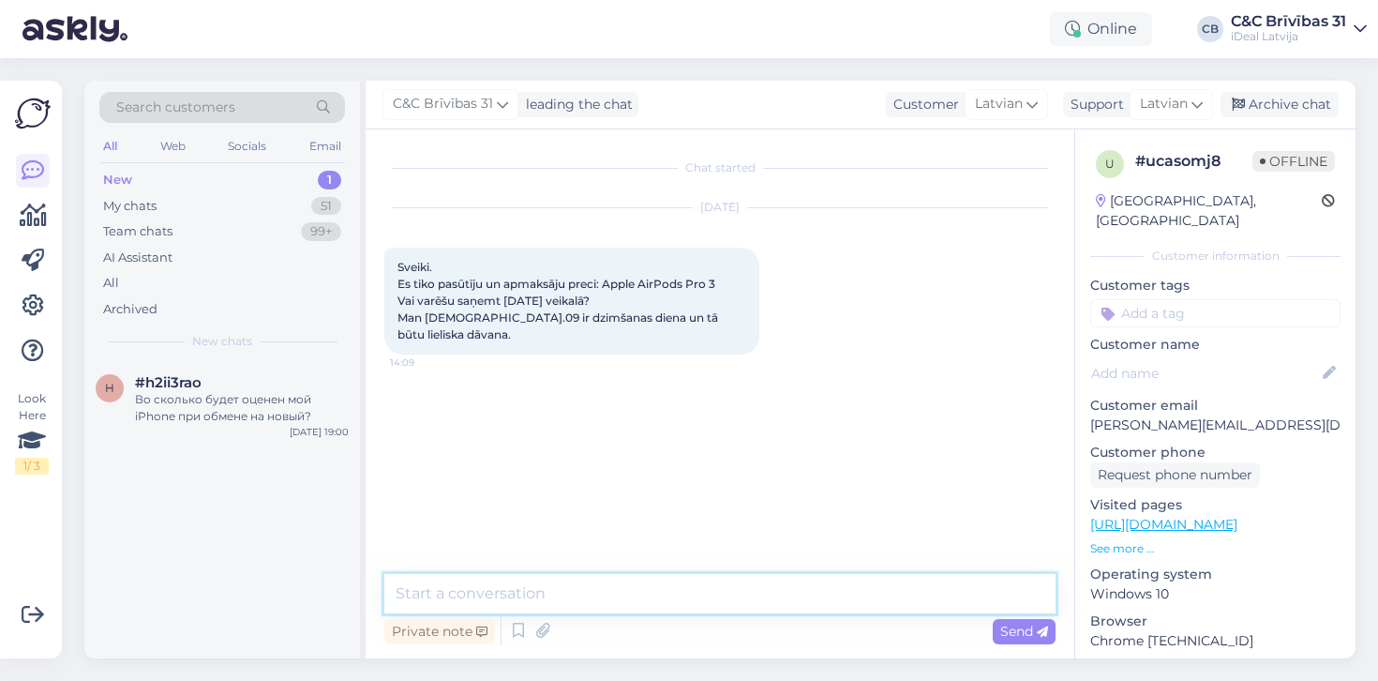
click at [639, 594] on textarea at bounding box center [719, 593] width 671 height 39
paste textarea "Labdien! Visi pasūtījumi tiek apstrādāti rindas kārtībā. Precīzi piegādes apjom…"
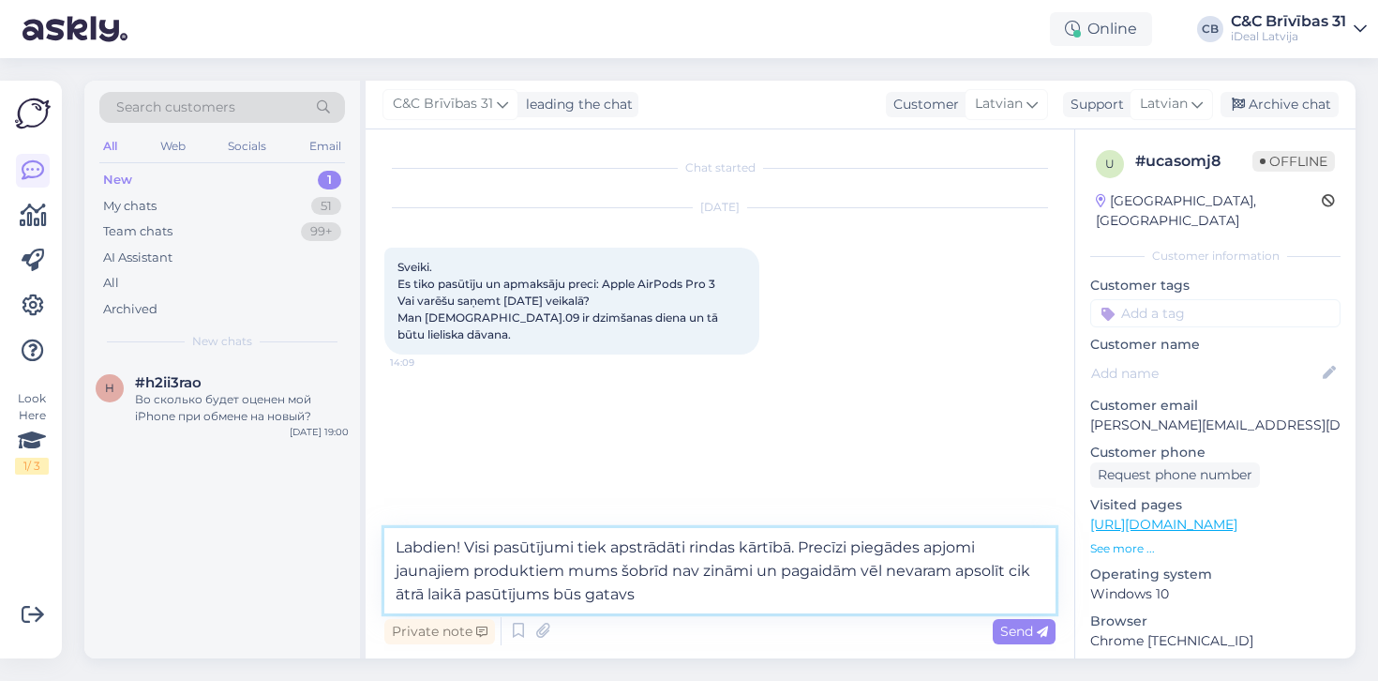
type textarea "Labdien! Visi pasūtījumi tiek apstrādāti rindas kārtībā. Precīzi piegādes apjom…"
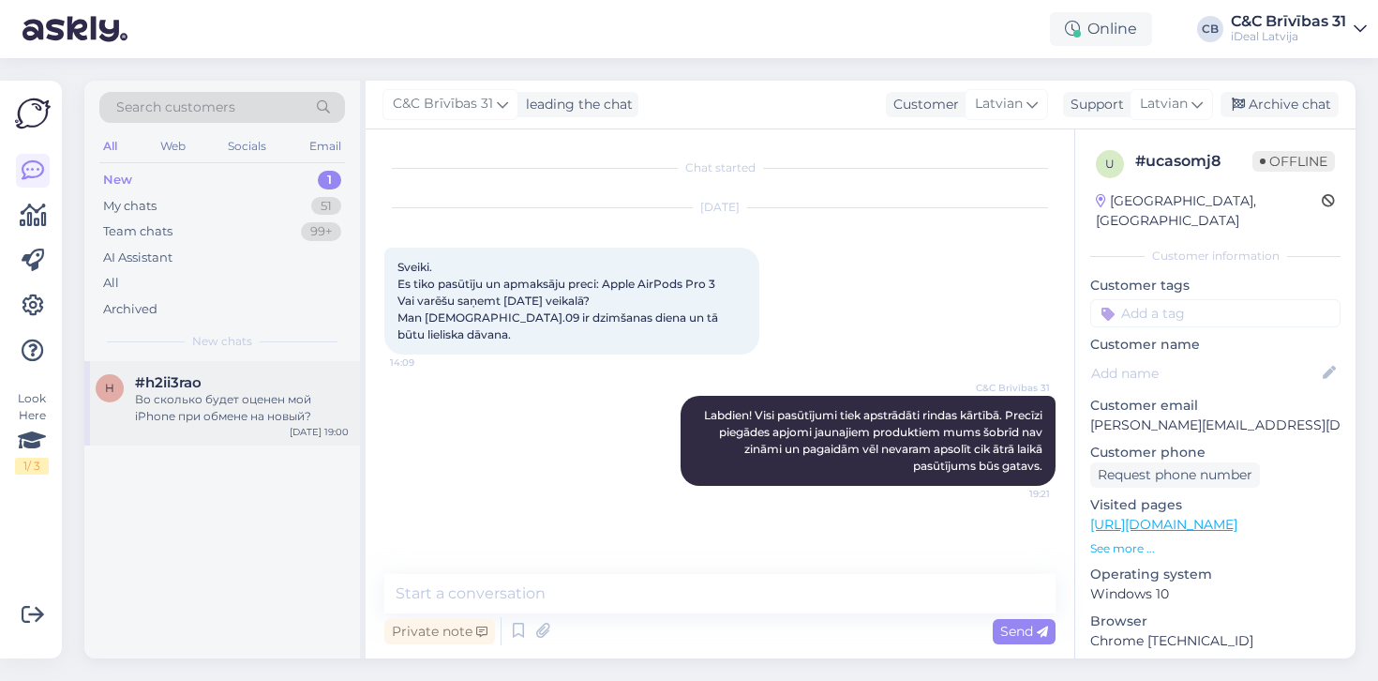
click at [264, 368] on div "h #h2ii3rao Во сколько будет оценен мой iPhone при обмене на новый? [DATE] 19:00" at bounding box center [222, 403] width 276 height 84
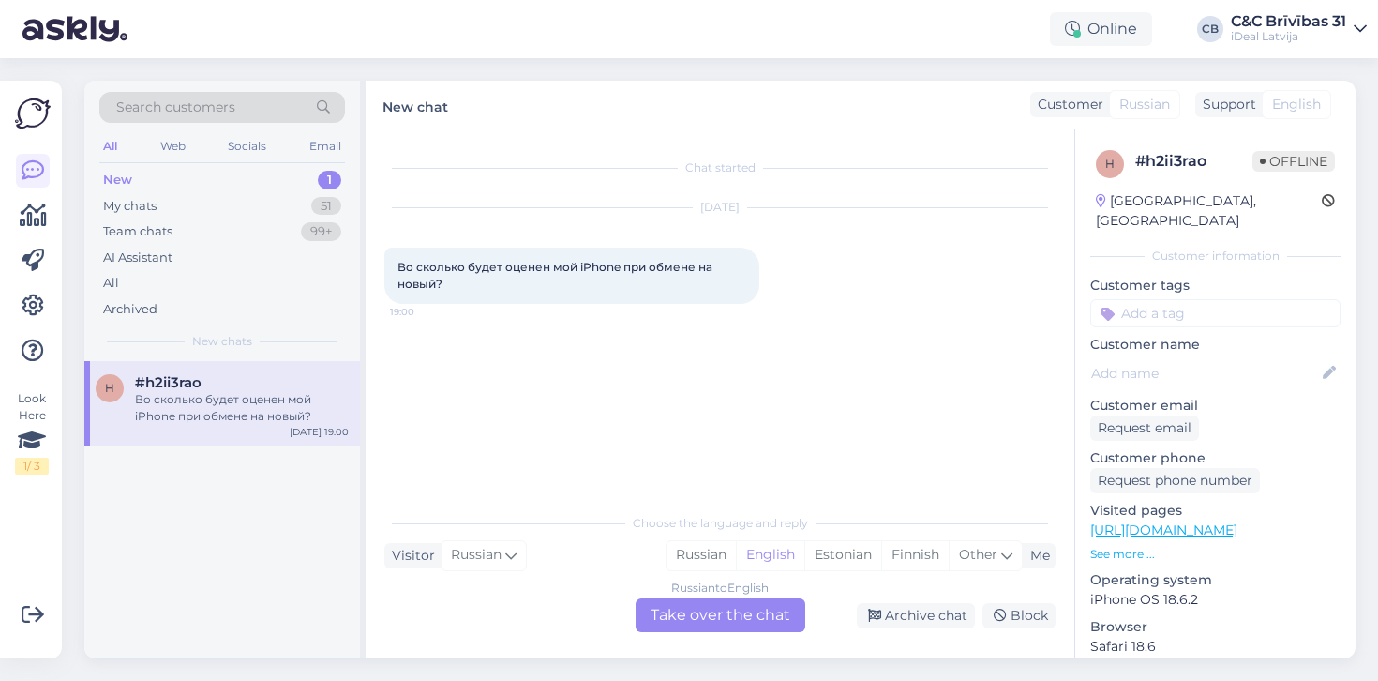
click at [745, 594] on div "Russian to English" at bounding box center [720, 587] width 98 height 17
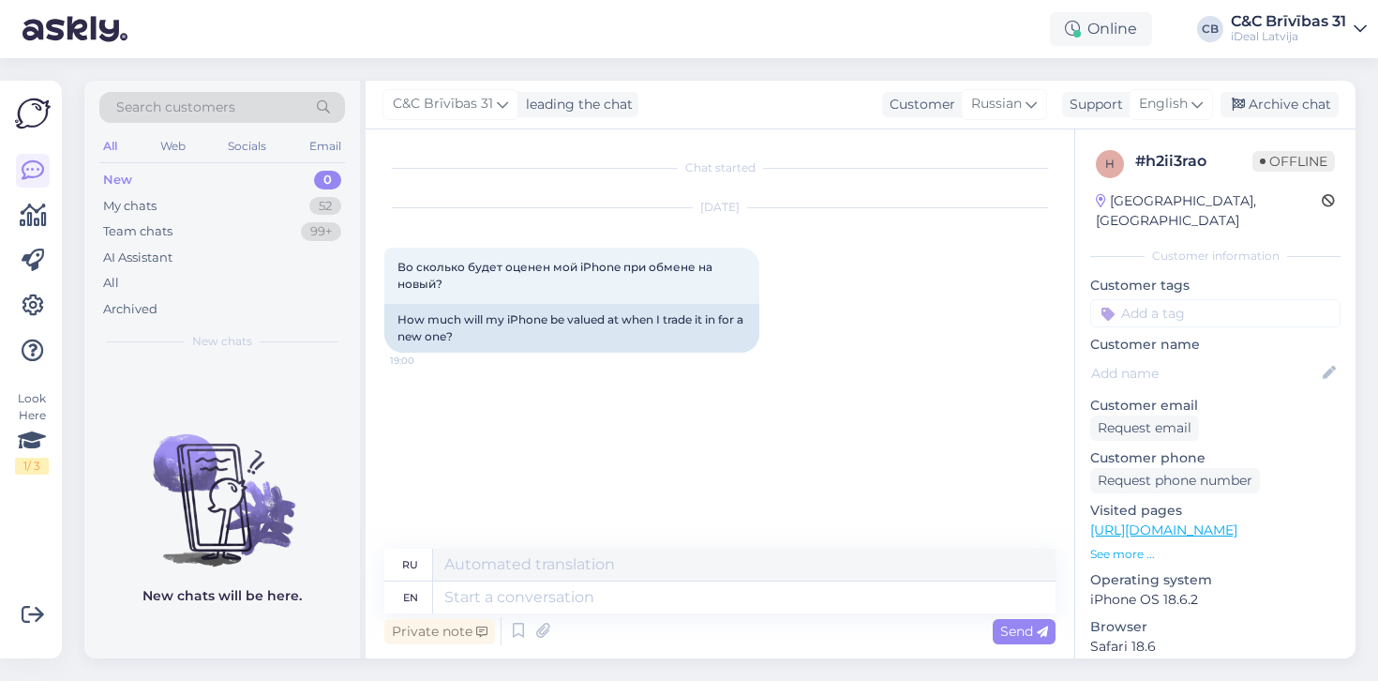
click at [729, 606] on textarea at bounding box center [744, 597] width 623 height 32
drag, startPoint x: 729, startPoint y: 606, endPoint x: 683, endPoint y: 598, distance: 46.6
click at [683, 598] on textarea at bounding box center [744, 597] width 623 height 32
type textarea "Hello!"
type textarea "Привет!"
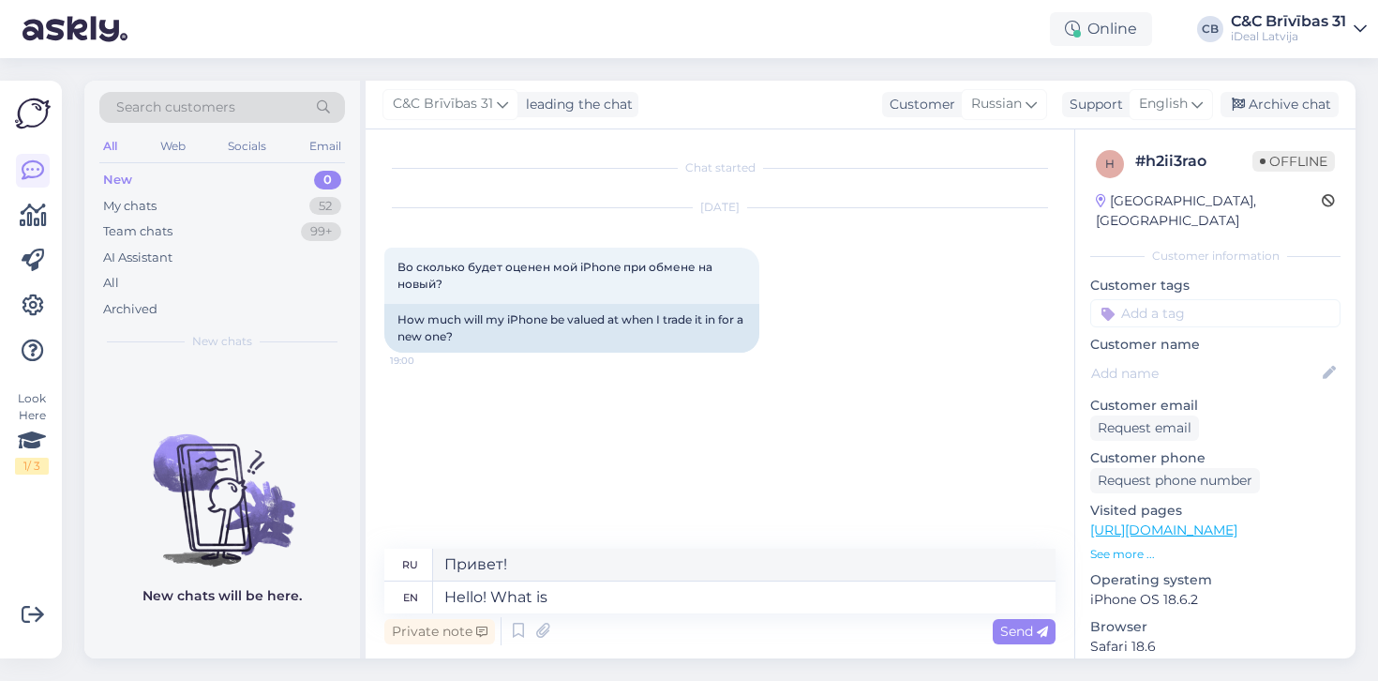
type textarea "Hello! What is"
type textarea "Привет! Что?"
type textarea "Hello! What is yo"
type textarea "Привет! Что такое"
type textarea "Hello! What is your mo"
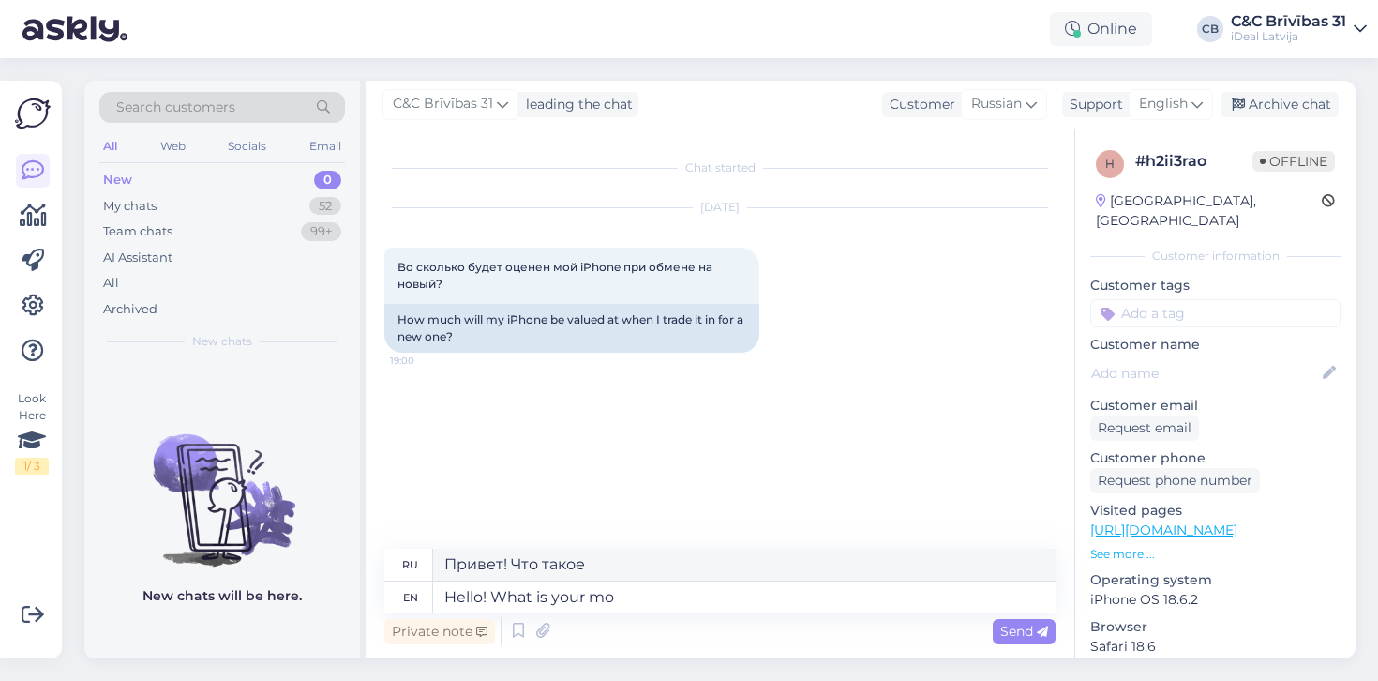
type textarea "Привет! Что у тебя?"
type textarea "Hello! What is your model"
type textarea "Здравствуйте! Какая у вас модель?"
type textarea "Hello! What is your"
type textarea "Привет! Что у тебя?"
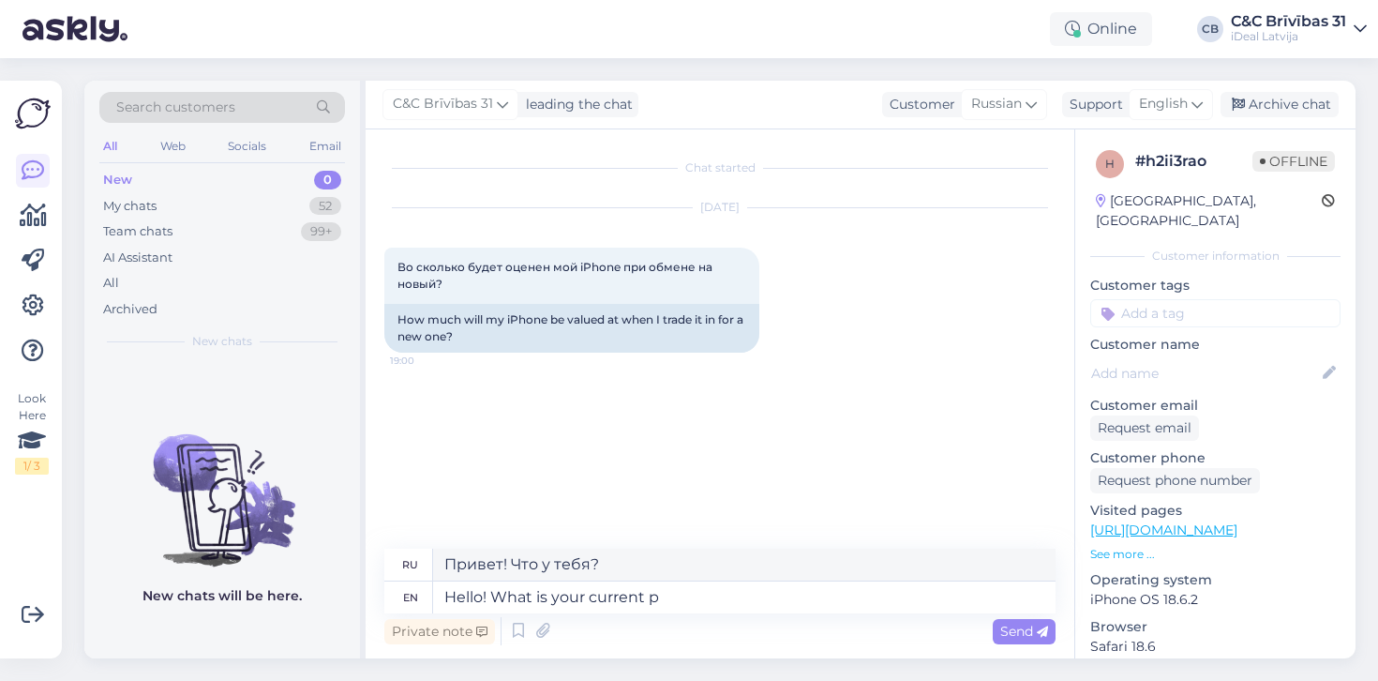
type textarea "Hello! What is your current ph"
type textarea "Привет! Какой у тебя сейчас"
type textarea "Hello! What is your current phone's m"
type textarea "Здравствуйте! Какой у вас сейчас телефон?"
type textarea "Hello! What is your current phone's model"
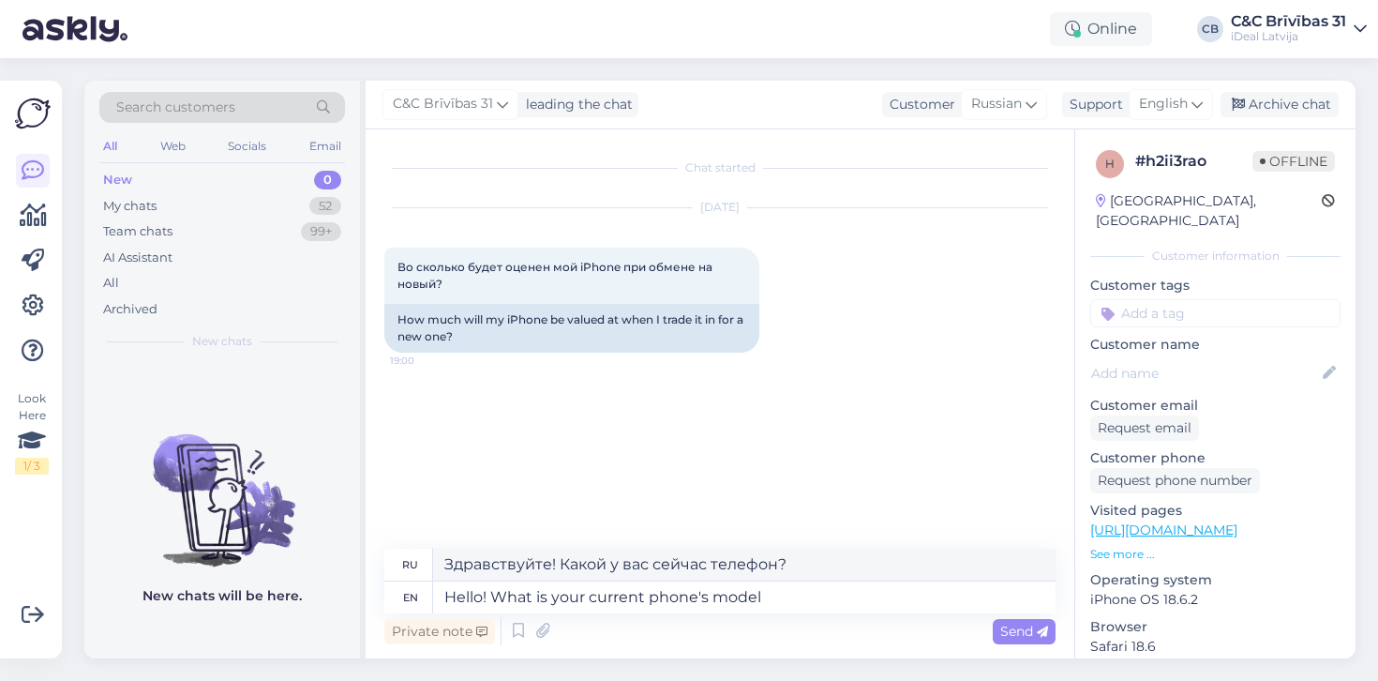
type textarea "Здравствуйте! Какая у вас модель телефона?"
type textarea "Hello! What is your current phone's model and storage?"
type textarea "Здравствуйте! Какая у вас модель телефона и объём памяти?"
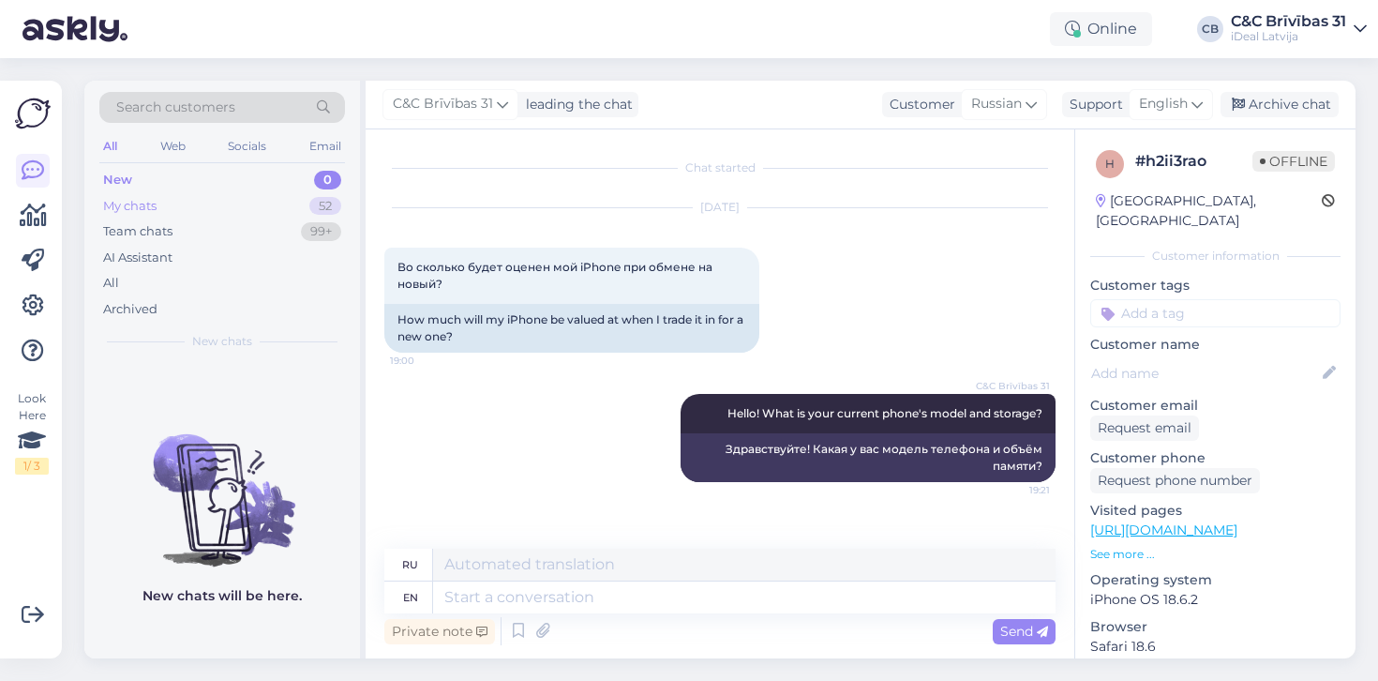
click at [246, 195] on div "My chats 52" at bounding box center [222, 206] width 246 height 26
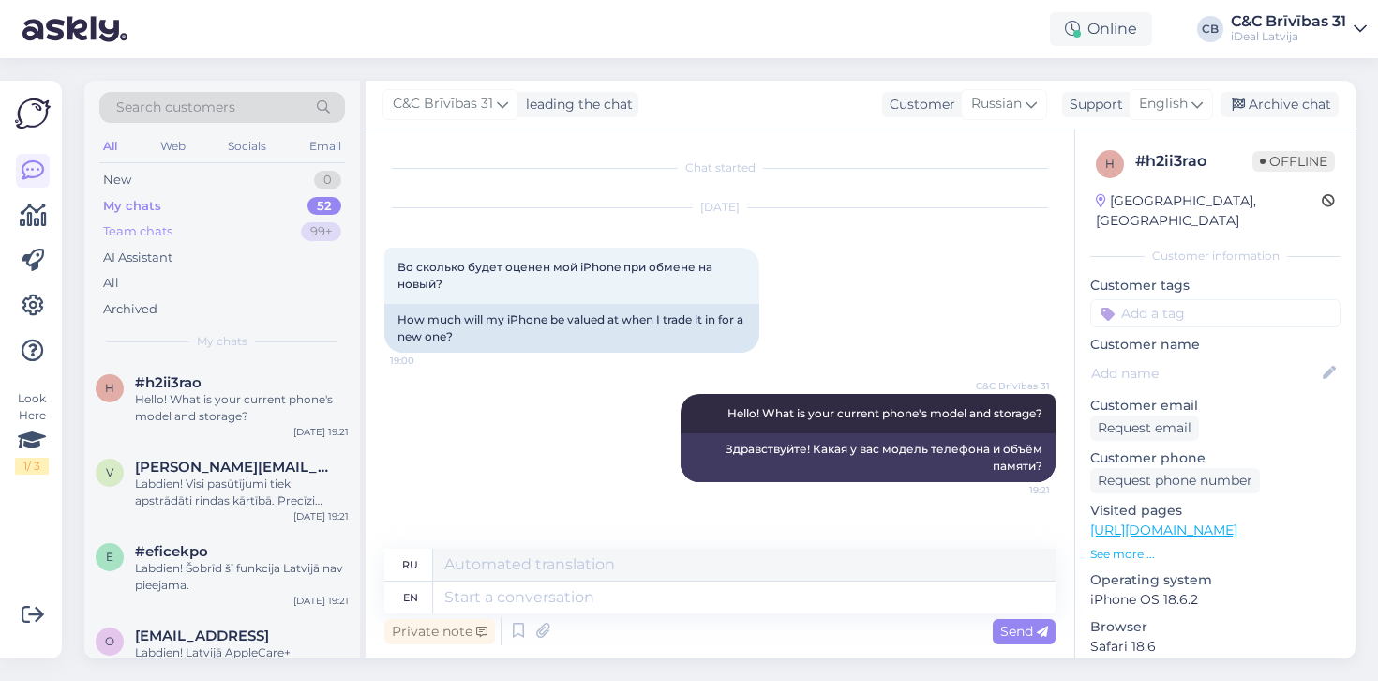
click at [241, 233] on div "Team chats 99+" at bounding box center [222, 231] width 246 height 26
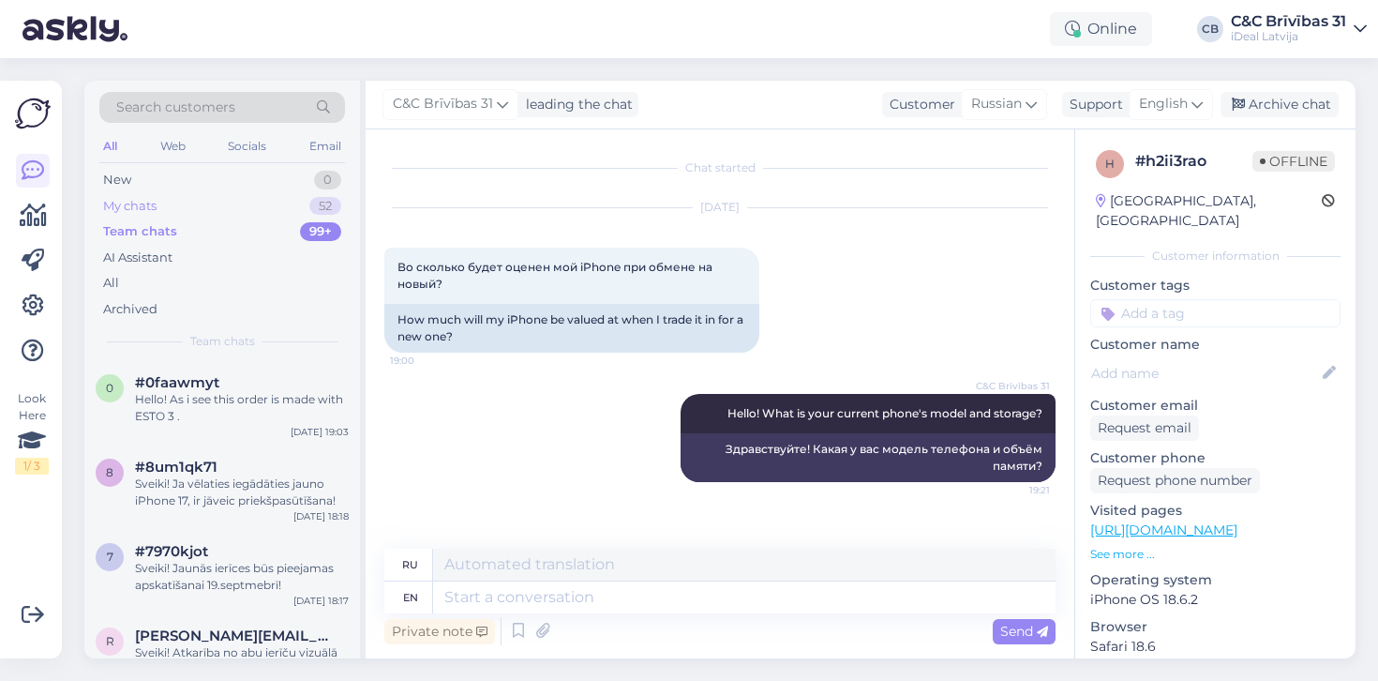
click at [261, 216] on div "My chats 52" at bounding box center [222, 206] width 246 height 26
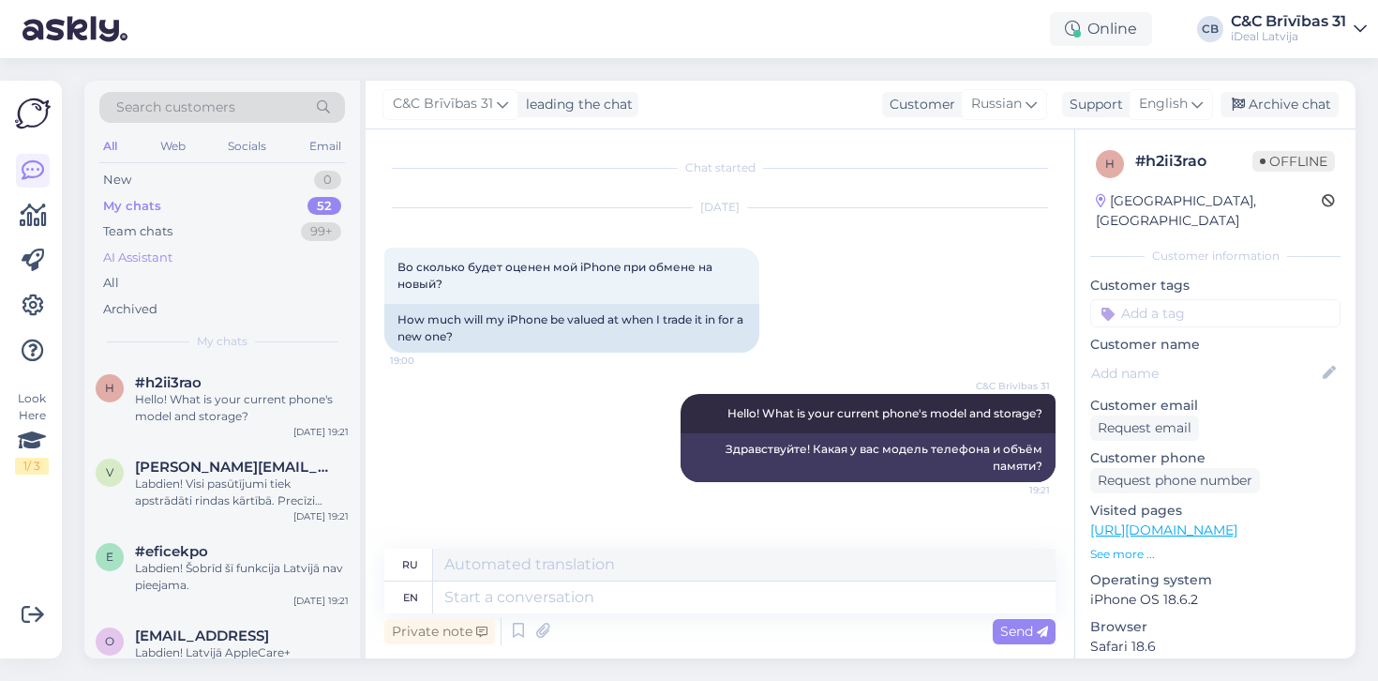
click at [259, 245] on div "AI Assistant" at bounding box center [222, 258] width 246 height 26
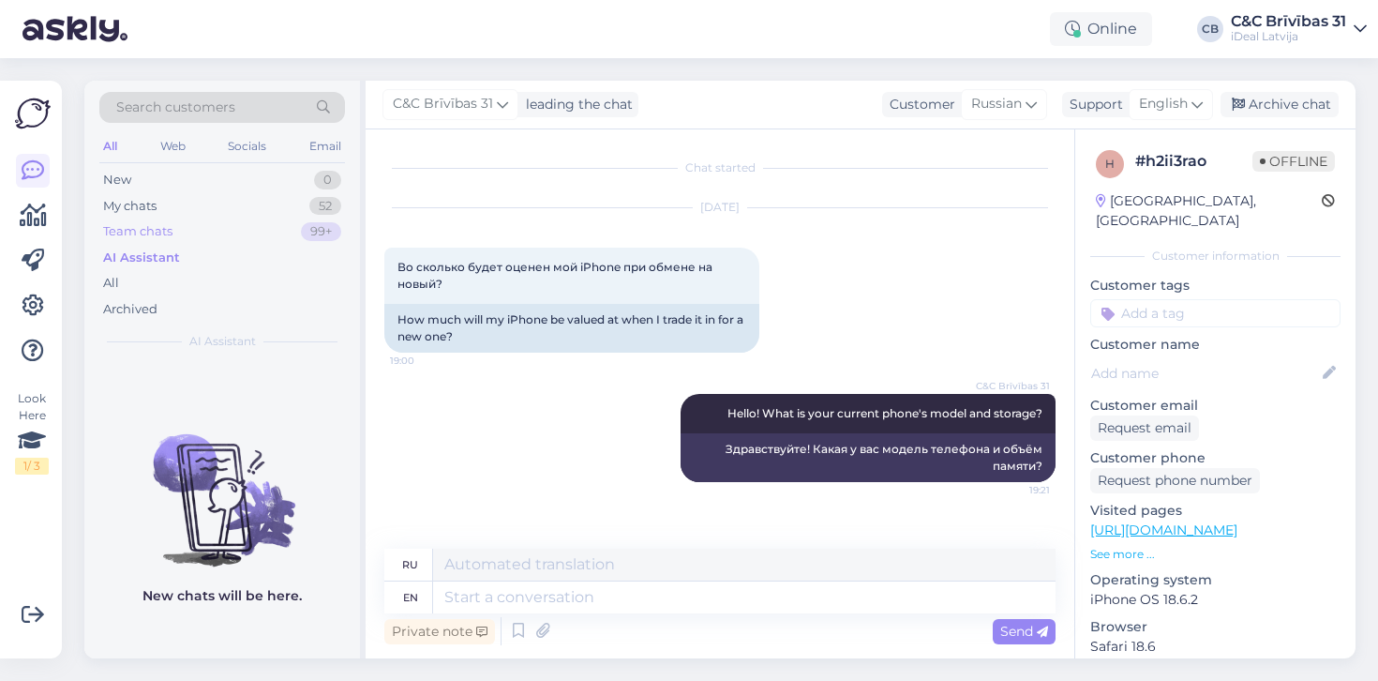
click at [260, 235] on div "Team chats 99+" at bounding box center [222, 231] width 246 height 26
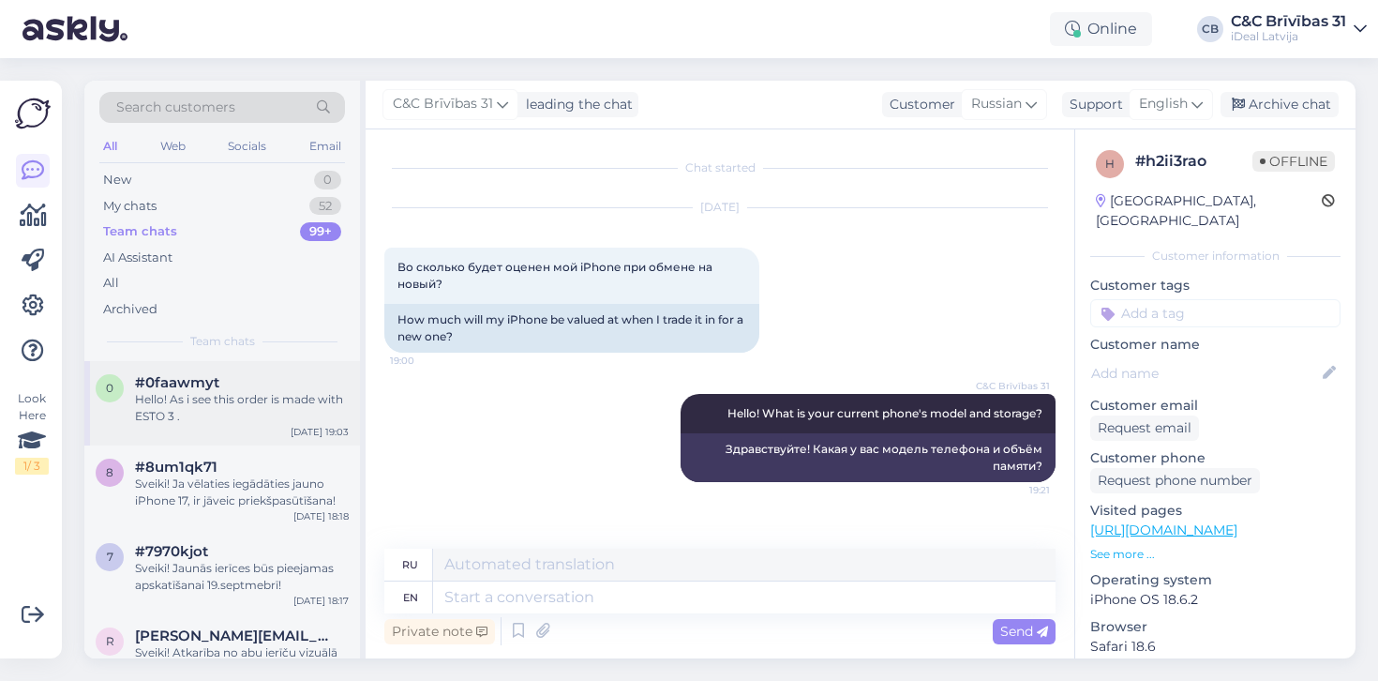
click at [237, 383] on div "#0faawmyt" at bounding box center [242, 382] width 214 height 17
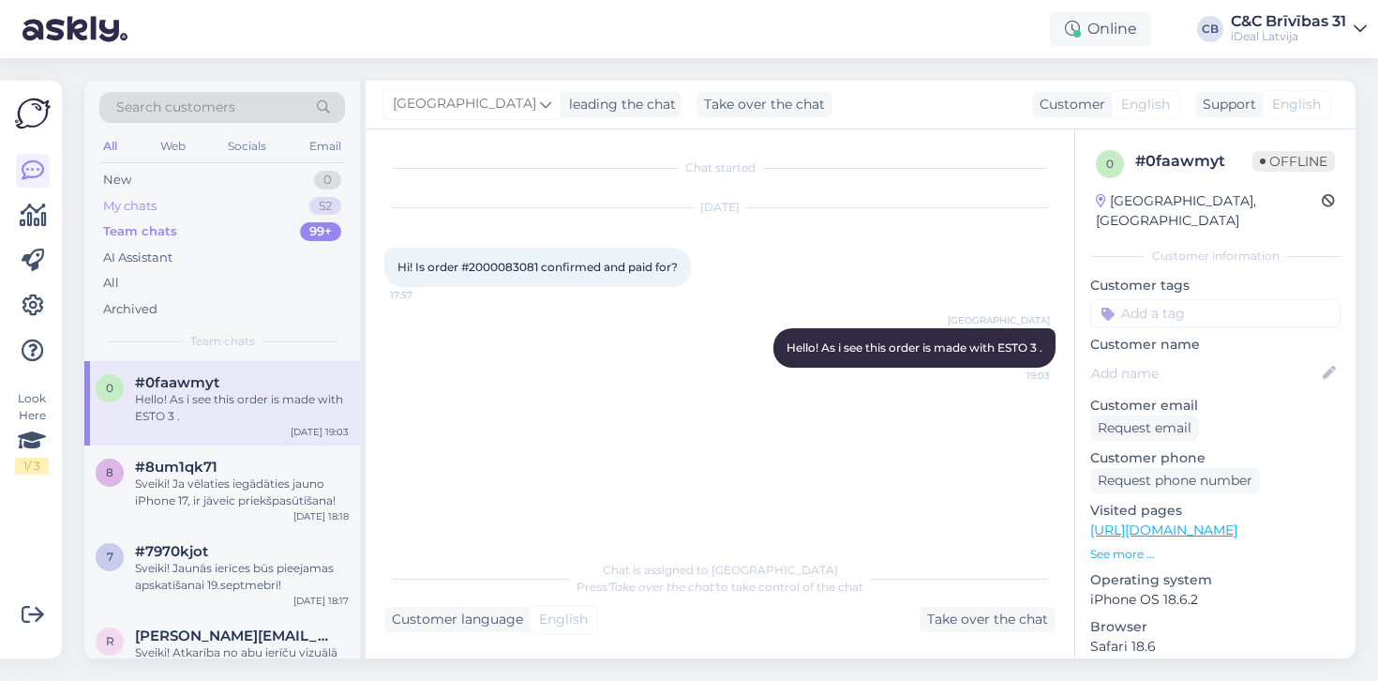
click at [176, 196] on div "My chats 52" at bounding box center [222, 206] width 246 height 26
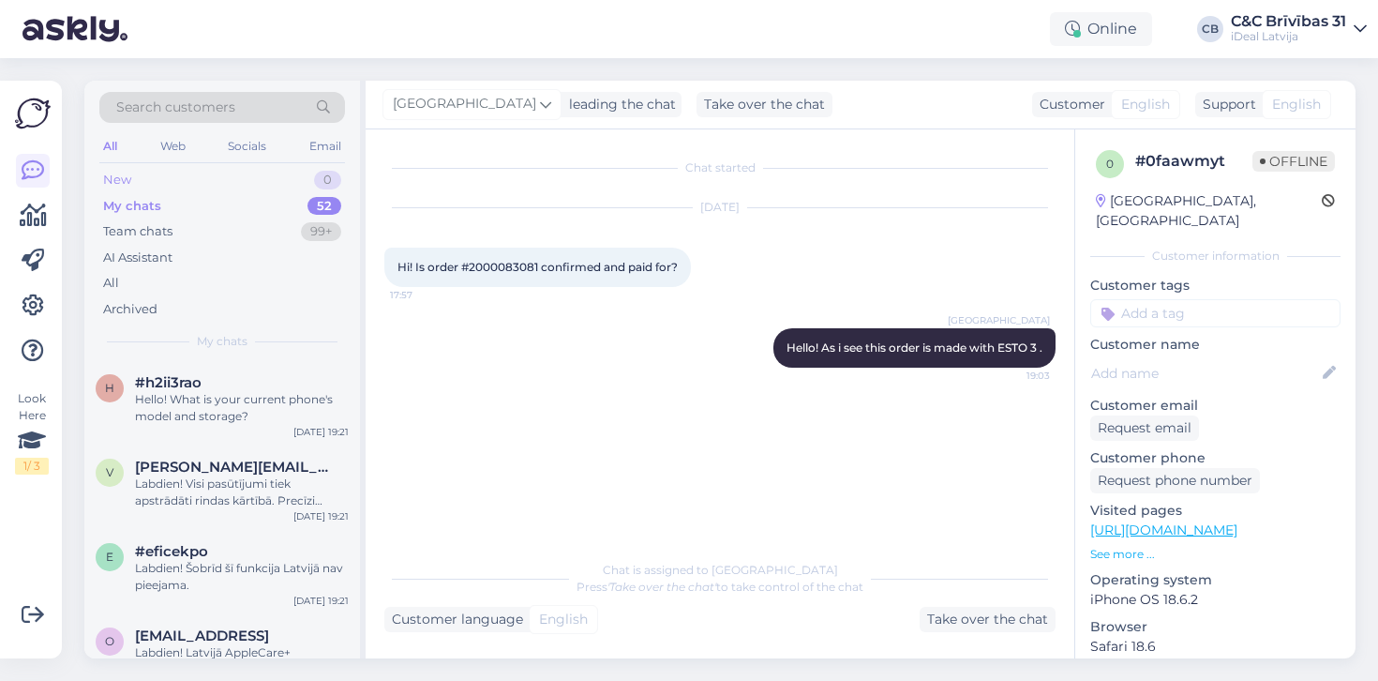
click at [176, 182] on div "New 0" at bounding box center [222, 180] width 246 height 26
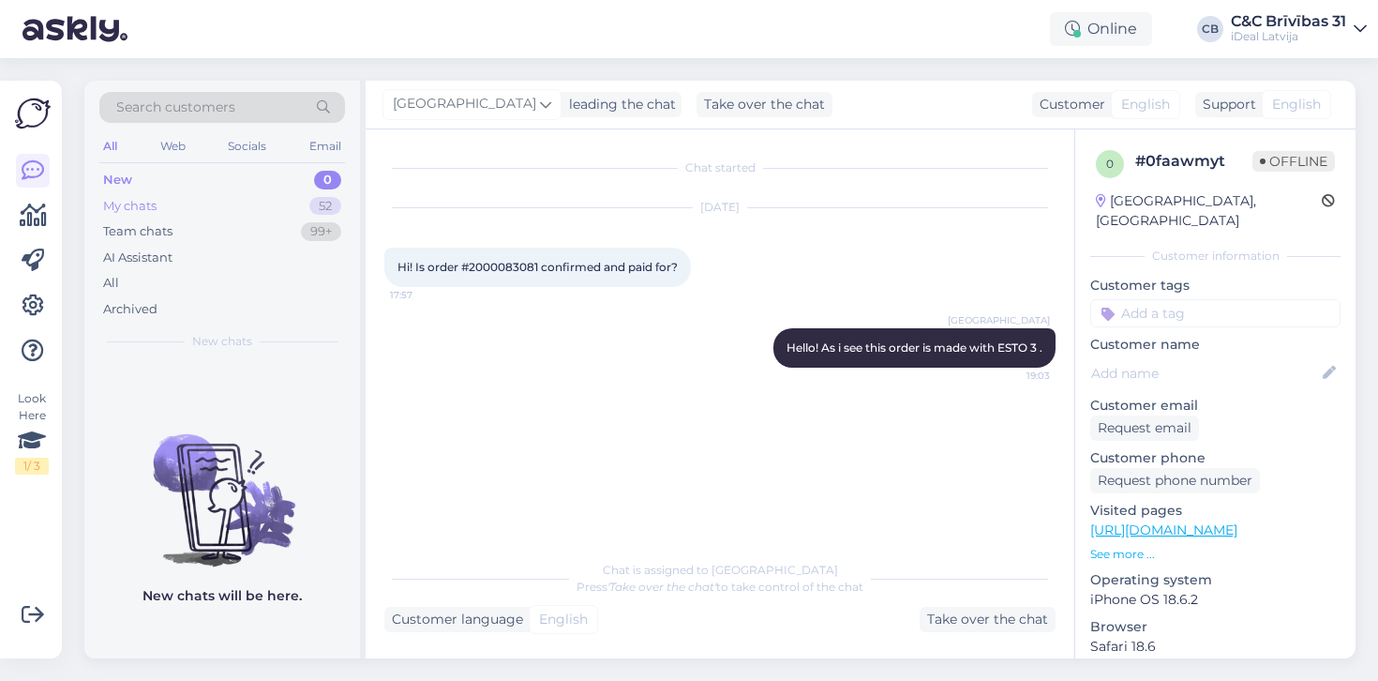
click at [178, 217] on div "My chats 52" at bounding box center [222, 206] width 246 height 26
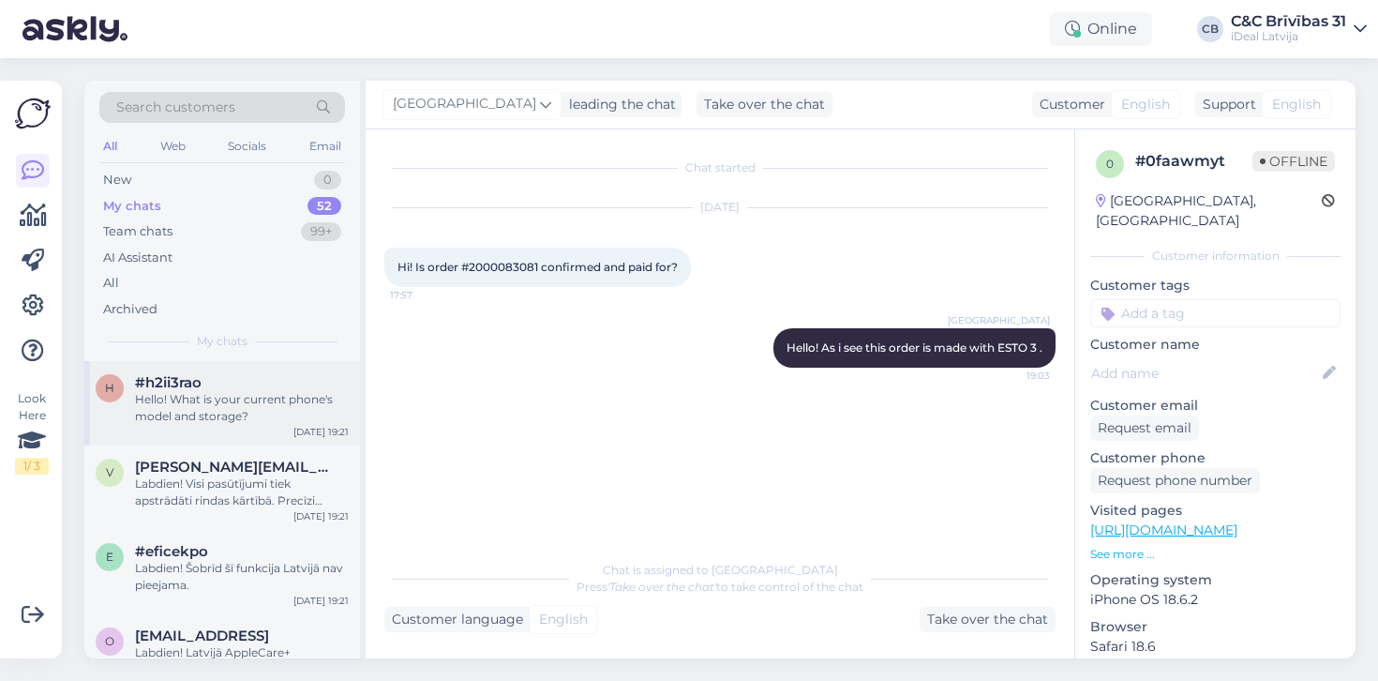
click at [183, 419] on div "Hello! What is your current phone's model and storage?" at bounding box center [242, 408] width 214 height 34
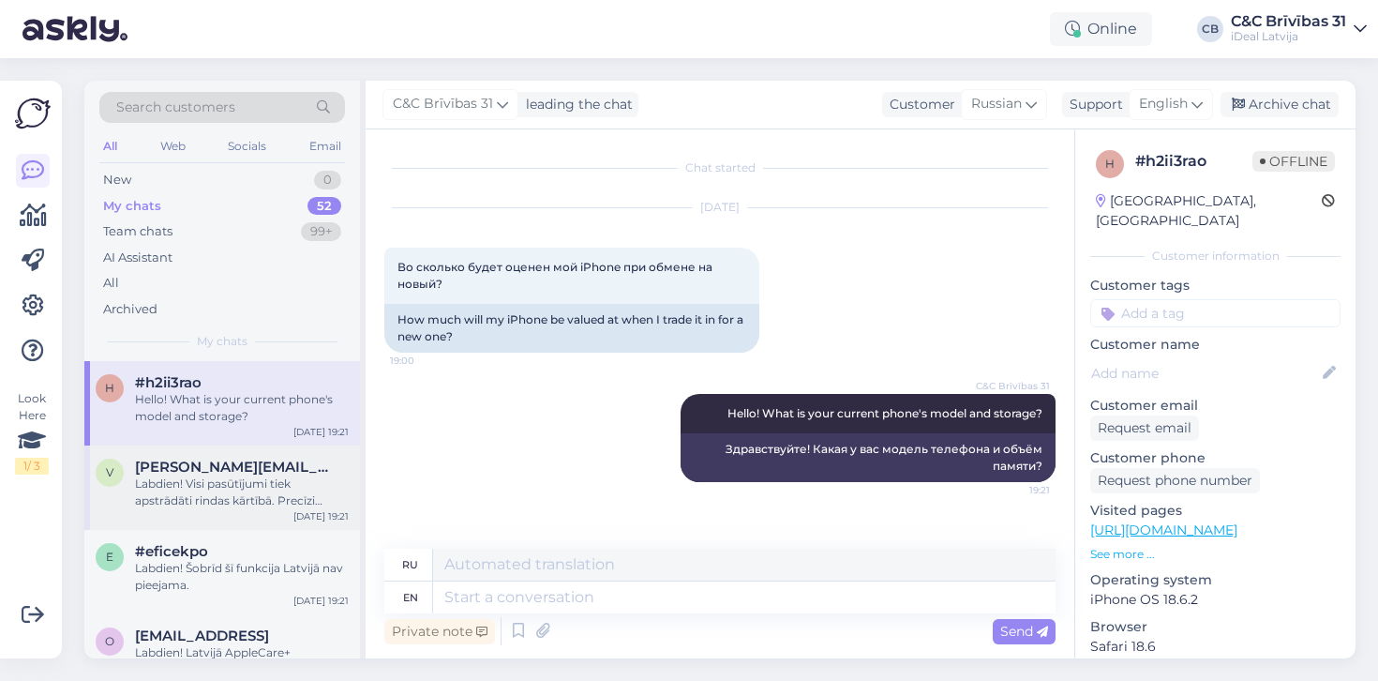
click at [220, 471] on span "[PERSON_NAME][EMAIL_ADDRESS][DOMAIN_NAME]" at bounding box center [232, 467] width 195 height 17
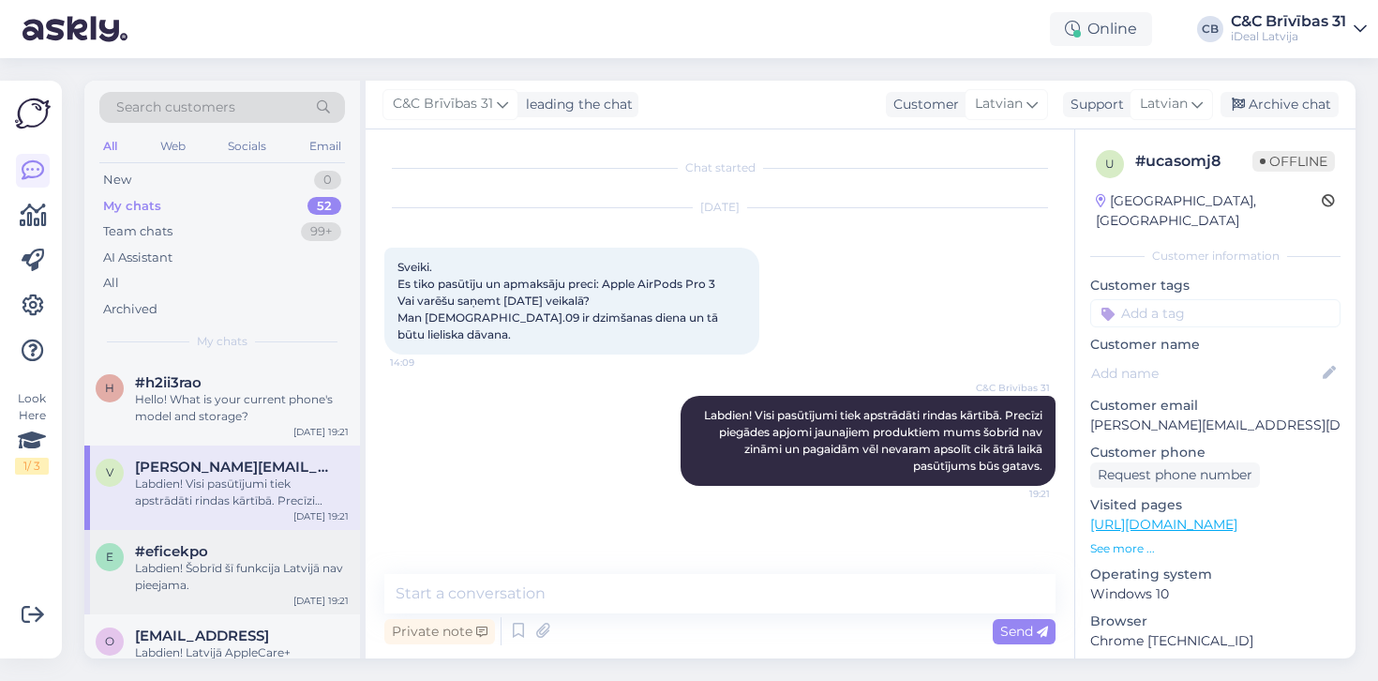
click at [333, 548] on div "#eficekpo" at bounding box center [242, 551] width 214 height 17
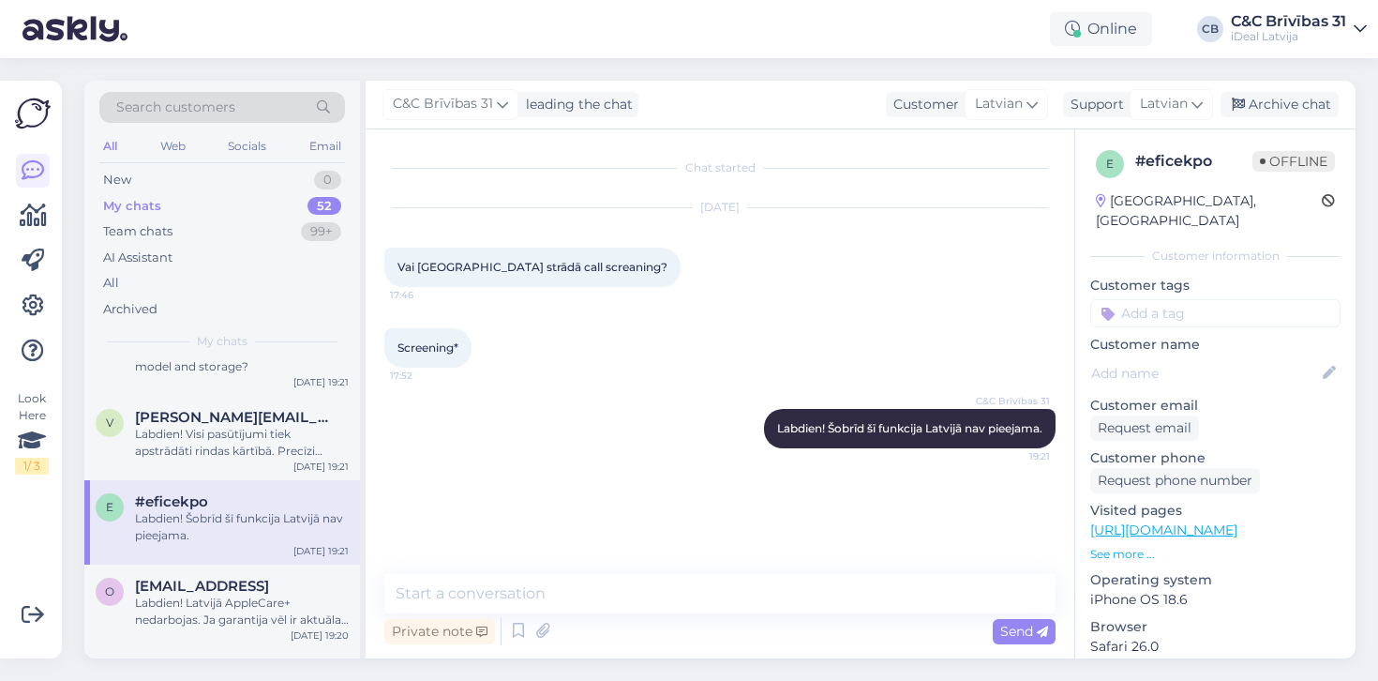
scroll to position [68, 0]
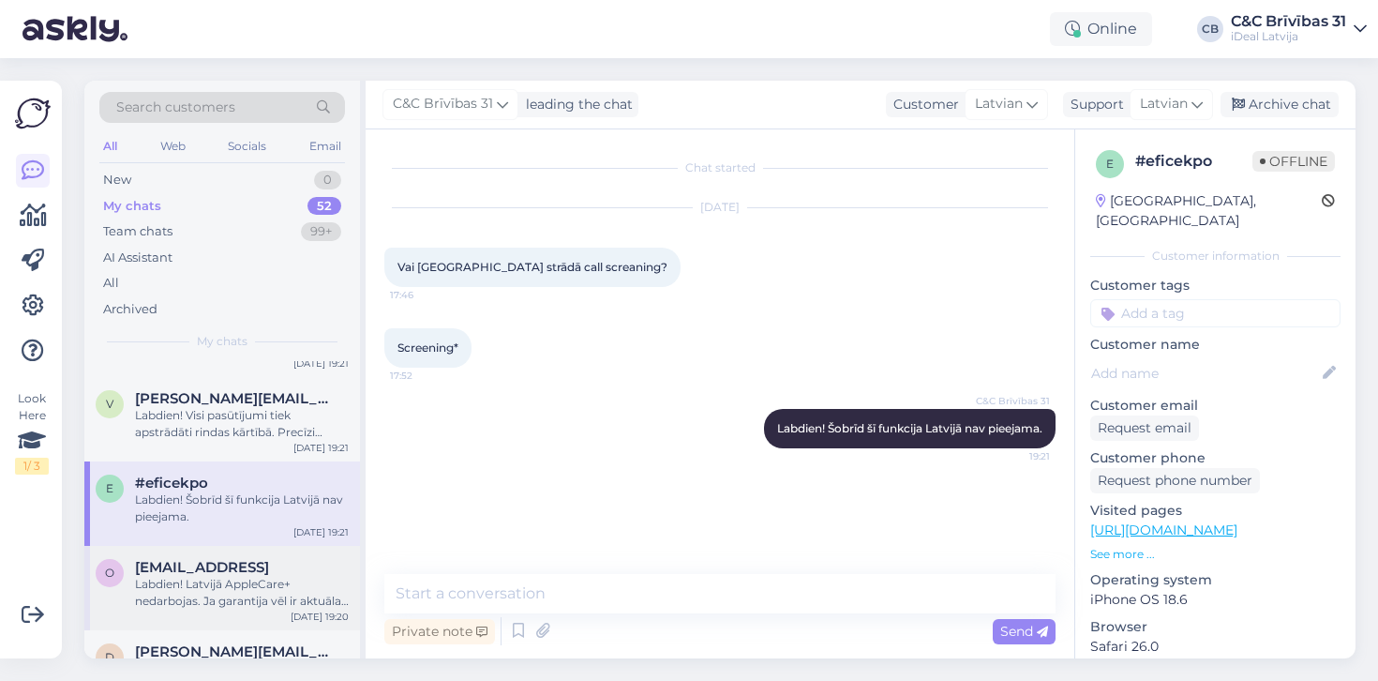
click at [274, 582] on div "Labdien! Latvijā AppleCare+ nedarbojas. Ja garantija vēl ir aktuāla, tad varam …" at bounding box center [242, 593] width 214 height 34
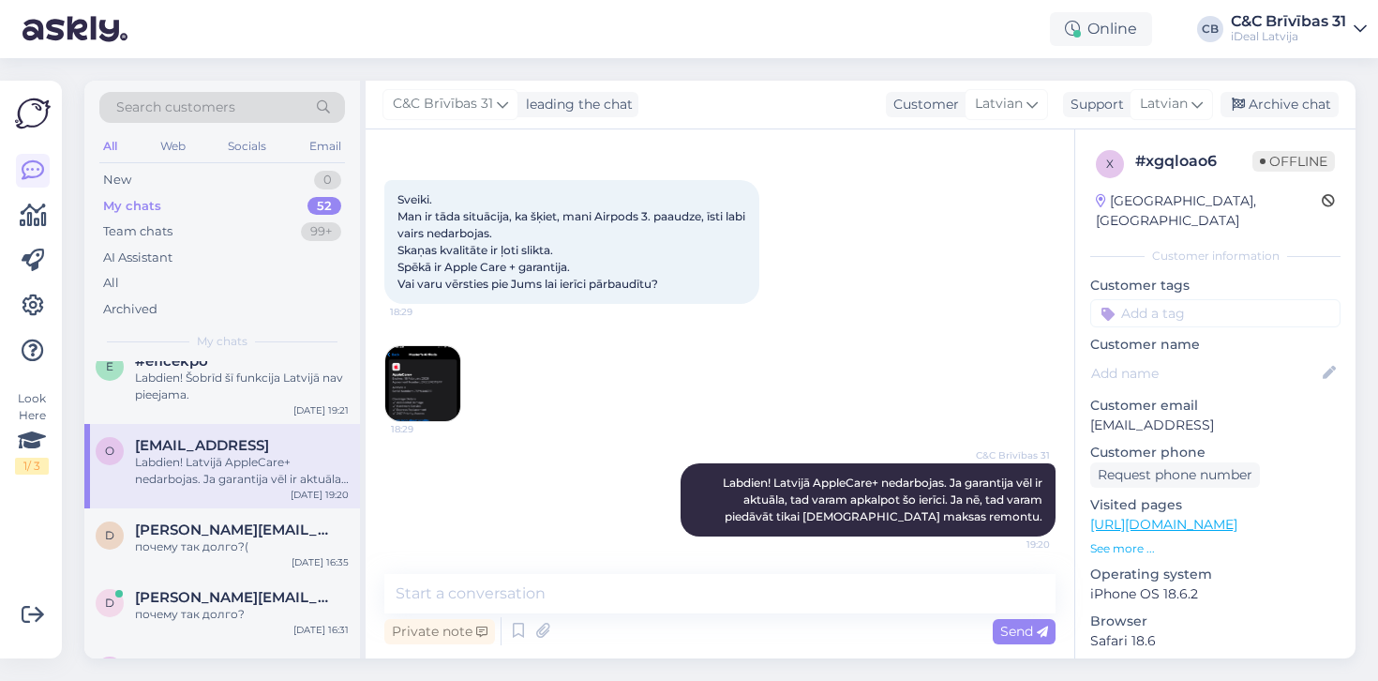
scroll to position [191, 0]
click at [434, 364] on img at bounding box center [422, 383] width 75 height 75
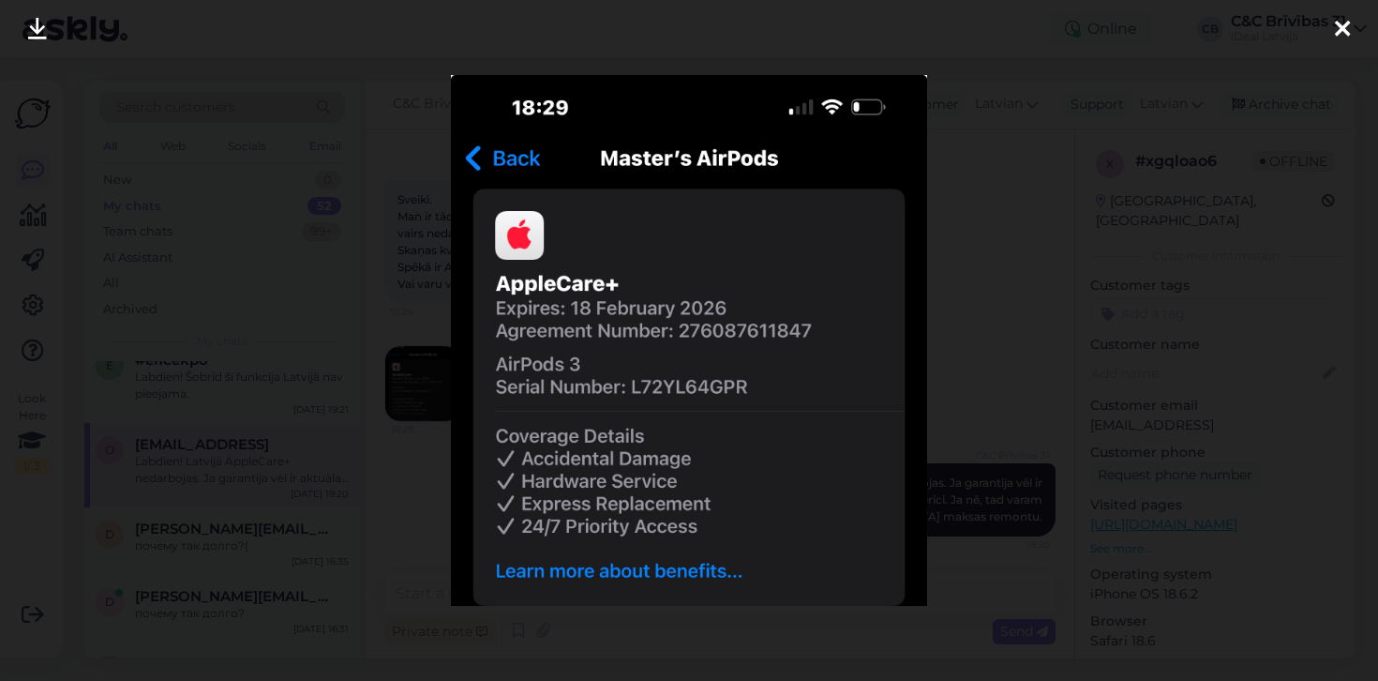
click at [1035, 333] on div at bounding box center [689, 340] width 1378 height 681
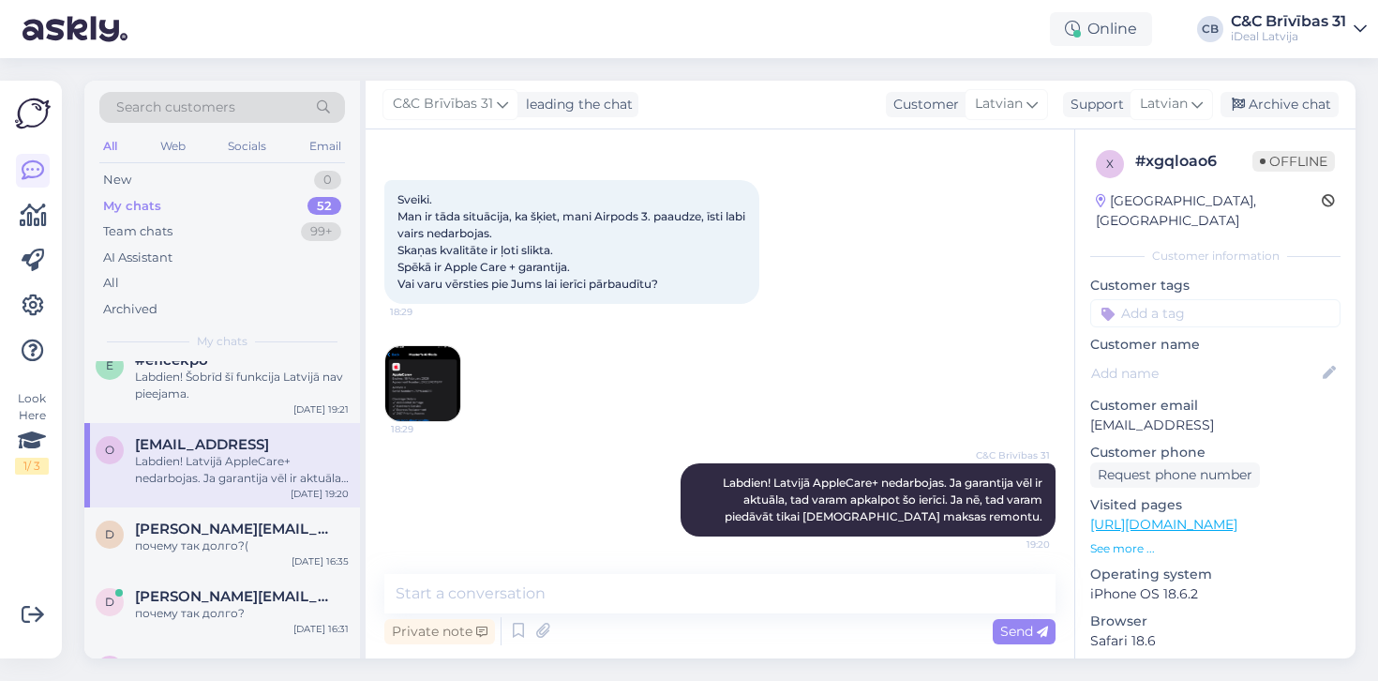
click at [441, 384] on img at bounding box center [422, 383] width 75 height 75
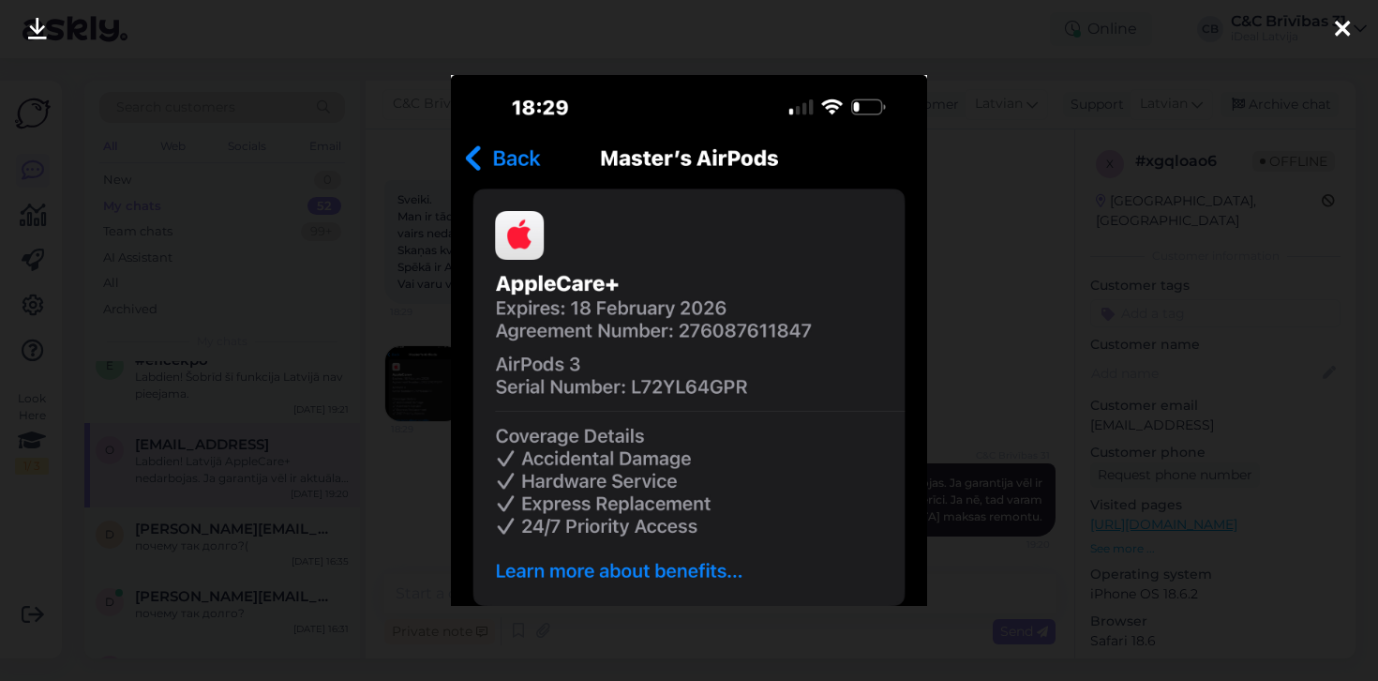
click at [1016, 405] on div at bounding box center [689, 340] width 1378 height 681
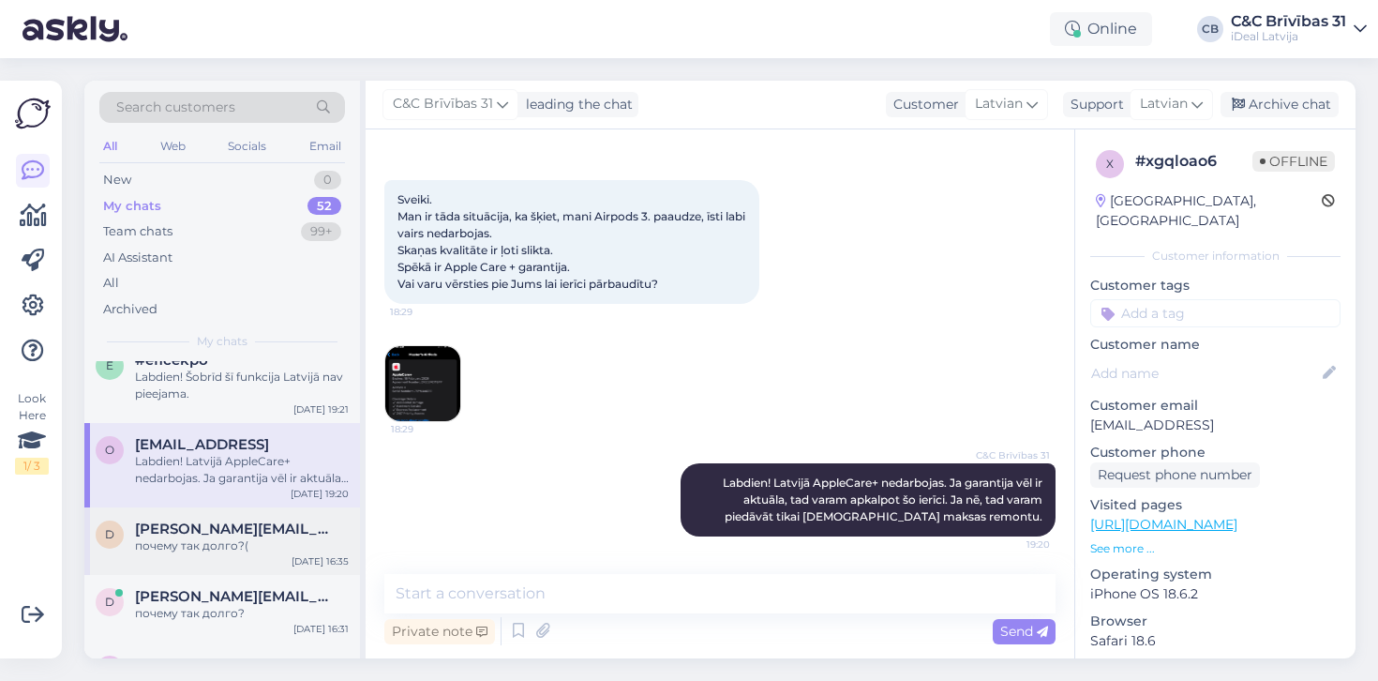
click at [170, 552] on div "d [PERSON_NAME][EMAIL_ADDRESS][DOMAIN_NAME] почему так долго?( [DATE] 16:35" at bounding box center [222, 541] width 276 height 68
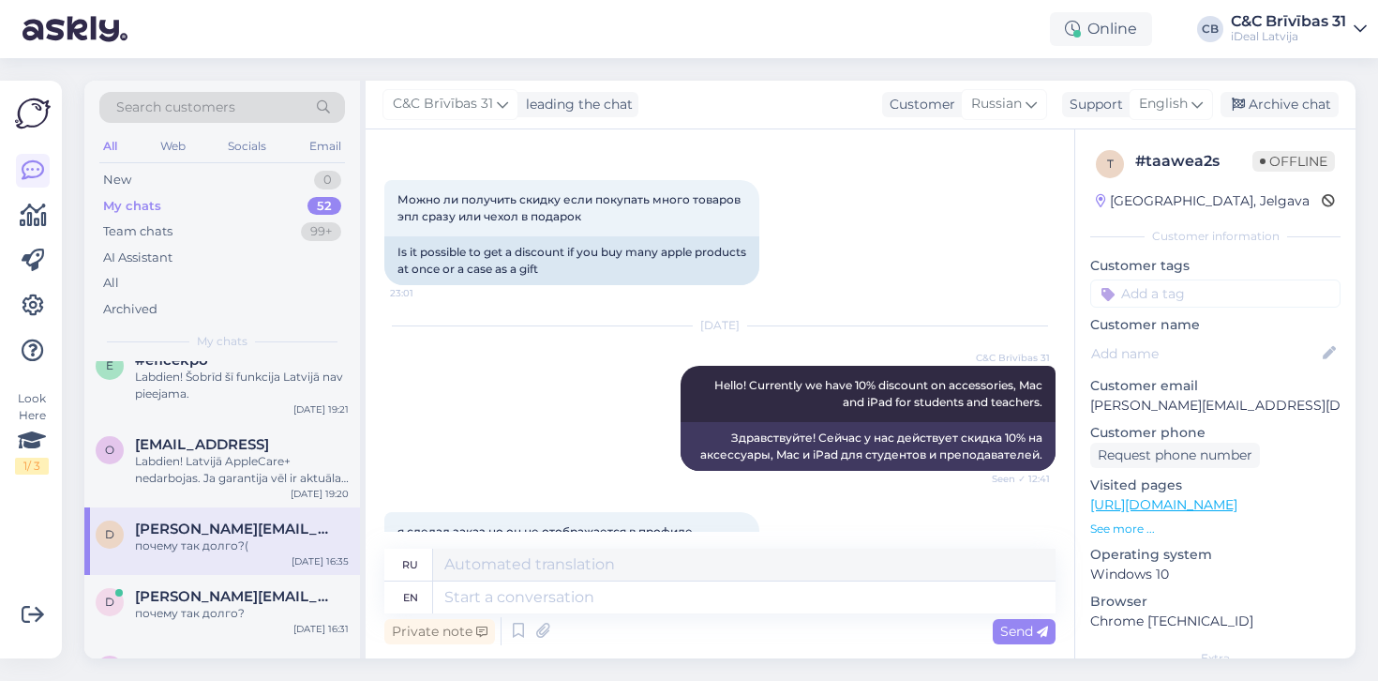
scroll to position [286, 0]
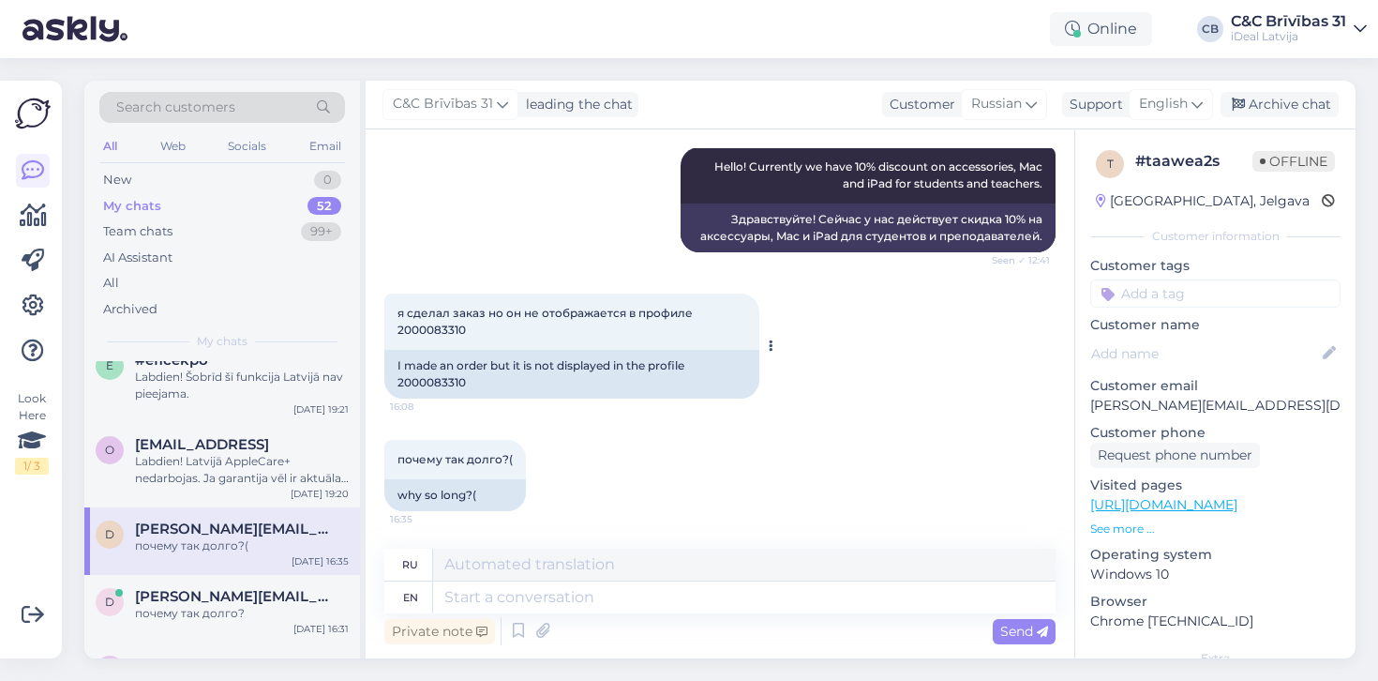
click at [434, 394] on div "I made an order but it is not displayed in the profile 2000083310" at bounding box center [571, 374] width 375 height 49
click at [438, 378] on div "I made an order but it is not displayed in the profile 2000083310" at bounding box center [571, 374] width 375 height 49
copy div "2000083310"
click at [140, 605] on div "почему так долго?" at bounding box center [242, 613] width 214 height 17
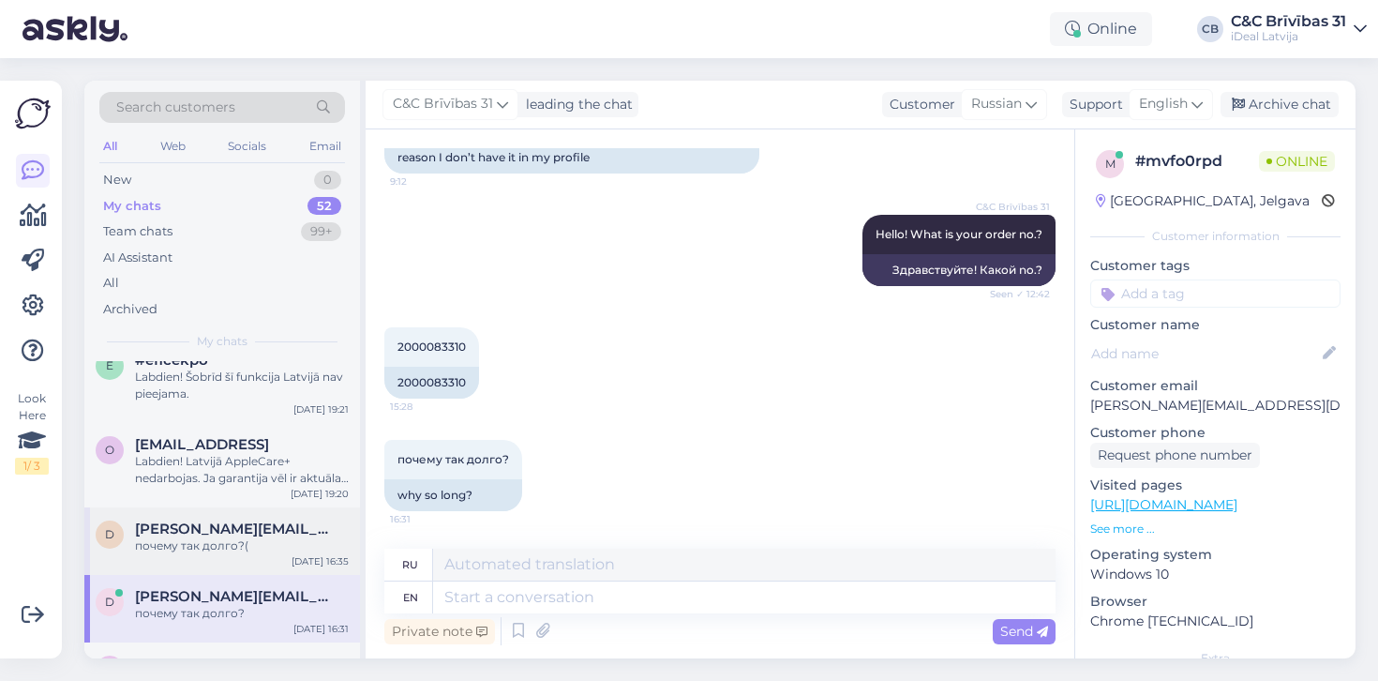
click at [260, 532] on span "[PERSON_NAME][EMAIL_ADDRESS][DOMAIN_NAME]" at bounding box center [232, 528] width 195 height 17
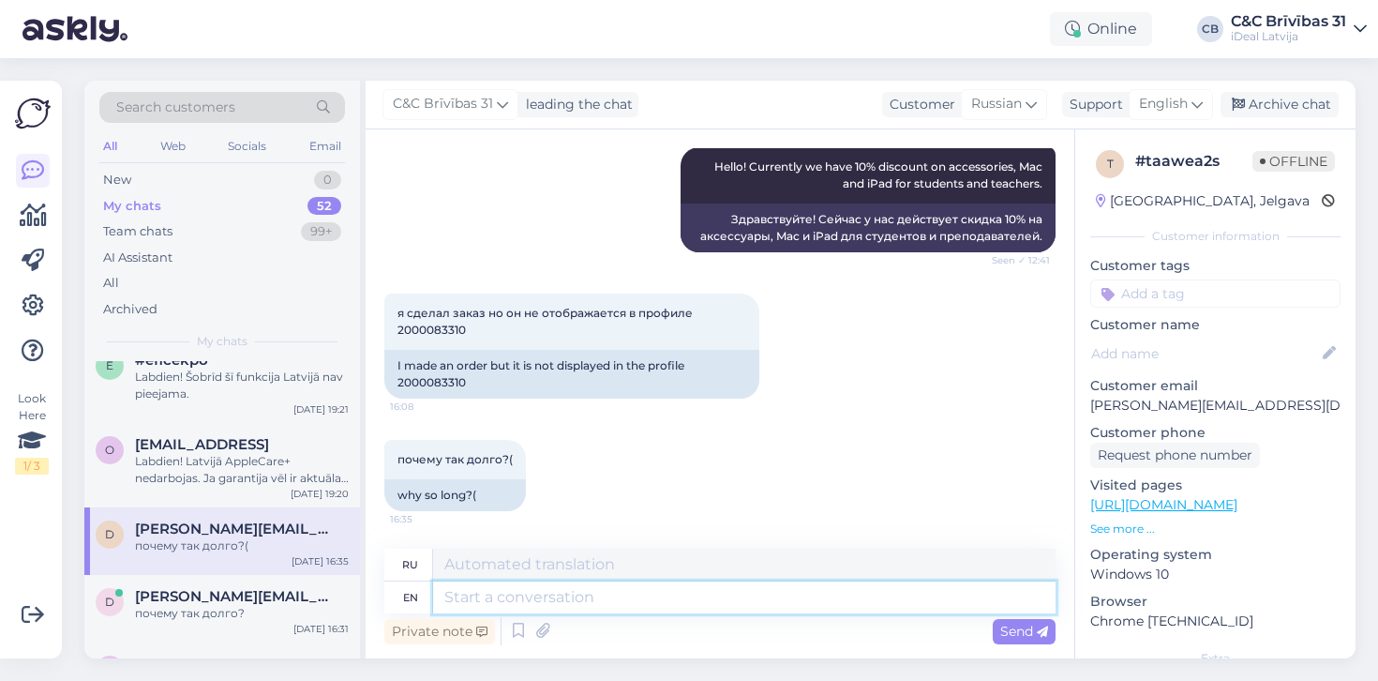
click at [543, 601] on textarea at bounding box center [744, 597] width 623 height 32
type textarea "H"
type textarea "Your od"
type textarea "Твой"
type textarea "Your order h"
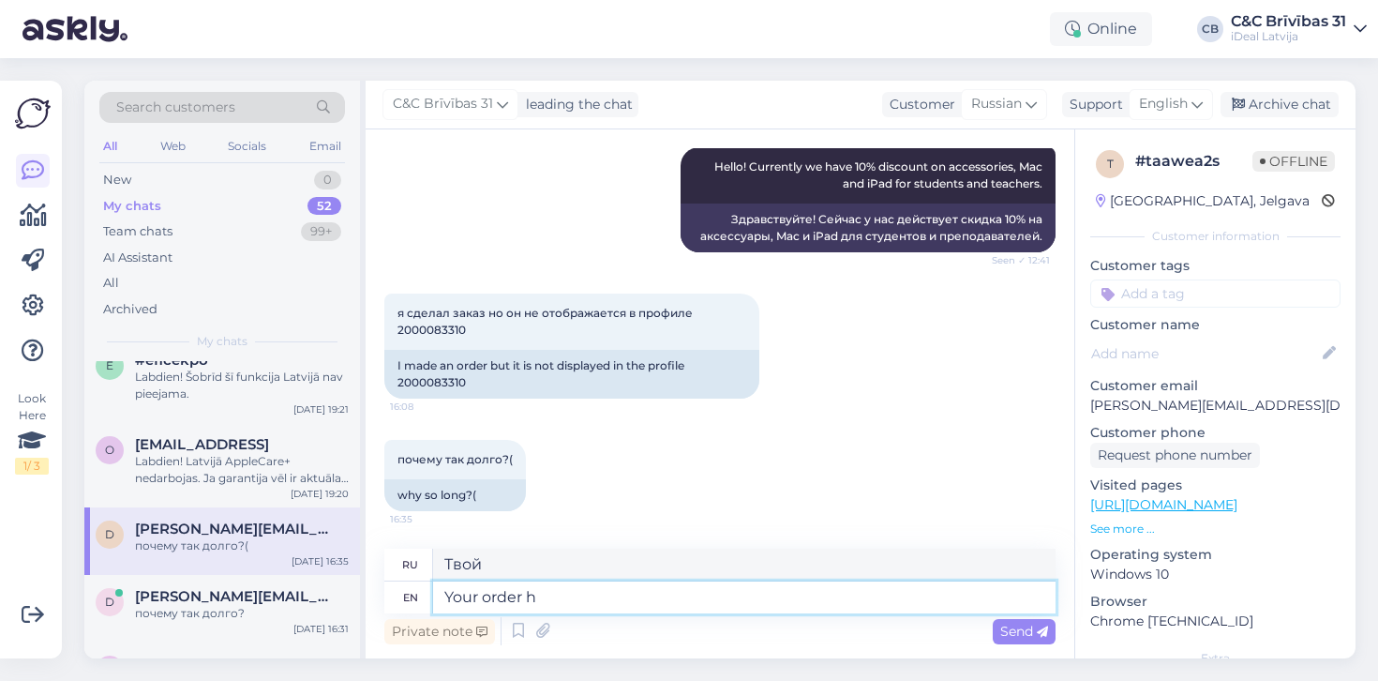
type textarea "Ваш заказ"
type textarea "Your order has be"
type textarea "Ваш заказ имеет"
type textarea "Your order has been rec"
type textarea "Ваш заказ был"
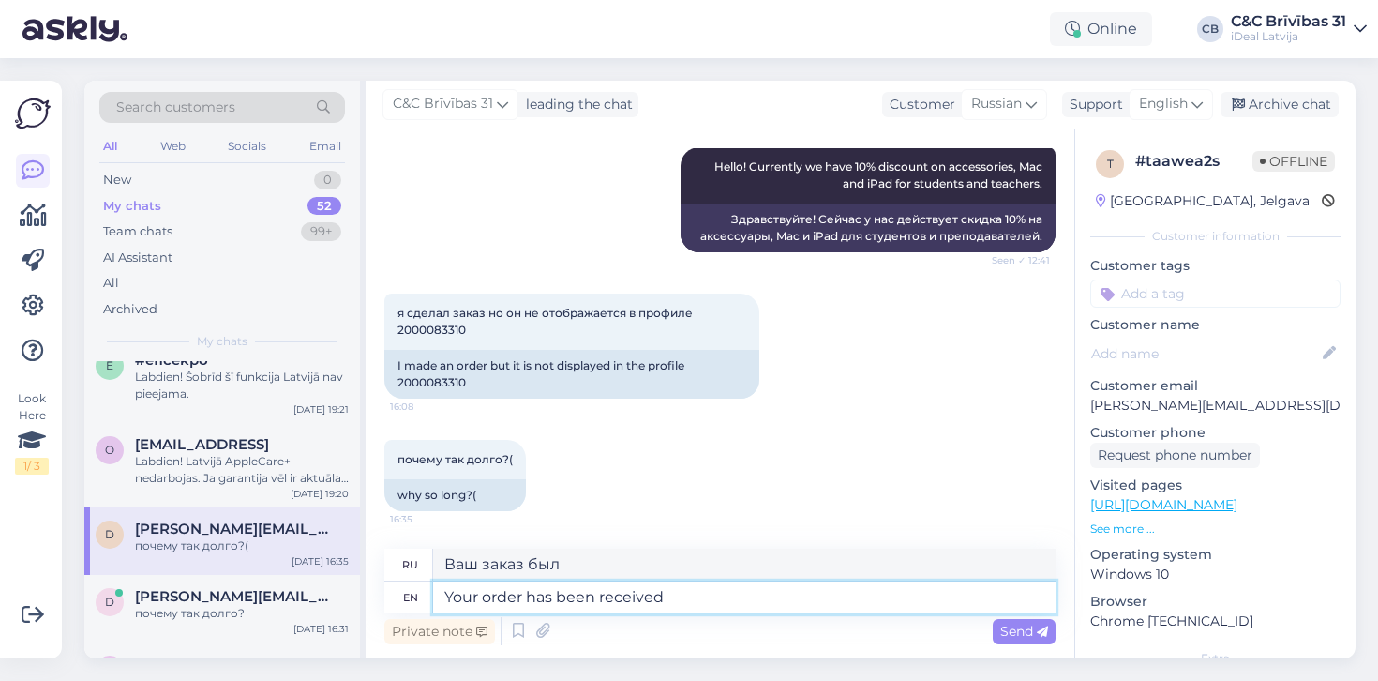
type textarea "Your order has been received a"
type textarea "Ваш заказ получен."
type textarea "Your order has been received and"
type textarea "Ваш заказ получен и"
type textarea "Your order has been received and you ar"
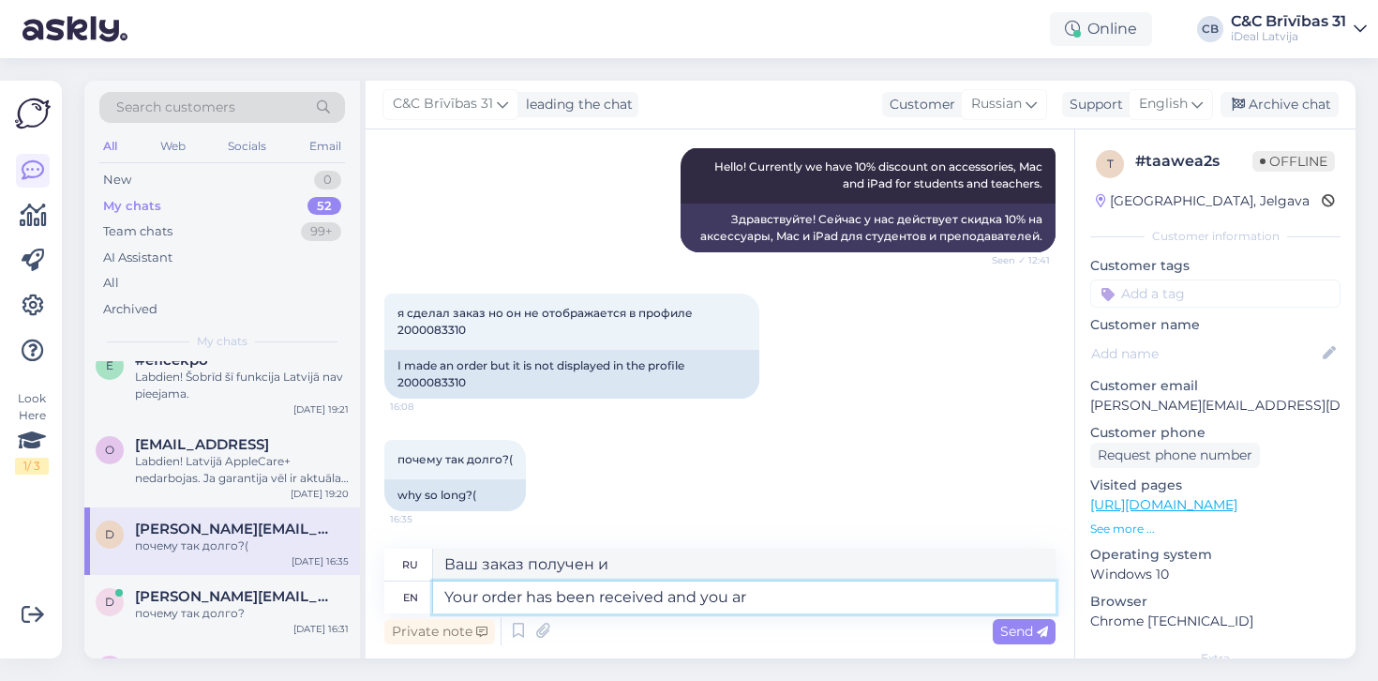
type textarea "Ваш заказ получен, и вы"
type textarea "Your order has been received and you are in th"
type textarea "Ваш заказ получен, и вы [PERSON_NAME]"
type textarea "Your order has been received and you are in the waitli"
type textarea "Ваш заказ получен, и вы находитесь в"
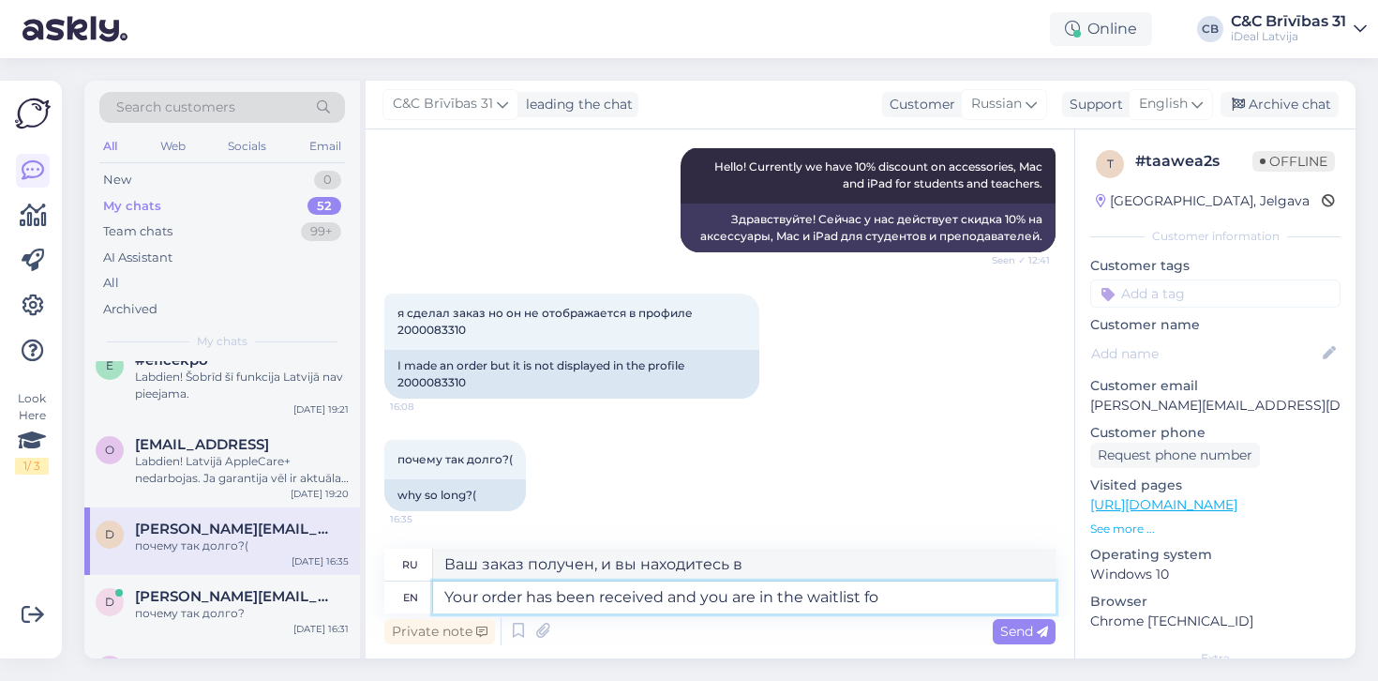
type textarea "Your order has been received and you are in the waitlist for"
type textarea "Ваш заказ получен, и вы находитесь в списке ожидания."
type textarea "Your order has been received and you are in the waitlist for the"
type textarea "Ваш заказ получен, и вы находитесь в списке ожидания"
type textarea "Your order has been received and you are in the waitlist for the new i"
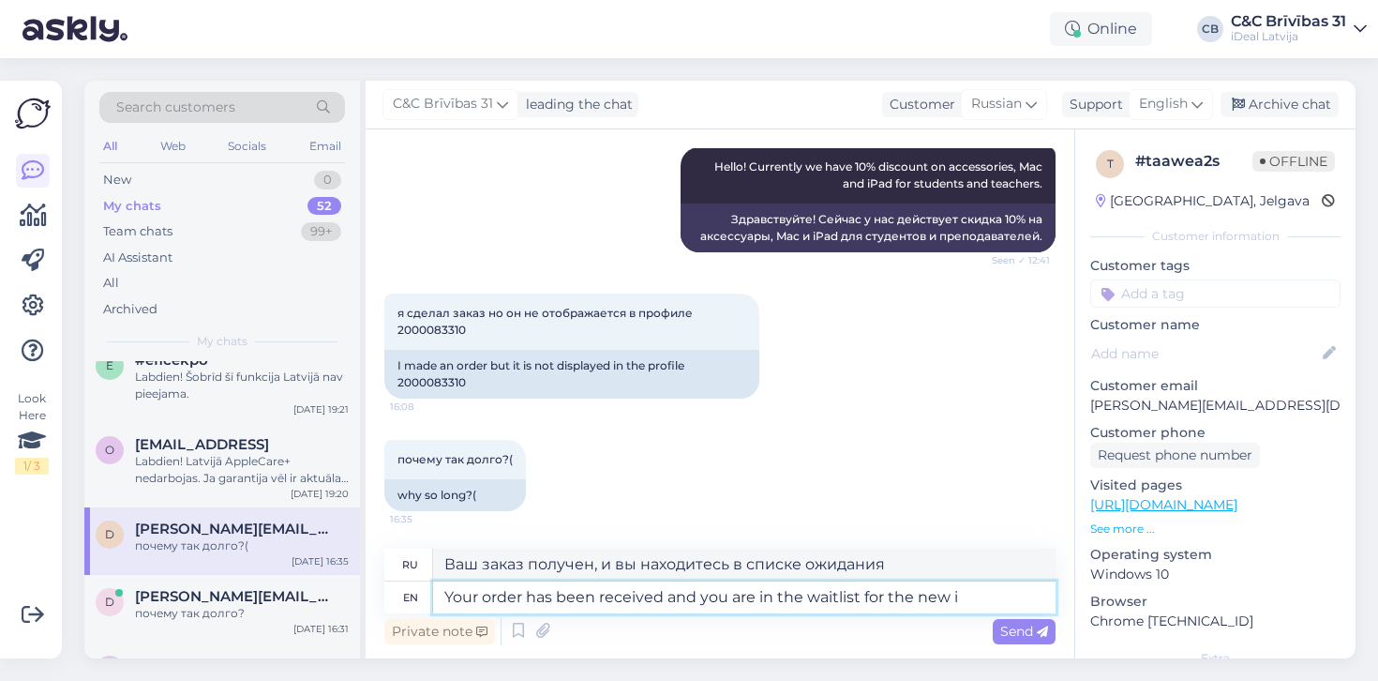
type textarea "Ваш заказ получен, и вы находитесь в списке ожидания нового"
type textarea "Your order has been received and you are in the waitlist for the new iPhone 17."
type textarea "Ваш заказ получен, и вы находитесь в списке ожидания нового iPhone 17."
click at [770, 595] on textarea "Your order has been received and you are in the waitlist for the new iPhone 17." at bounding box center [744, 597] width 623 height 32
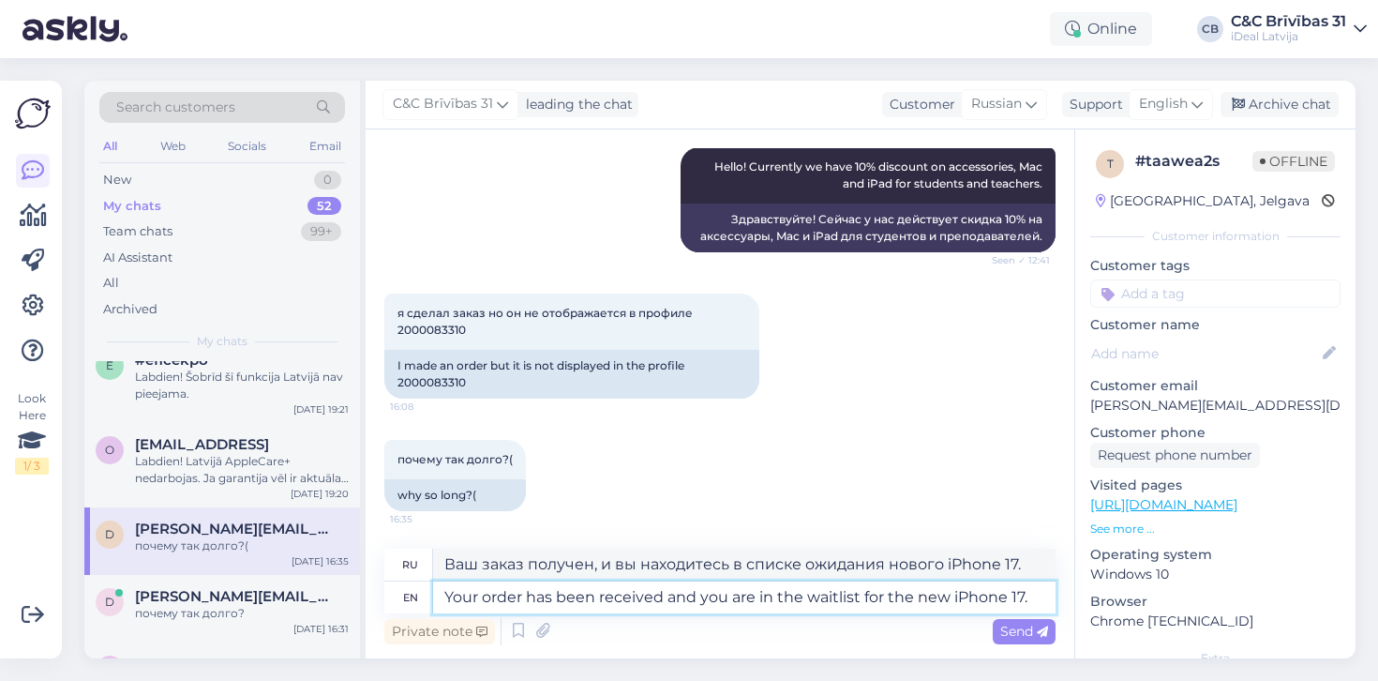
click at [761, 595] on textarea "Your order has been received and you are in the waitlist for the new iPhone 17." at bounding box center [744, 597] width 623 height 32
type textarea "Your order has been received and you are on the waitlist for the new iPhone 17."
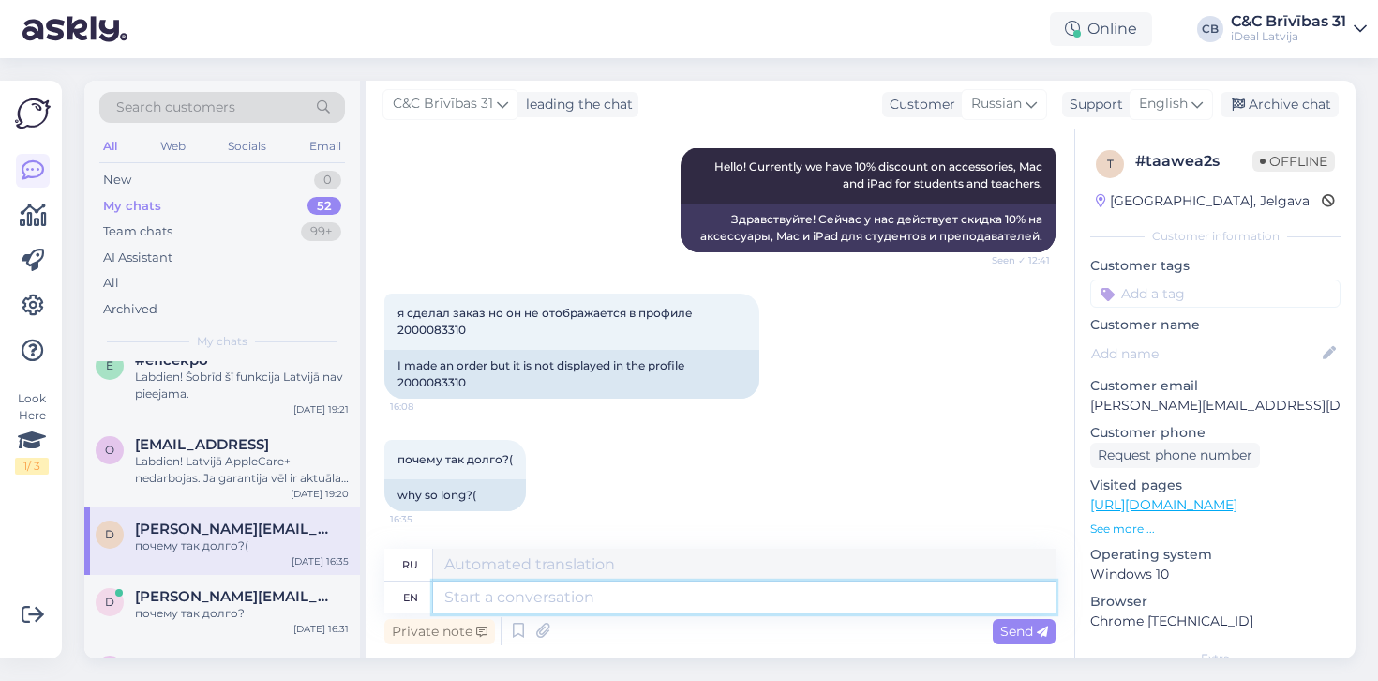
scroll to position [432, 0]
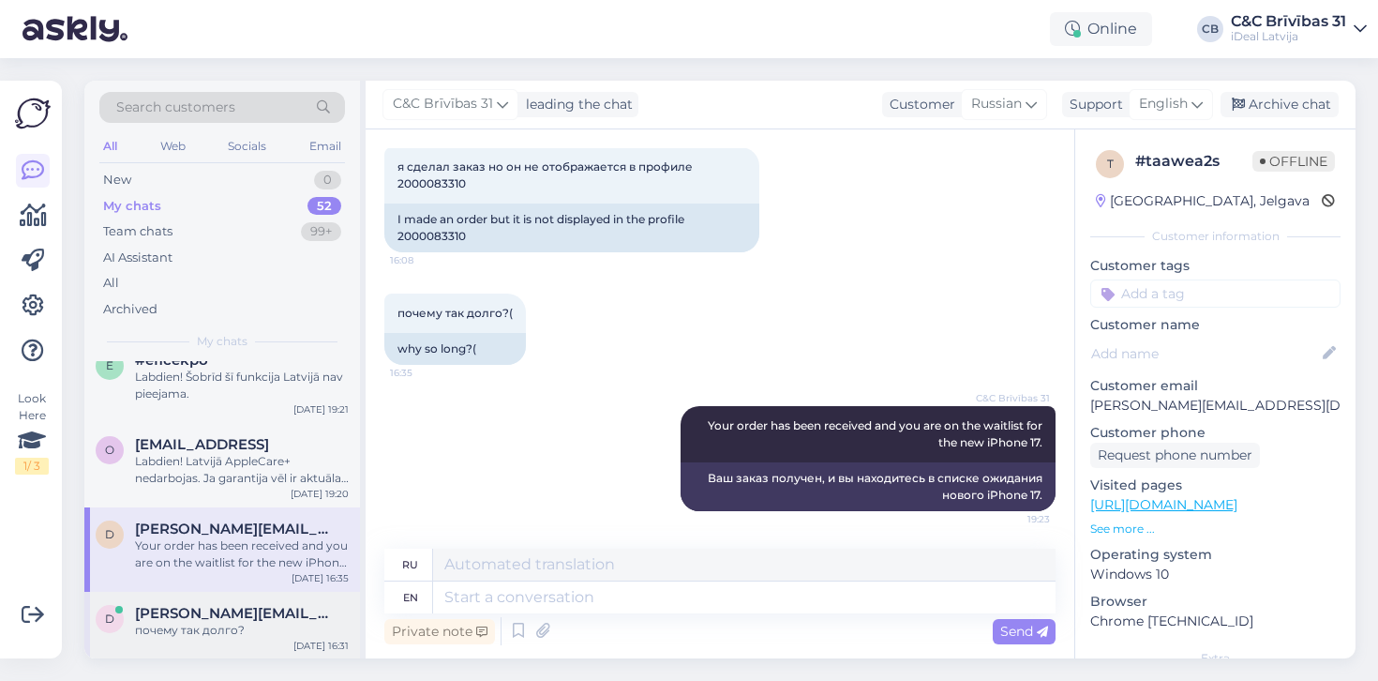
click at [203, 616] on span "[PERSON_NAME][EMAIL_ADDRESS][DOMAIN_NAME]" at bounding box center [232, 613] width 195 height 17
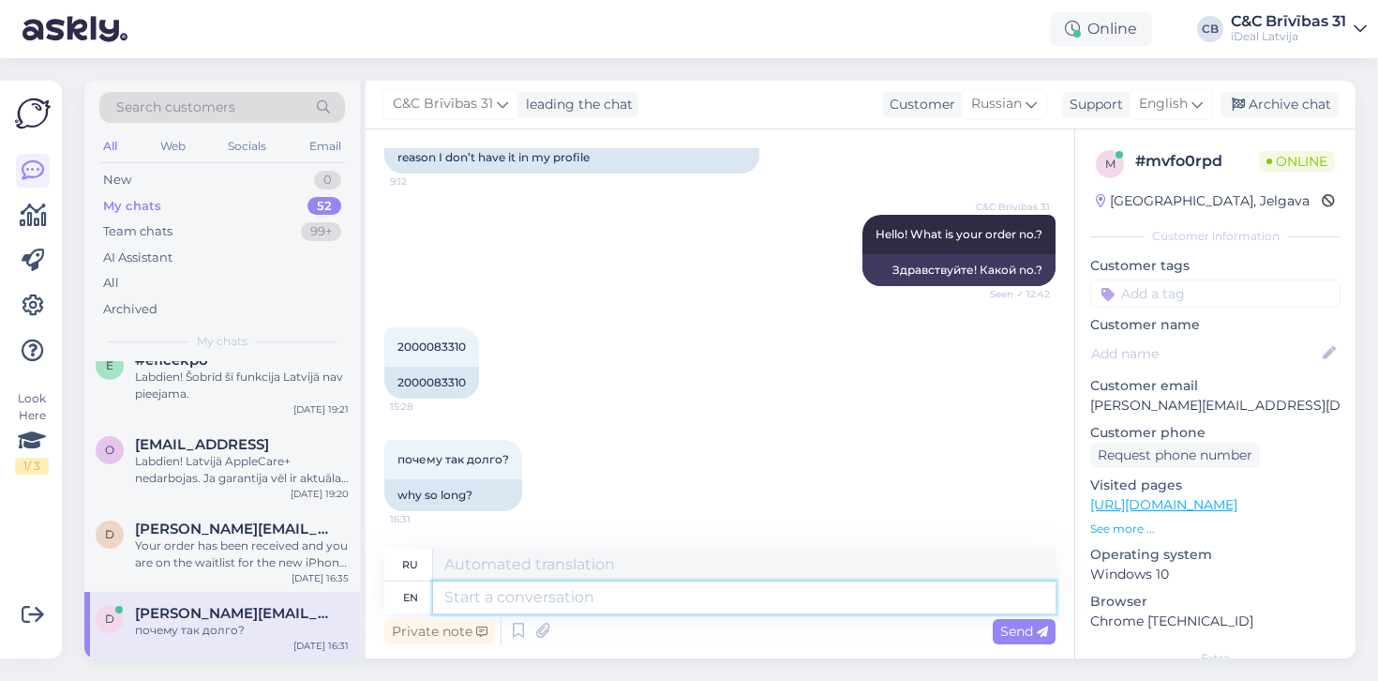
click at [648, 598] on textarea at bounding box center [744, 597] width 623 height 32
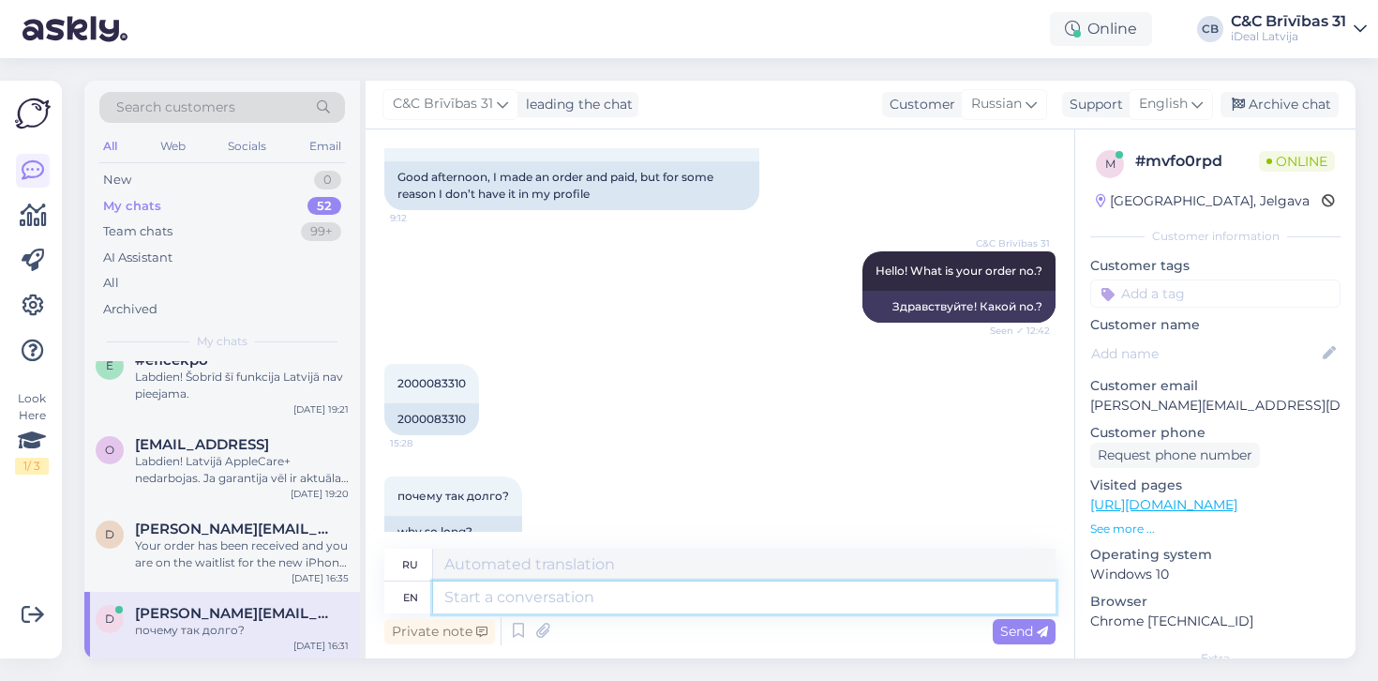
scroll to position [113, 0]
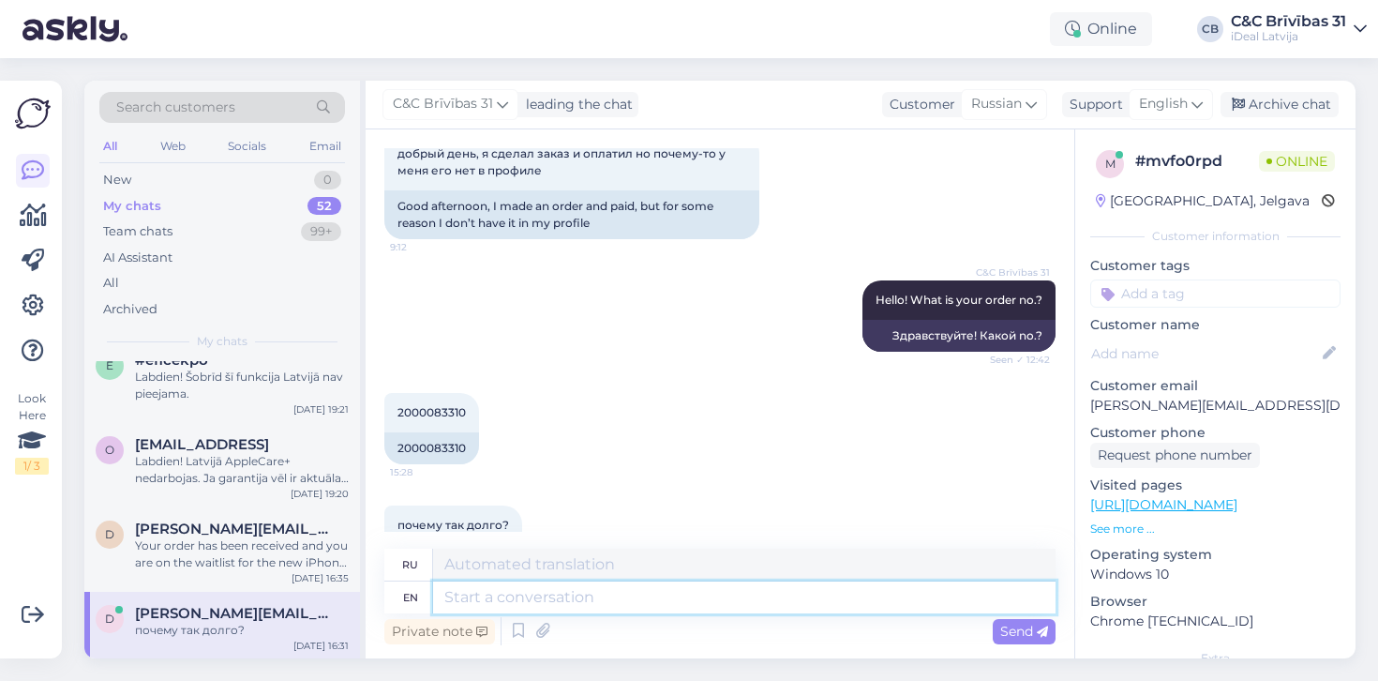
paste textarea "Your order has been received and you are on the waitlist for the new iPhone 17."
type textarea "Your order has been received and you are on the waitlist for the new iPhone 17."
type textarea "Ваш заказ получен, и вы находитесь в списке ожидания нового iPhone 17."
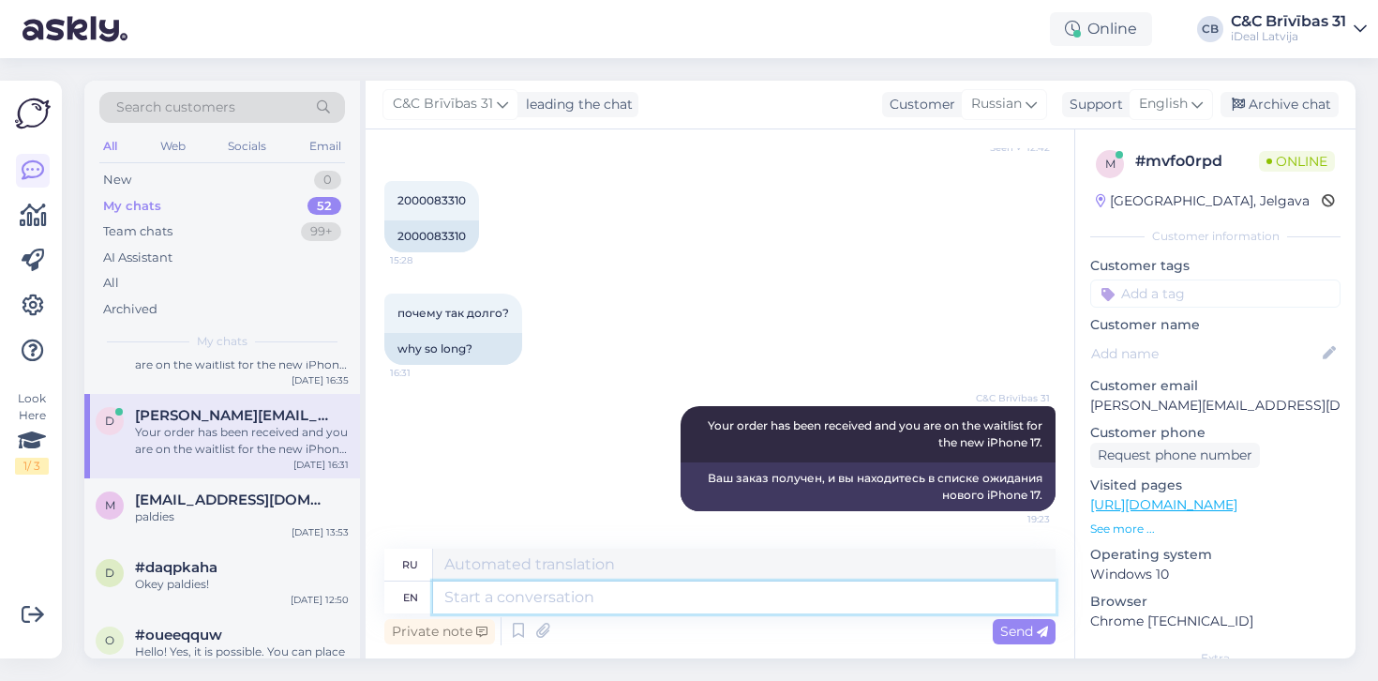
scroll to position [297, 0]
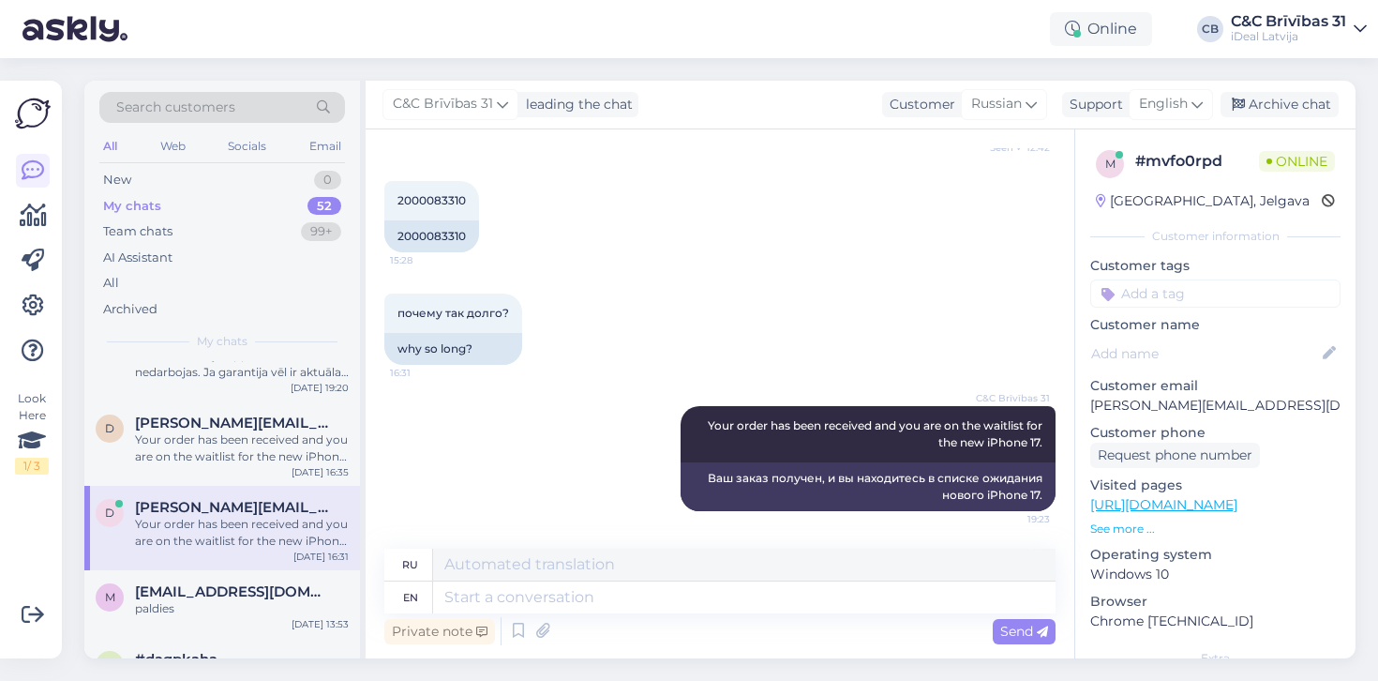
click at [193, 158] on div "All Web Socials Email" at bounding box center [222, 148] width 246 height 29
click at [192, 163] on div "Search customers All Web Socials Email New 0 My chats 52 Team chats 99+ AI Assi…" at bounding box center [222, 221] width 276 height 280
click at [179, 183] on div "New 0" at bounding box center [222, 180] width 246 height 26
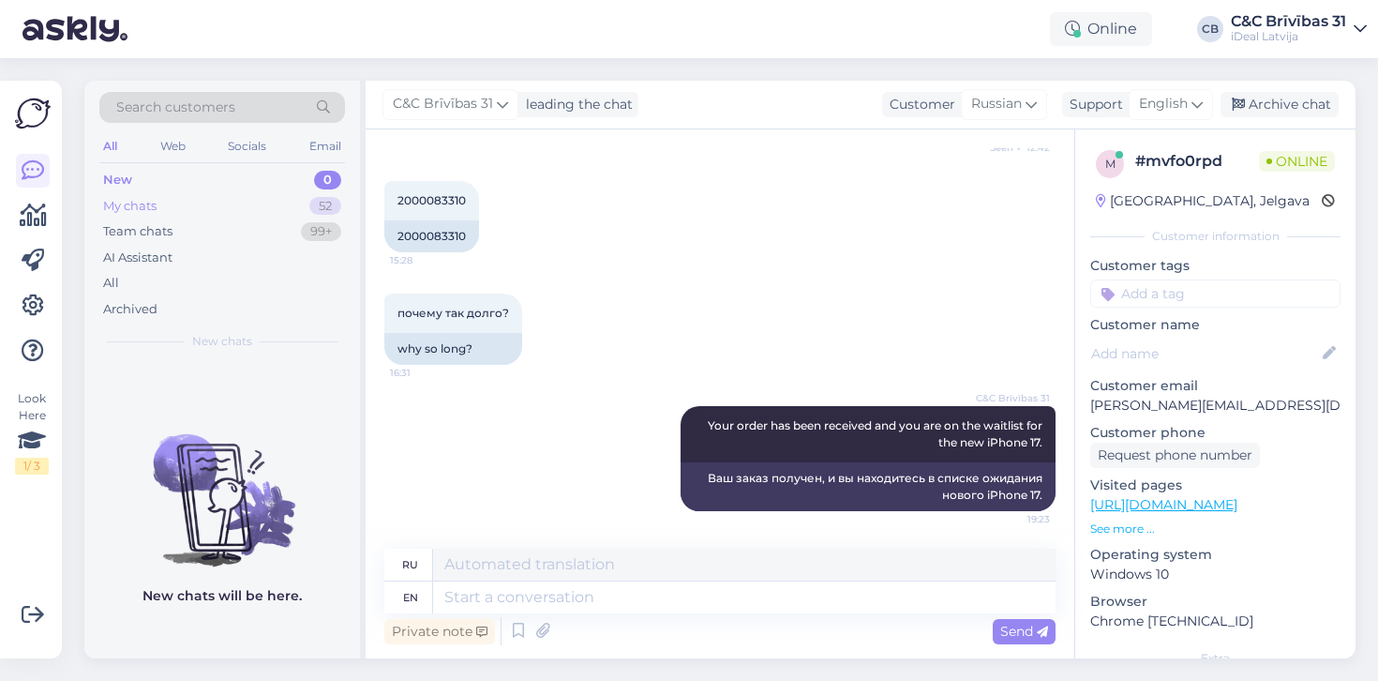
click at [269, 202] on div "My chats 52" at bounding box center [222, 206] width 246 height 26
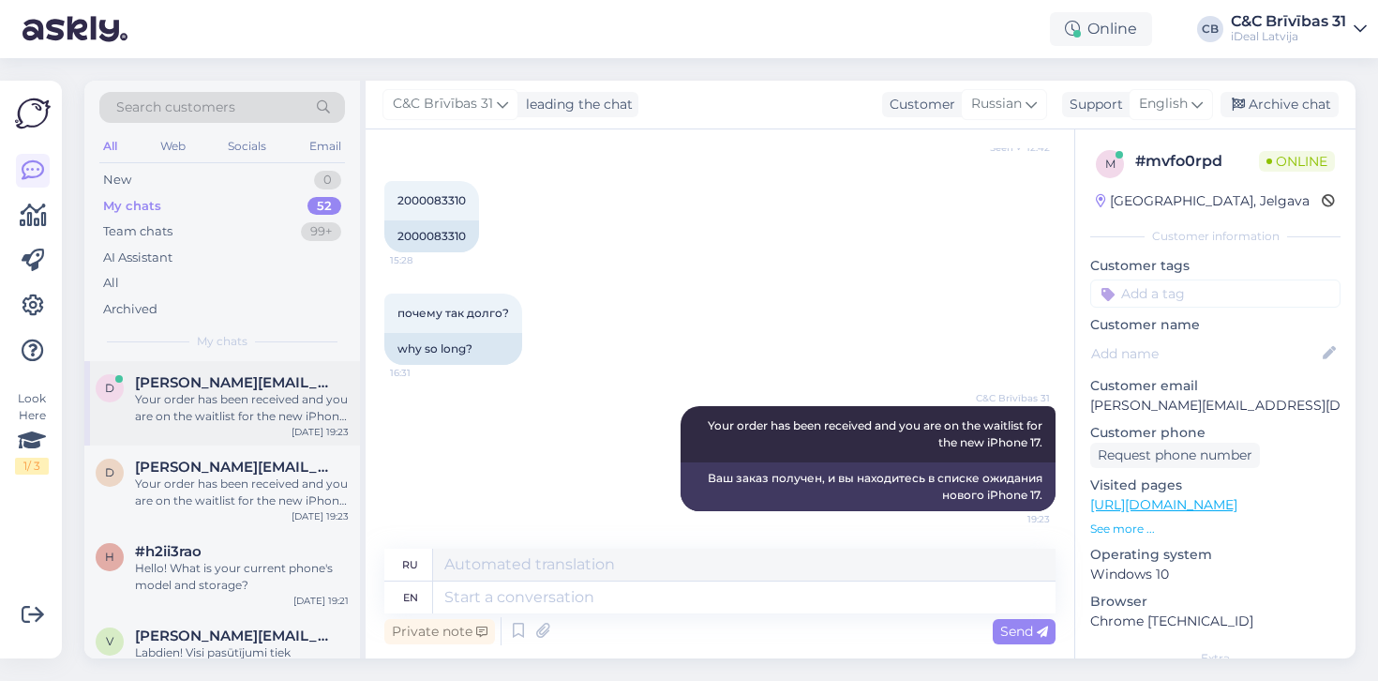
click at [160, 398] on div "Your order has been received and you are on the waitlist for the new iPhone 17." at bounding box center [242, 408] width 214 height 34
click at [219, 469] on span "[PERSON_NAME][EMAIL_ADDRESS][DOMAIN_NAME]" at bounding box center [232, 467] width 195 height 17
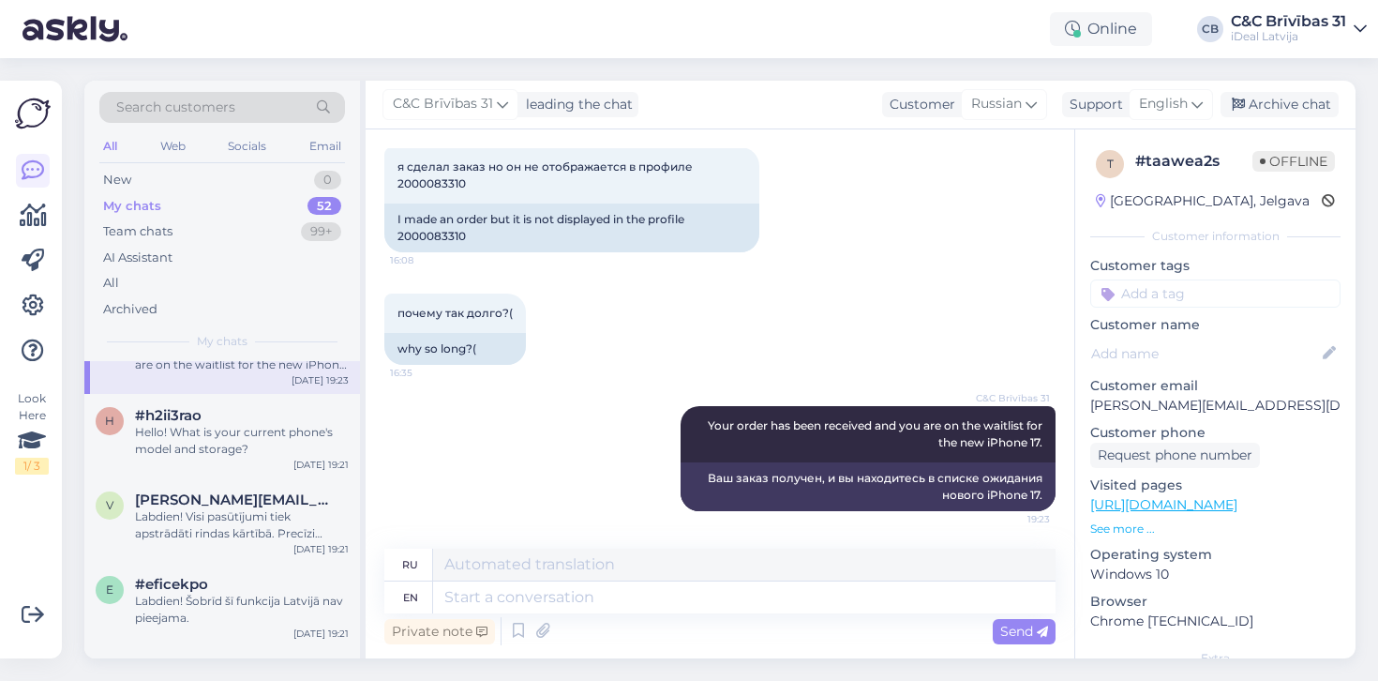
scroll to position [152, 0]
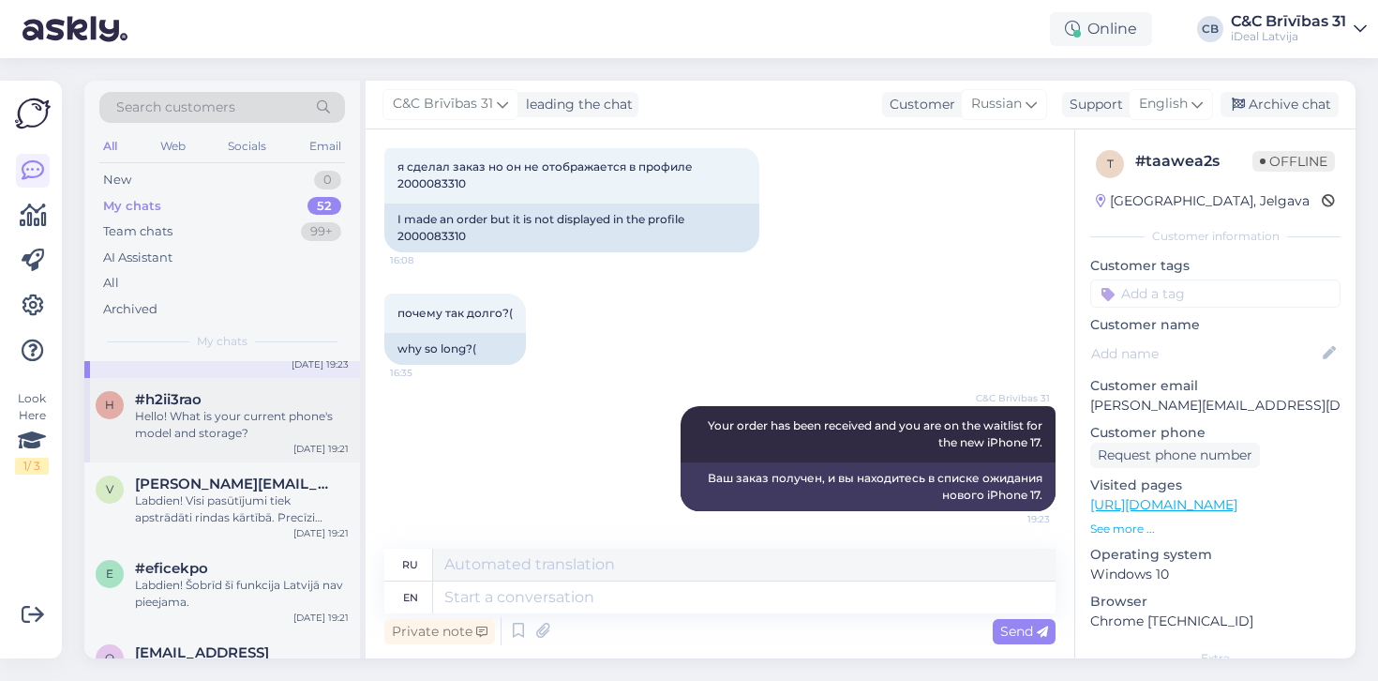
click at [185, 410] on div "Hello! What is your current phone's model and storage?" at bounding box center [242, 425] width 214 height 34
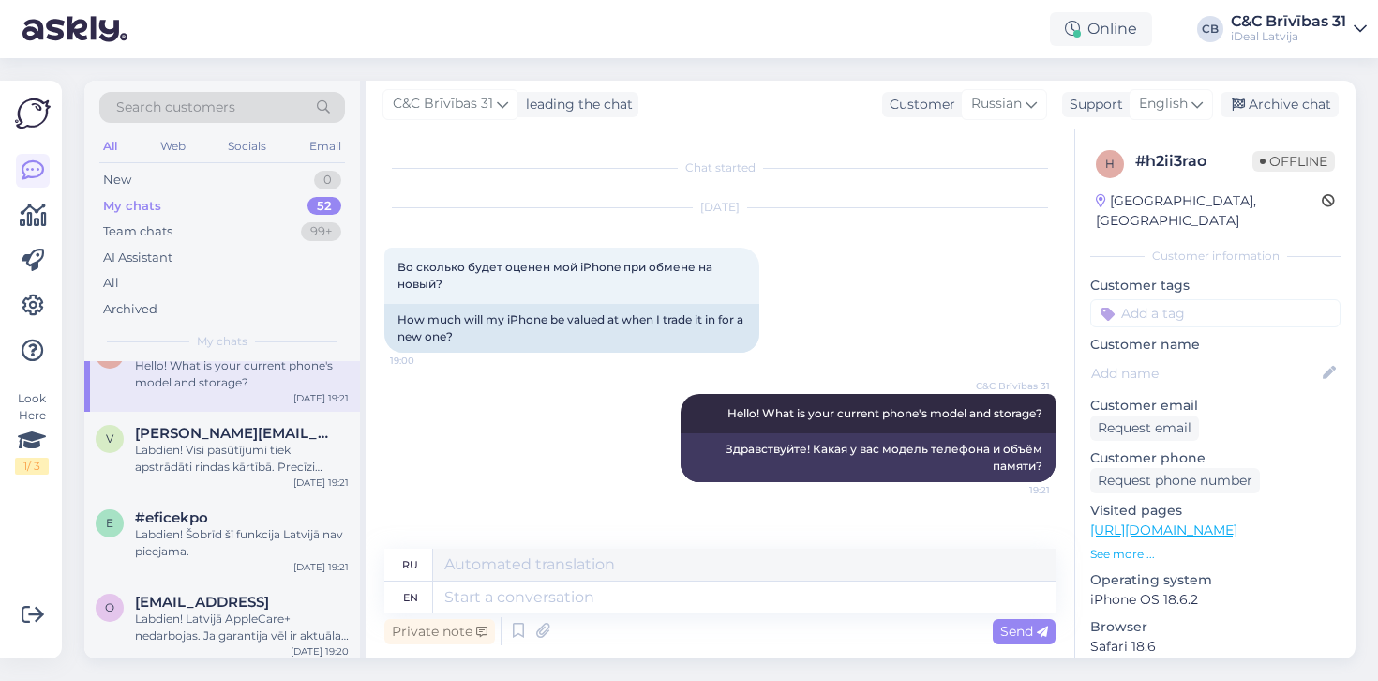
scroll to position [213, 0]
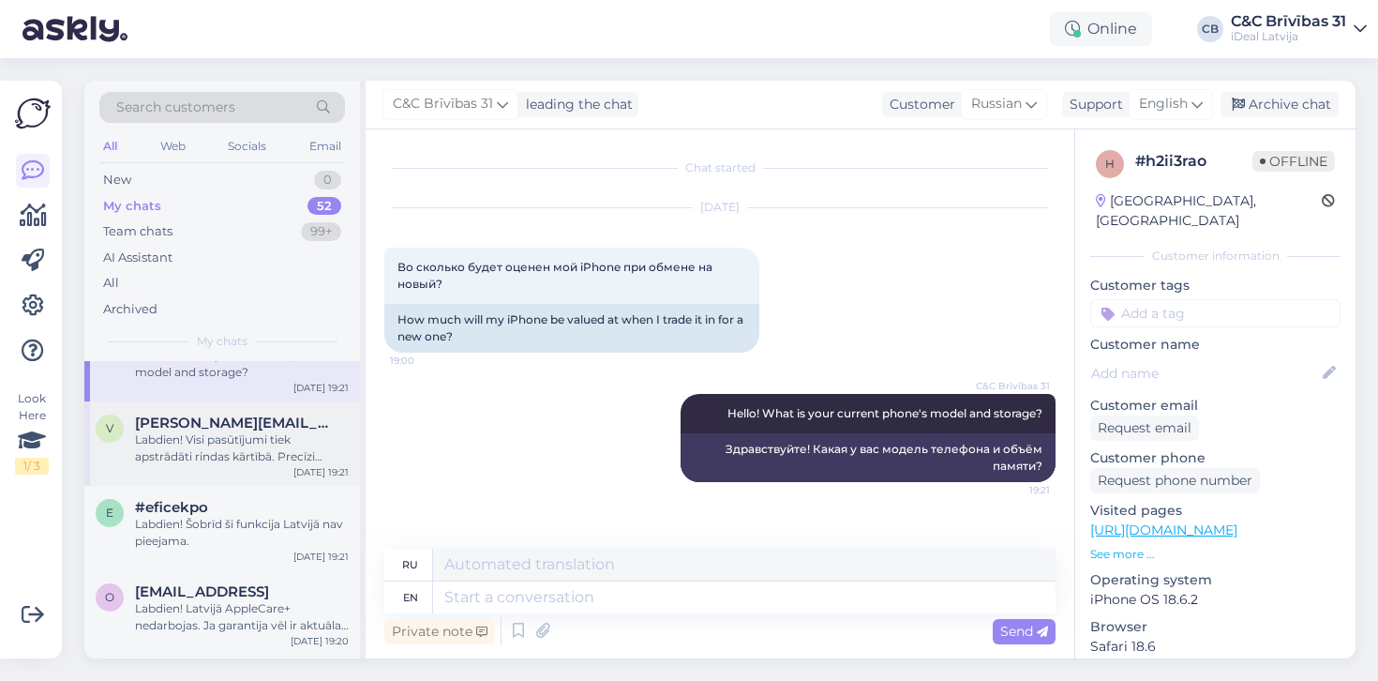
click at [187, 411] on div "v [PERSON_NAME][EMAIL_ADDRESS][DOMAIN_NAME] Labdien! Visi pasūtījumi tiek apstr…" at bounding box center [222, 443] width 276 height 84
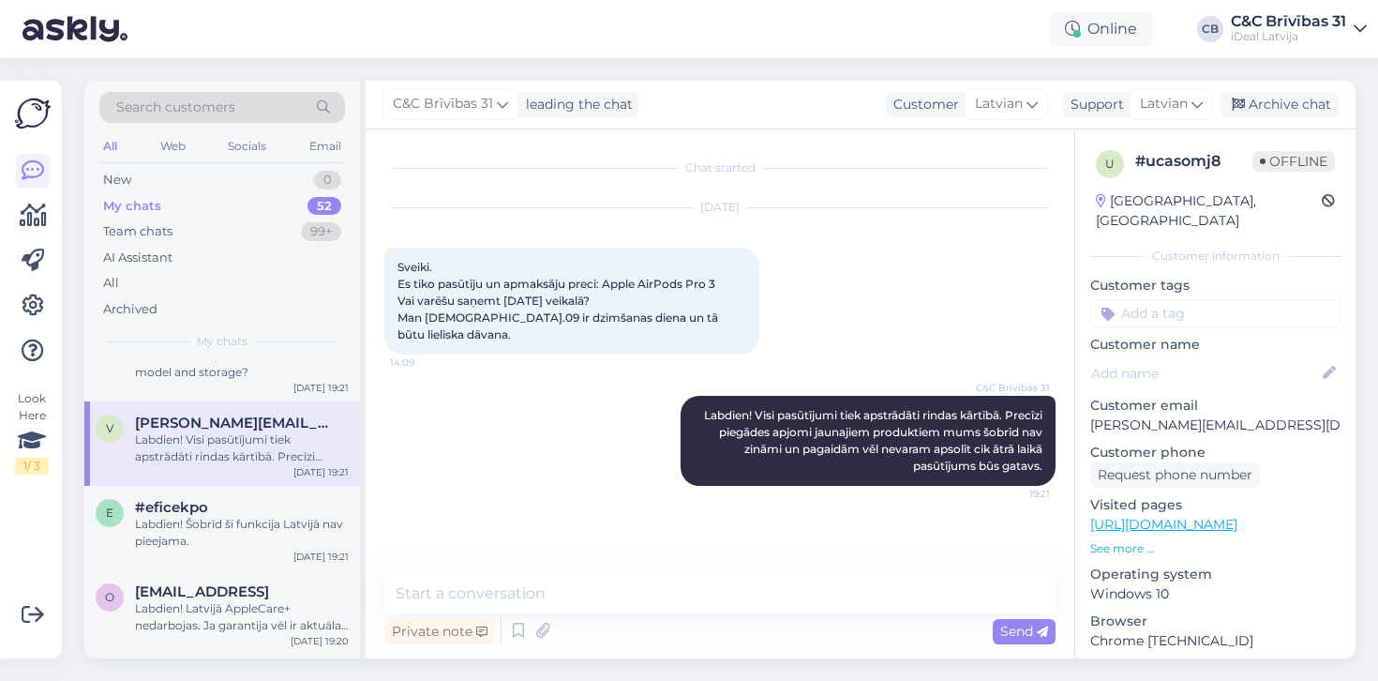
scroll to position [226, 0]
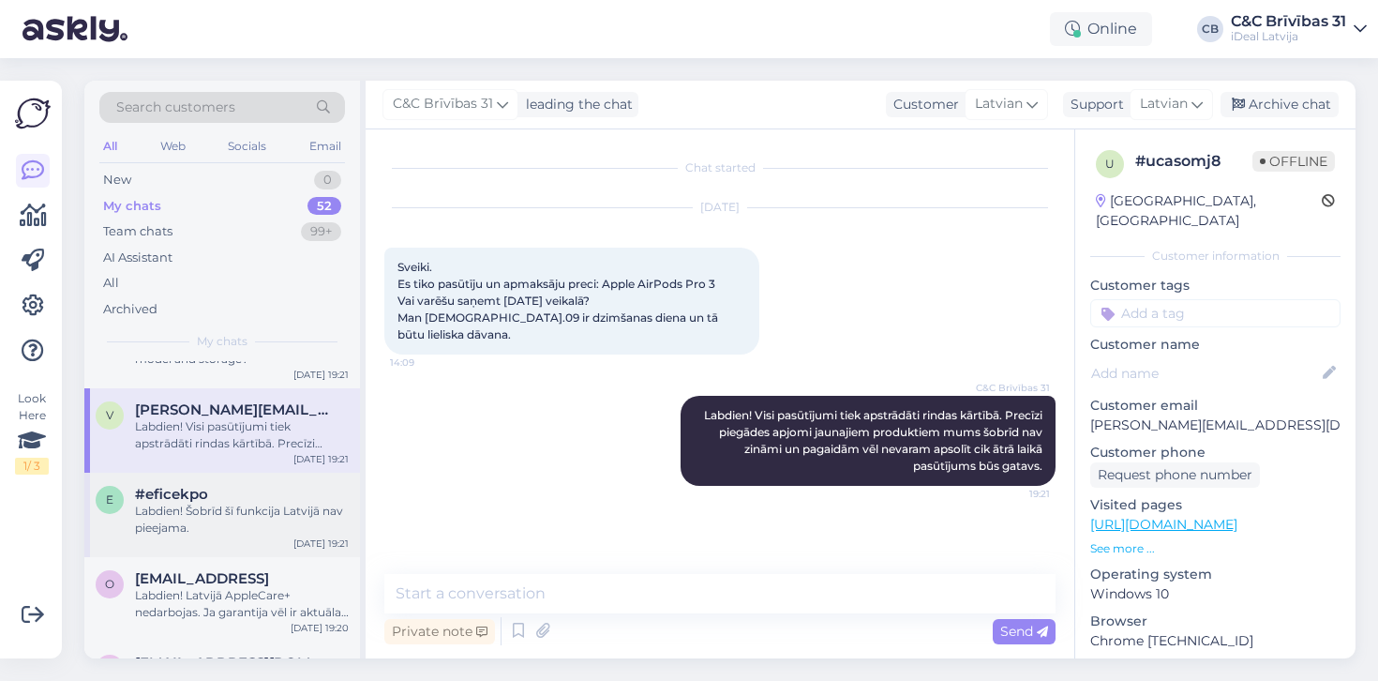
click at [211, 473] on div "e #eficekpo Labdien! Šobrīd šī funkcija Latvijā nav pieejama. [DATE] 19:21" at bounding box center [222, 515] width 276 height 84
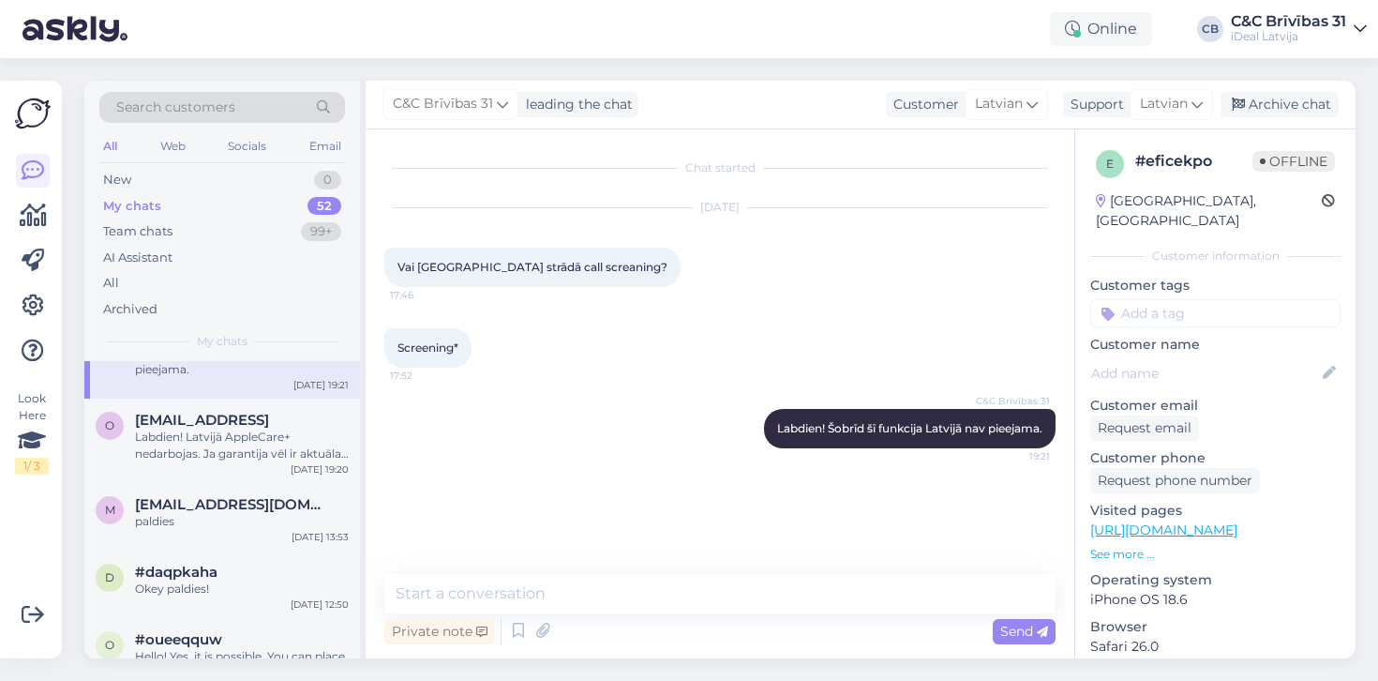
scroll to position [385, 0]
click at [211, 472] on div "o [EMAIL_ADDRESS] Labdien! Latvijā AppleCare+ nedarbojas. Ja garantija vēl ir a…" at bounding box center [222, 440] width 276 height 84
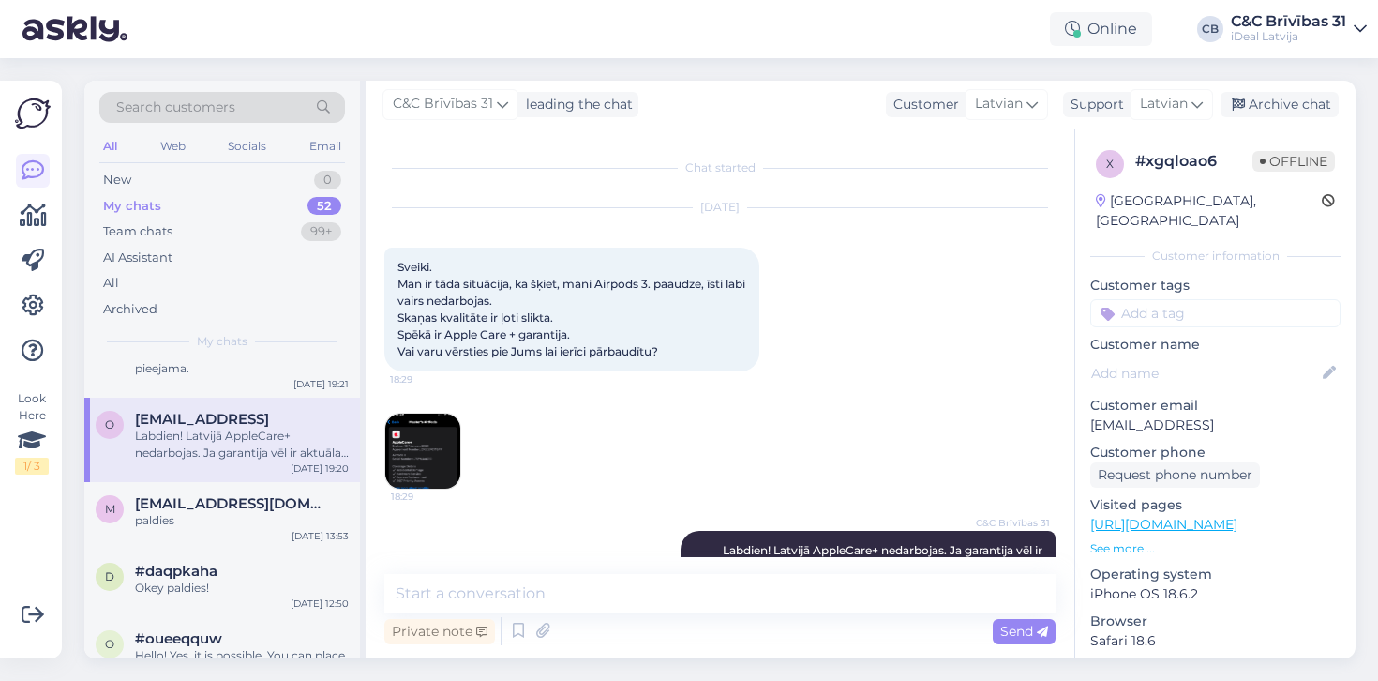
scroll to position [68, 0]
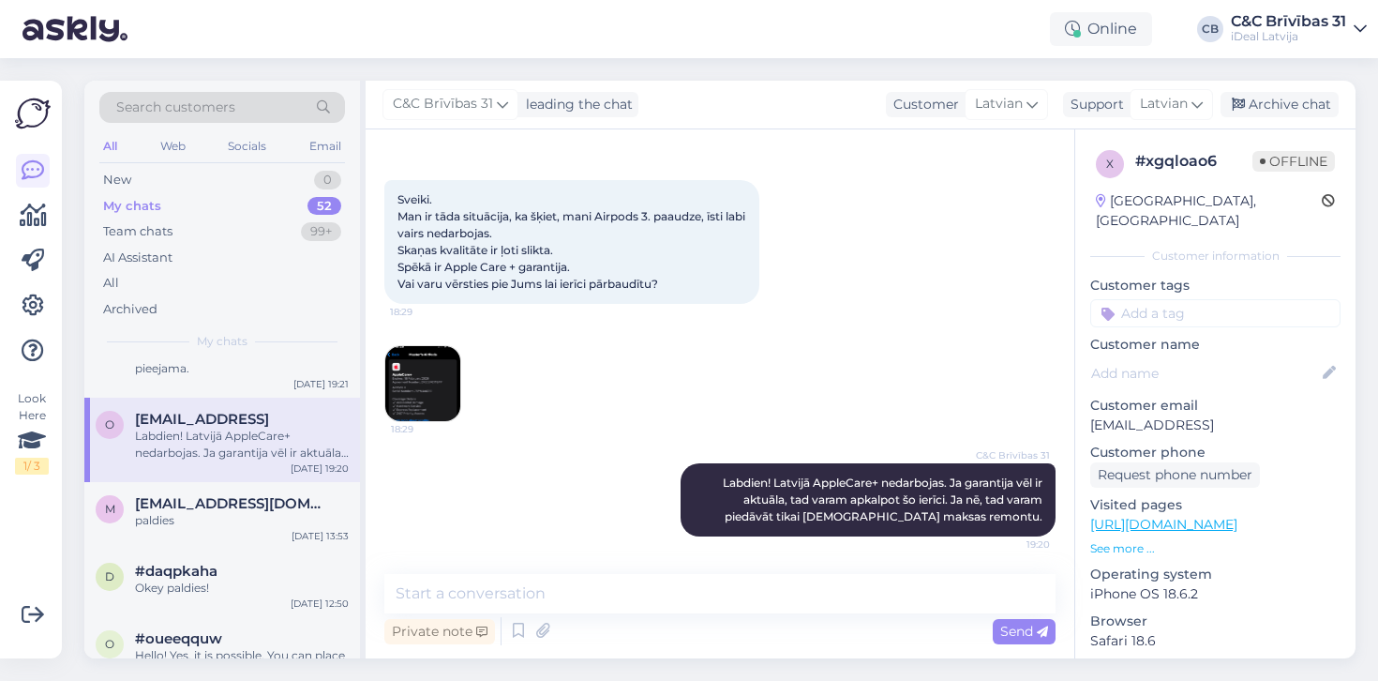
click at [283, 447] on div "Labdien! Latvijā AppleCare+ nedarbojas. Ja garantija vēl ir aktuāla, tad varam …" at bounding box center [242, 445] width 214 height 34
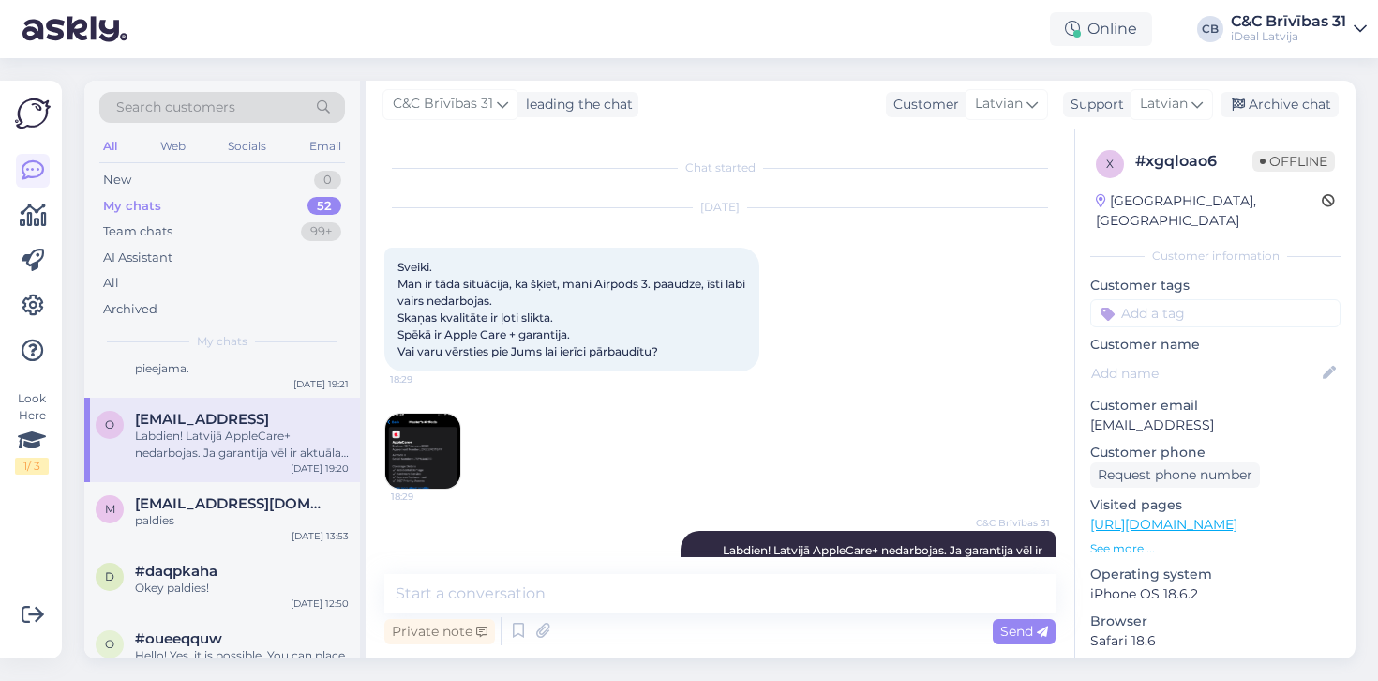
click at [276, 470] on div "o [EMAIL_ADDRESS] Labdien! Latvijā AppleCare+ nedarbojas. Ja garantija vēl ir a…" at bounding box center [222, 440] width 276 height 84
click at [269, 487] on div "m [EMAIL_ADDRESS][DOMAIN_NAME] paldies [DATE] 13:53" at bounding box center [222, 516] width 276 height 68
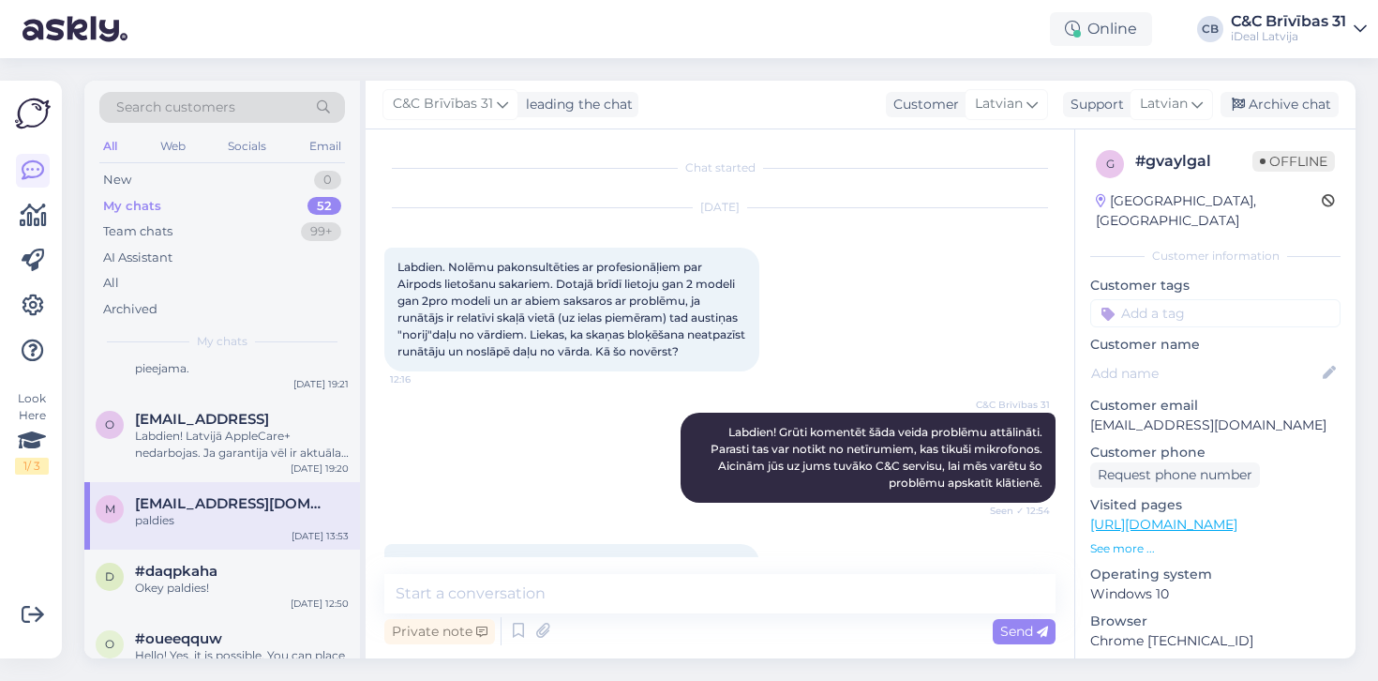
scroll to position [699, 0]
